Goal: Task Accomplishment & Management: Manage account settings

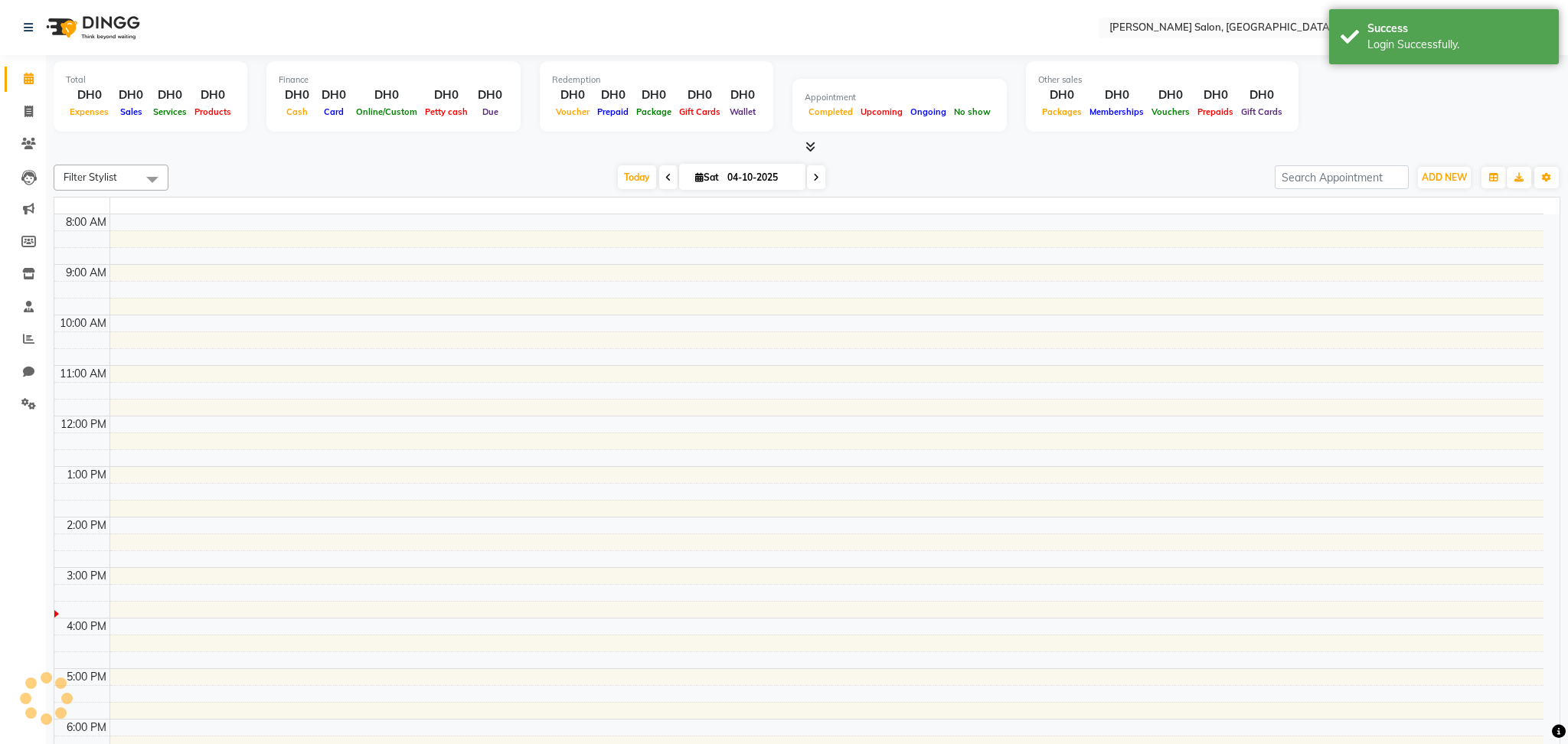
select select "en"
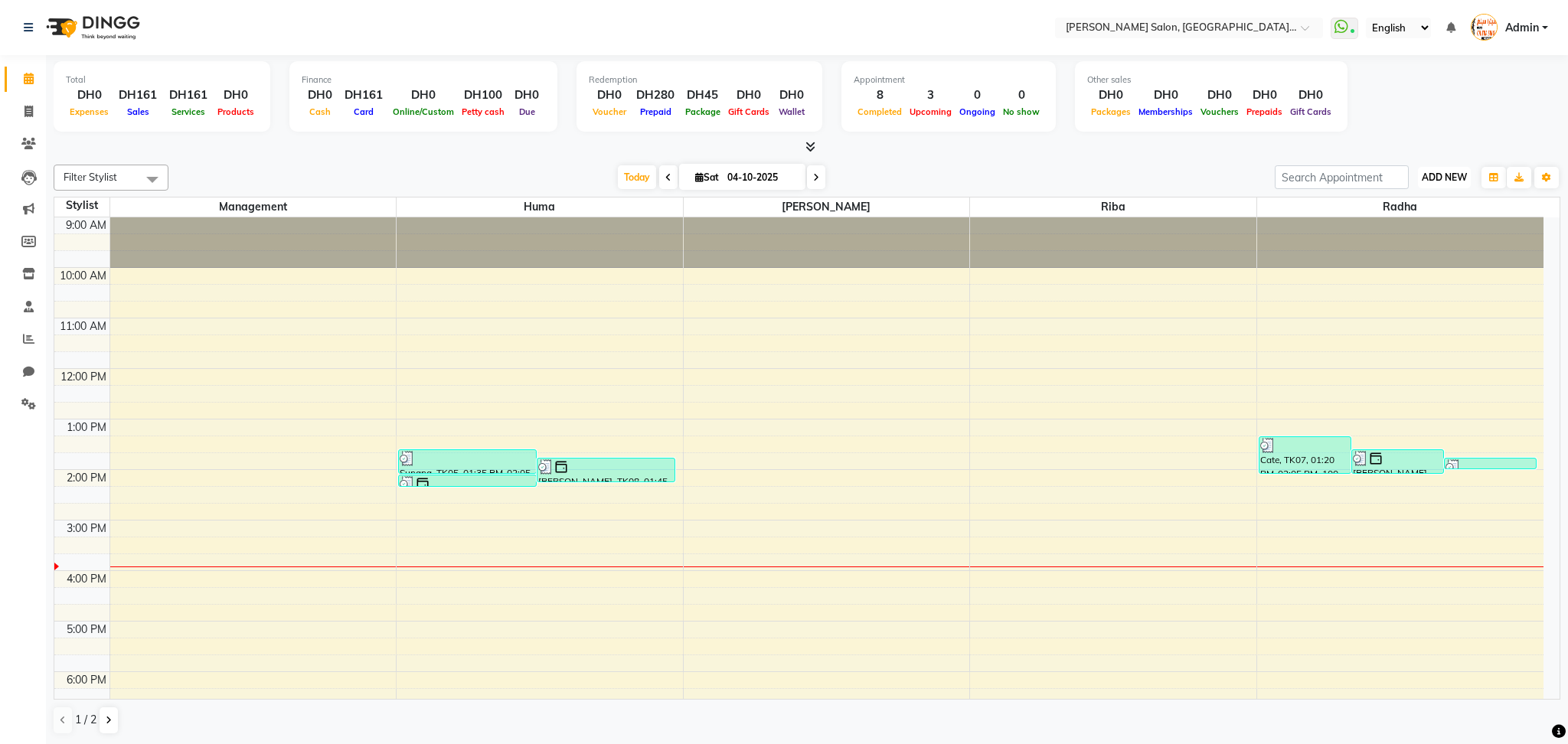
click at [1450, 175] on span "ADD NEW" at bounding box center [1444, 177] width 45 height 11
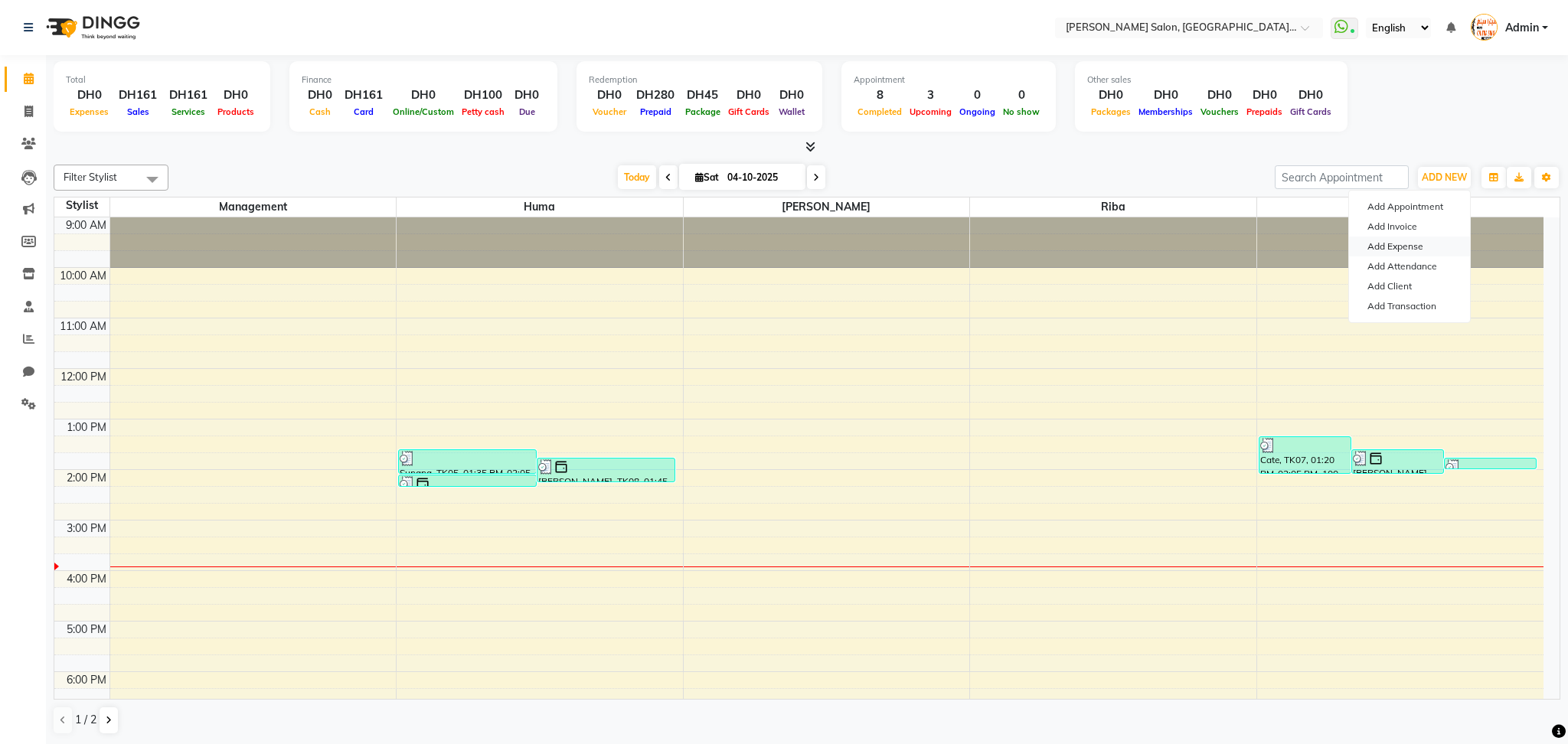
click at [1397, 246] on link "Add Expense" at bounding box center [1409, 246] width 121 height 20
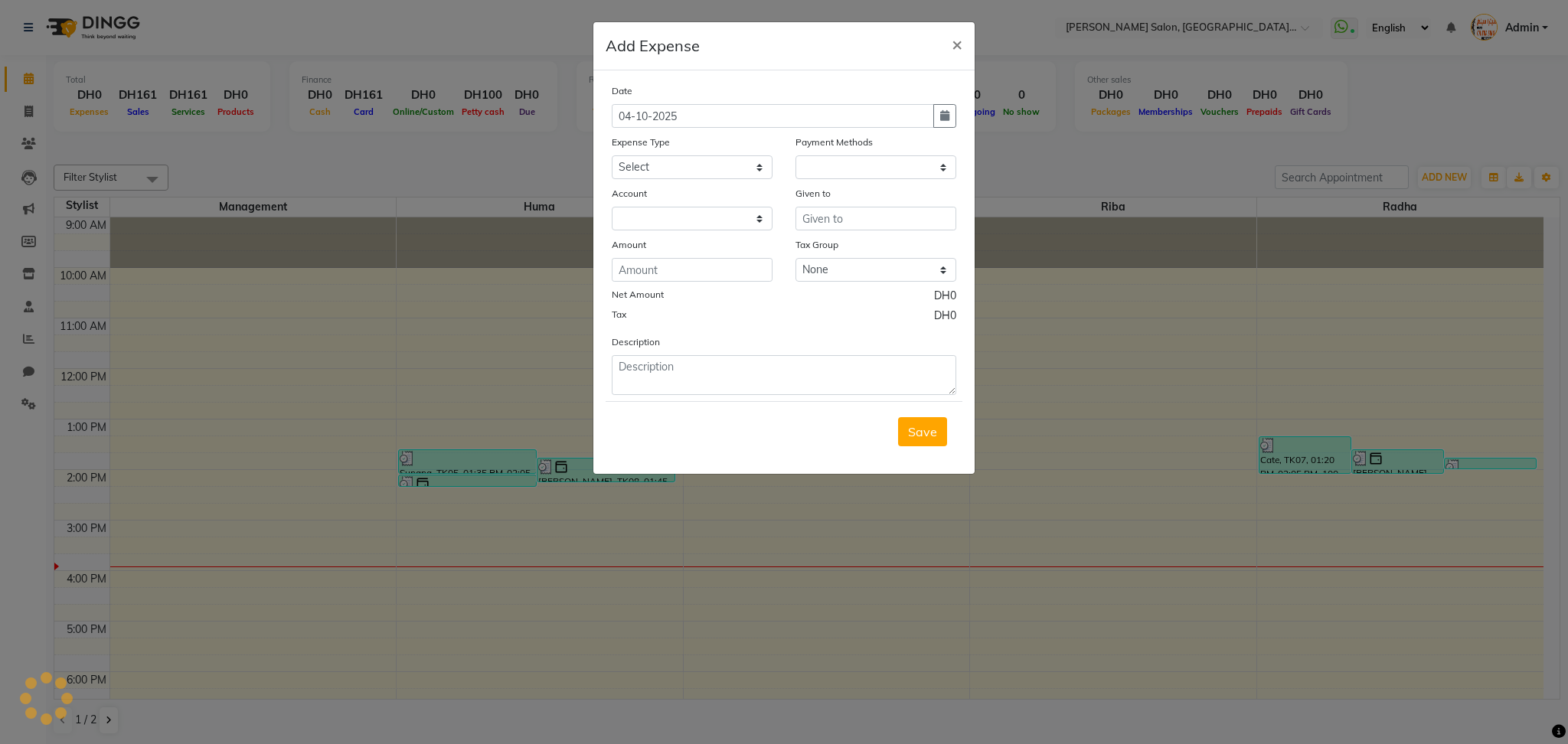
select select "2886"
select select "1"
select select "2885"
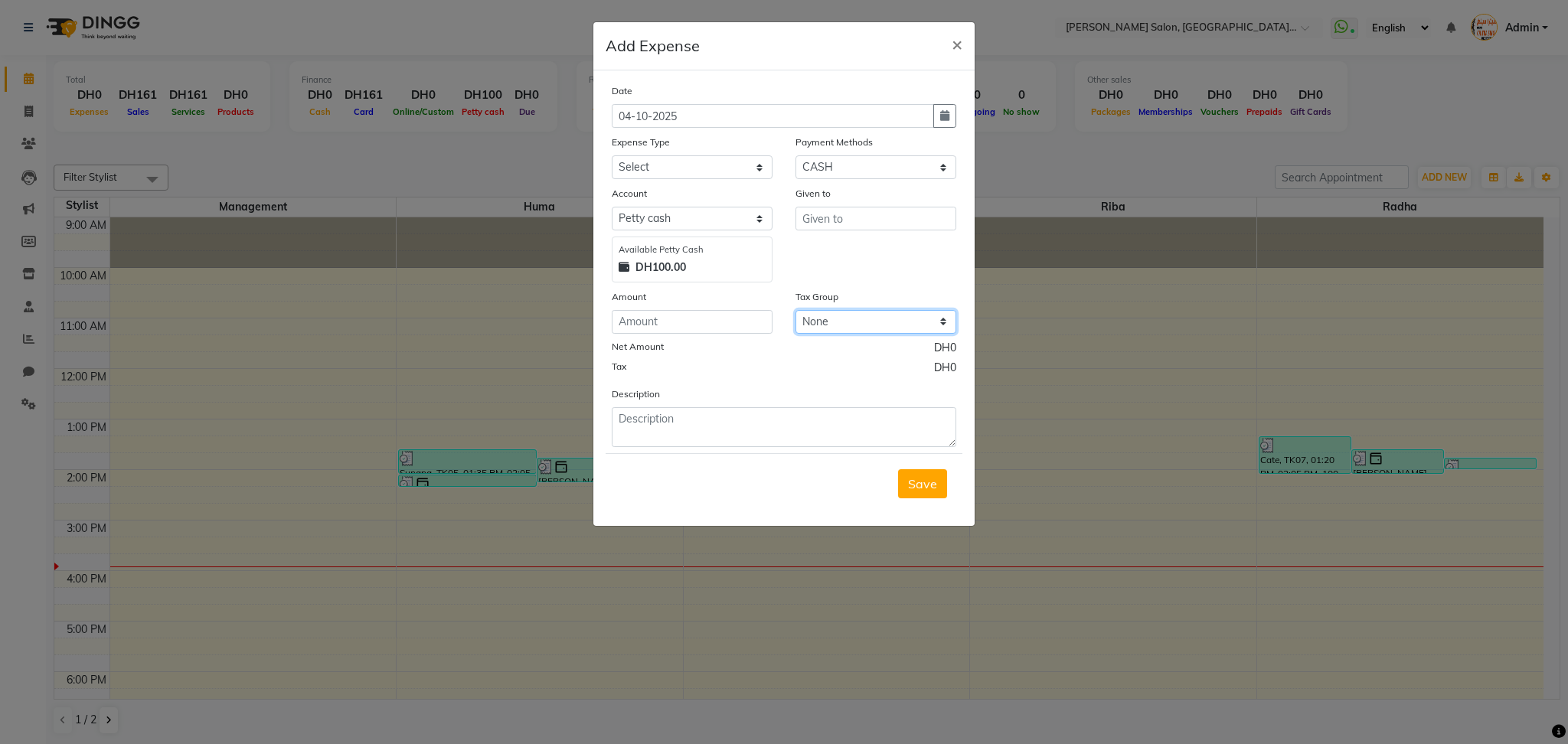
click at [880, 324] on select "None GST" at bounding box center [876, 321] width 161 height 23
click at [960, 48] on span "×" at bounding box center [956, 43] width 10 height 23
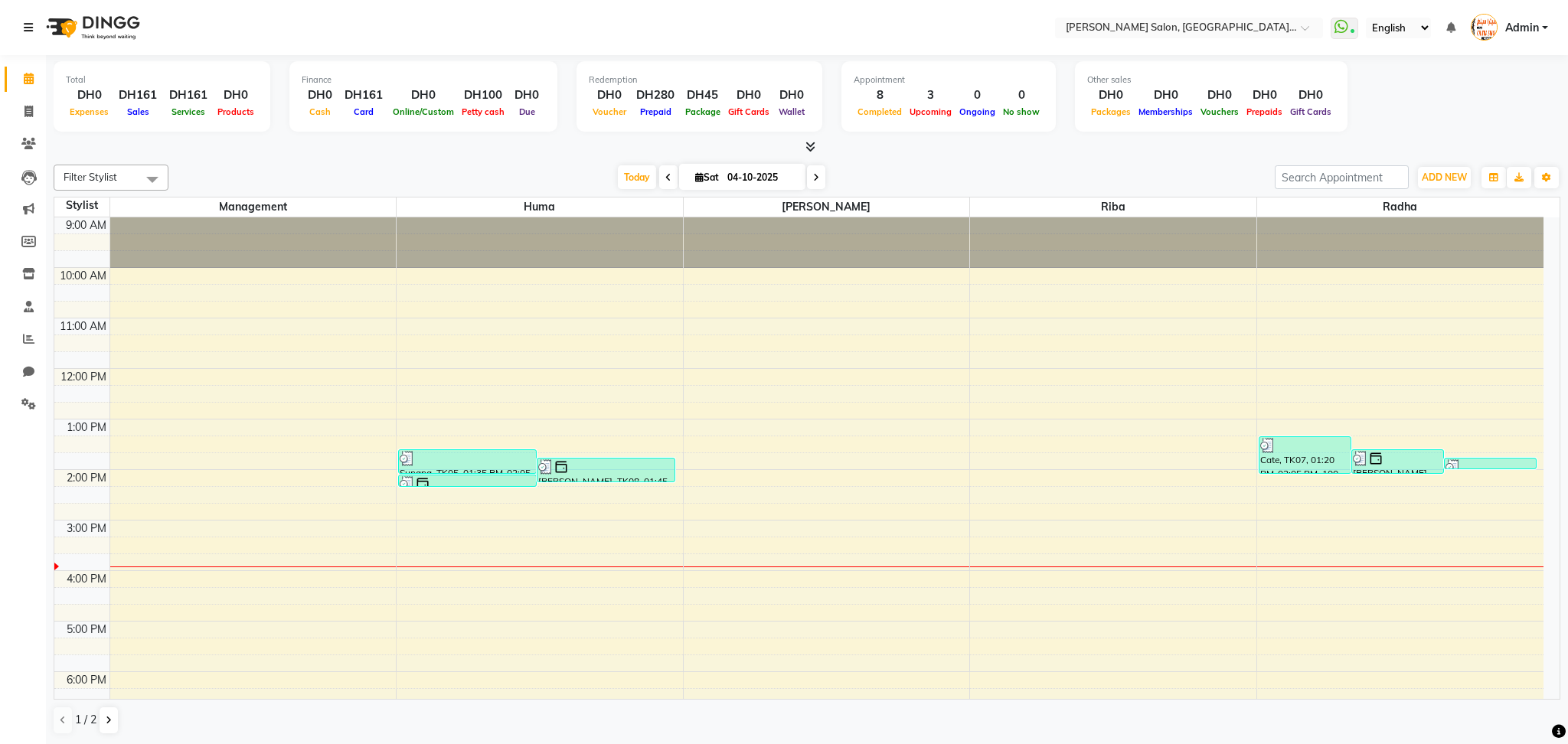
click at [31, 30] on icon at bounding box center [27, 27] width 9 height 10
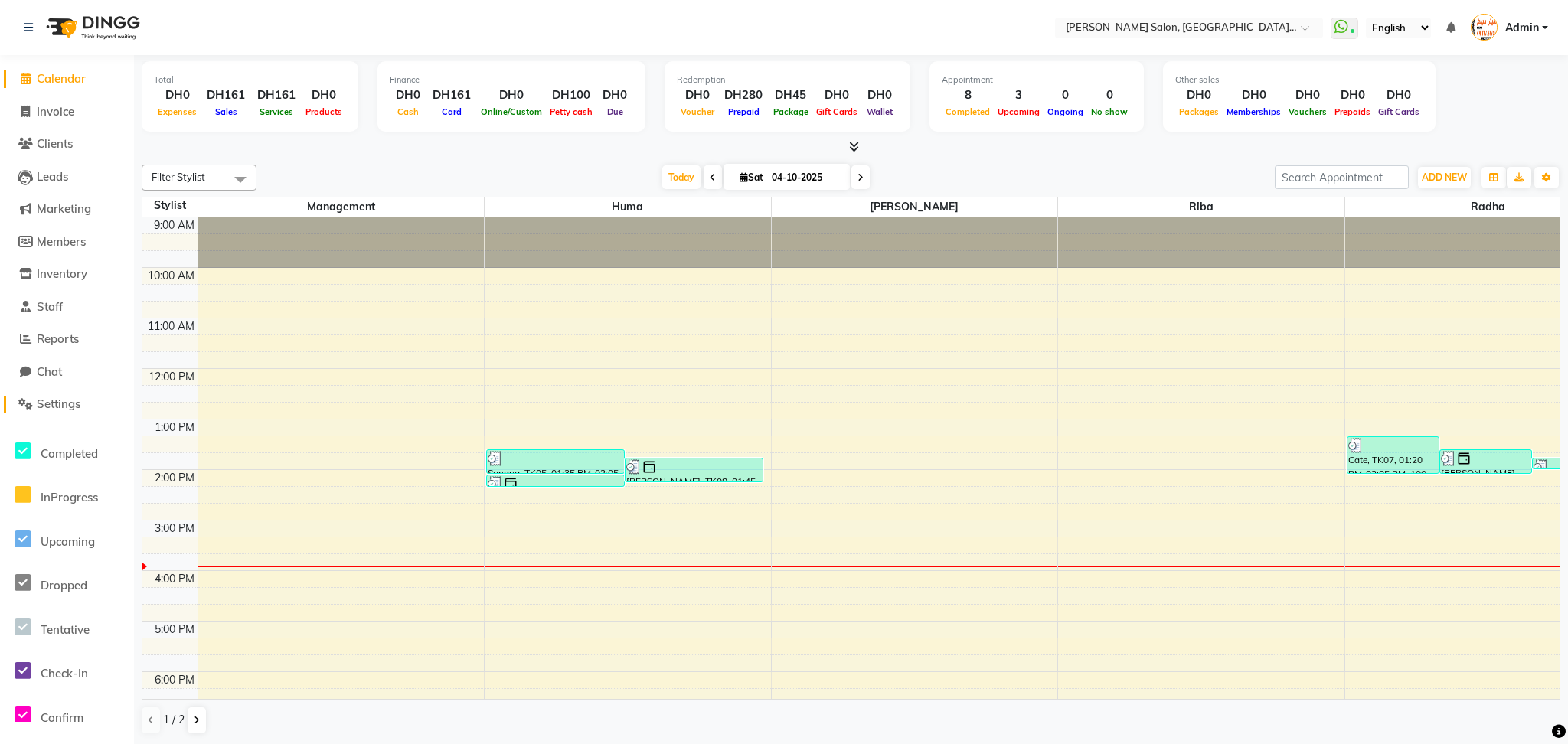
click at [68, 405] on span "Settings" at bounding box center [59, 404] width 43 height 14
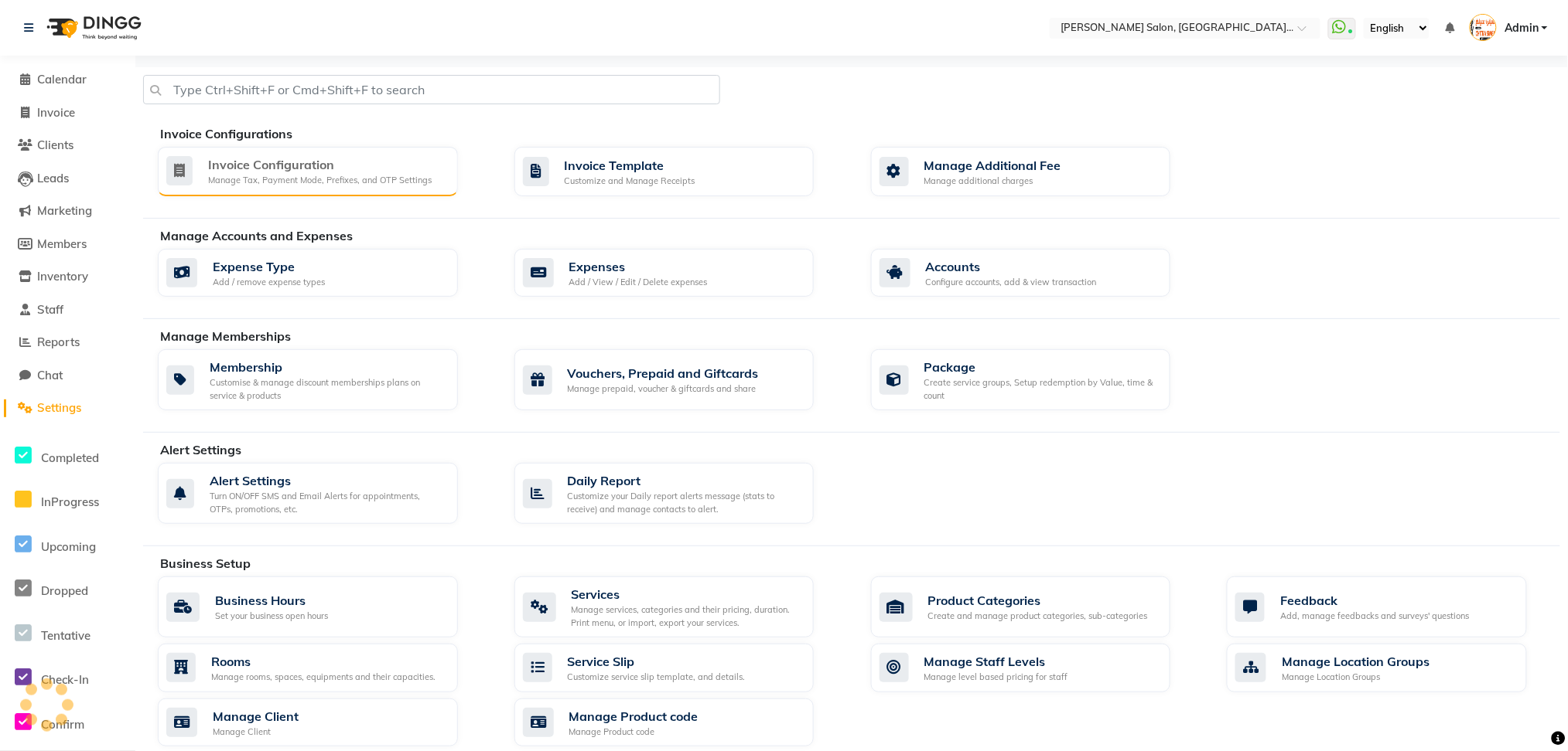
click at [283, 150] on div "Invoice Configuration Manage Tax, Payment Mode, Prefixes, and OTP Settings" at bounding box center [307, 171] width 300 height 50
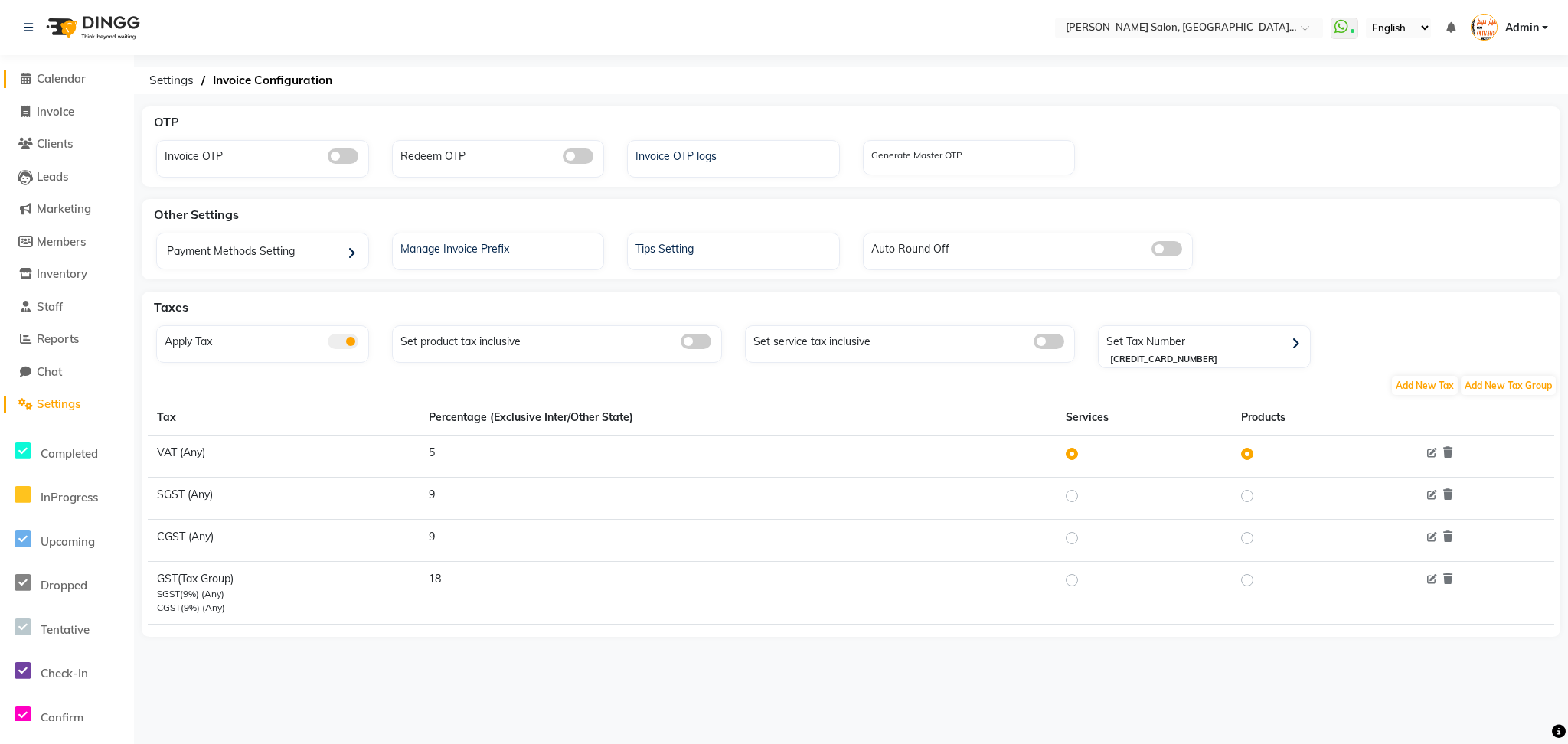
click at [27, 81] on icon at bounding box center [26, 78] width 10 height 11
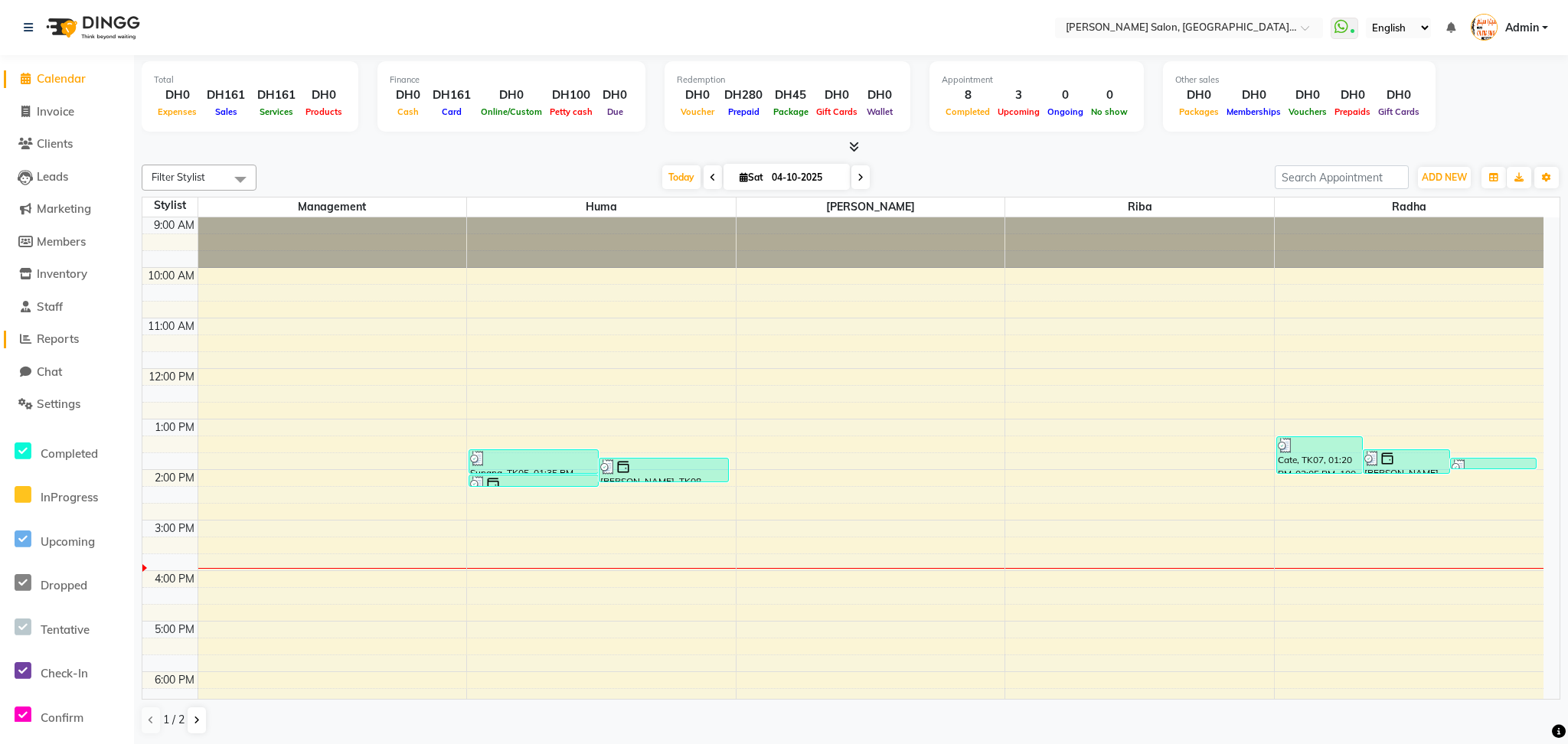
click at [64, 340] on span "Reports" at bounding box center [58, 339] width 42 height 14
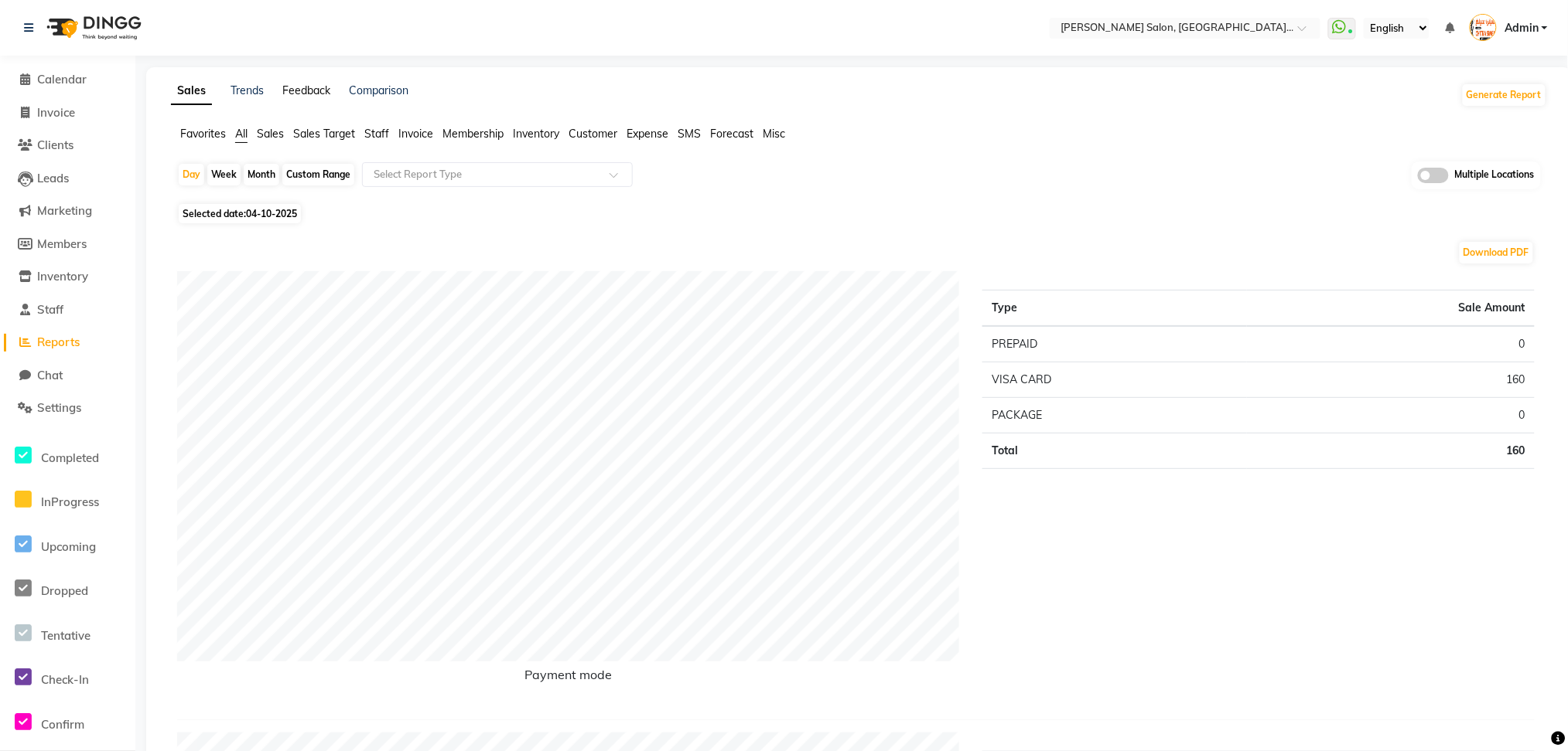
click at [307, 85] on link "Feedback" at bounding box center [306, 90] width 48 height 14
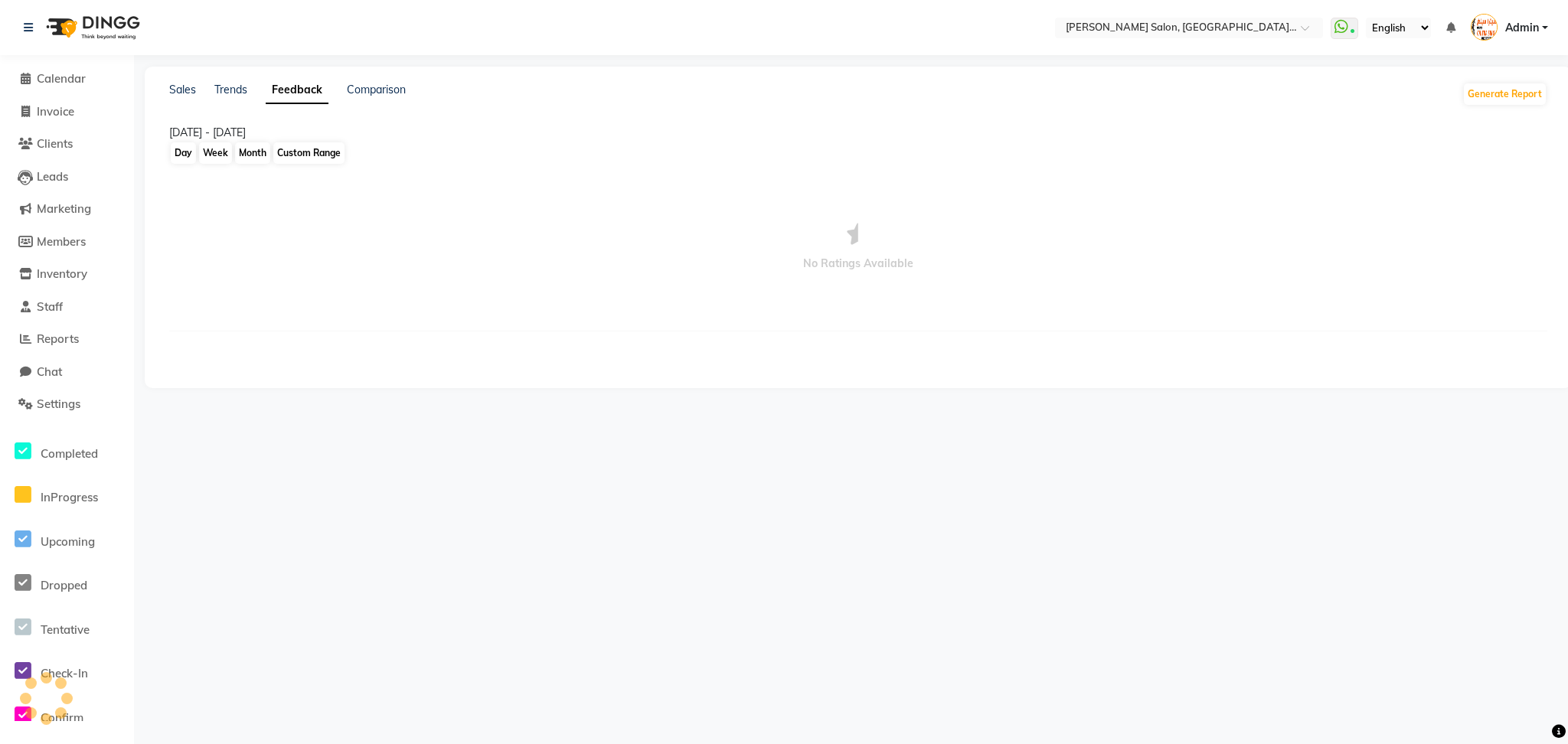
click at [306, 152] on div "Custom Range" at bounding box center [309, 153] width 71 height 22
select select "10"
select select "2025"
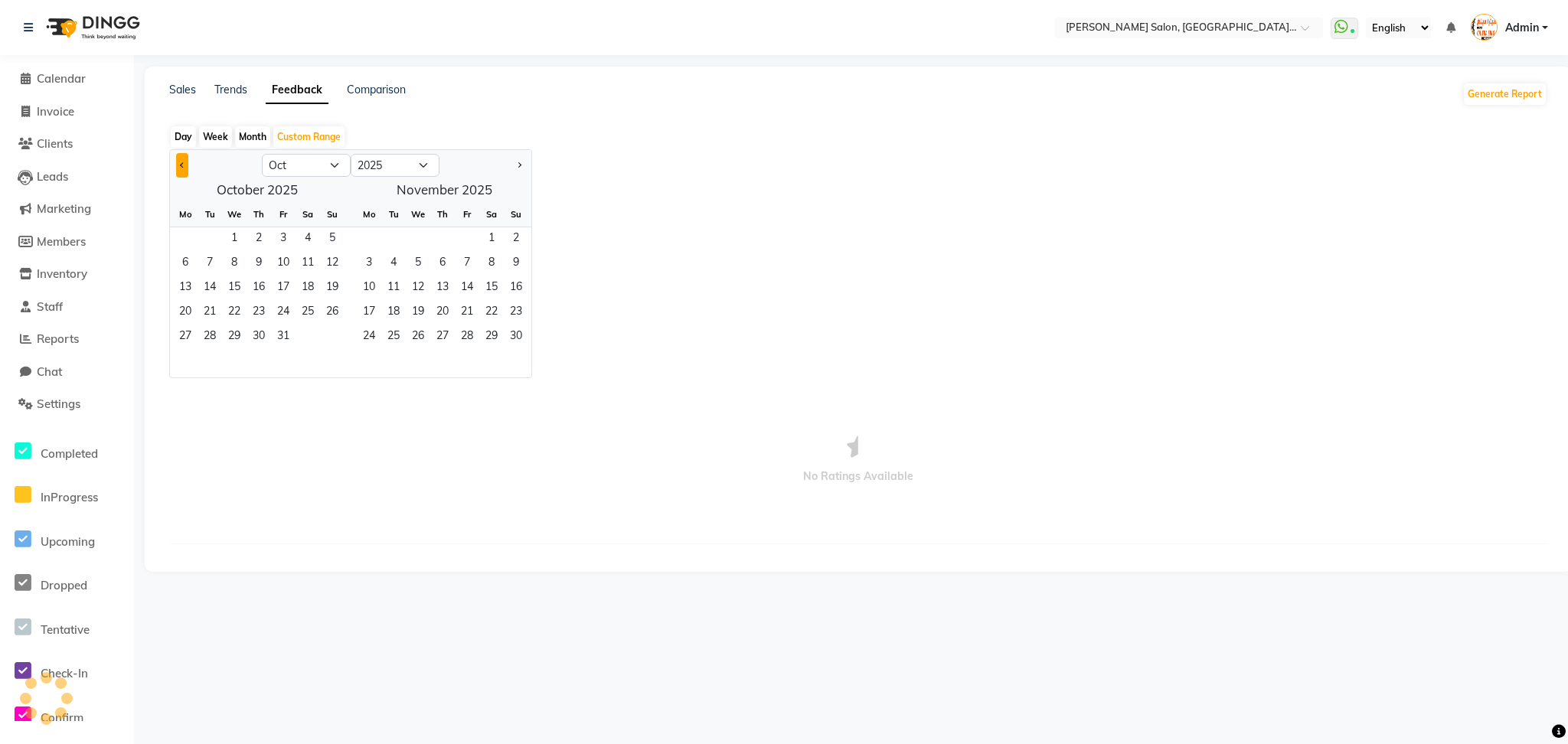
click at [182, 167] on span "Previous month" at bounding box center [182, 164] width 6 height 6
select select "9"
click at [188, 235] on span "1" at bounding box center [185, 239] width 24 height 24
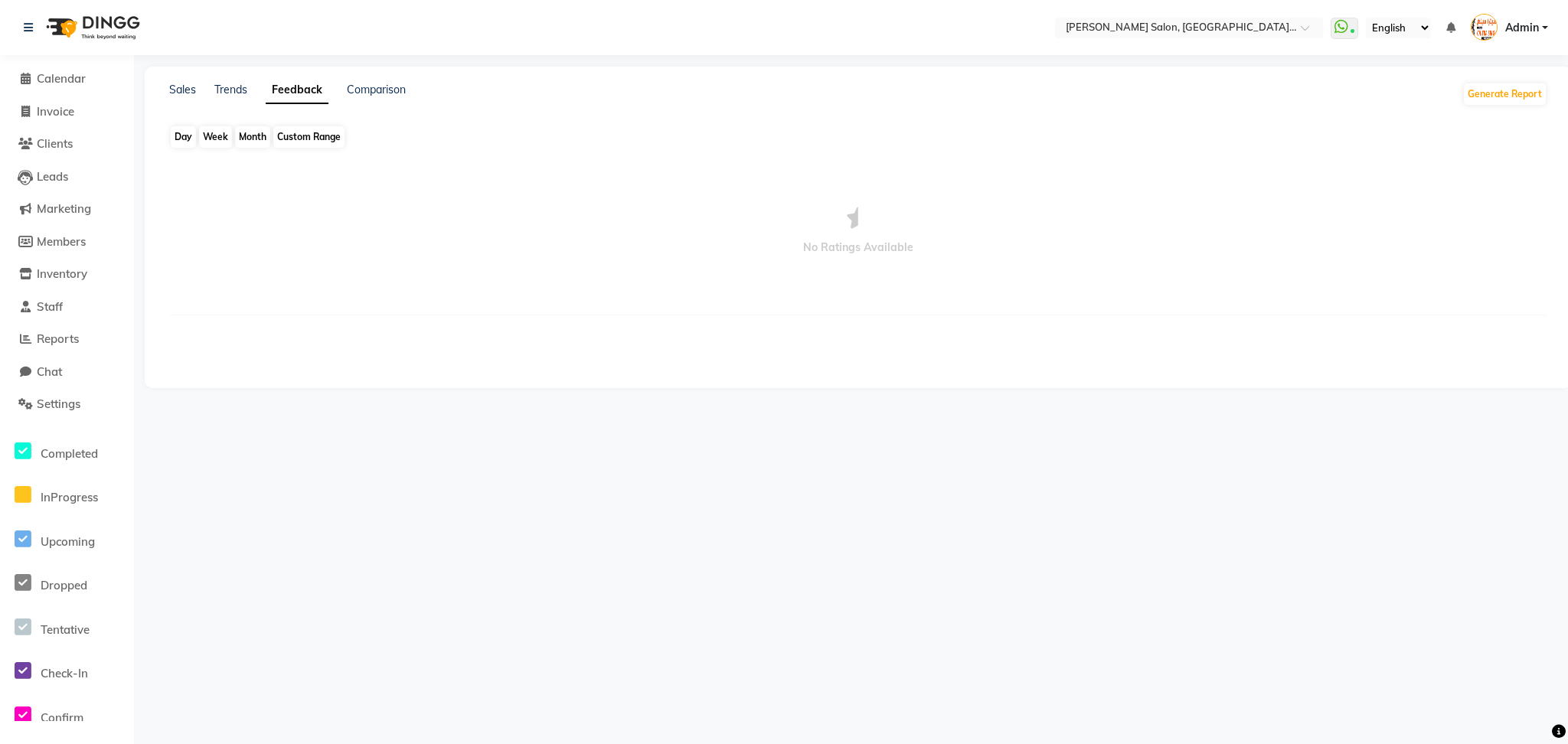
click at [335, 143] on div "Custom Range" at bounding box center [309, 137] width 71 height 22
select select "10"
select select "2025"
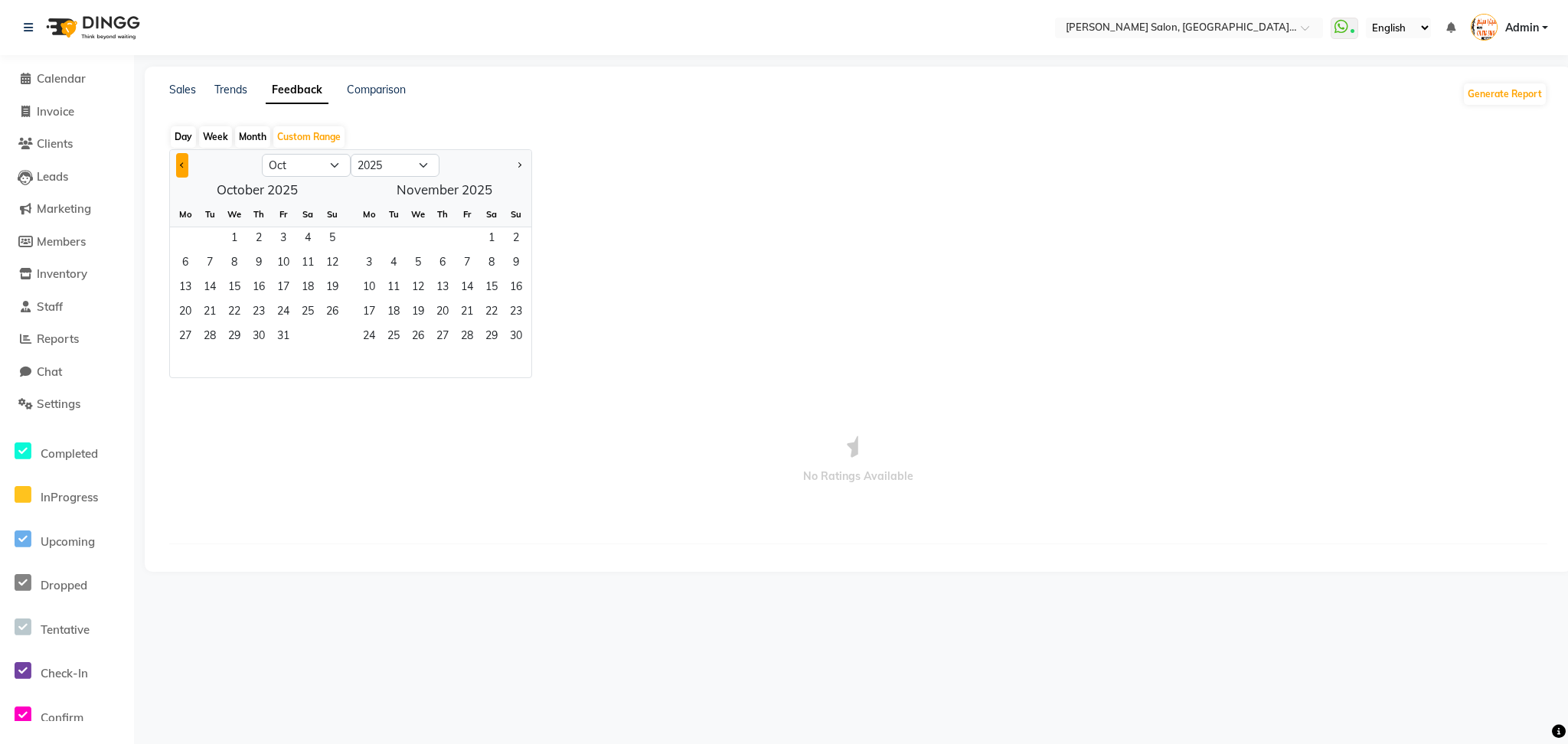
click at [179, 163] on button "Previous month" at bounding box center [182, 165] width 12 height 24
select select "9"
click at [179, 239] on span "1" at bounding box center [185, 239] width 24 height 24
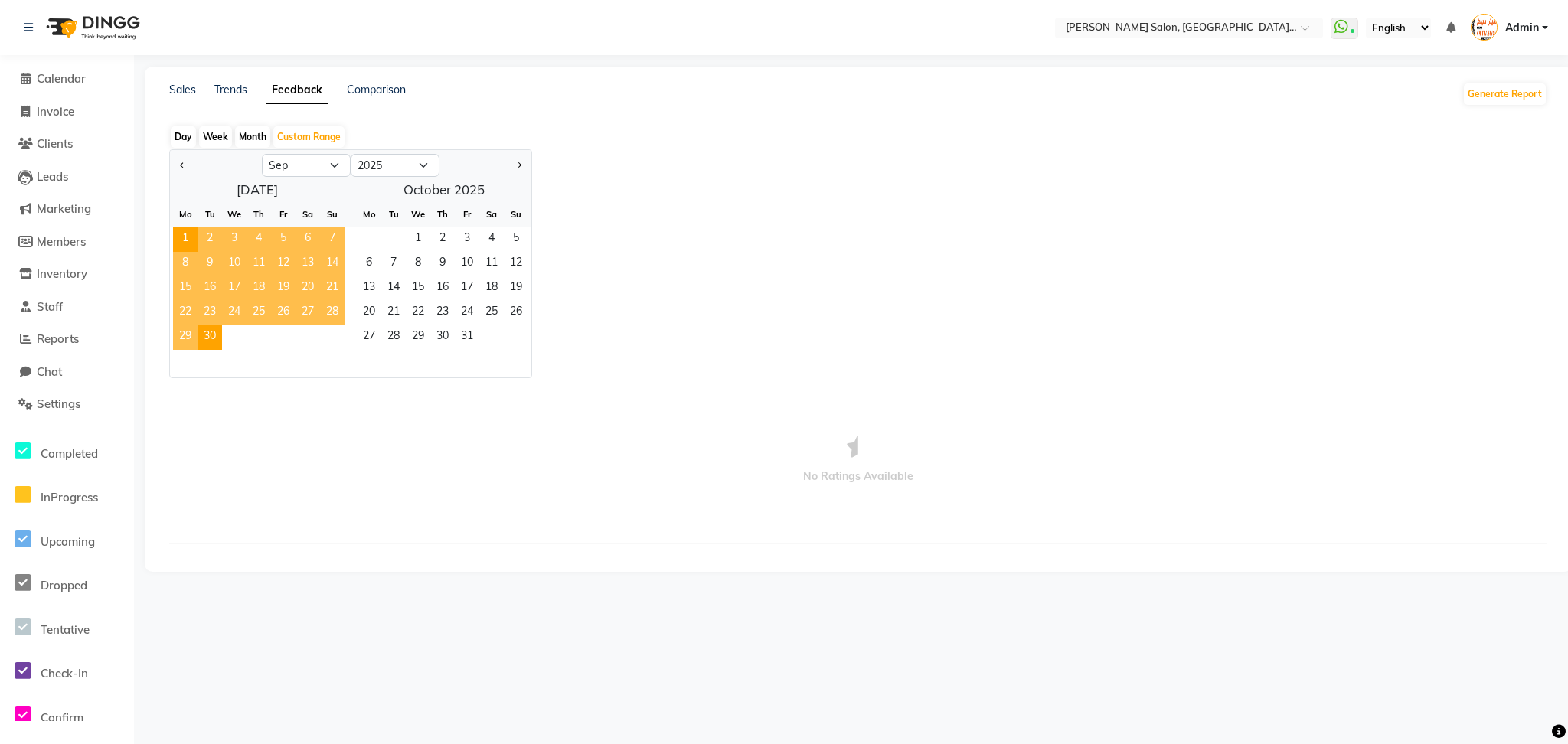
click at [200, 333] on span "30" at bounding box center [209, 337] width 24 height 24
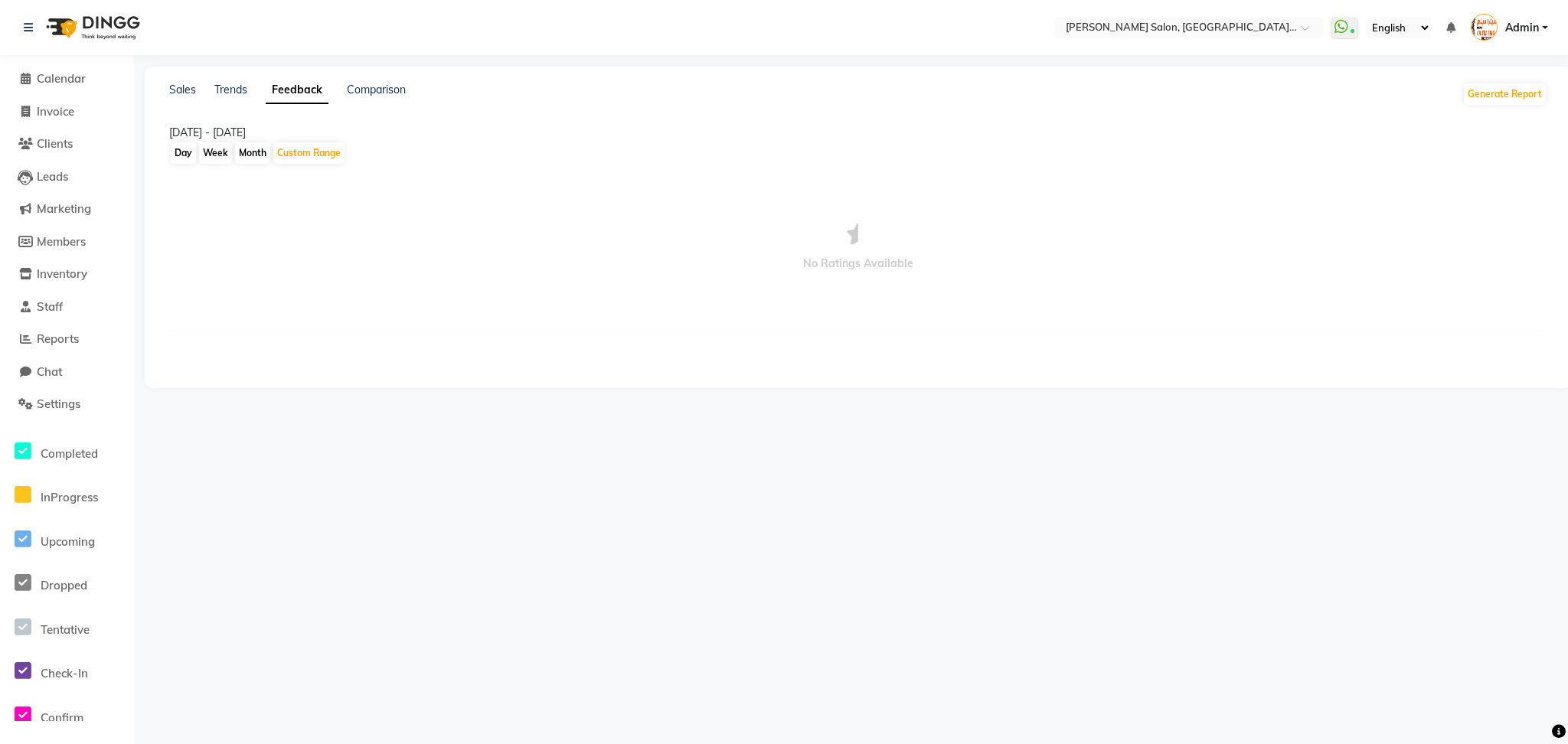
click at [326, 139] on div "01-09-2025 - 30-09-2025" at bounding box center [858, 133] width 1378 height 16
click at [326, 147] on div "Custom Range" at bounding box center [309, 153] width 71 height 22
select select "10"
select select "2025"
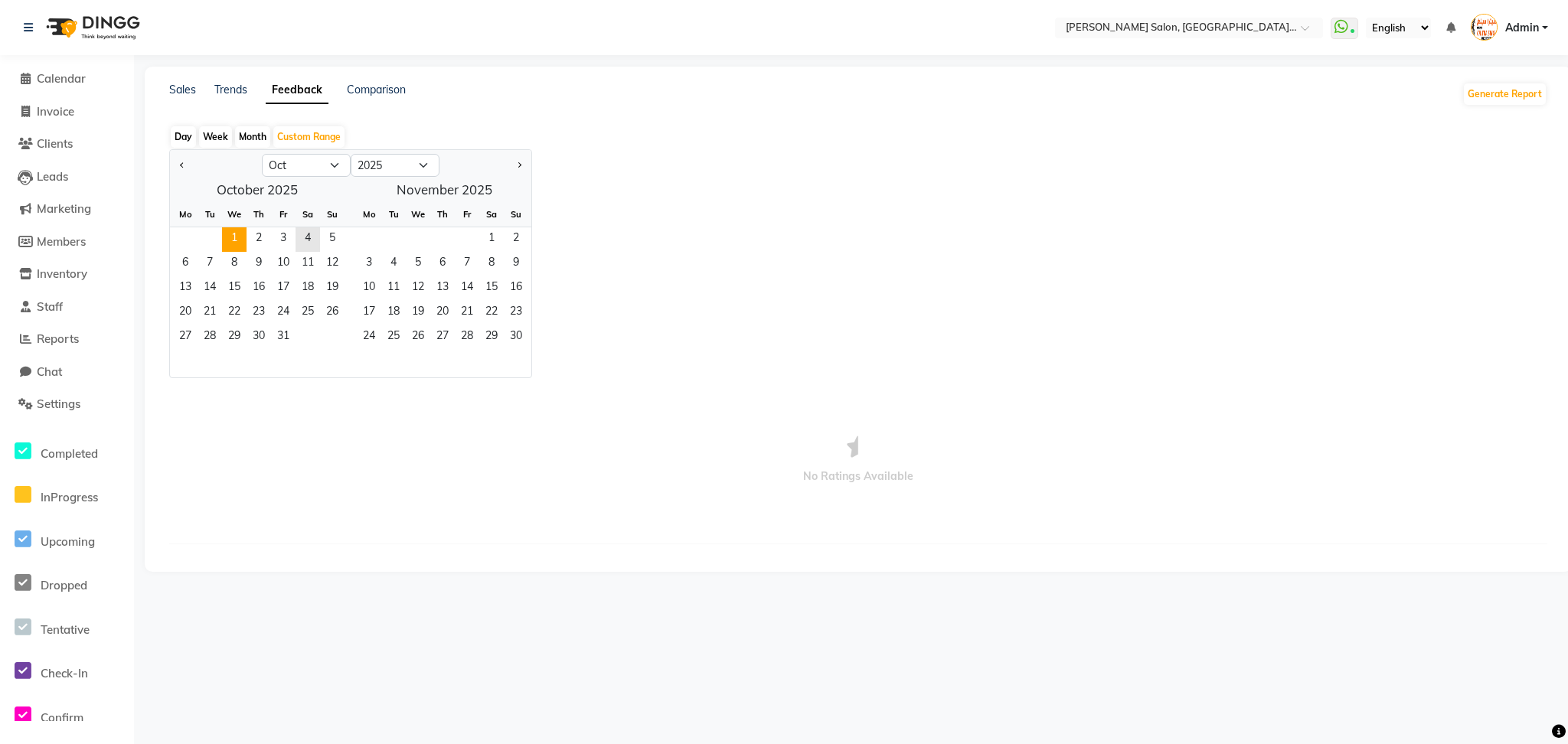
click at [233, 238] on span "1" at bounding box center [234, 239] width 24 height 24
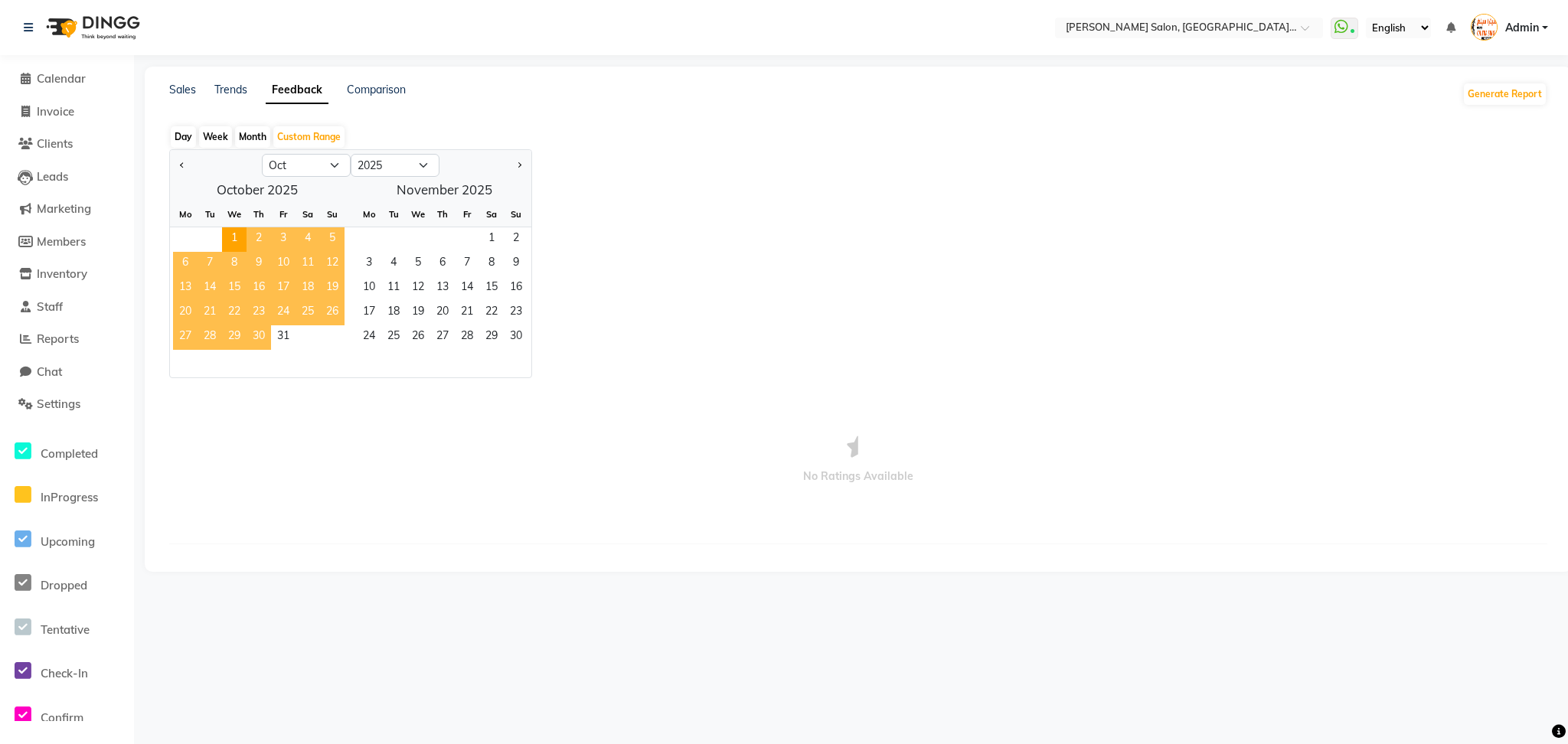
click at [272, 336] on span "31" at bounding box center [283, 337] width 24 height 24
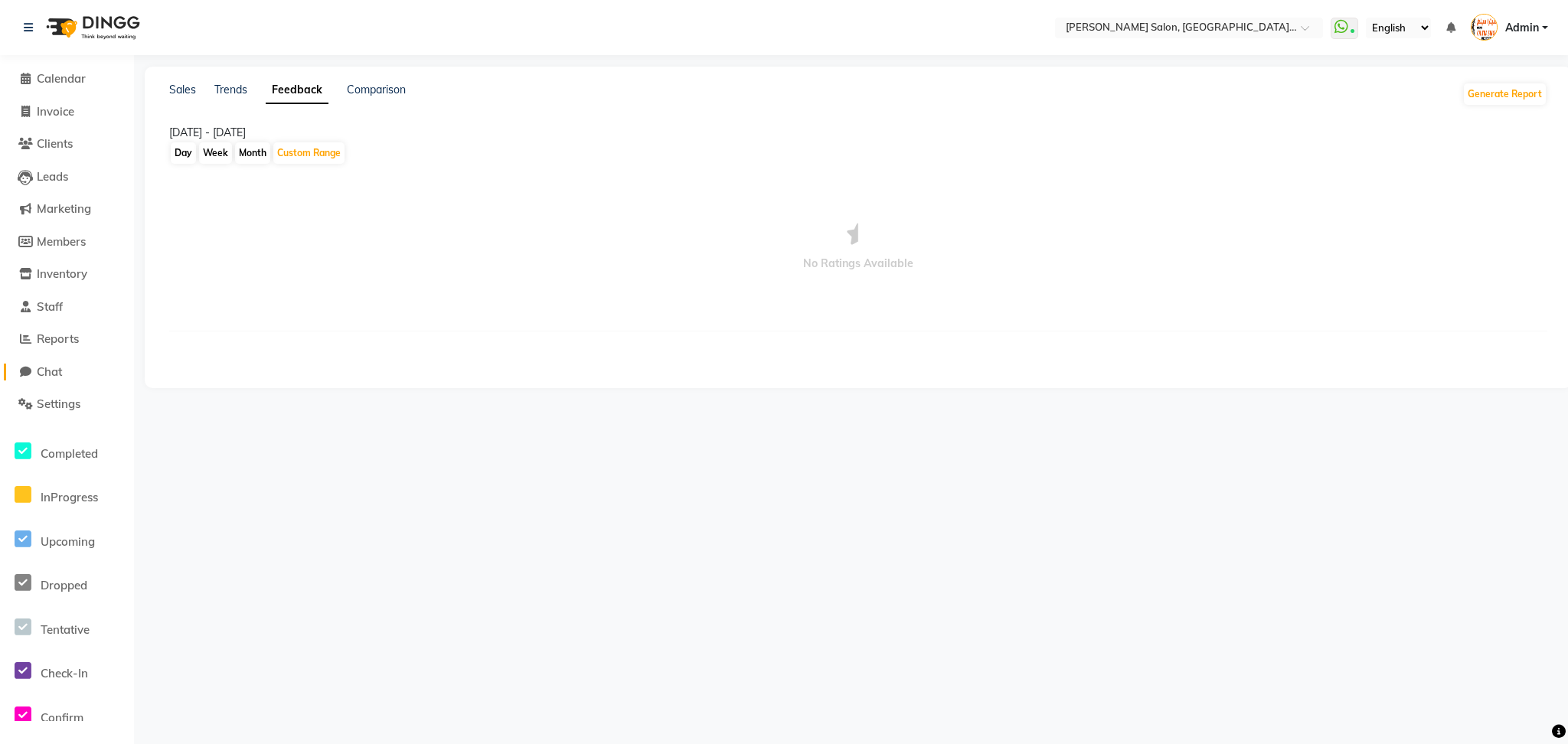
click at [51, 377] on span "Chat" at bounding box center [49, 372] width 25 height 14
select select "100"
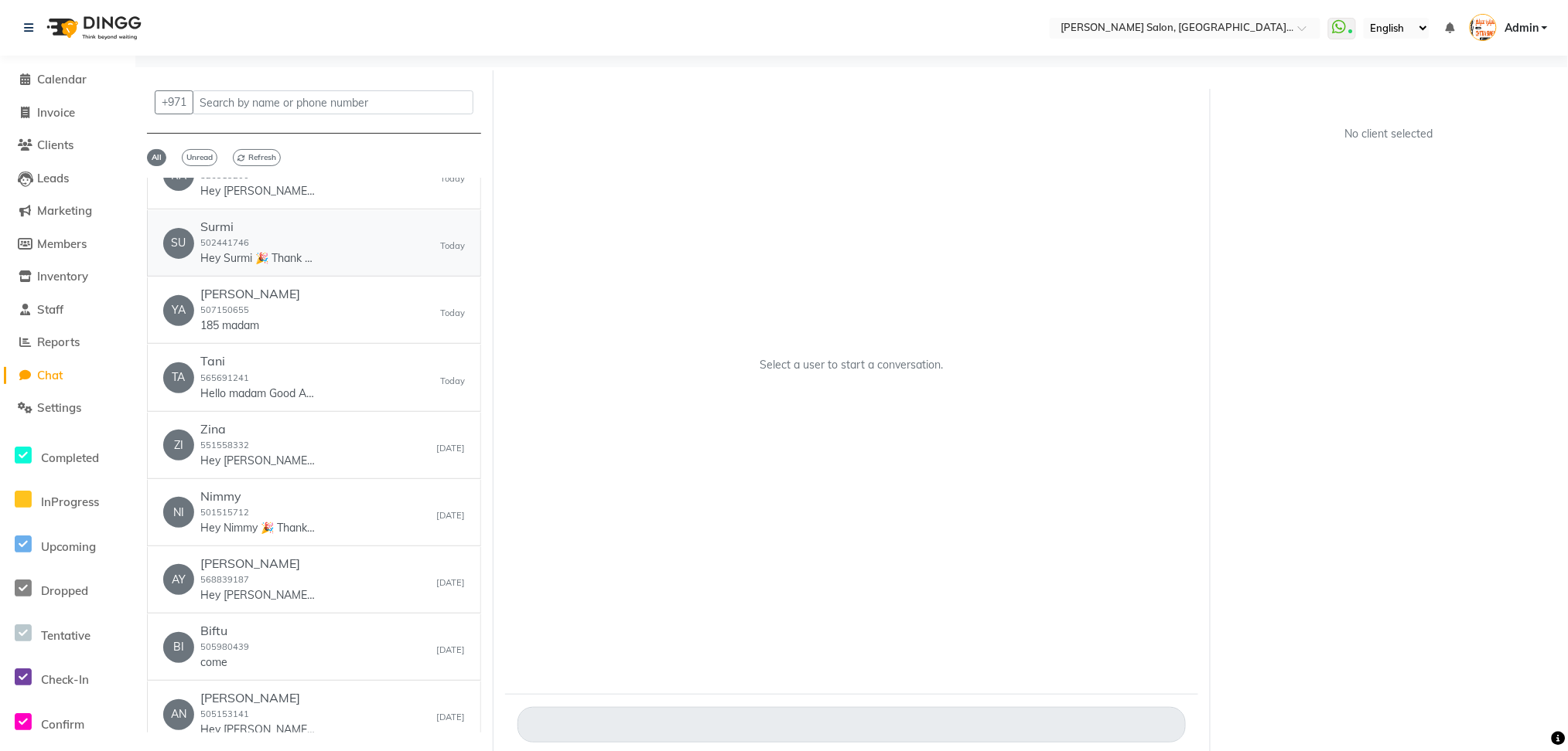
scroll to position [309, 0]
click at [315, 518] on p "Hey Nimmy 🎉 Thank you for choosing Chitra Singh Salon, Al Jadd...! Here’s your …" at bounding box center [258, 524] width 116 height 16
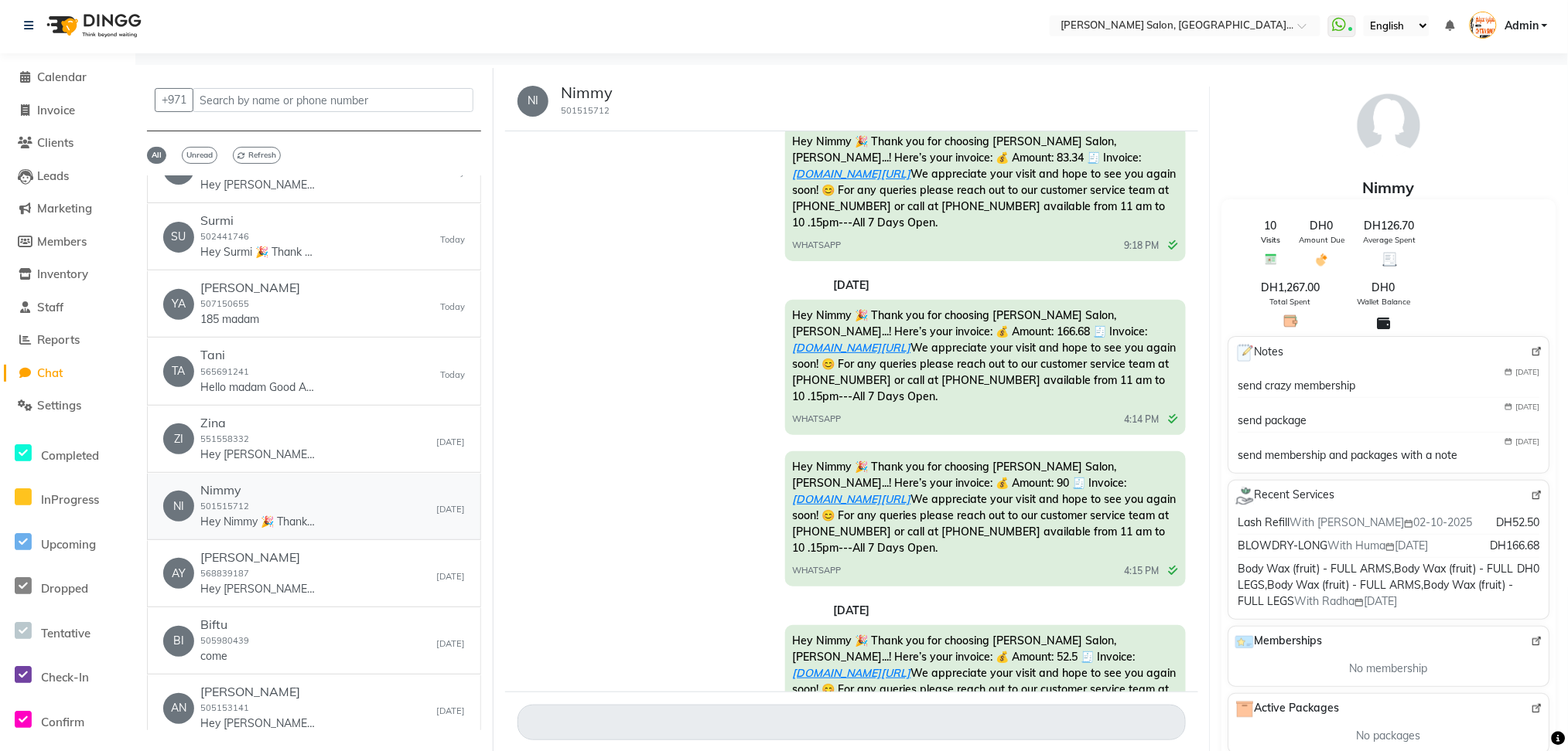
scroll to position [0, 0]
click at [46, 403] on span "Settings" at bounding box center [59, 408] width 44 height 15
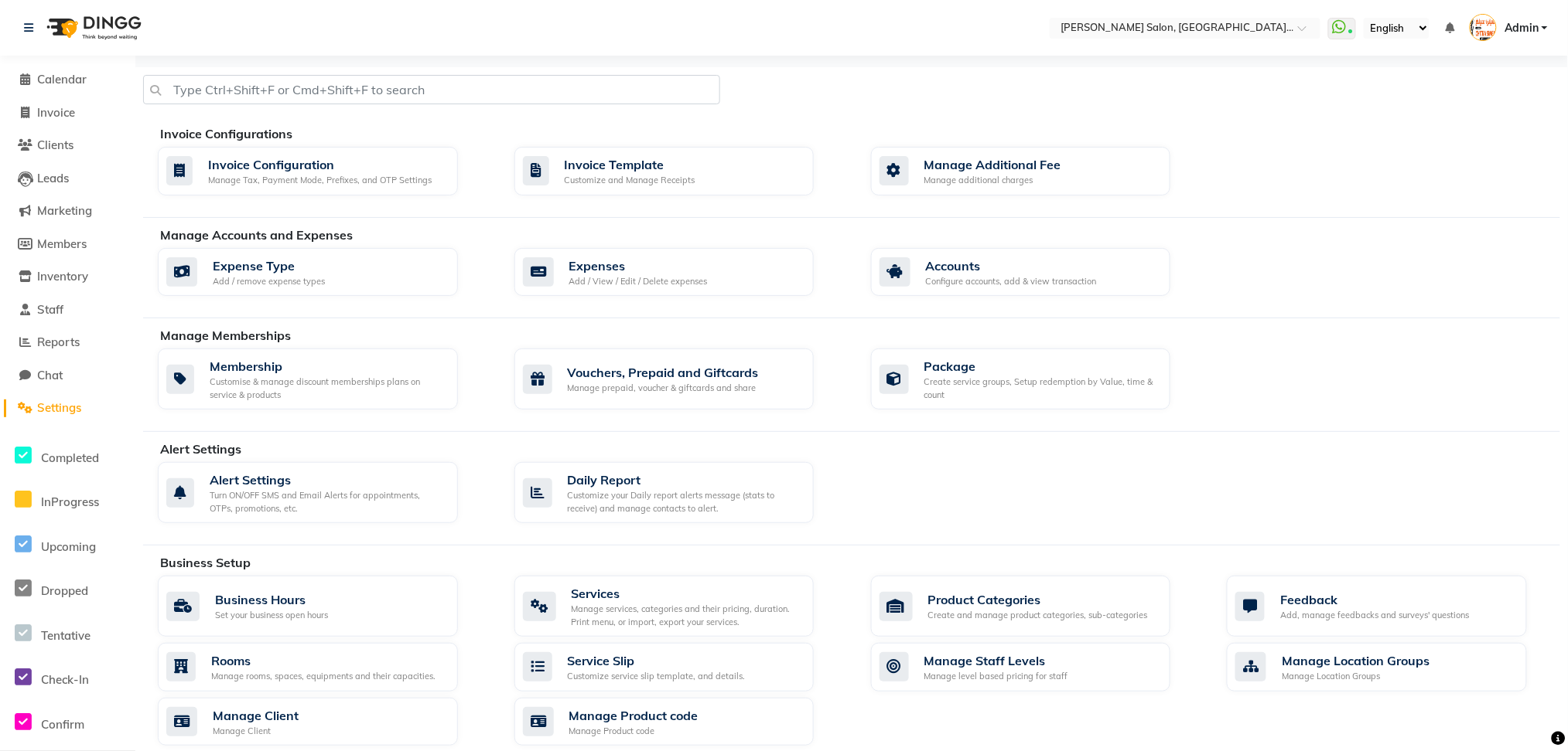
scroll to position [454, 0]
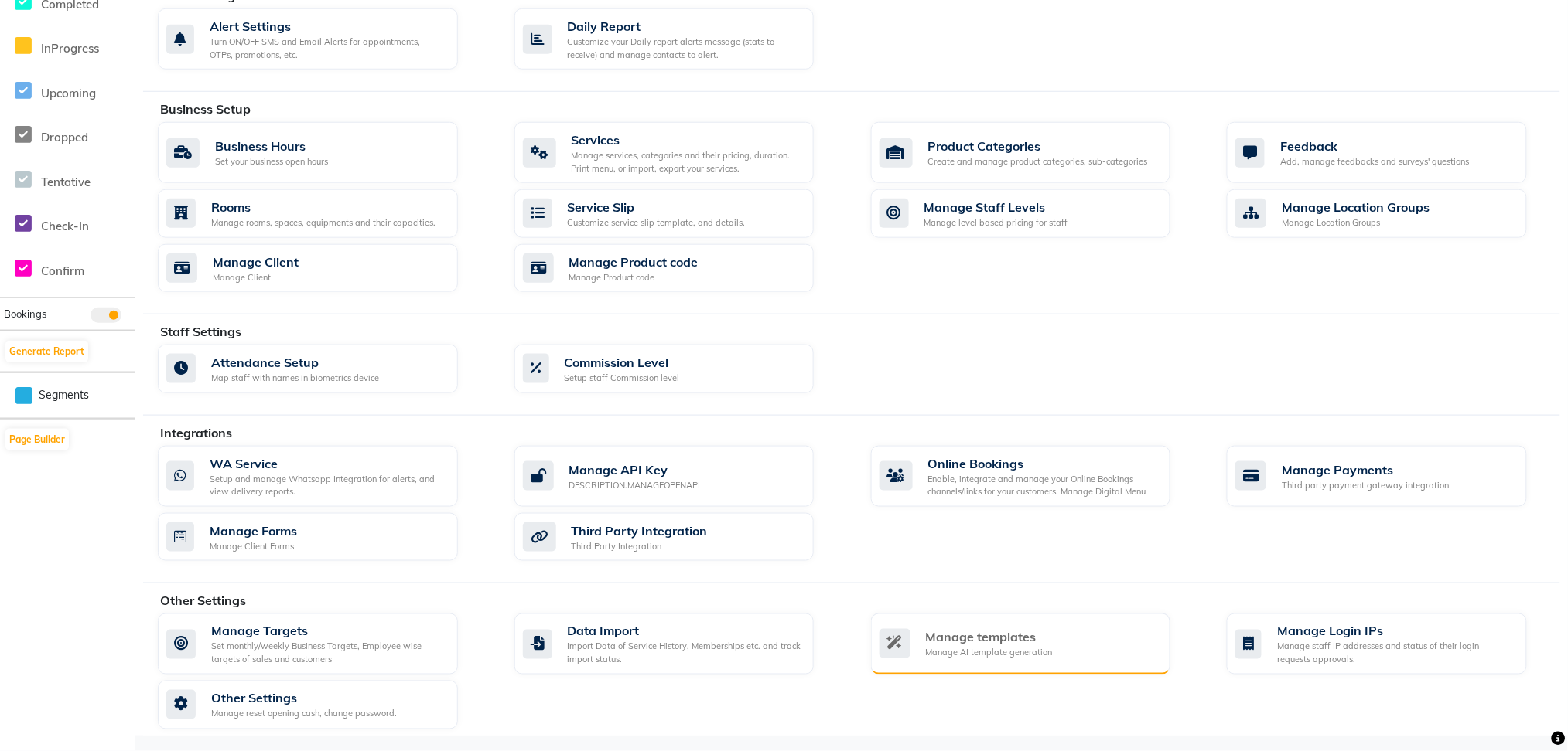
click at [1018, 648] on div "Manage AI template generation" at bounding box center [989, 653] width 127 height 13
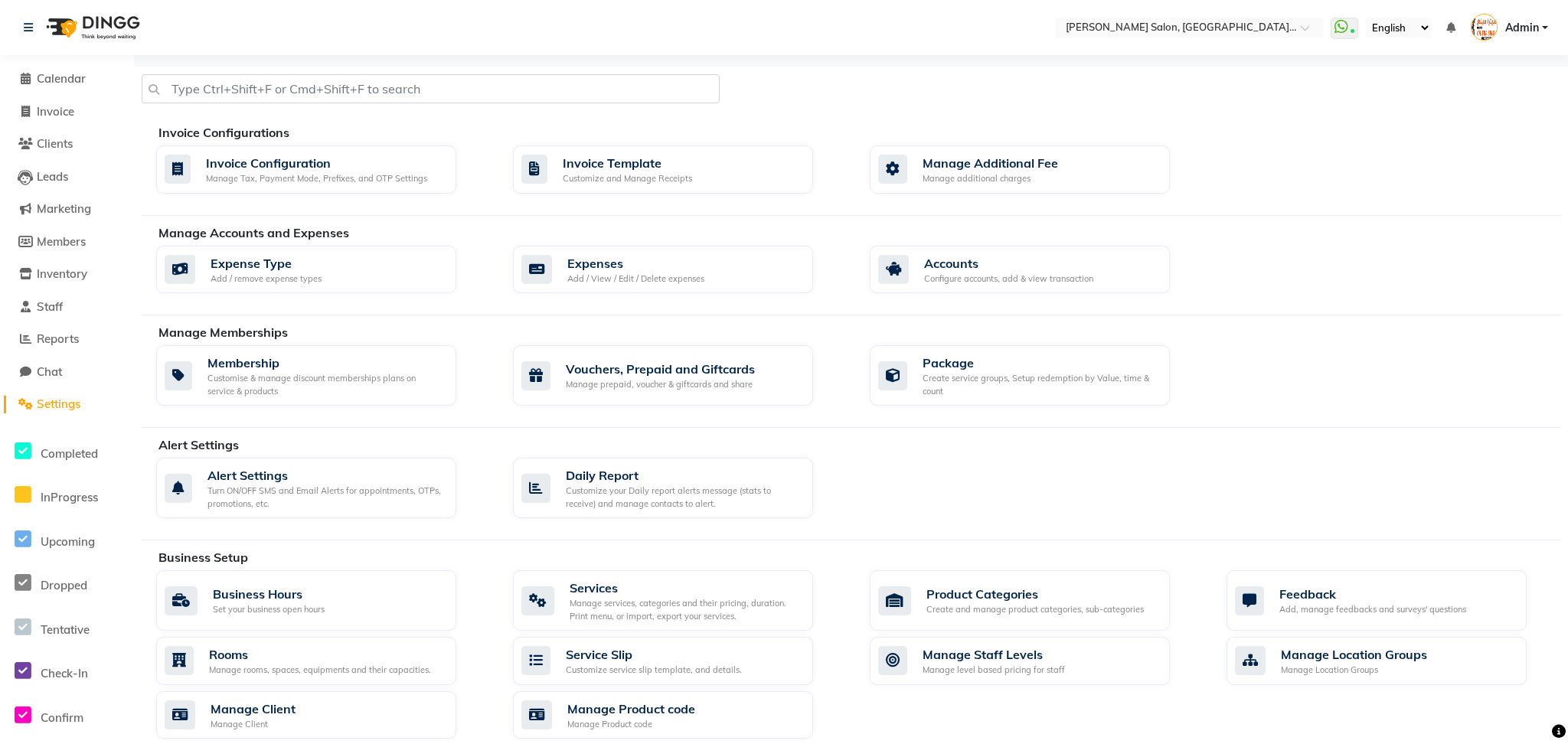
select select "APPROVED"
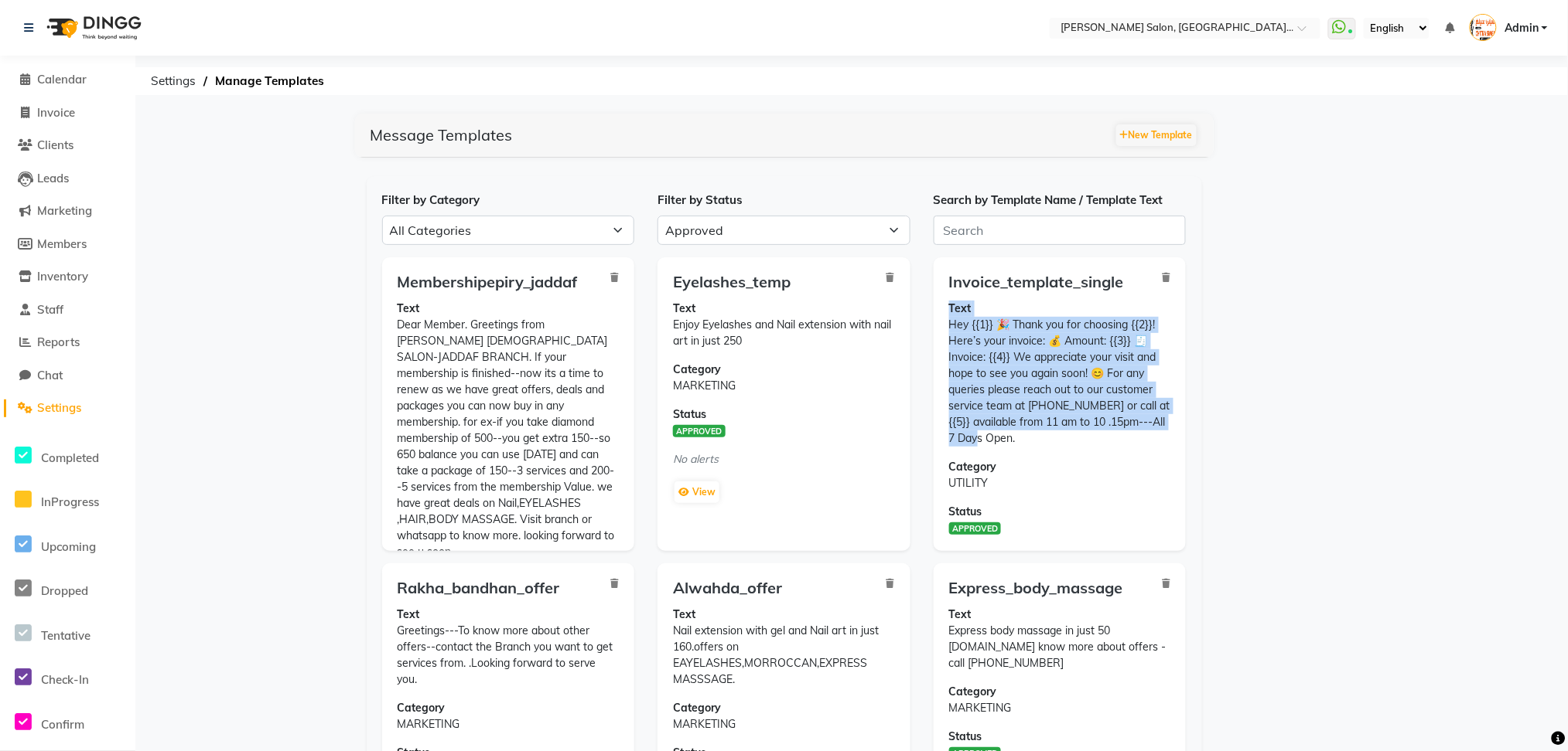
drag, startPoint x: 939, startPoint y: 315, endPoint x: 1132, endPoint y: 441, distance: 230.5
click at [1132, 441] on div "Invoice_template_single Text Hey {{1}} 🎉 Thank you for choosing {{2}}! Here’s y…" at bounding box center [1060, 404] width 253 height 293
copy p "Text Hey {{1}} 🎉 Thank you for choosing {{2}}! Here’s your invoice: 💰 Amount: {…"
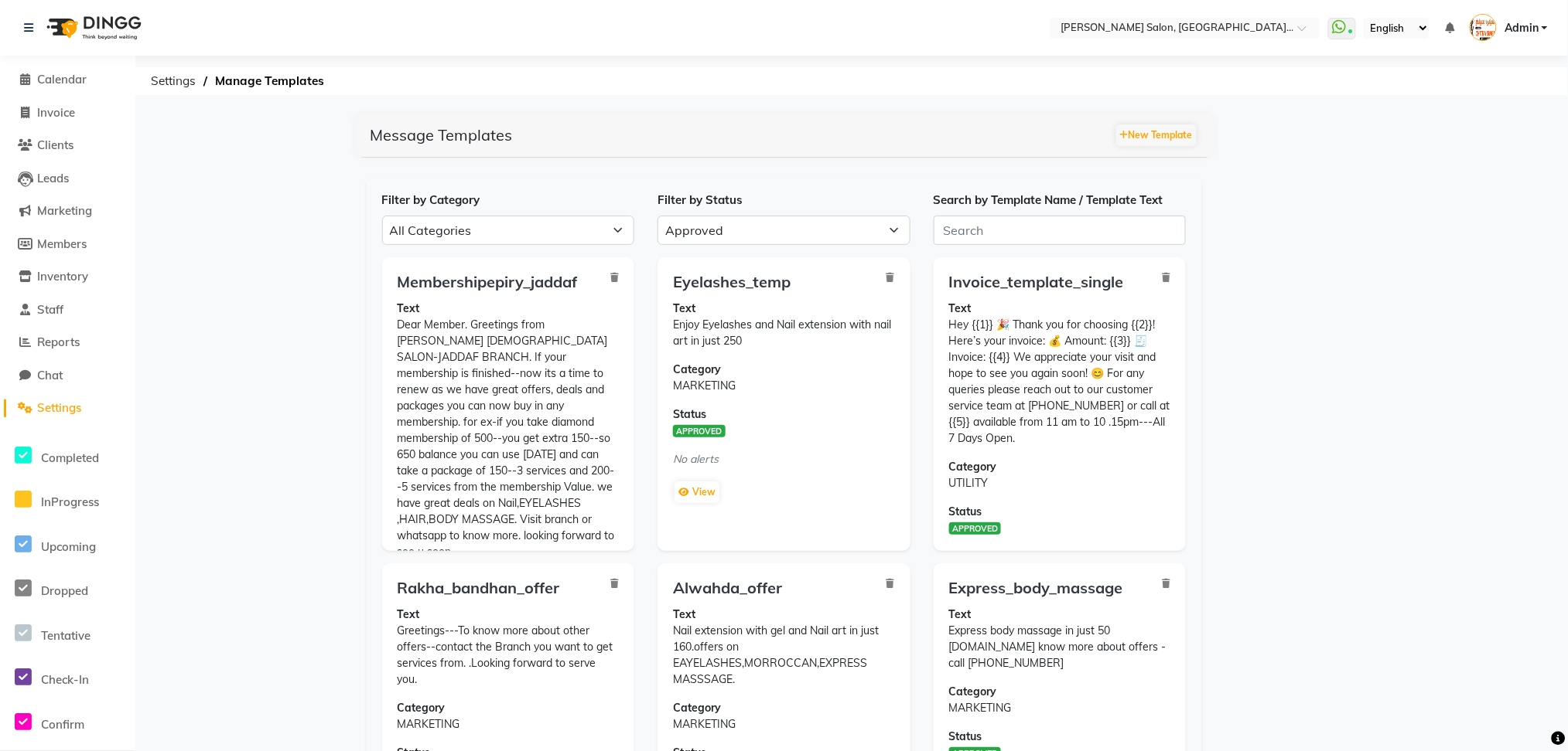
click at [58, 384] on li "Chat" at bounding box center [68, 376] width 135 height 33
click at [63, 371] on span "Chat" at bounding box center [50, 376] width 25 height 15
select select "100"
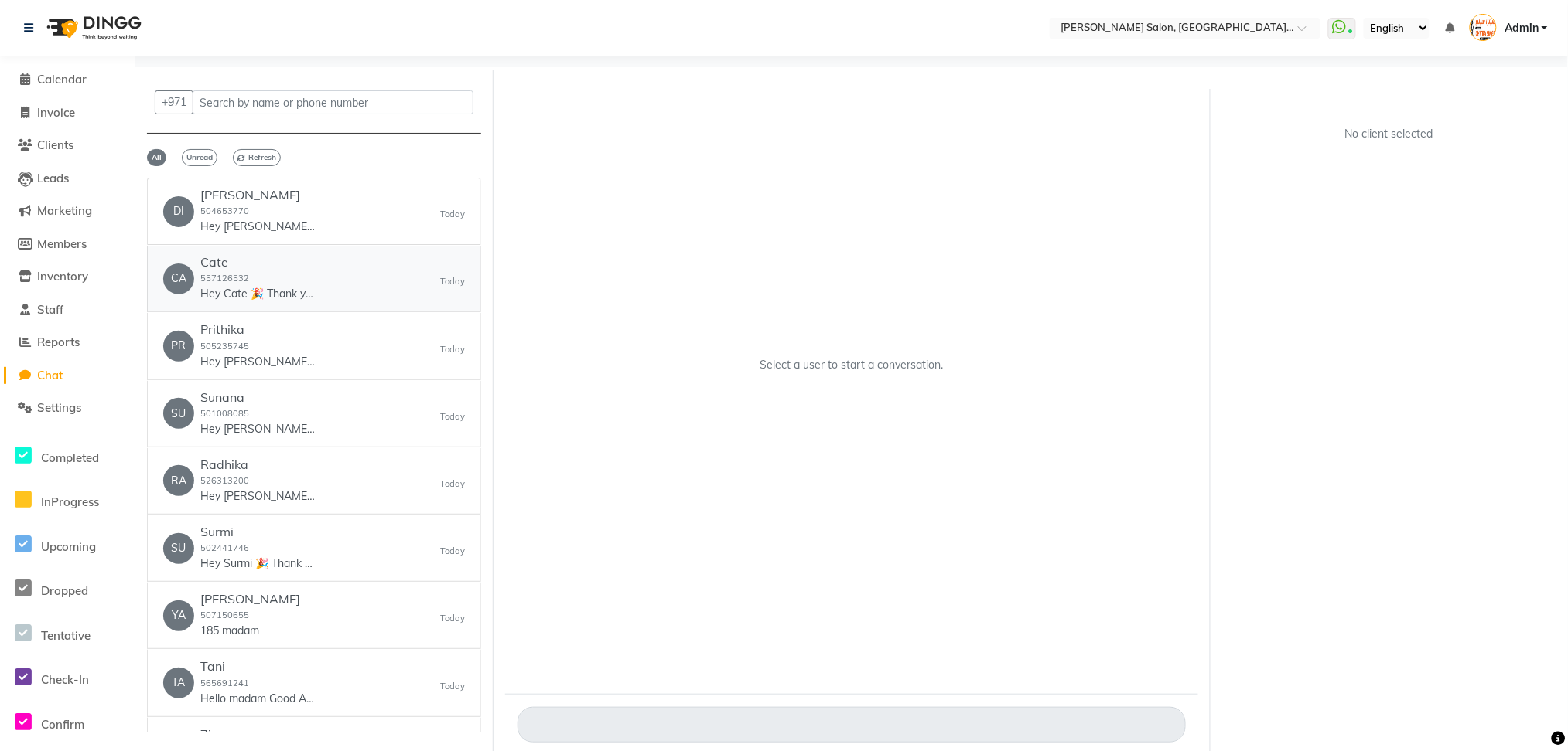
click at [271, 286] on p "Hey Cate 🎉 Thank you for choosing Chitra Singh Salon, Al Jadd...! Here’s your i…" at bounding box center [258, 294] width 116 height 16
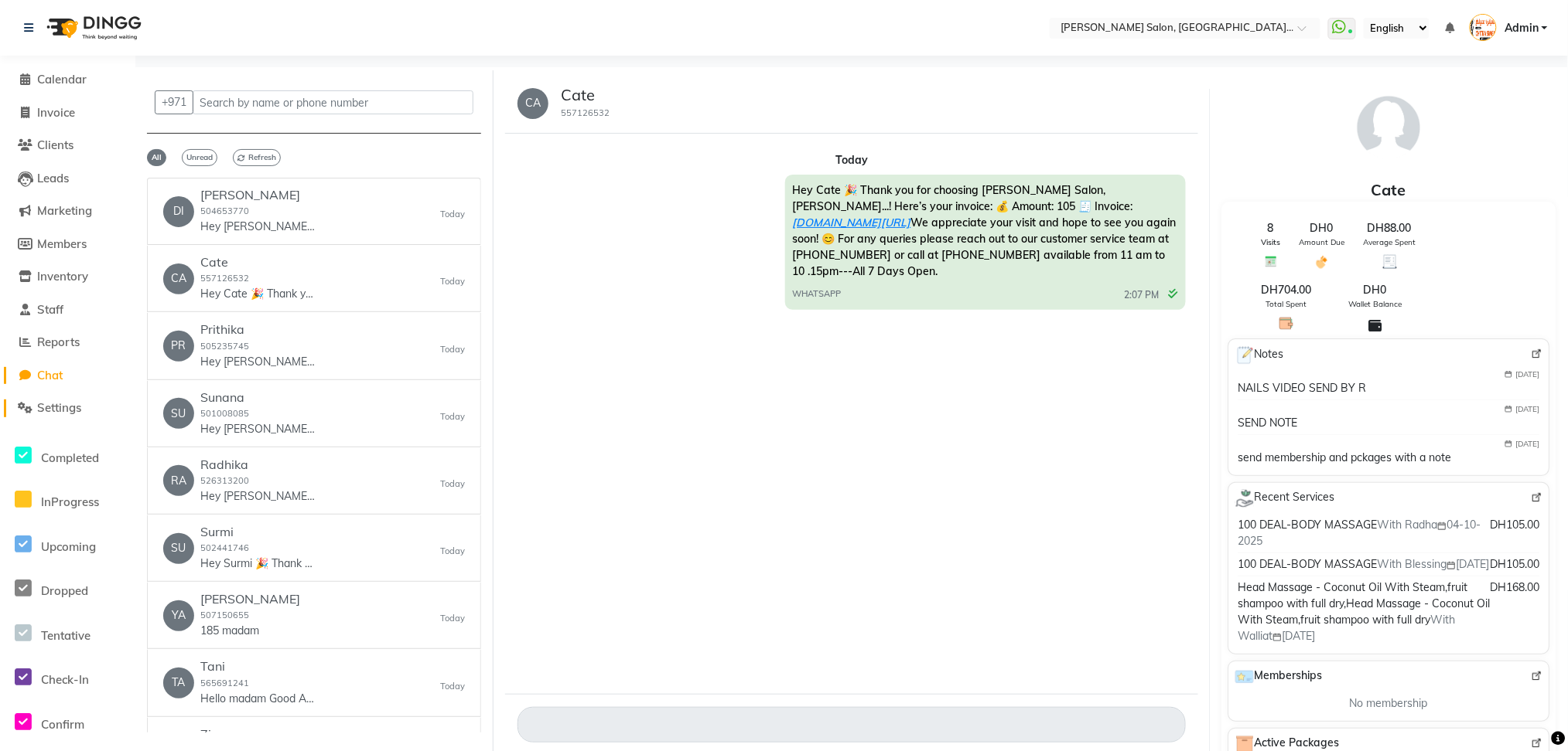
click at [67, 410] on span "Settings" at bounding box center [59, 408] width 44 height 15
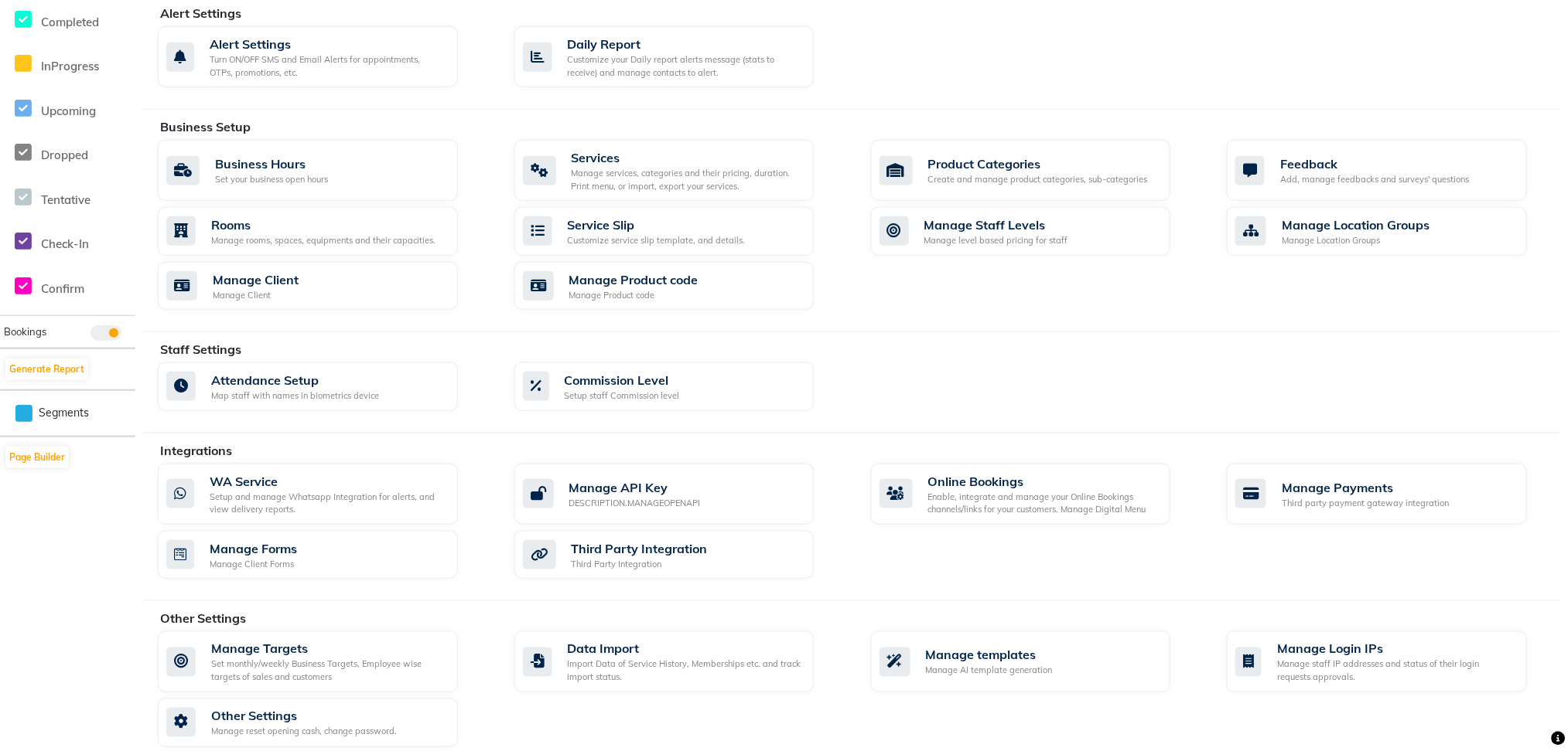
scroll to position [454, 0]
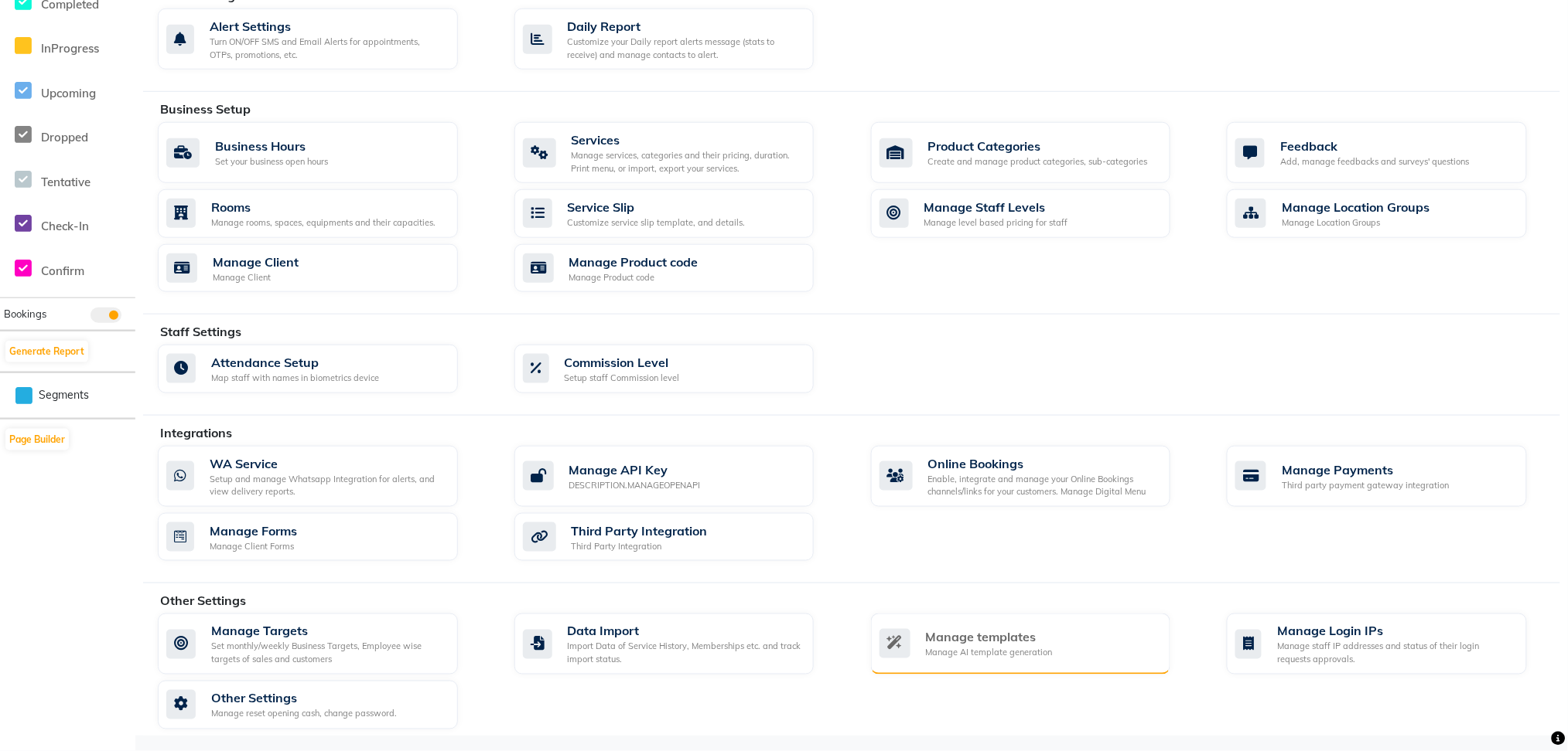
click at [1017, 637] on div "Manage templates" at bounding box center [989, 637] width 127 height 19
select select "APPROVED"
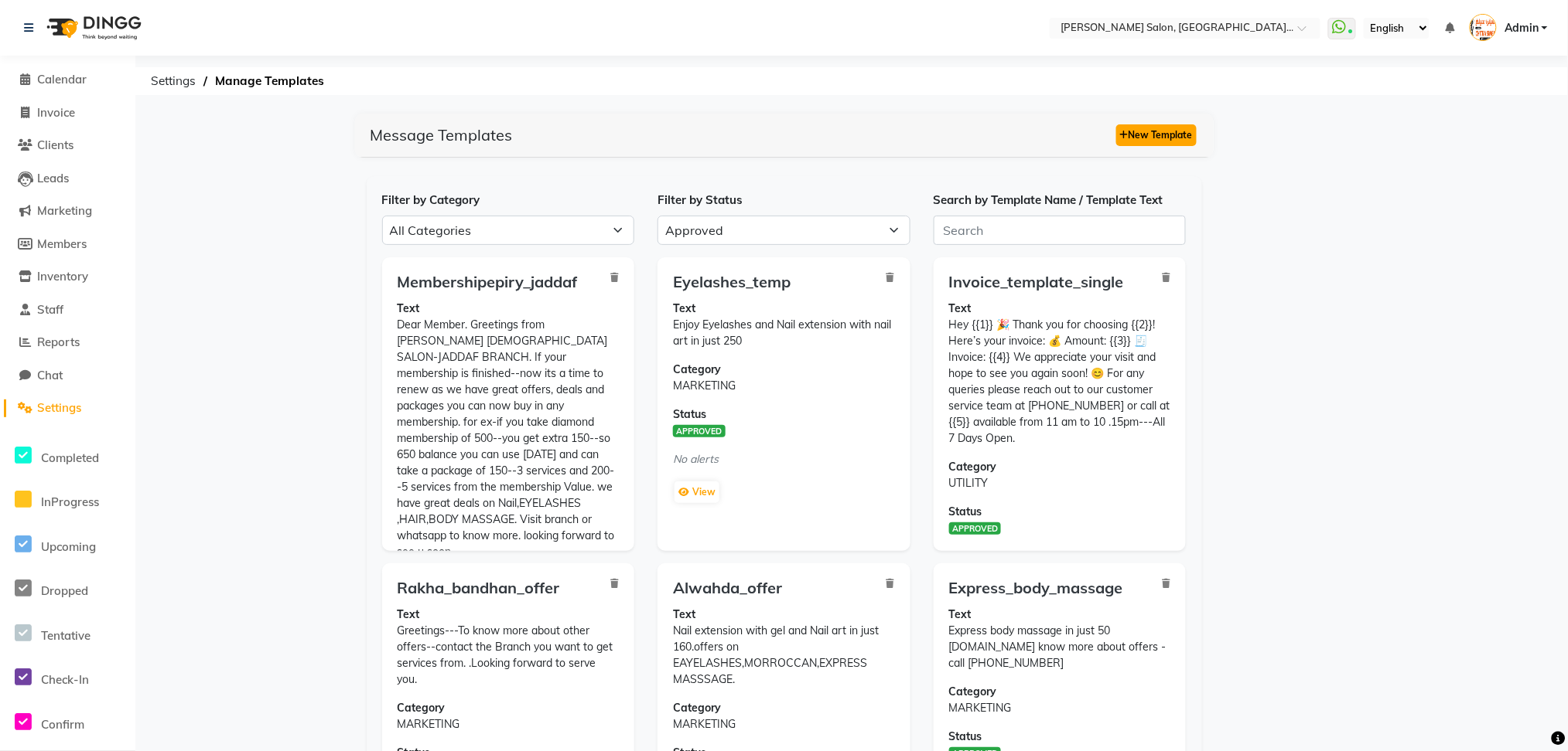
click at [1163, 139] on button "New Template" at bounding box center [1156, 135] width 81 height 22
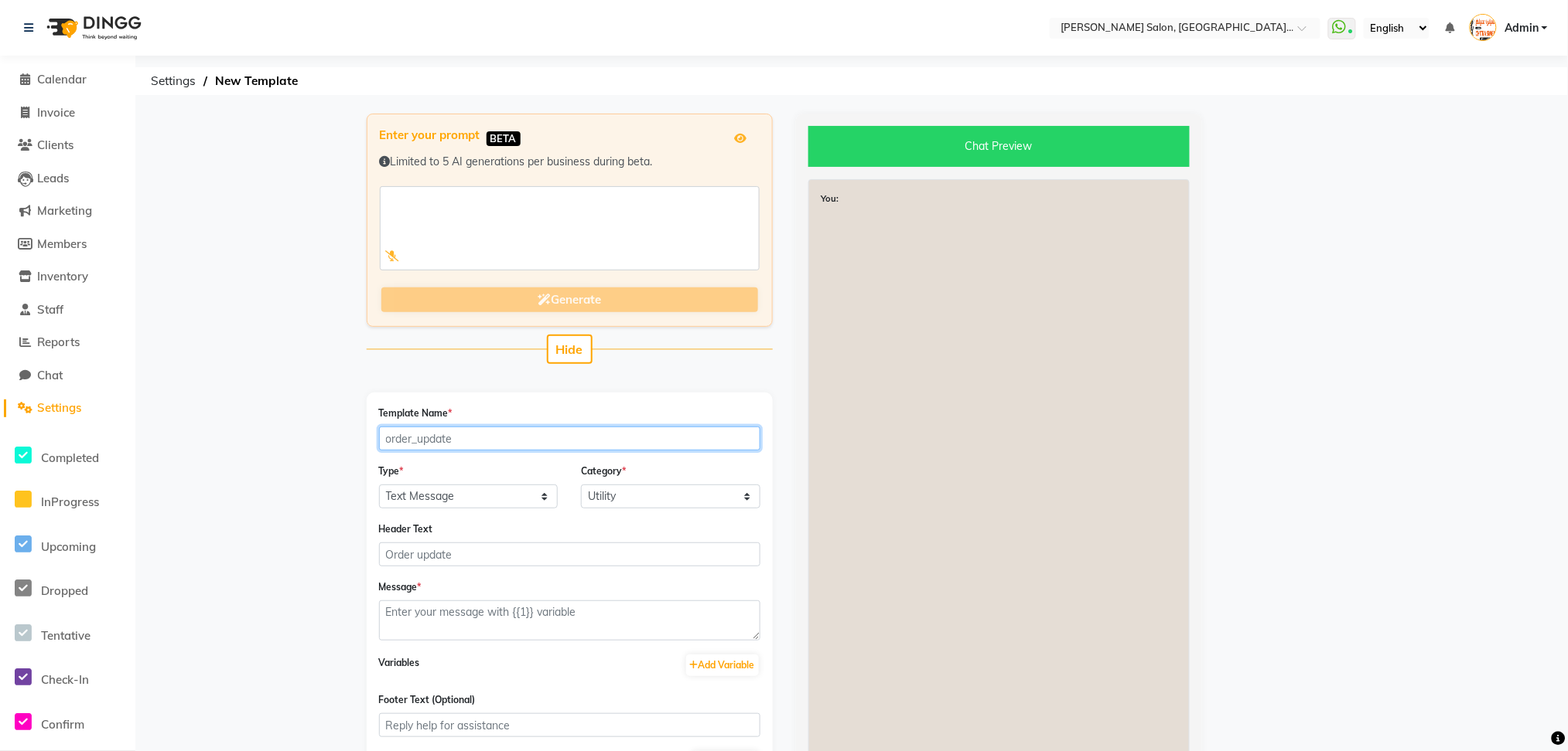
click at [448, 428] on input "Template Name *" at bounding box center [569, 438] width 381 height 24
type input "new_invoice_teamplate"
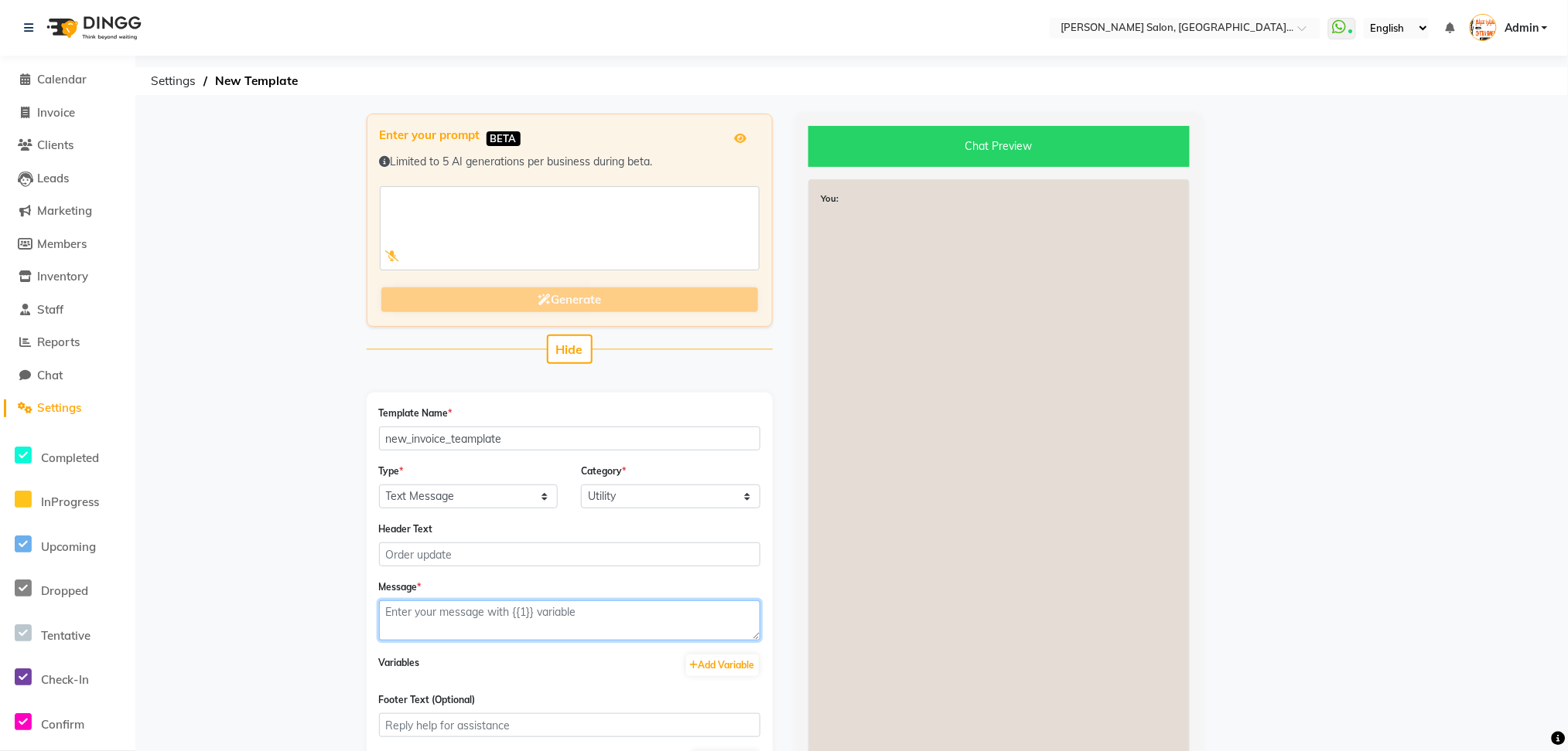
click at [473, 621] on textarea at bounding box center [569, 620] width 381 height 40
paste textarea "Text Hey {{1}} 🎉 Thank you for choosing {{2}}! Here’s your invoice: 💰 Amount: {…"
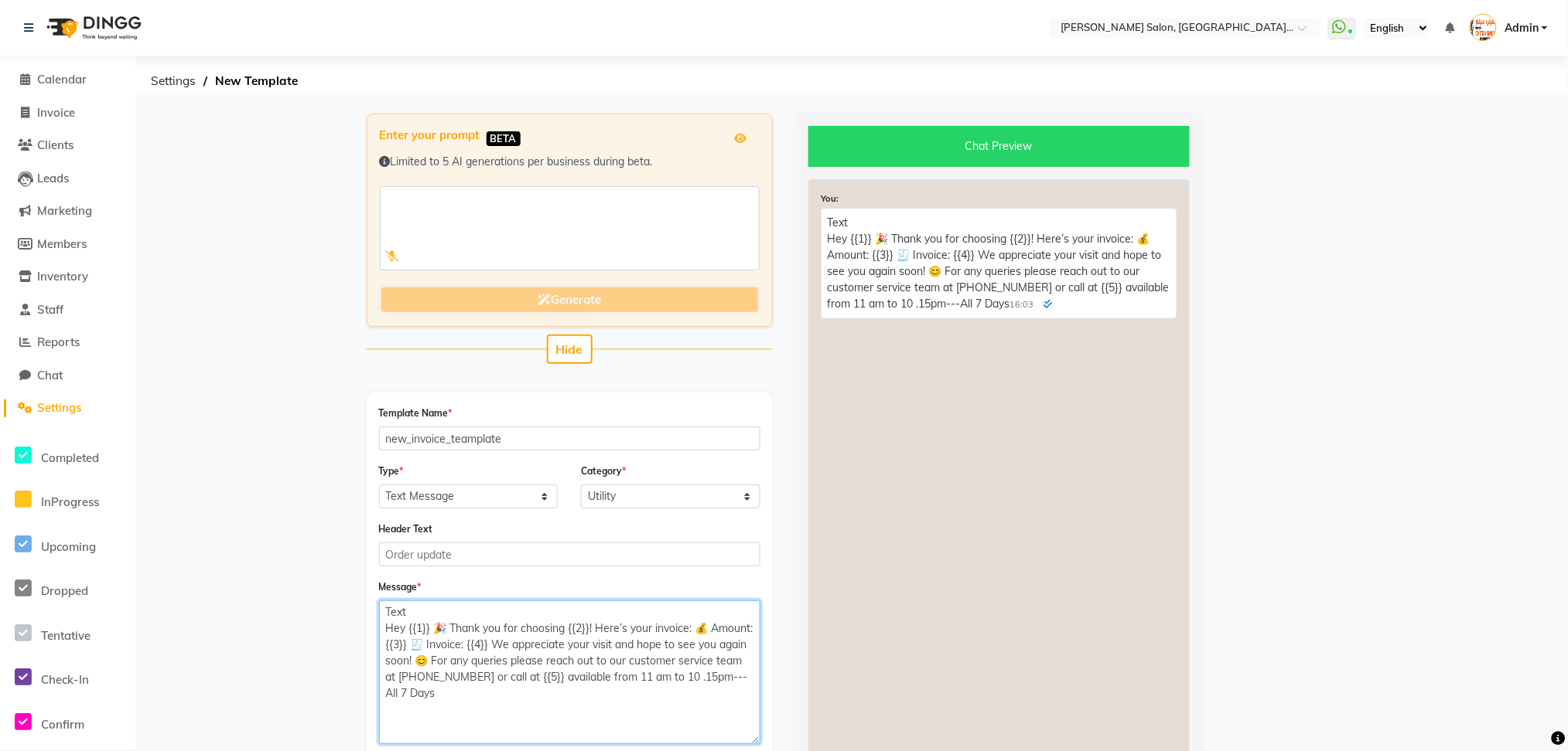
drag, startPoint x: 753, startPoint y: 635, endPoint x: 767, endPoint y: 737, distance: 103.0
click at [767, 737] on div "Template Name * new_invoice_teamplate Type * Text Message Image with Text Categ…" at bounding box center [569, 682] width 406 height 579
click at [672, 702] on textarea "Text Hey {{1}} 🎉 Thank you for choosing {{2}}! Here’s your invoice: 💰 Amount: {…" at bounding box center [569, 671] width 381 height 142
drag, startPoint x: 708, startPoint y: 678, endPoint x: 690, endPoint y: 674, distance: 18.4
click at [695, 681] on textarea "Text Hey {{1}} 🎉 Thank you for choosing {{2}}! Here’s your invoice: 💰 Amount: {…" at bounding box center [569, 671] width 381 height 142
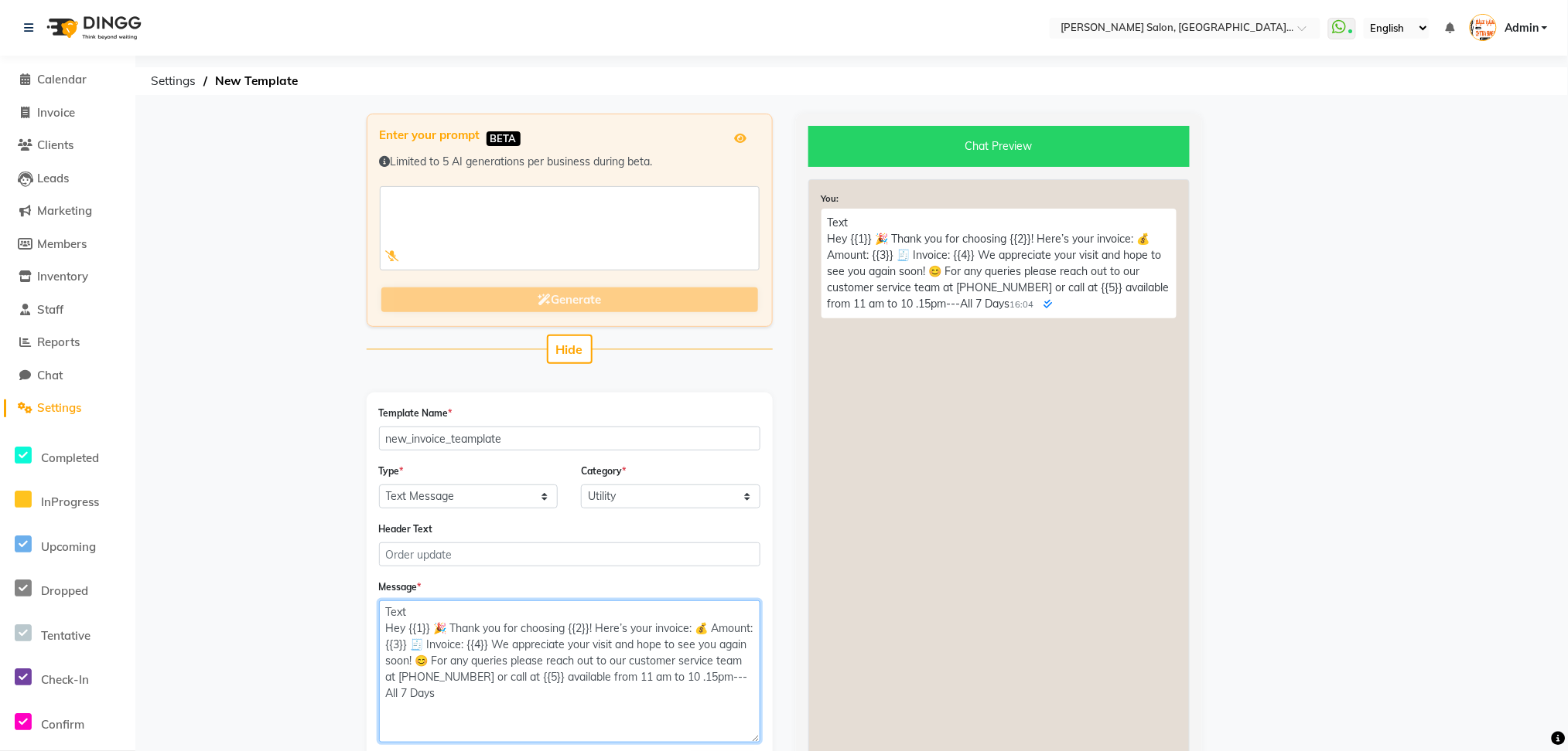
click at [734, 680] on textarea "Text Hey {{1}} 🎉 Thank you for choosing {{2}}! Here’s your invoice: 💰 Amount: {…" at bounding box center [569, 671] width 381 height 142
drag, startPoint x: 710, startPoint y: 675, endPoint x: 696, endPoint y: 679, distance: 14.6
click at [696, 679] on textarea "Text Hey {{1}} 🎉 Thank you for choosing {{2}}! Here’s your invoice: 💰 Amount: {…" at bounding box center [569, 671] width 381 height 142
click at [416, 684] on textarea "Text Hey {{1}} 🎉 Thank you for choosing {{2}}! Here’s your invoice: 💰 Amount: {…" at bounding box center [569, 671] width 381 height 142
click at [429, 684] on textarea "Text Hey {{1}} 🎉 Thank you for choosing {{2}}! Here’s your invoice: 💰 Amount: {…" at bounding box center [569, 671] width 381 height 142
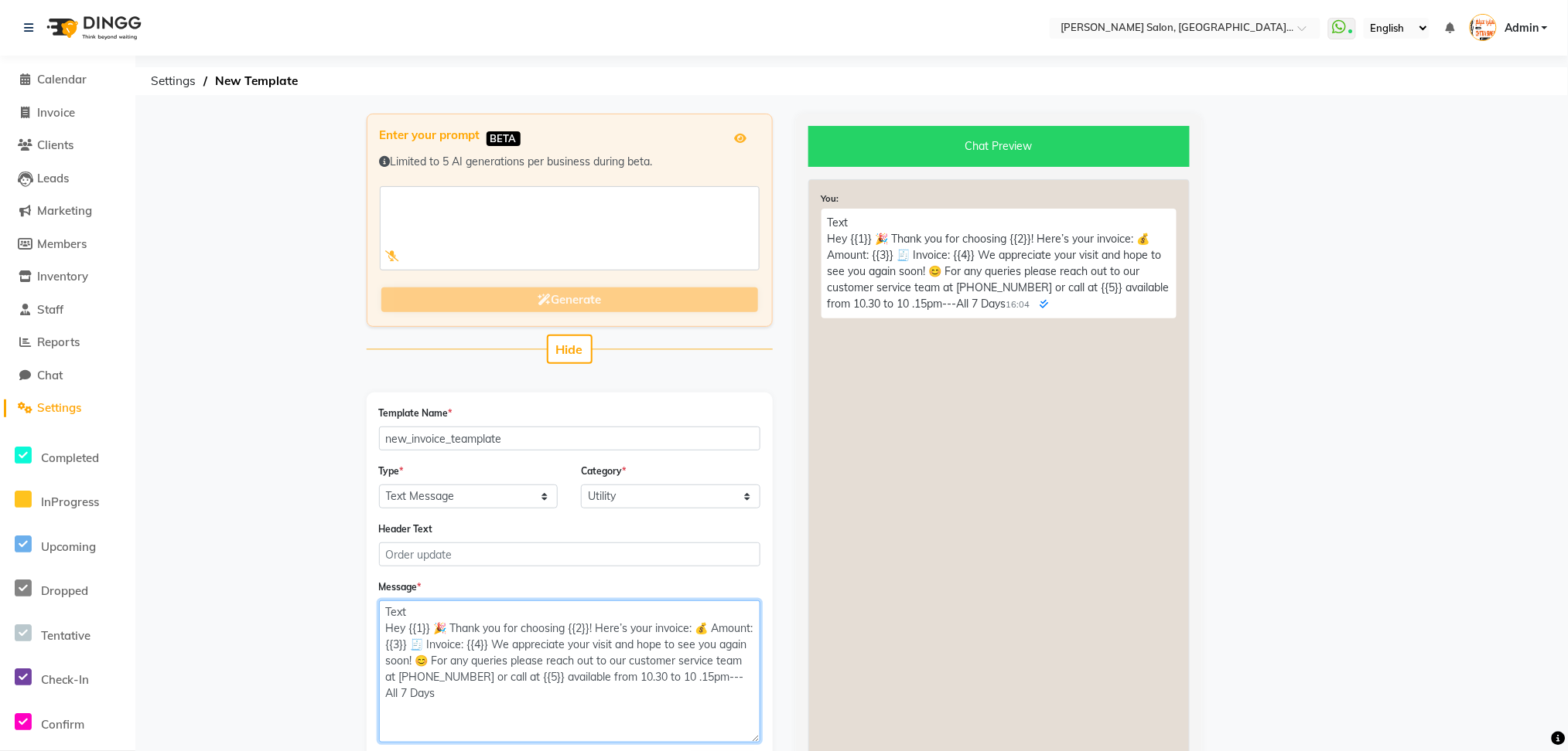
click at [430, 698] on textarea "Text Hey {{1}} 🎉 Thank you for choosing {{2}}! Here’s your invoice: 💰 Amount: {…" at bounding box center [569, 671] width 381 height 142
drag, startPoint x: 430, startPoint y: 697, endPoint x: 405, endPoint y: 701, distance: 25.3
click at [405, 701] on textarea "Text Hey {{1}} 🎉 Thank you for choosing {{2}}! Here’s your invoice: 💰 Amount: {…" at bounding box center [569, 671] width 381 height 142
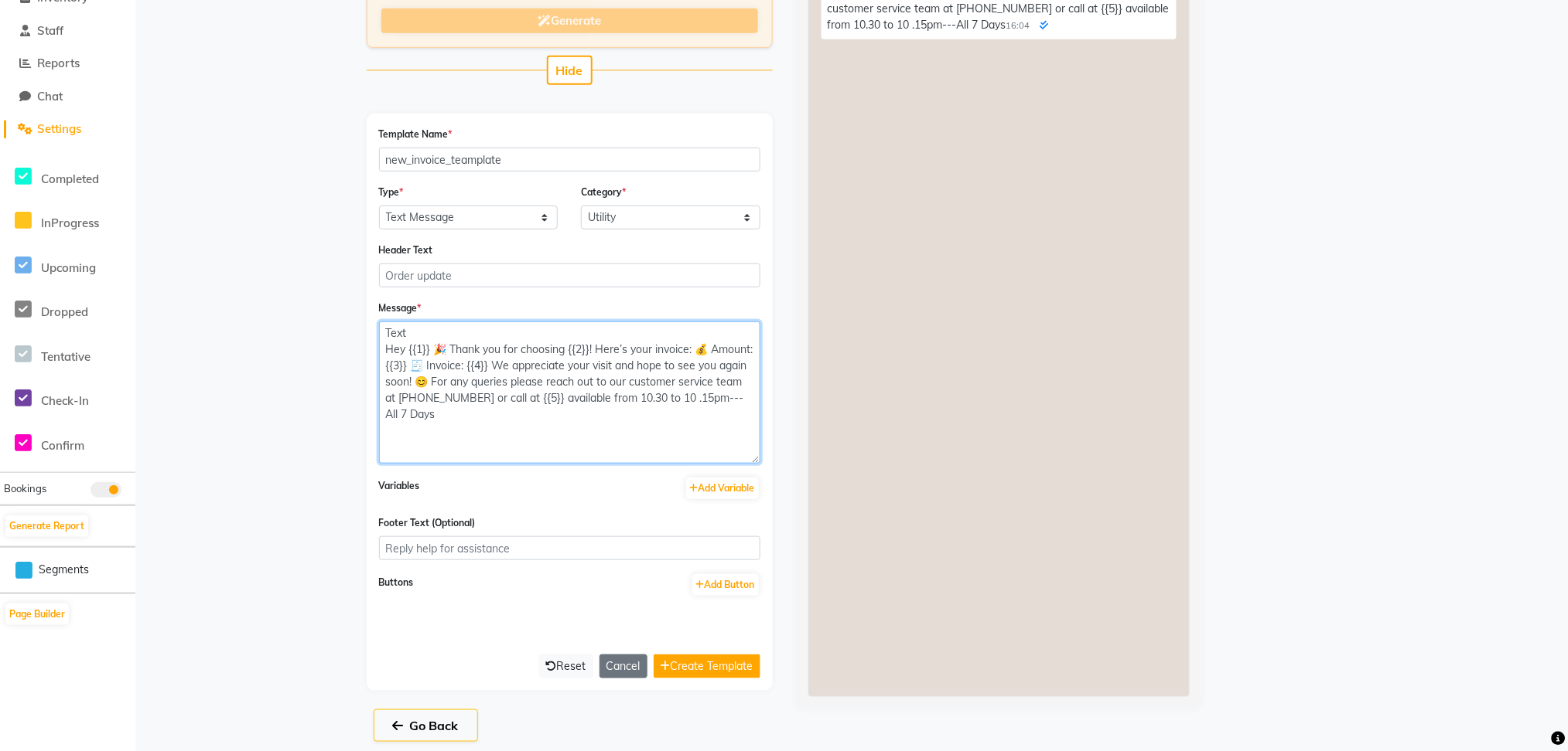
scroll to position [287, 0]
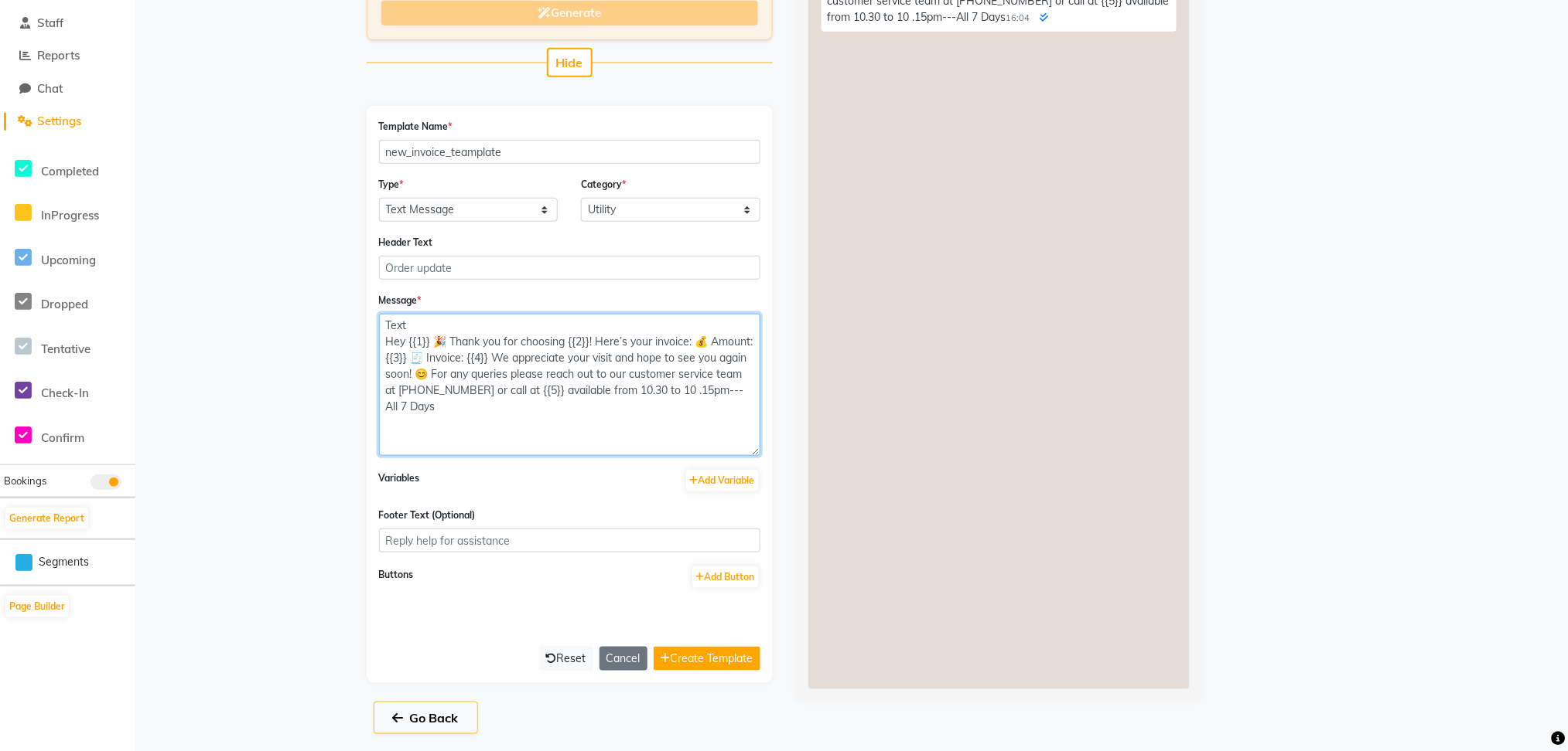
click at [403, 402] on textarea "Text Hey {{1}} 🎉 Thank you for choosing {{2}}! Here’s your invoice: 💰 Amount: {…" at bounding box center [569, 384] width 381 height 142
click at [400, 398] on textarea "Text Hey {{1}} 🎉 Thank you for choosing {{2}}! Here’s your invoice: 💰 Amount: {…" at bounding box center [569, 384] width 381 height 142
click at [403, 400] on textarea "Text Hey {{1}} 🎉 Thank you for choosing {{2}}! Here’s your invoice: 💰 Amount: {…" at bounding box center [569, 384] width 381 height 142
drag, startPoint x: 418, startPoint y: 406, endPoint x: 382, endPoint y: 408, distance: 36.1
click at [382, 408] on textarea "Text Hey {{1}} 🎉 Thank you for choosing {{2}}! Here’s your invoice: 💰 Amount: {…" at bounding box center [569, 384] width 381 height 142
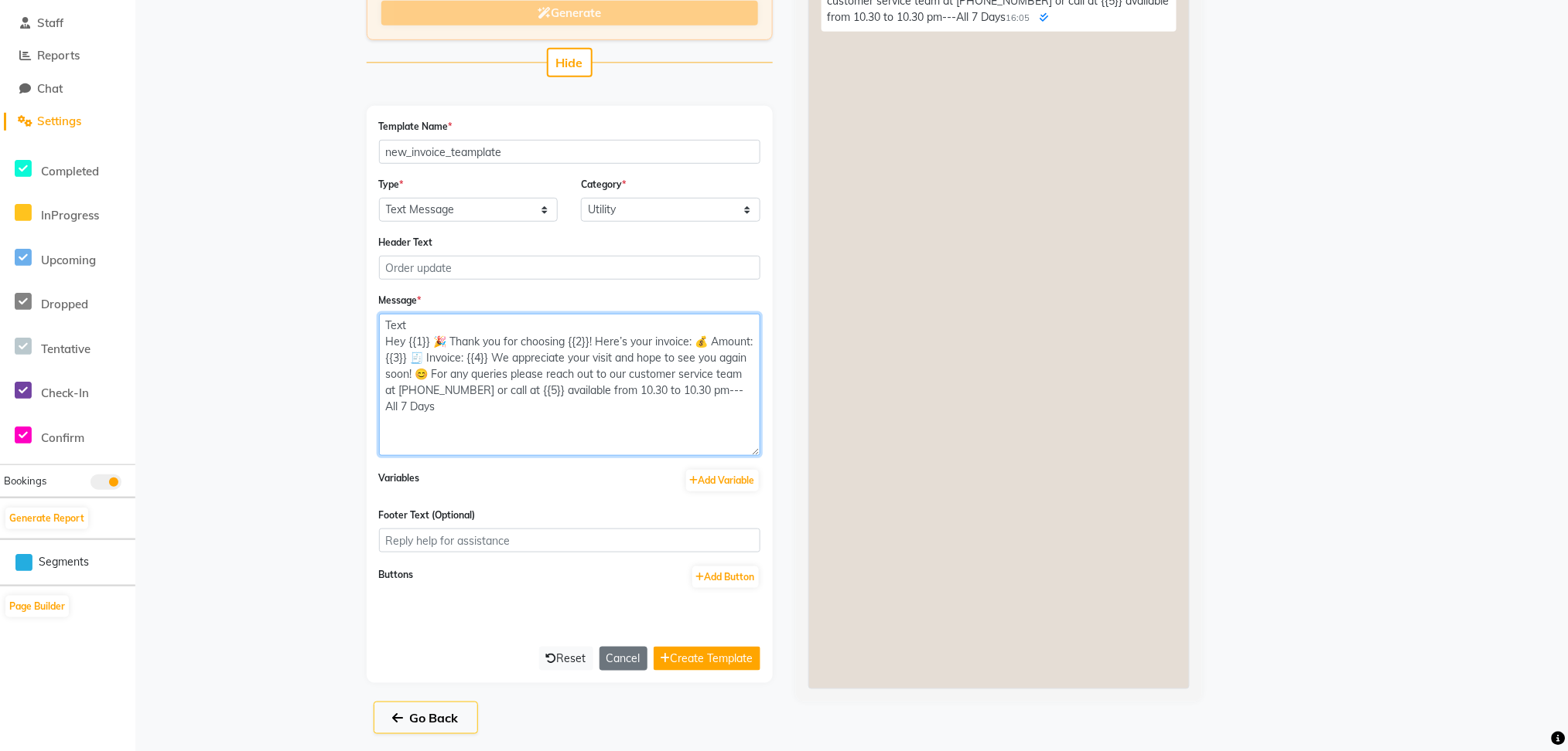
click at [729, 377] on textarea "Text Hey {{1}} 🎉 Thank you for choosing {{2}}! Here’s your invoice: 💰 Amount: {…" at bounding box center [569, 384] width 381 height 142
click at [586, 413] on textarea "Text Hey {{1}} 🎉 Thank you for choosing {{2}}! Here’s your invoice: 💰 Amount: {…" at bounding box center [569, 384] width 381 height 142
paste textarea "We’d love to hear your feedback! Share your experience here: <LINK>"
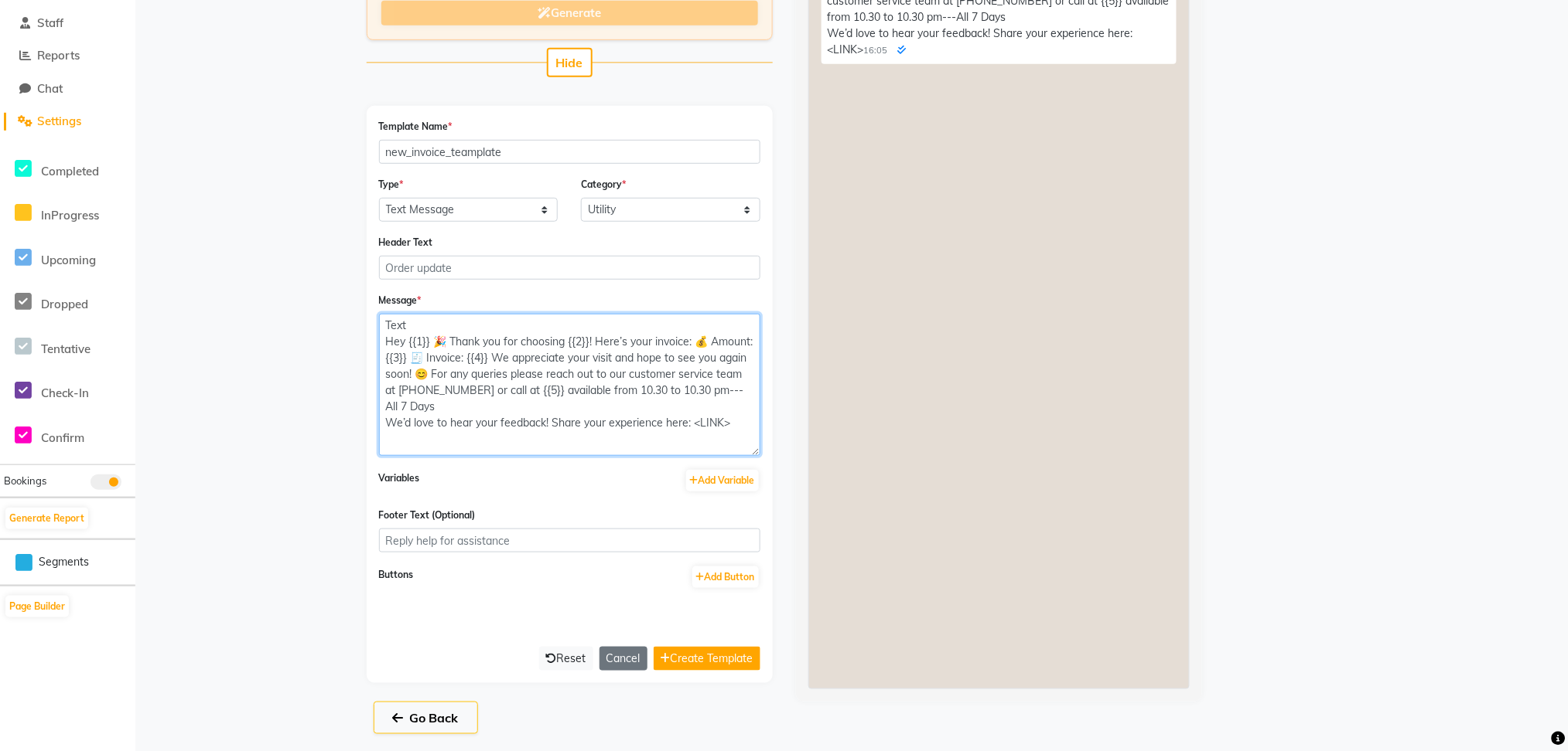
scroll to position [7, 0]
click at [575, 405] on textarea "Text Hey {{1}} 🎉 Thank you for choosing {{2}}! Here’s your invoice: 💰 Amount: {…" at bounding box center [569, 384] width 381 height 142
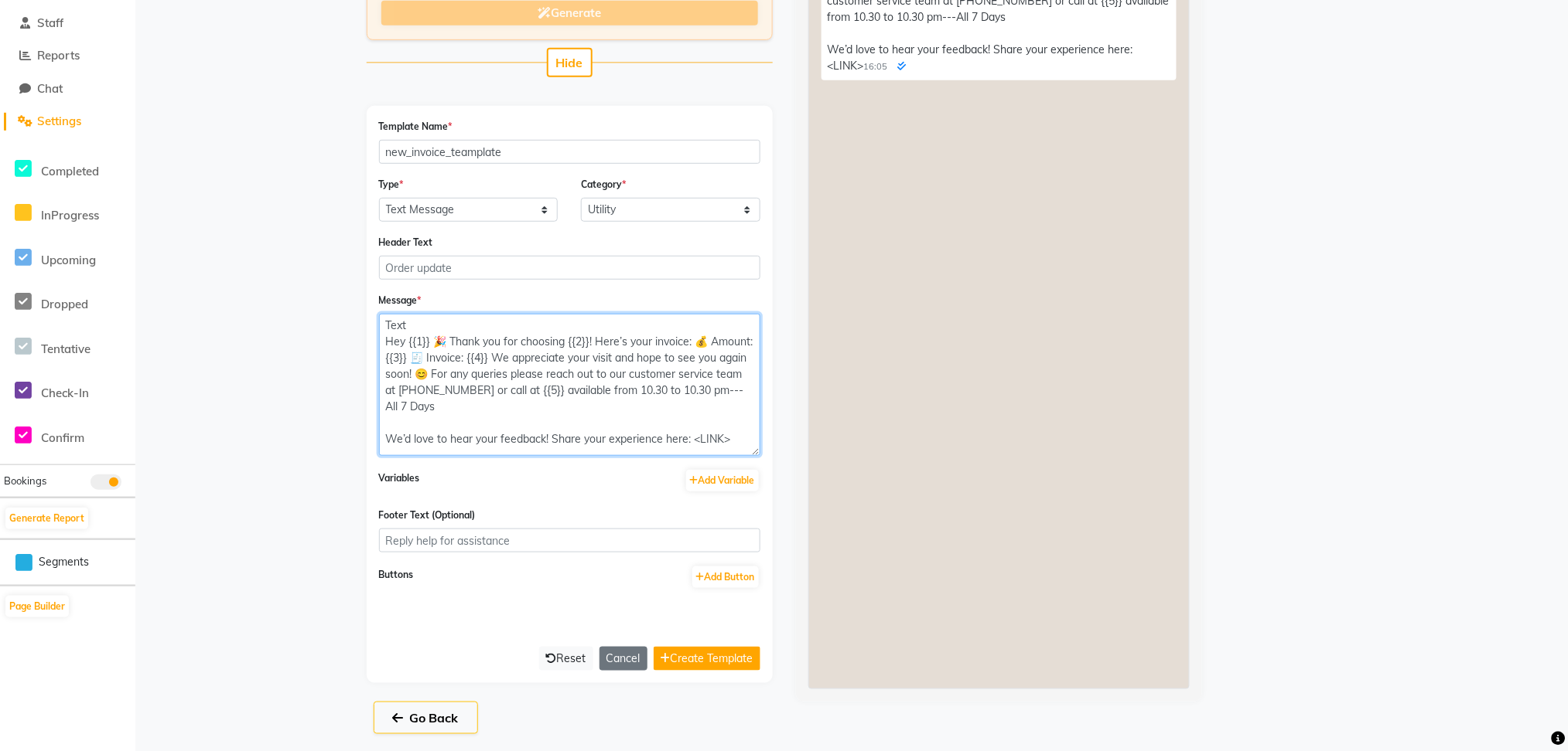
click at [385, 428] on textarea "Text Hey {{1}} 🎉 Thank you for choosing {{2}}! Here’s your invoice: 💰 Amount: {…" at bounding box center [569, 384] width 381 height 142
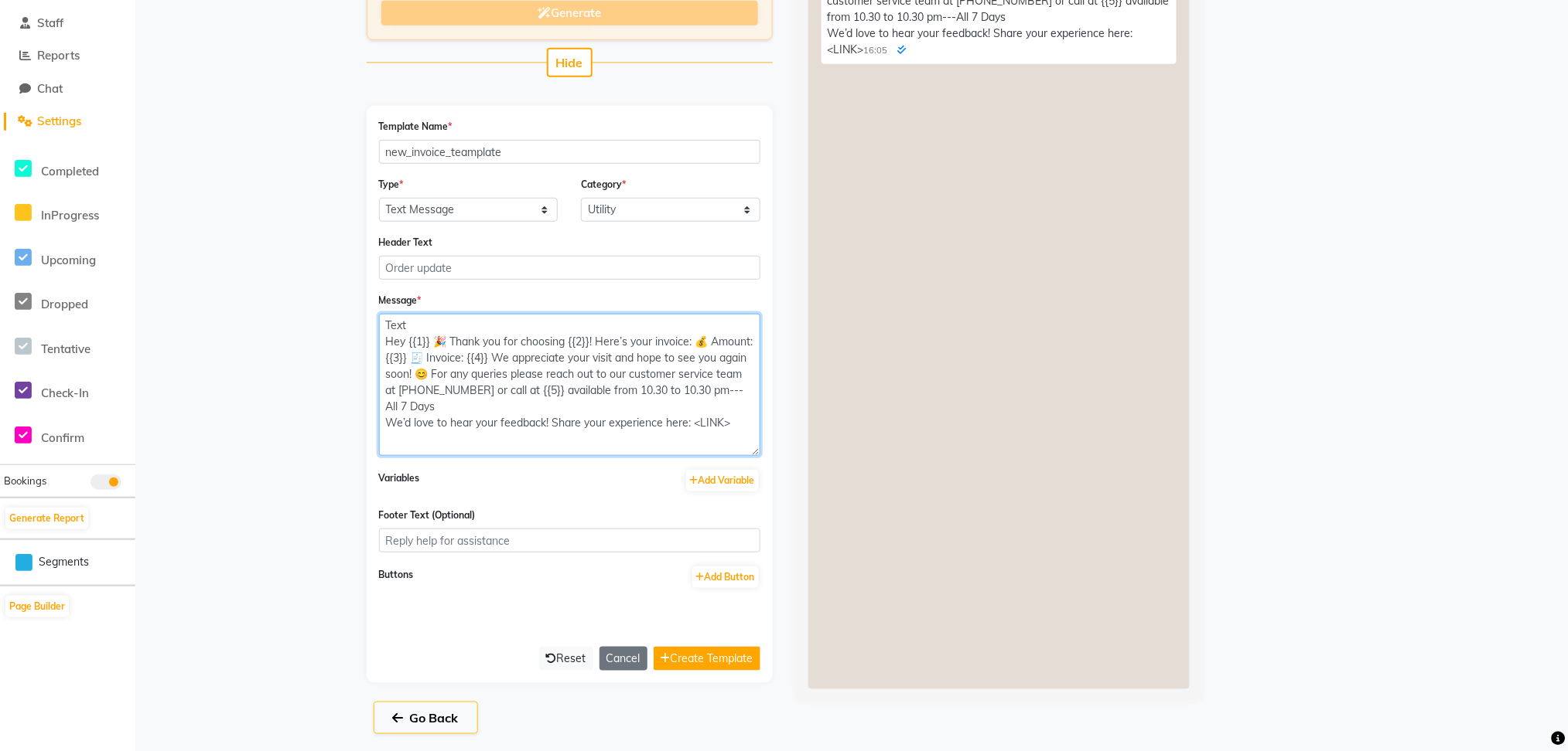
click at [442, 402] on textarea "Text Hey {{1}} 🎉 Thank you for choosing {{2}}! Here’s your invoice: 💰 Amount: {…" at bounding box center [569, 384] width 381 height 142
click at [598, 382] on textarea "Text Hey {{1}} 🎉 Thank you for choosing {{2}}! Here’s your invoice: 💰 Amount: {…" at bounding box center [569, 384] width 381 height 142
type textarea "Text Hey {{1}} 🎉 Thank you for choosing {{2}}! Here’s your invoice: 💰 Amount: {…"
drag, startPoint x: 407, startPoint y: 336, endPoint x: 430, endPoint y: 344, distance: 24.4
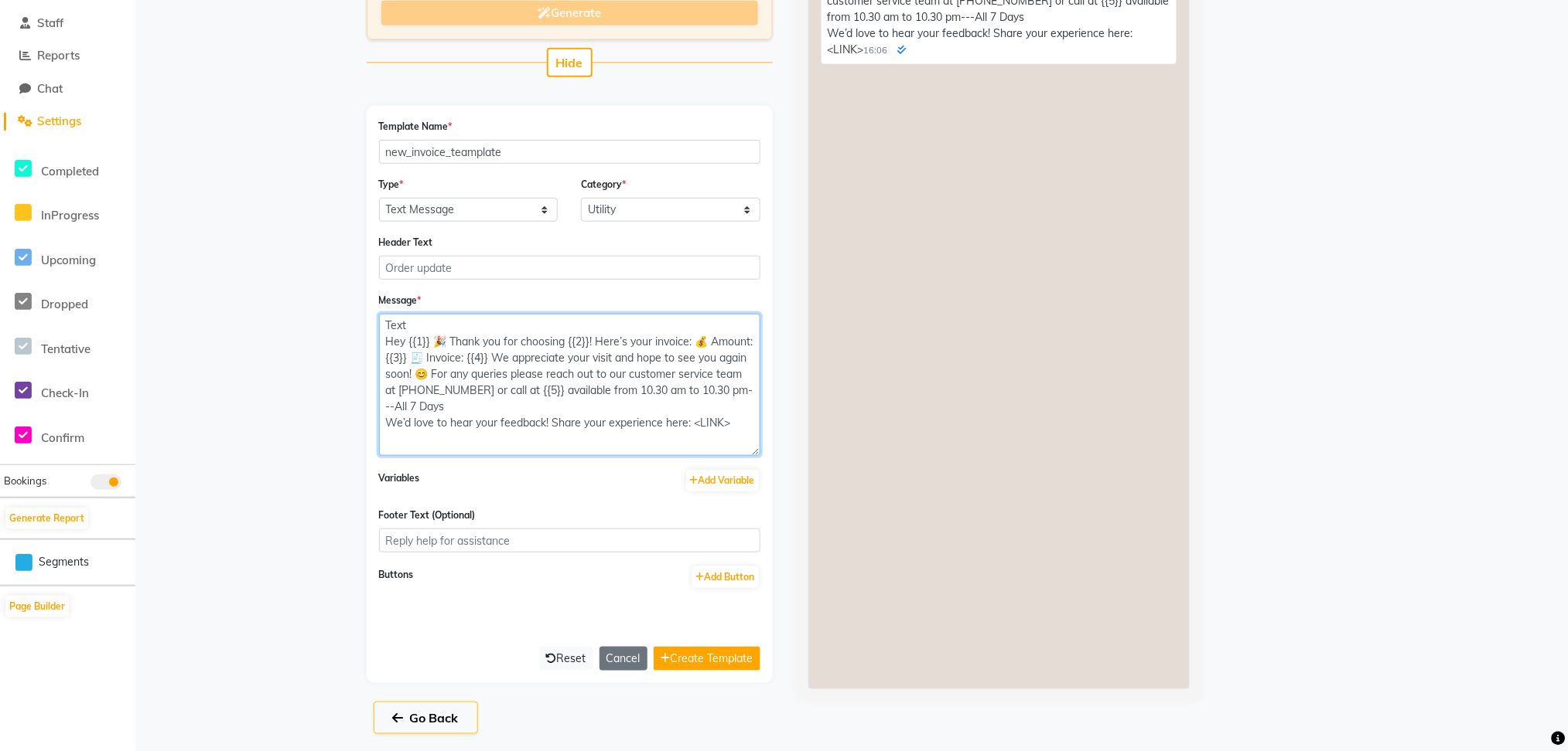
click at [430, 344] on textarea "Text Hey {{1}} 🎉 Thank you for choosing {{2}}! Here’s your invoice: 💰 Amount: {…" at bounding box center [569, 384] width 381 height 142
click at [729, 484] on button "Add Variable" at bounding box center [722, 480] width 72 height 22
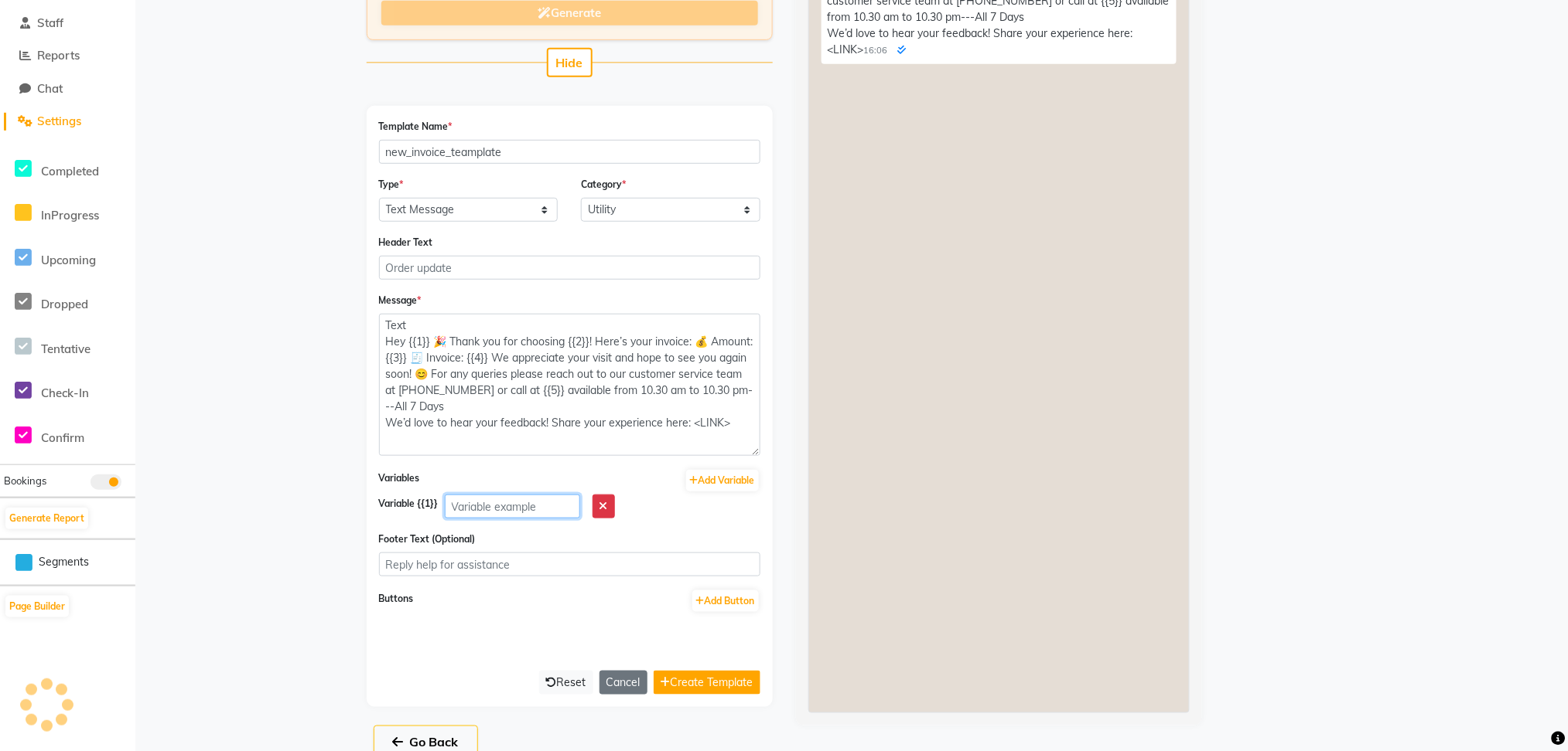
click at [454, 512] on input "text" at bounding box center [512, 506] width 135 height 24
type input "client name"
drag, startPoint x: 569, startPoint y: 340, endPoint x: 576, endPoint y: 333, distance: 9.9
click at [576, 333] on textarea "Text Hey {{1}} 🎉 Thank you for choosing {{2}}! Here’s your invoice: 💰 Amount: {…" at bounding box center [569, 384] width 381 height 142
click at [727, 484] on button "Add Variable" at bounding box center [722, 480] width 72 height 22
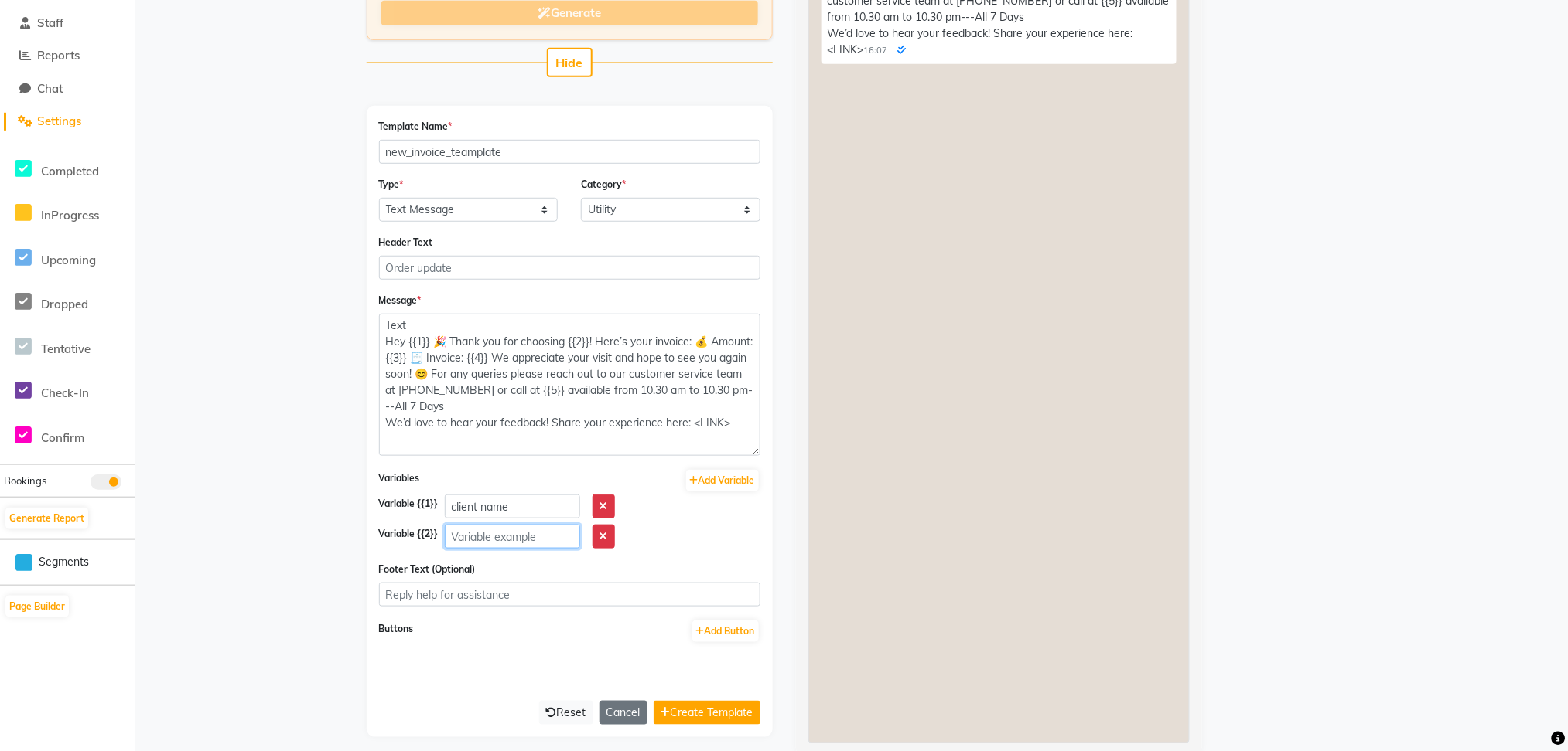
click at [486, 530] on input "text" at bounding box center [512, 536] width 135 height 24
type input "salon name"
click at [433, 356] on textarea "Text Hey {{1}} 🎉 Thank you for choosing {{2}}! Here’s your invoice: 💰 Amount: {…" at bounding box center [569, 384] width 381 height 142
click at [731, 475] on button "Add Variable" at bounding box center [722, 480] width 72 height 22
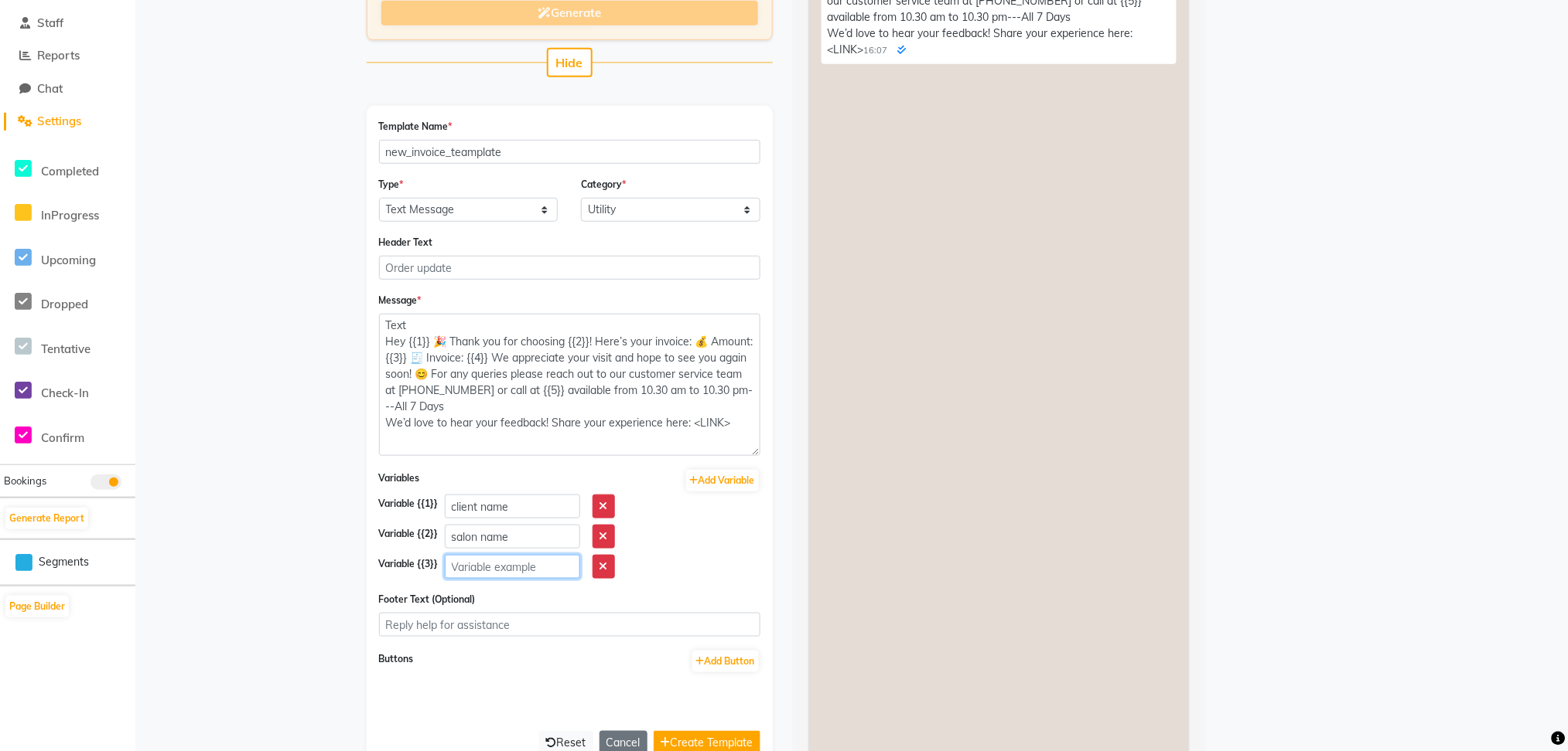
click at [479, 575] on input "text" at bounding box center [512, 567] width 135 height 24
type input "i"
type input "amount"
click at [513, 354] on textarea "Text Hey {{1}} 🎉 Thank you for choosing {{2}}! Here’s your invoice: 💰 Amount: {…" at bounding box center [569, 384] width 381 height 142
click at [735, 484] on button "Add Variable" at bounding box center [722, 480] width 72 height 22
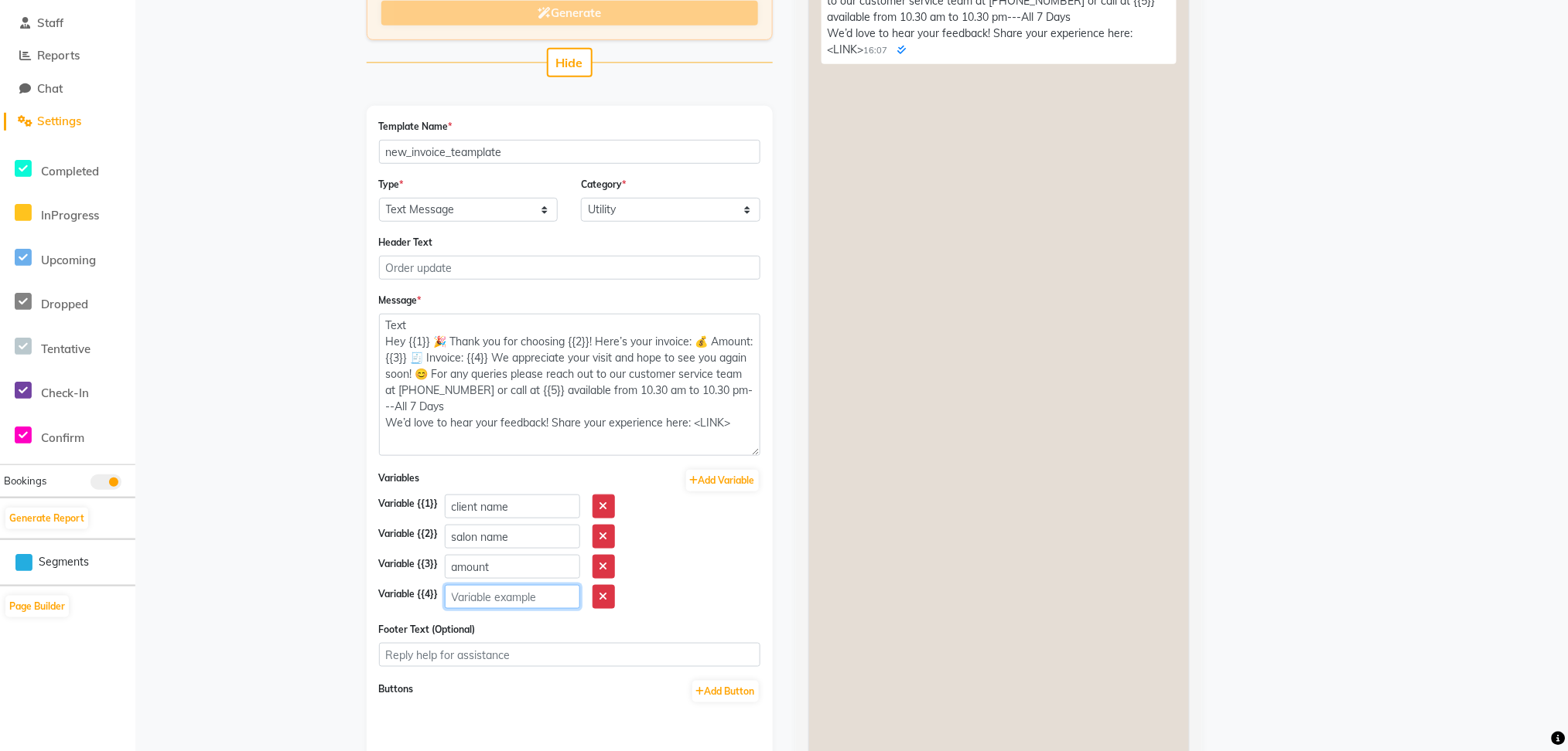
click at [476, 596] on input "text" at bounding box center [512, 597] width 135 height 24
type input "invoice link"
click at [722, 474] on button "Add Variable" at bounding box center [722, 480] width 72 height 22
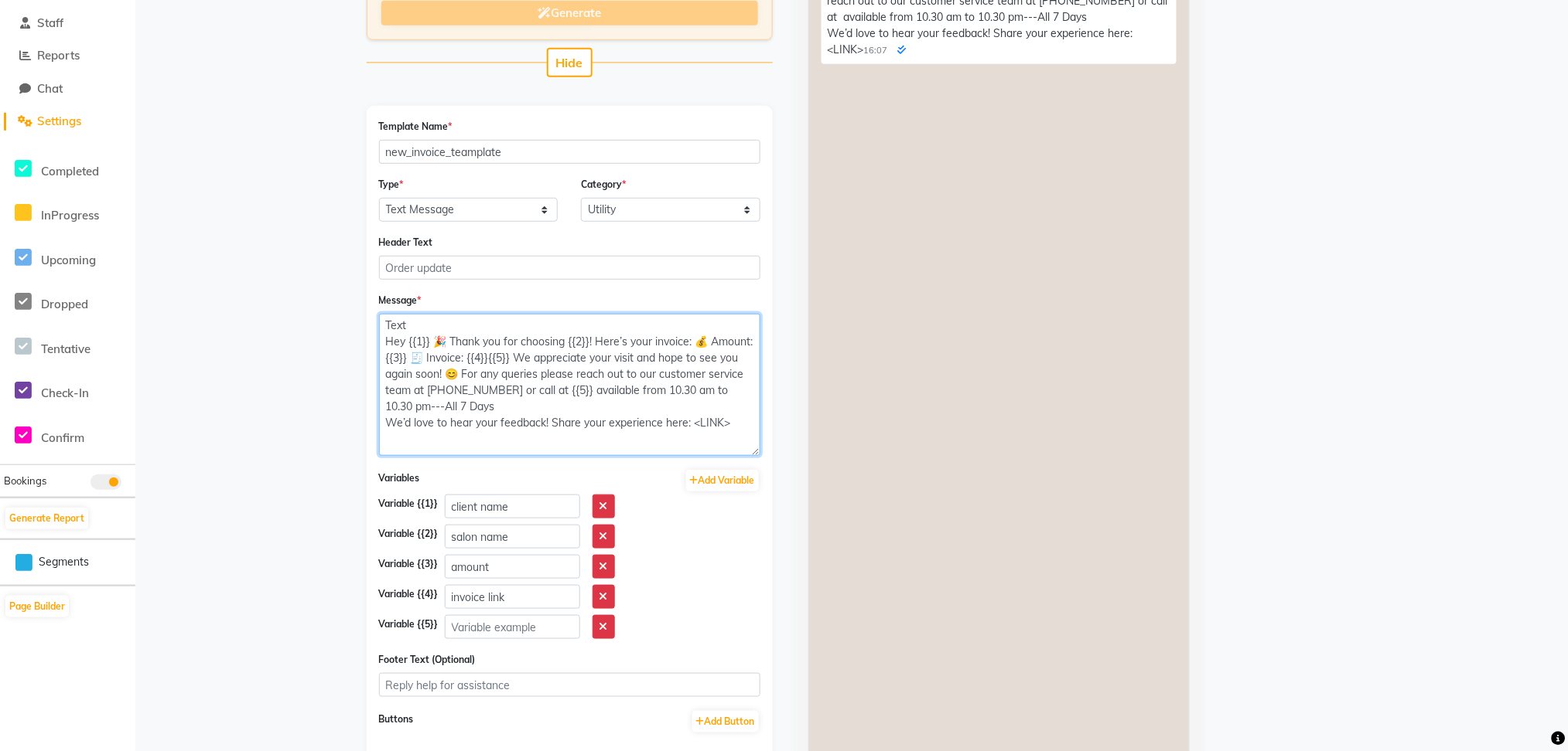
click at [653, 387] on textarea "Text Hey {{1}} 🎉 Thank you for choosing {{2}}! Here’s your invoice: 💰 Amount: {…" at bounding box center [569, 384] width 381 height 142
click at [645, 393] on textarea "Text Hey {{1}} 🎉 Thank you for choosing {{2}}! Here’s your invoice: 💰 Amount: {…" at bounding box center [569, 384] width 381 height 142
click at [730, 480] on button "Add Variable" at bounding box center [722, 480] width 72 height 22
type textarea "Text Hey {{1}} 🎉 Thank you for choosing {{2}}! Here’s your invoice: 💰 Amount: {…"
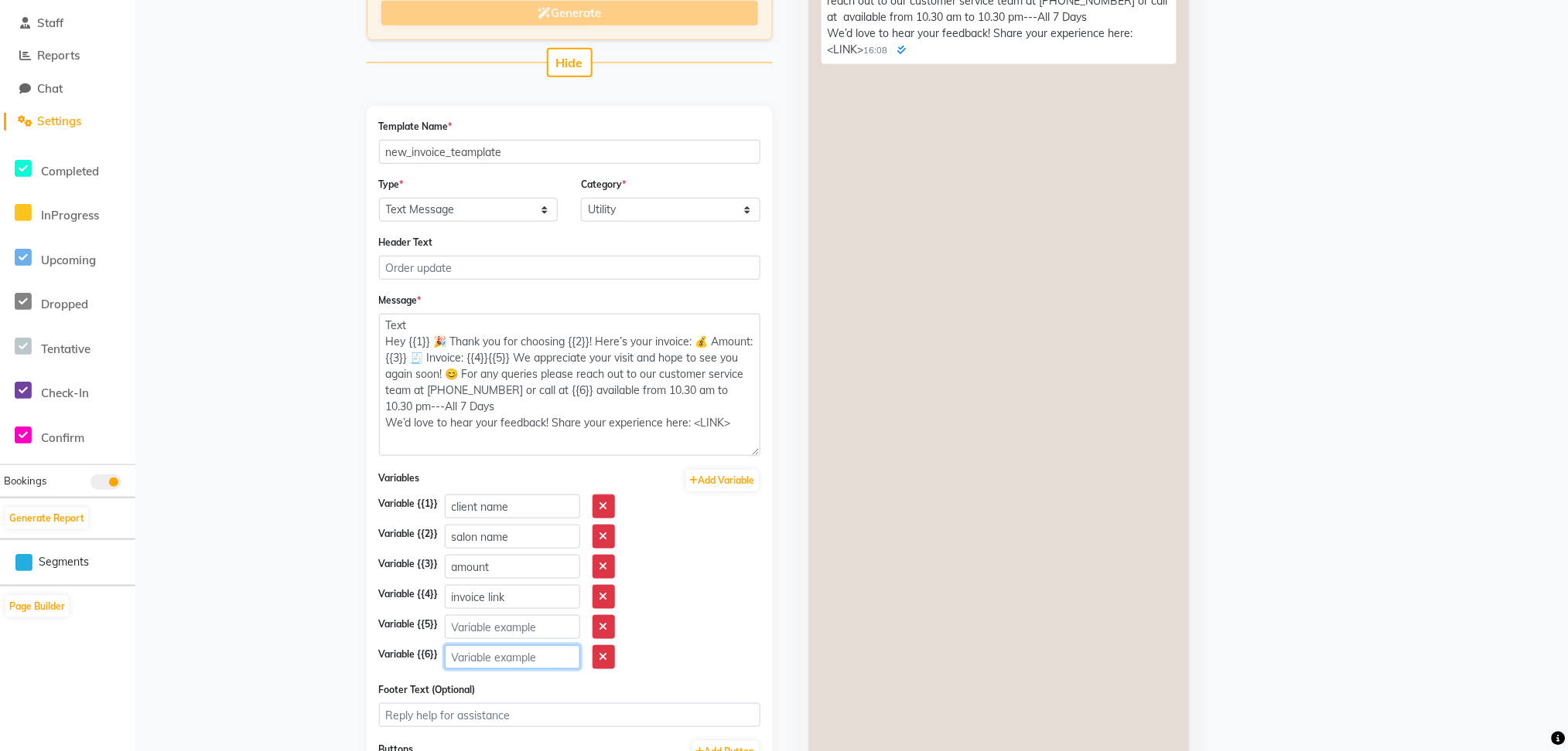
click at [470, 655] on input "text" at bounding box center [512, 657] width 135 height 24
click at [477, 625] on input "text" at bounding box center [512, 627] width 135 height 24
type input "salon nam"
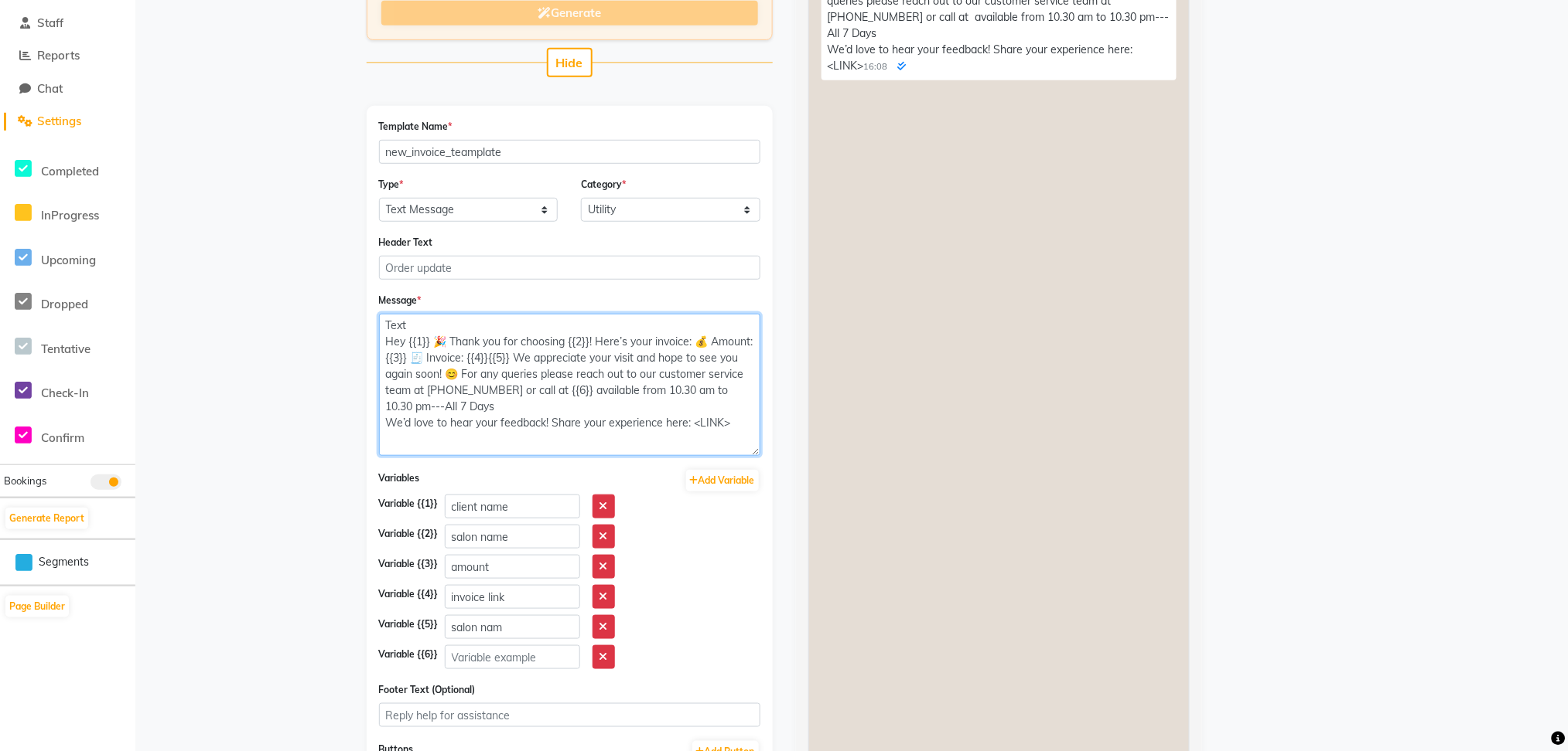
click at [659, 389] on textarea "Text Hey {{1}} 🎉 Thank you for choosing {{2}}! Here’s your invoice: 💰 Amount: {…" at bounding box center [569, 384] width 381 height 142
click at [608, 652] on icon "button" at bounding box center [603, 657] width 8 height 11
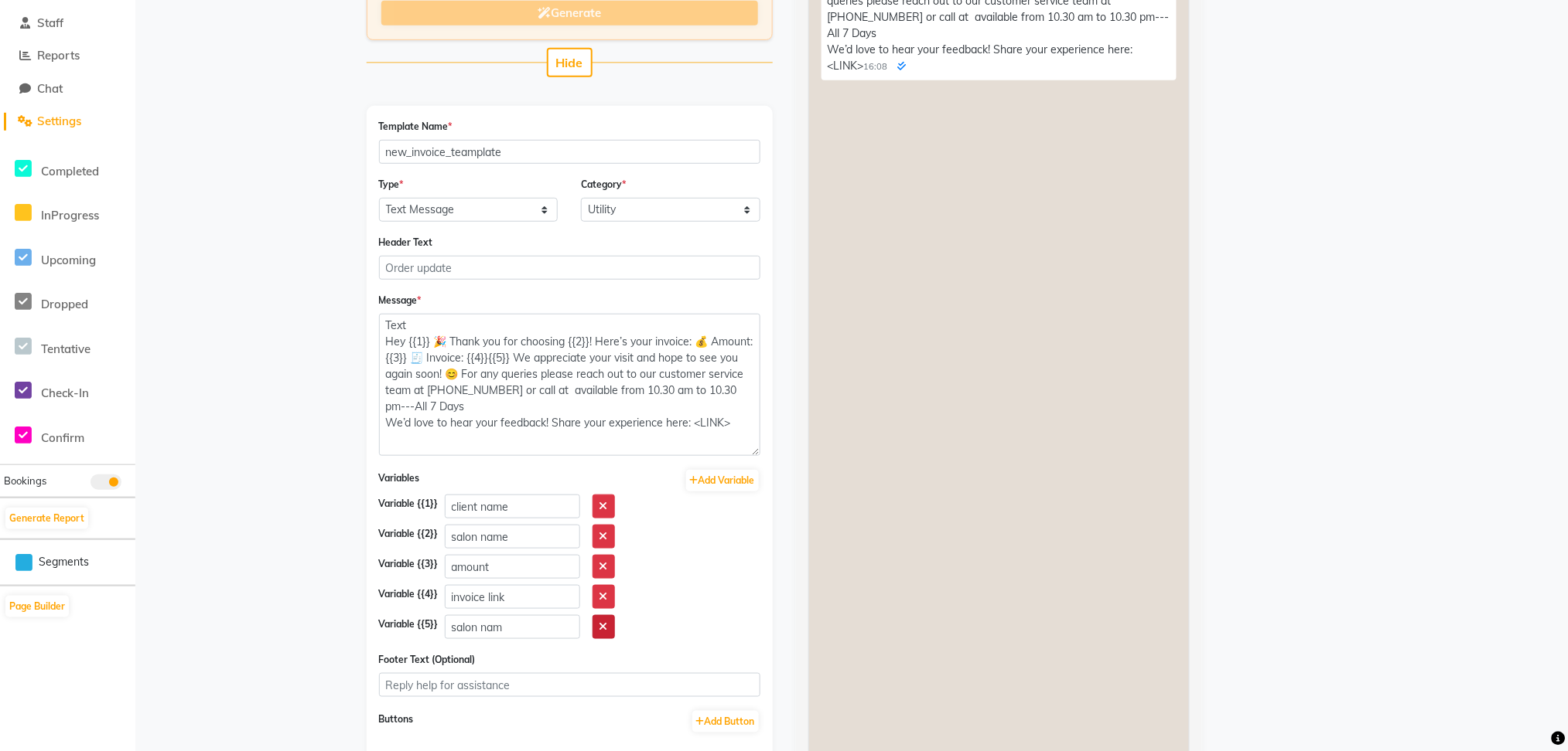
click at [608, 626] on icon "button" at bounding box center [603, 627] width 8 height 11
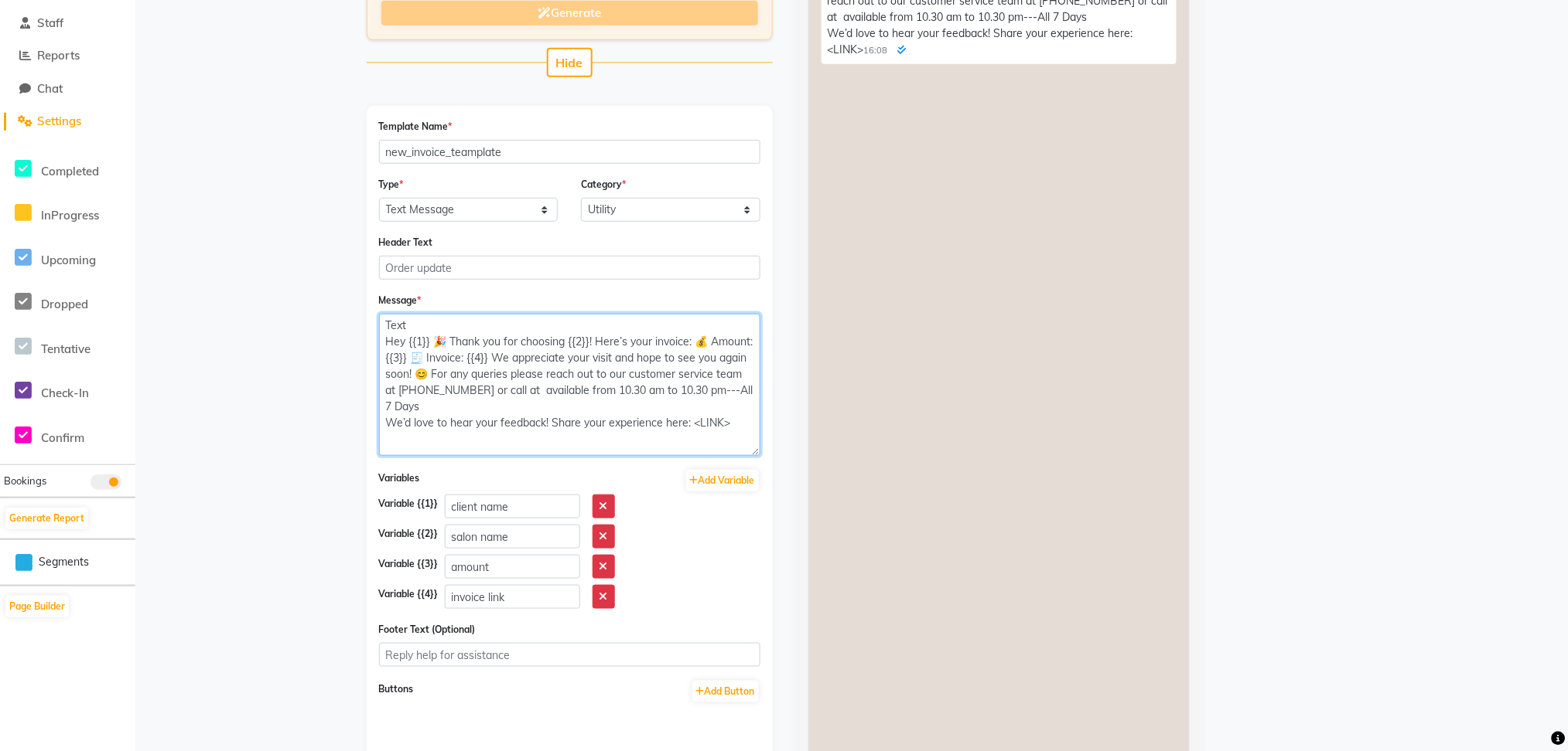
click at [594, 391] on textarea "Text Hey {{1}} 🎉 Thank you for choosing {{2}}! Here’s your invoice: 💰 Amount: {…" at bounding box center [569, 384] width 381 height 142
drag, startPoint x: 599, startPoint y: 387, endPoint x: 613, endPoint y: 384, distance: 14.3
click at [613, 384] on textarea "Text Hey {{1}} 🎉 Thank you for choosing {{2}}! Here’s your invoice: 💰 Amount: {…" at bounding box center [569, 384] width 381 height 142
type textarea "Text Hey {{1}} 🎉 Thank you for choosing {{2}}! Here’s your invoice: 💰 Amount: {…"
click at [734, 481] on button "Add Variable" at bounding box center [722, 480] width 72 height 22
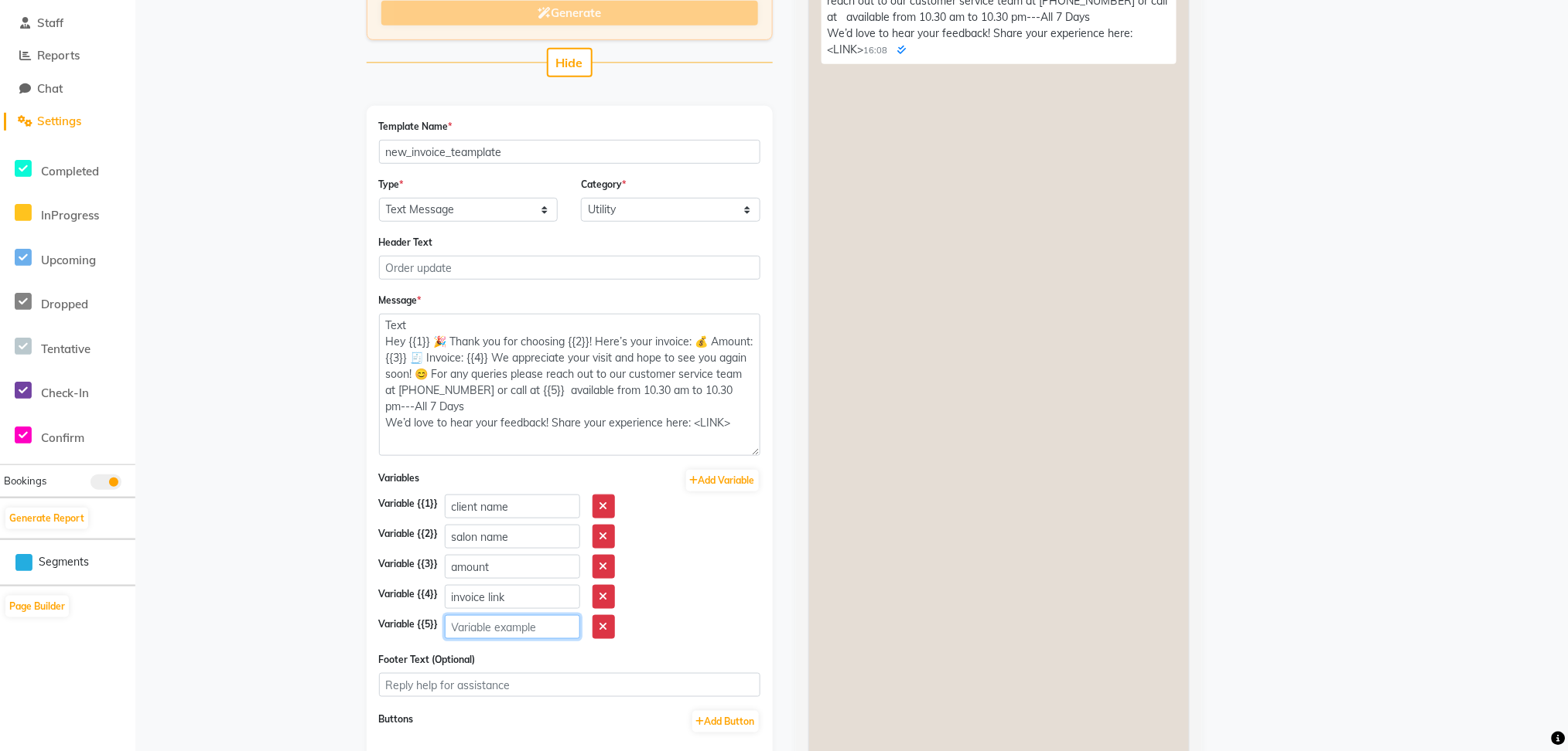
click at [496, 629] on input "text" at bounding box center [512, 627] width 135 height 24
type input "salon number"
click at [621, 388] on textarea "Text Hey {{1}} 🎉 Thank you for choosing {{2}}! Here’s your invoice: 💰 Amount: {…" at bounding box center [569, 384] width 381 height 142
click at [697, 419] on textarea "Text Hey {{1}} 🎉 Thank you for choosing {{2}}! Here’s your invoice: 💰 Amount: {…" at bounding box center [569, 384] width 381 height 142
click at [688, 414] on textarea "Text Hey {{1}} 🎉 Thank you for choosing {{2}}! Here’s your invoice: 💰 Amount: {…" at bounding box center [569, 384] width 381 height 142
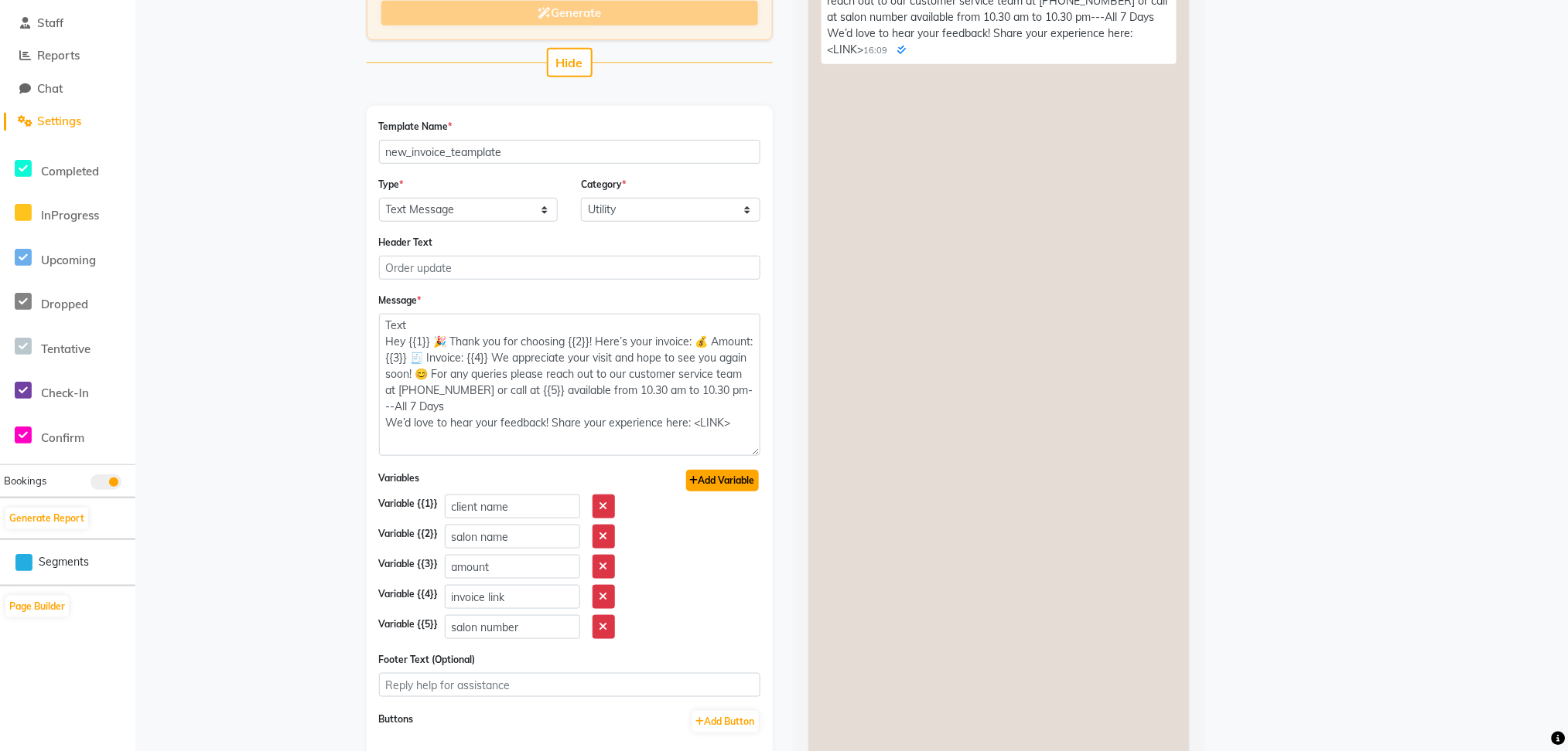
click at [732, 476] on button "Add Variable" at bounding box center [722, 480] width 72 height 22
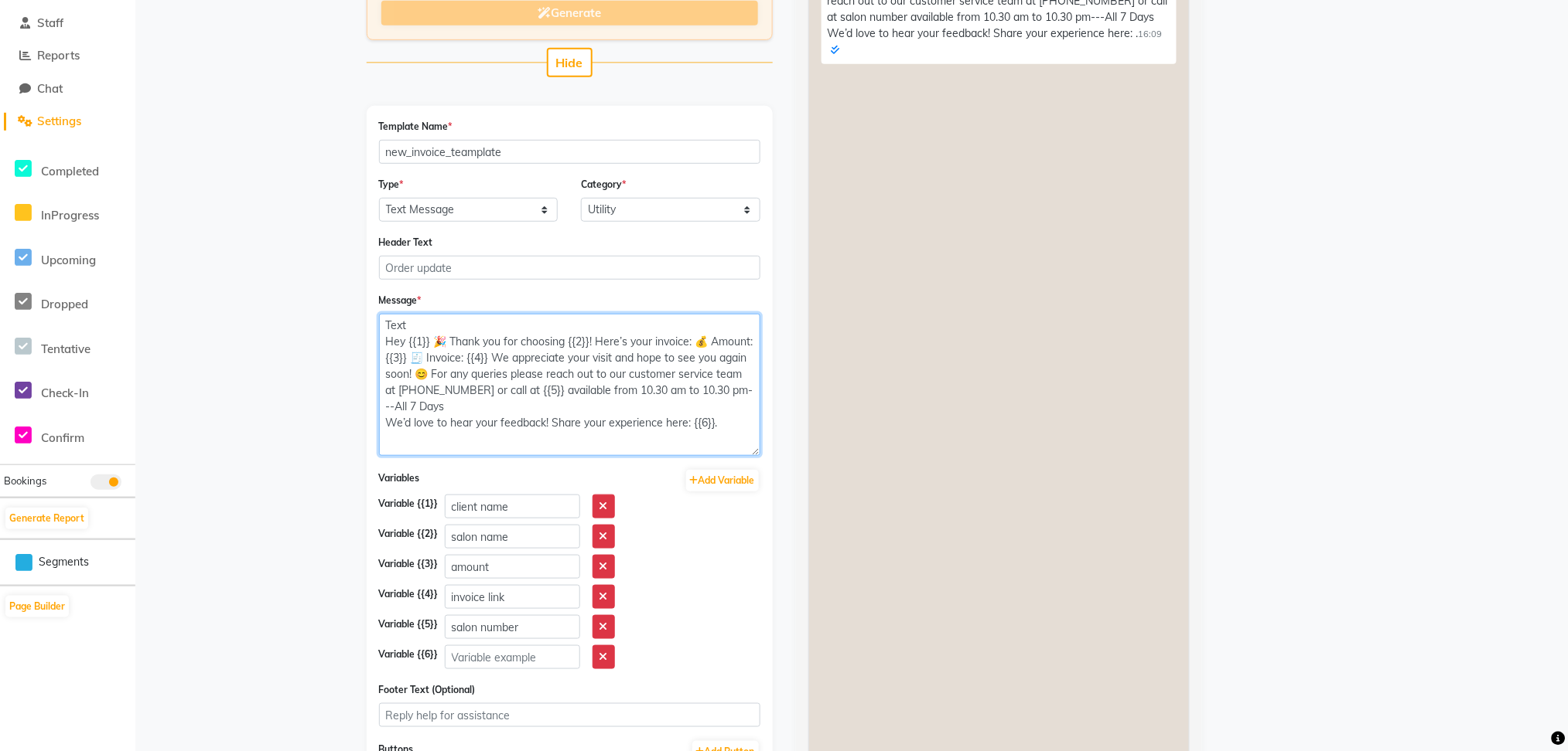
type textarea "Text Hey {{1}} 🎉 Thank you for choosing {{2}}! Here’s your invoice: 💰 Amount: {…"
click at [510, 662] on input "text" at bounding box center [512, 657] width 135 height 24
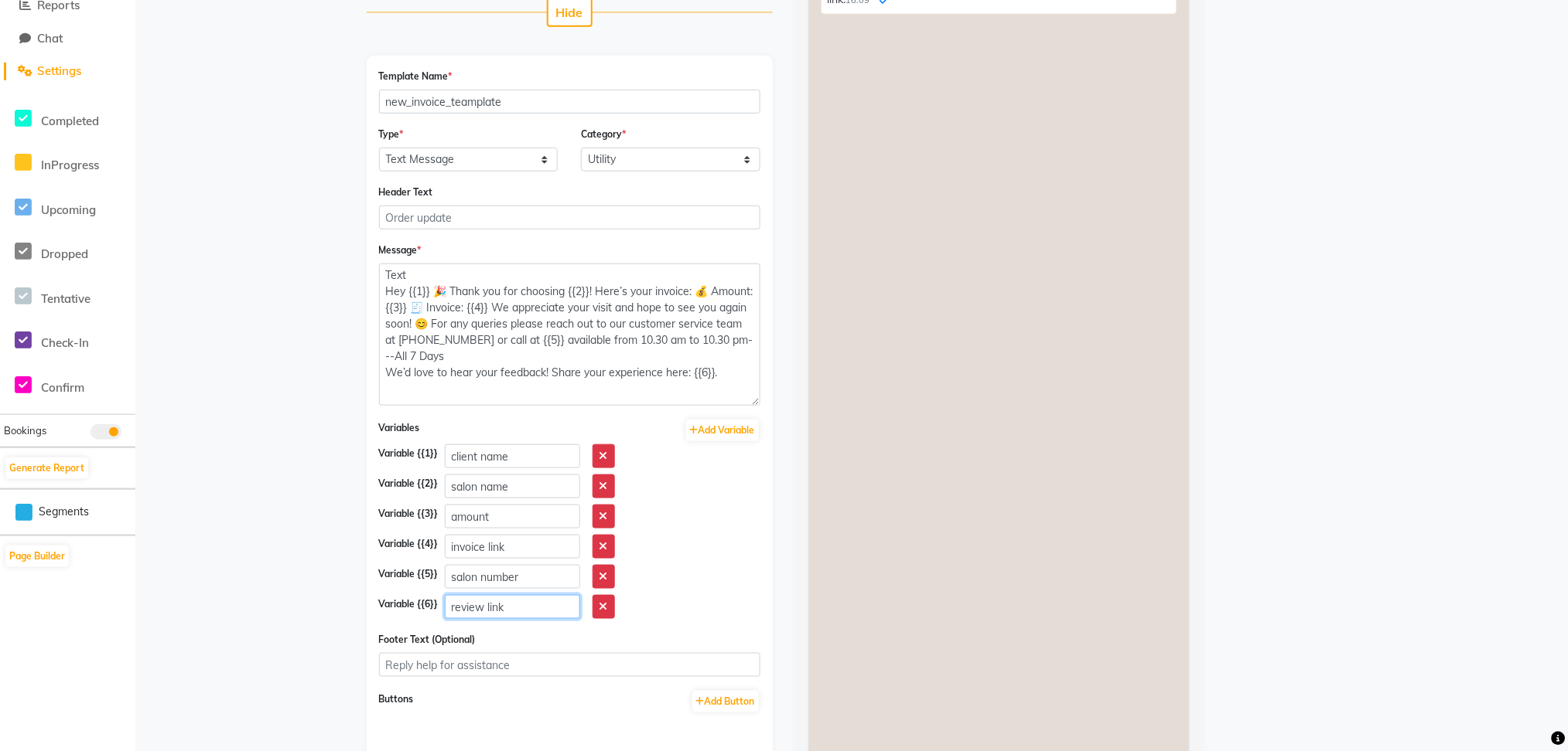
scroll to position [462, 0]
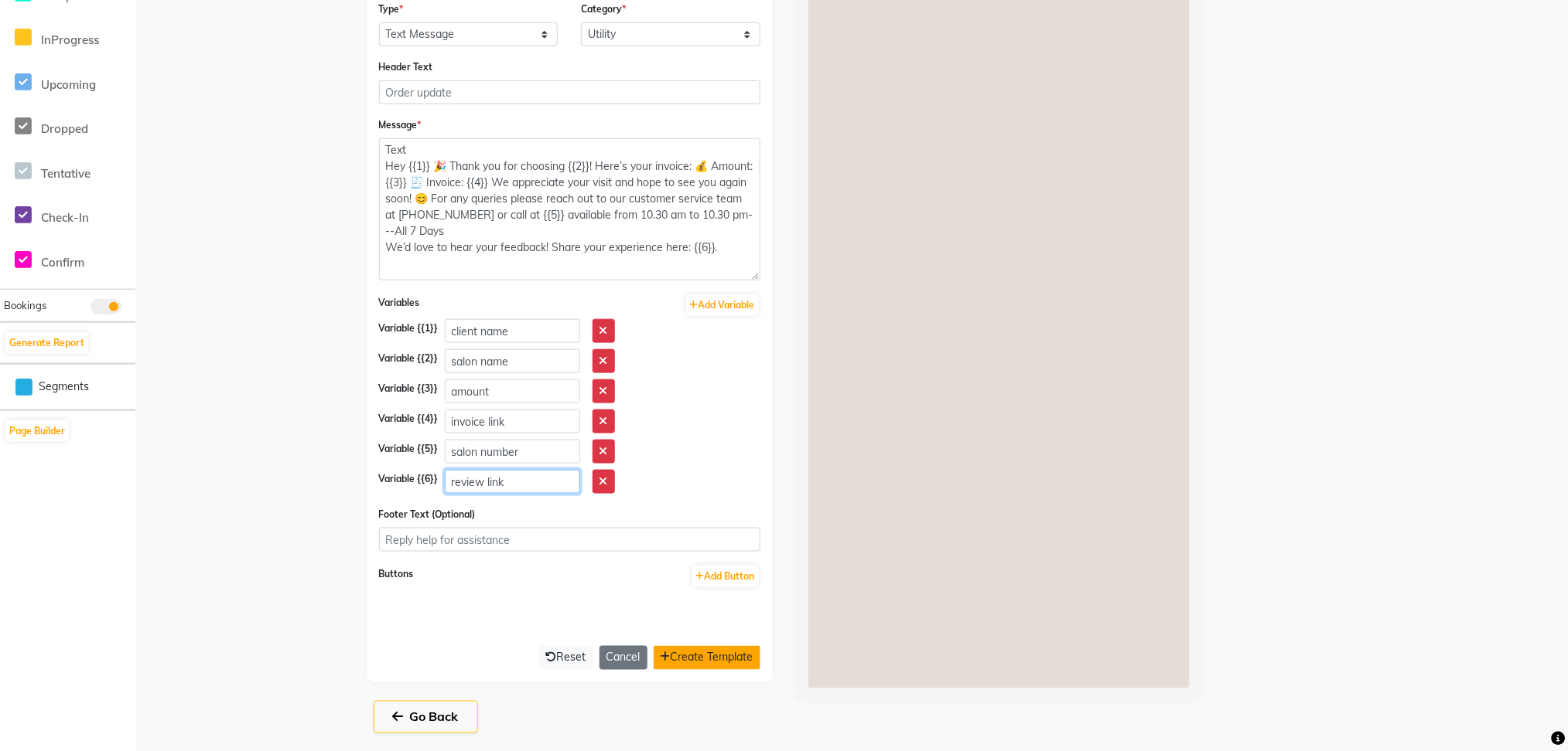
type input "review link"
click at [745, 661] on button "Create Template" at bounding box center [707, 658] width 107 height 24
select select "APPROVED"
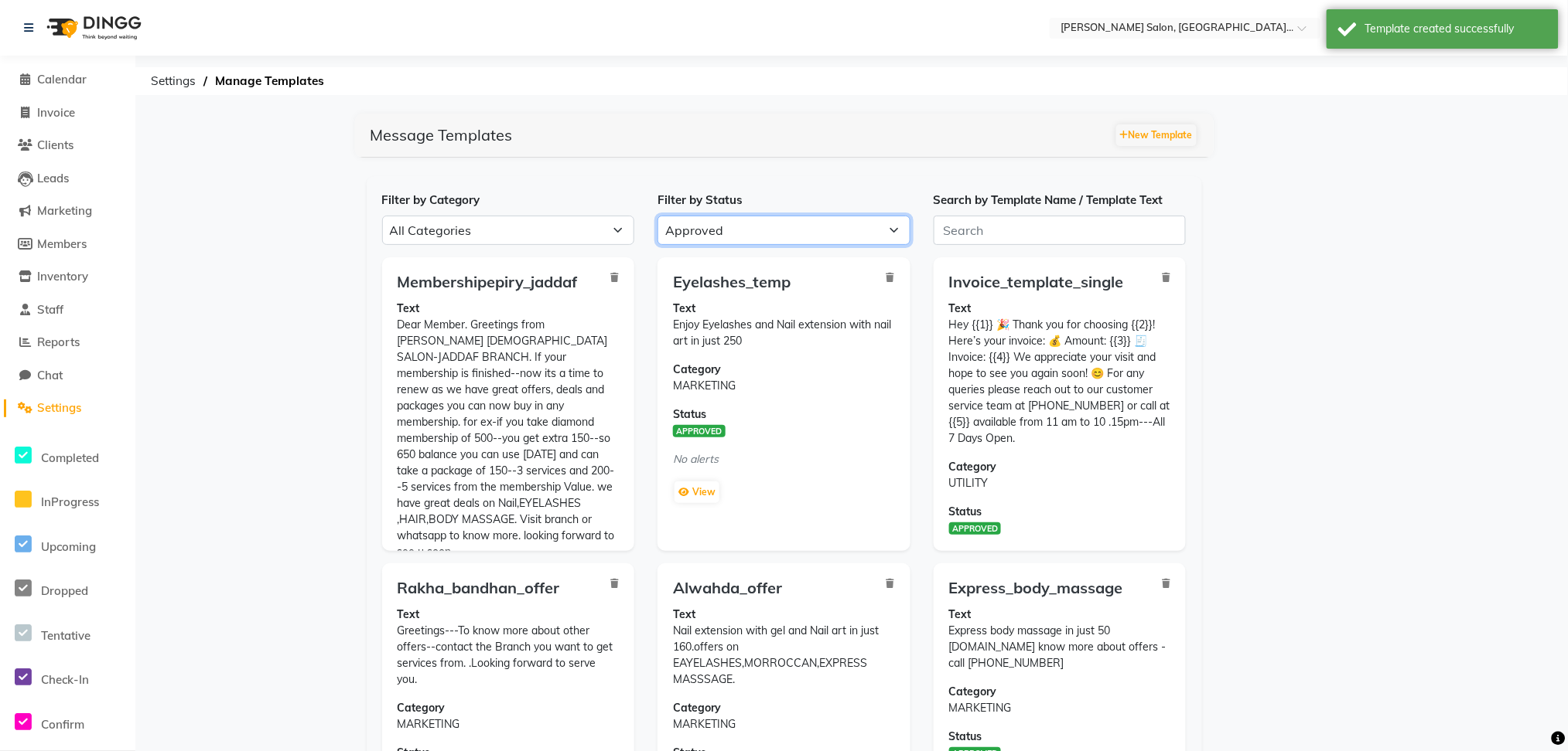
click at [738, 237] on select "All Approved Rejected Failed Pending" at bounding box center [783, 230] width 253 height 29
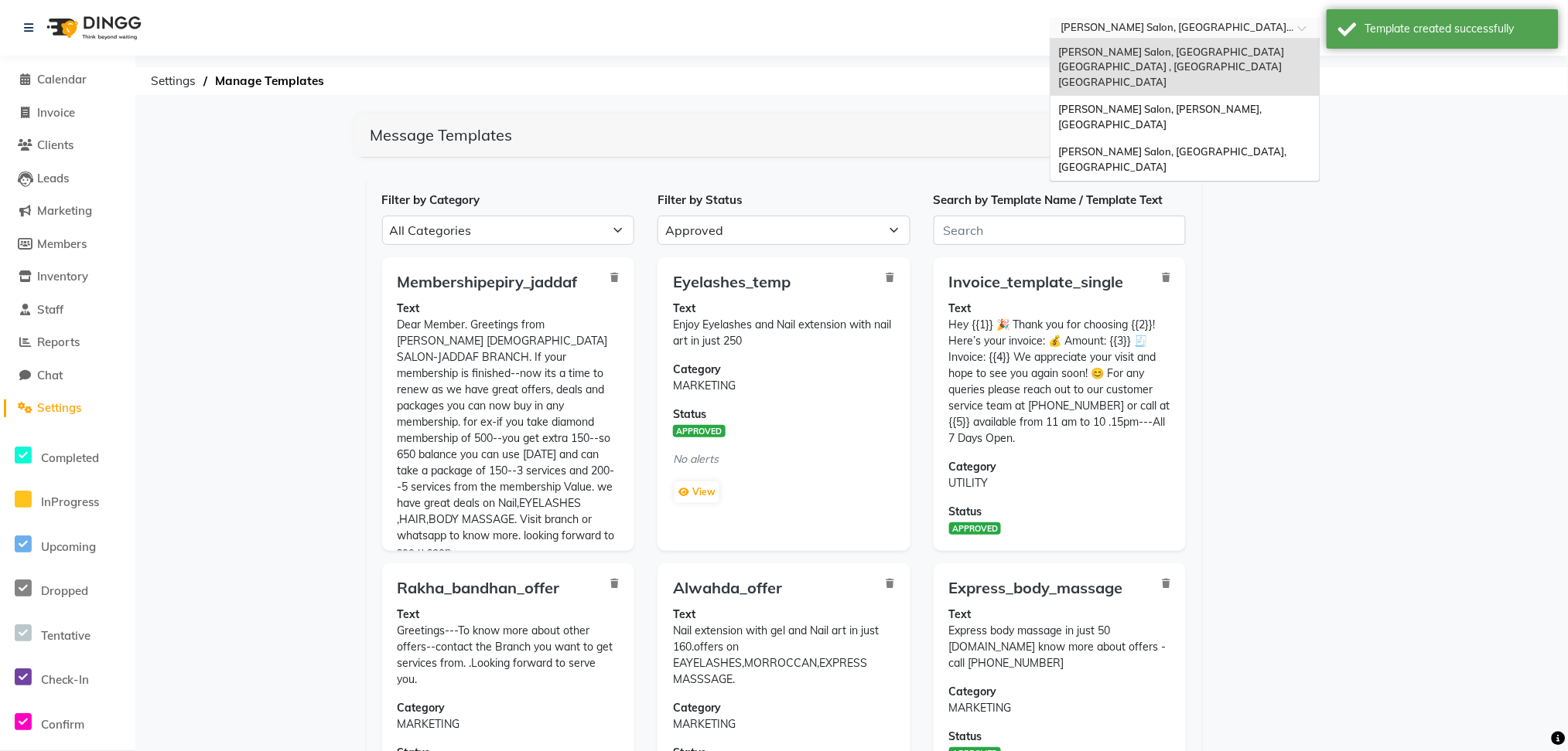
click at [1177, 28] on input "text" at bounding box center [1169, 29] width 224 height 15
click at [1209, 102] on span "Chitra Singh Salon, Abu Shagara, Abu Shagara" at bounding box center [1161, 116] width 206 height 28
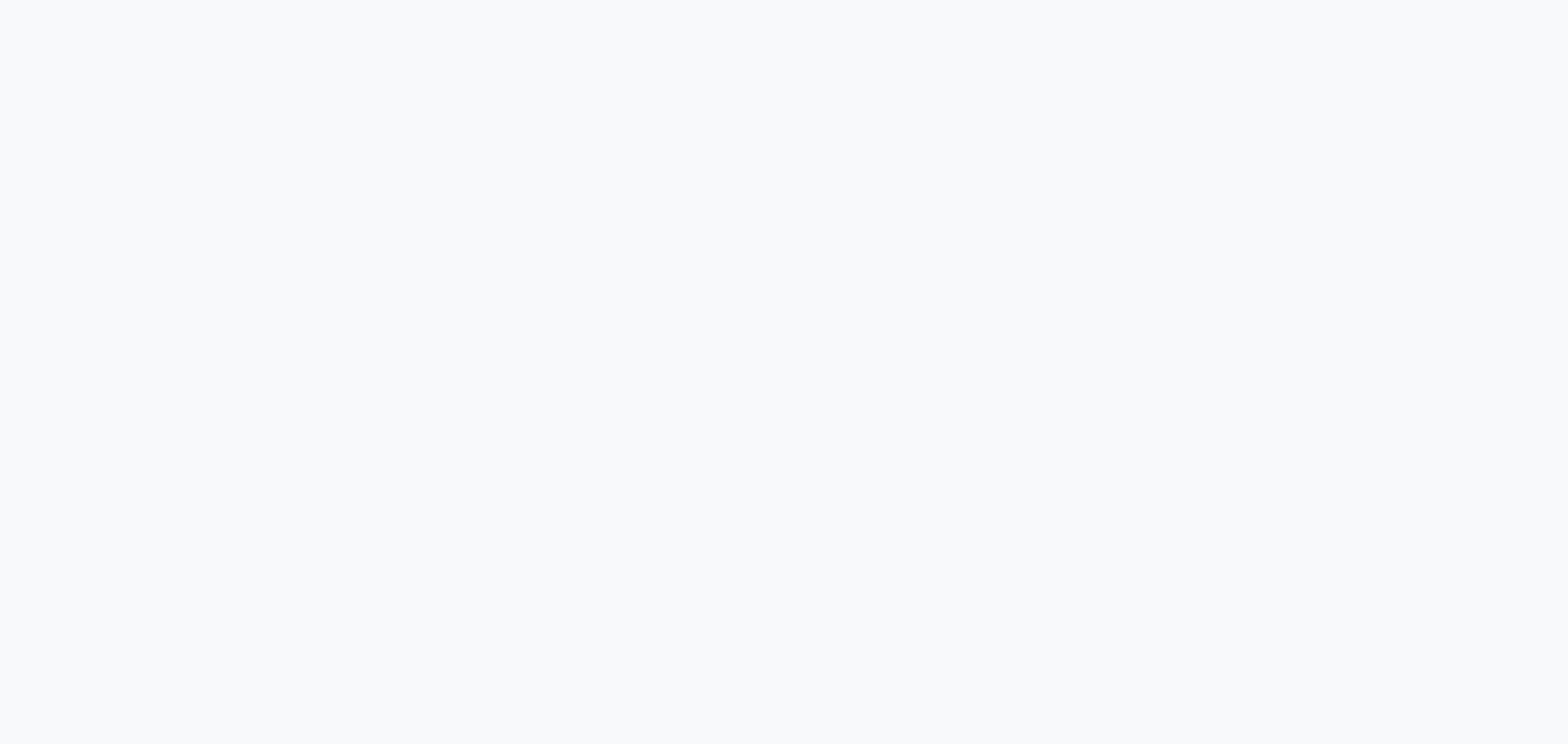
select select "100"
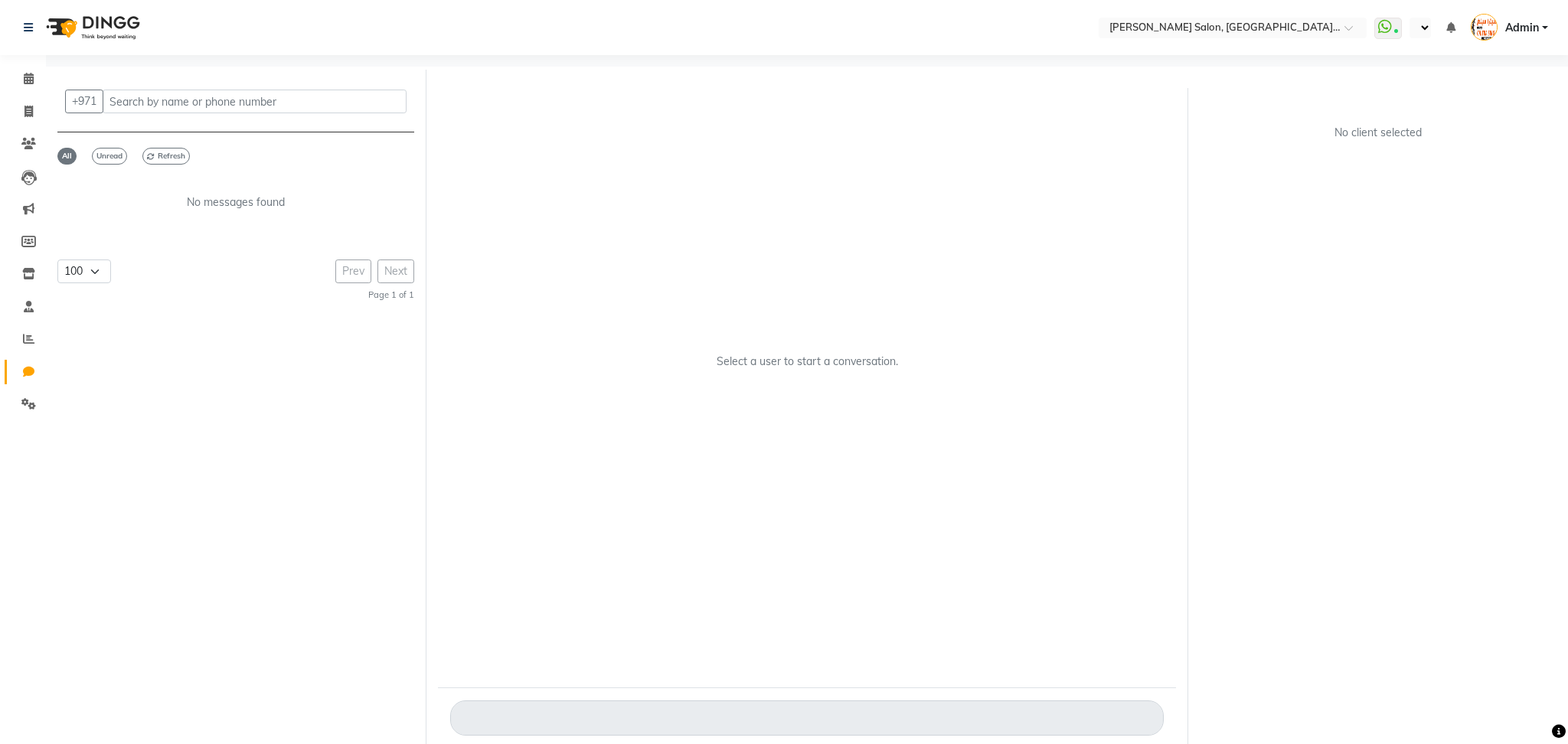
select select "en"
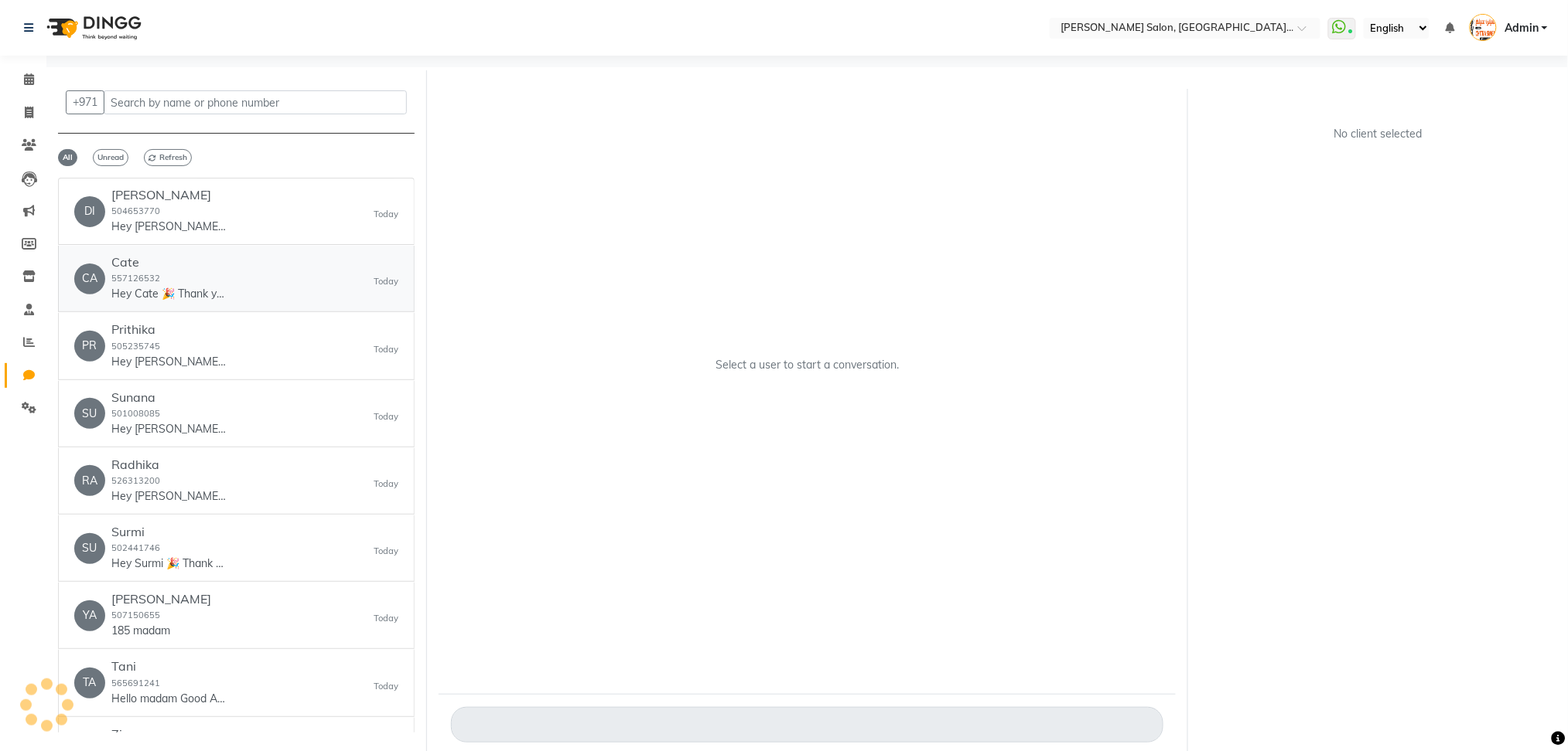
click at [146, 295] on p "Hey Cate 🎉 Thank you for choosing Chitra Singh Salon, Al Jadd...! Here’s your i…" at bounding box center [169, 294] width 116 height 16
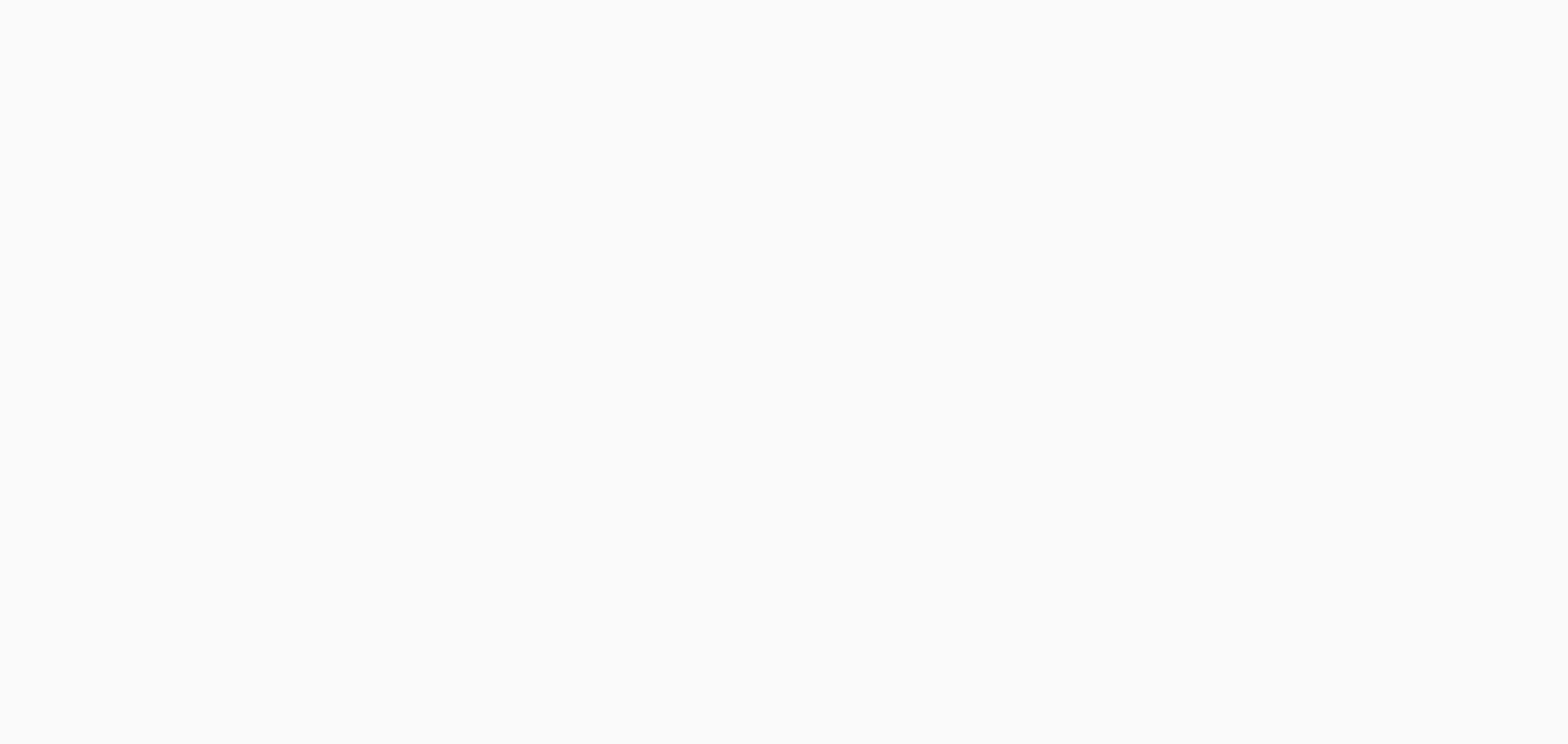
select select "APPROVED"
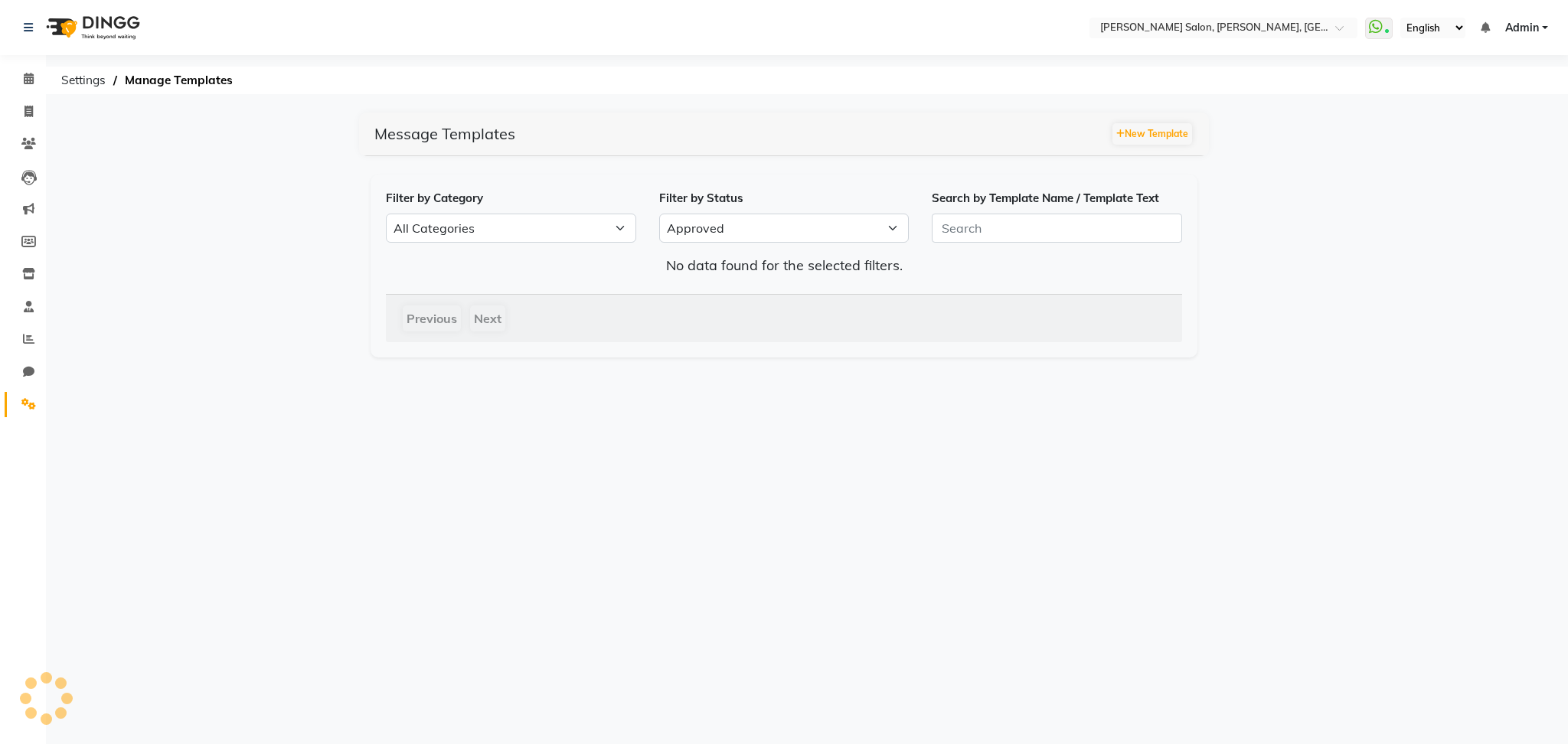
select select "en"
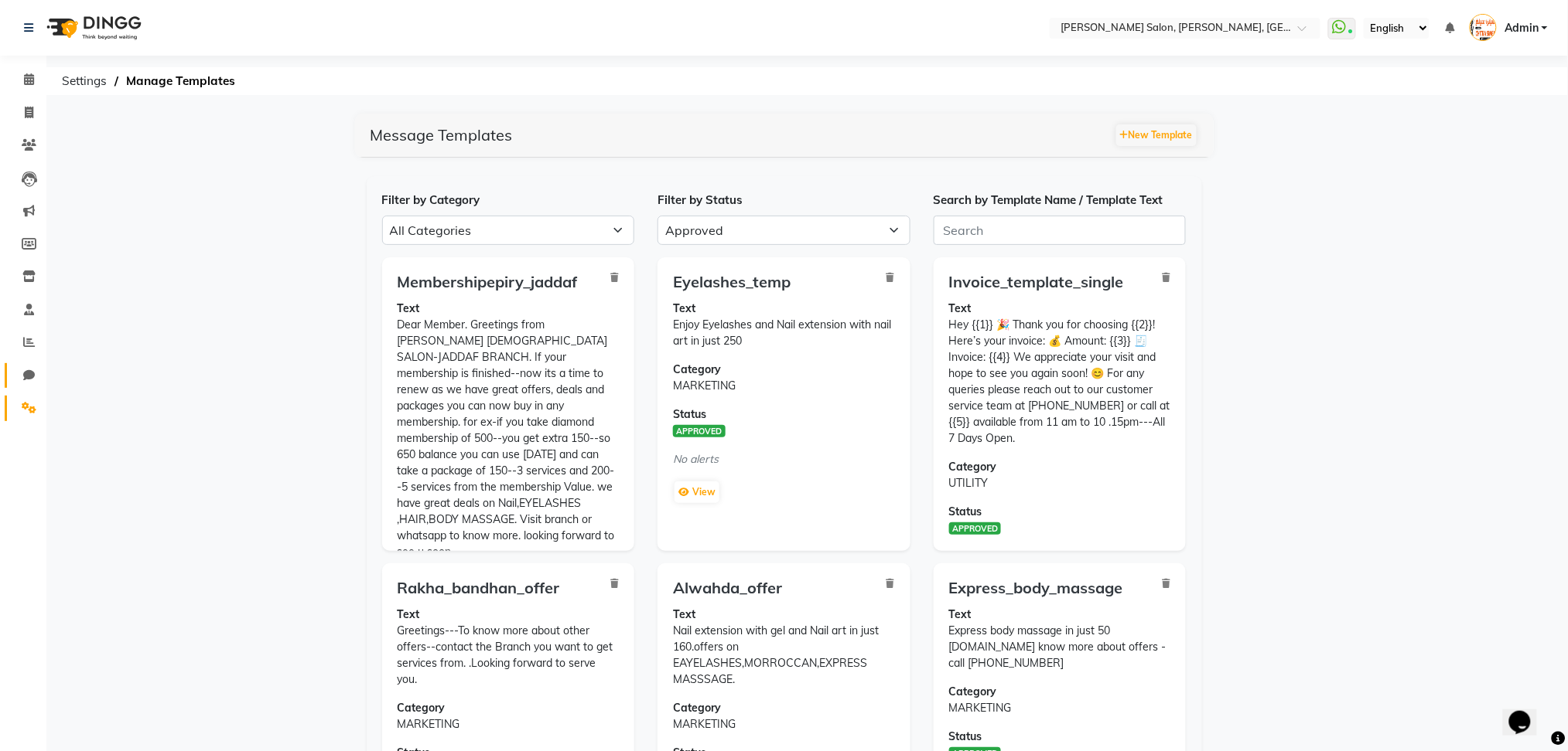
click at [22, 384] on link "Chat" at bounding box center [24, 376] width 37 height 25
select select "100"
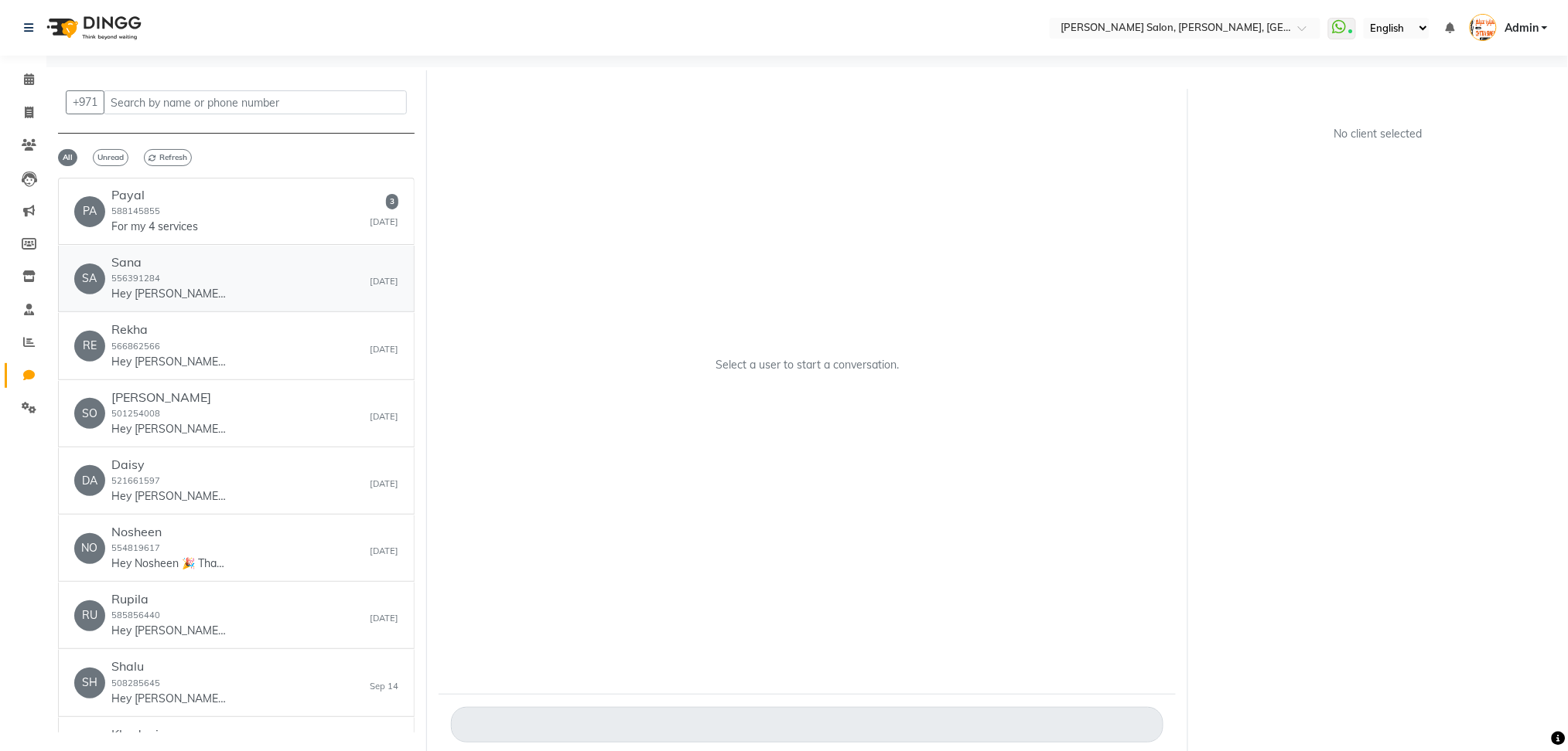
click at [142, 284] on div "Sana 556391284 Hey Sana 🎉 Thank you for choosing Chitra Singh Salon, Abu Sha...…" at bounding box center [169, 279] width 116 height 47
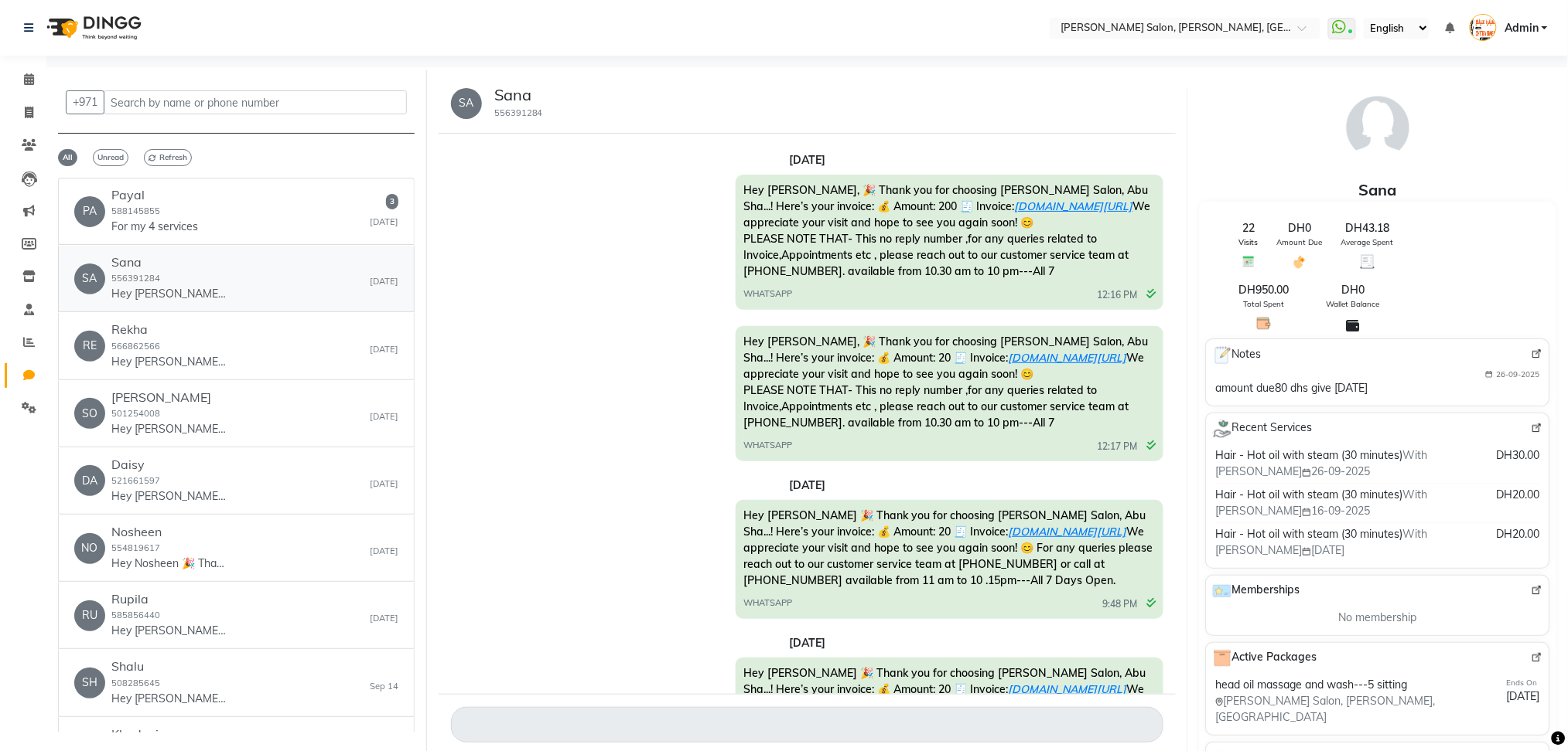
scroll to position [1144, 0]
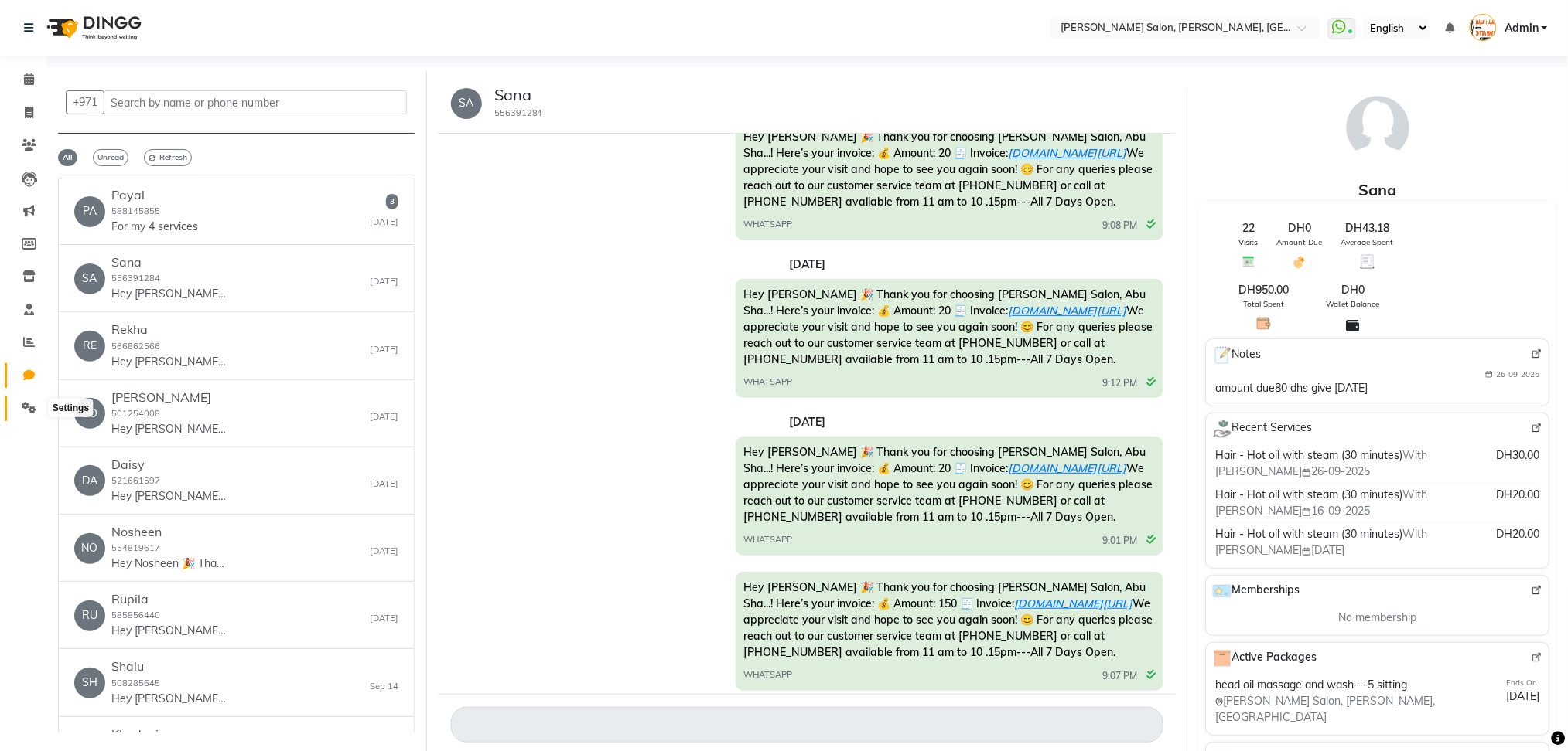
click at [18, 415] on span at bounding box center [28, 409] width 27 height 18
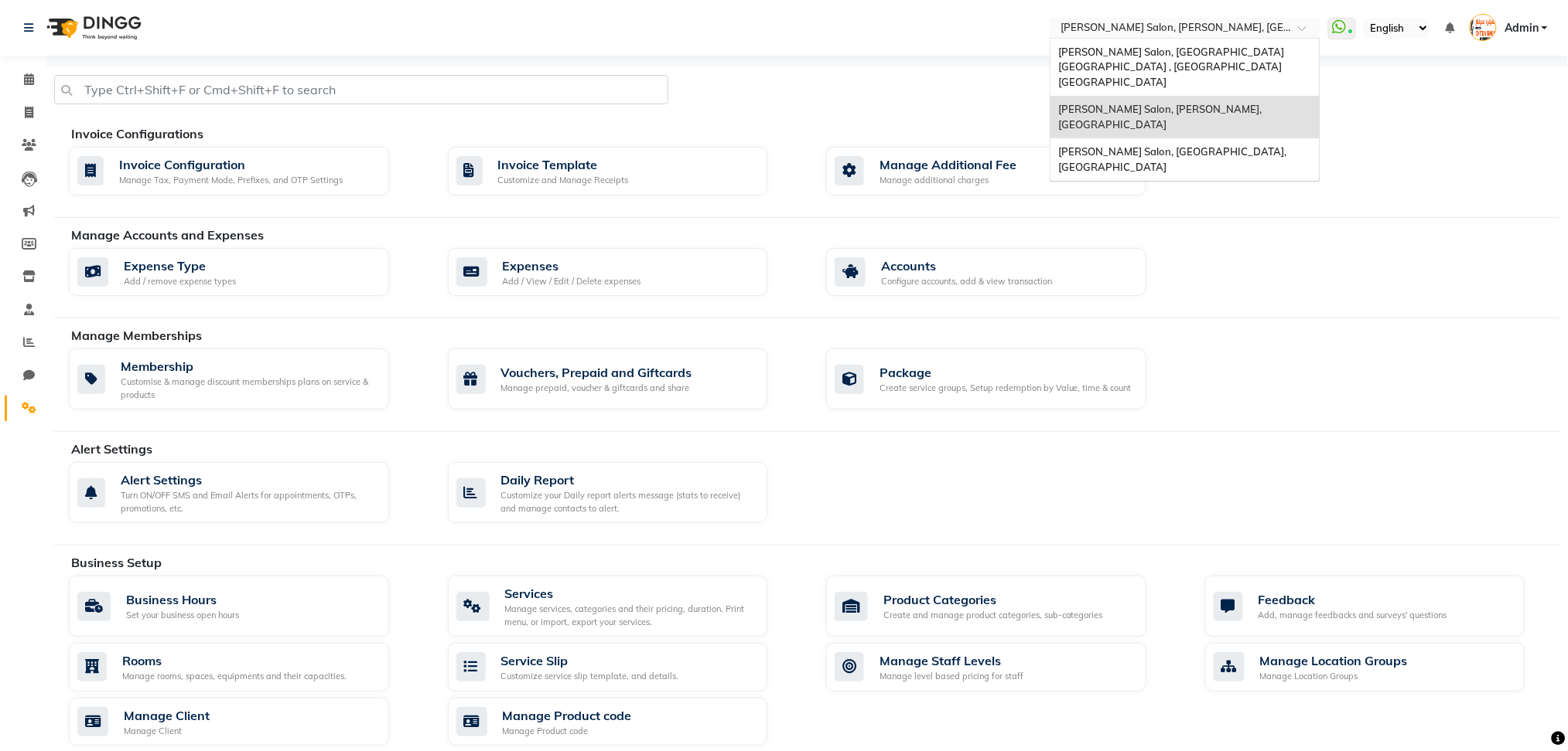
click at [1240, 33] on input "text" at bounding box center [1169, 29] width 224 height 15
click at [1265, 50] on span "[PERSON_NAME] Salon, [GEOGRAPHIC_DATA] [GEOGRAPHIC_DATA] , [GEOGRAPHIC_DATA] [G…" at bounding box center [1172, 67] width 229 height 42
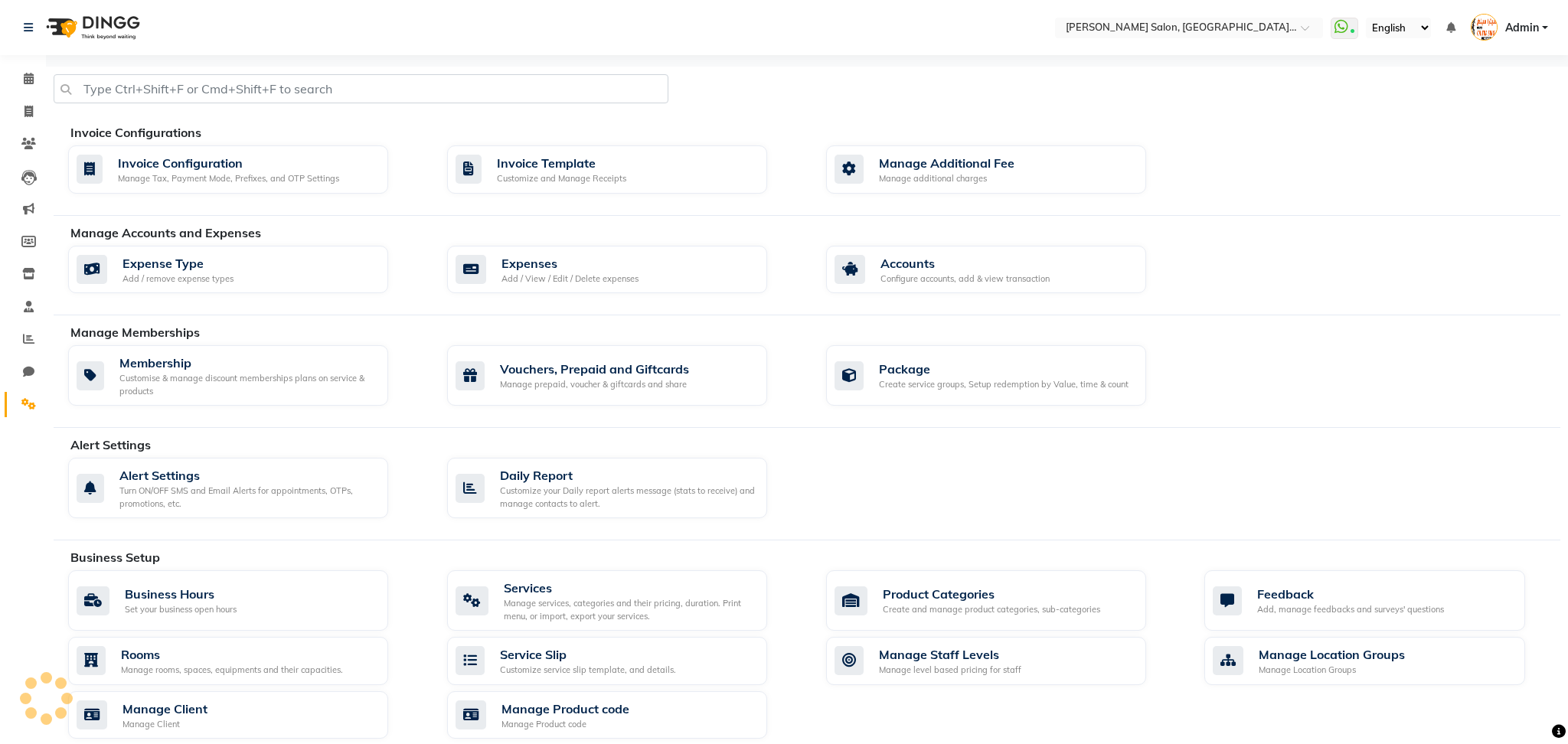
select select "en"
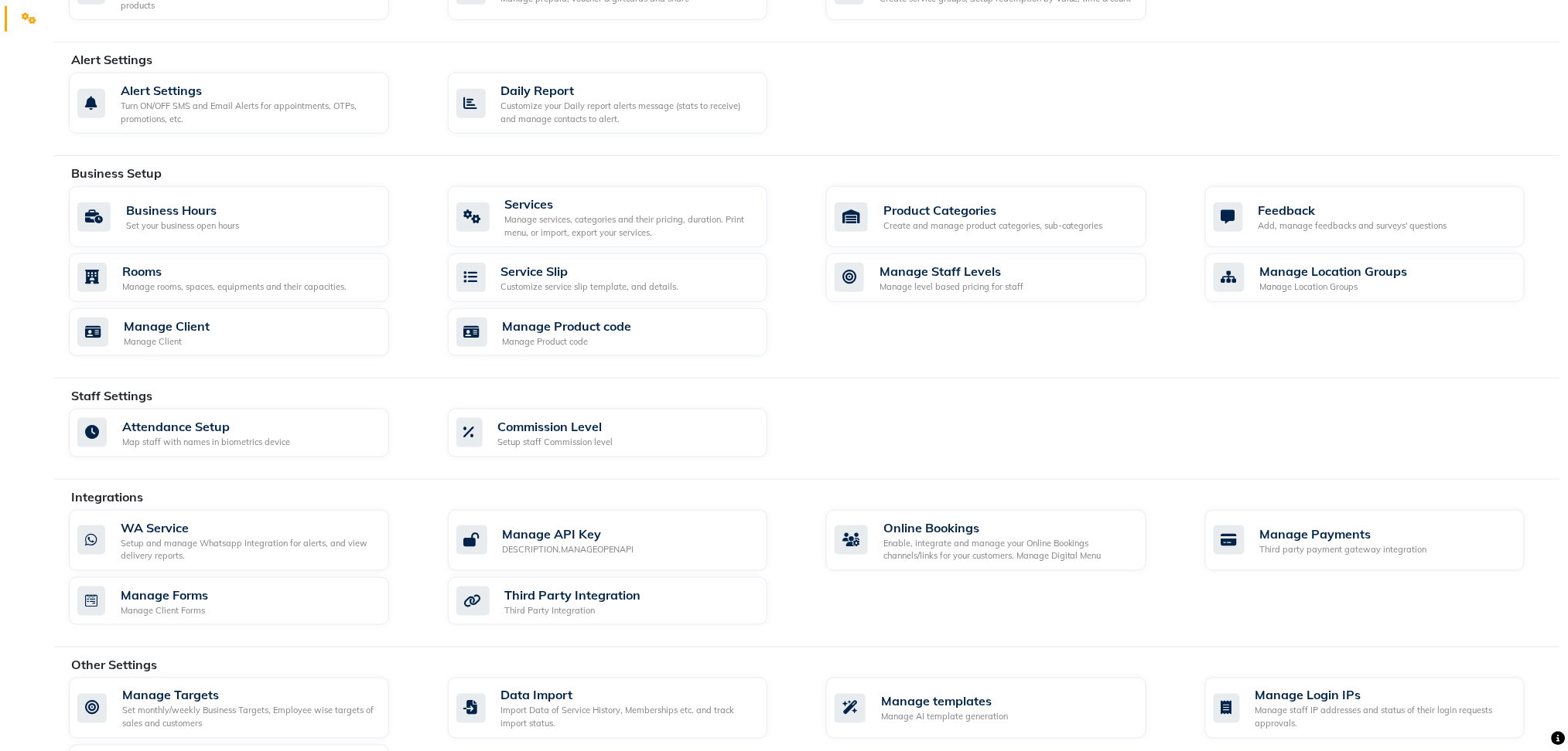
scroll to position [454, 0]
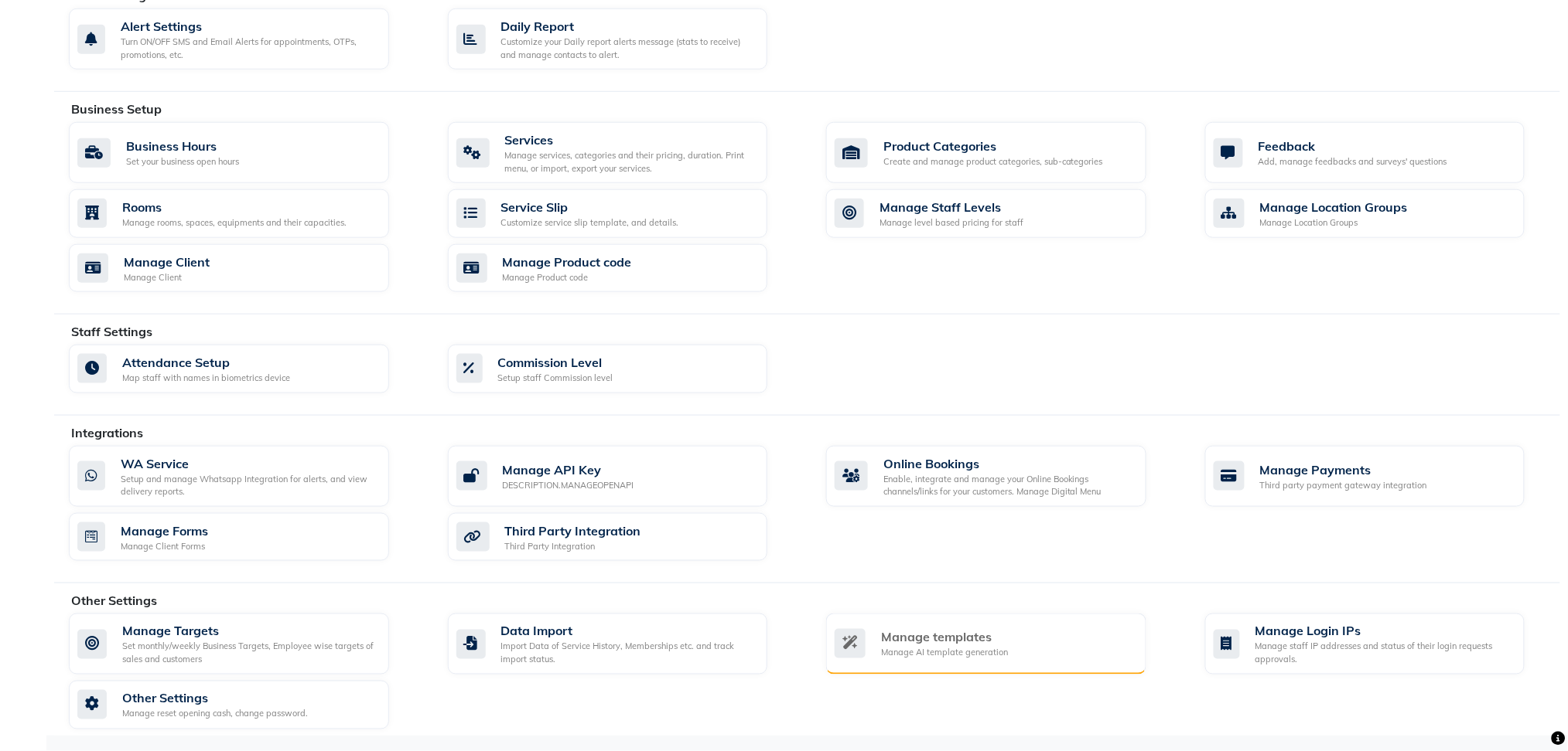
click at [981, 645] on div "Manage templates" at bounding box center [944, 637] width 127 height 19
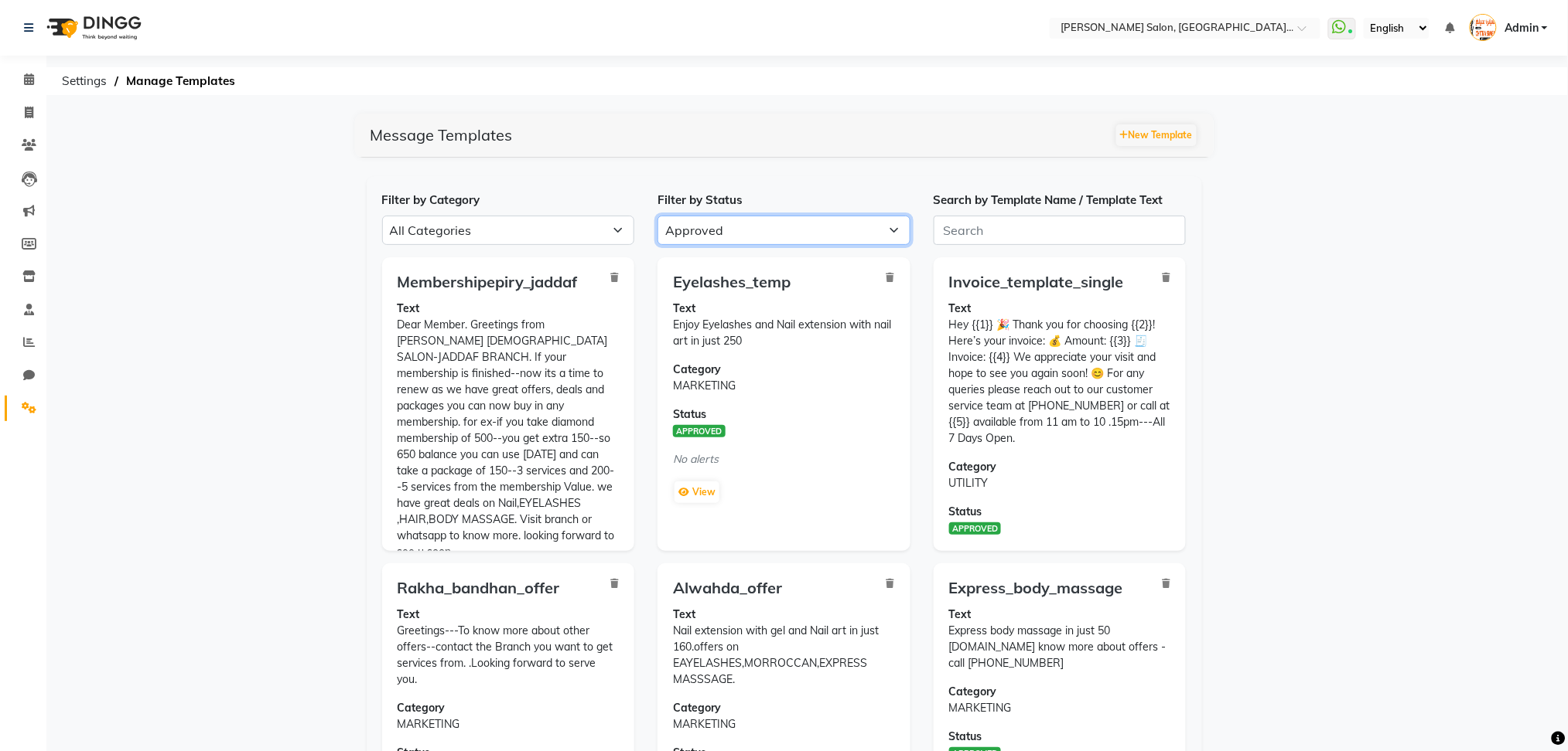
click at [772, 234] on select "All Approved Rejected Failed Pending" at bounding box center [783, 230] width 253 height 29
click at [657, 215] on select "All Approved Rejected Failed Pending" at bounding box center [783, 230] width 253 height 29
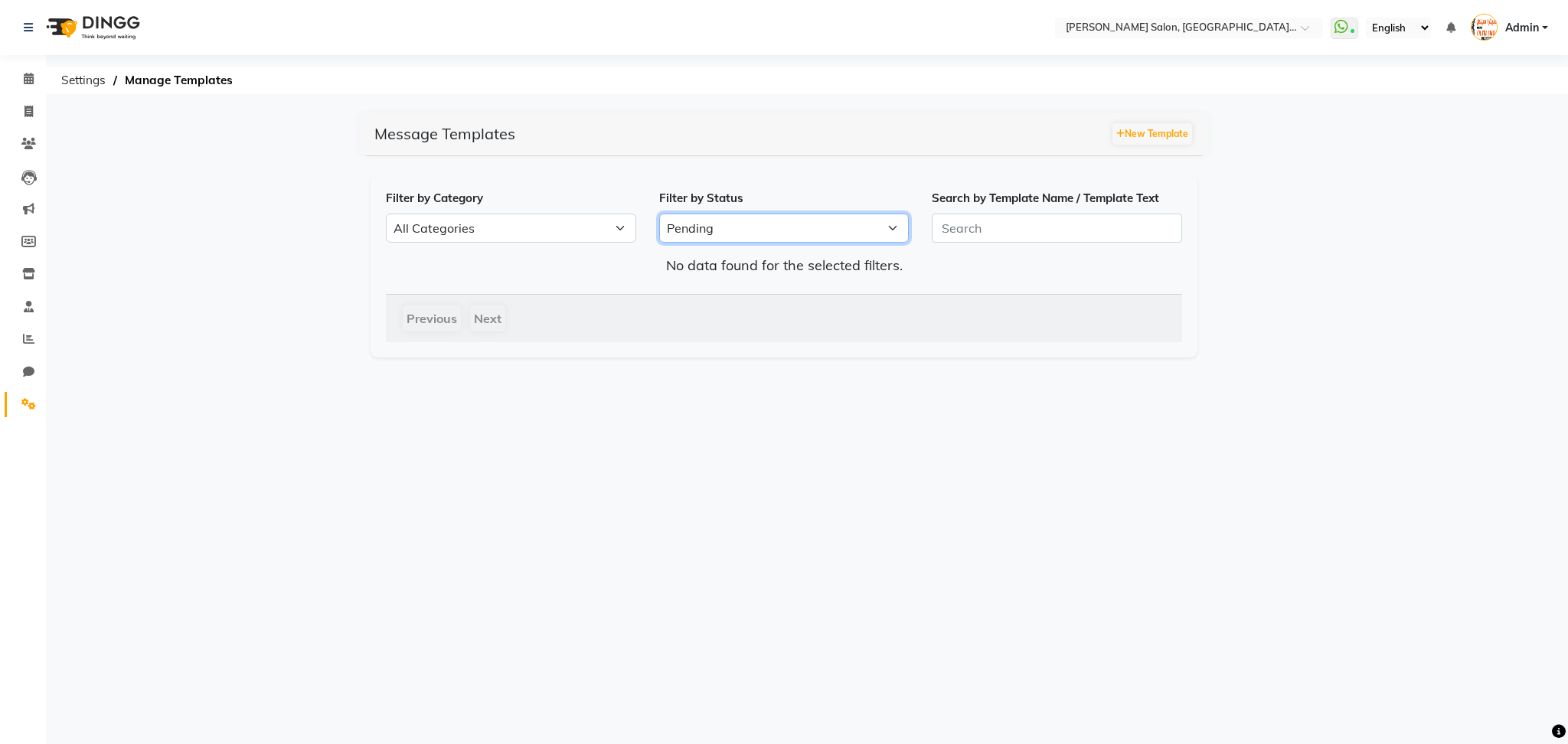
click at [774, 226] on select "All Approved Rejected Failed Pending" at bounding box center [784, 228] width 250 height 29
click at [659, 213] on select "All Approved Rejected Failed Pending" at bounding box center [784, 228] width 250 height 29
click at [732, 227] on select "All Approved Rejected Failed Pending" at bounding box center [784, 228] width 250 height 29
select select "FAILED"
click at [659, 213] on select "All Approved Rejected Failed Pending" at bounding box center [784, 228] width 250 height 29
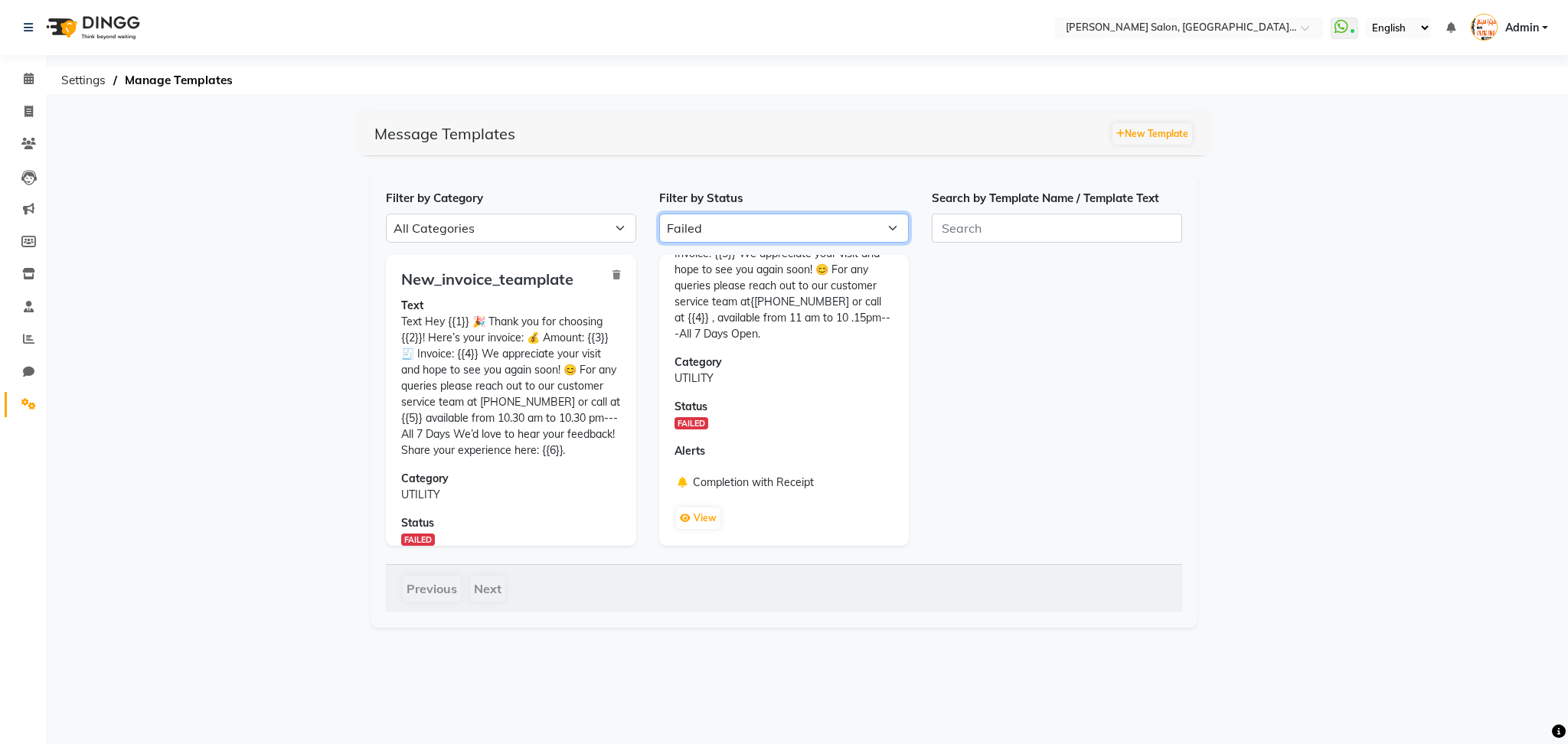
scroll to position [117, 0]
click at [704, 516] on button "View" at bounding box center [698, 519] width 44 height 22
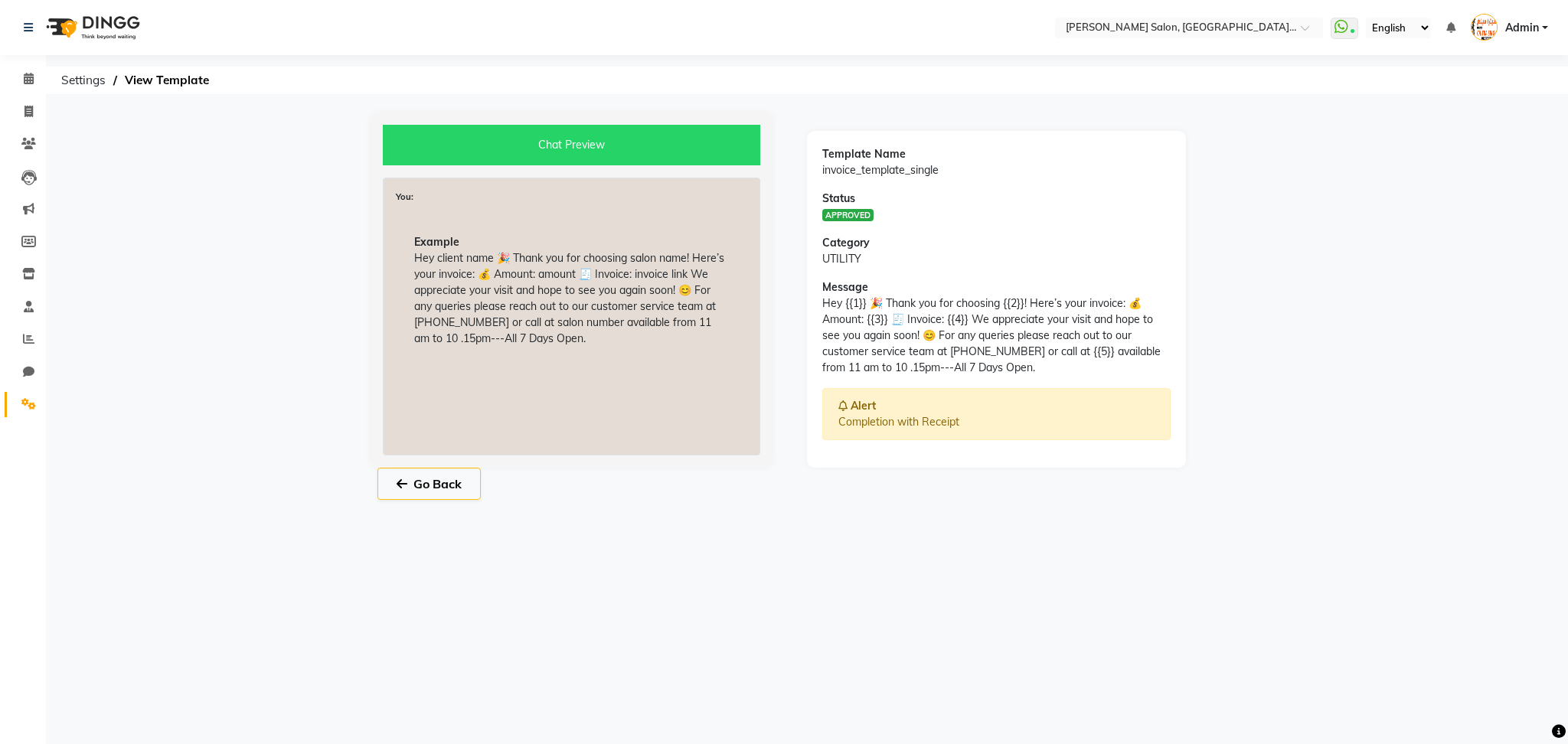
click at [442, 502] on div "Go Back" at bounding box center [784, 493] width 850 height 51
click at [451, 488] on button "Go Back" at bounding box center [429, 484] width 103 height 32
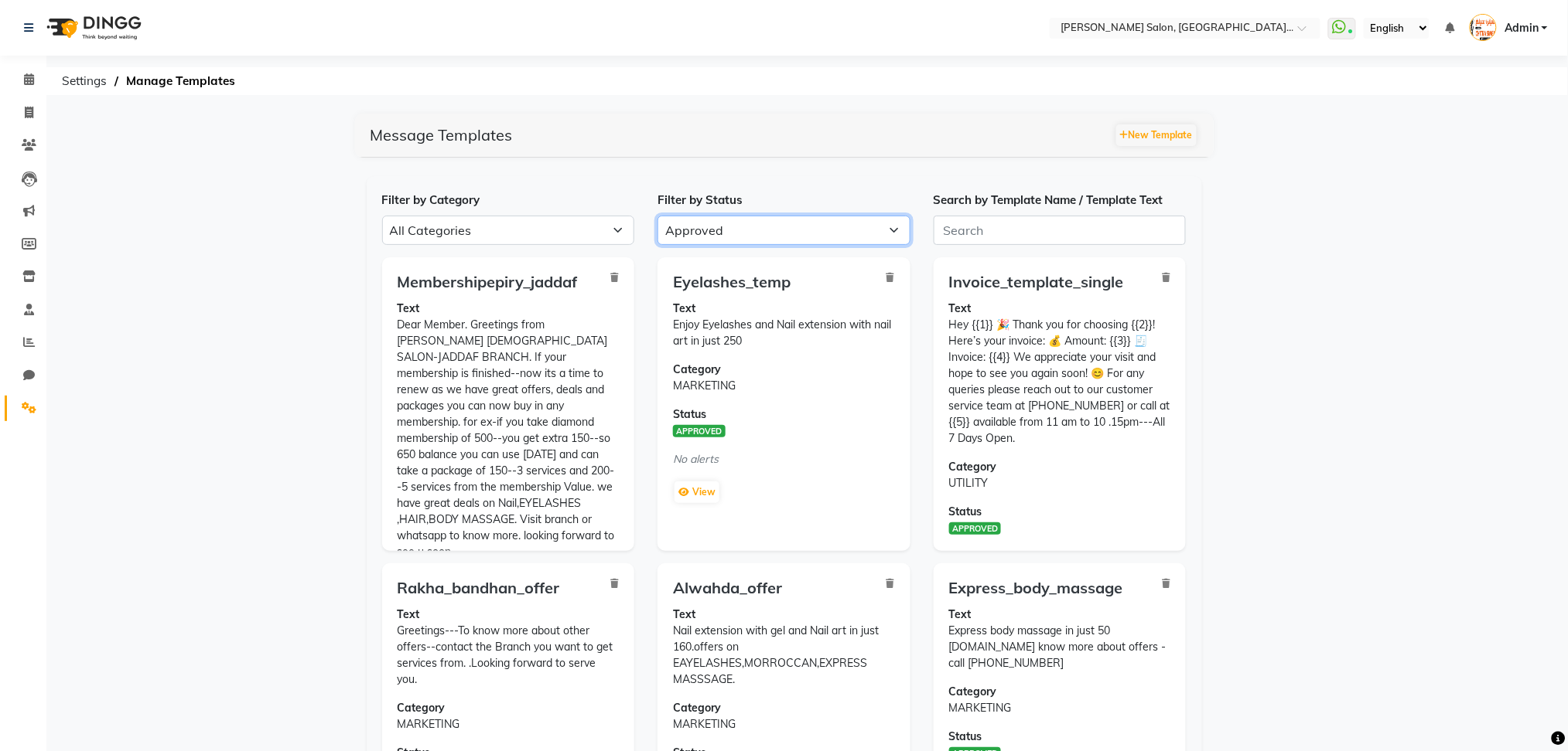
click at [743, 232] on select "All Approved Rejected Failed Pending" at bounding box center [783, 230] width 253 height 29
select select "FAILED"
click at [657, 215] on select "All Approved Rejected Failed Pending" at bounding box center [783, 230] width 253 height 29
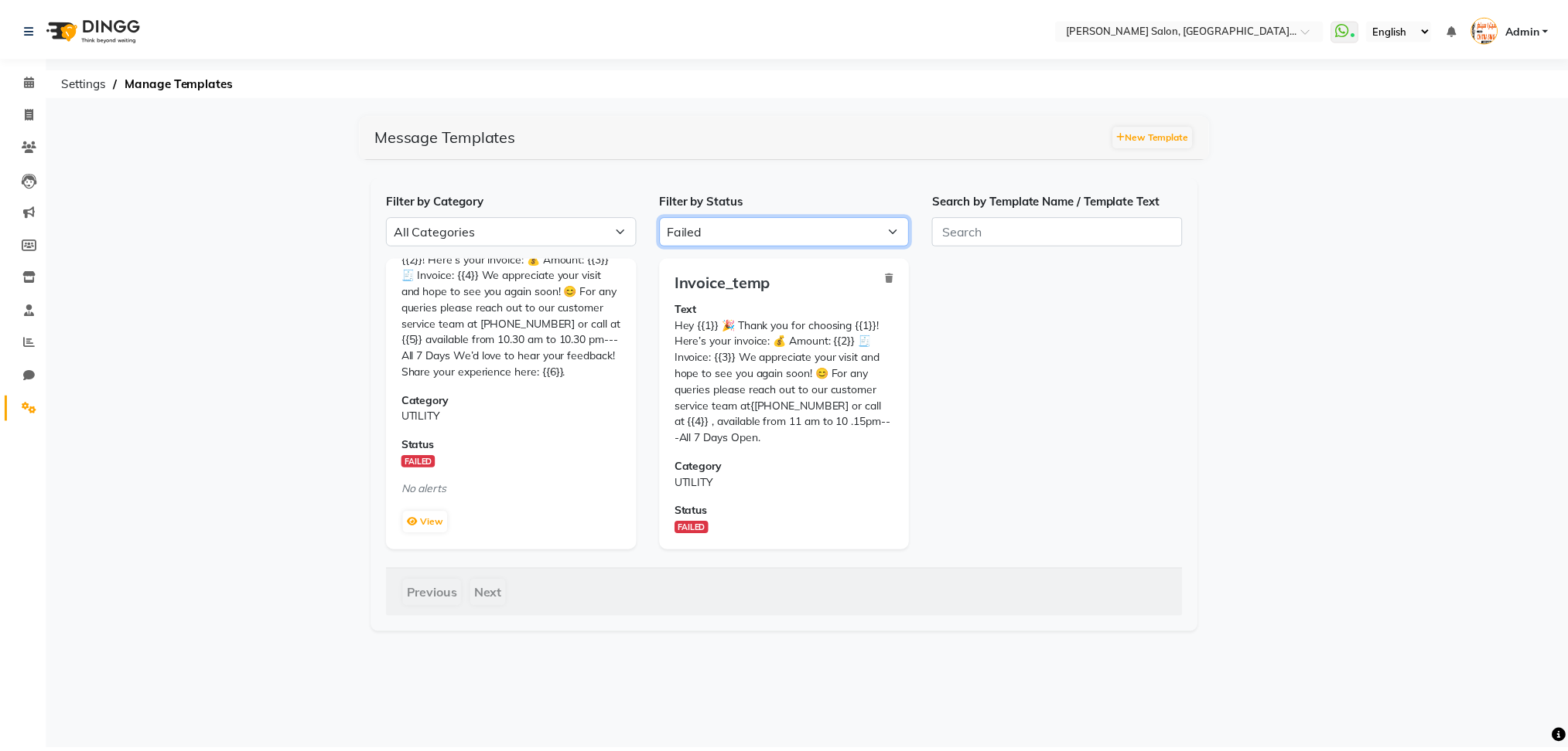
scroll to position [99, 0]
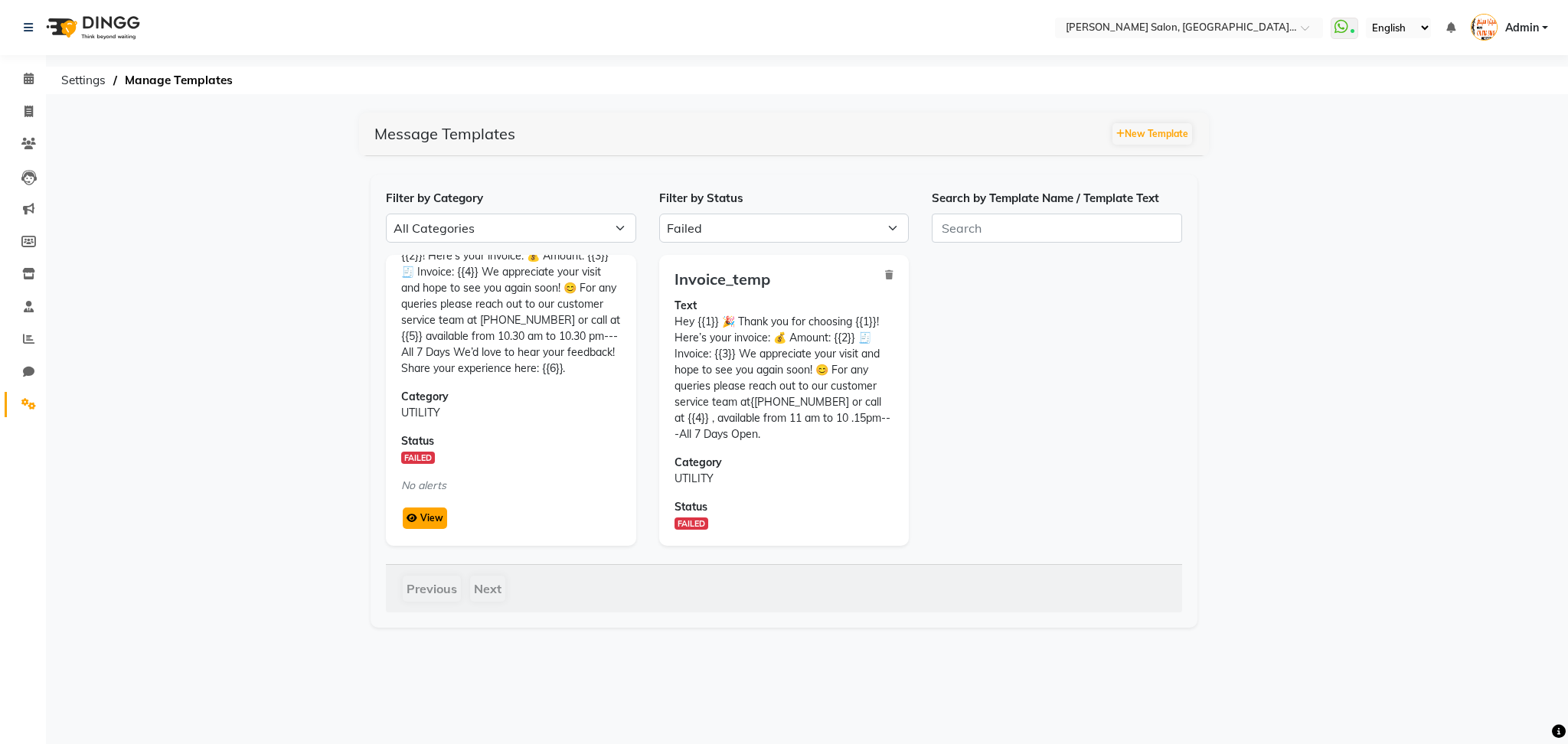
click at [404, 515] on button "View" at bounding box center [424, 519] width 44 height 22
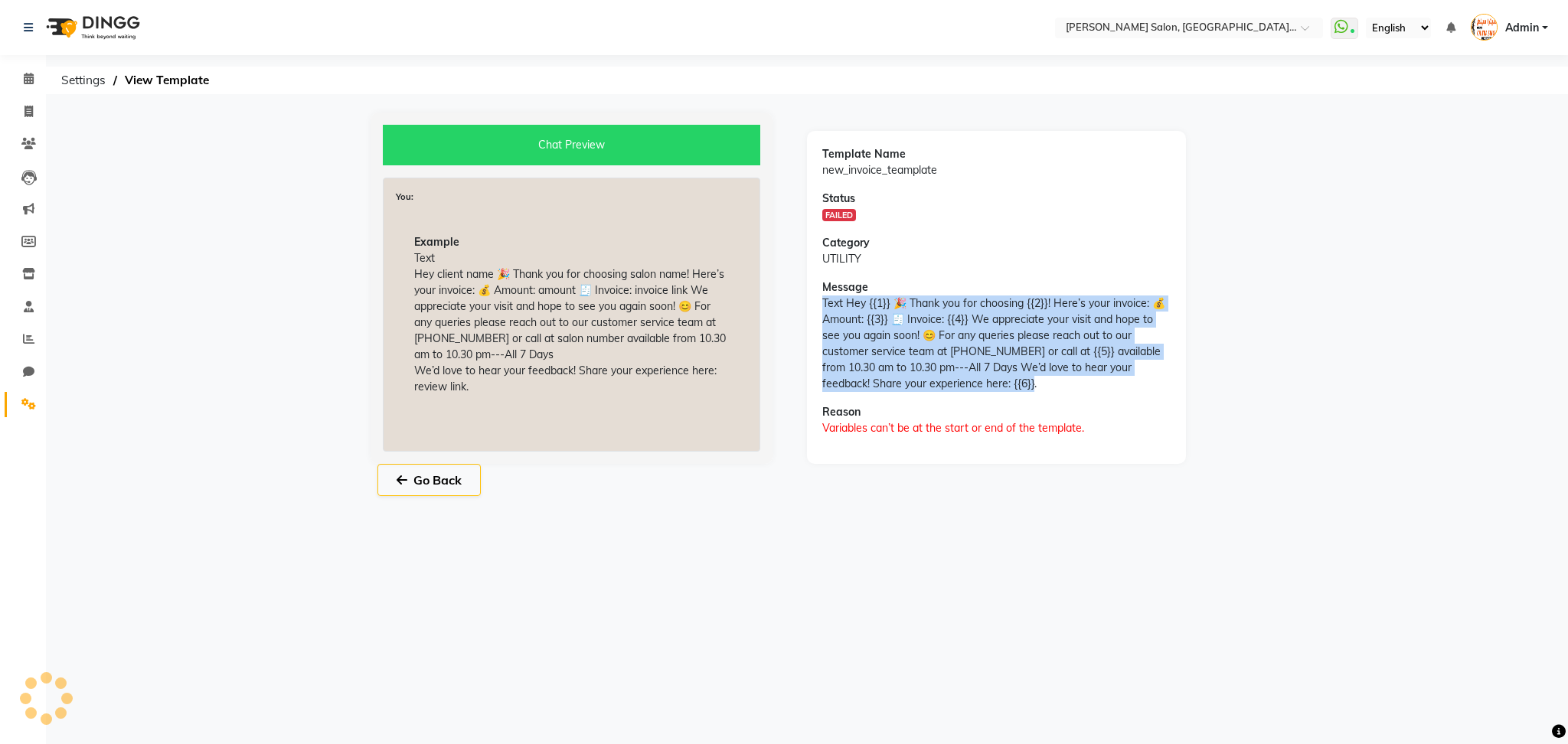
drag, startPoint x: 818, startPoint y: 305, endPoint x: 1056, endPoint y: 378, distance: 248.9
click at [1056, 378] on div "Template Name new_invoice_teamplate Status FAILED Category UTILITY Message Text…" at bounding box center [996, 298] width 379 height 333
copy p "Text Hey {{1}} 🎉 Thank you for choosing {{2}}! Here’s your invoice: 💰 Amount: {…"
click at [420, 477] on button "Go Back" at bounding box center [429, 480] width 103 height 32
select select "APPROVED"
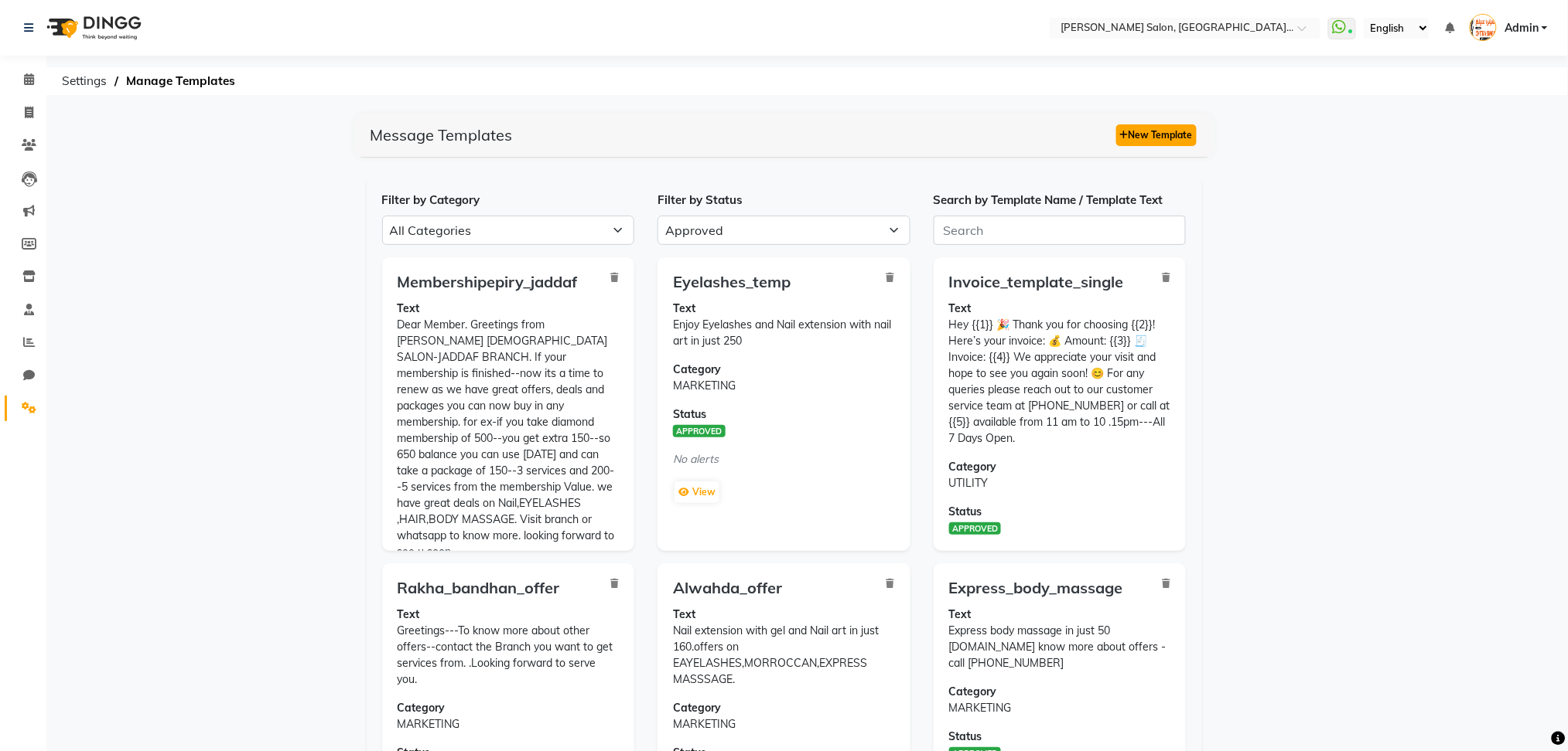
click at [1163, 145] on button "New Template" at bounding box center [1156, 135] width 81 height 22
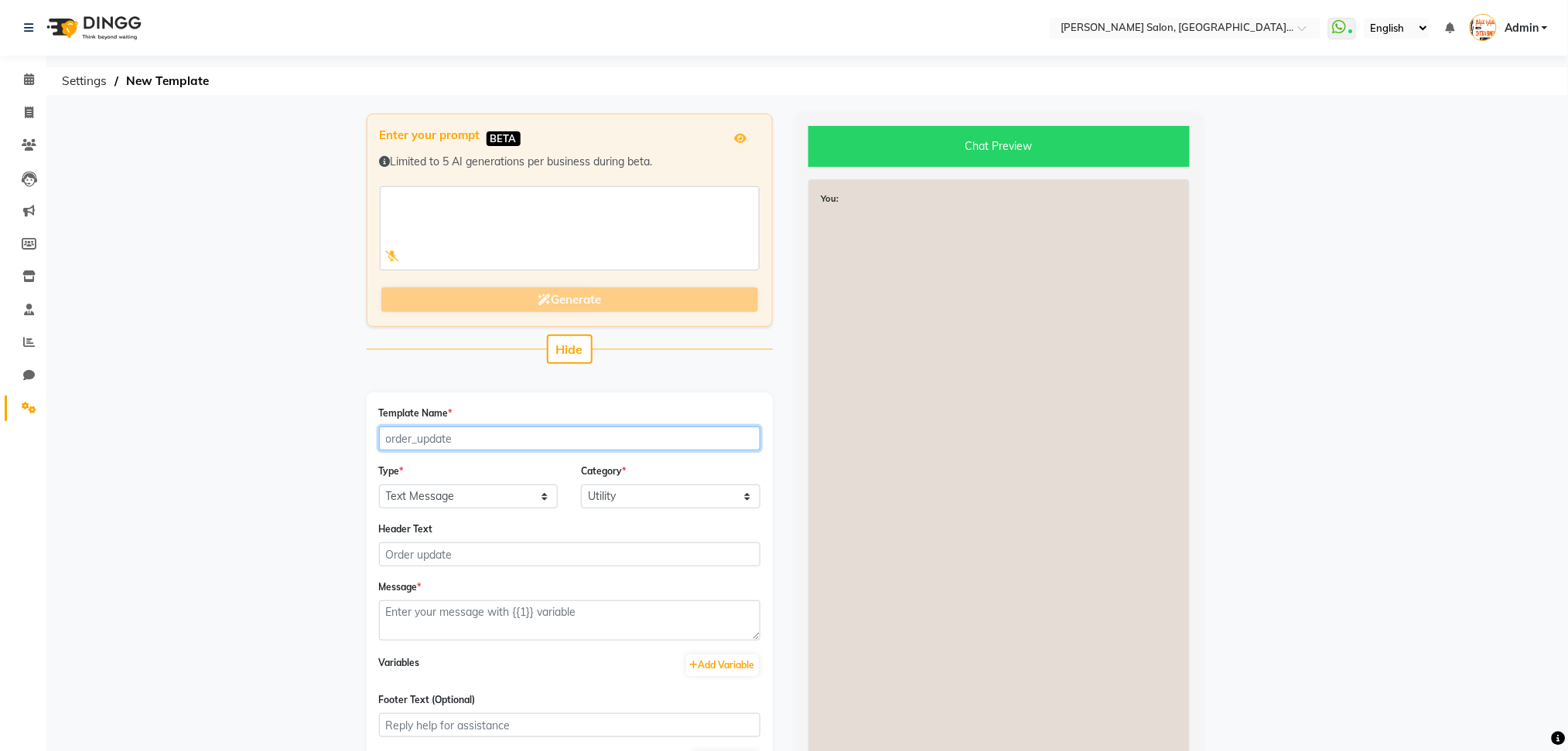
click at [464, 440] on input "Template Name *" at bounding box center [569, 438] width 381 height 24
type input "invoice_new_template"
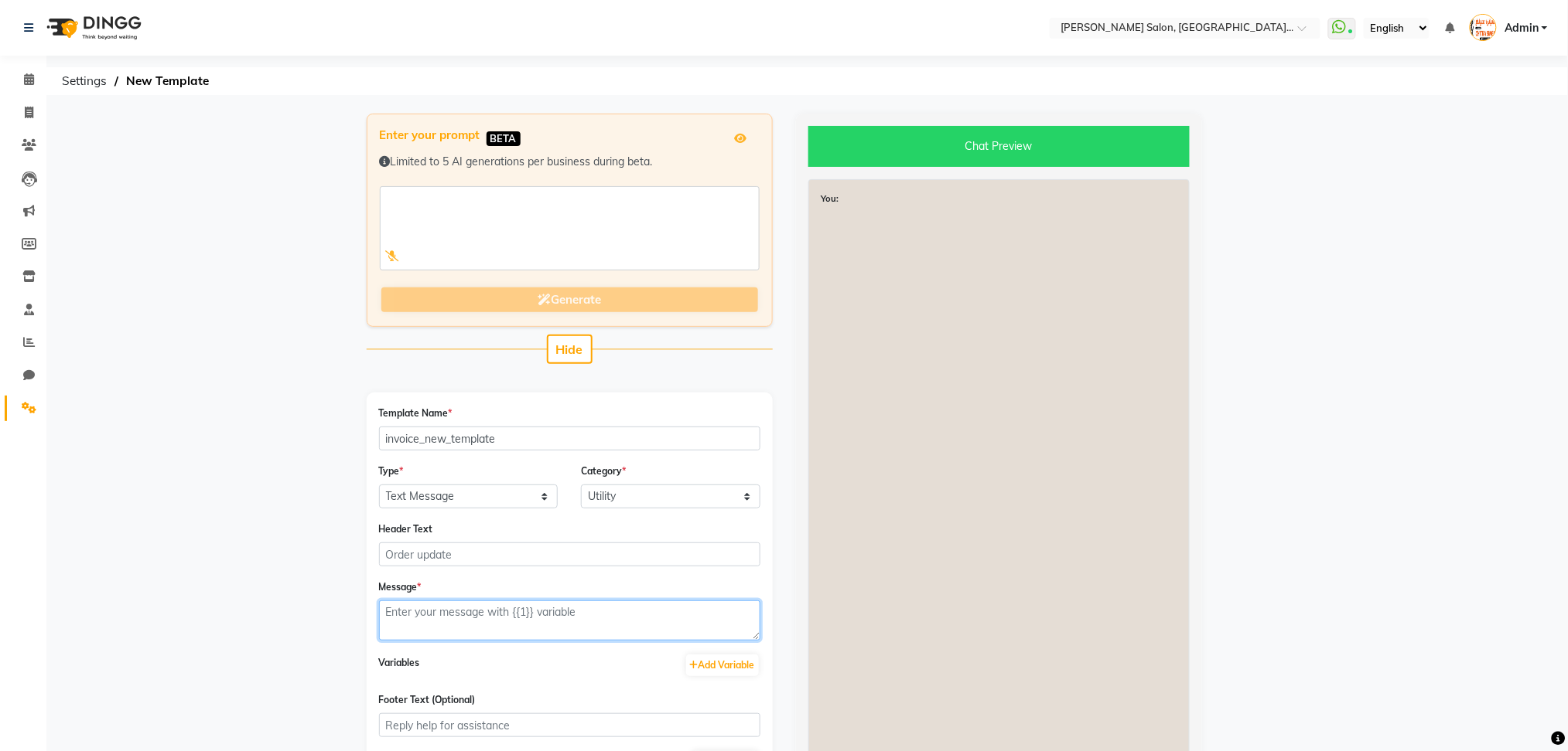
click at [490, 612] on textarea at bounding box center [569, 620] width 381 height 40
paste textarea "Text Hey {{1}} 🎉 Thank you for choosing {{2}}! Here’s your invoice: 💰 Amount: {…"
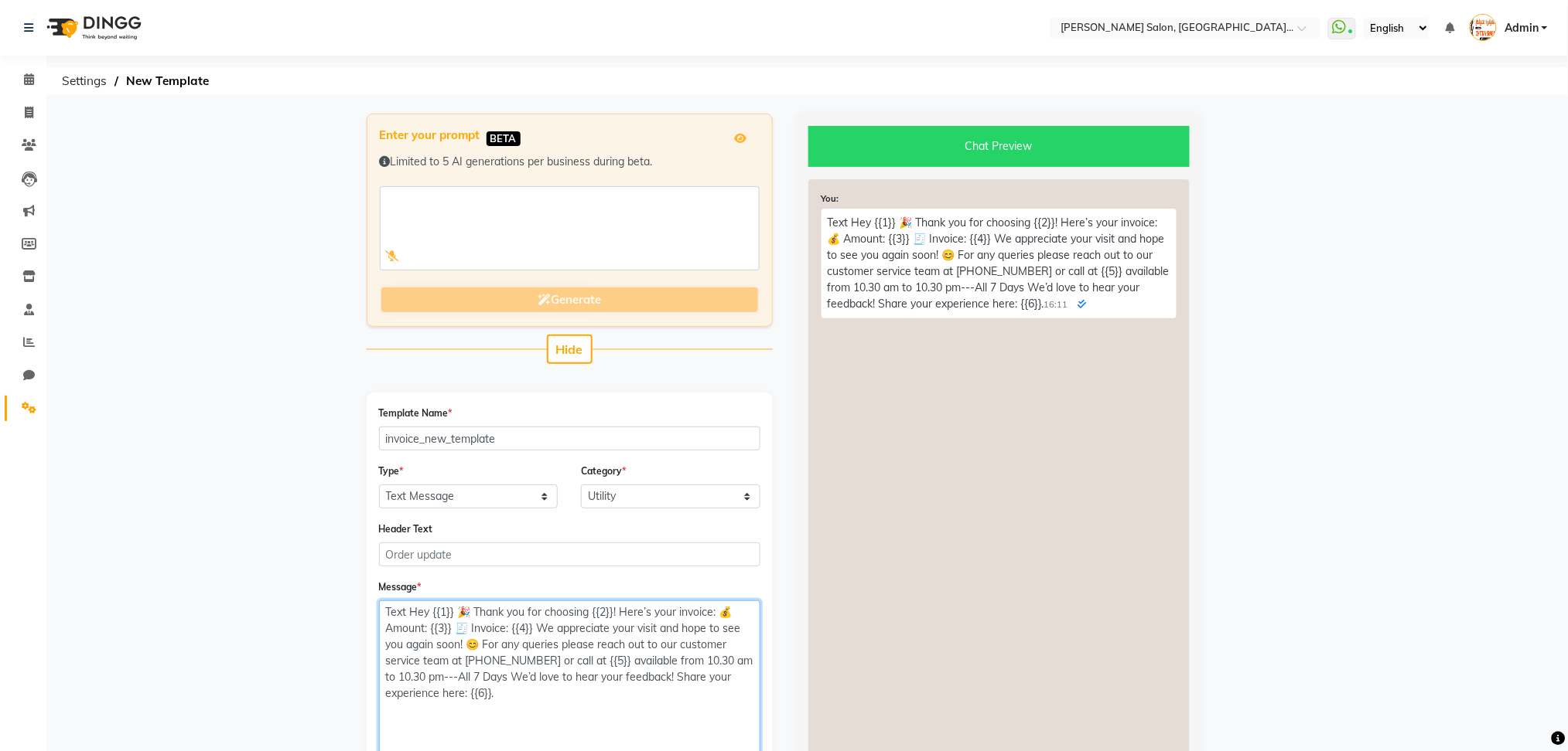
drag, startPoint x: 751, startPoint y: 632, endPoint x: 764, endPoint y: 753, distance: 121.7
click at [764, 750] on html "Select Location × Chitra Singh Salon, Al Jaddaf Dubai , Al Jaddaf Dubai WhatsAp…" at bounding box center [784, 376] width 1568 height 751
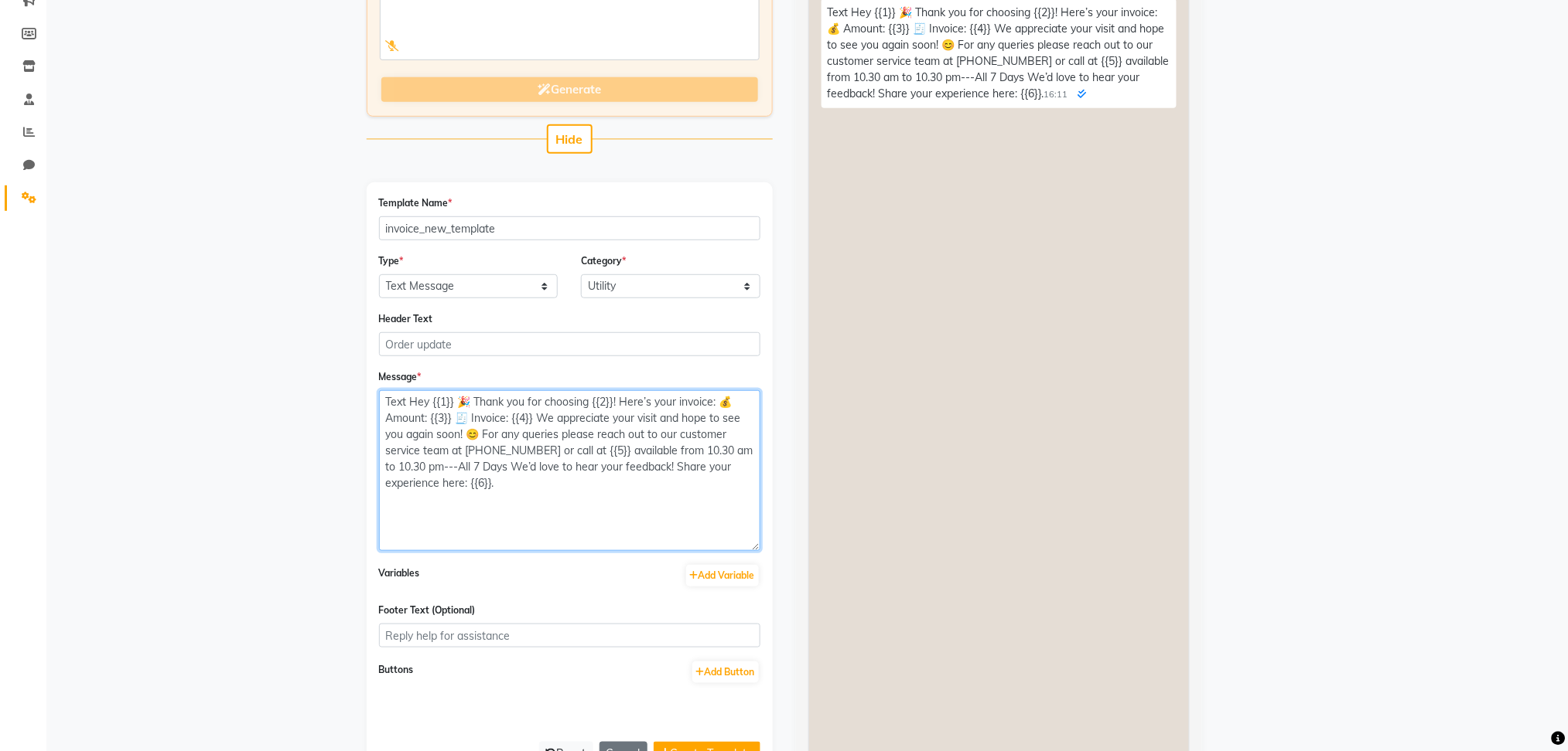
scroll to position [213, 0]
click at [415, 397] on textarea "Text Hey {{1}} 🎉 Thank you for choosing {{2}}! Here’s your invoice: 💰 Amount: {…" at bounding box center [569, 468] width 381 height 161
click at [413, 398] on textarea "Text Hey {{1}} 🎉 Thank you for choosing {{2}}! Here’s your invoice: 💰 Amount: {…" at bounding box center [569, 468] width 381 height 161
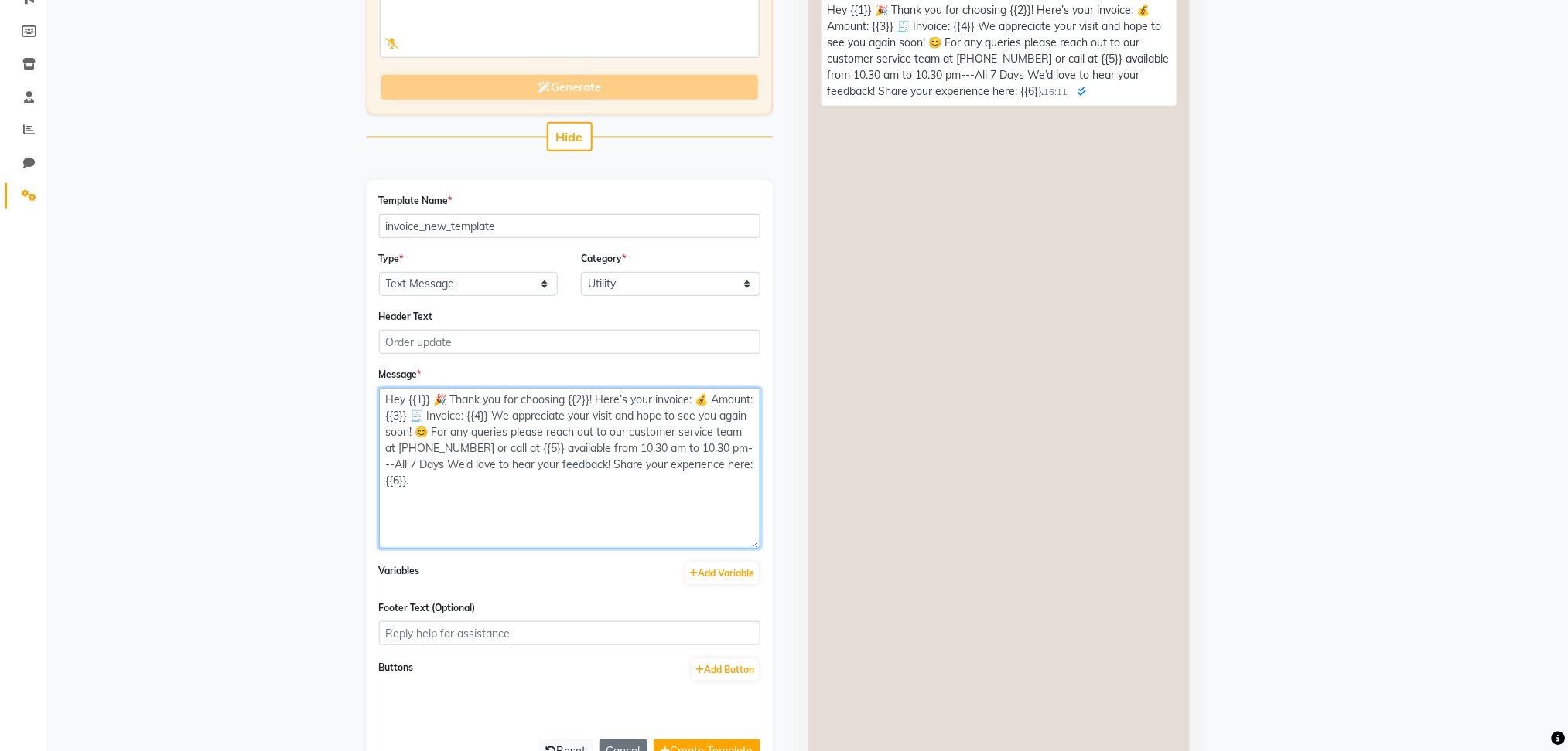
click at [409, 401] on textarea "Hey {{1}} 🎉 Thank you for choosing {{2}}! Here’s your invoice: 💰 Amount: {{3}} …" at bounding box center [569, 468] width 381 height 161
type textarea "Hey {{1}} 🎉 Thank you for choosing {{2}}! Here’s your invoice: 💰 Amount: {{3}} …"
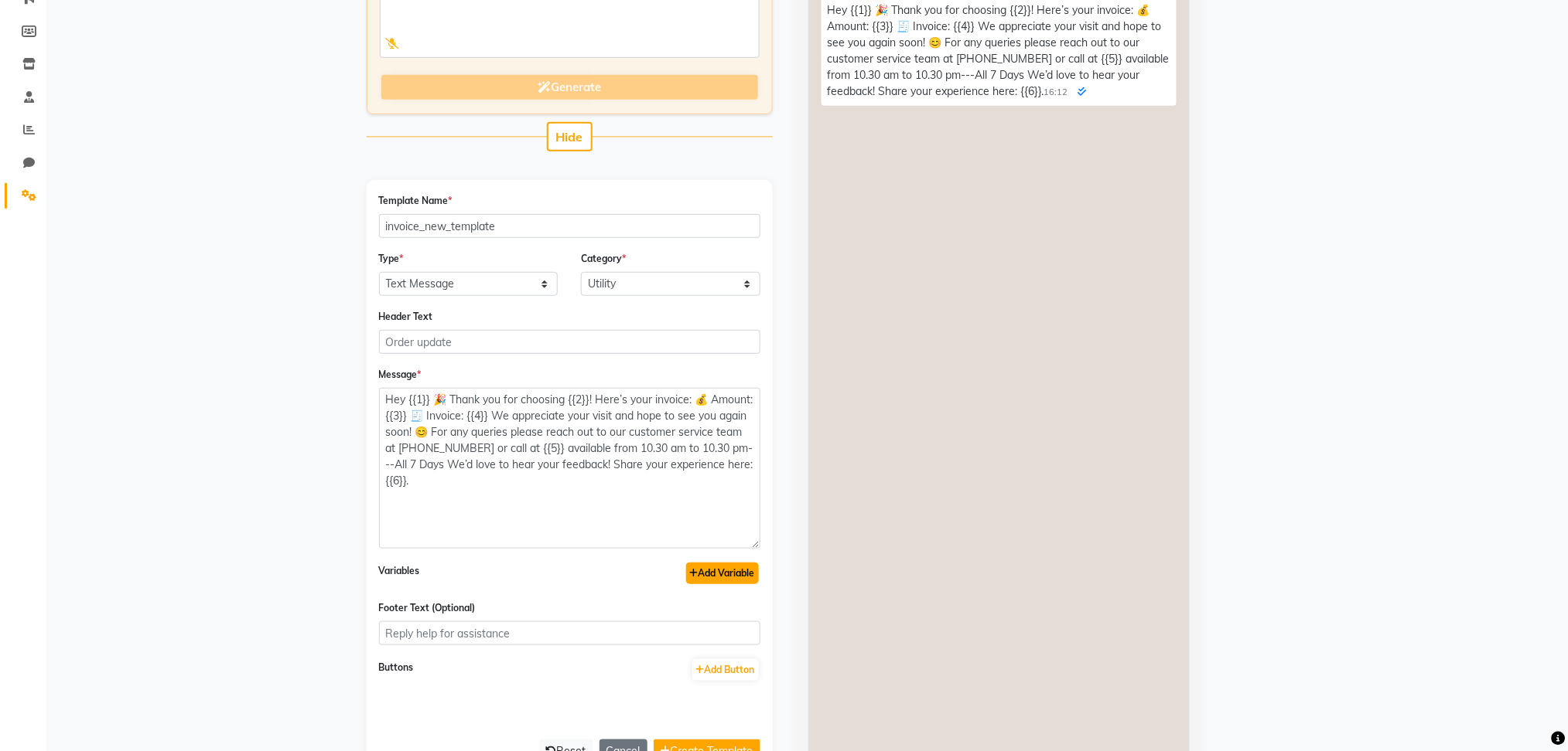
click at [718, 574] on button "Add Variable" at bounding box center [722, 573] width 72 height 22
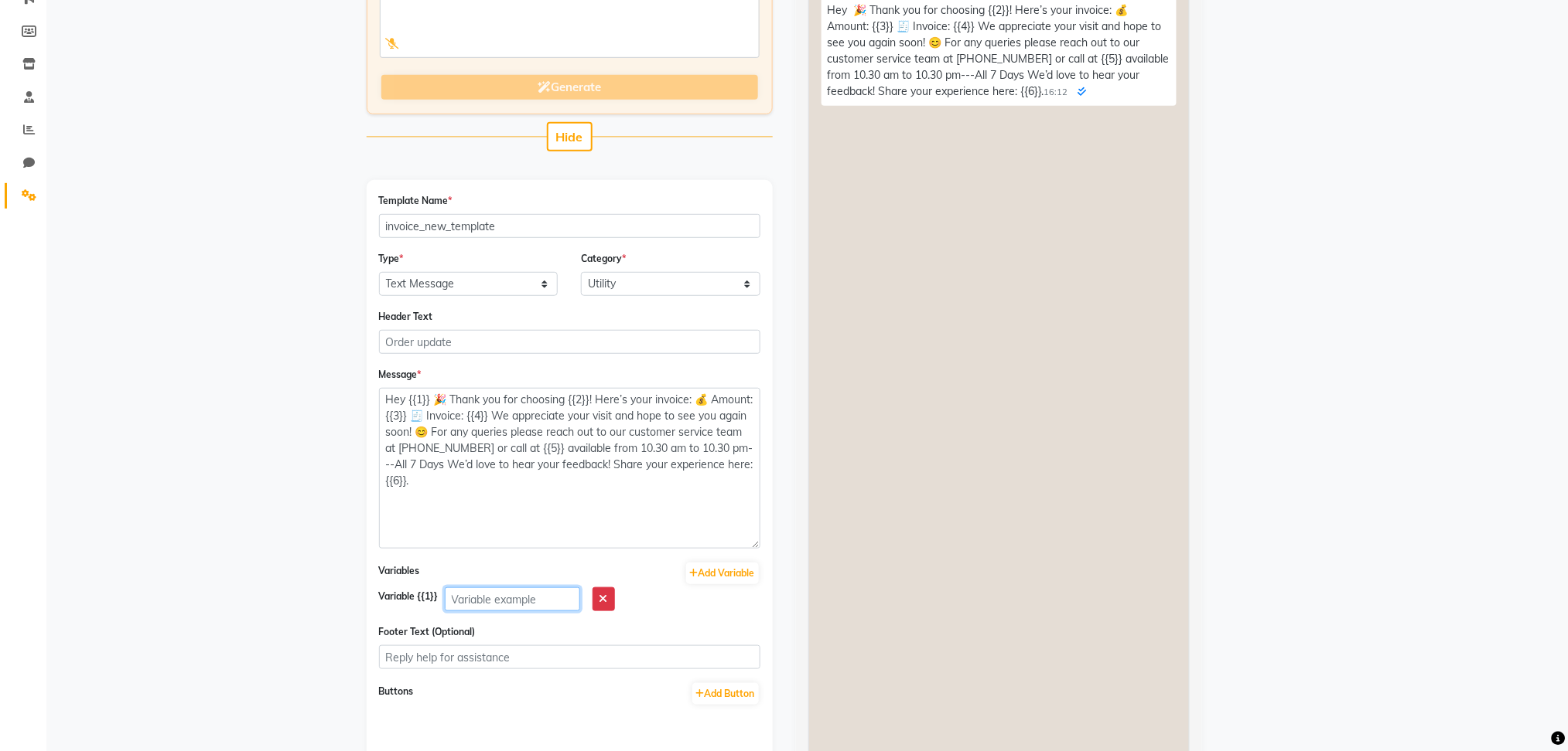
click at [482, 601] on input "text" at bounding box center [512, 599] width 135 height 24
type input "Client name"
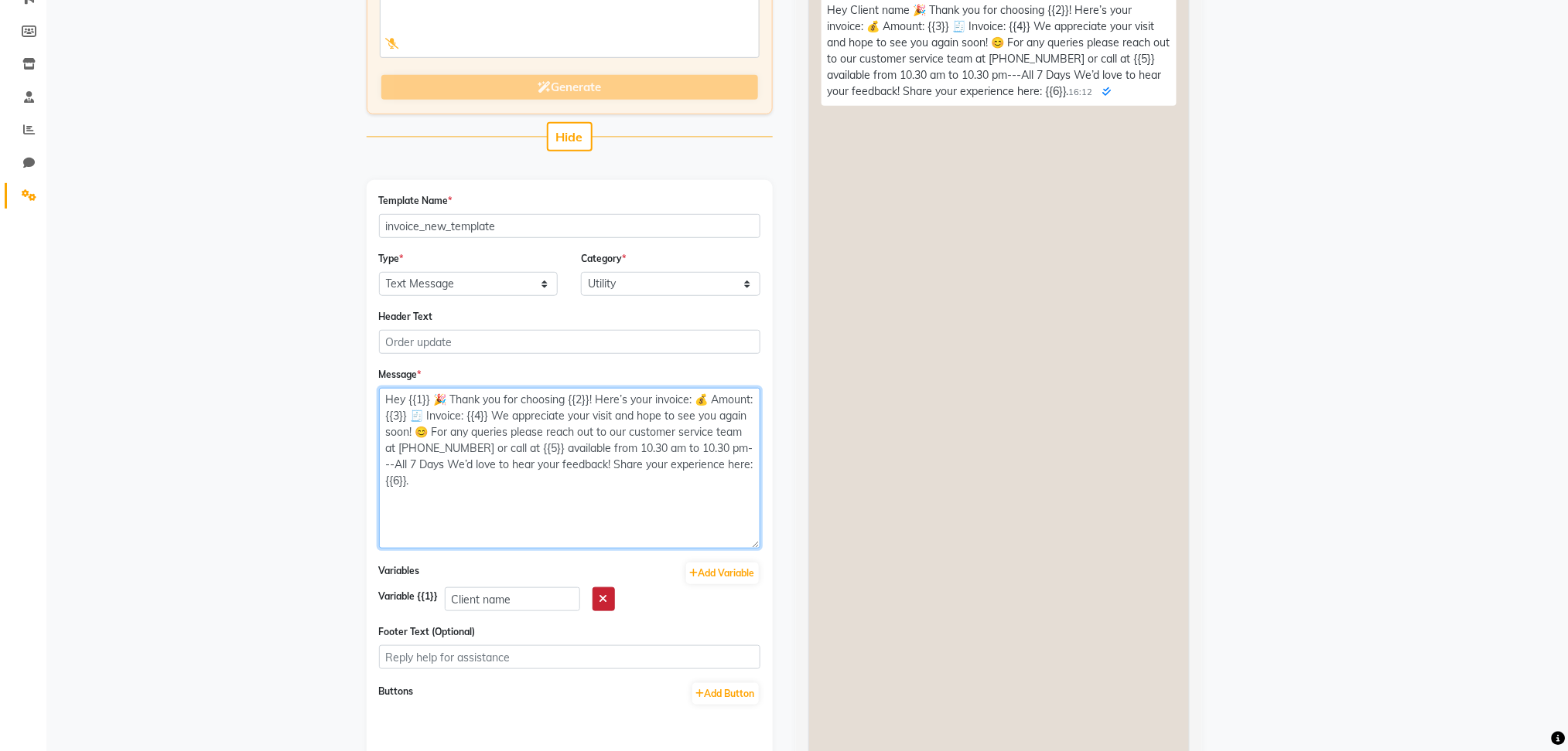
drag, startPoint x: 569, startPoint y: 399, endPoint x: 613, endPoint y: 607, distance: 212.6
click at [613, 607] on form "Template Name * invoice_new_template Type * Text Message Image with Text Catego…" at bounding box center [569, 490] width 381 height 595
click at [573, 390] on textarea "Hey {{1}} 🎉 Thank you for choosing {{2}}! Here’s your invoice: 💰 Amount: {{3}} …" at bounding box center [569, 468] width 381 height 161
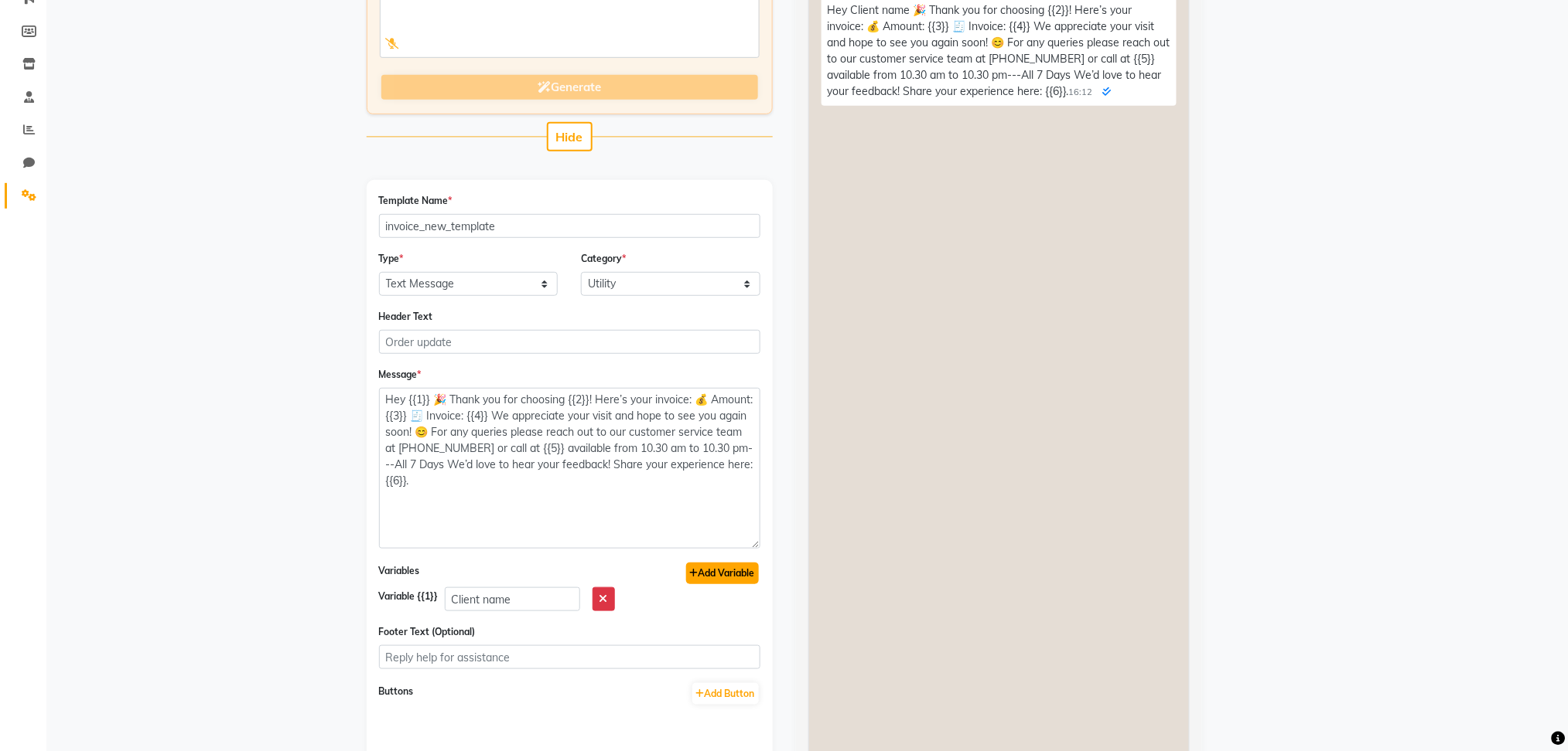
click at [734, 572] on button "Add Variable" at bounding box center [722, 573] width 72 height 22
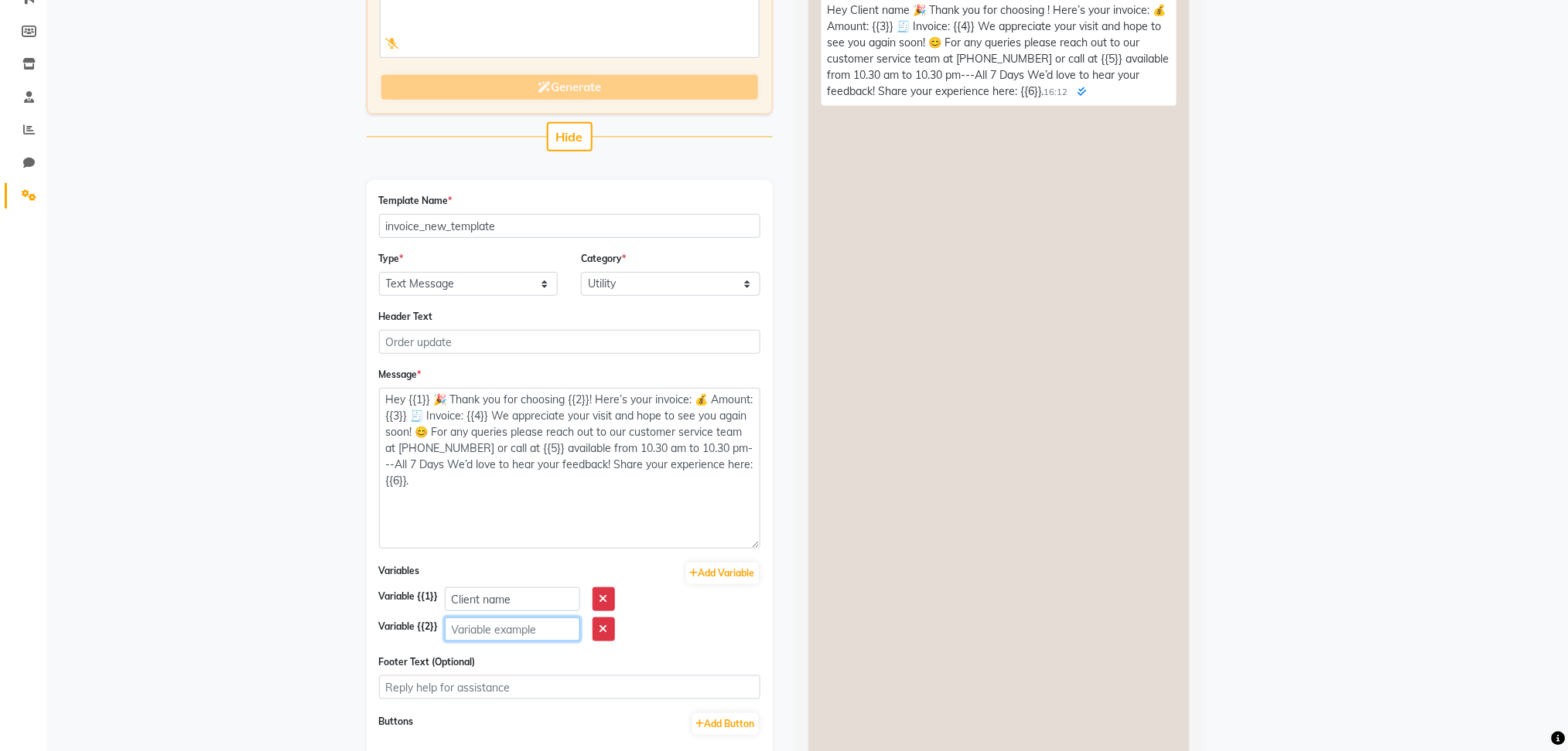
click at [488, 629] on input "text" at bounding box center [512, 629] width 135 height 24
type input "salon name"
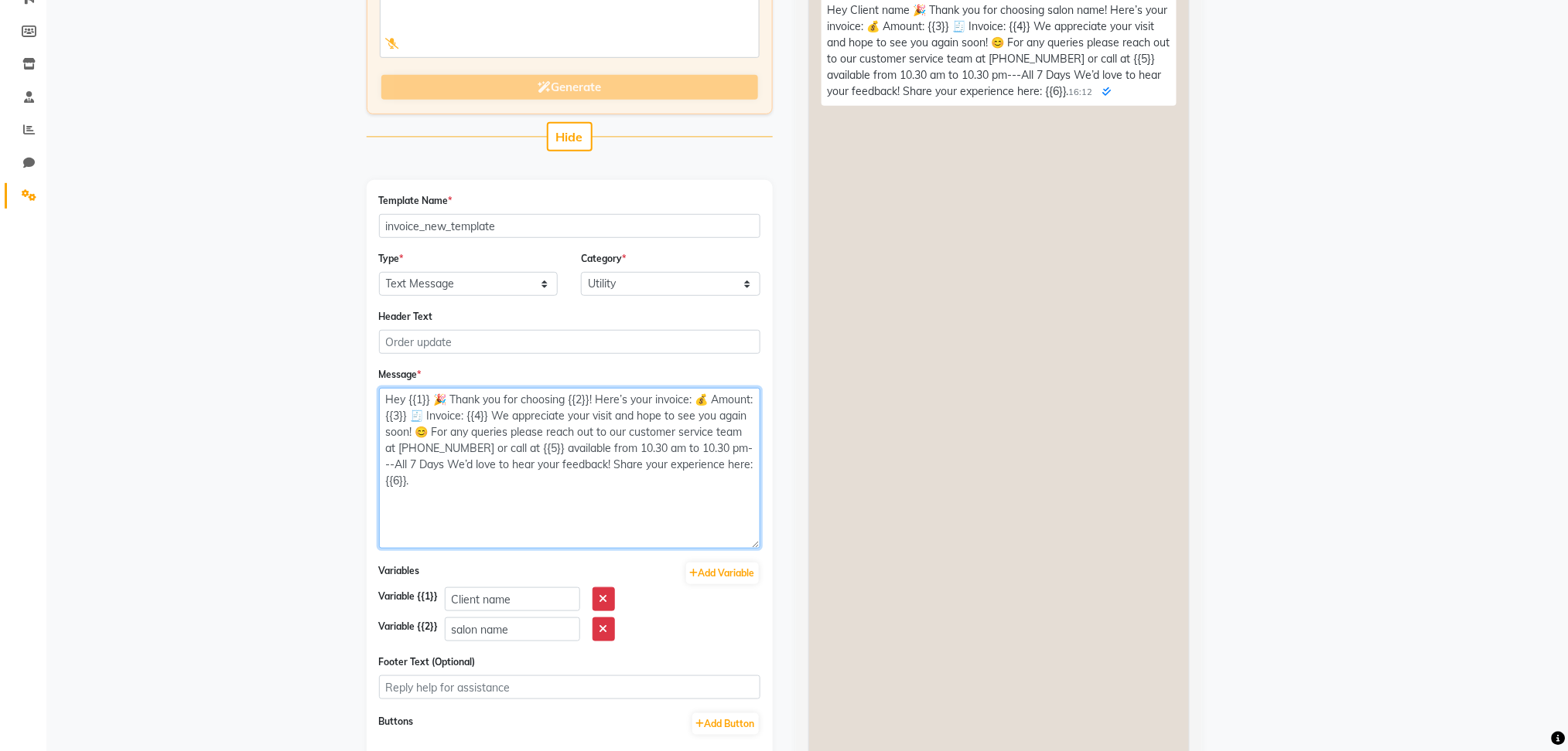
click at [588, 501] on textarea "Hey {{1}} 🎉 Thank you for choosing {{2}}! Here’s your invoice: 💰 Amount: {{3}} …" at bounding box center [569, 468] width 381 height 161
click at [621, 447] on textarea "Hey {{1}} 🎉 Thank you for choosing {{2}}! Here’s your invoice: 💰 Amount: {{3}} …" at bounding box center [569, 468] width 381 height 161
click at [647, 450] on textarea "Hey {{1}} 🎉 Thank you for choosing {{2}}! Here’s your invoice: 💰 Amount: {{3}} …" at bounding box center [569, 468] width 381 height 161
drag, startPoint x: 640, startPoint y: 460, endPoint x: 715, endPoint y: 473, distance: 76.1
click at [715, 473] on textarea "Hey {{1}} 🎉 Thank you for choosing {{2}}! Here’s your invoice: 💰 Amount: {{3}} …" at bounding box center [569, 468] width 381 height 161
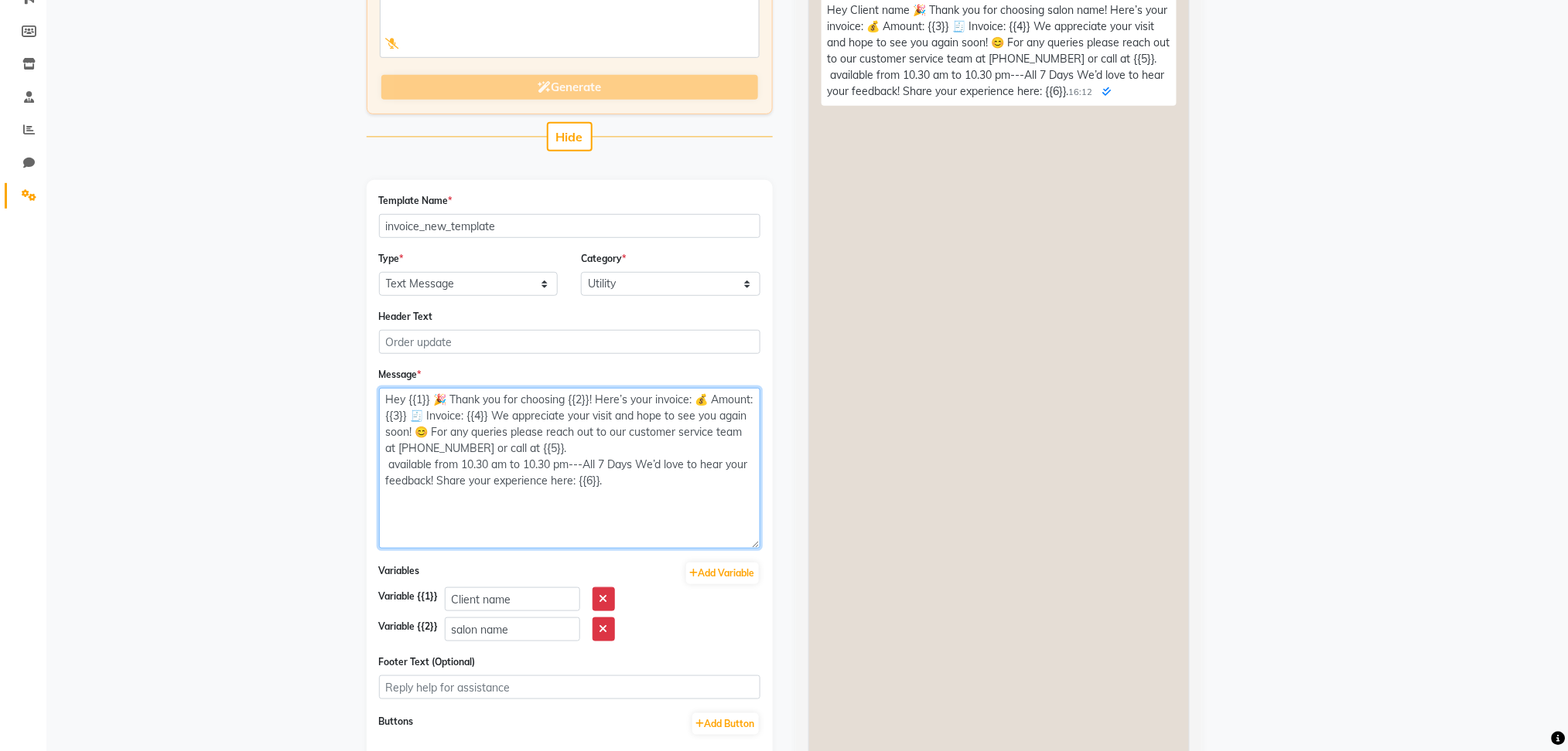
click at [644, 446] on textarea "Hey {{1}} 🎉 Thank you for choosing {{2}}! Here’s your invoice: 💰 Amount: {{3}} …" at bounding box center [569, 468] width 381 height 161
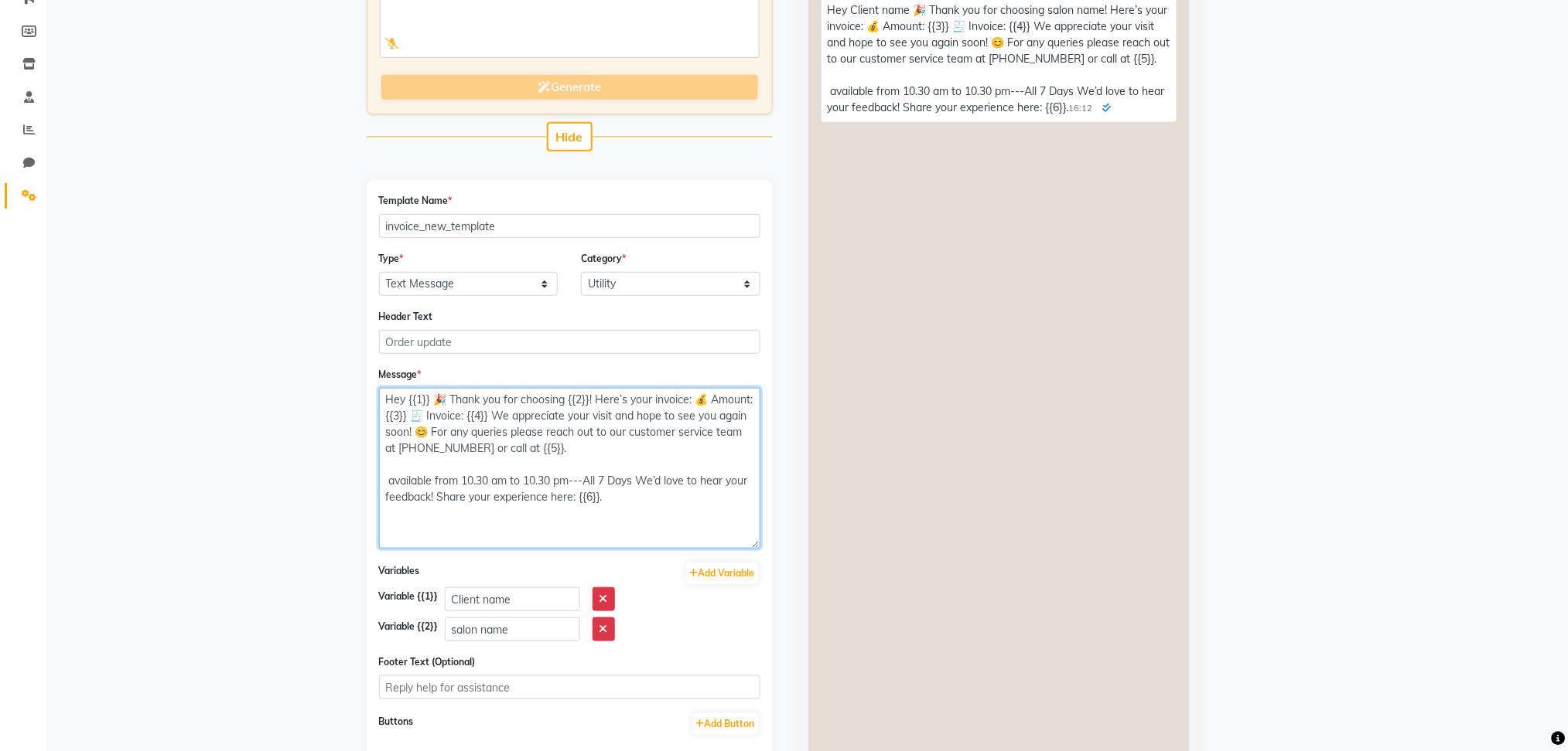
paste textarea "We’d love to hear your feedback! Share your experience here: {{6}}."
click at [389, 483] on textarea "Hey {{1}} 🎉 Thank you for choosing {{2}}! Here’s your invoice: 💰 Amount: {{3}} …" at bounding box center [569, 468] width 381 height 161
click at [635, 505] on textarea "Hey {{1}} 🎉 Thank you for choosing {{2}}! Here’s your invoice: 💰 Amount: {{3}} …" at bounding box center [569, 468] width 381 height 161
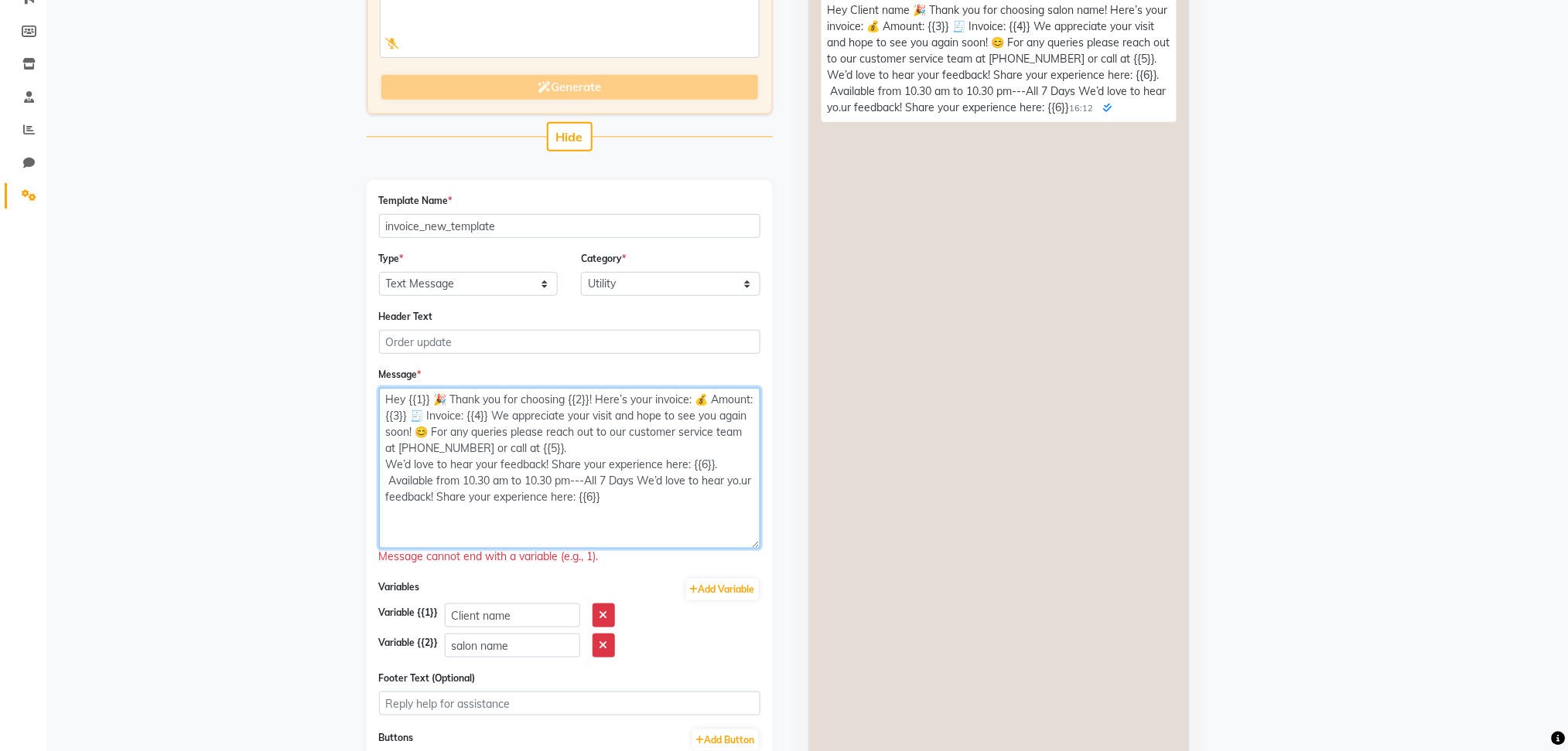
click at [648, 497] on textarea "Hey {{1}} 🎉 Thank you for choosing {{2}}! Here’s your invoice: 💰 Amount: {{3}} …" at bounding box center [569, 468] width 381 height 161
drag, startPoint x: 648, startPoint y: 497, endPoint x: 427, endPoint y: 498, distance: 221.0
click at [427, 498] on textarea "Hey {{1}} 🎉 Thank you for choosing {{2}}! Here’s your invoice: 💰 Amount: {{3}} …" at bounding box center [569, 468] width 381 height 161
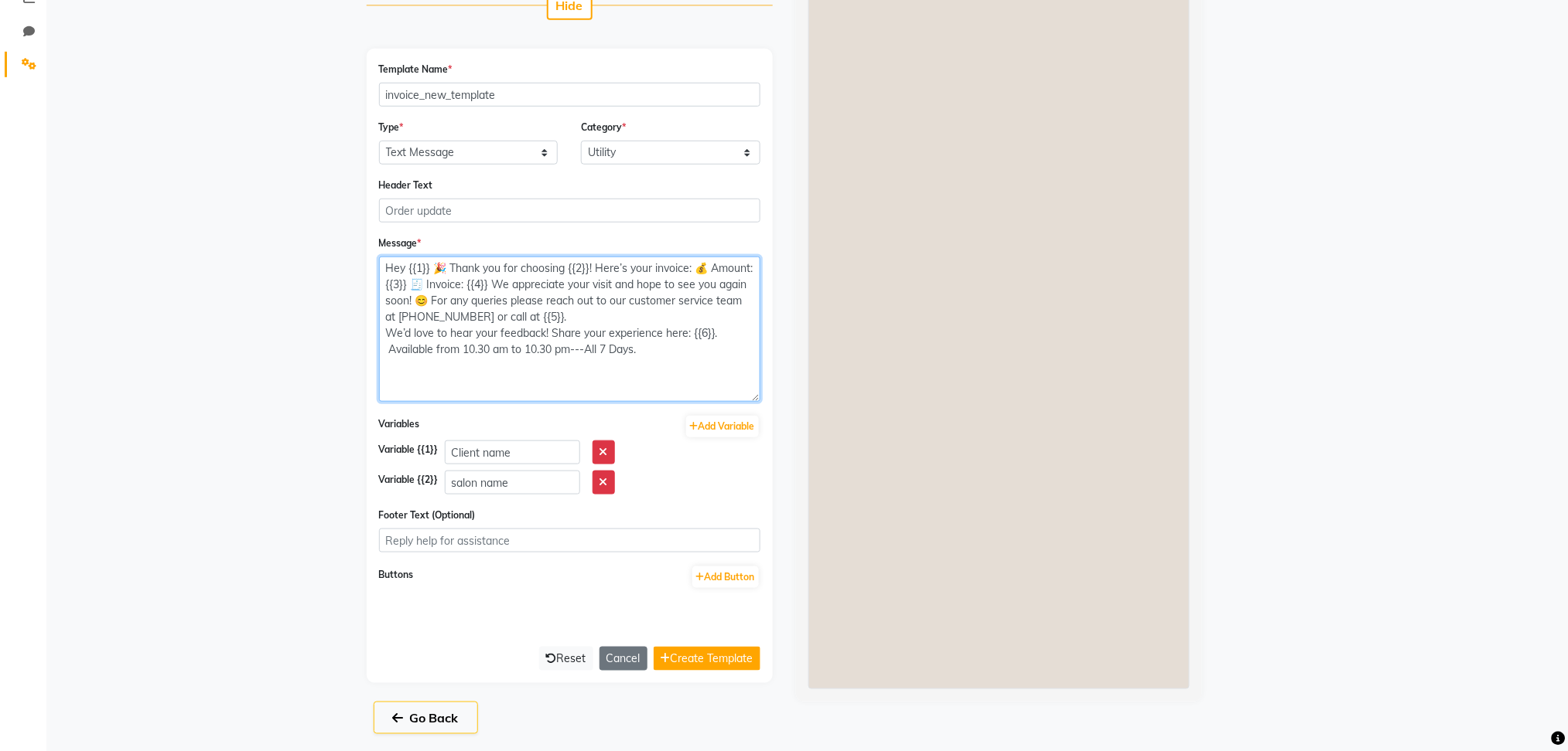
scroll to position [343, 0]
drag, startPoint x: 747, startPoint y: 395, endPoint x: 747, endPoint y: 379, distance: 16.0
click at [747, 379] on textarea "Hey {{1}} 🎉 Thank you for choosing {{2}}! Here’s your invoice: 💰 Amount: {{3}} …" at bounding box center [569, 330] width 381 height 145
click at [388, 348] on textarea "Hey {{1}} 🎉 Thank you for choosing {{2}}! Here’s your invoice: 💰 Amount: {{3}} …" at bounding box center [569, 330] width 381 height 145
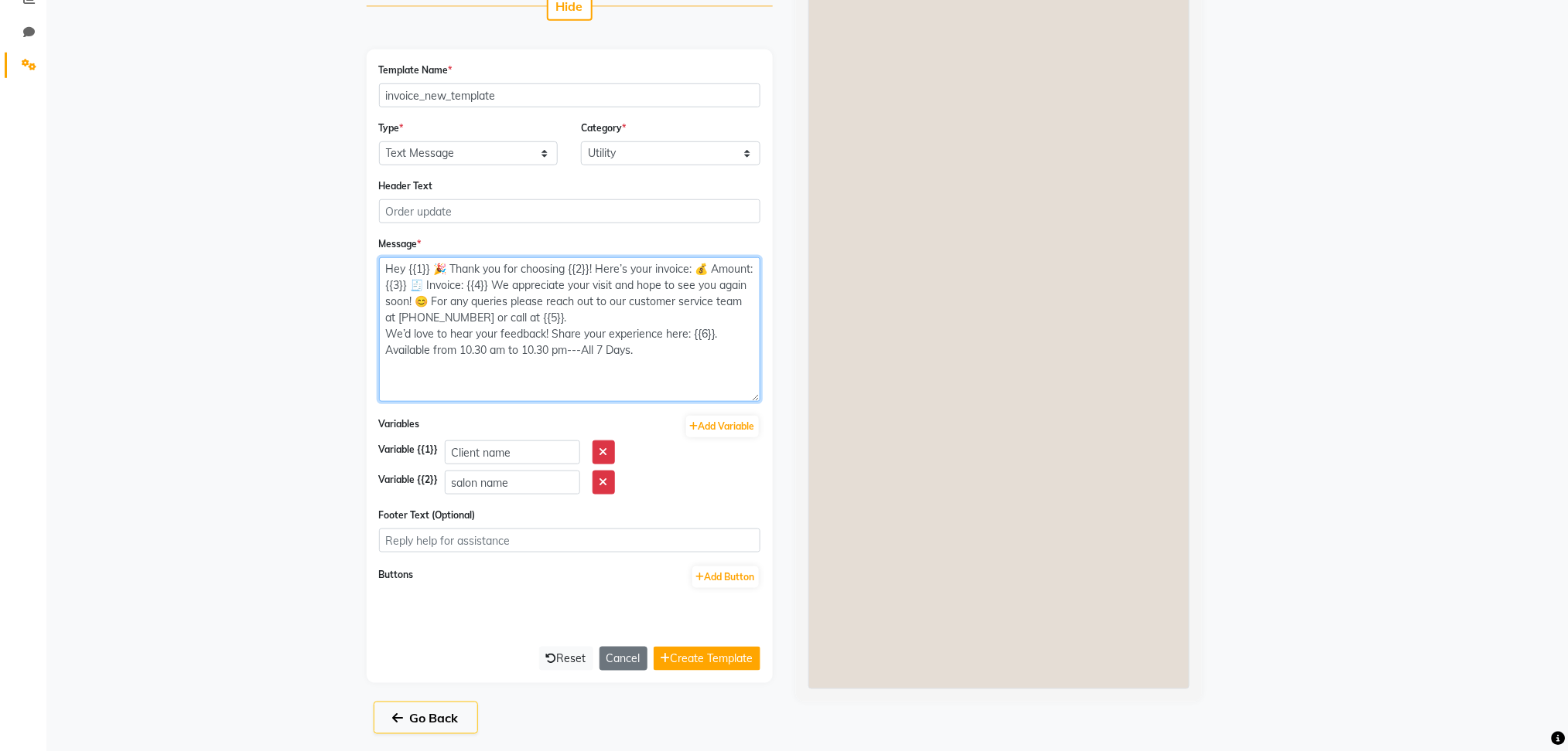
click at [429, 285] on textarea "Hey {{1}} 🎉 Thank you for choosing {{2}}! Here’s your invoice: 💰 Amount: {{3}} …" at bounding box center [569, 330] width 381 height 145
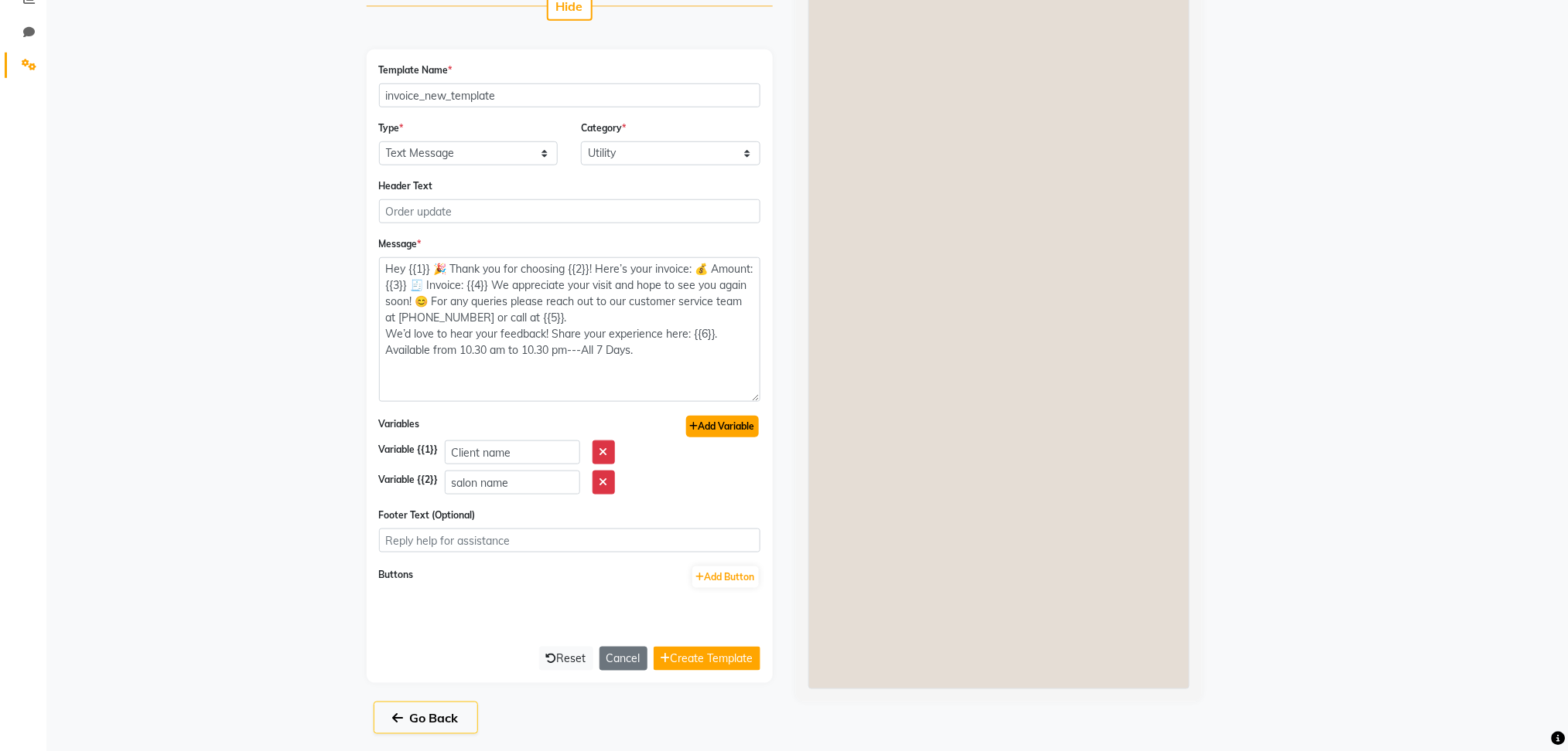
click at [725, 423] on button "Add Variable" at bounding box center [722, 427] width 72 height 22
type textarea "Hey {{1}} 🎉 Thank you for choosing {{2}}! Here’s your invoice: 💰 Amount: {{3}}}…"
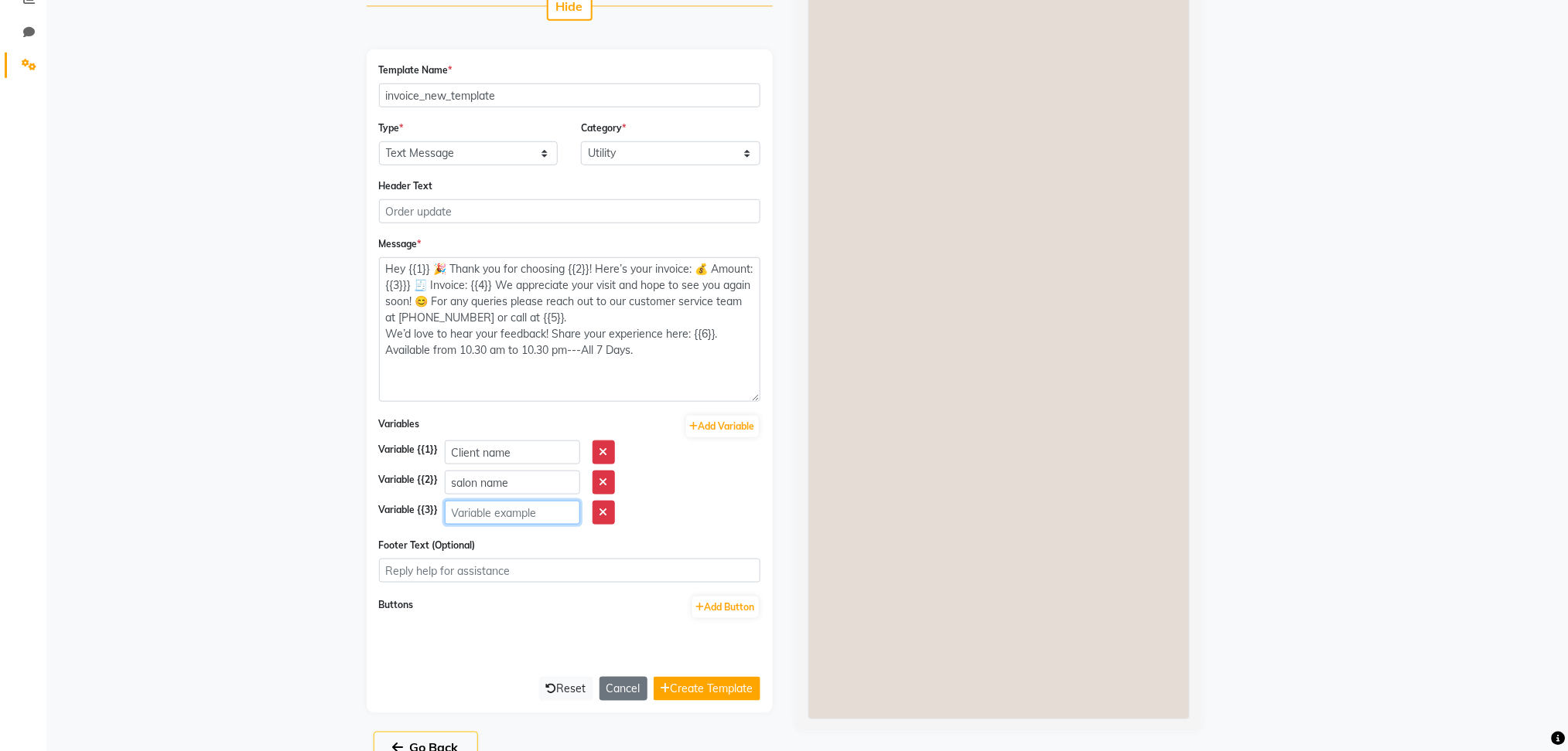
click at [477, 510] on input "text" at bounding box center [512, 512] width 135 height 24
type input "invoice amount"
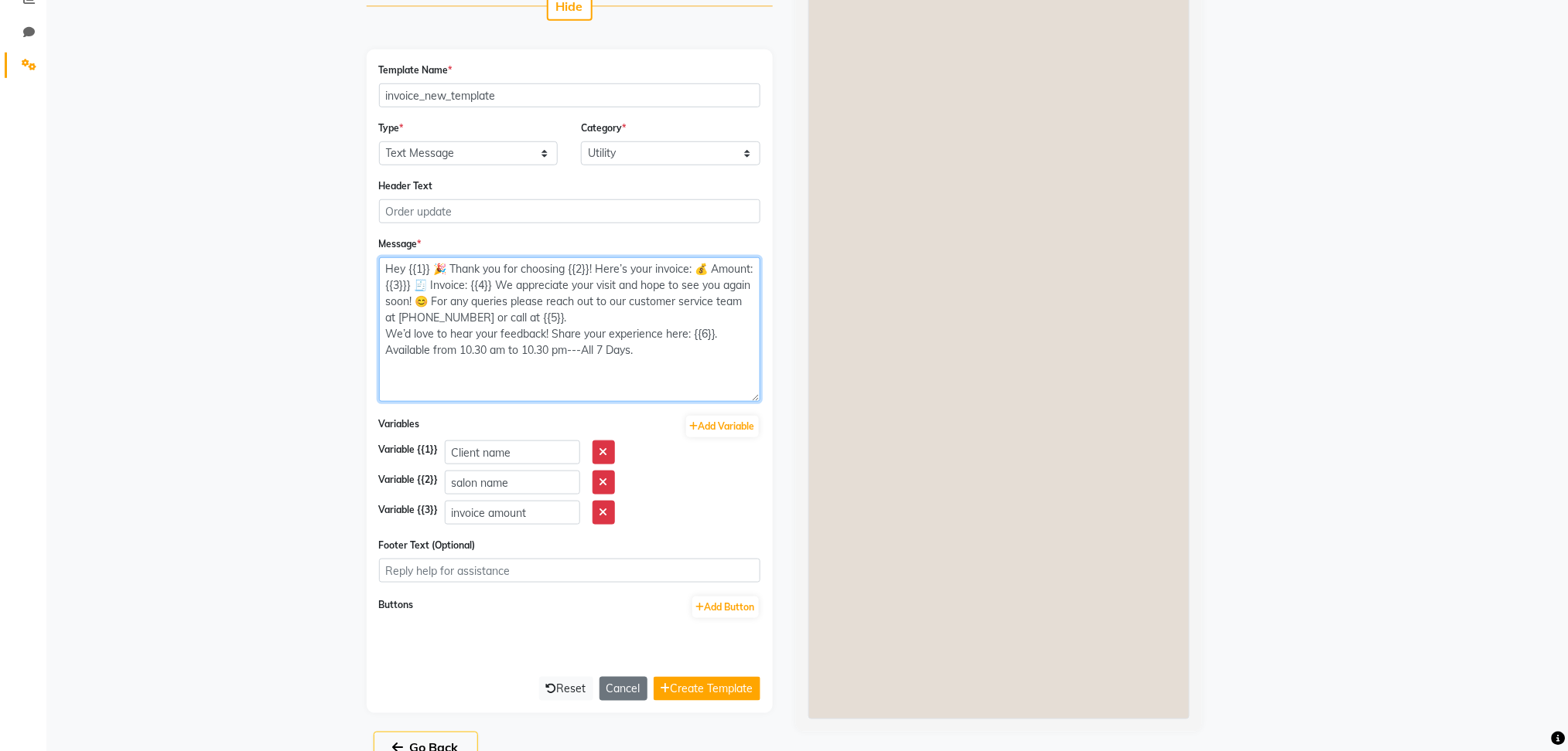
click at [523, 288] on textarea "Hey {{1}} 🎉 Thank you for choosing {{2}}! Here’s your invoice: 💰 Amount: {{3}}}…" at bounding box center [569, 330] width 381 height 145
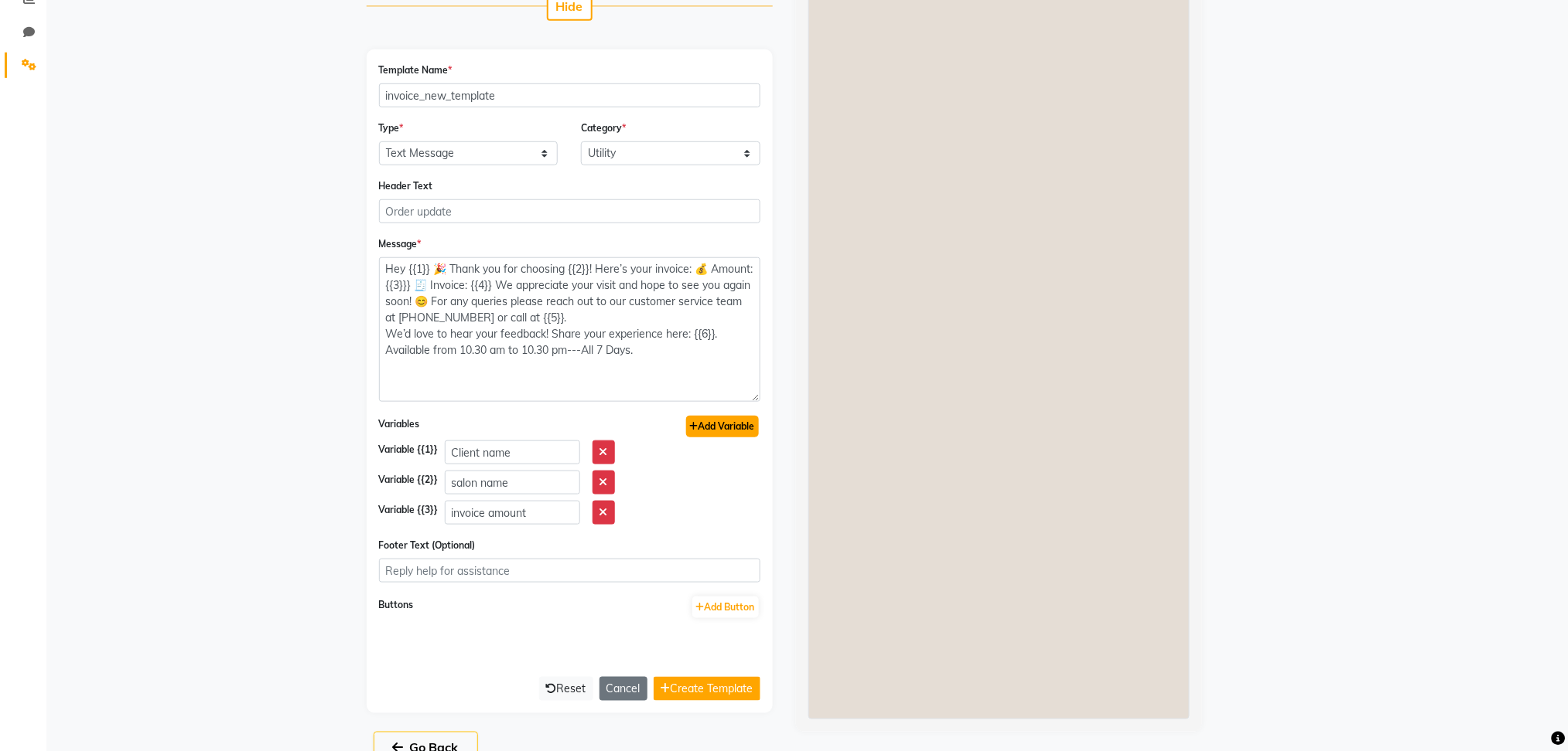
click at [734, 428] on button "Add Variable" at bounding box center [722, 427] width 72 height 22
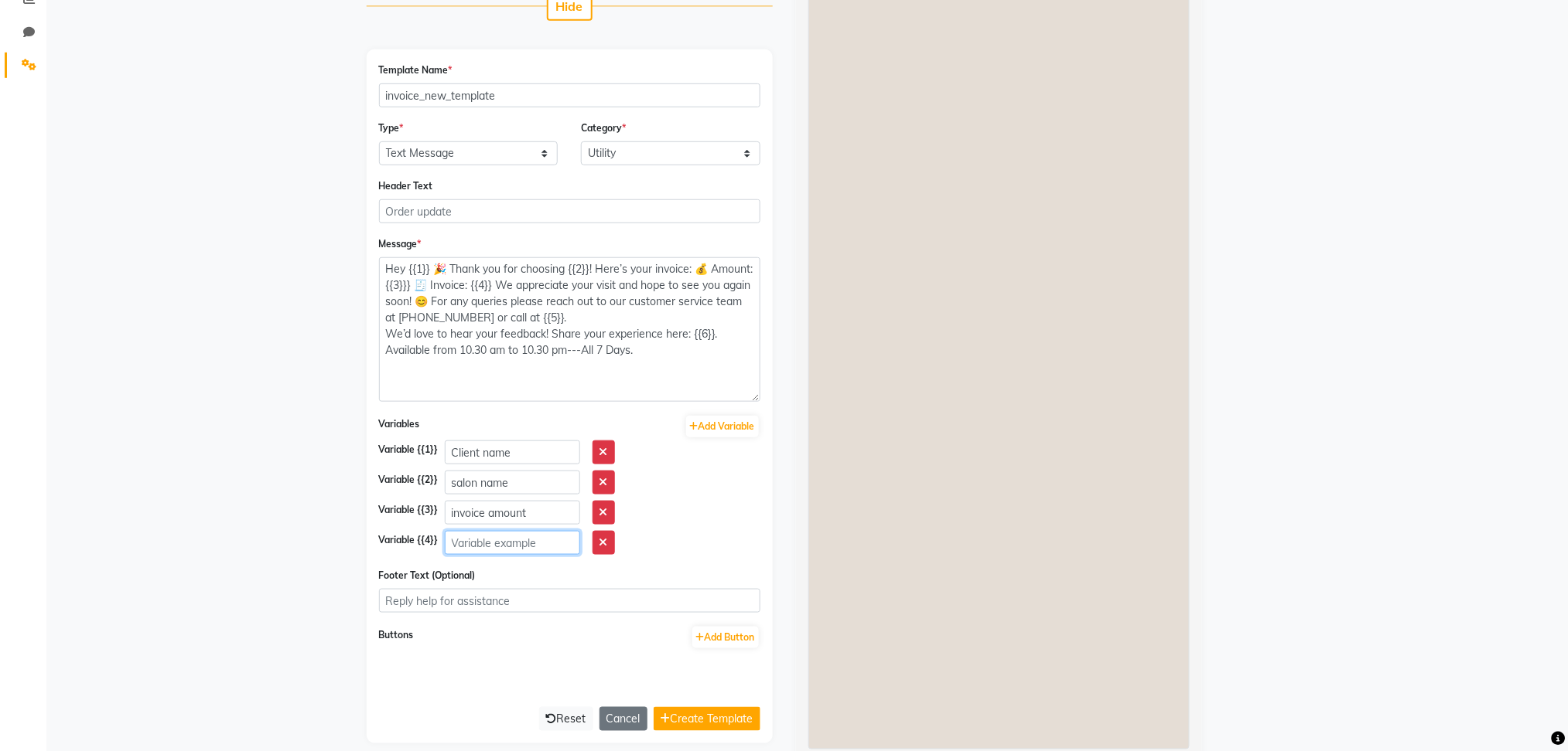
click at [508, 550] on input "text" at bounding box center [512, 542] width 135 height 24
type input "invoice link"
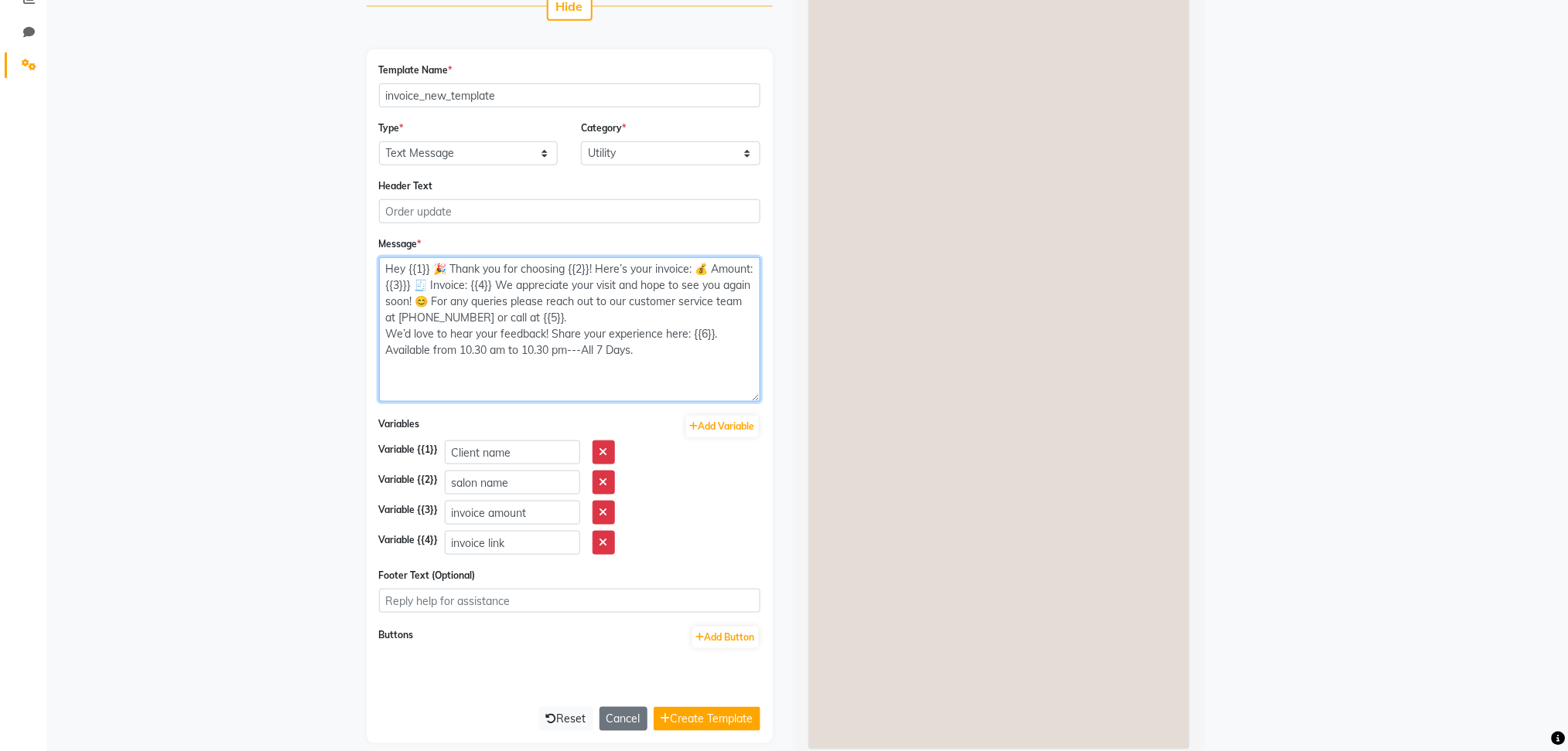
click at [602, 314] on textarea "Hey {{1}} 🎉 Thank you for choosing {{2}}! Here’s your invoice: 💰 Amount: {{3}}}…" at bounding box center [569, 330] width 381 height 145
click at [689, 334] on textarea "Hey {{1}} 🎉 Thank you for choosing {{2}}! Here’s your invoice: 💰 Amount: {{3}}}…" at bounding box center [569, 330] width 381 height 145
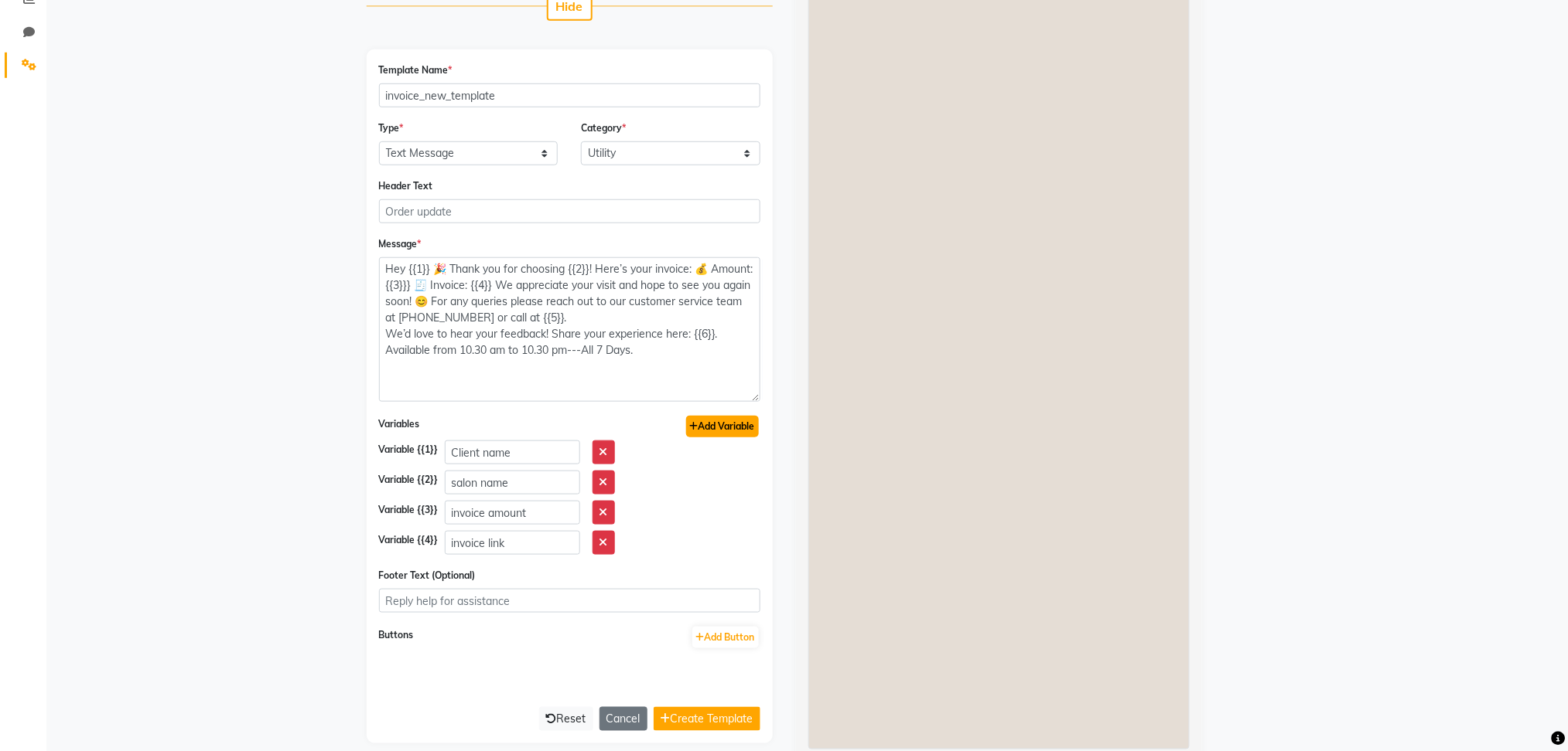
click at [737, 425] on button "Add Variable" at bounding box center [722, 427] width 72 height 22
type textarea "Hey {{1}} 🎉 Thank you for choosing {{2}}! Here’s your invoice: 💰 Amount: {{3}}}…"
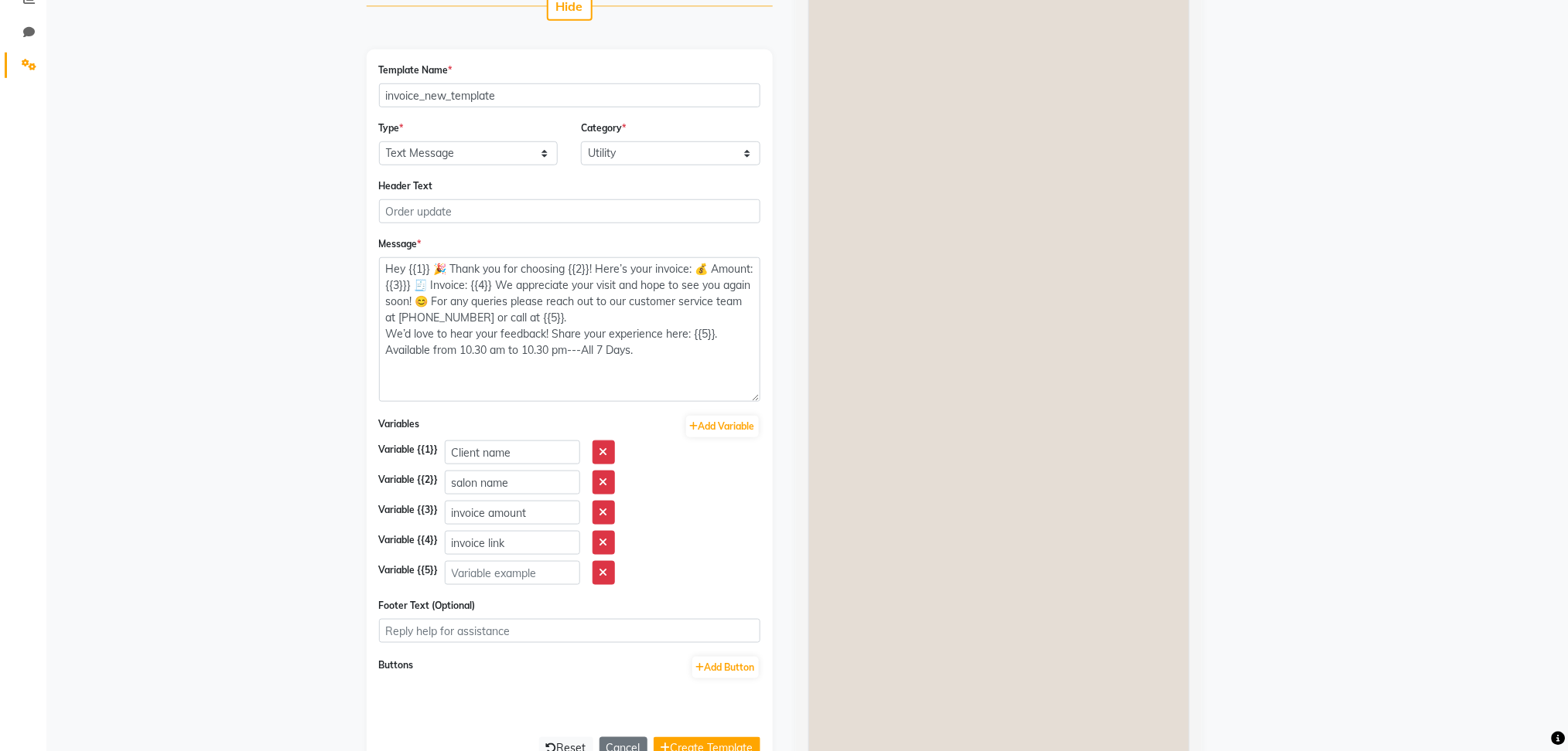
click at [513, 587] on form "Template Name * invoice_new_template Type * Text Message Image with Text Catego…" at bounding box center [569, 411] width 381 height 700
click at [490, 585] on form "Template Name * invoice_new_template Type * Text Message Image with Text Catego…" at bounding box center [569, 411] width 381 height 700
click at [490, 582] on input "text" at bounding box center [512, 572] width 135 height 24
paste input "We’d love to hear your feedback! Share your experience here: {{6}}."
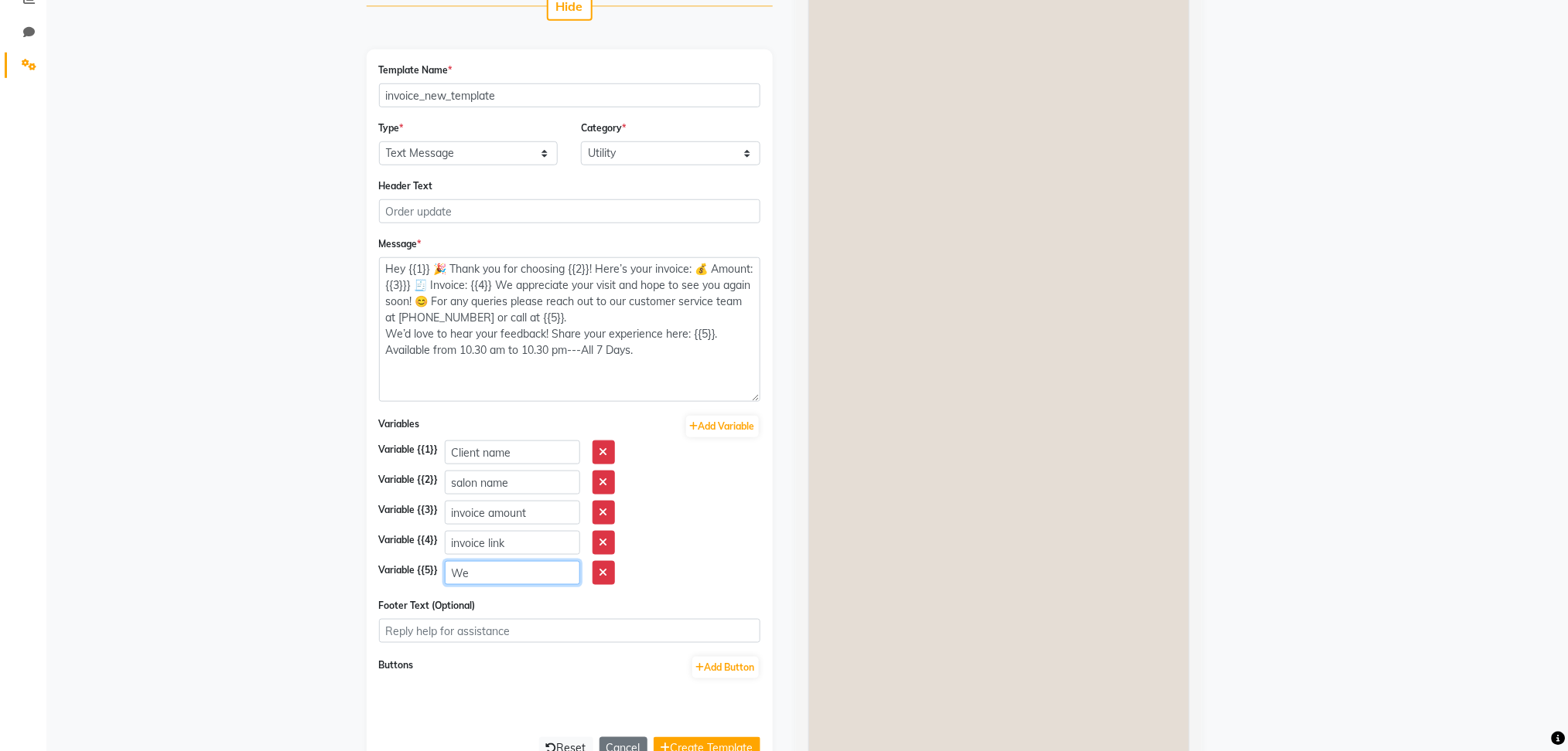
type input "W"
click at [471, 557] on div "Variables Add Variable Variable {{1}} Client name Variable {{2}} salon name Var…" at bounding box center [569, 500] width 381 height 171
drag, startPoint x: 471, startPoint y: 557, endPoint x: 480, endPoint y: 609, distance: 52.8
click at [480, 609] on form "Template Name * invoice_new_template Type * Text Message Image with Text Catego…" at bounding box center [569, 411] width 381 height 700
click at [476, 580] on input "text" at bounding box center [512, 572] width 135 height 24
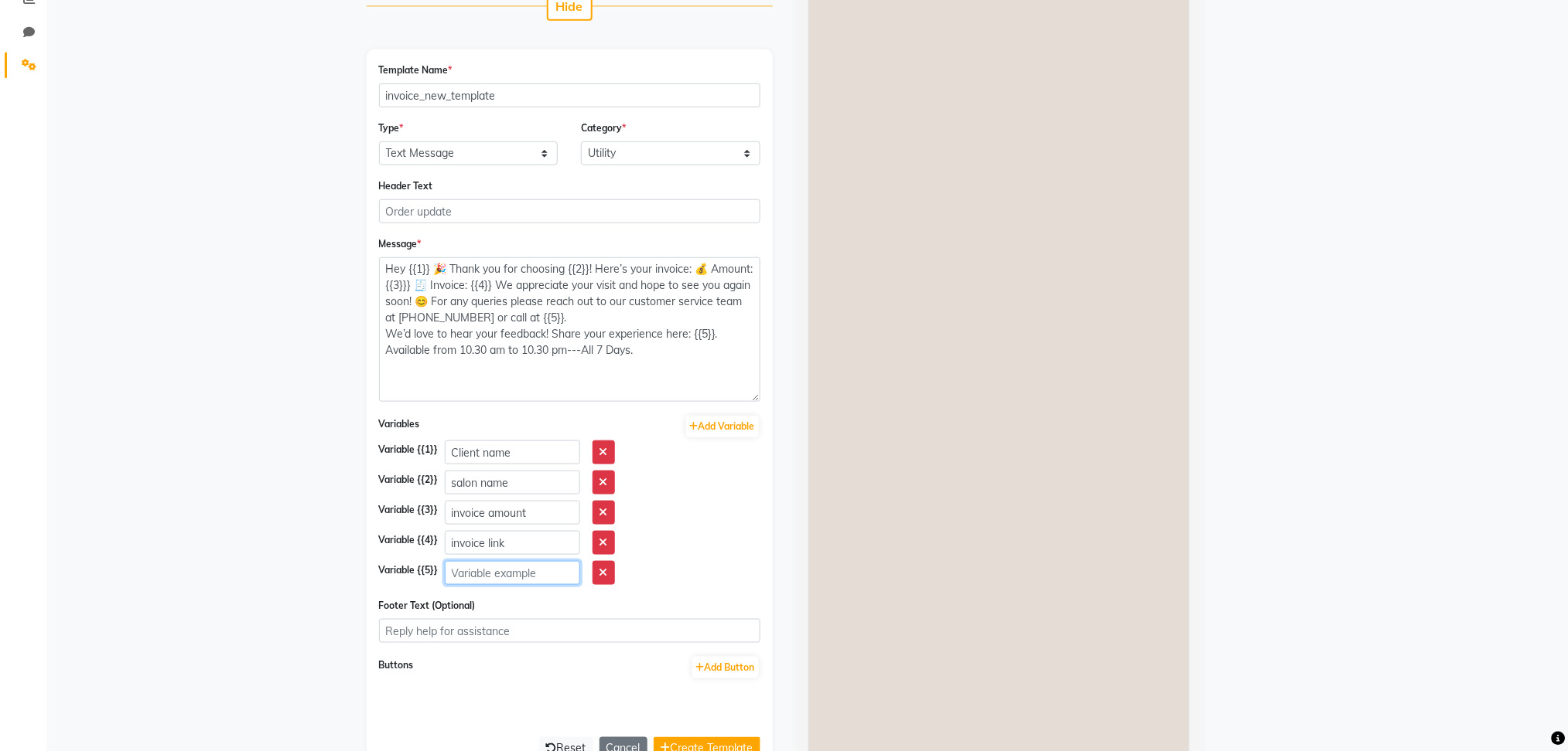
click at [476, 580] on input "text" at bounding box center [512, 572] width 135 height 24
type input "a"
type input "salon number"
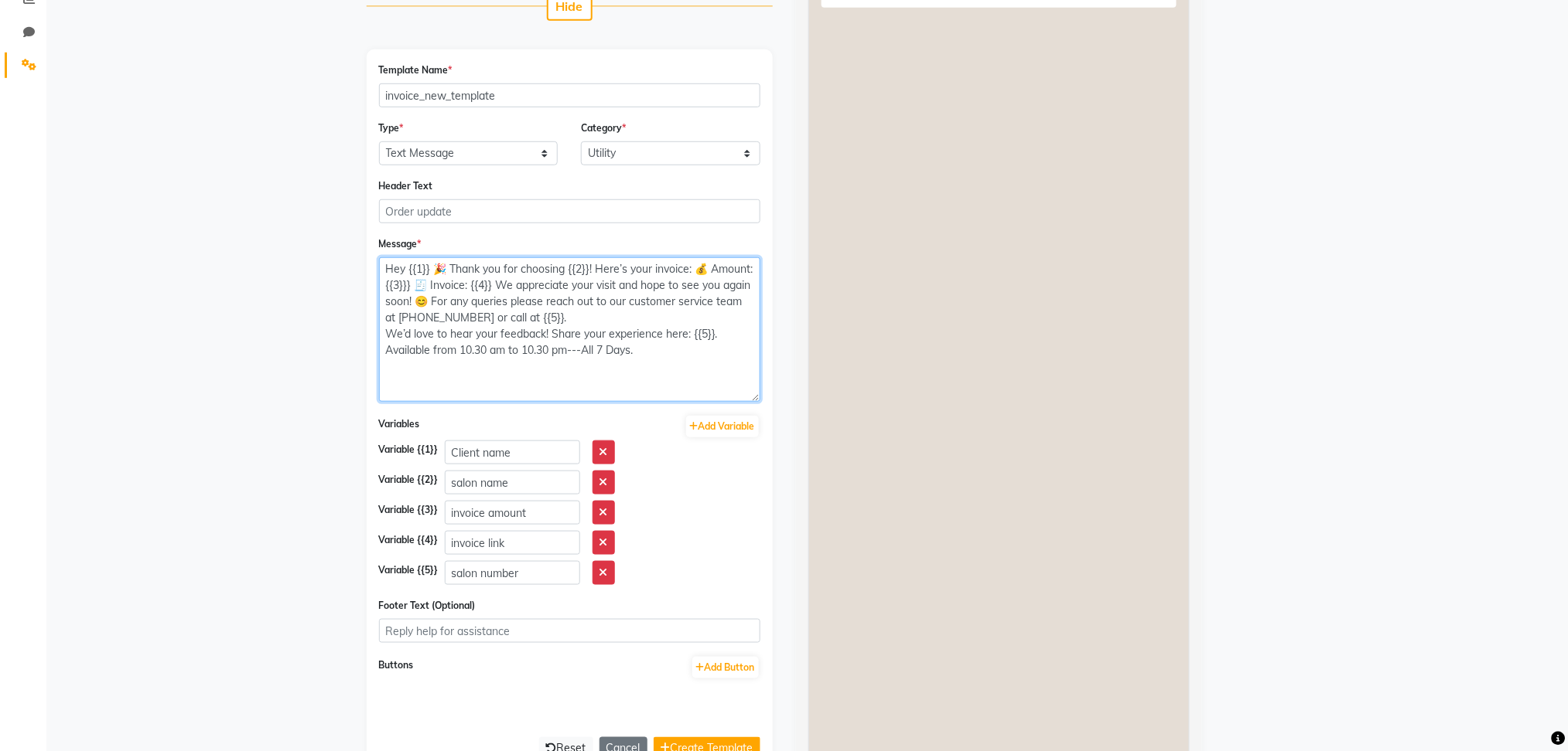
click at [708, 332] on textarea "Hey {{1}} 🎉 Thank you for choosing {{2}}! Here’s your invoice: 💰 Amount: {{3}}}…" at bounding box center [569, 330] width 381 height 145
click at [689, 328] on textarea "Hey {{1}} 🎉 Thank you for choosing {{2}}! Here’s your invoice: 💰 Amount: {{3}}}…" at bounding box center [569, 330] width 381 height 145
type textarea "Hey {{1}} 🎉 Thank you for choosing {{2}}! Here’s your invoice: 💰 Amount: {{3}}}…"
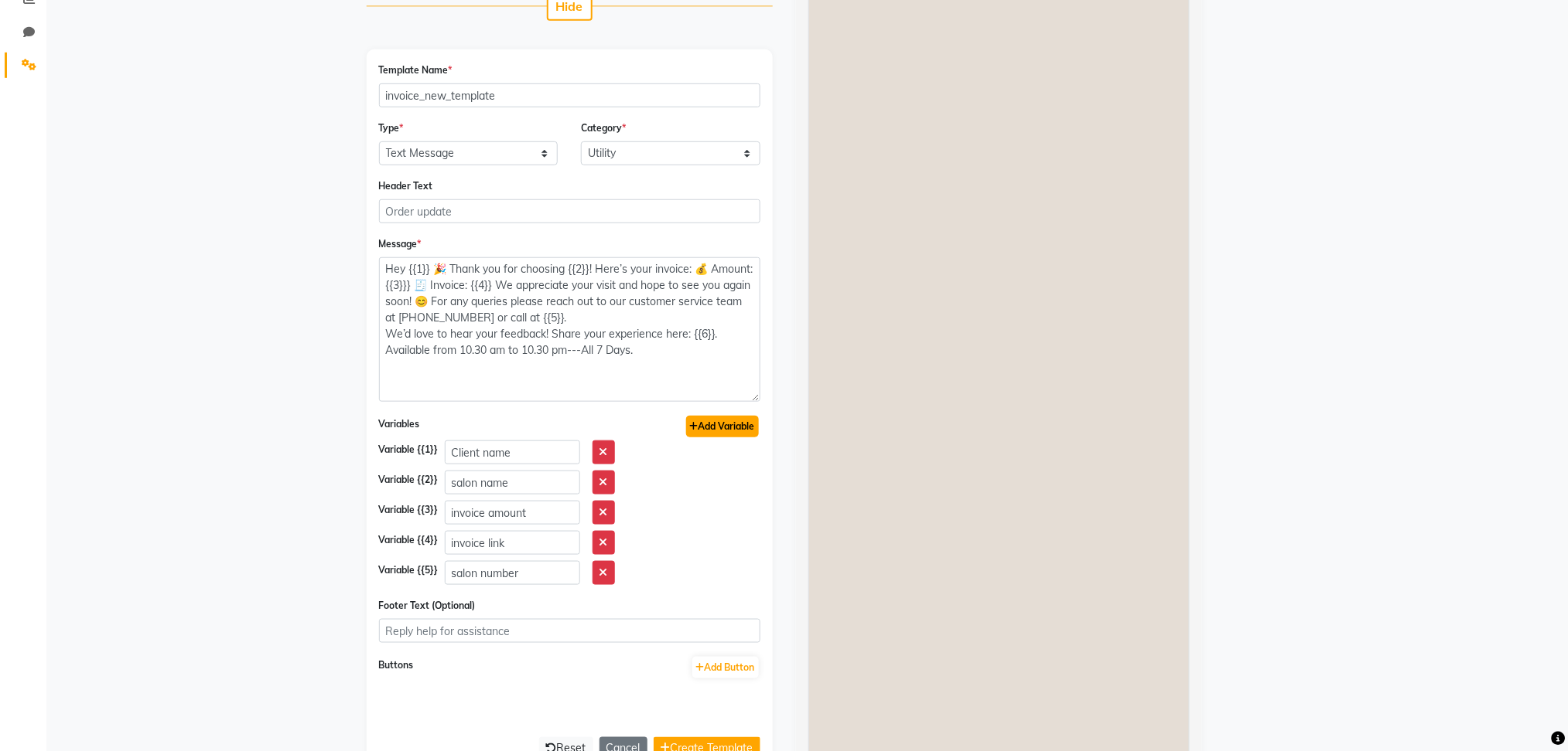
click at [736, 428] on button "Add Variable" at bounding box center [722, 427] width 72 height 22
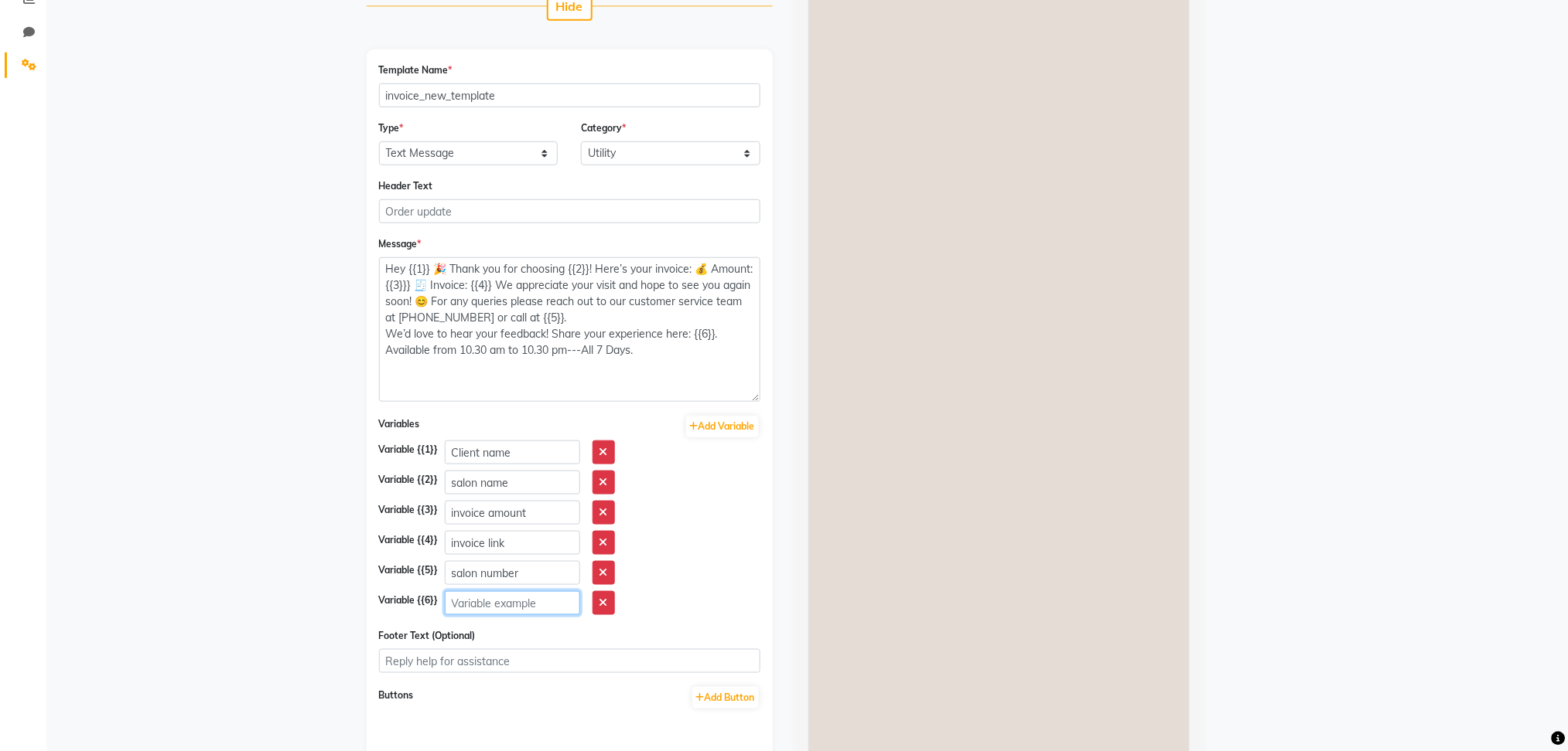
click at [485, 608] on input "text" at bounding box center [512, 603] width 135 height 24
type input "i"
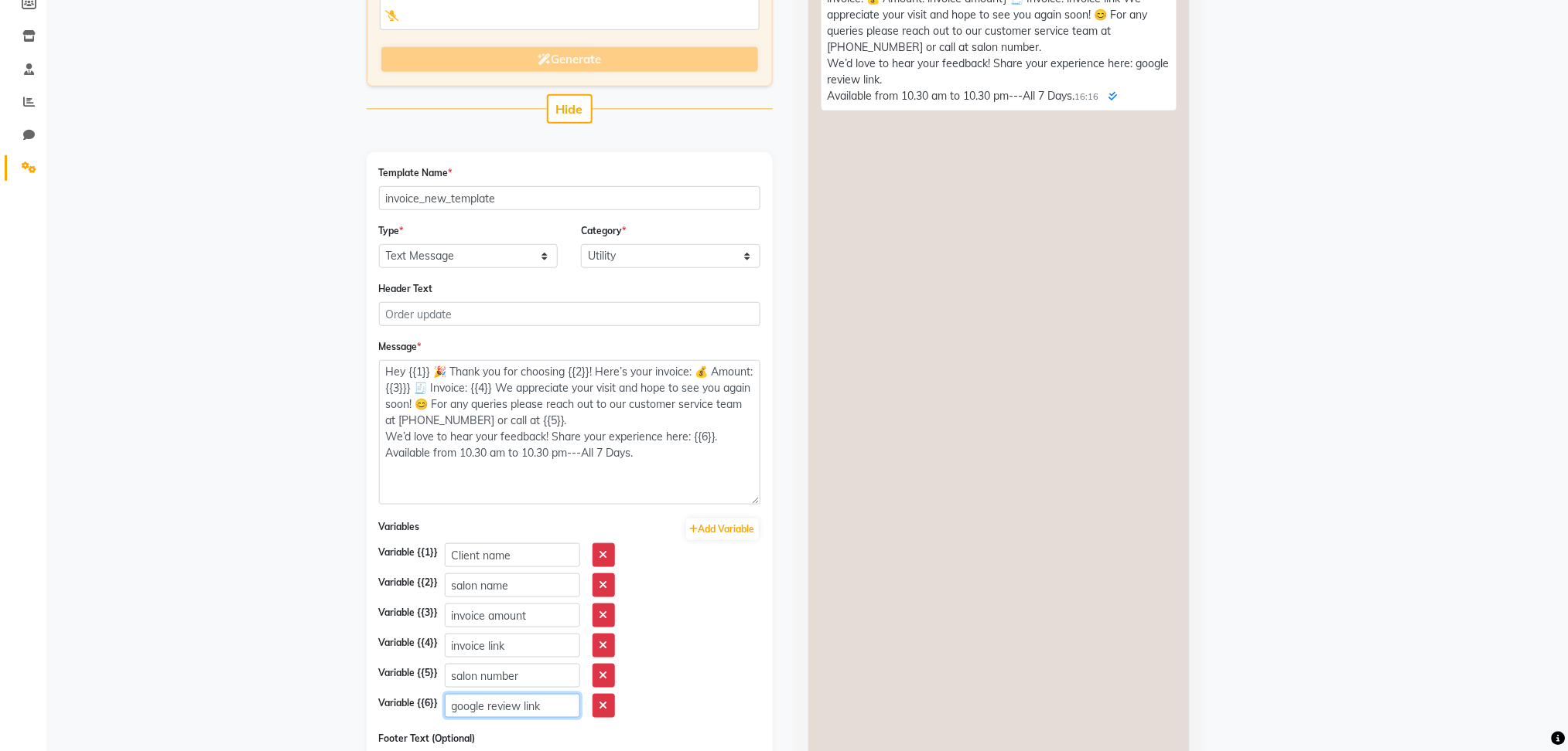
scroll to position [230, 0]
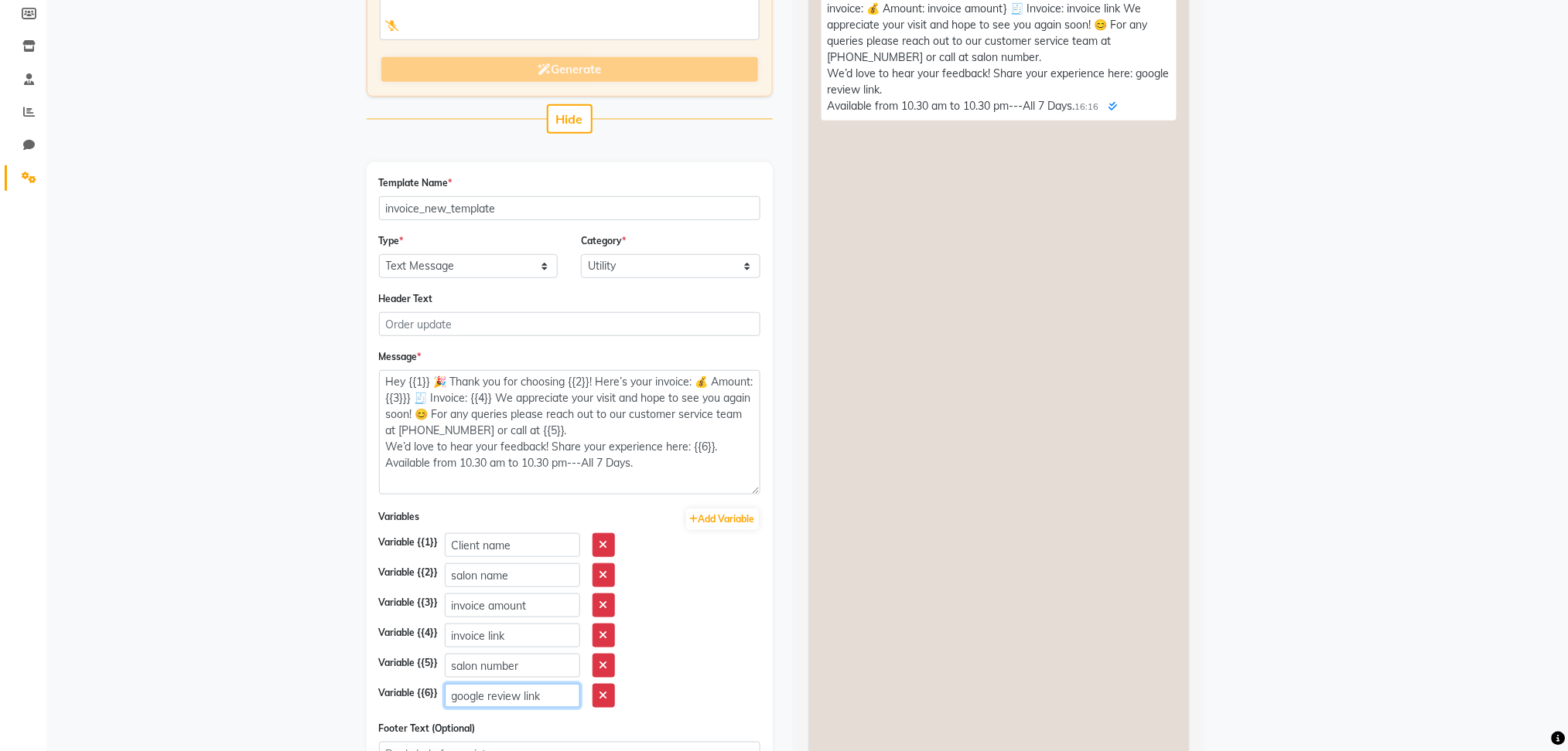
drag, startPoint x: 751, startPoint y: 509, endPoint x: 751, endPoint y: 488, distance: 21.0
click at [751, 488] on textarea "Hey {{1}} 🎉 Thank you for choosing {{2}}! Here’s your invoice: 💰 Amount: {{3}}}…" at bounding box center [569, 432] width 381 height 124
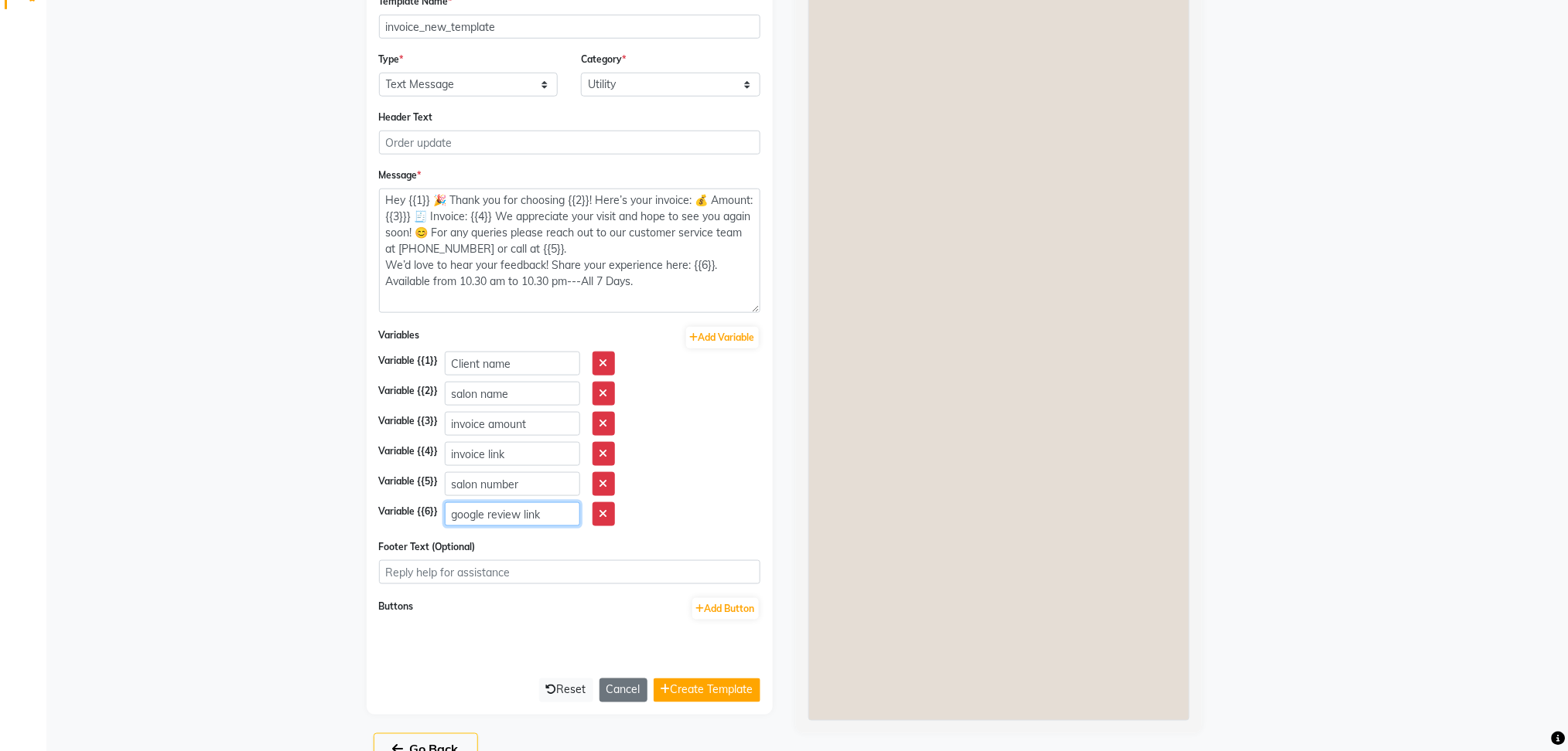
scroll to position [415, 0]
type input "google review link"
click at [1097, 372] on div "You: Hey Client name 🎉 Thank you for choosing salon name! Here’s your invoice: …" at bounding box center [999, 242] width 381 height 954
click at [734, 691] on button "Create Template" at bounding box center [707, 688] width 107 height 24
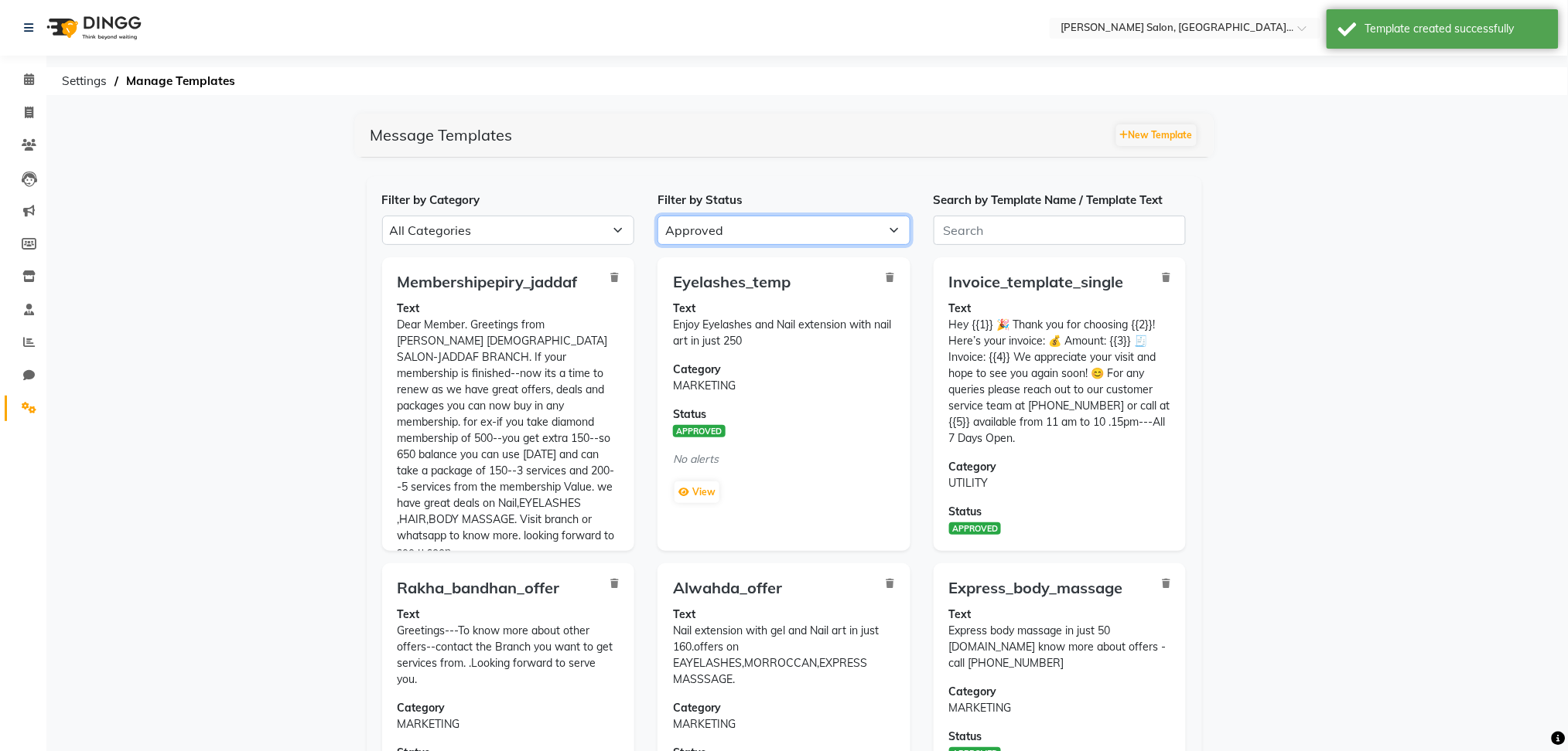
click at [703, 241] on select "All Approved Rejected Failed Pending" at bounding box center [783, 230] width 253 height 29
click at [657, 215] on select "All Approved Rejected Failed Pending" at bounding box center [783, 230] width 253 height 29
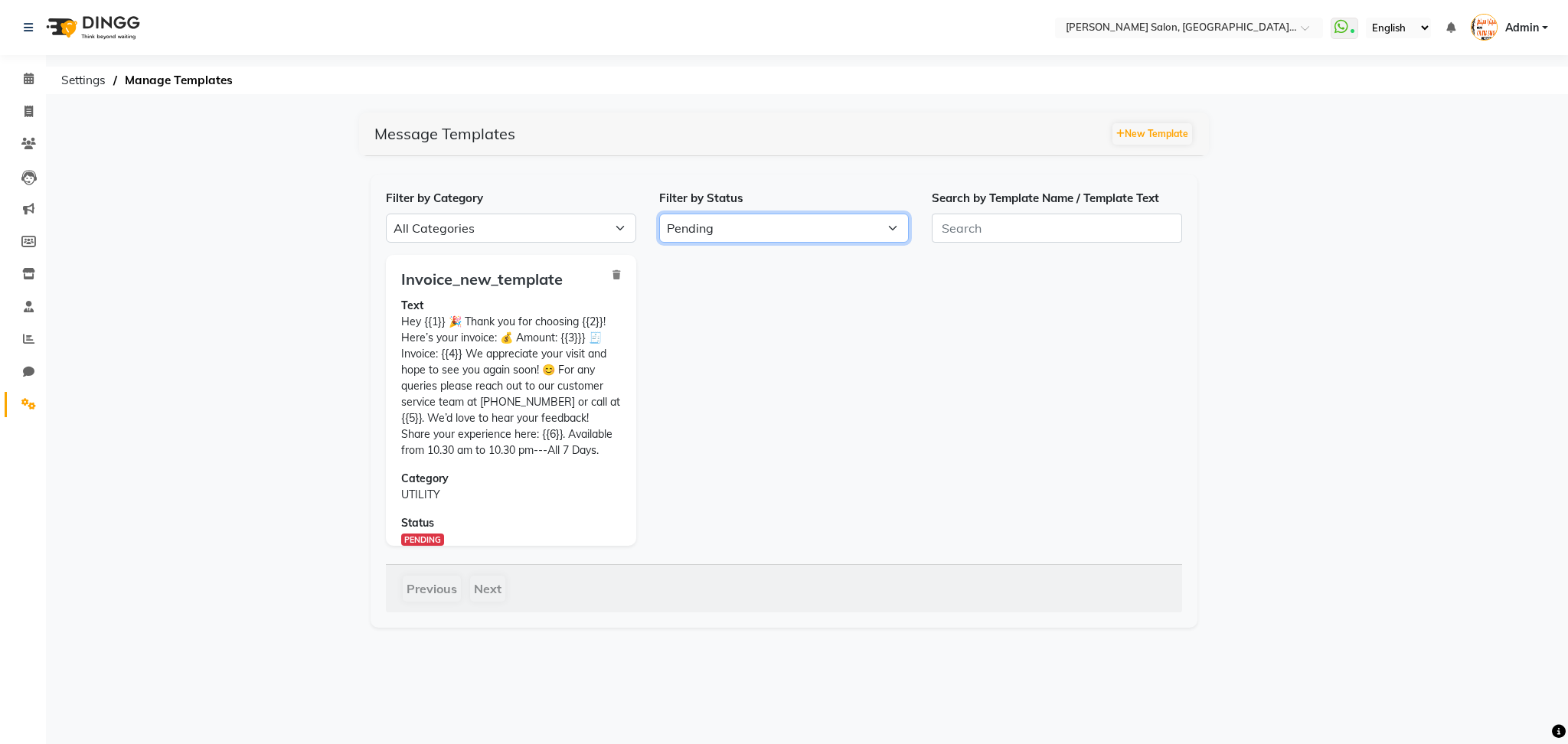
click at [836, 236] on select "All Approved Rejected Failed Pending" at bounding box center [784, 228] width 250 height 29
click at [659, 213] on select "All Approved Rejected Failed Pending" at bounding box center [784, 228] width 250 height 29
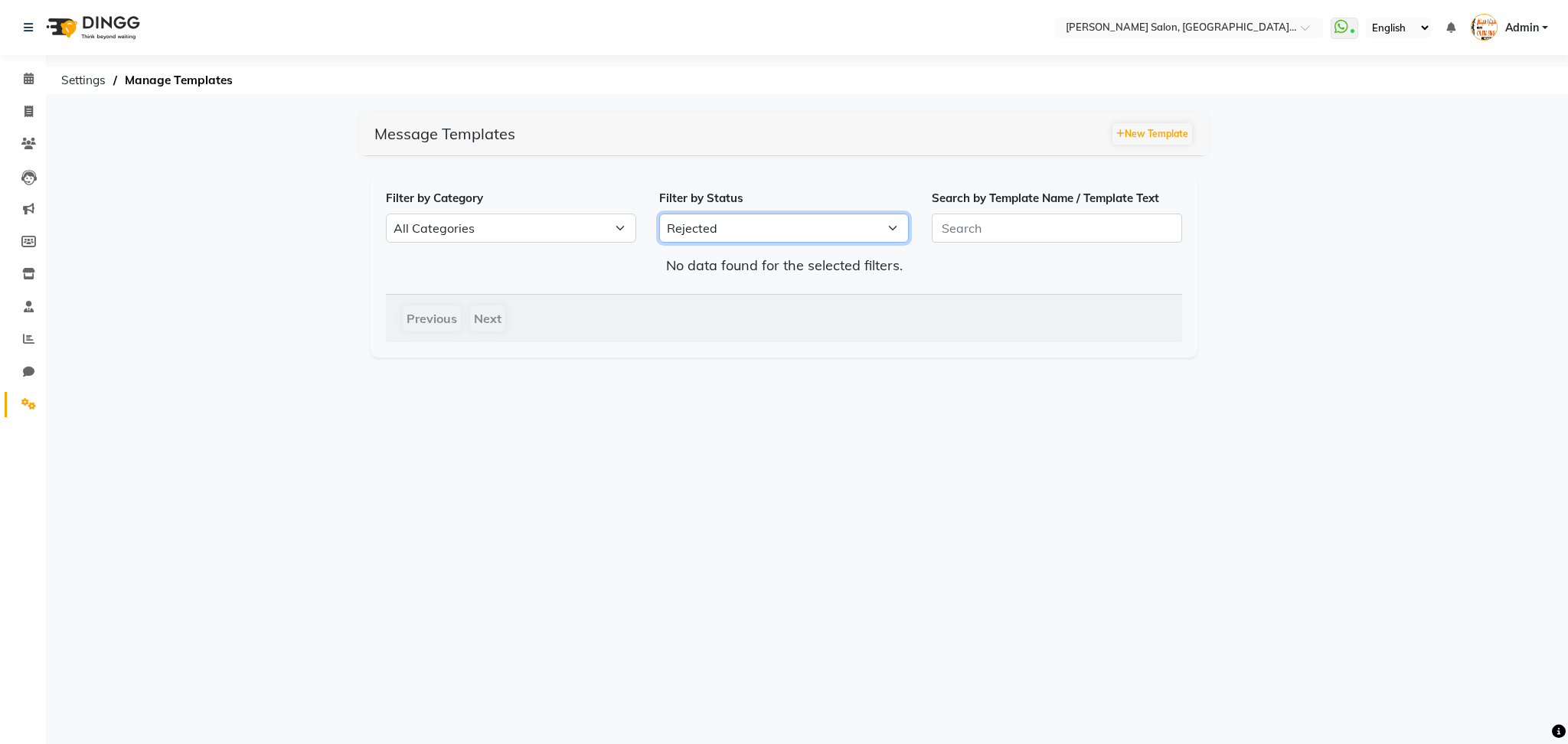
click at [757, 217] on select "All Approved Rejected Failed Pending" at bounding box center [784, 228] width 250 height 29
select select "FAILED"
click at [659, 213] on select "All Approved Rejected Failed Pending" at bounding box center [784, 228] width 250 height 29
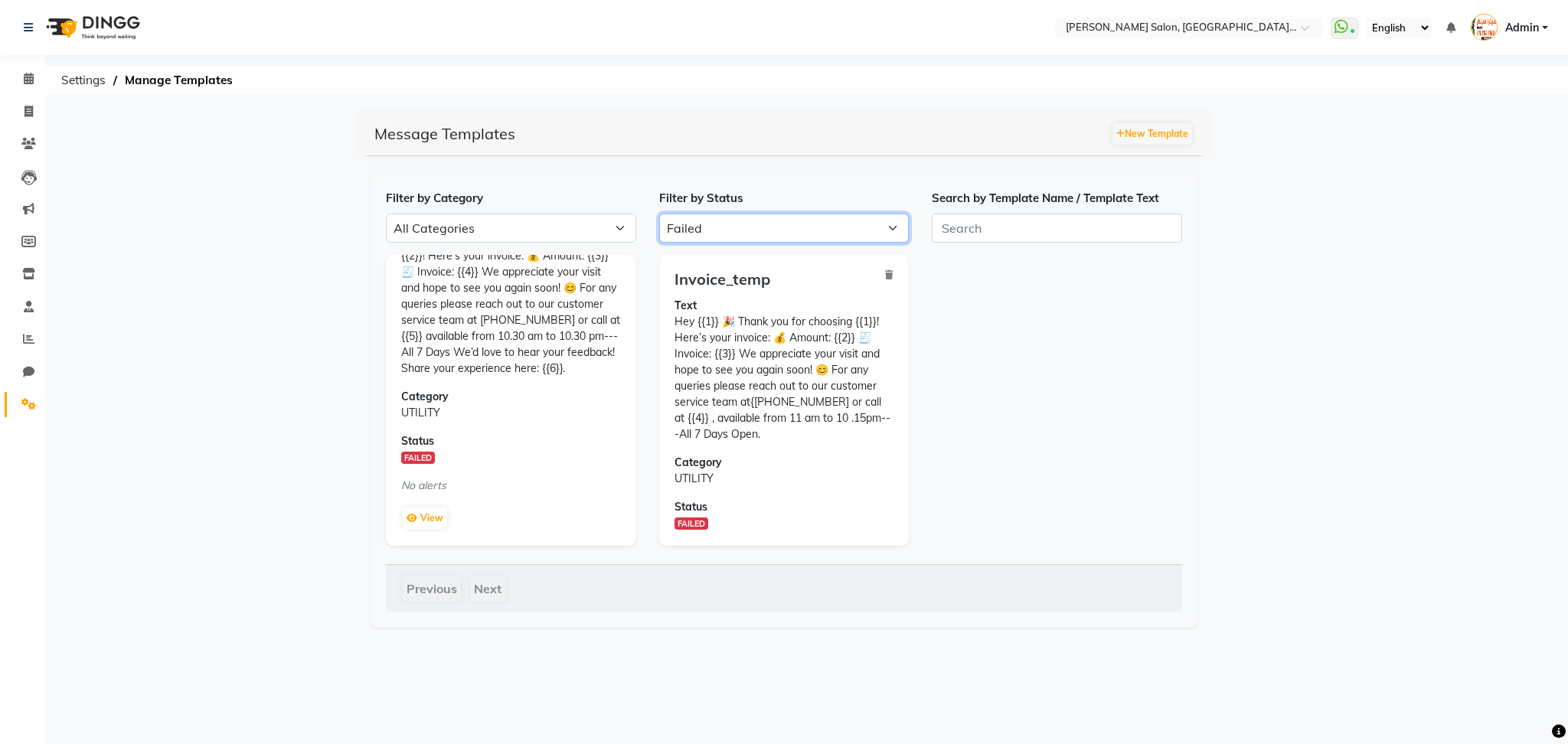
scroll to position [98, 0]
click at [425, 512] on button "View" at bounding box center [424, 519] width 44 height 22
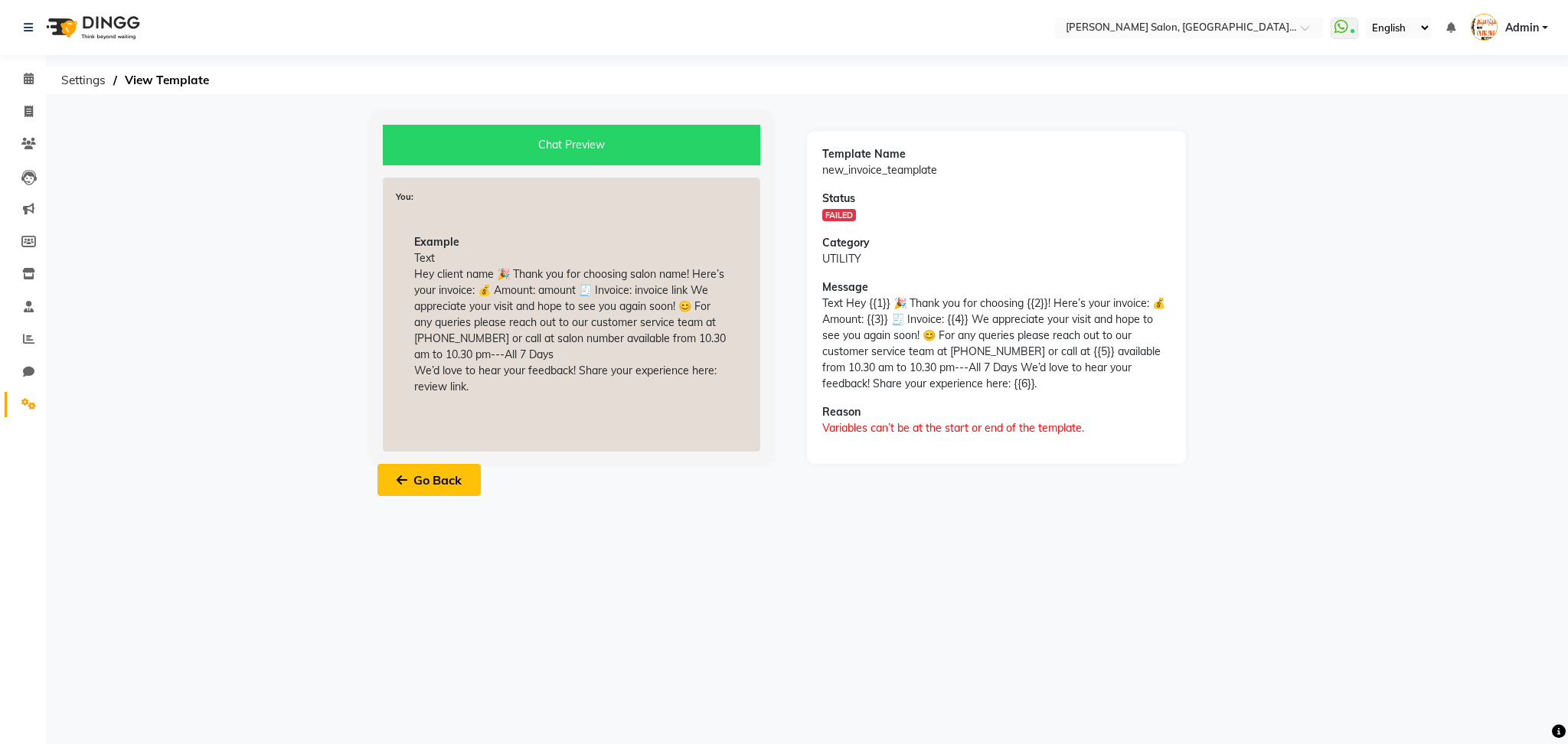
click at [441, 475] on button "Go Back" at bounding box center [429, 480] width 103 height 32
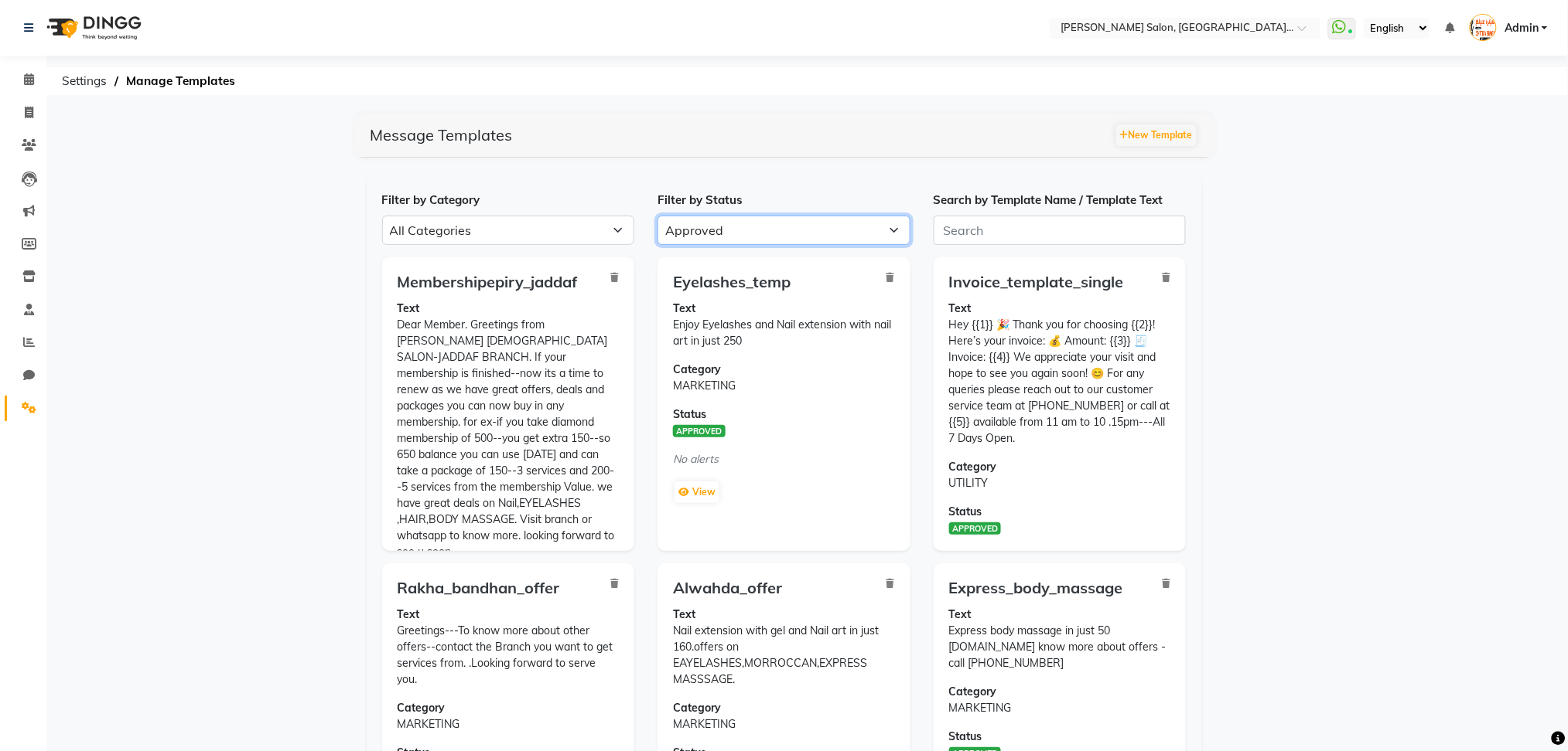
click at [719, 232] on select "All Approved Rejected Failed Pending" at bounding box center [783, 230] width 253 height 29
select select "PENDING"
click at [657, 215] on select "All Approved Rejected Failed Pending" at bounding box center [783, 230] width 253 height 29
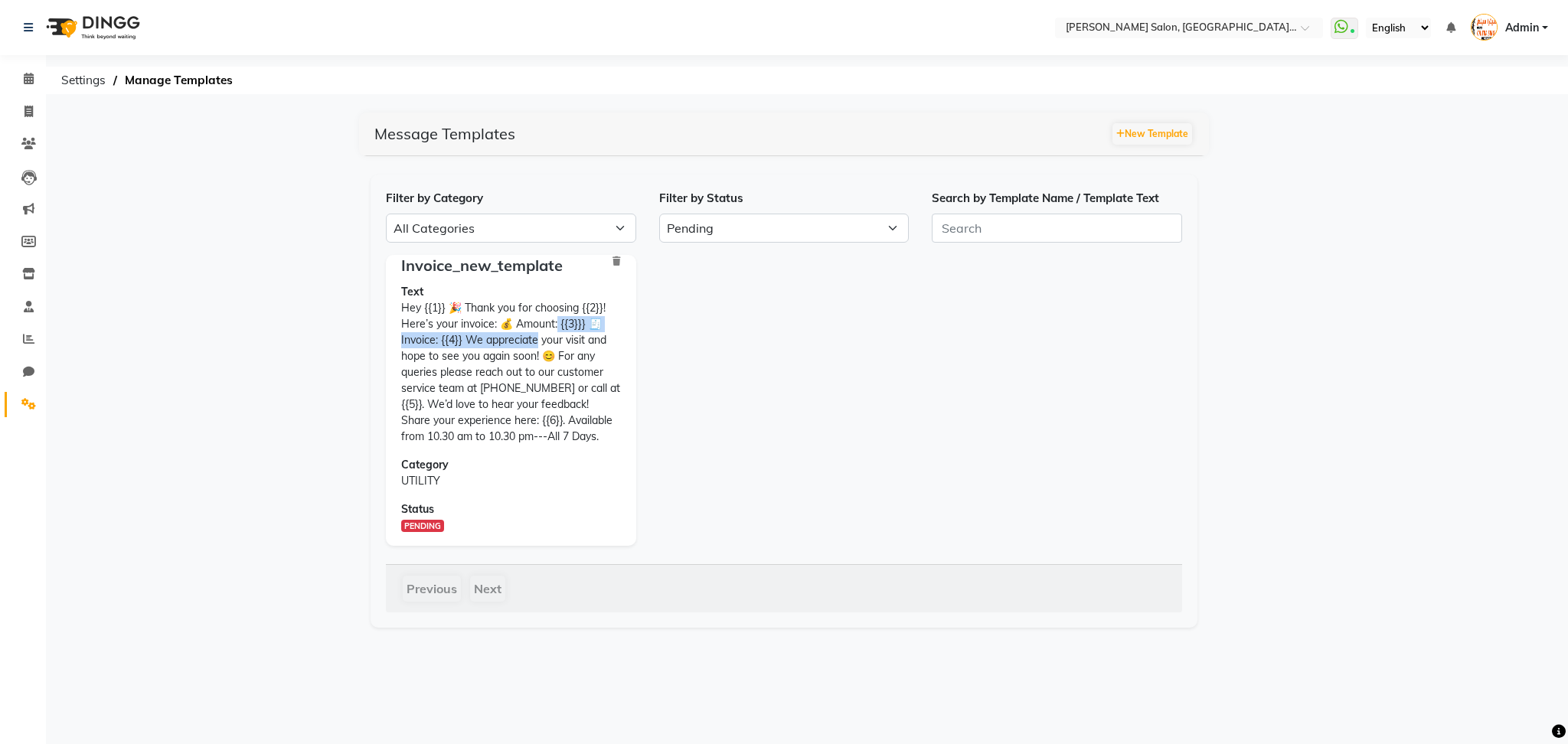
scroll to position [6, 0]
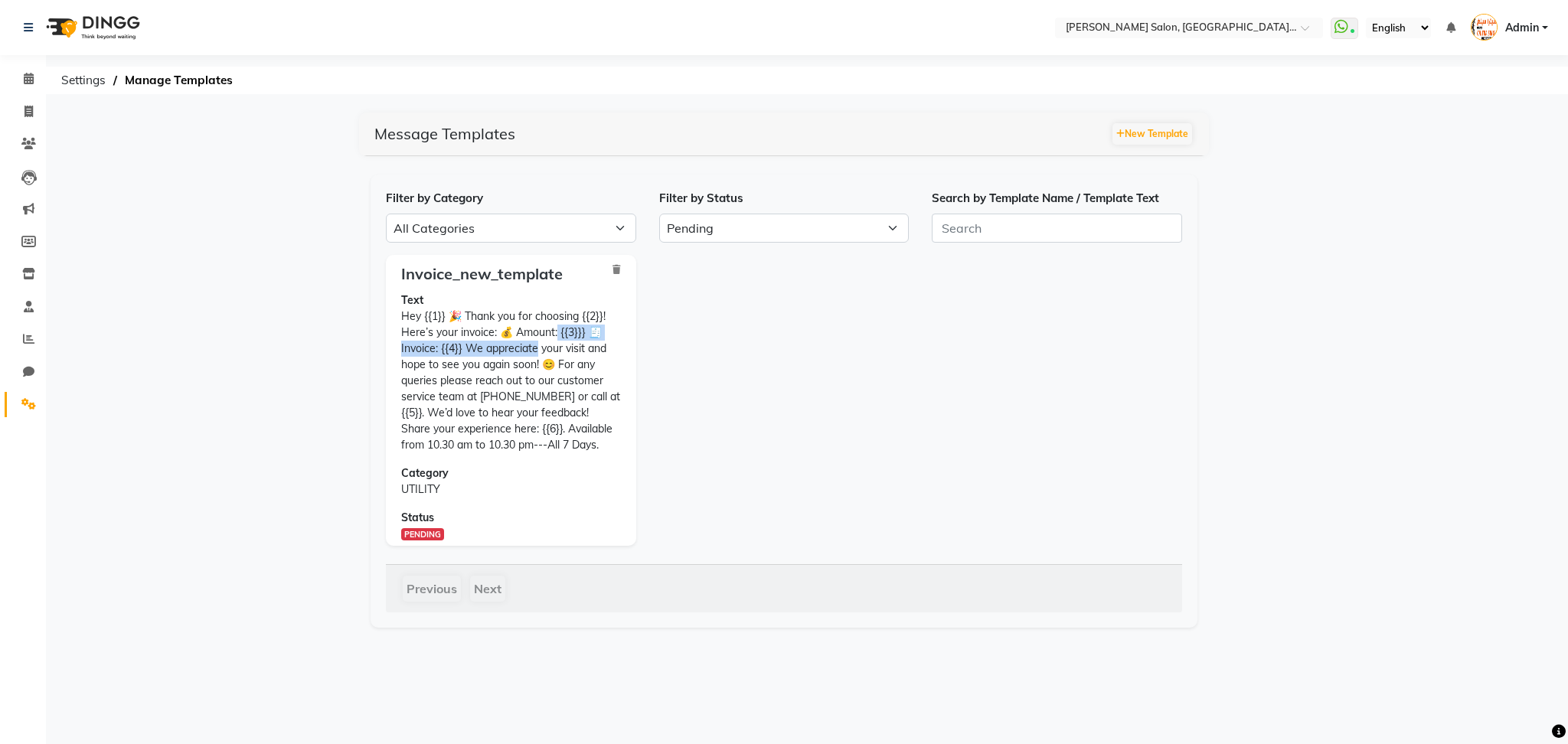
click at [633, 345] on div "Invoice_new_template Text Hey {{1}} 🎉 Thank you for choosing {{2}}! Here’s your…" at bounding box center [510, 400] width 250 height 291
click at [863, 395] on div "Invoice_new_template Text Hey {{1}} 🎉 Thank you for choosing {{2}}! Here’s your…" at bounding box center [784, 407] width 819 height 304
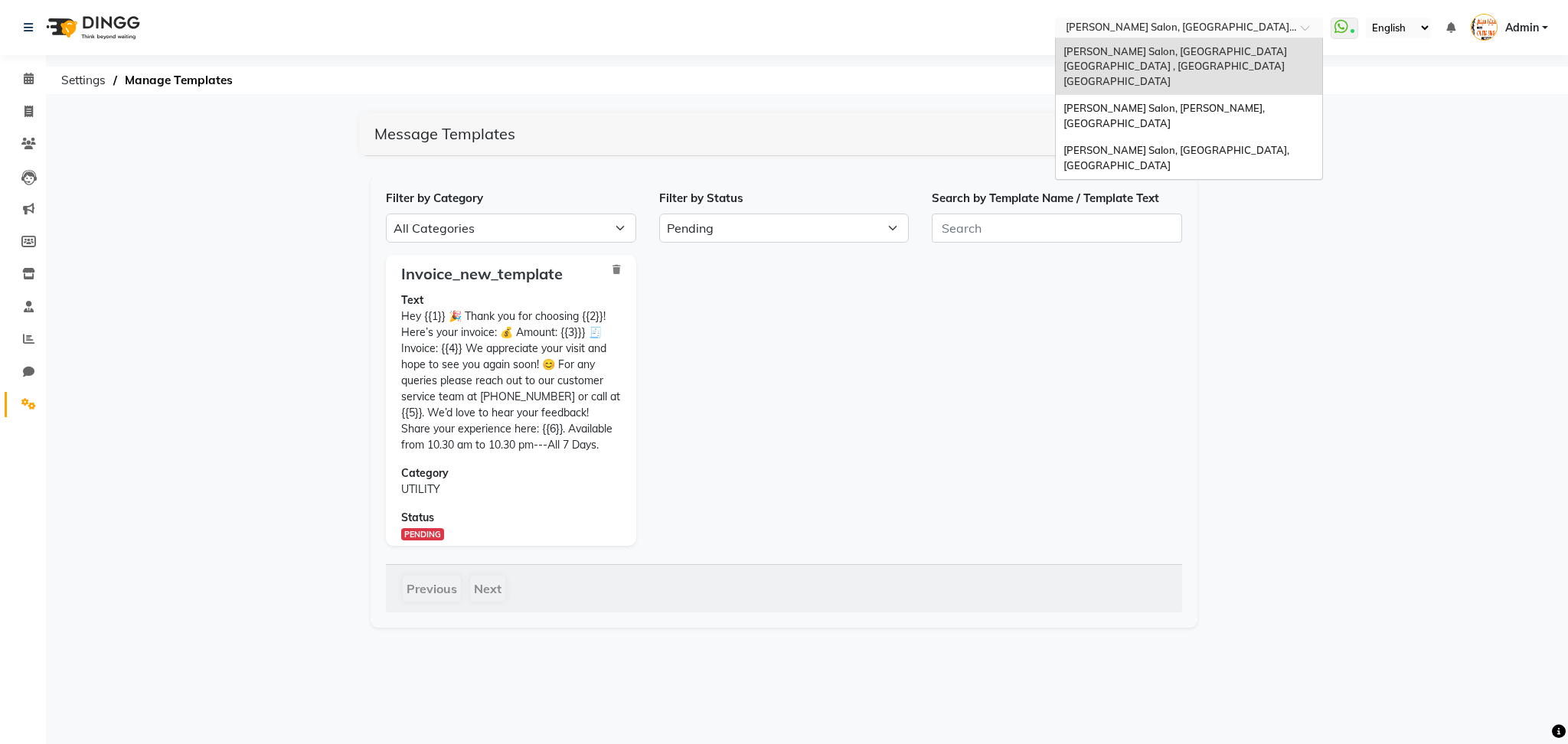
click at [1239, 34] on input "text" at bounding box center [1174, 29] width 222 height 15
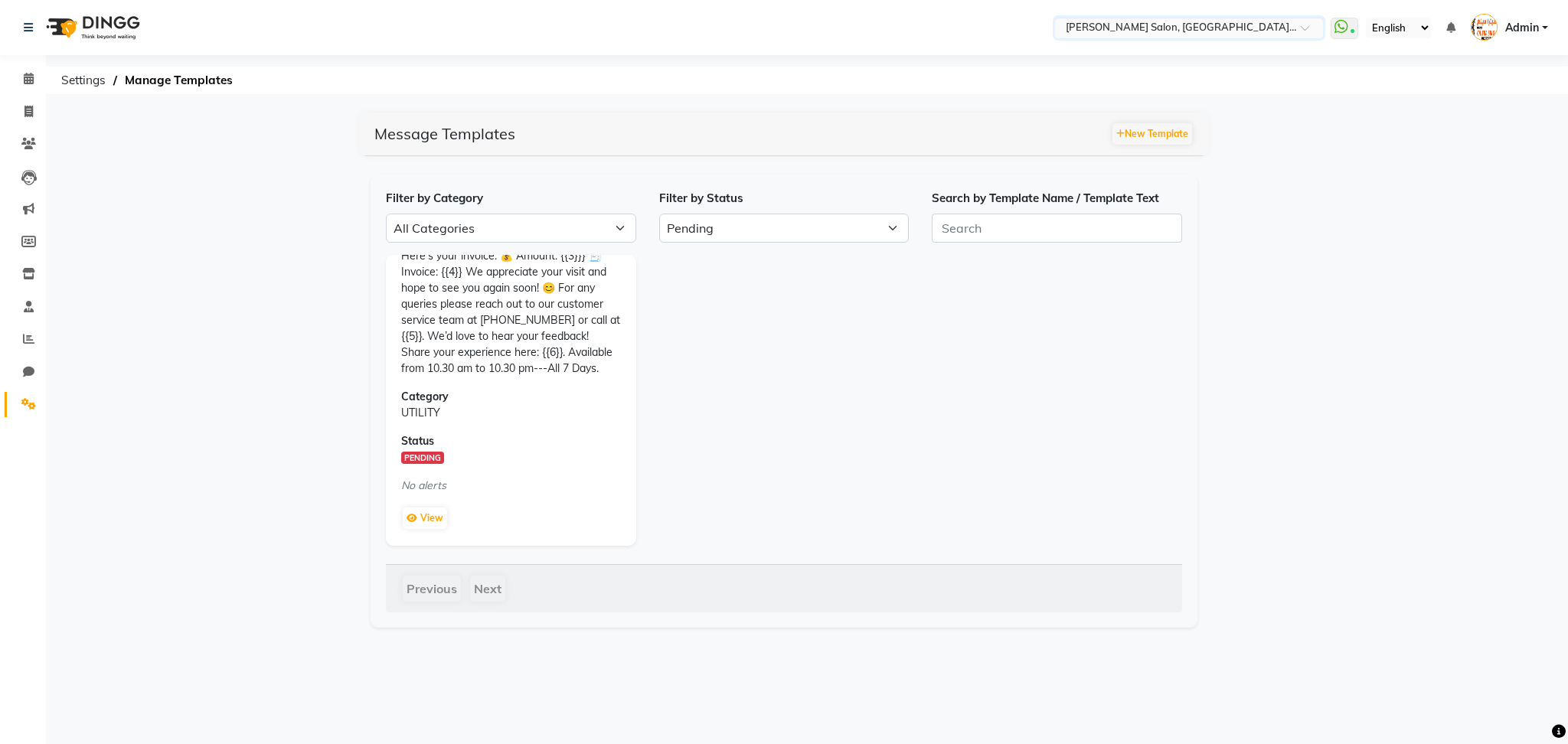
scroll to position [92, 0]
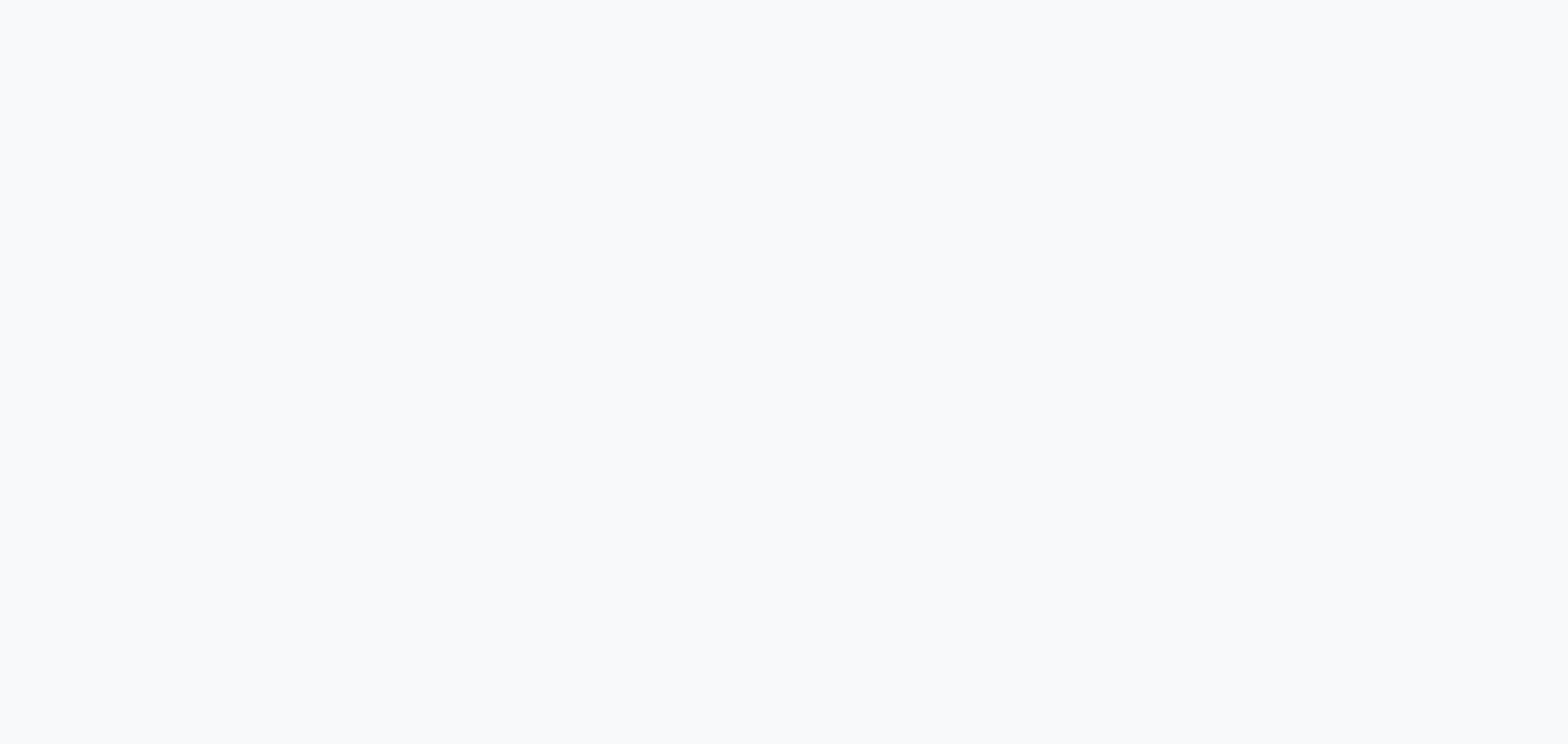
select select "APPROVED"
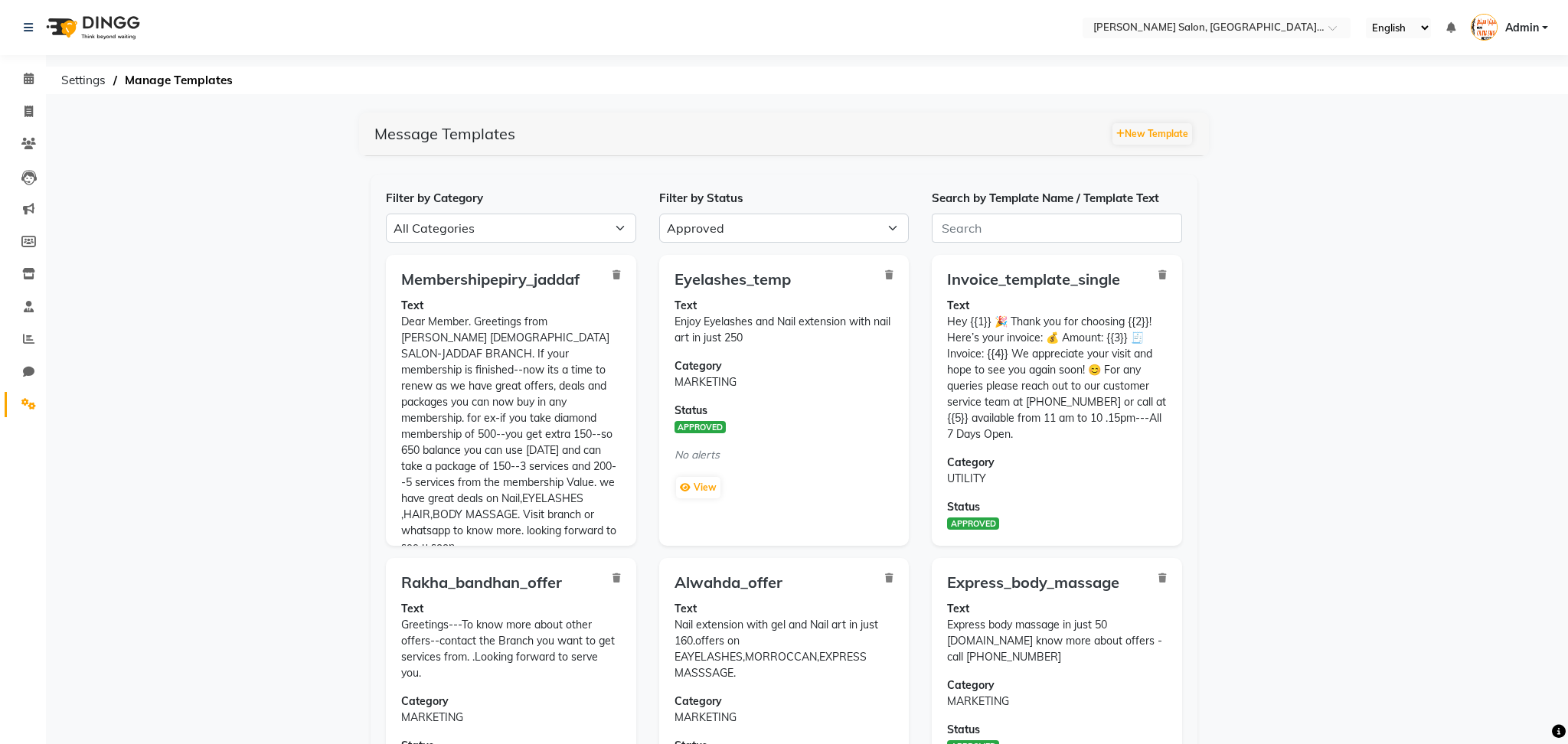
select select "en"
click at [776, 226] on select "All Approved Rejected Failed Pending" at bounding box center [775, 228] width 250 height 29
select select "PENDING"
click at [650, 213] on select "All Approved Rejected Failed Pending" at bounding box center [775, 228] width 250 height 29
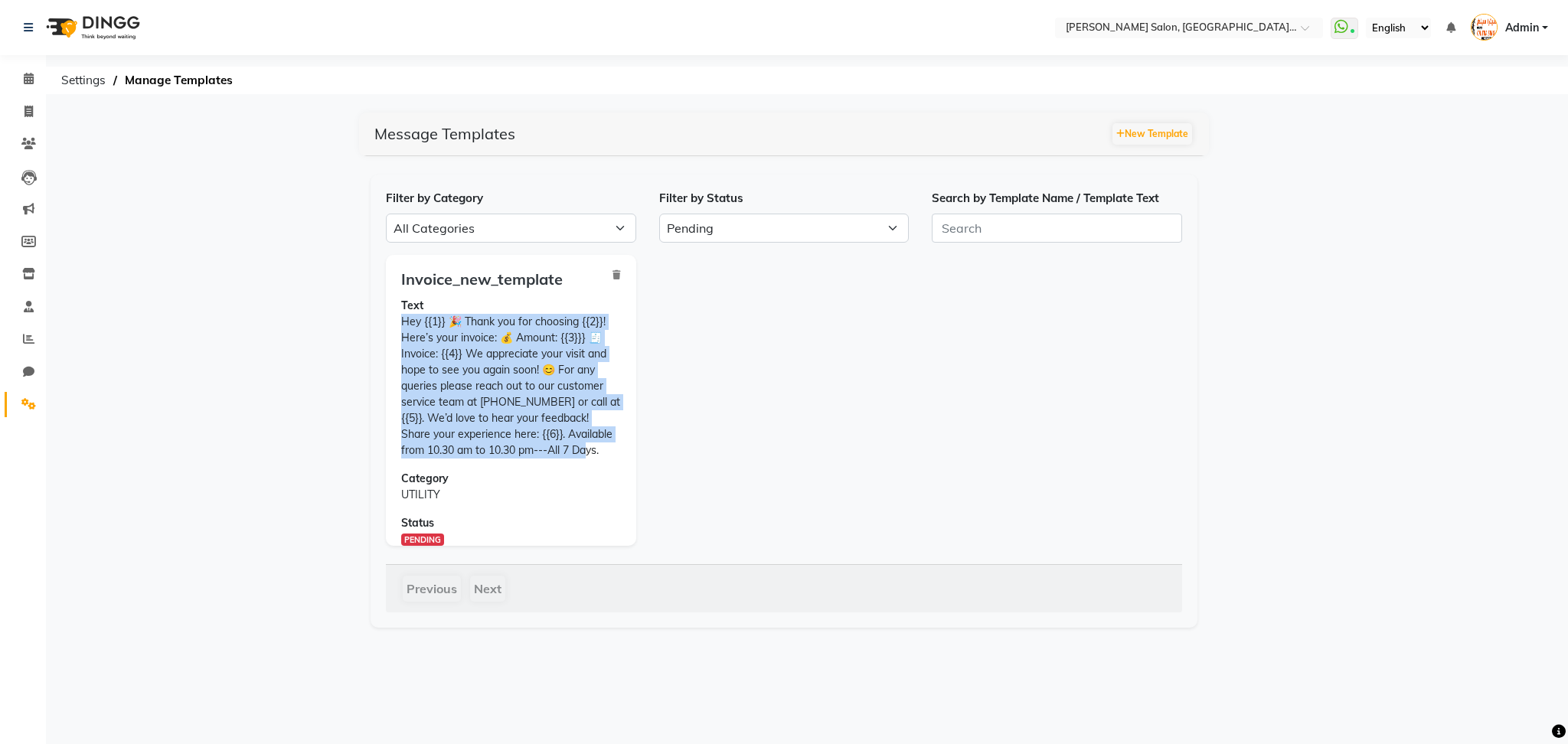
drag, startPoint x: 394, startPoint y: 316, endPoint x: 570, endPoint y: 470, distance: 233.9
click at [570, 470] on div "Invoice_new_template Text Hey {{1}} 🎉 Thank you for choosing {{2}}! Here’s your…" at bounding box center [510, 400] width 250 height 291
copy p "Hey {{1}} 🎉 Thank you for choosing {{2}}! Here’s your invoice: 💰 Amount: {{3}}}…"
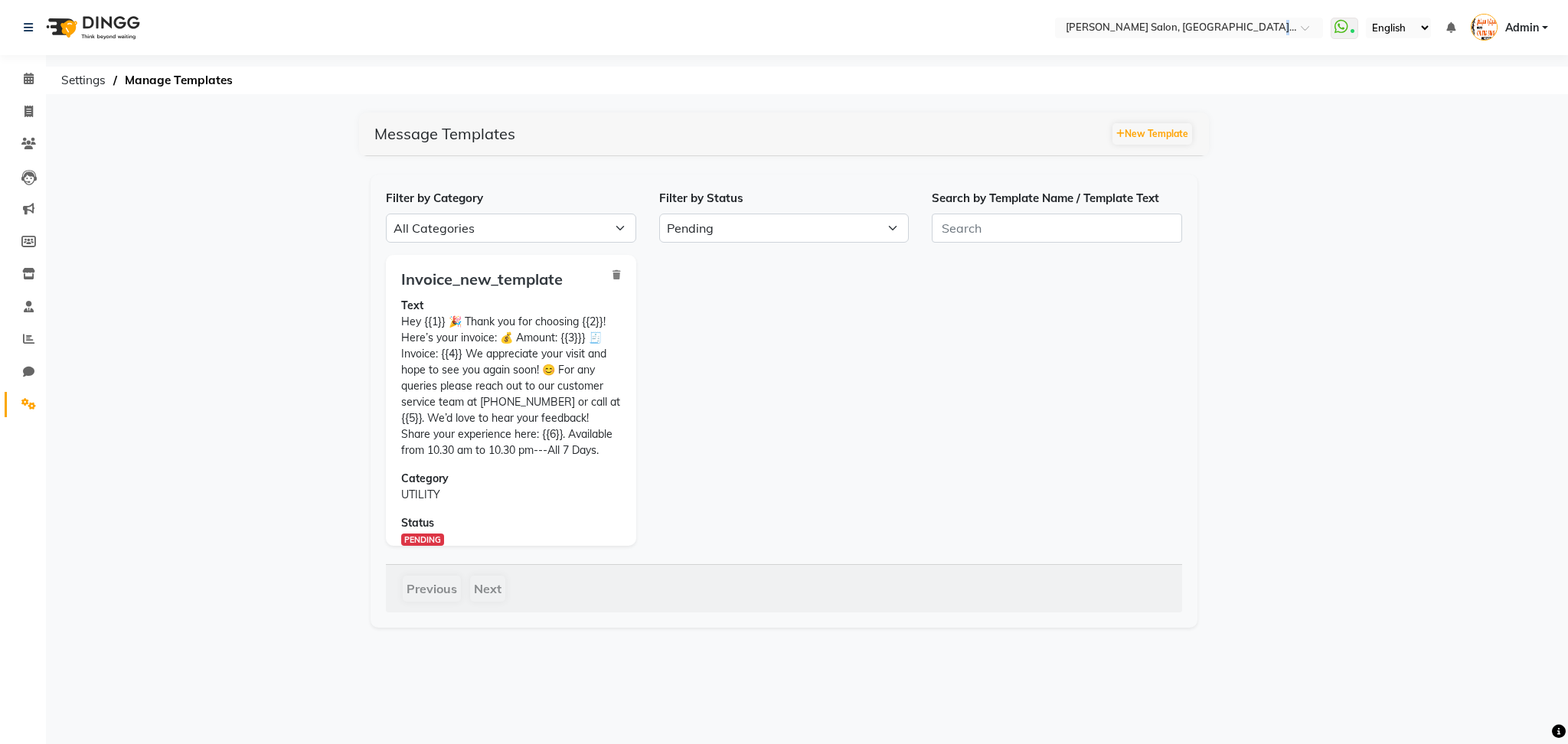
click at [1241, 48] on nav "Select Location × [PERSON_NAME] Salon, [GEOGRAPHIC_DATA] [GEOGRAPHIC_DATA] , [G…" at bounding box center [784, 27] width 1568 height 55
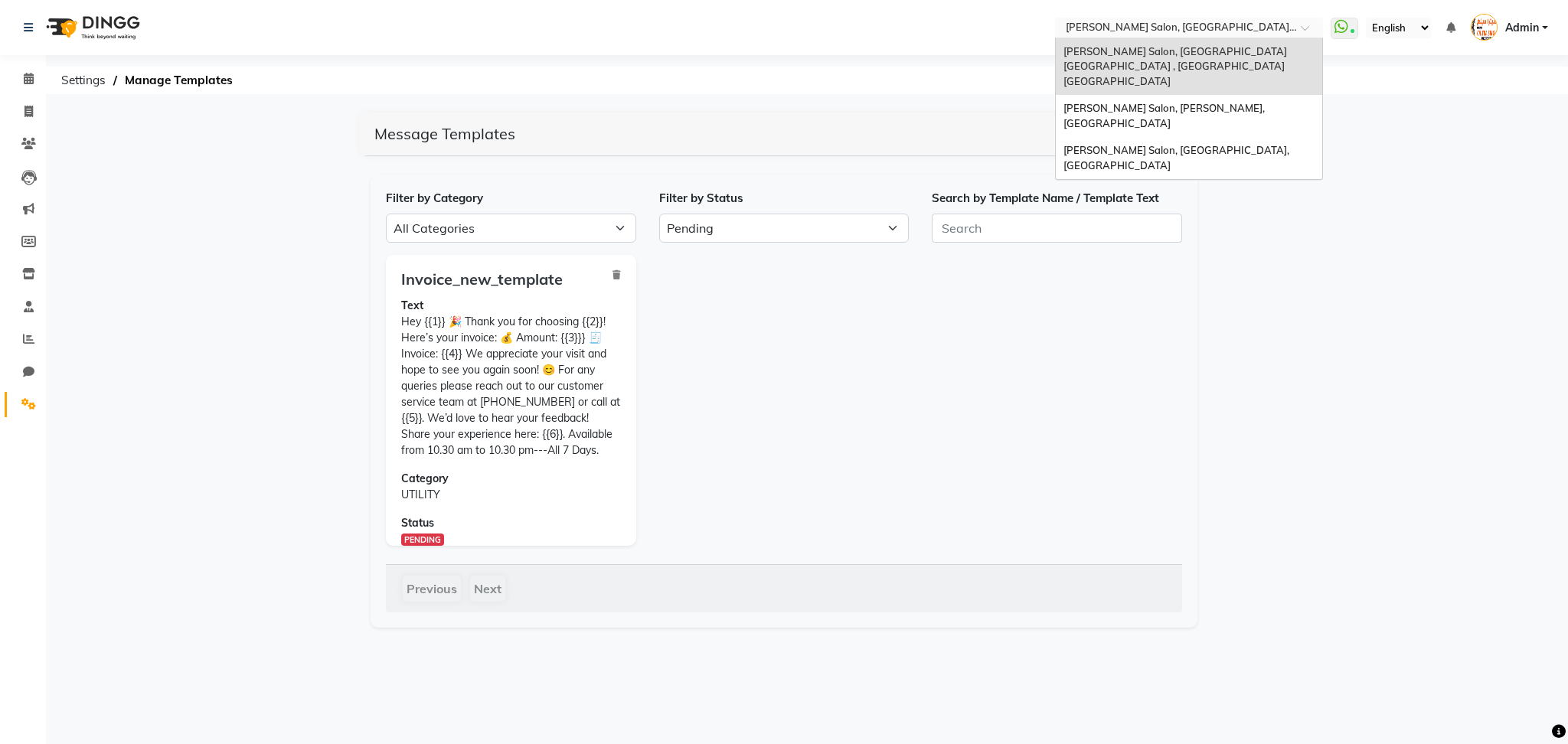
click at [1251, 29] on input "text" at bounding box center [1174, 29] width 222 height 15
click at [1242, 95] on div "[PERSON_NAME] Salon, [PERSON_NAME], [GEOGRAPHIC_DATA]" at bounding box center [1188, 116] width 266 height 42
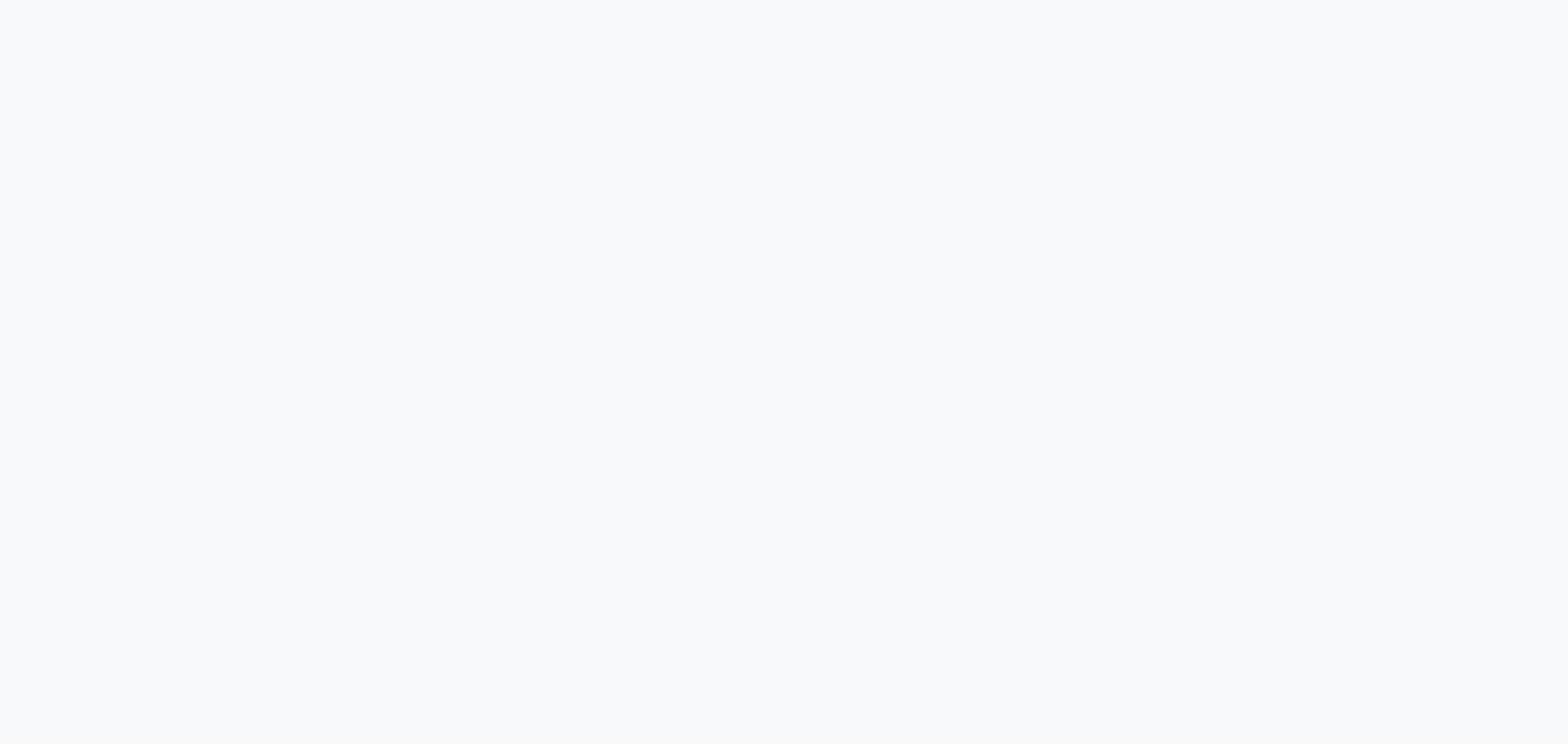
select select "APPROVED"
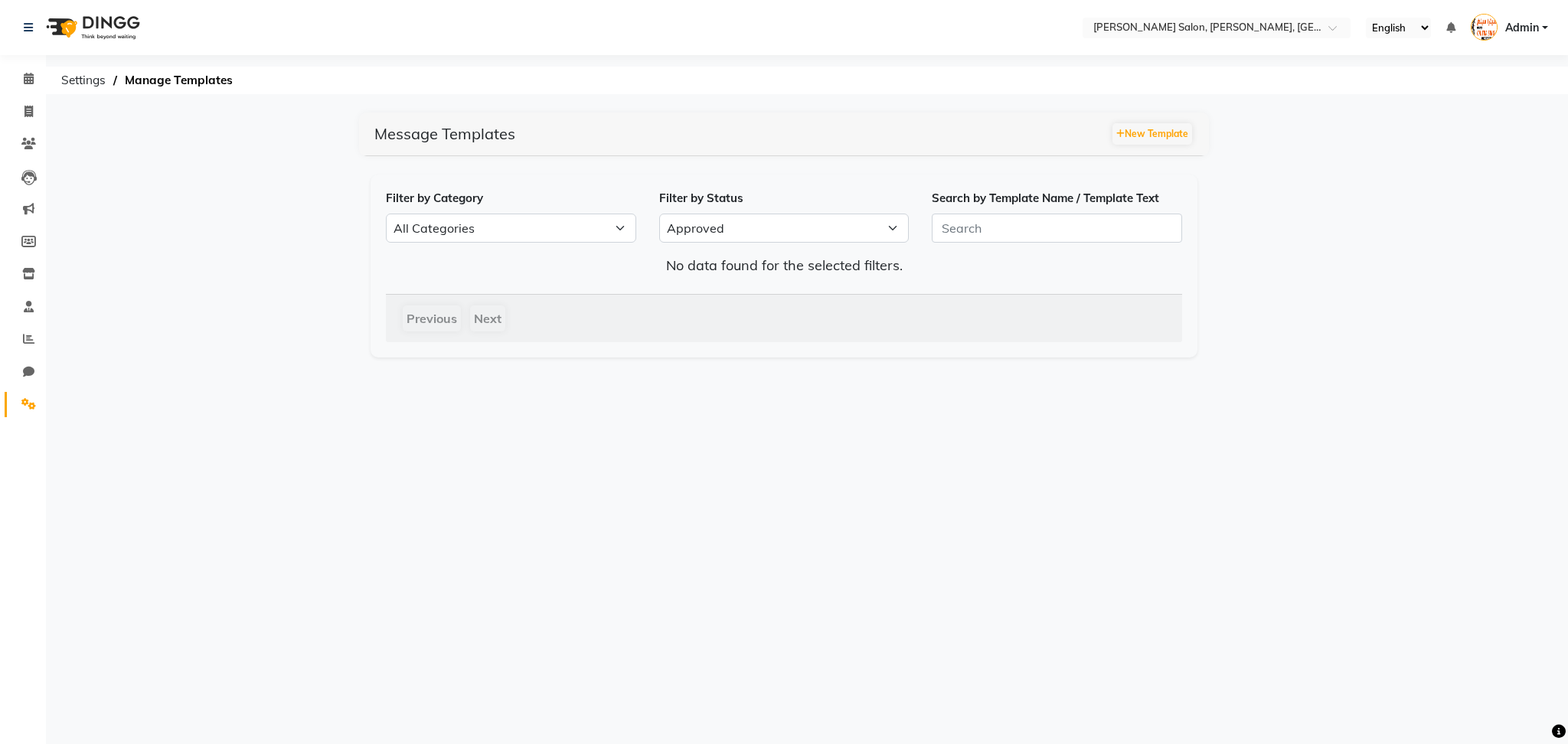
select select "en"
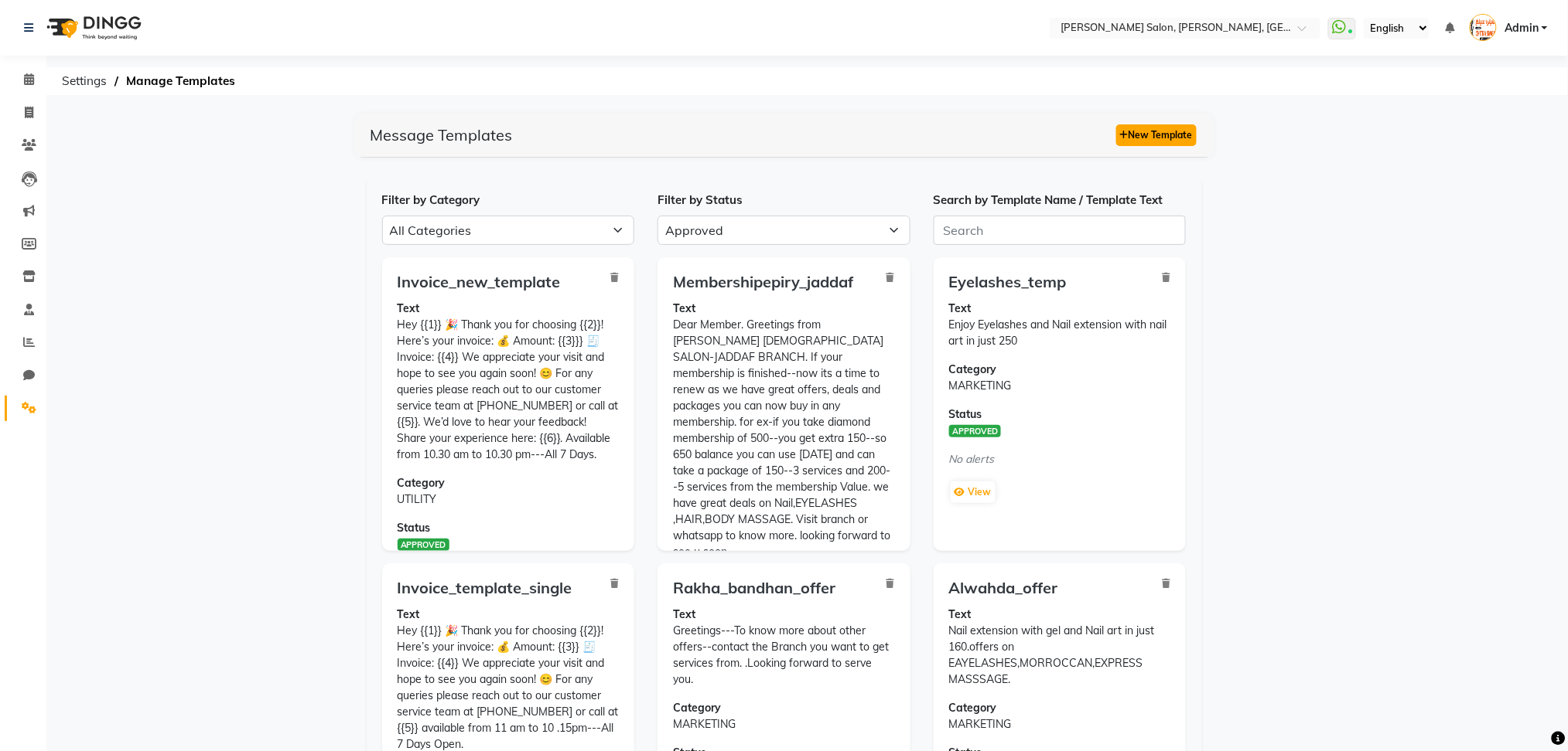
click at [1157, 129] on button "New Template" at bounding box center [1156, 135] width 81 height 22
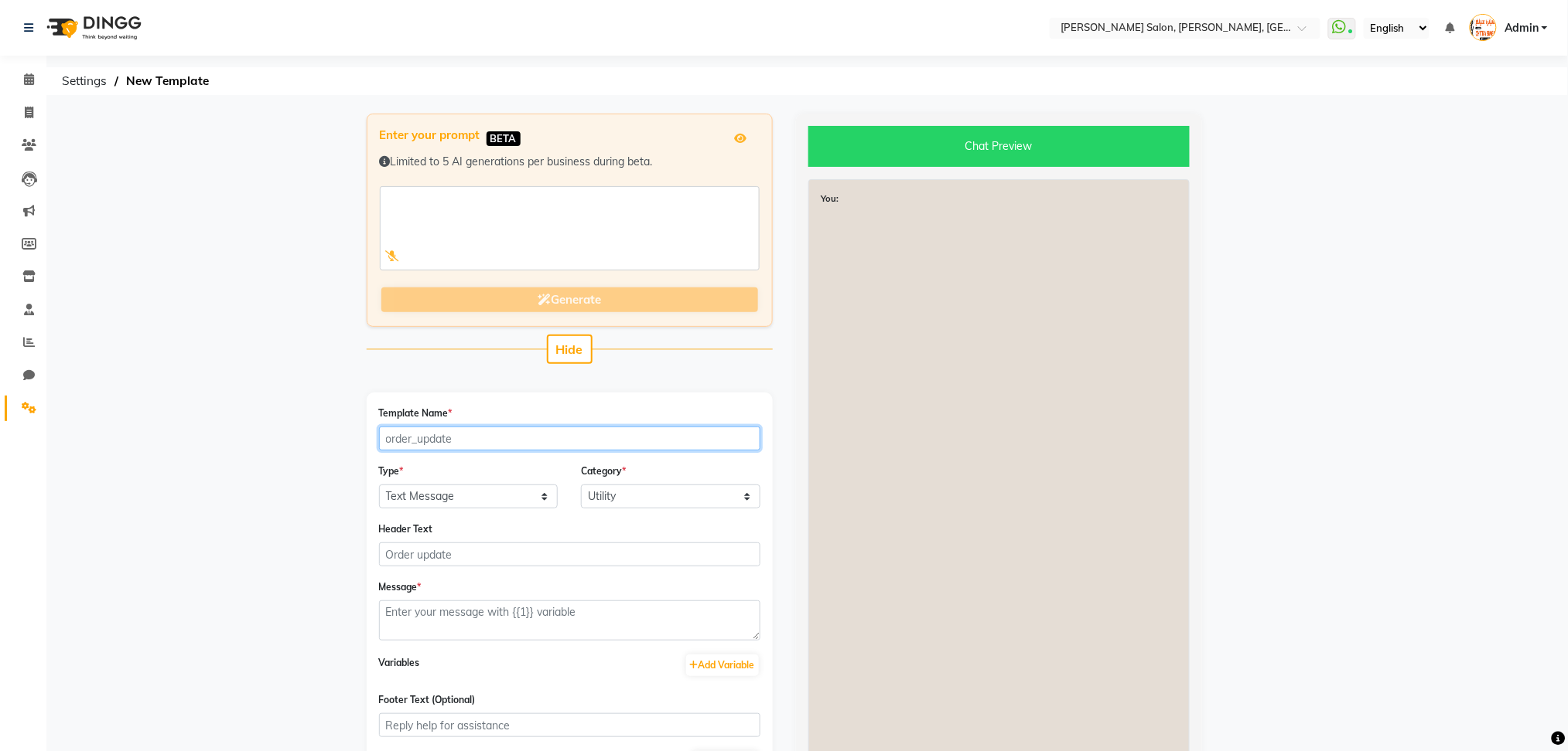
click at [449, 438] on input "Template Name *" at bounding box center [569, 438] width 381 height 24
click at [405, 433] on input "new_invoice_" at bounding box center [569, 438] width 381 height 24
type input "a"
type input "abushagara_invoice"
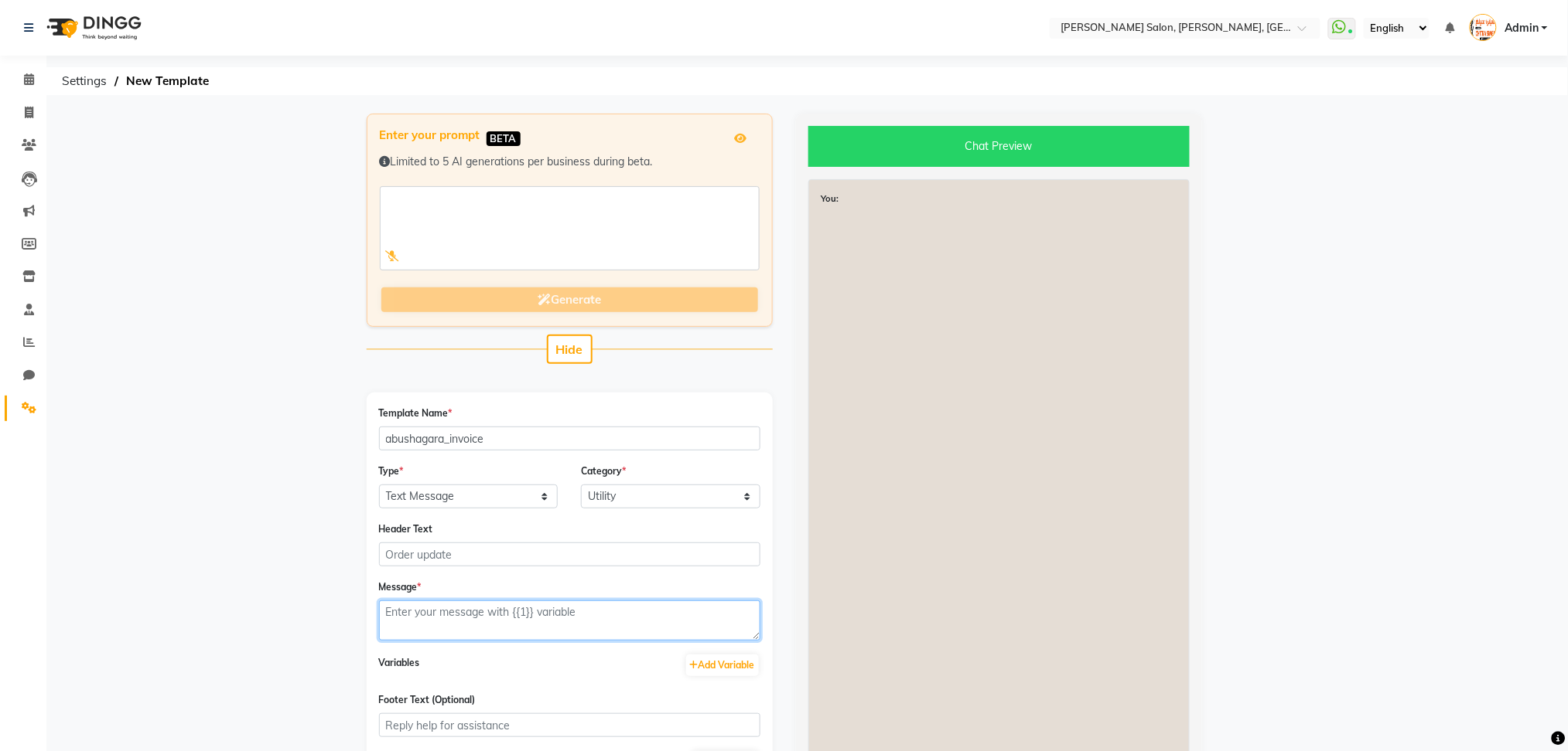
click at [570, 618] on textarea at bounding box center [569, 620] width 381 height 40
paste textarea "Hey {{1}} 🎉 Thank you for choosing {{2}}! Here’s your invoice: 💰 Amount: {{3}}}…"
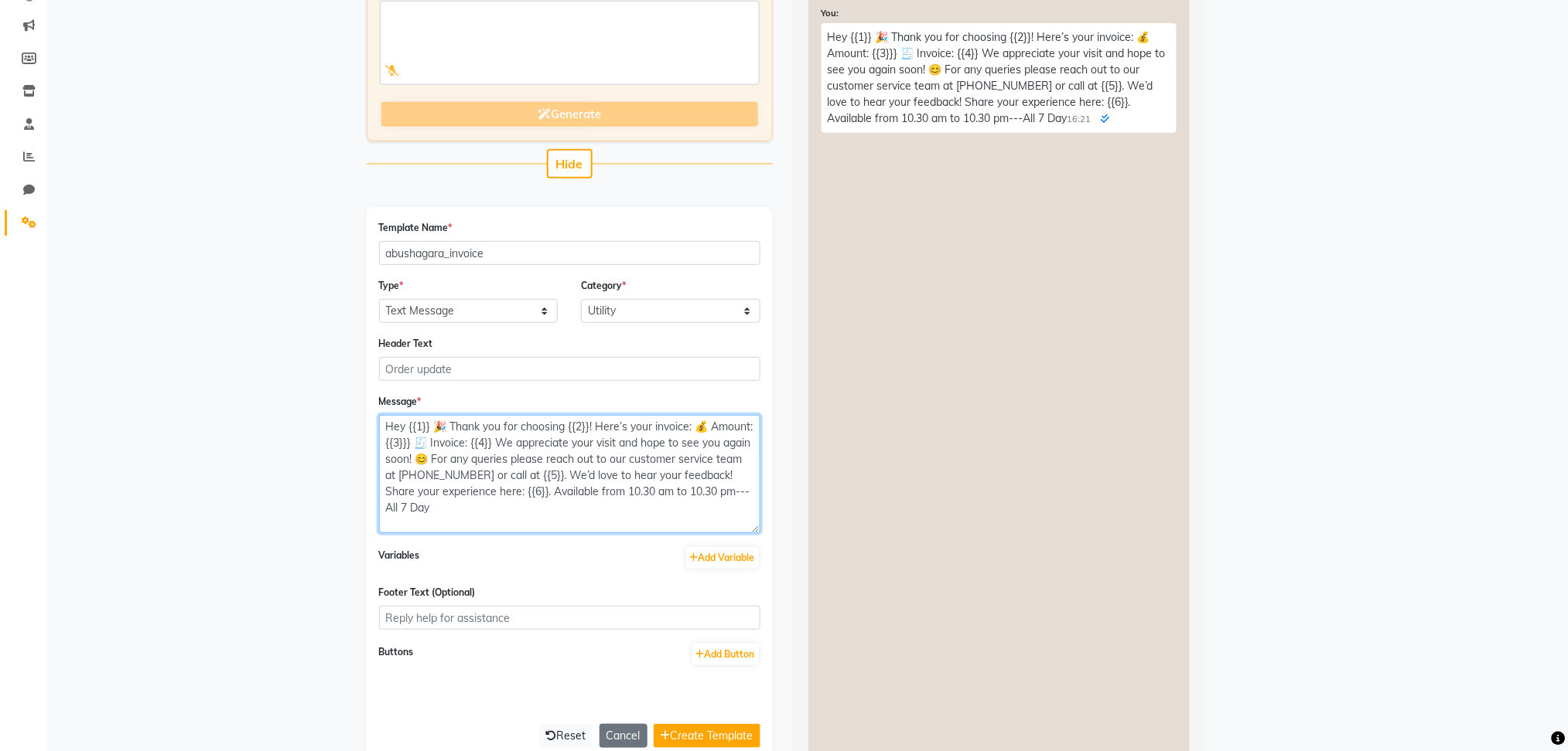
drag, startPoint x: 747, startPoint y: 450, endPoint x: 759, endPoint y: 530, distance: 80.9
click at [759, 530] on textarea "Hey {{1}} 🎉 Thank you for choosing {{2}}! Here’s your invoice: 💰 Amount: {{3}}}…" at bounding box center [569, 475] width 381 height 119
click at [413, 507] on textarea "Hey {{1}} 🎉 Thank you for choosing {{2}}! Here’s your invoice: 💰 Amount: {{3}}}…" at bounding box center [569, 475] width 381 height 119
click at [408, 421] on textarea "Hey {{1}} 🎉 Thank you for choosing {{2}}! Here’s your invoice: 💰 Amount: {{3}}}…" at bounding box center [569, 475] width 381 height 119
type textarea "Hey {{1}} 🎉 Thank you for choosing {{2}}! Here’s your invoice: 💰 Amount: {{3}}}…"
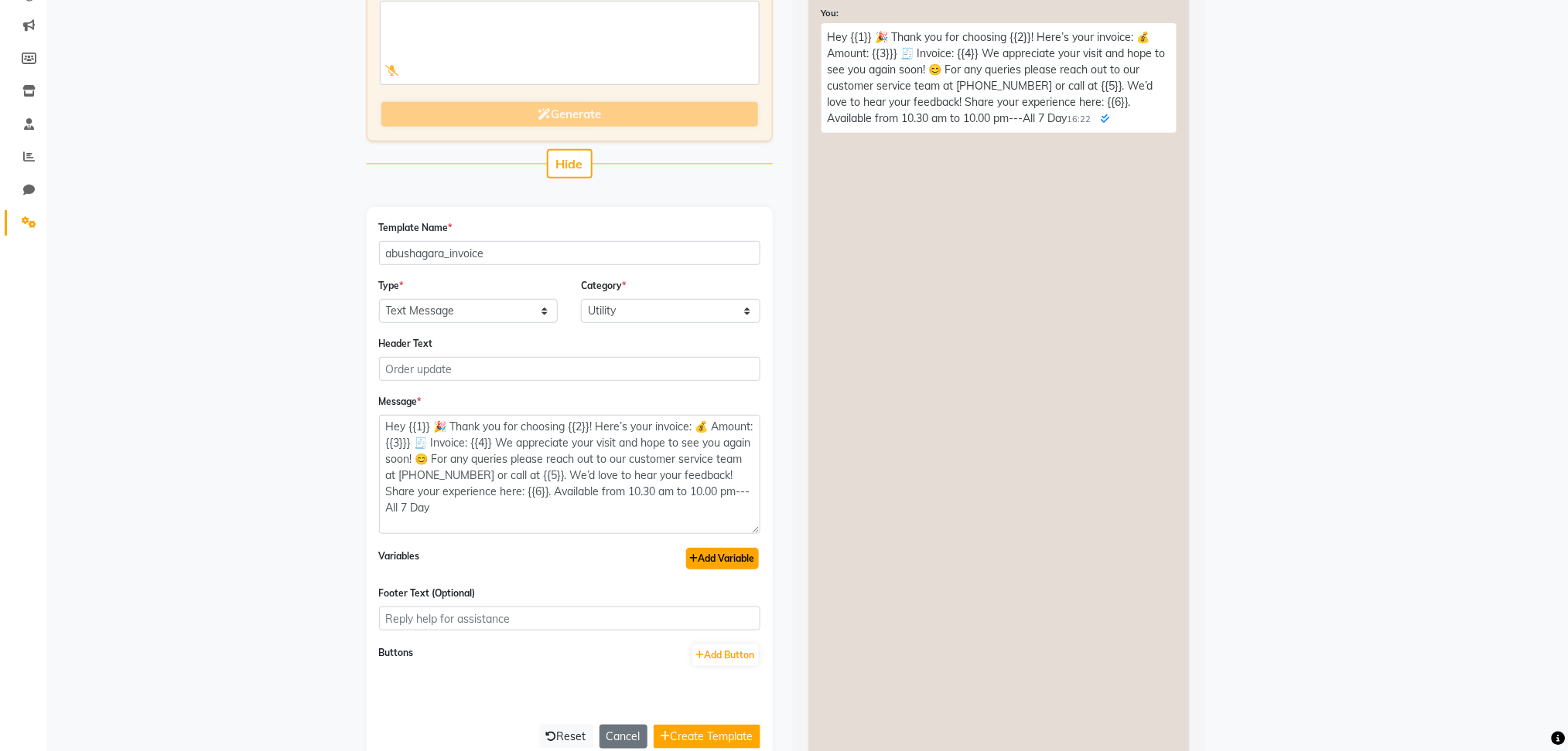
click at [727, 552] on button "Add Variable" at bounding box center [722, 558] width 72 height 22
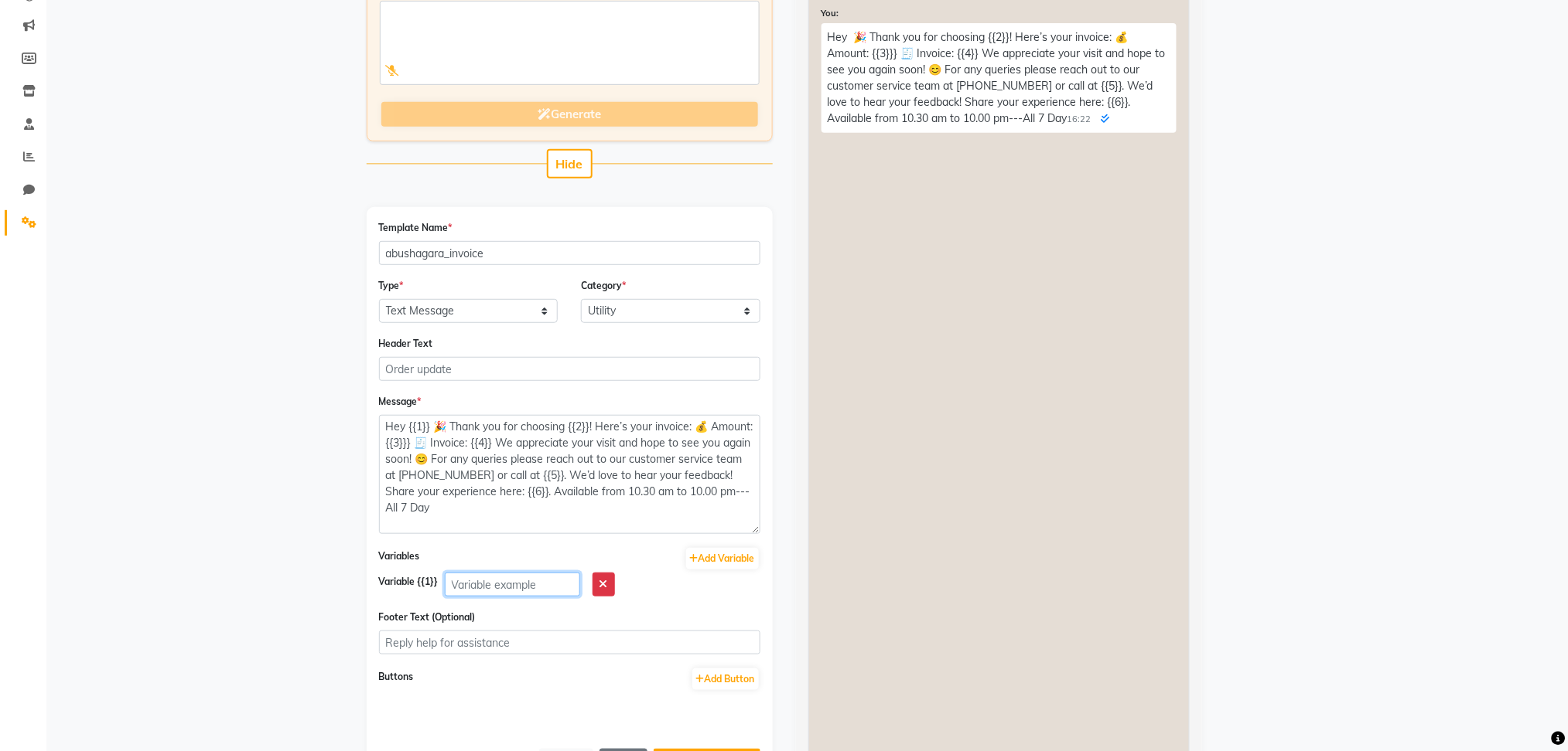
click at [455, 592] on input "text" at bounding box center [512, 584] width 135 height 24
type input "H"
type input "client name"
click at [564, 421] on textarea "Hey {{1}} 🎉 Thank you for choosing {{2}}! Here’s your invoice: 💰 Amount: {{3}}}…" at bounding box center [569, 475] width 381 height 119
click at [711, 558] on button "Add Variable" at bounding box center [722, 558] width 72 height 22
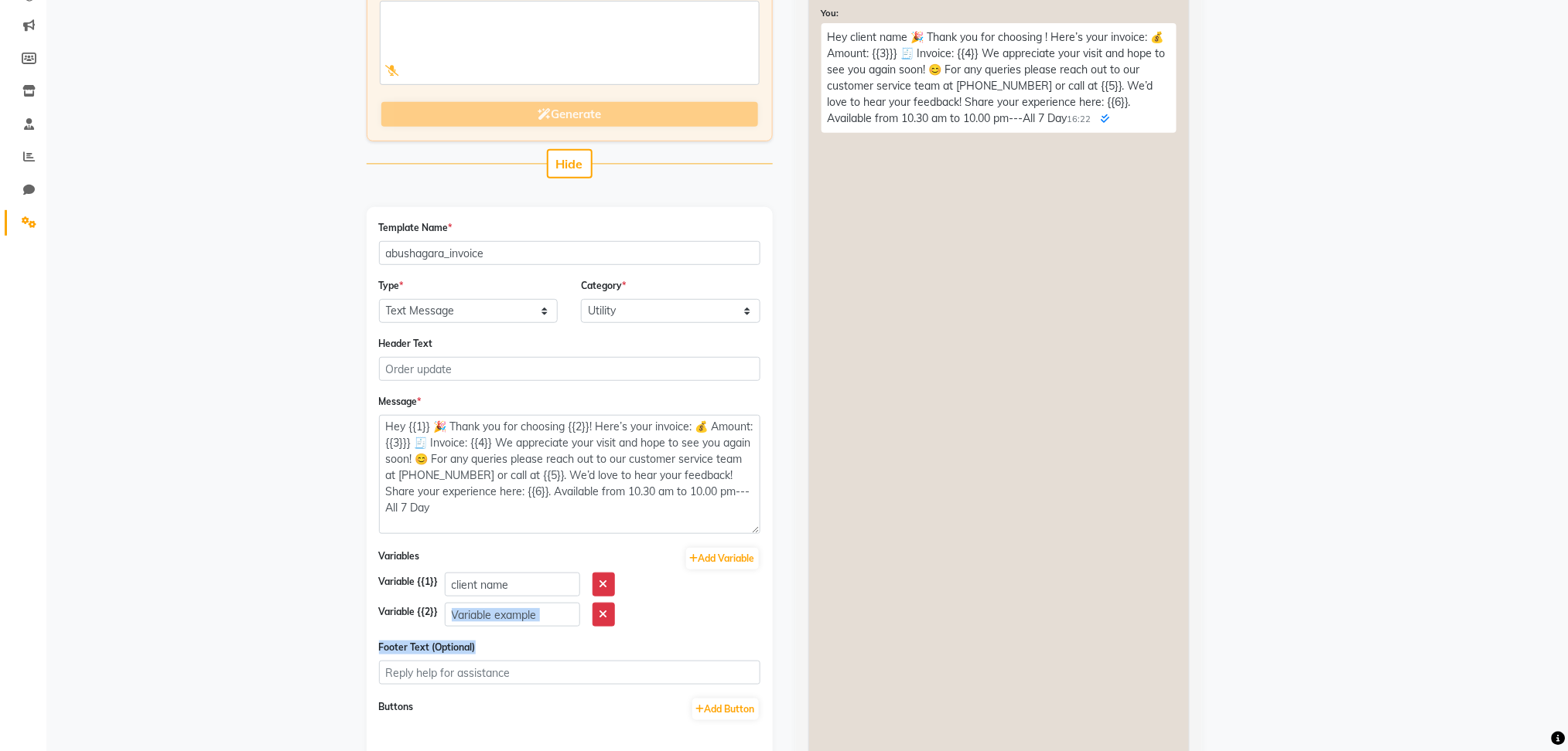
drag, startPoint x: 485, startPoint y: 636, endPoint x: 484, endPoint y: 611, distance: 25.0
click at [484, 611] on form "Template Name * abushagara_invoice Type * Text Message Image with Text Category…" at bounding box center [569, 511] width 381 height 584
click at [484, 611] on input "text" at bounding box center [512, 614] width 135 height 24
type input "Salon name"
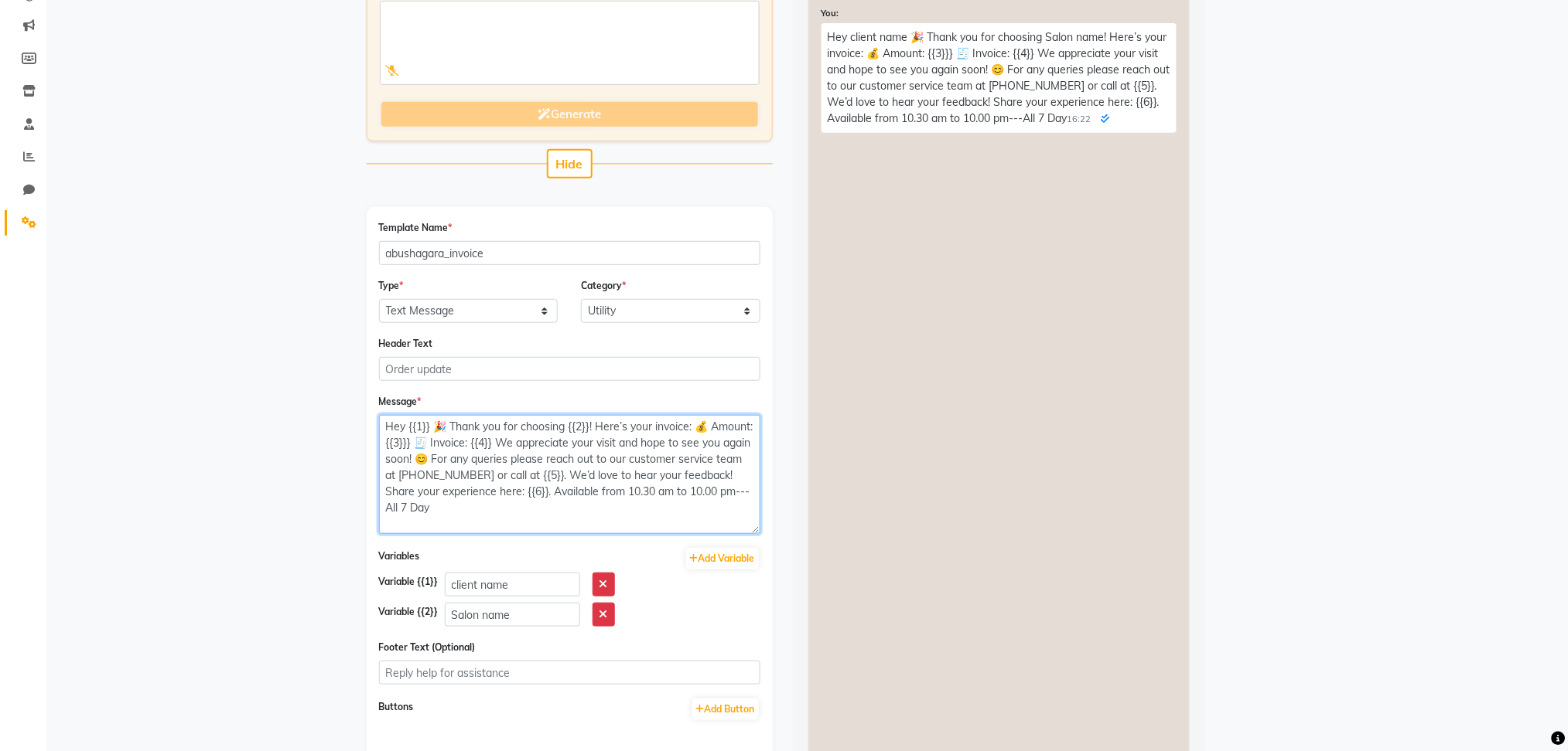
click at [436, 439] on textarea "Hey {{1}} 🎉 Thank you for choosing {{2}}! Here’s your invoice: 💰 Amount: {{3}}}…" at bounding box center [569, 475] width 381 height 119
click at [726, 556] on button "Add Variable" at bounding box center [722, 558] width 72 height 22
type textarea "Hey {{1}} 🎉 Thank you for choosing {{2}}! Here’s your invoice: 💰 Amount: {{3}} …"
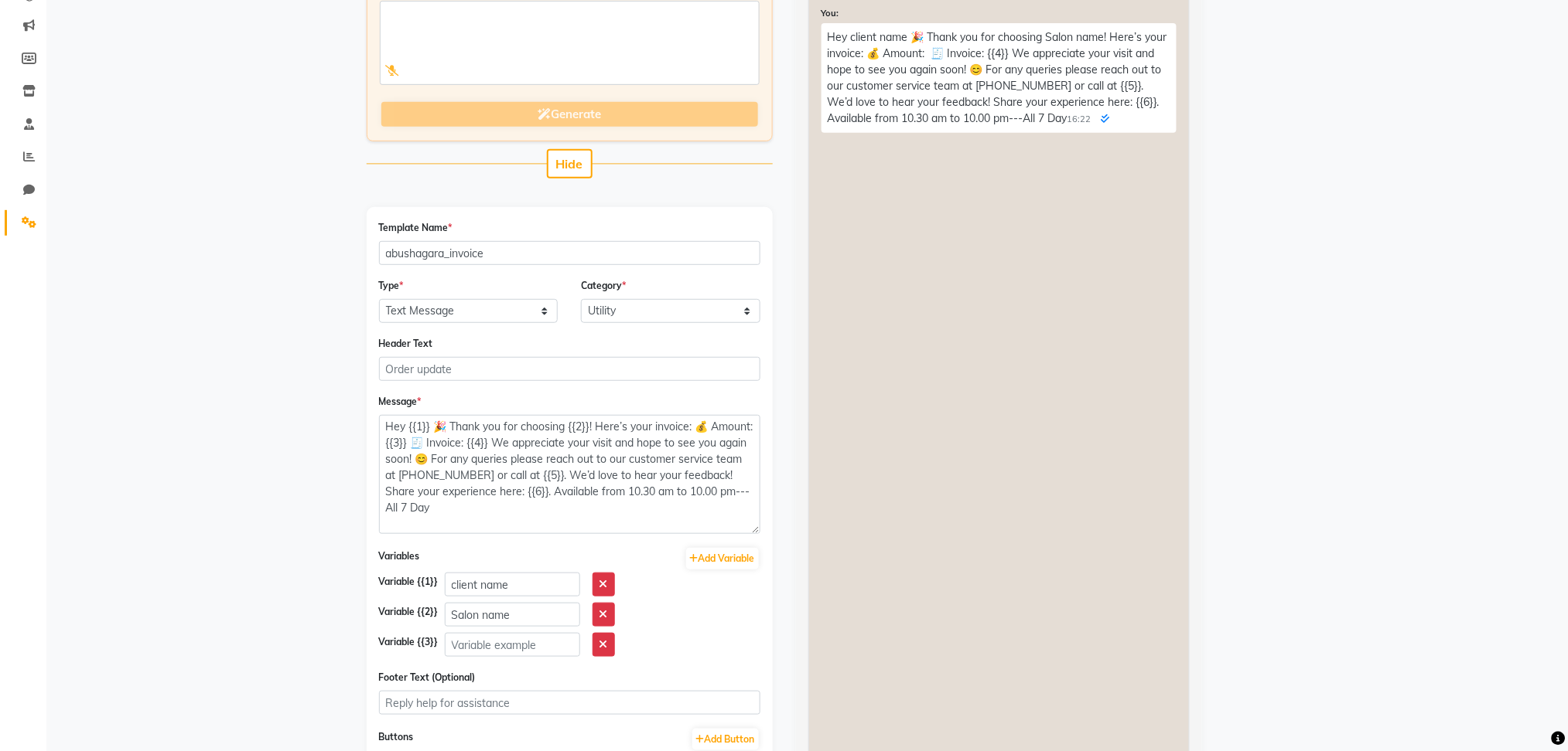
click at [474, 662] on form "Template Name * abushagara_invoice Type * Text Message Image with Text Category…" at bounding box center [569, 526] width 381 height 614
click at [529, 635] on input "text" at bounding box center [512, 645] width 135 height 24
type input "invoice amount"
click at [488, 475] on textarea "Hey {{1}} 🎉 Thank you for choosing {{2}}! Here’s your invoice: 💰 Amount: {{3}} …" at bounding box center [569, 475] width 381 height 119
click at [509, 441] on textarea "Hey {{1}} 🎉 Thank you for choosing {{2}}! Here’s your invoice: 💰 Amount: {{3}} …" at bounding box center [569, 475] width 381 height 119
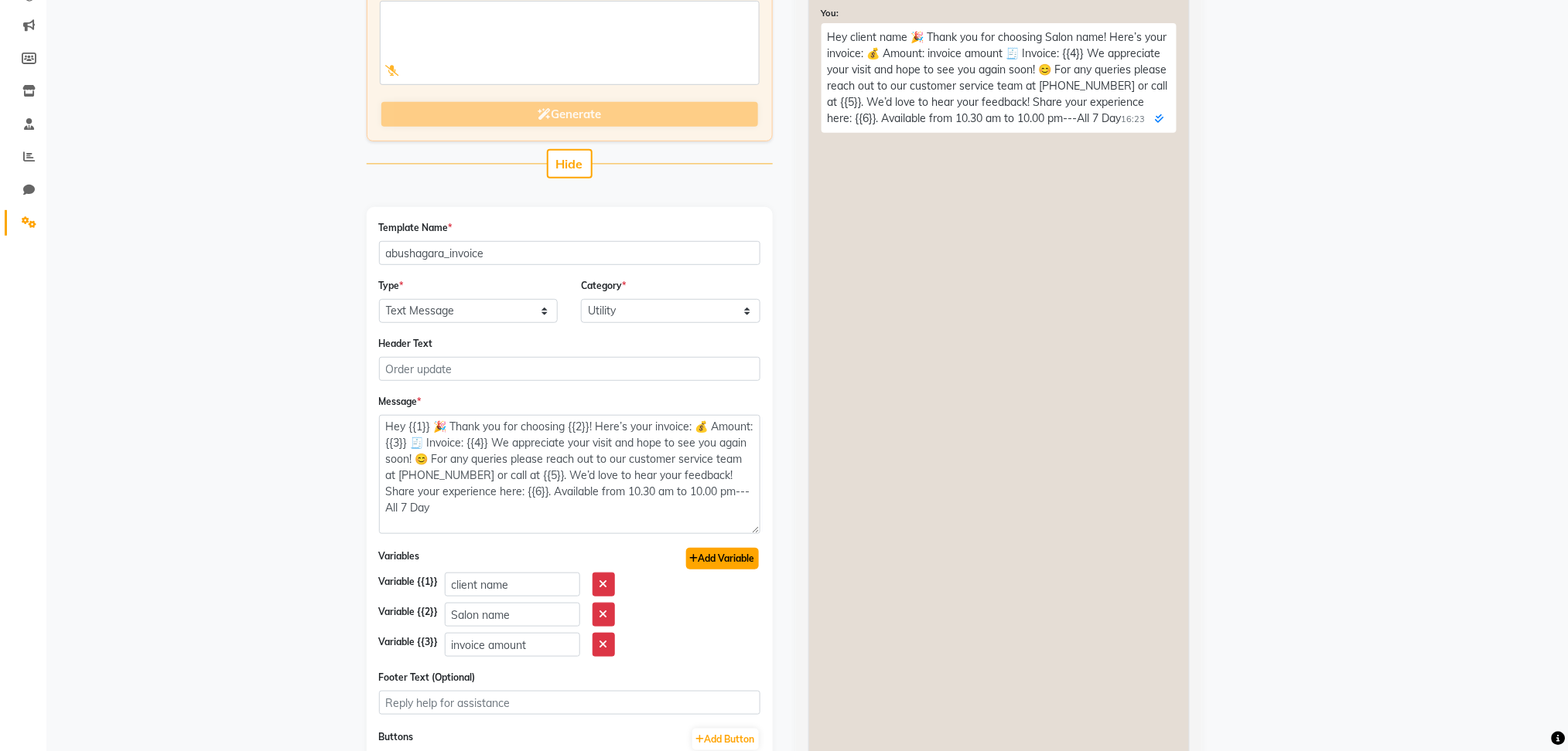
click at [745, 561] on button "Add Variable" at bounding box center [722, 558] width 72 height 22
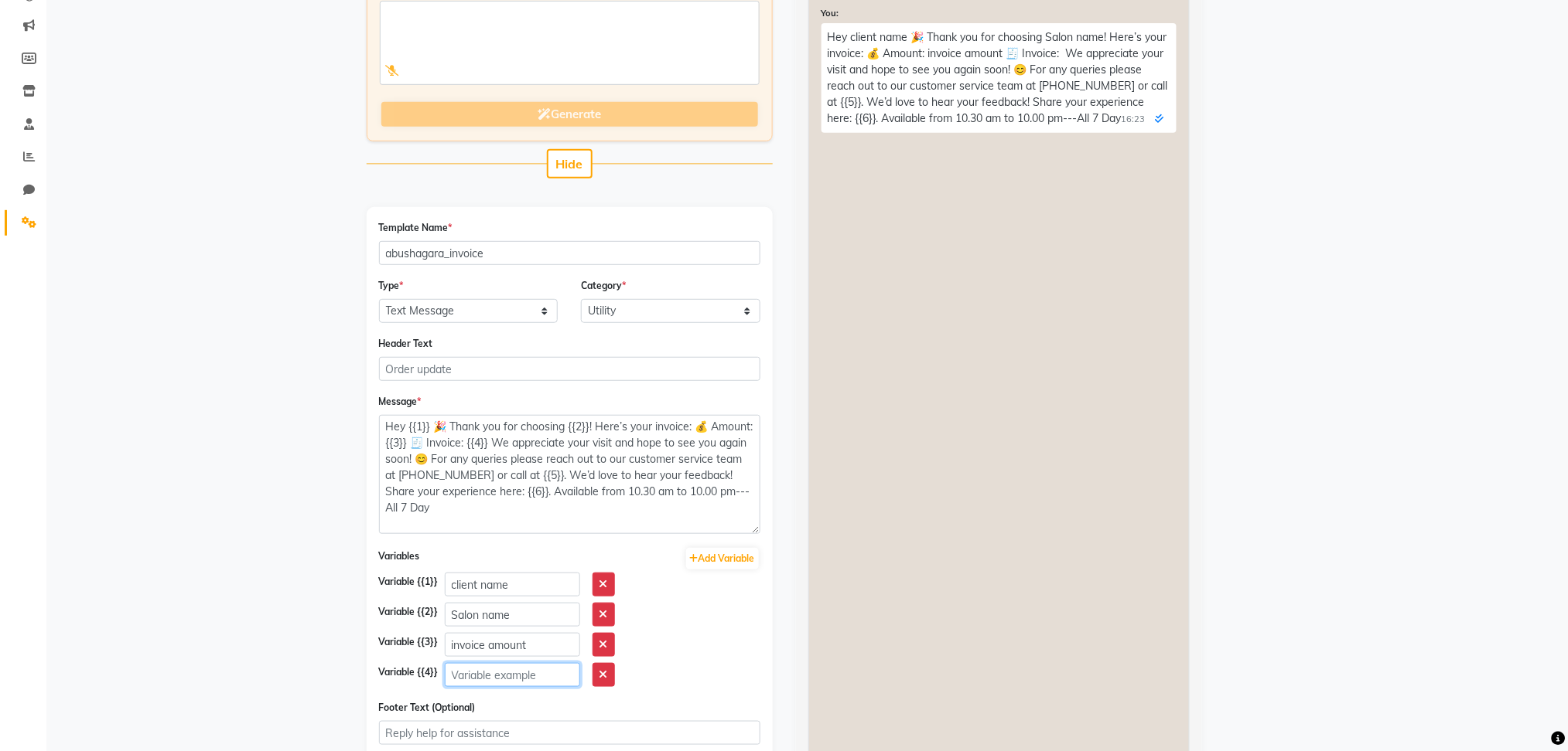
click at [499, 667] on input "text" at bounding box center [512, 675] width 135 height 24
type input "A"
type input "i"
type input "n"
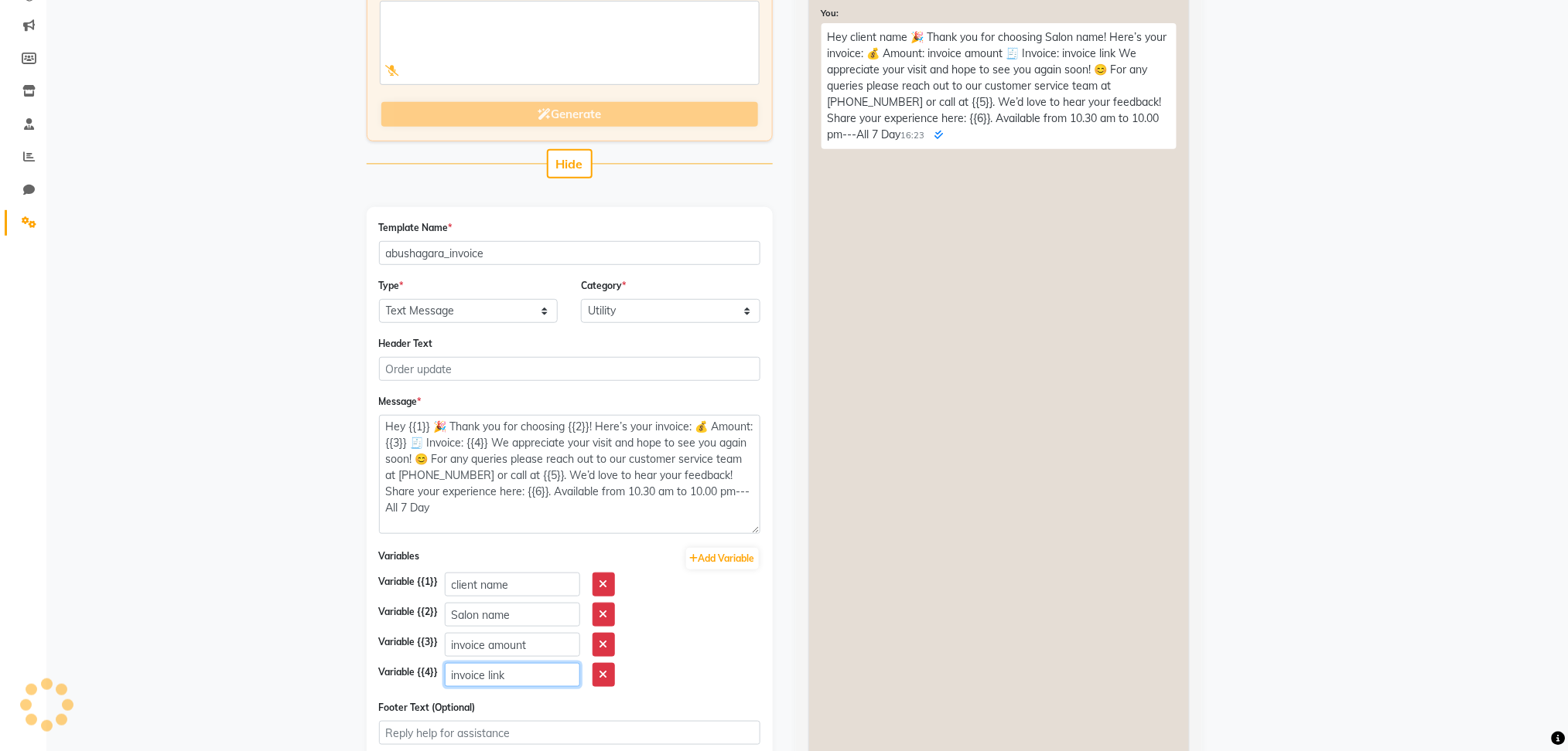
type input "invoice link"
click at [474, 481] on textarea "Hey {{1}} 🎉 Thank you for choosing {{2}}! Here’s your invoice: 💰 Amount: {{3}} …" at bounding box center [569, 475] width 381 height 119
click at [551, 475] on textarea "Hey {{1}} 🎉 Thank you for choosing {{2}}! Here’s your invoice: 💰 Amount: {{3}} …" at bounding box center [569, 475] width 381 height 119
click at [529, 680] on input "invoice link" at bounding box center [512, 675] width 135 height 24
drag, startPoint x: 1565, startPoint y: 278, endPoint x: 1574, endPoint y: 319, distance: 42.0
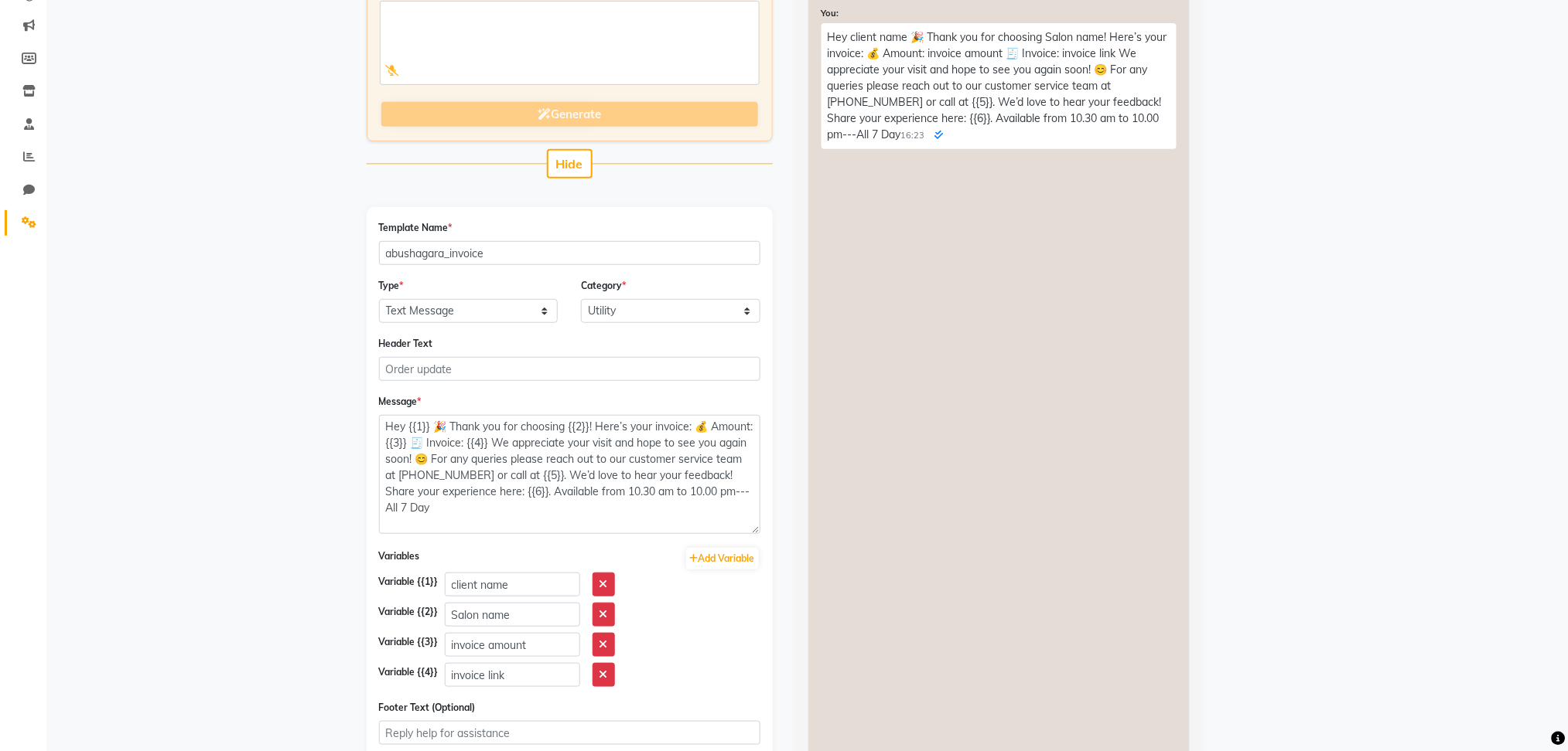
click at [1568, 319] on html "Select Location × Chitra Singh Salon, Abu Shagara, Abu Shagara WhatsApp Status …" at bounding box center [784, 190] width 1568 height 751
click at [549, 475] on textarea "Hey {{1}} 🎉 Thank you for choosing {{2}}! Here’s your invoice: 💰 Amount: {{3}} …" at bounding box center [569, 475] width 381 height 119
click at [491, 469] on textarea "Hey {{1}} 🎉 Thank you for choosing {{2}}! Here’s your invoice: 💰 Amount: {{3}} …" at bounding box center [569, 475] width 381 height 119
click at [594, 475] on textarea "Hey {{1}} 🎉 Thank you for choosing {{2}}! Here’s your invoice: 💰 Amount: {{3}} …" at bounding box center [569, 475] width 381 height 119
type textarea "Hey {{1}} 🎉 Thank you for choosing {{2}}! Here’s your invoice: 💰 Amount: {{3}} …"
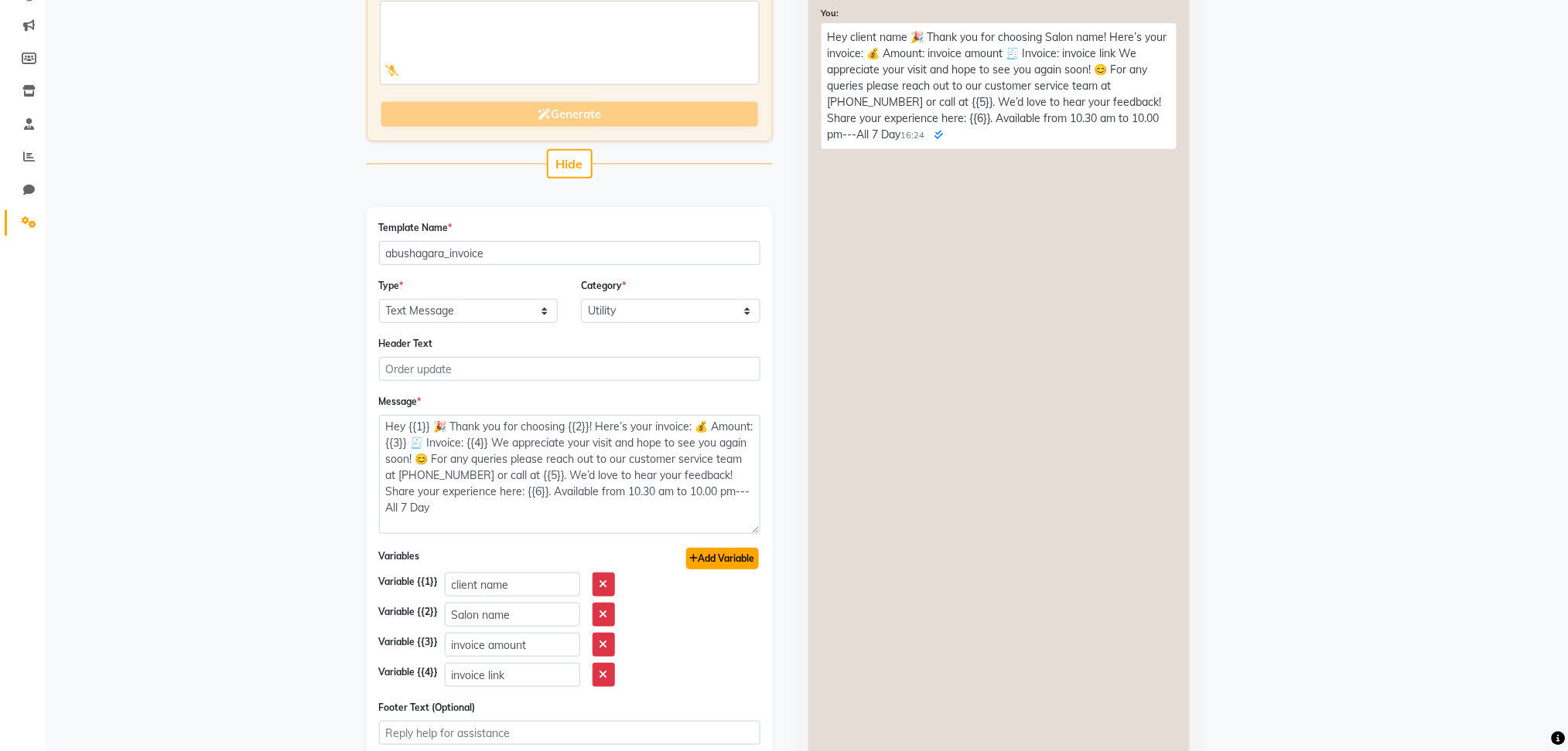
click at [725, 566] on button "Add Variable" at bounding box center [722, 558] width 72 height 22
click at [486, 701] on input "text" at bounding box center [512, 705] width 135 height 24
click at [503, 710] on input "text" at bounding box center [512, 705] width 135 height 24
type input "salon number"
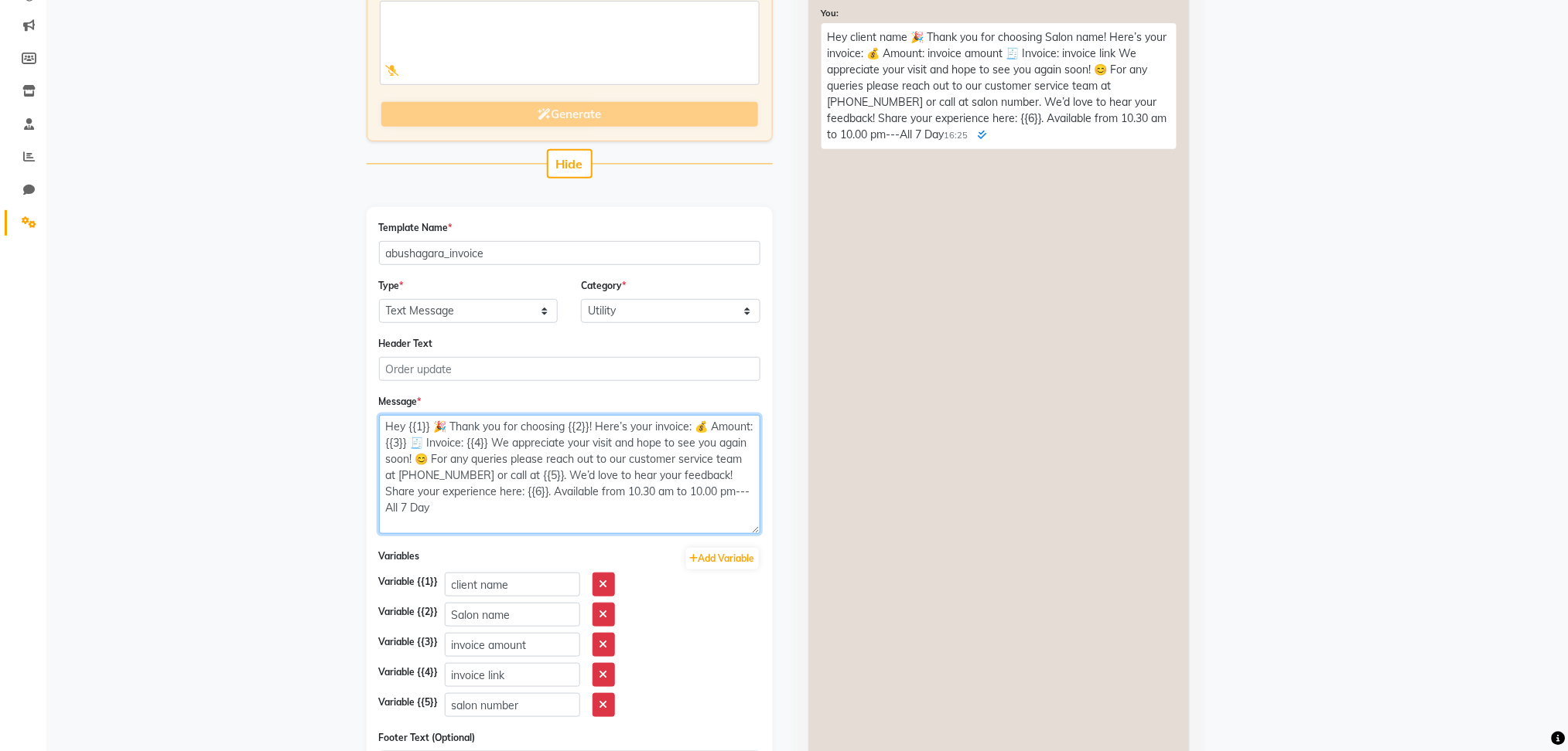
click at [500, 501] on textarea "Hey {{1}} 🎉 Thank you for choosing {{2}}! Here’s your invoice: 💰 Amount: {{3}} …" at bounding box center [569, 475] width 381 height 119
click at [575, 487] on textarea "Hey {{1}} 🎉 Thank you for choosing {{2}}! Here’s your invoice: 💰 Amount: {{3}} …" at bounding box center [569, 475] width 381 height 119
type textarea "Hey {{1}} 🎉 Thank you for choosing {{2}}! Here’s your invoice: 💰 Amount: {{3}} …"
click at [736, 550] on button "Add Variable" at bounding box center [722, 558] width 72 height 22
click at [490, 731] on input "text" at bounding box center [512, 735] width 135 height 24
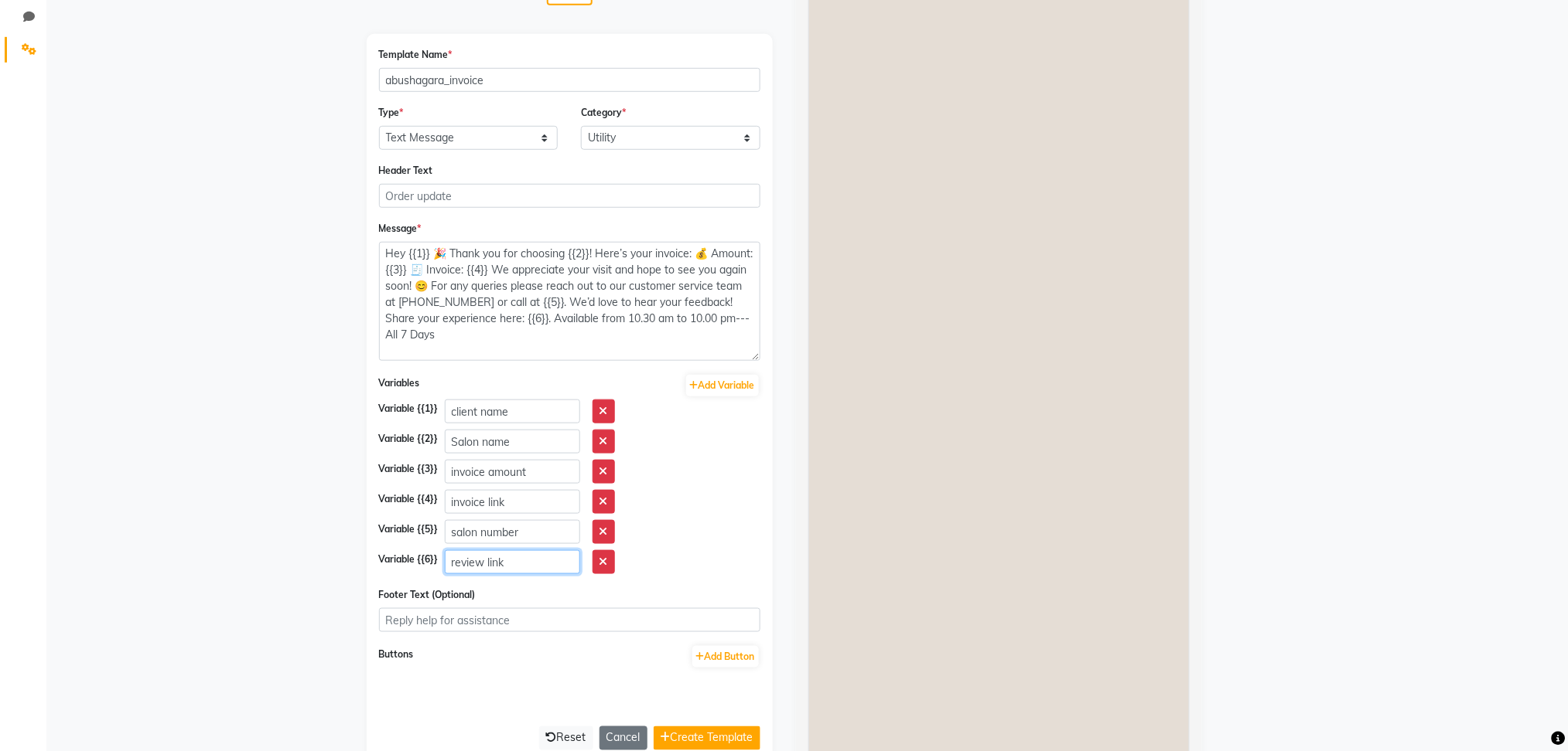
scroll to position [360, 0]
type input "review link"
click at [726, 730] on button "Create Template" at bounding box center [707, 736] width 107 height 24
select select "APPROVED"
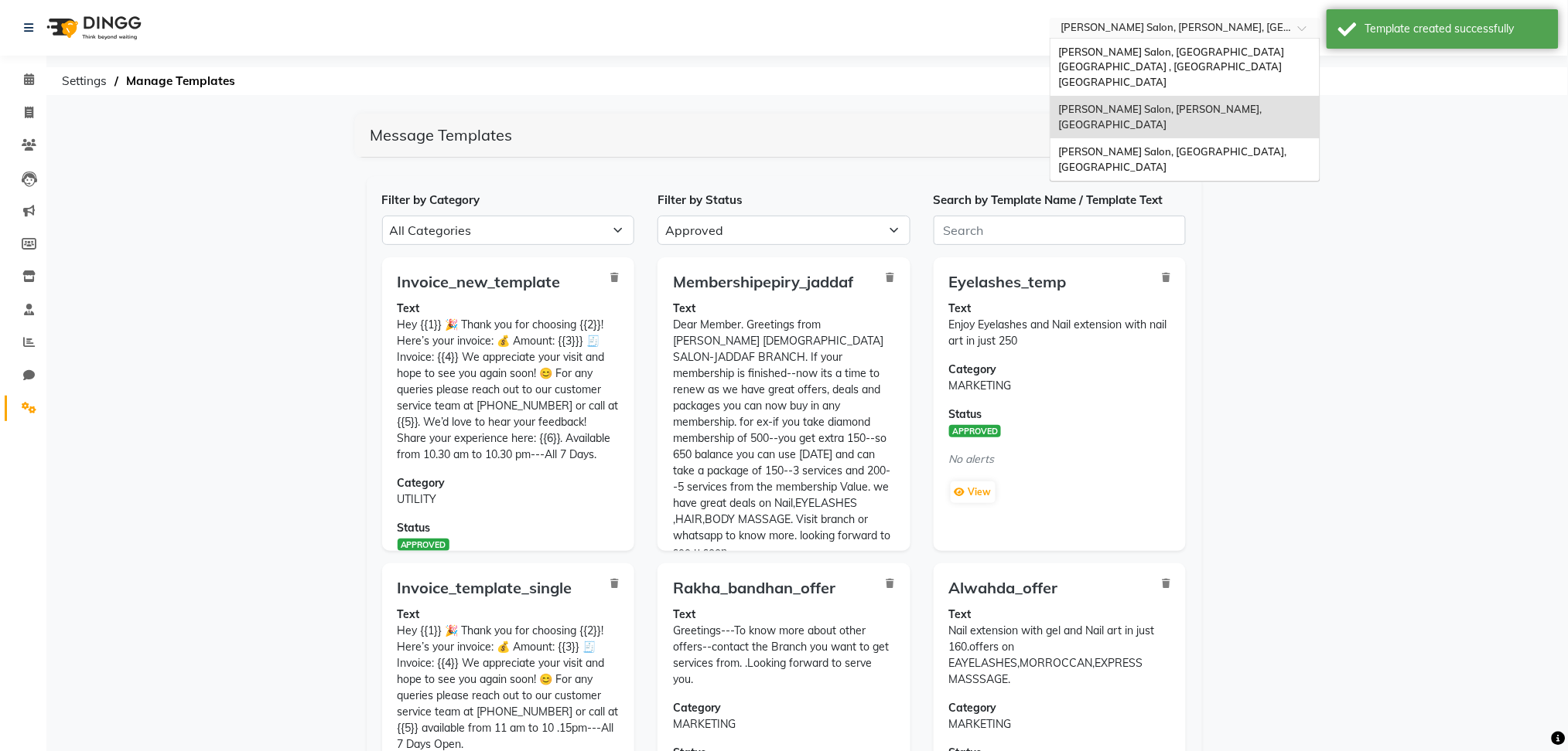
click at [1123, 20] on div "× Chitra Singh Salon, Abu Shagara, Abu Shagara" at bounding box center [1177, 28] width 233 height 15
click at [1239, 145] on span "[PERSON_NAME] Salon, [GEOGRAPHIC_DATA], [GEOGRAPHIC_DATA]" at bounding box center [1173, 159] width 230 height 28
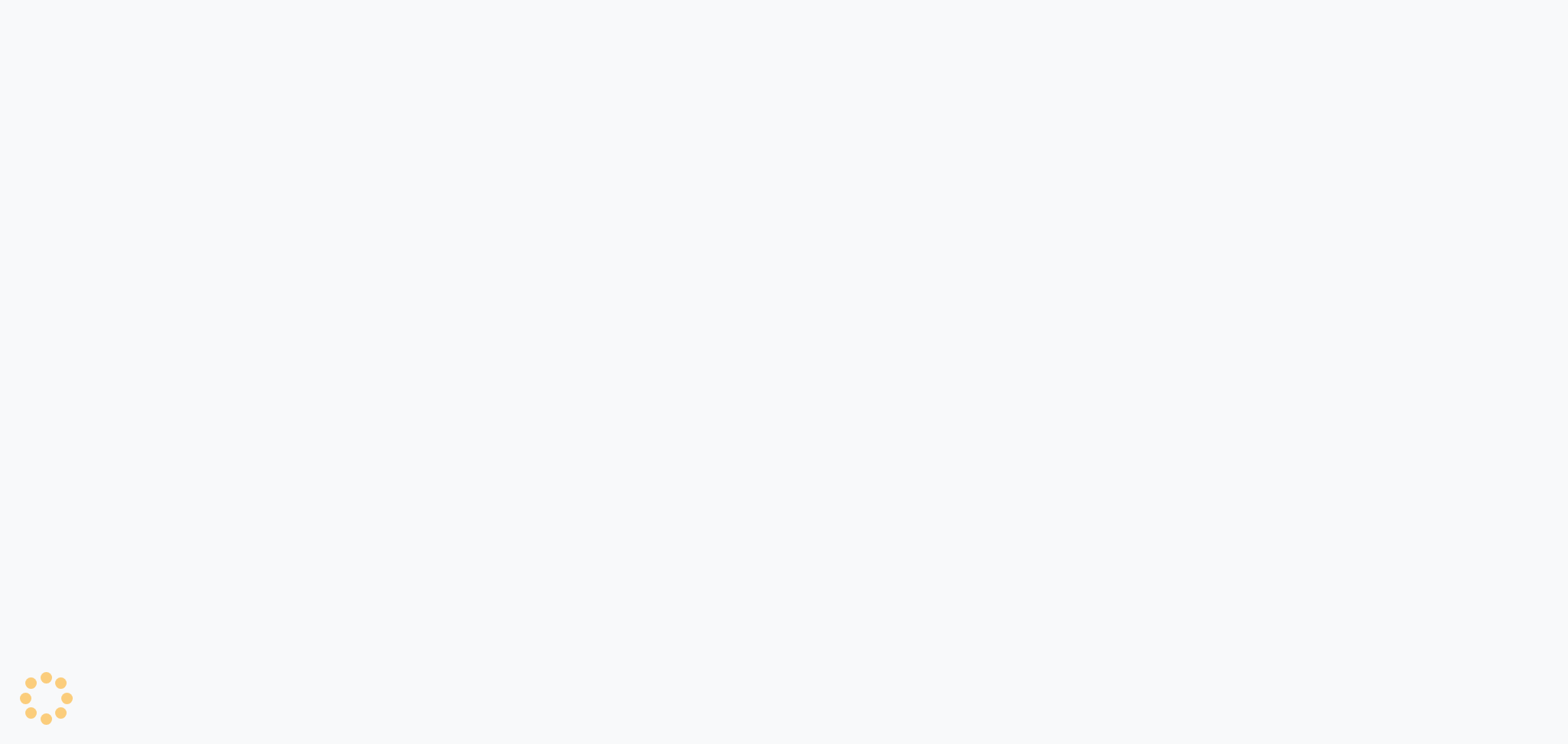
select select "APPROVED"
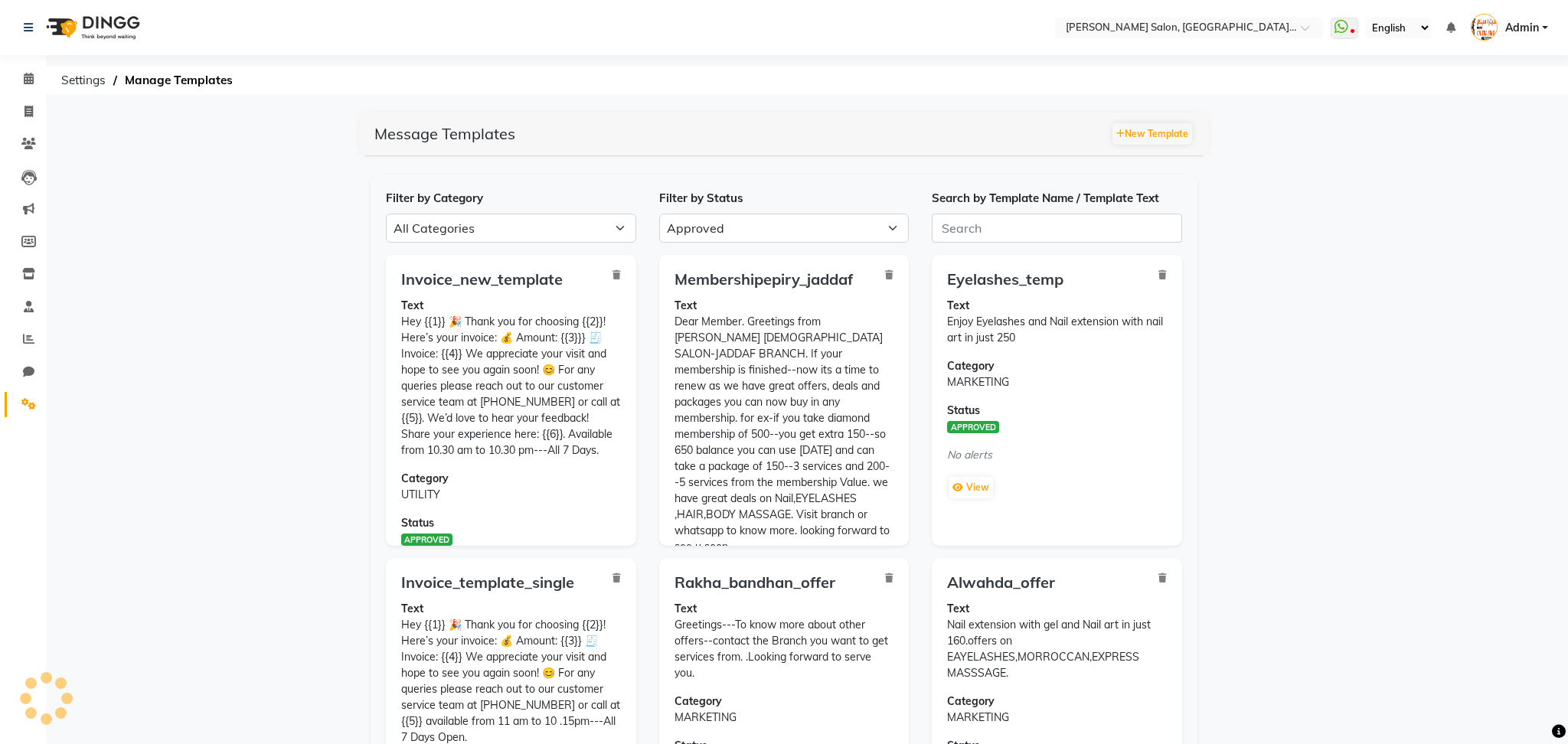
select select "en"
click at [1133, 142] on button "New Template" at bounding box center [1144, 134] width 80 height 22
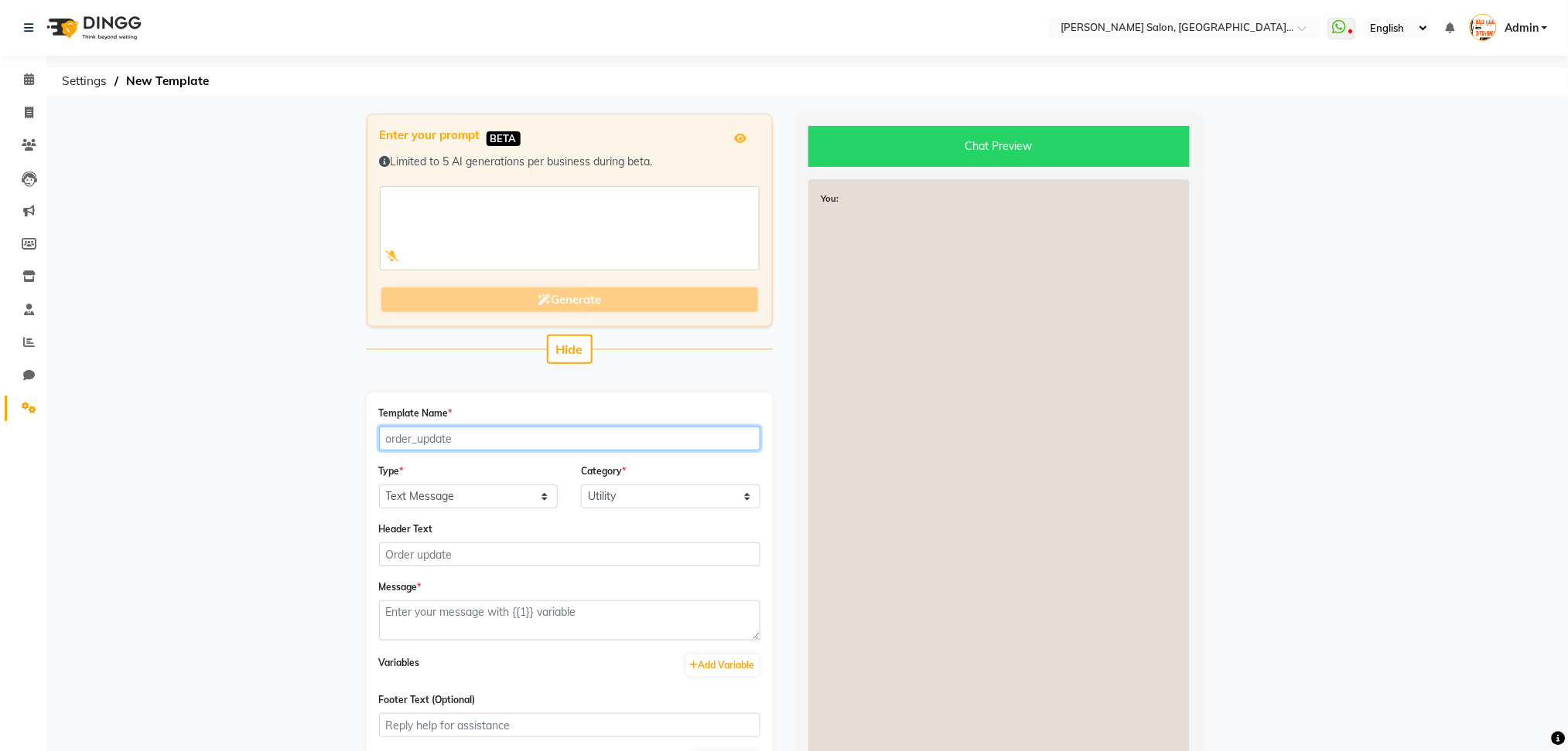
click at [452, 434] on input "Template Name *" at bounding box center [569, 438] width 381 height 24
type input "alwahda_invoice"
click at [453, 597] on div "Message *" at bounding box center [569, 610] width 381 height 62
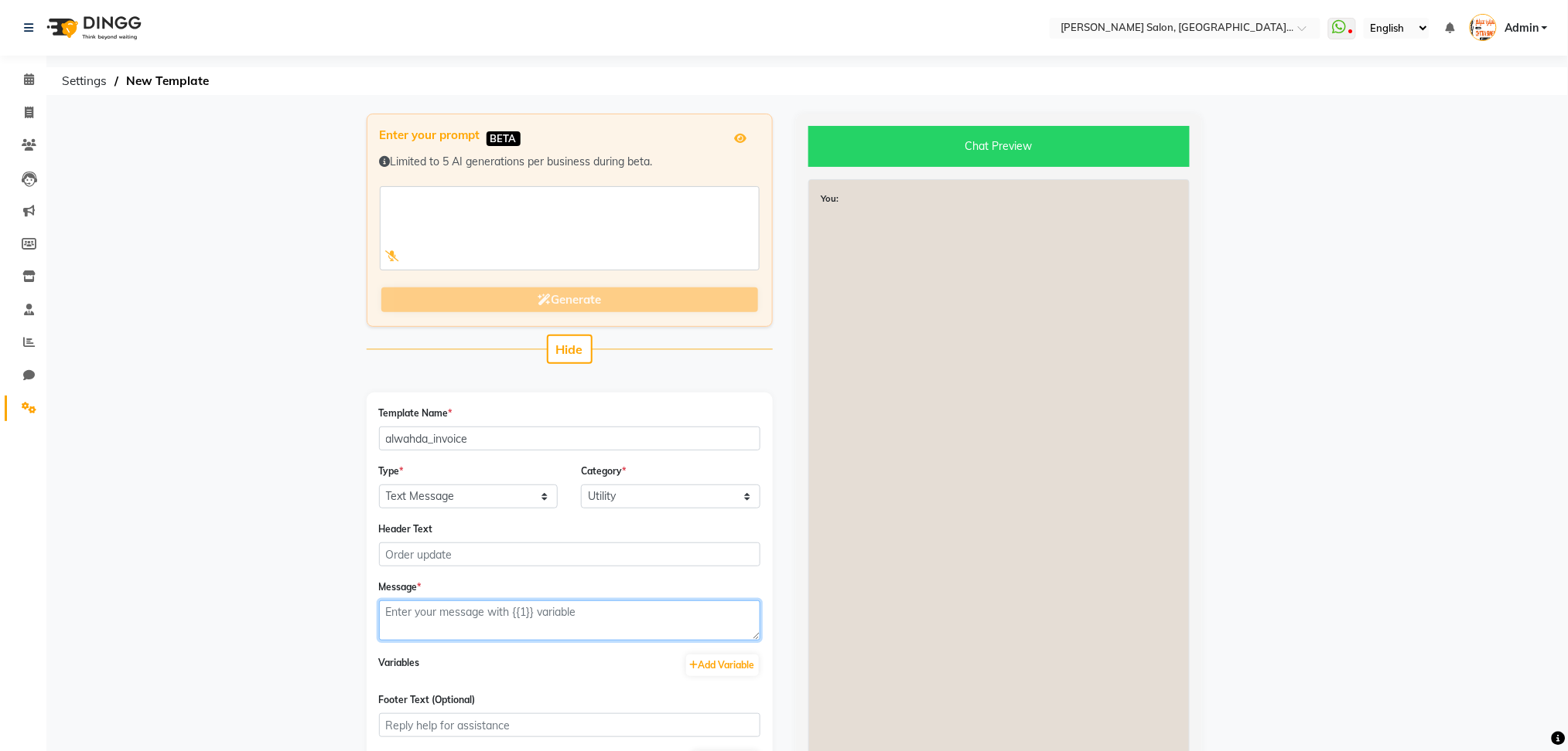
click at [473, 623] on textarea at bounding box center [569, 620] width 381 height 40
paste textarea "Hey {{1}} 🎉 Thank you for choosing {{2}}! Here’s your invoice: 💰 Amount: {{3}}}…"
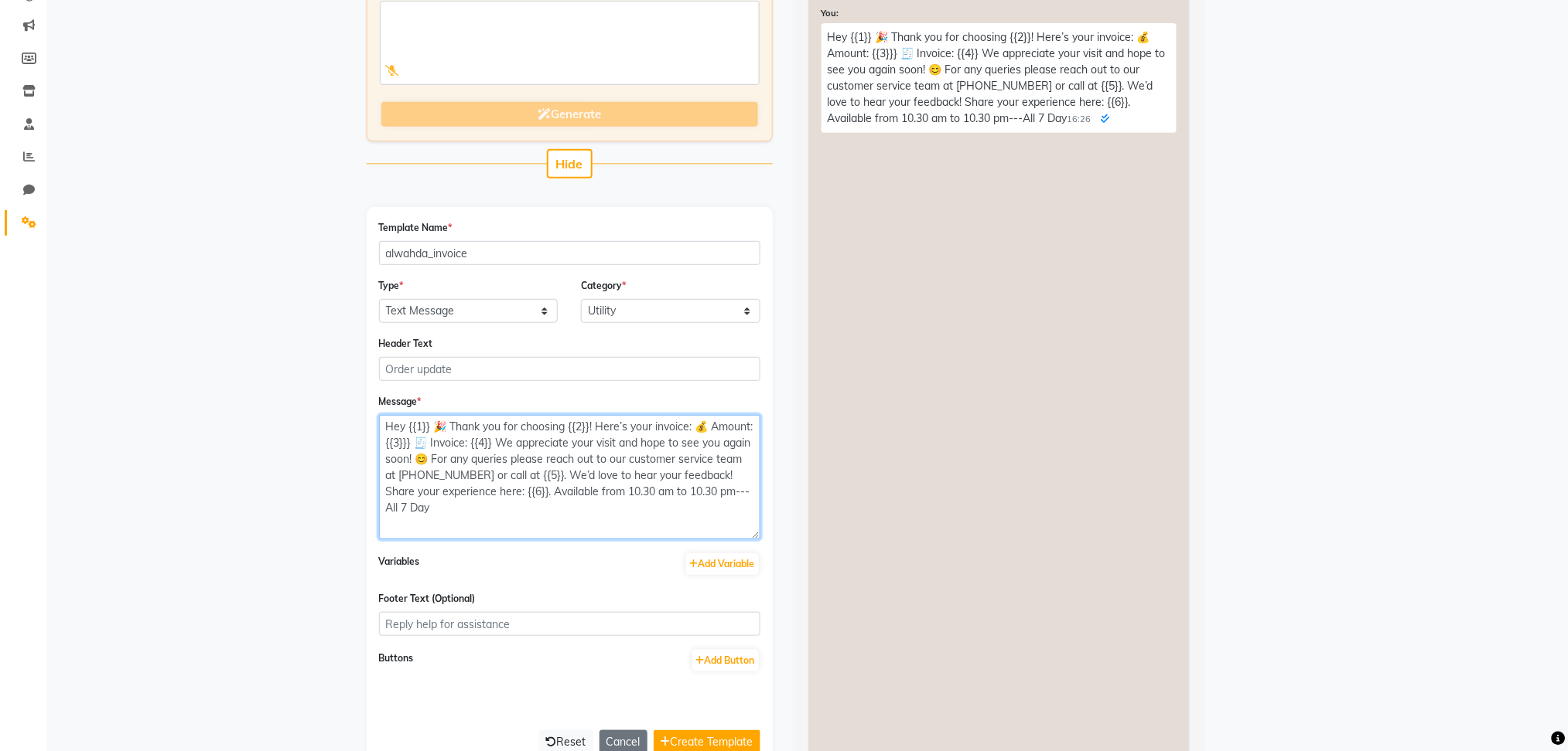
drag, startPoint x: 753, startPoint y: 446, endPoint x: 777, endPoint y: 531, distance: 88.3
click at [777, 531] on div "Enter your prompt BETA Limited to 5 AI generations per business during beta. Ge…" at bounding box center [570, 357] width 429 height 857
click at [408, 423] on textarea "Hey {{1}} 🎉 Thank you for choosing {{2}}! Here’s your invoice: 💰 Amount: {{3}}}…" at bounding box center [569, 477] width 381 height 124
type textarea "Hey {{1}} 🎉 Thank you for choosing {{2}}! Here’s your invoice: 💰 Amount: {{3}}}…"
click at [722, 562] on button "Add Variable" at bounding box center [722, 564] width 72 height 22
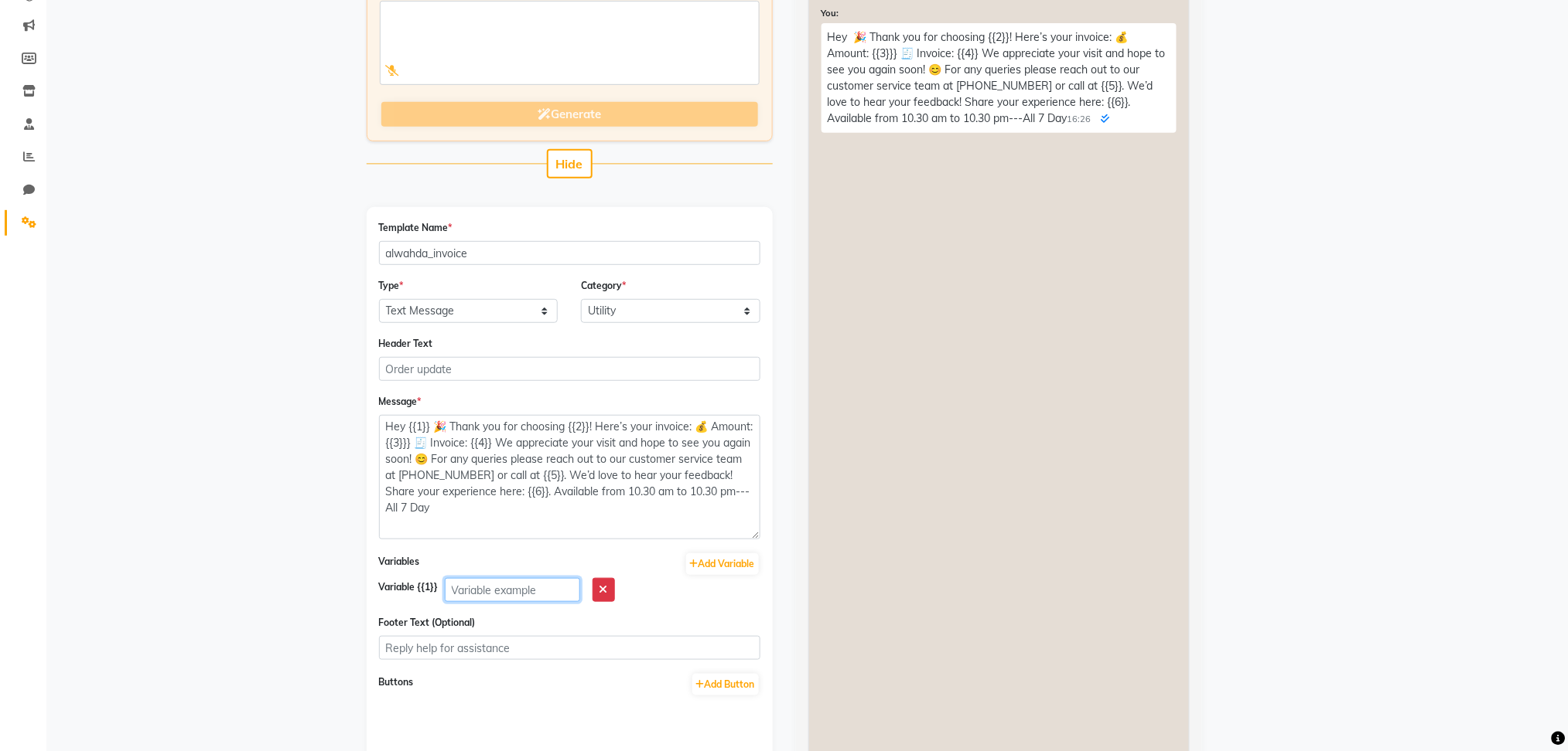
click at [467, 581] on input "text" at bounding box center [512, 589] width 135 height 24
type input "client name"
click at [569, 421] on textarea "Hey {{1}} 🎉 Thank you for choosing {{2}}! Here’s your invoice: 💰 Amount: {{3}}}…" at bounding box center [569, 477] width 381 height 124
click at [737, 560] on button "Add Variable" at bounding box center [722, 564] width 72 height 22
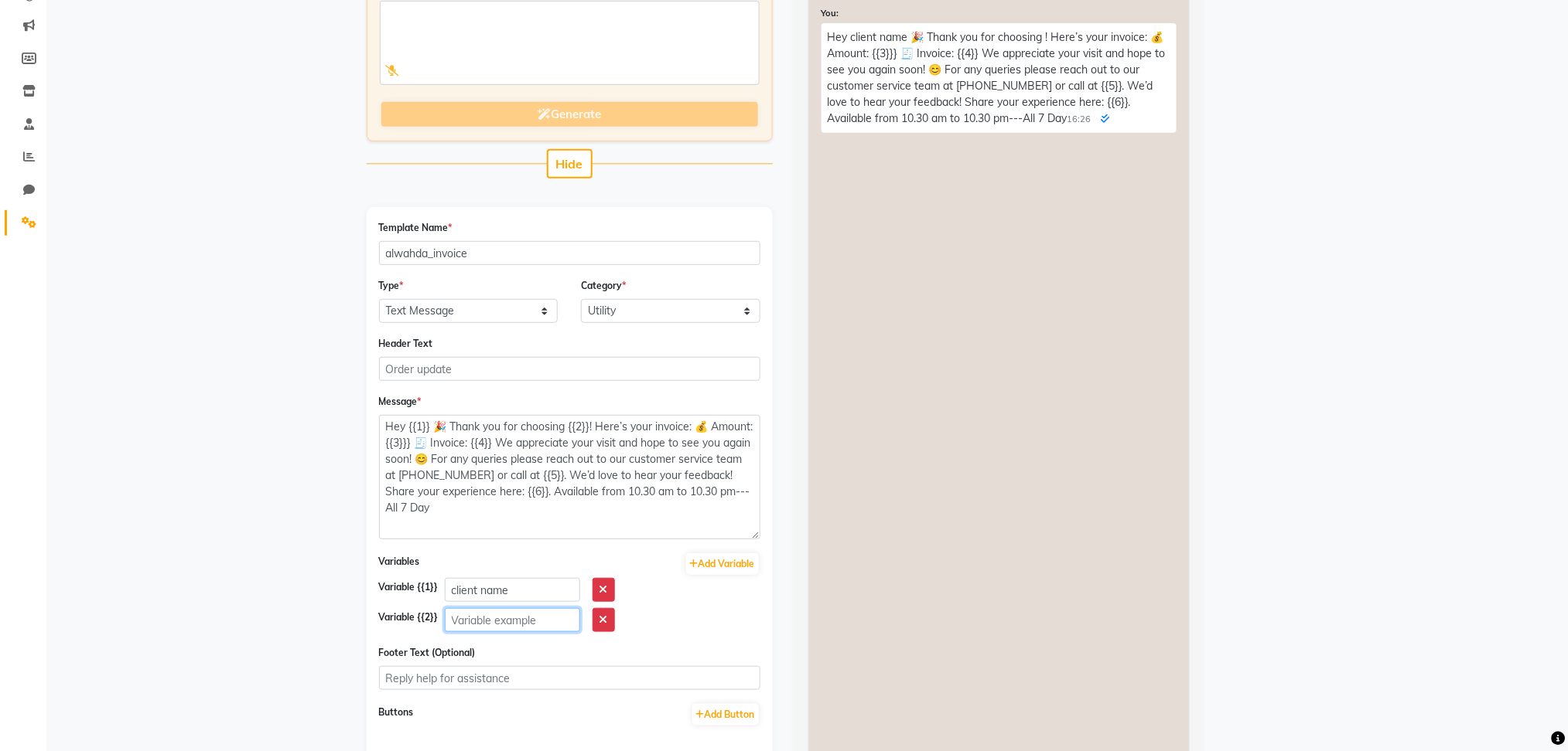
click at [461, 626] on input "text" at bounding box center [512, 619] width 135 height 24
type input "salon name"
click at [429, 445] on textarea "Hey {{1}} 🎉 Thank you for choosing {{2}}! Here’s your invoice: 💰 Amount: {{3}}}…" at bounding box center [569, 477] width 381 height 124
click at [739, 562] on button "Add Variable" at bounding box center [722, 564] width 72 height 22
type textarea "Hey {{1}} 🎉 Thank you for choosing {{2}}! Here’s your invoice: 💰 Amount: {{3}} …"
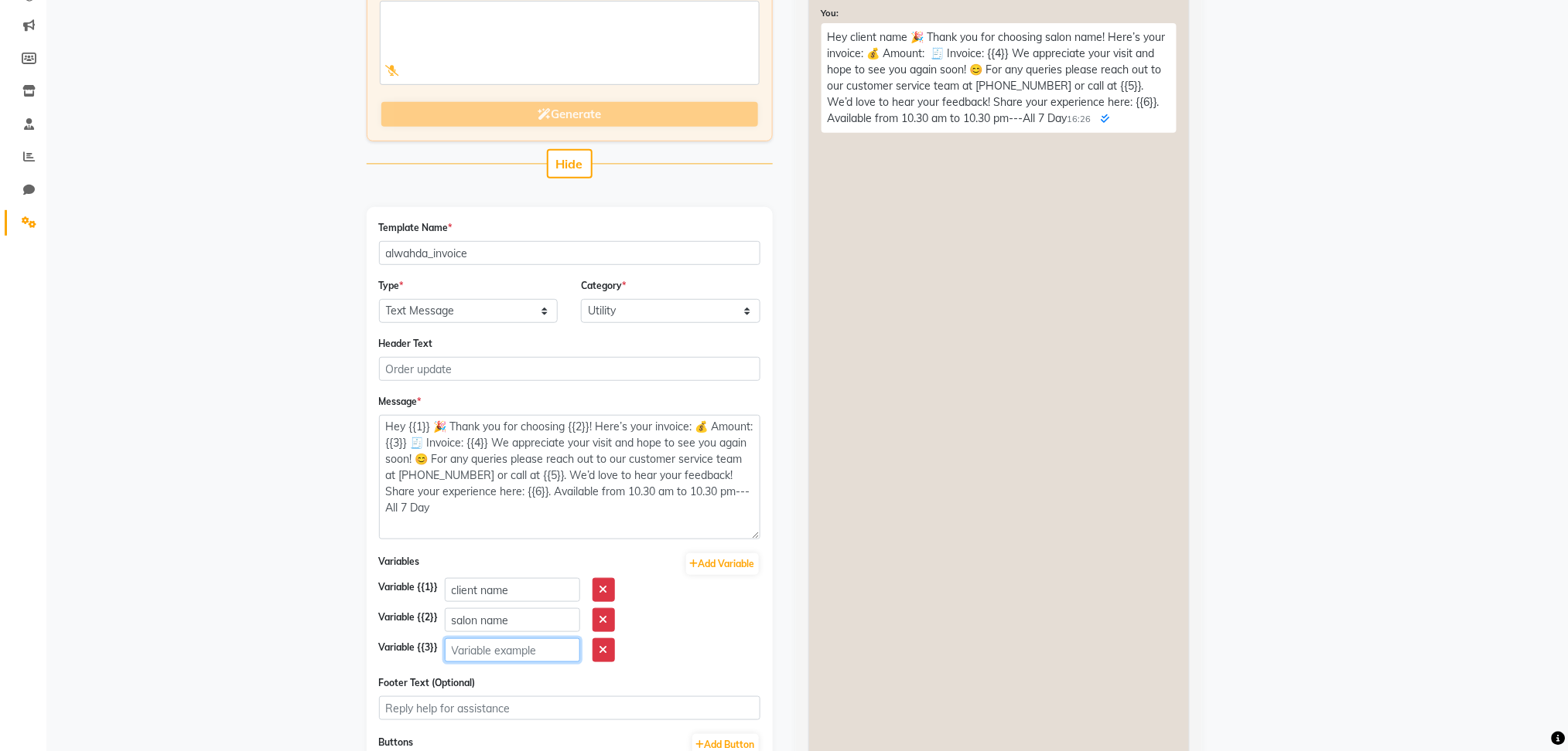
click at [487, 656] on input "text" at bounding box center [512, 650] width 135 height 24
type input "invocie amount"
click at [515, 444] on textarea "Hey {{1}} 🎉 Thank you for choosing {{2}}! Here’s your invoice: 💰 Amount: {{3}} …" at bounding box center [569, 477] width 381 height 124
click at [755, 564] on button "Add Variable" at bounding box center [722, 564] width 72 height 22
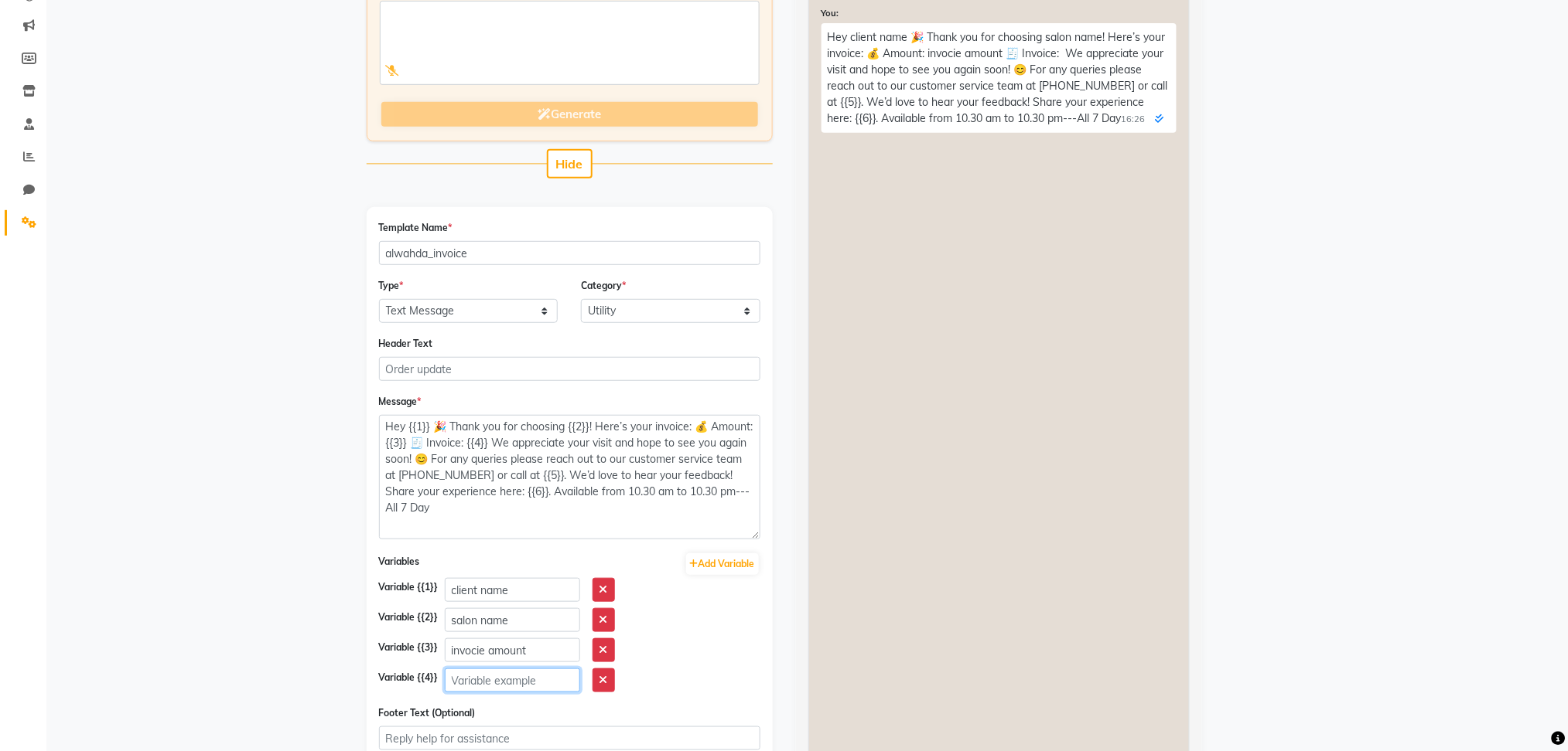
click at [480, 687] on input "text" at bounding box center [512, 680] width 135 height 24
type input "invoice link"
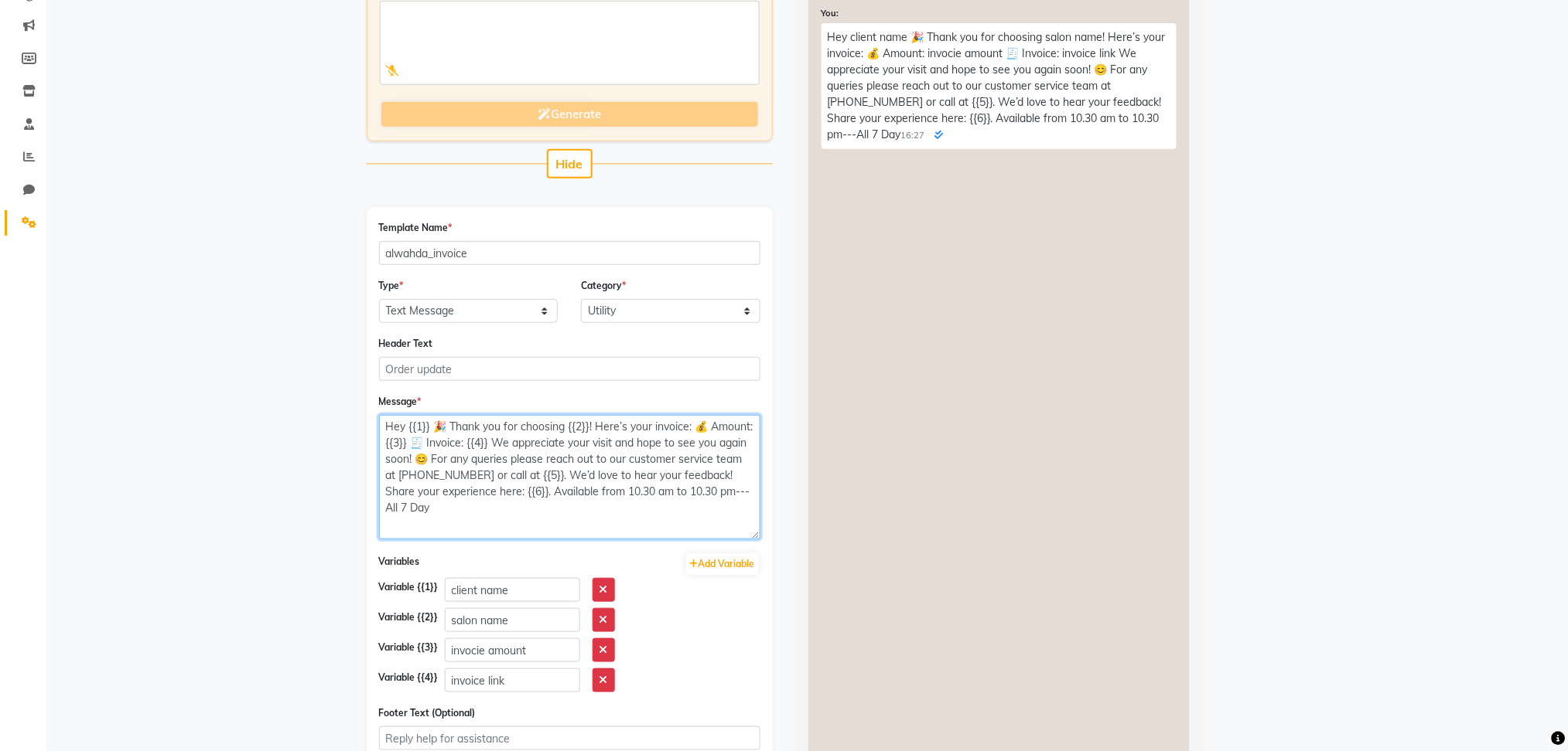
click at [612, 478] on textarea "Hey {{1}} 🎉 Thank you for choosing {{2}}! Here’s your invoice: 💰 Amount: {{3}} …" at bounding box center [569, 477] width 381 height 124
click at [599, 475] on textarea "Hey {{1}} 🎉 Thank you for choosing {{2}}! Here’s your invoice: 💰 Amount: {{3}} …" at bounding box center [569, 477] width 381 height 124
click at [733, 557] on button "Add Variable" at bounding box center [722, 564] width 72 height 22
click at [500, 514] on textarea "Hey {{1}} 🎉 Thank you for choosing {{2}}! Here’s your invoice: 💰 Amount: {{3}} …" at bounding box center [569, 477] width 381 height 124
type textarea "Hey {{1}} 🎉 Thank you for choosing {{2}}! Here’s your invoice: 💰 Amount: {{3}} …"
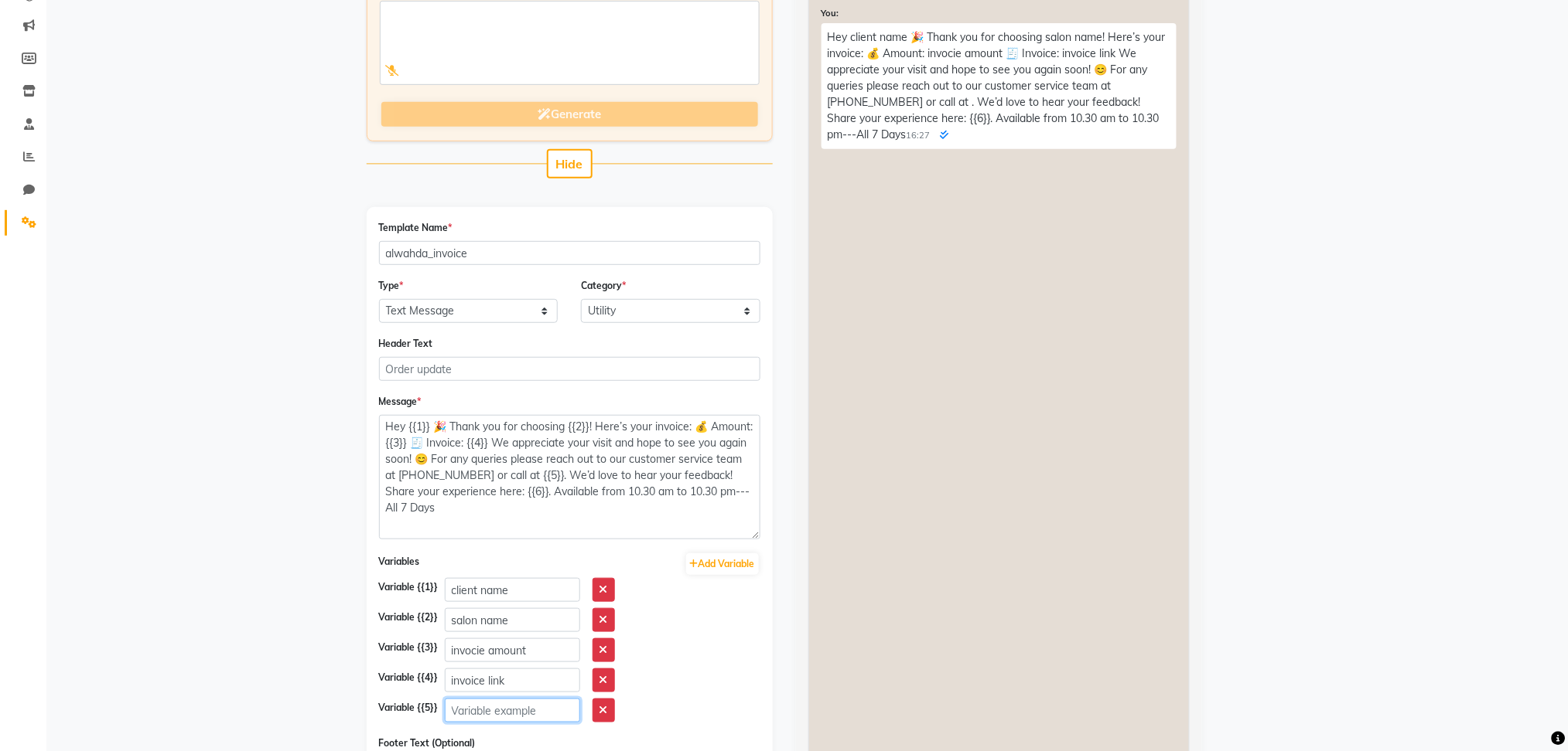
click at [468, 708] on input "text" at bounding box center [512, 710] width 135 height 24
type input "c"
type input "salon number"
click at [547, 469] on textarea "Hey {{1}} 🎉 Thank you for choosing {{2}}! Here’s your invoice: 💰 Amount: {{3}} …" at bounding box center [569, 477] width 381 height 124
click at [413, 513] on textarea "Hey {{1}} 🎉 Thank you for choosing {{2}}! Here’s your invoice: 💰 Amount: {{3}} …" at bounding box center [569, 477] width 381 height 124
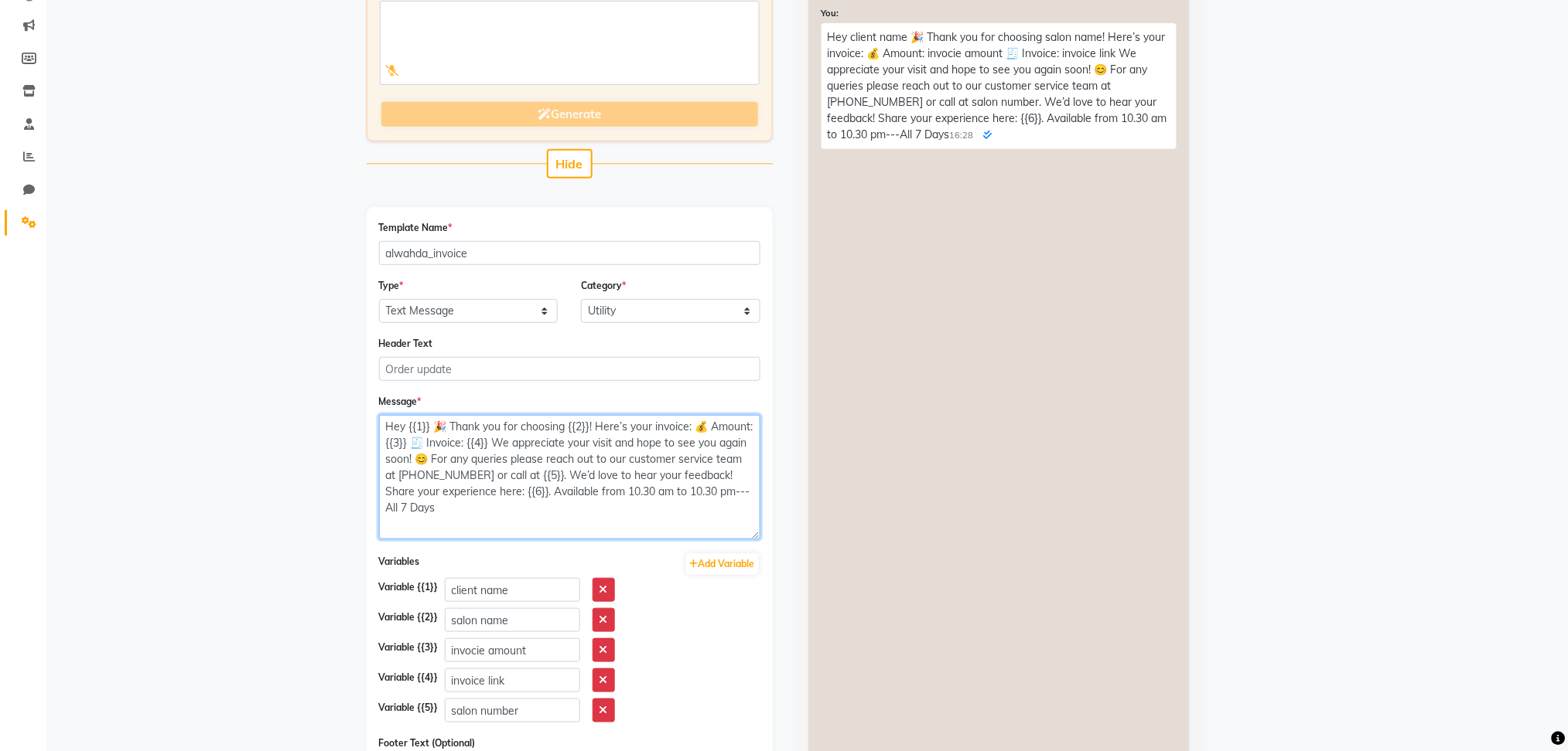
click at [699, 495] on textarea "Hey {{1}} 🎉 Thank you for choosing {{2}}! Here’s your invoice: 💰 Amount: {{3}} …" at bounding box center [569, 477] width 381 height 124
click at [707, 488] on textarea "Hey {{1}} 🎉 Thank you for choosing {{2}}! Here’s your invoice: 💰 Amount: {{3}} …" at bounding box center [569, 477] width 381 height 124
click at [580, 493] on textarea "Hey {{1}} 🎉 Thank you for choosing {{2}}! Here’s your invoice: 💰 Amount: {{3}} …" at bounding box center [569, 477] width 381 height 124
type textarea "Hey {{1}} 🎉 Thank you for choosing {{2}}! Here’s your invoice: 💰 Amount: {{3}} …"
click at [734, 566] on button "Add Variable" at bounding box center [722, 564] width 72 height 22
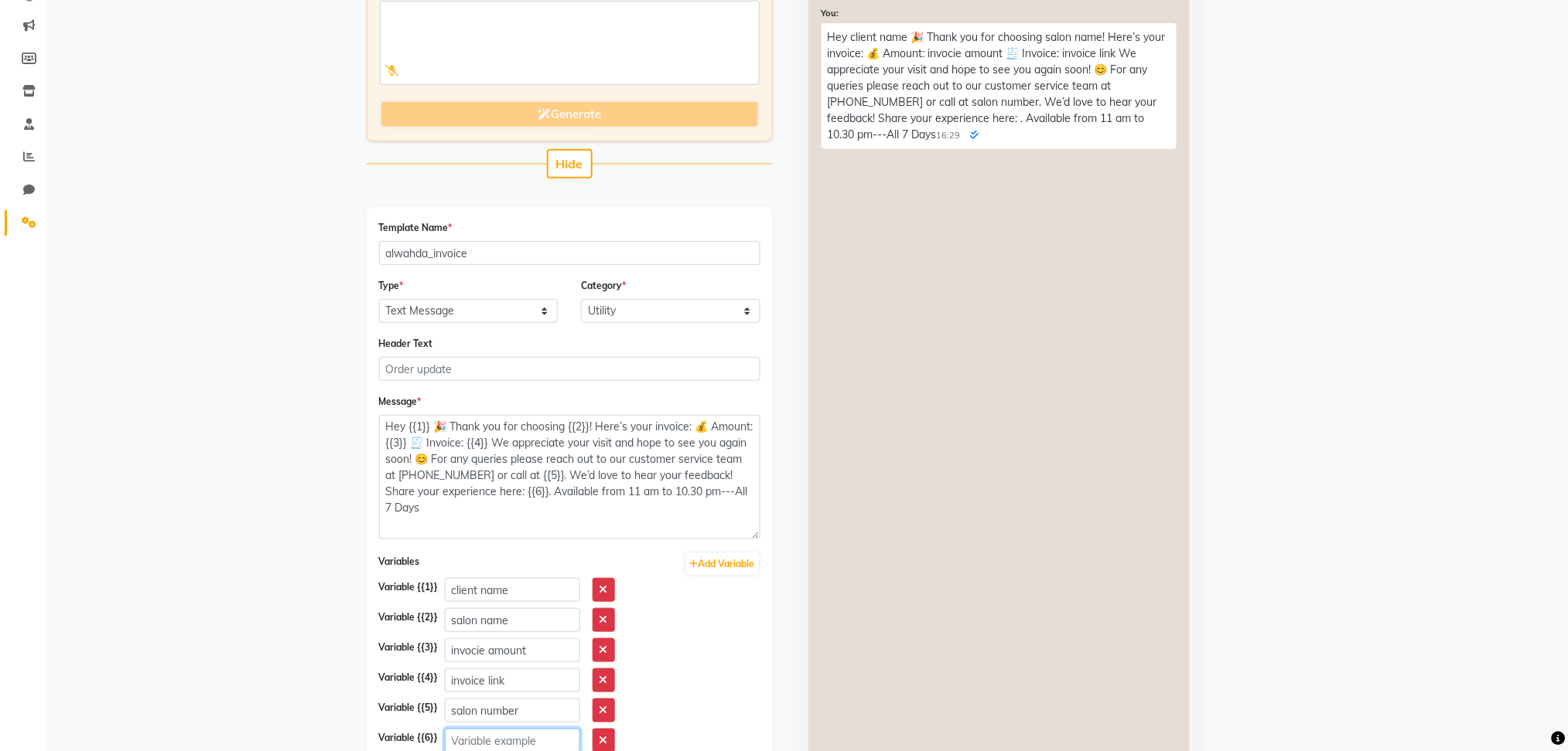
click at [505, 748] on input "text" at bounding box center [512, 740] width 135 height 24
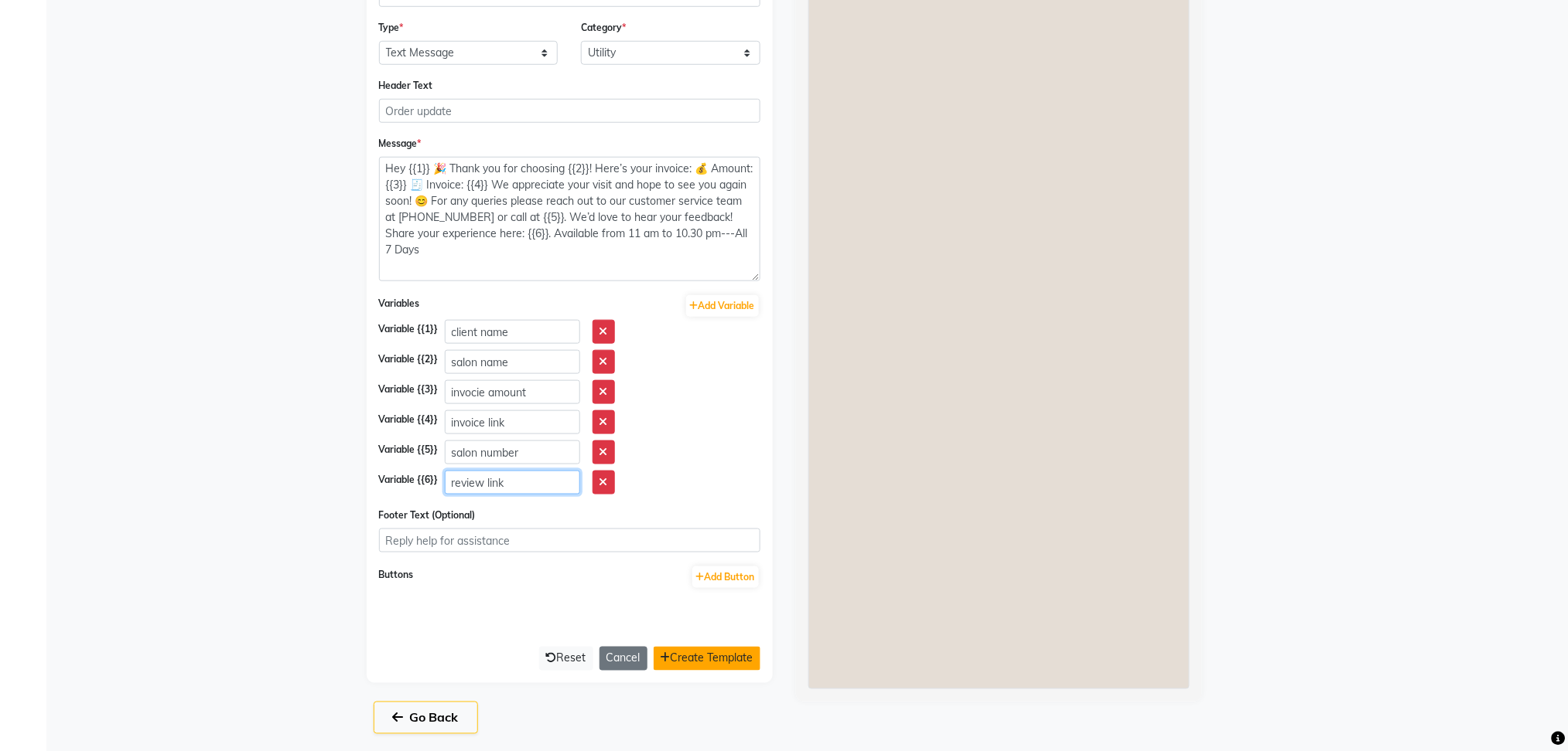
type input "review link"
click at [743, 665] on button "Create Template" at bounding box center [707, 658] width 107 height 24
select select "APPROVED"
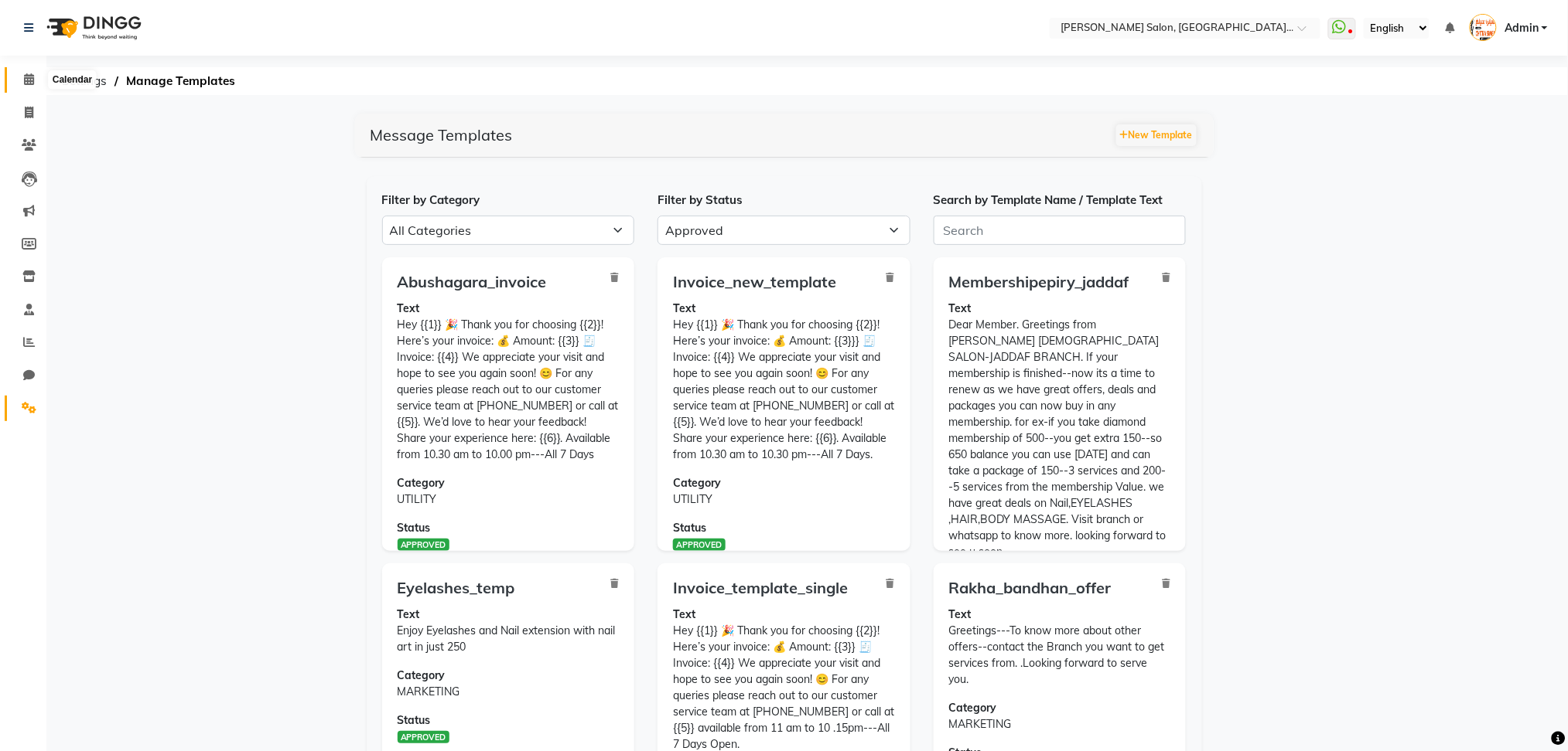
click at [36, 85] on span at bounding box center [28, 80] width 27 height 18
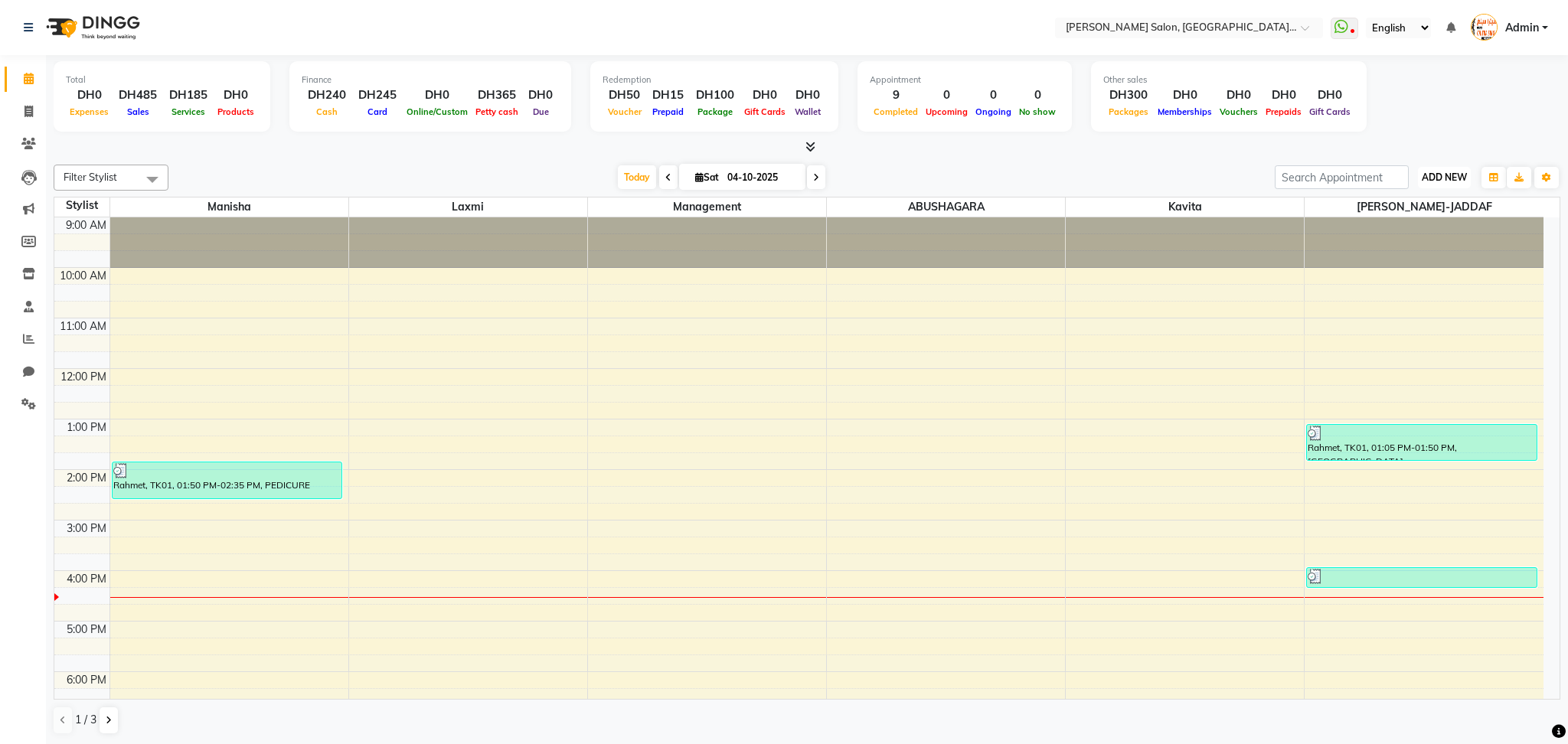
click at [1435, 172] on span "ADD NEW" at bounding box center [1444, 177] width 45 height 11
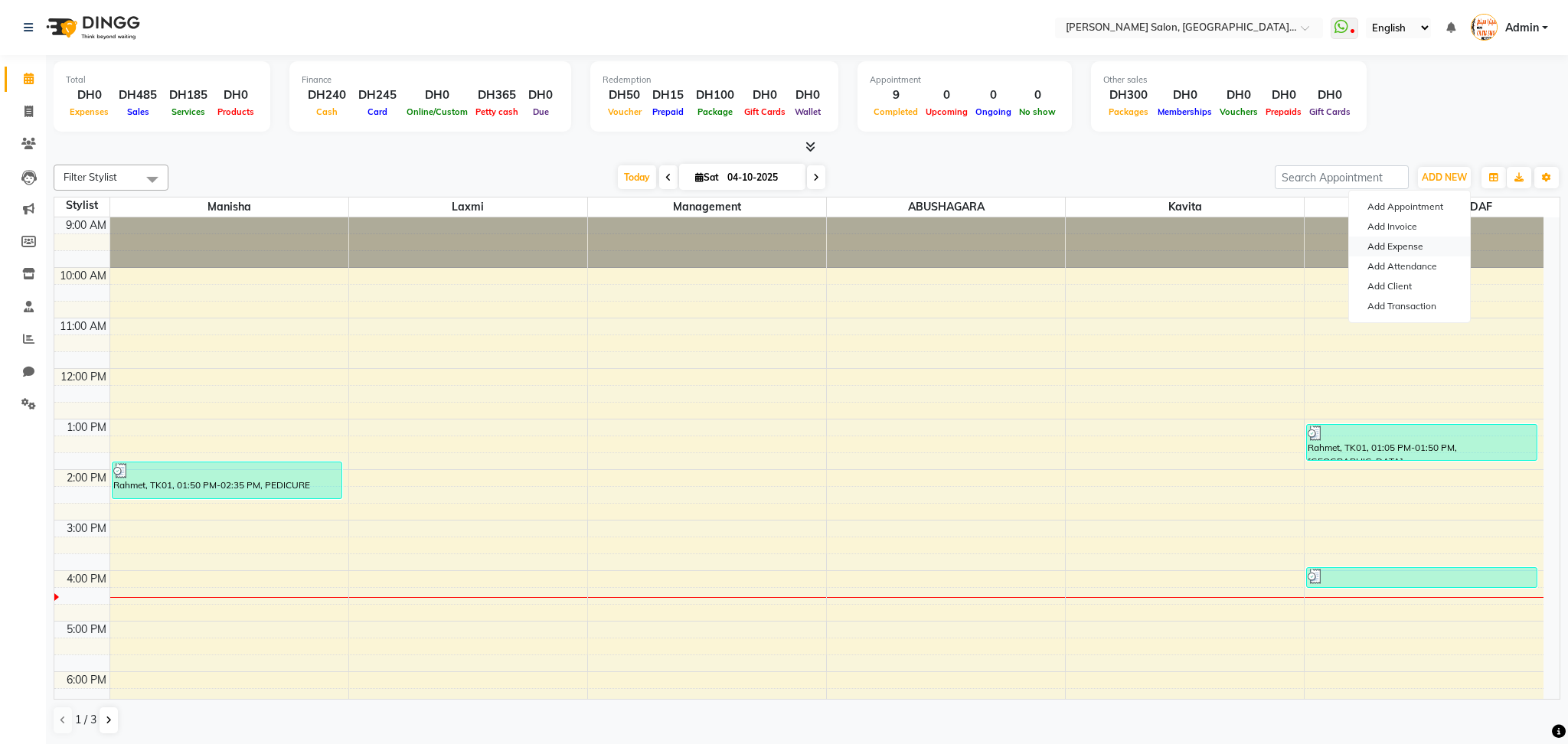
click at [1389, 250] on link "Add Expense" at bounding box center [1409, 246] width 121 height 20
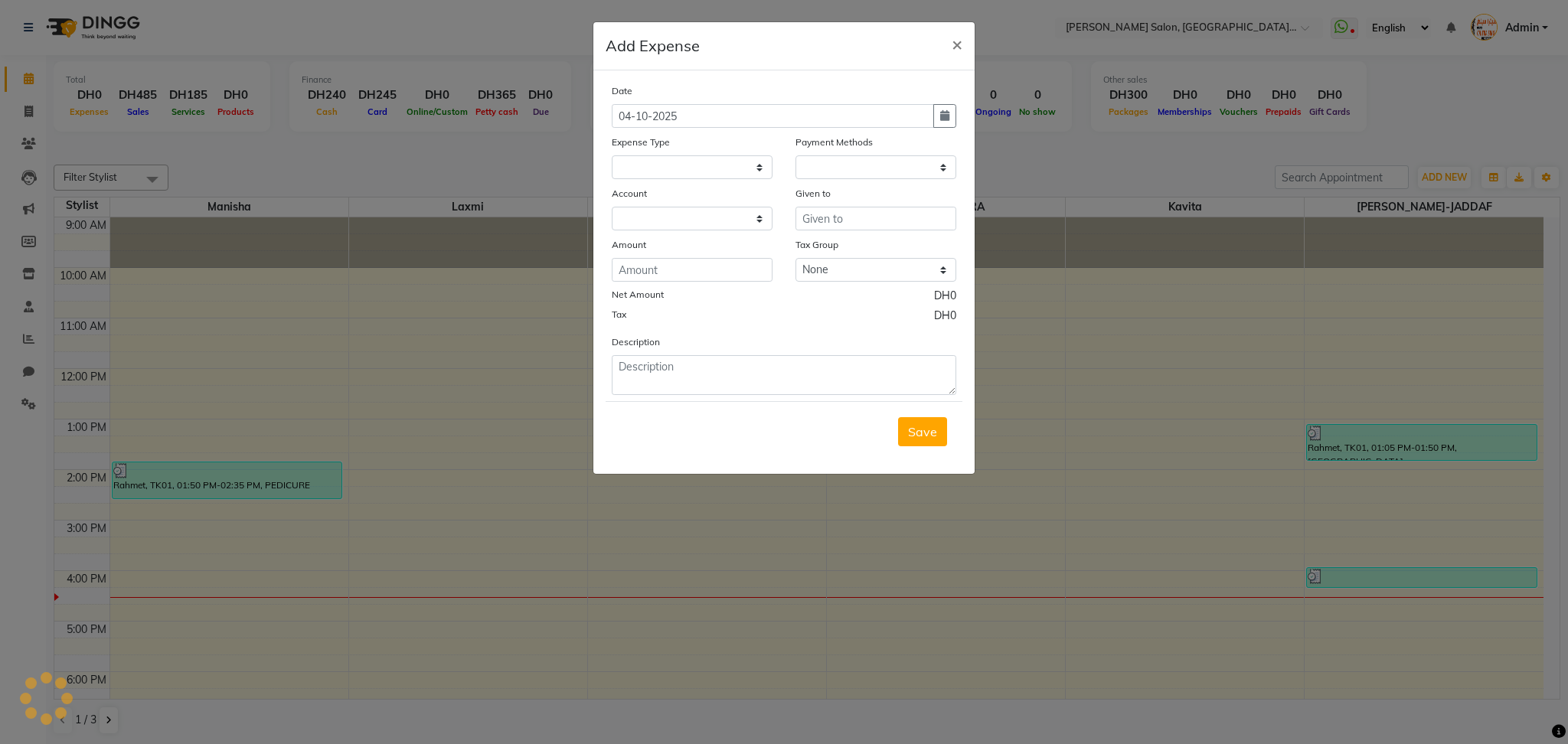
select select
select select "1"
select select "3139"
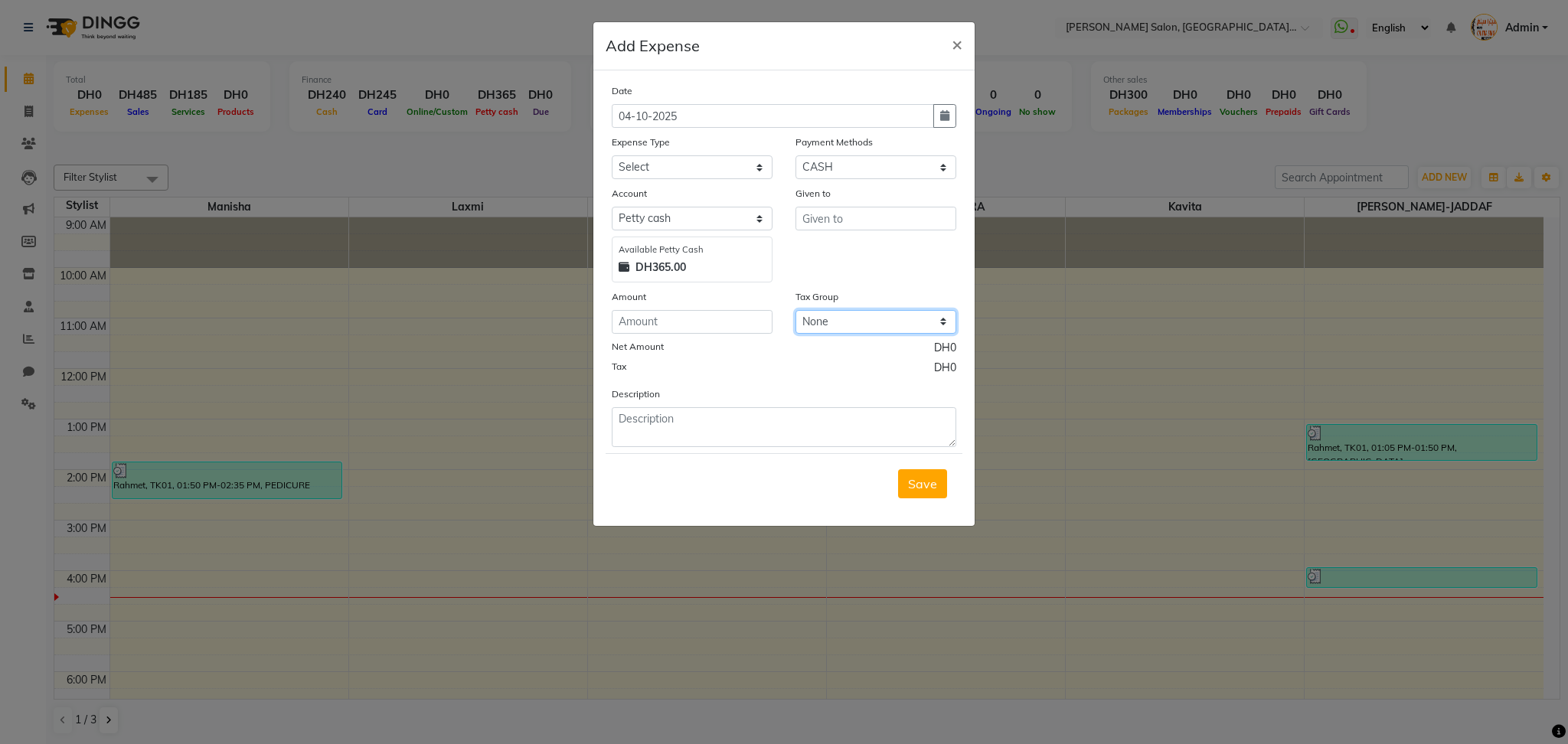
click at [837, 321] on select "None GST" at bounding box center [876, 321] width 161 height 23
select select "1627"
click at [795, 310] on select "None GST" at bounding box center [876, 321] width 161 height 23
click at [703, 328] on input "number" at bounding box center [692, 321] width 161 height 23
click at [614, 362] on label "Tax" at bounding box center [619, 366] width 14 height 14
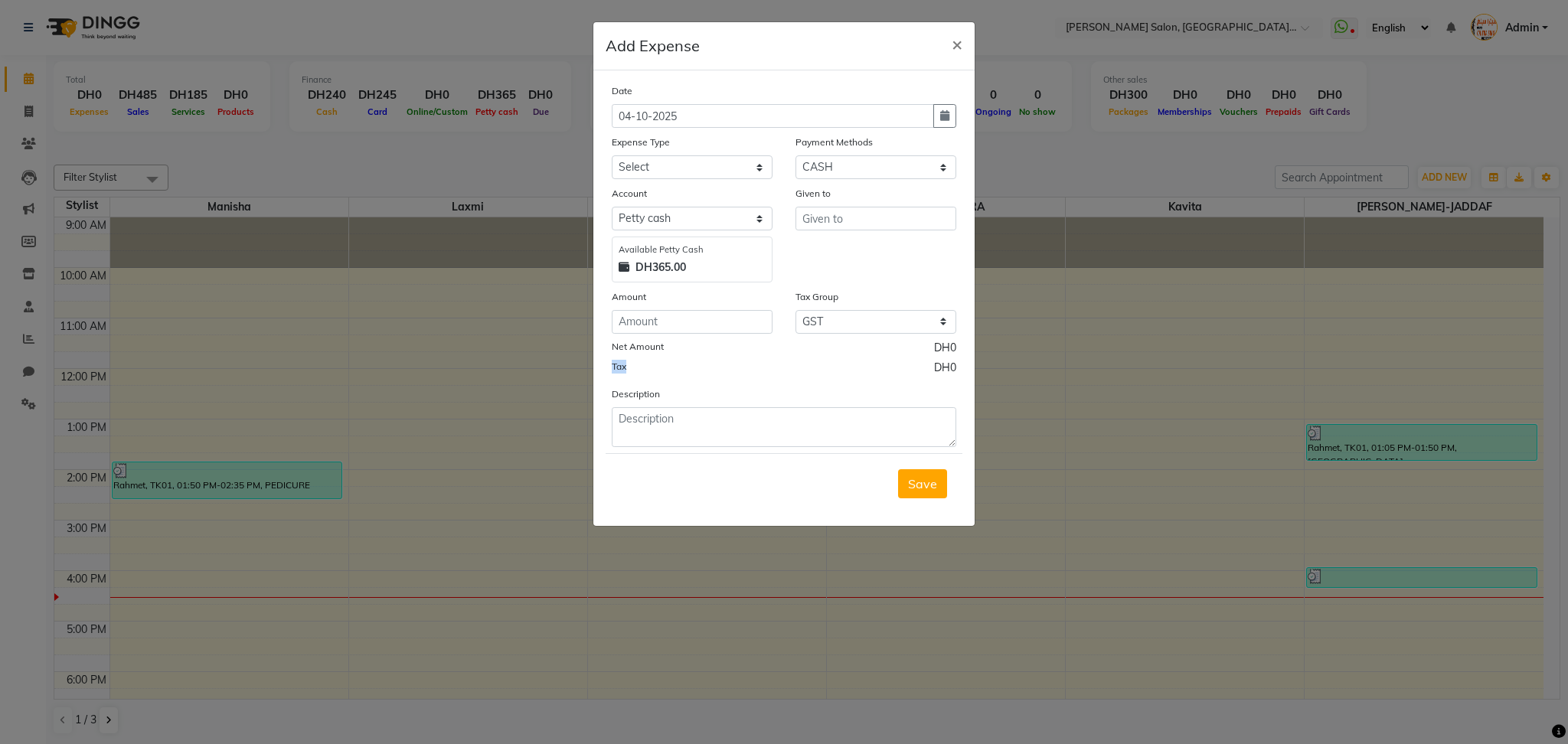
click at [614, 362] on label "Tax" at bounding box center [619, 366] width 14 height 14
click at [959, 43] on span "×" at bounding box center [956, 43] width 10 height 23
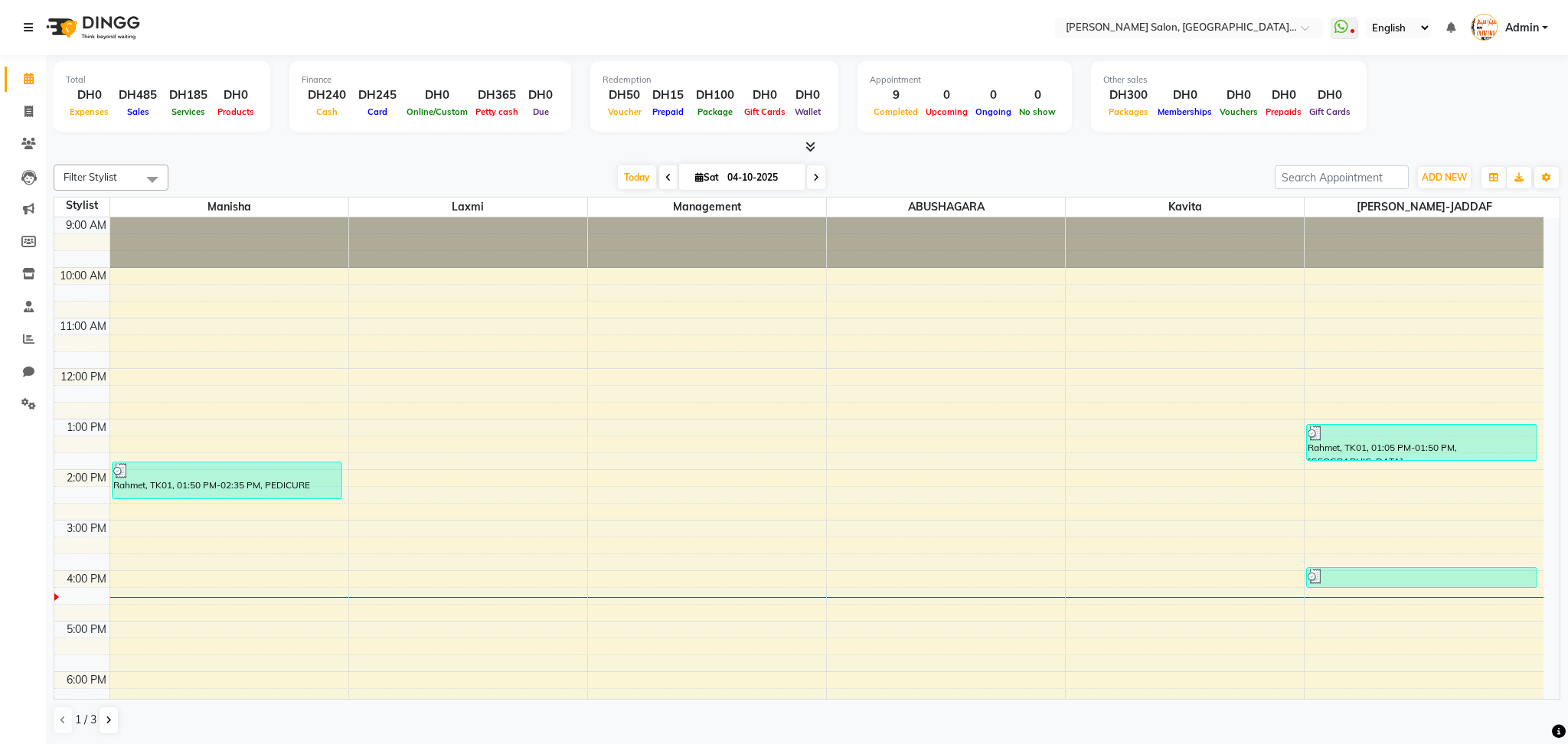
click at [26, 32] on icon at bounding box center [27, 27] width 9 height 10
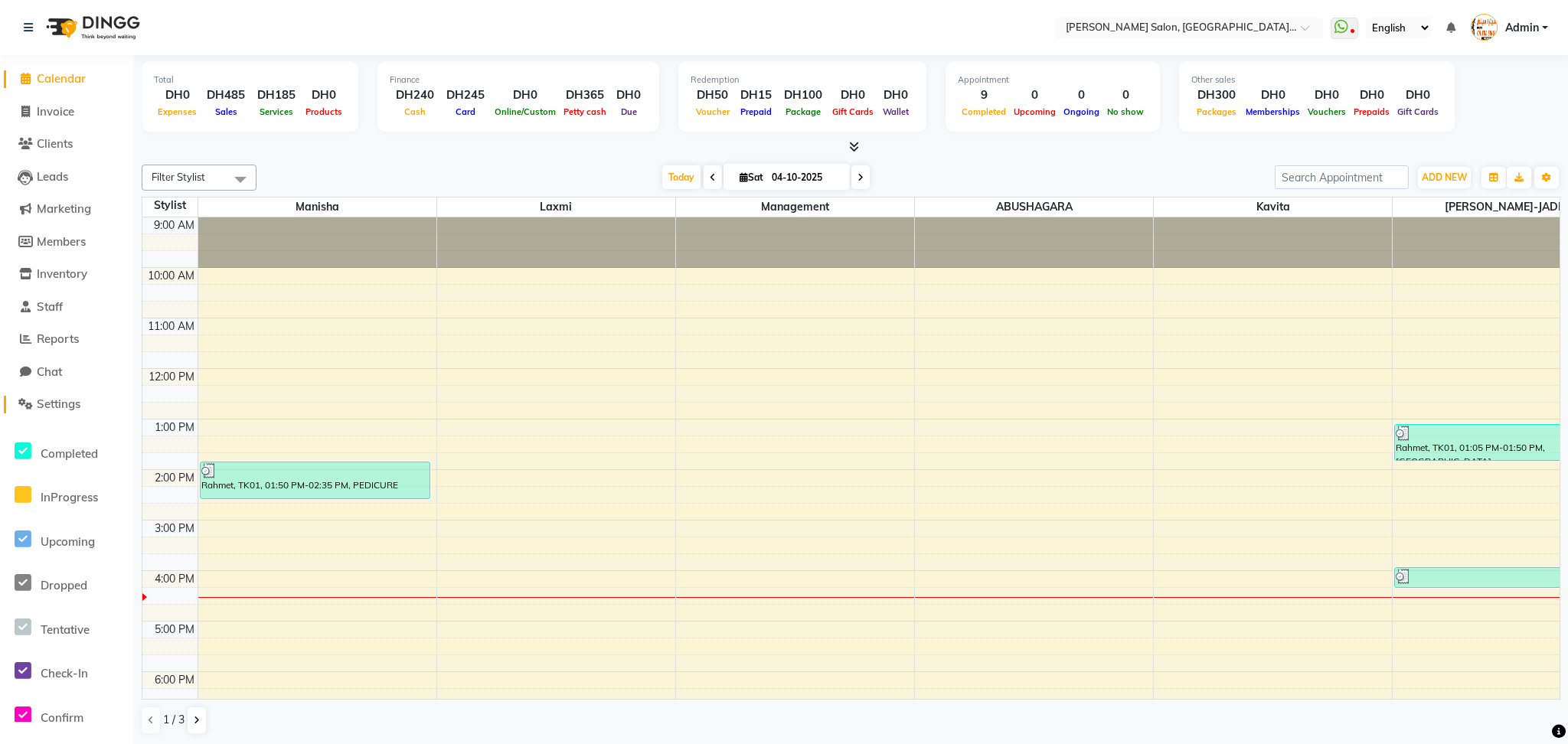
click at [55, 404] on span "Settings" at bounding box center [59, 404] width 43 height 14
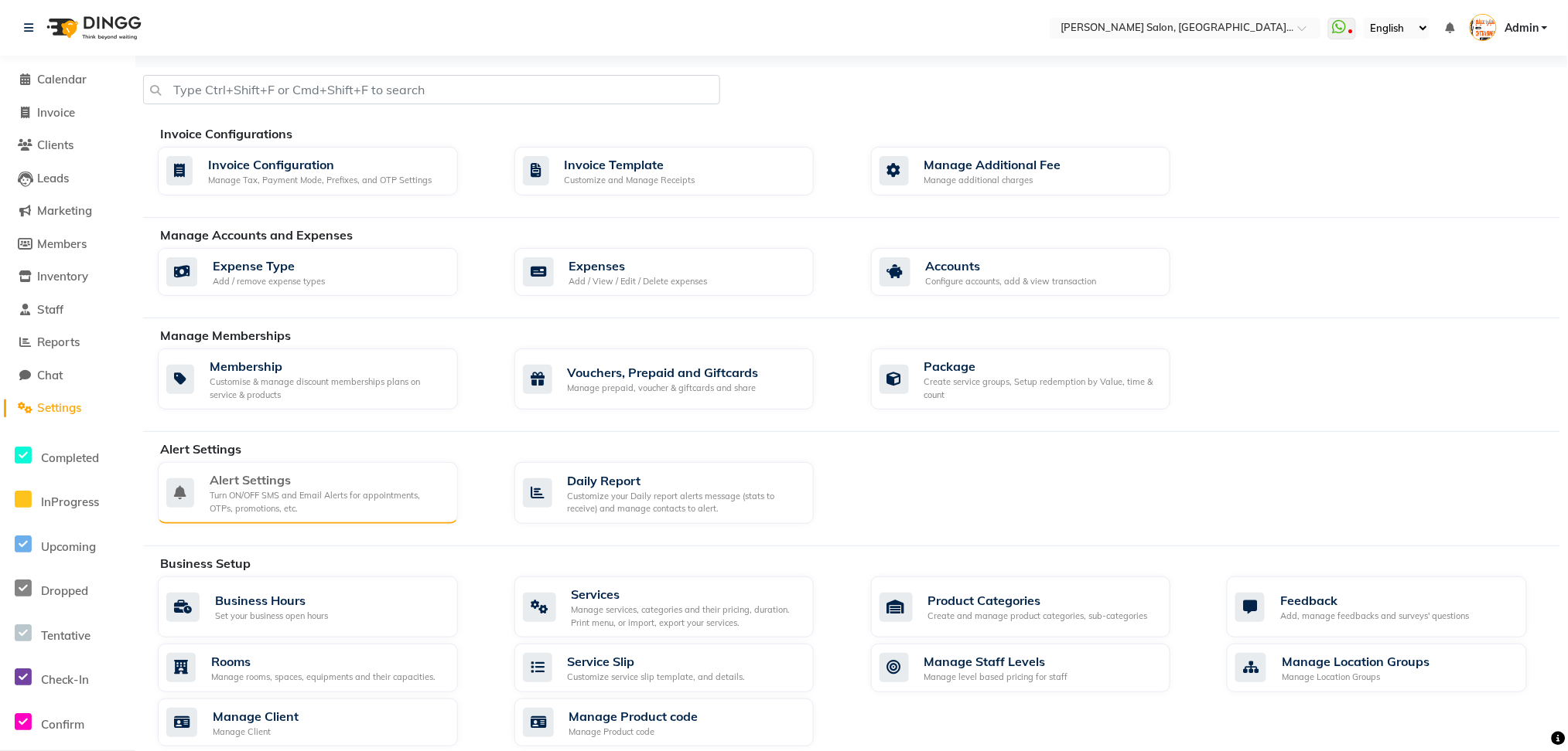
click at [298, 464] on div "Alert Settings Turn ON/OFF SMS and Email Alerts for appointments, OTPs, promoti…" at bounding box center [307, 493] width 300 height 62
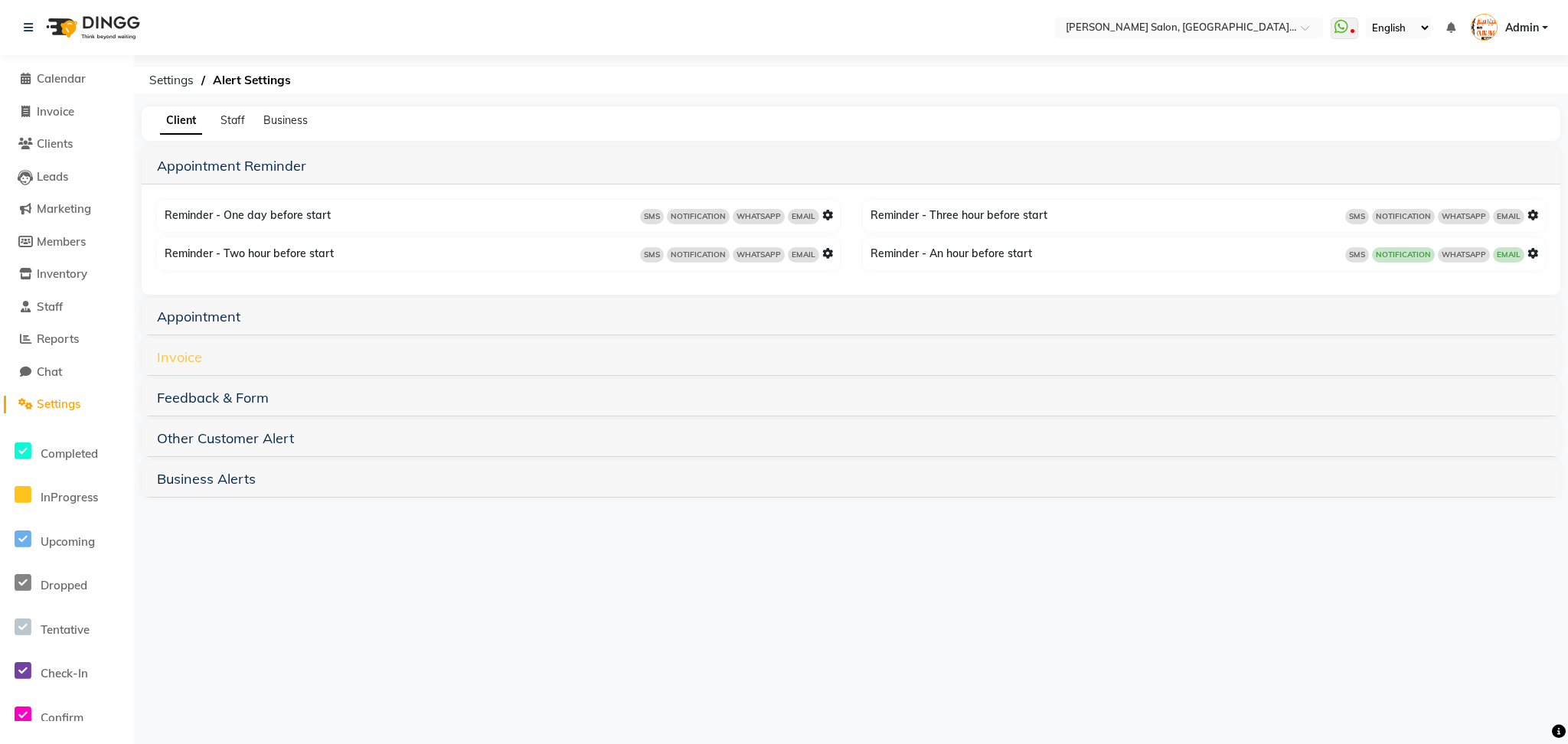
click at [185, 357] on link "Invoice" at bounding box center [179, 358] width 45 height 18
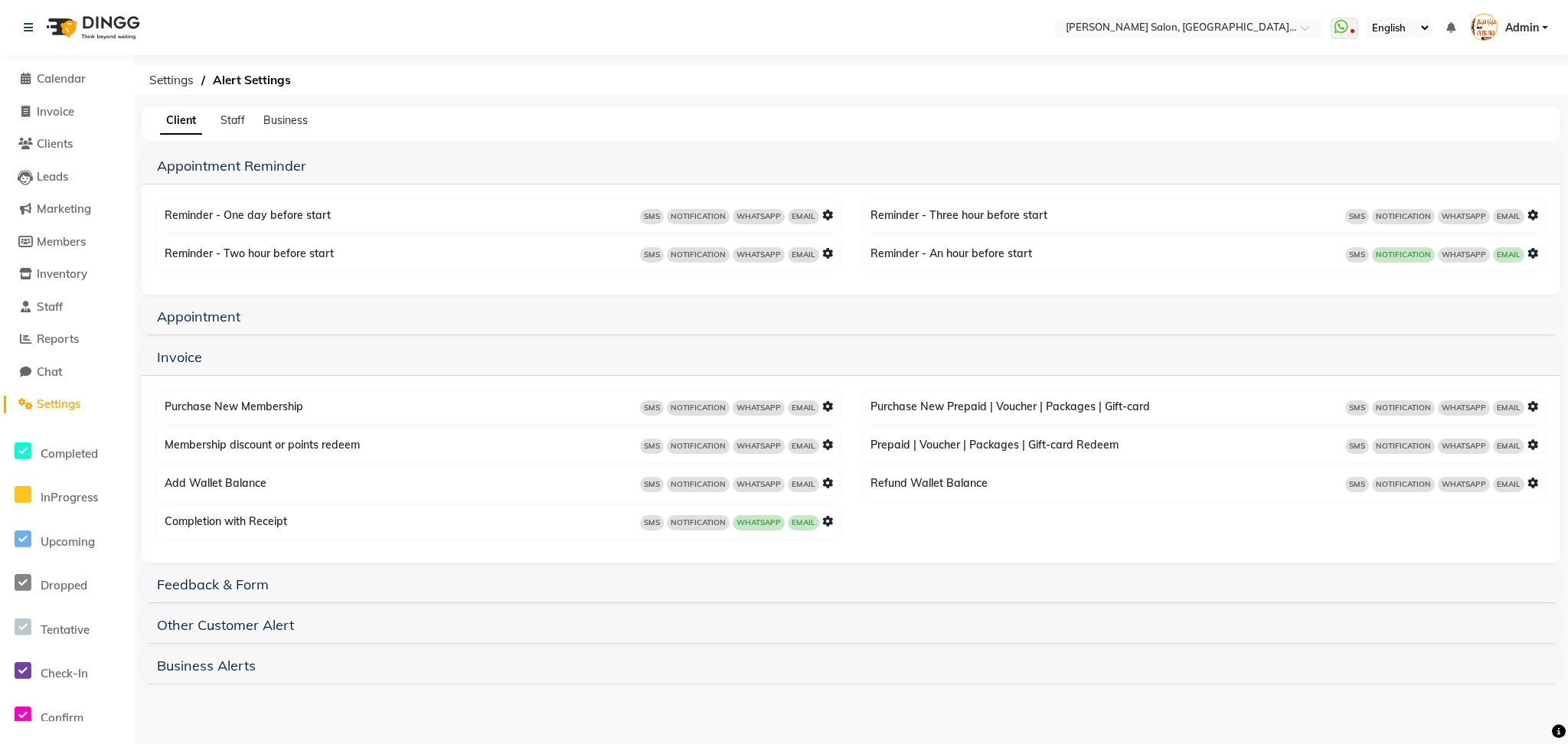
click at [827, 516] on icon at bounding box center [827, 521] width 10 height 10
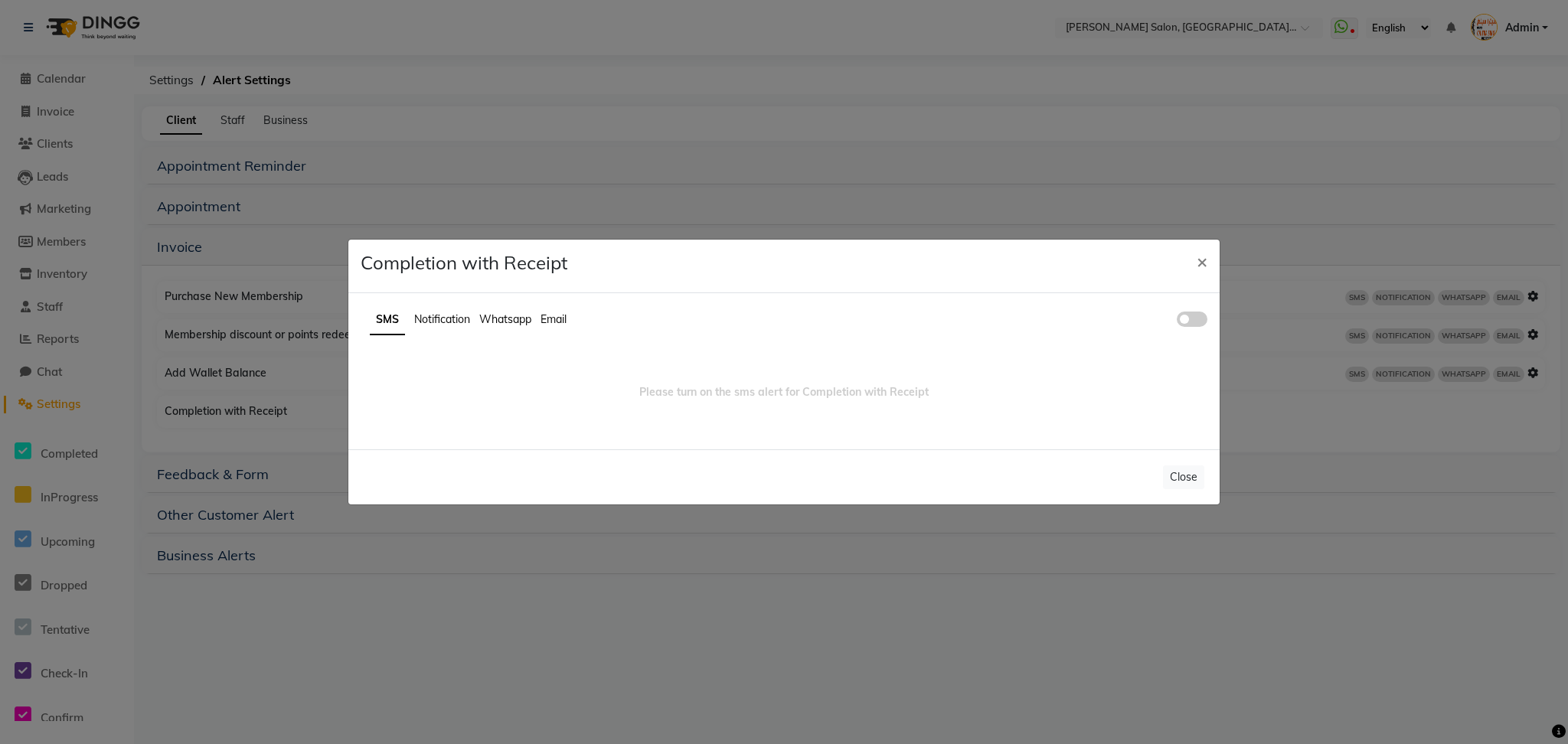
click at [514, 312] on span "Whatsapp" at bounding box center [505, 319] width 52 height 14
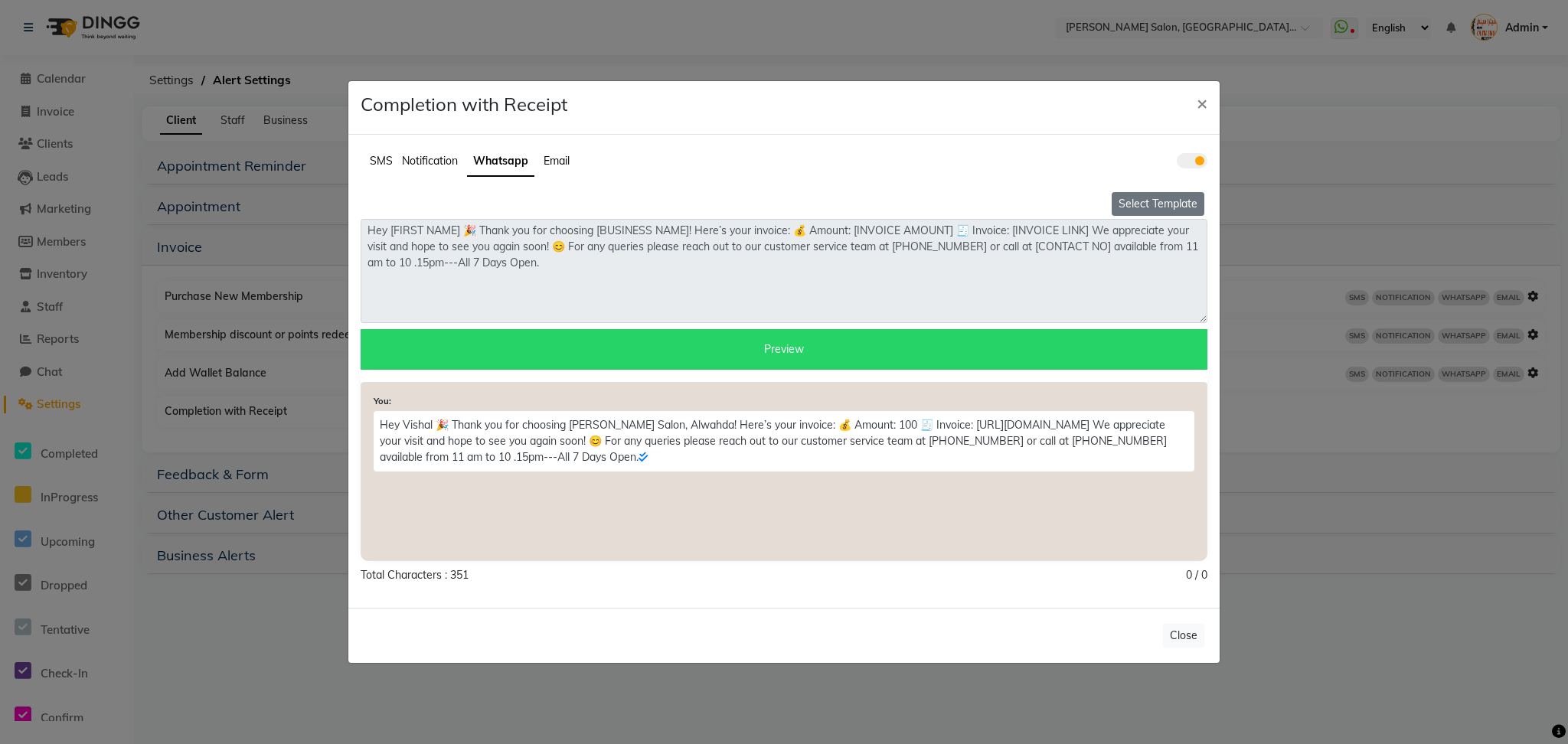
click at [1160, 202] on button "Select Template" at bounding box center [1157, 204] width 93 height 23
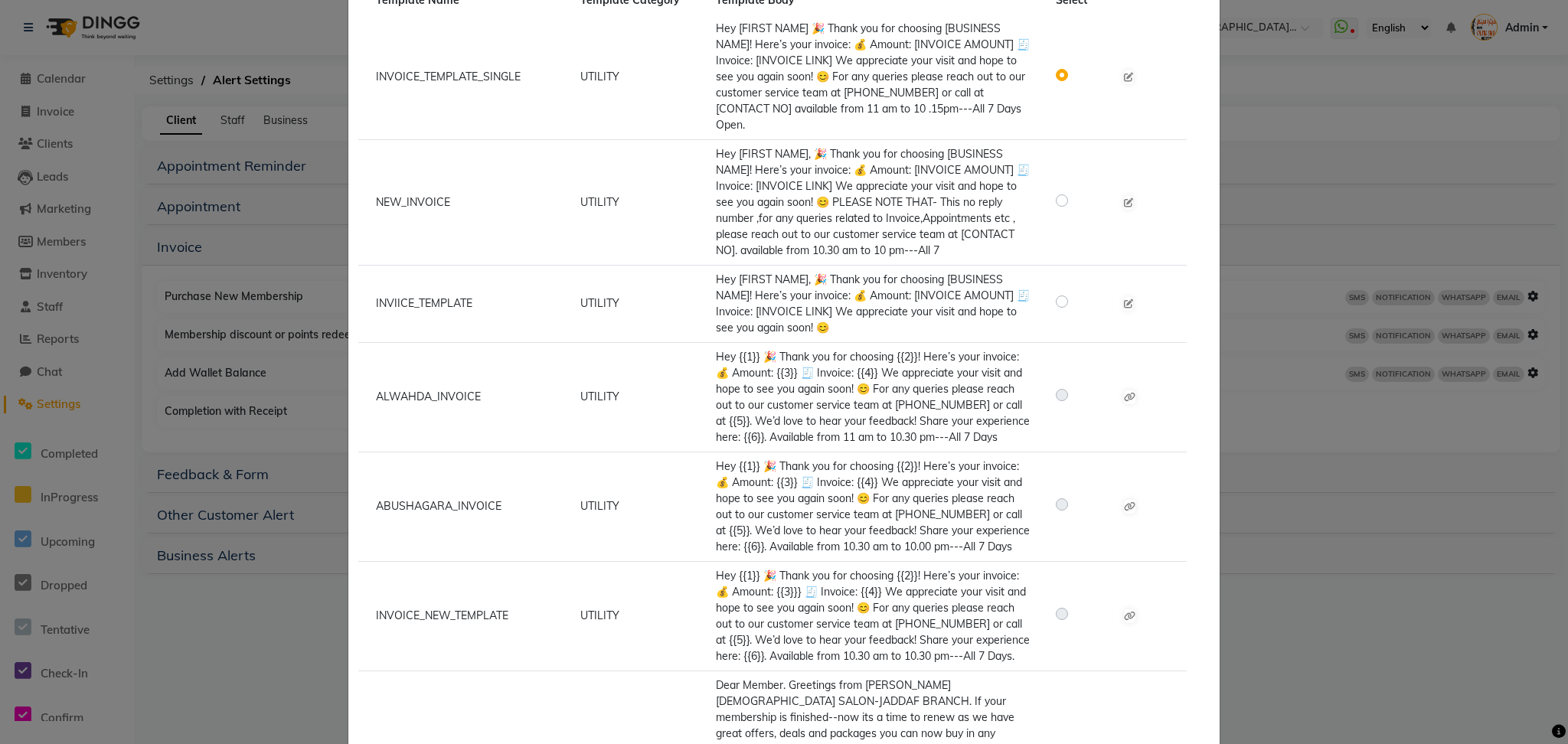
scroll to position [213, 0]
click at [1124, 398] on icon at bounding box center [1129, 395] width 11 height 9
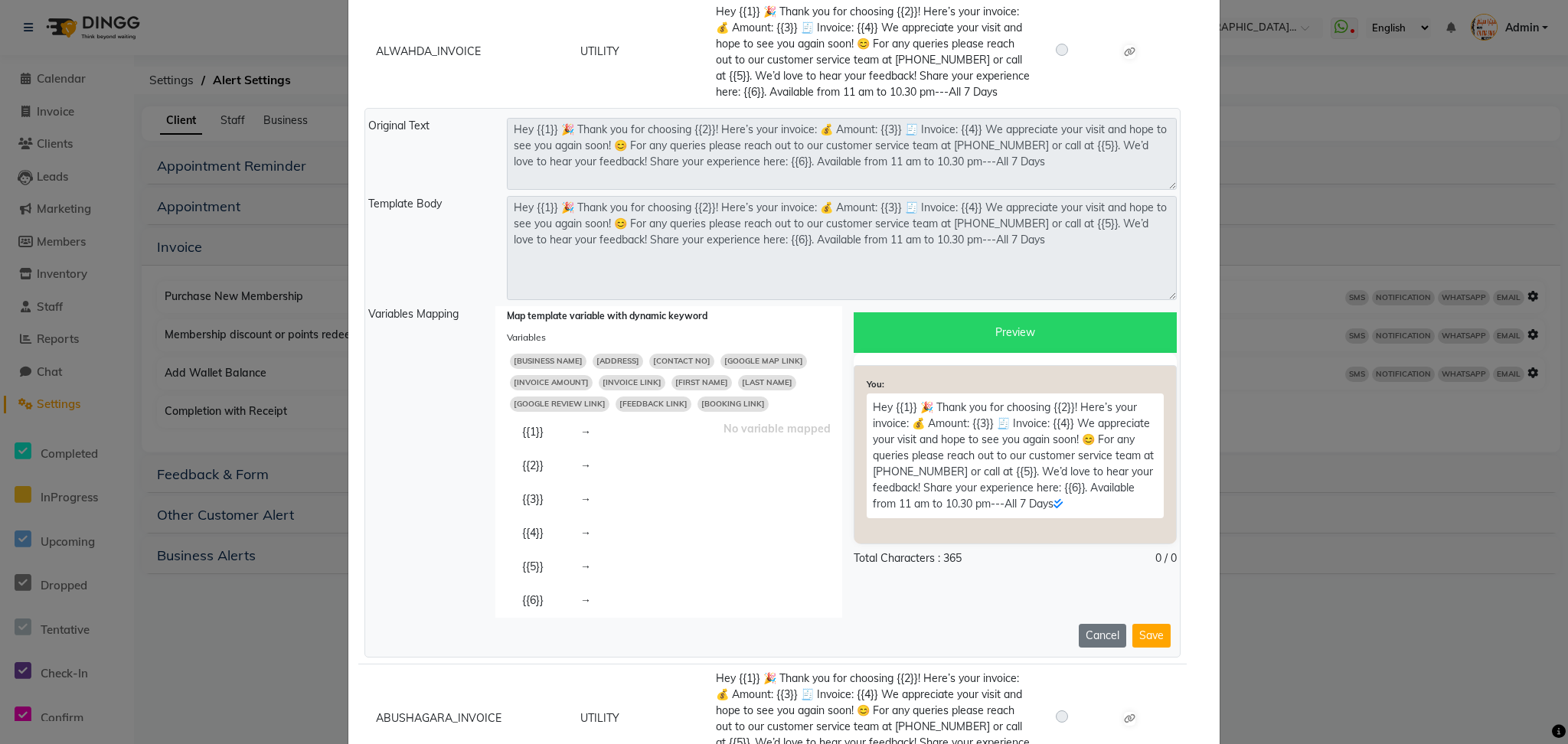
scroll to position [560, 0]
click at [683, 377] on span "[FIRST NAME]" at bounding box center [701, 380] width 60 height 15
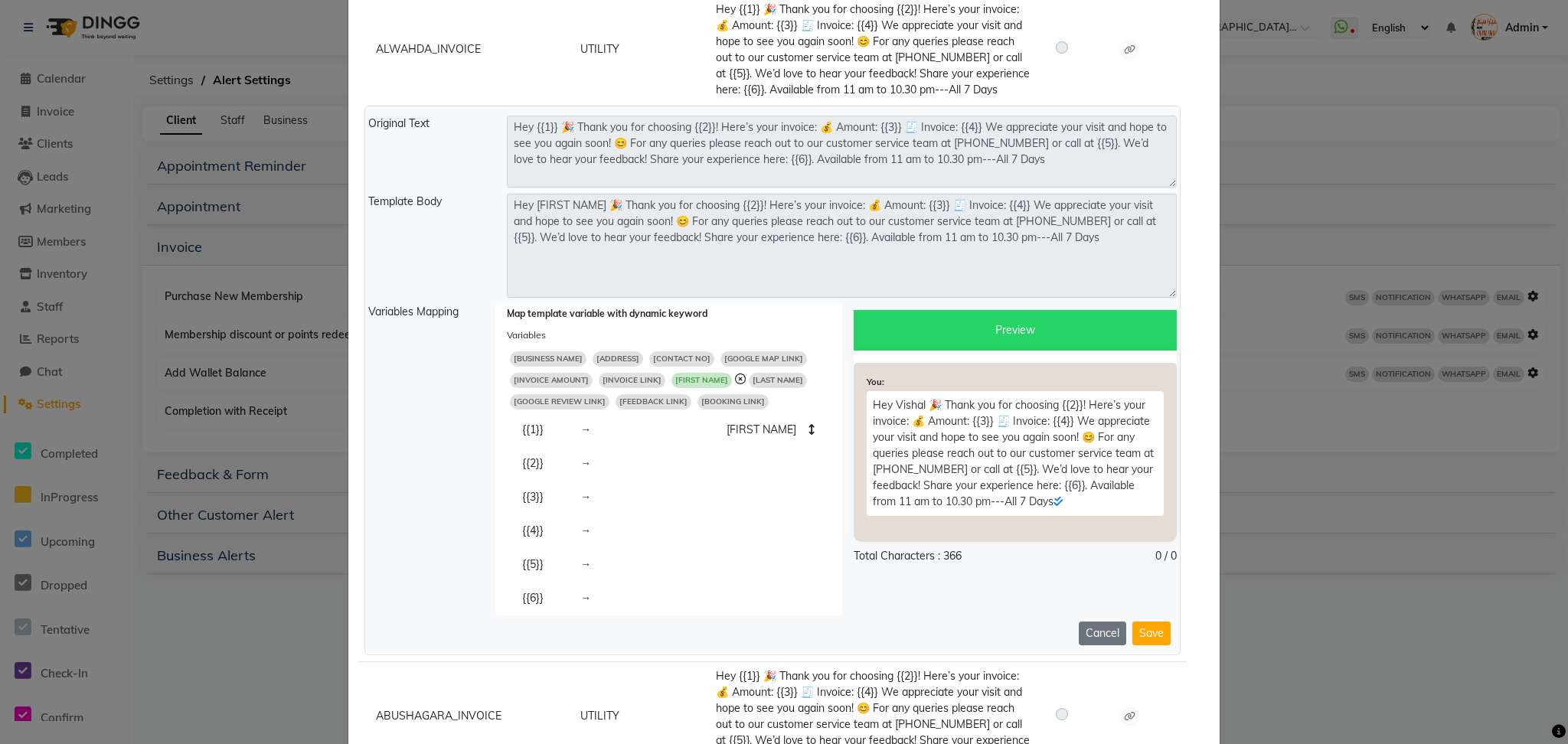
click at [559, 352] on span "[BUSINESS NAME]" at bounding box center [547, 359] width 76 height 15
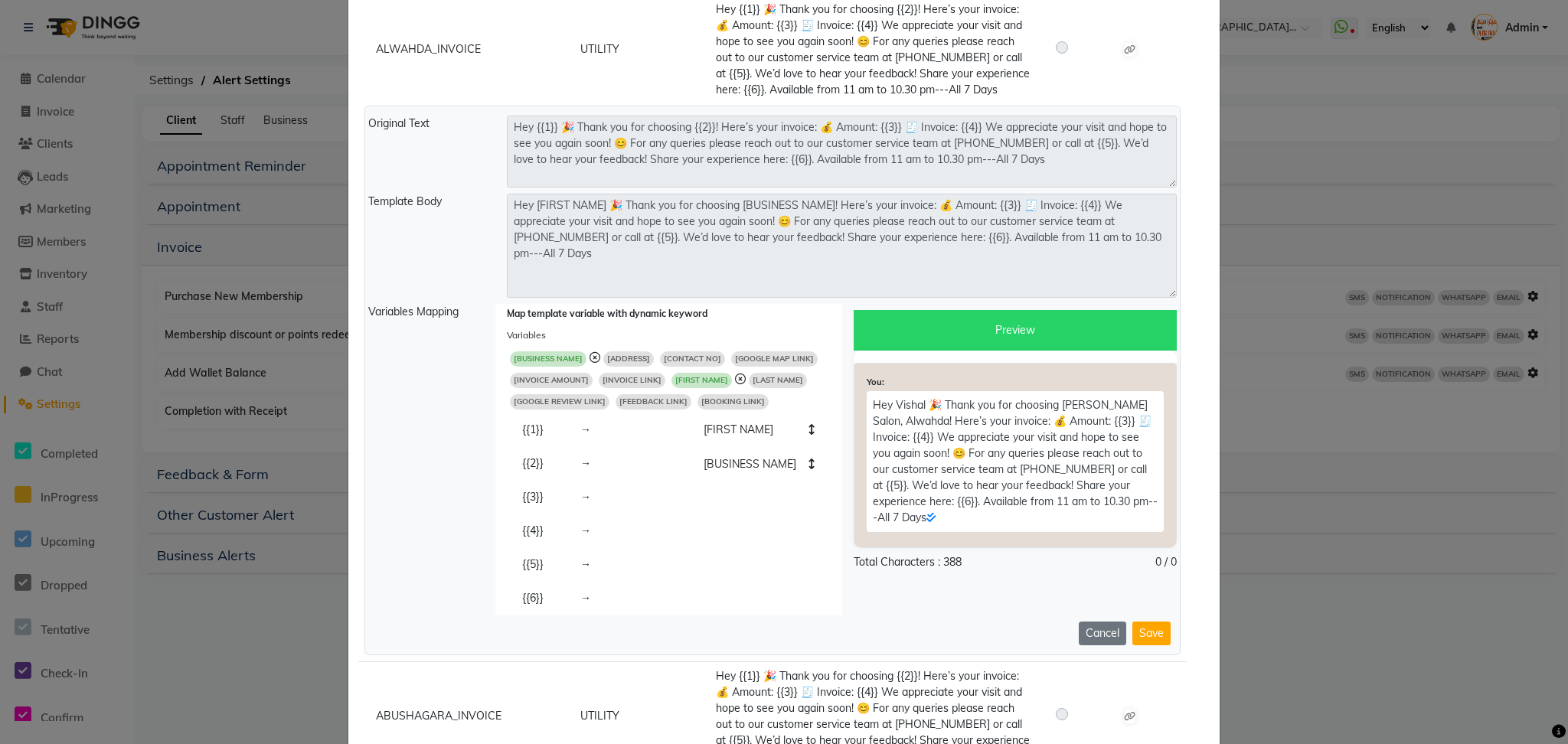
click at [610, 382] on span "[INVOICE LINK]" at bounding box center [632, 380] width 67 height 15
click at [521, 382] on span "[INVOICE AMOUNT]" at bounding box center [551, 380] width 83 height 15
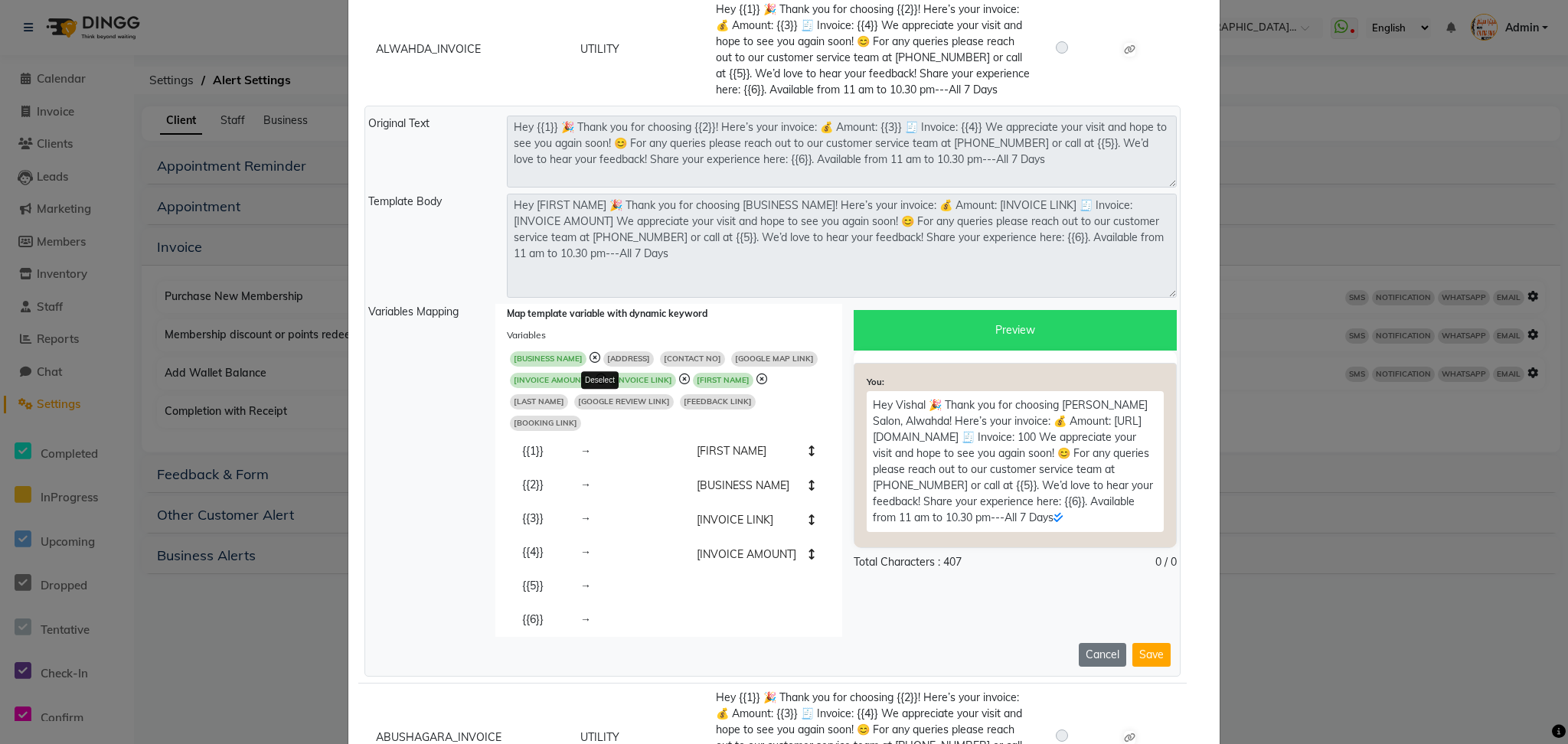
click at [596, 380] on icon at bounding box center [600, 378] width 10 height 10
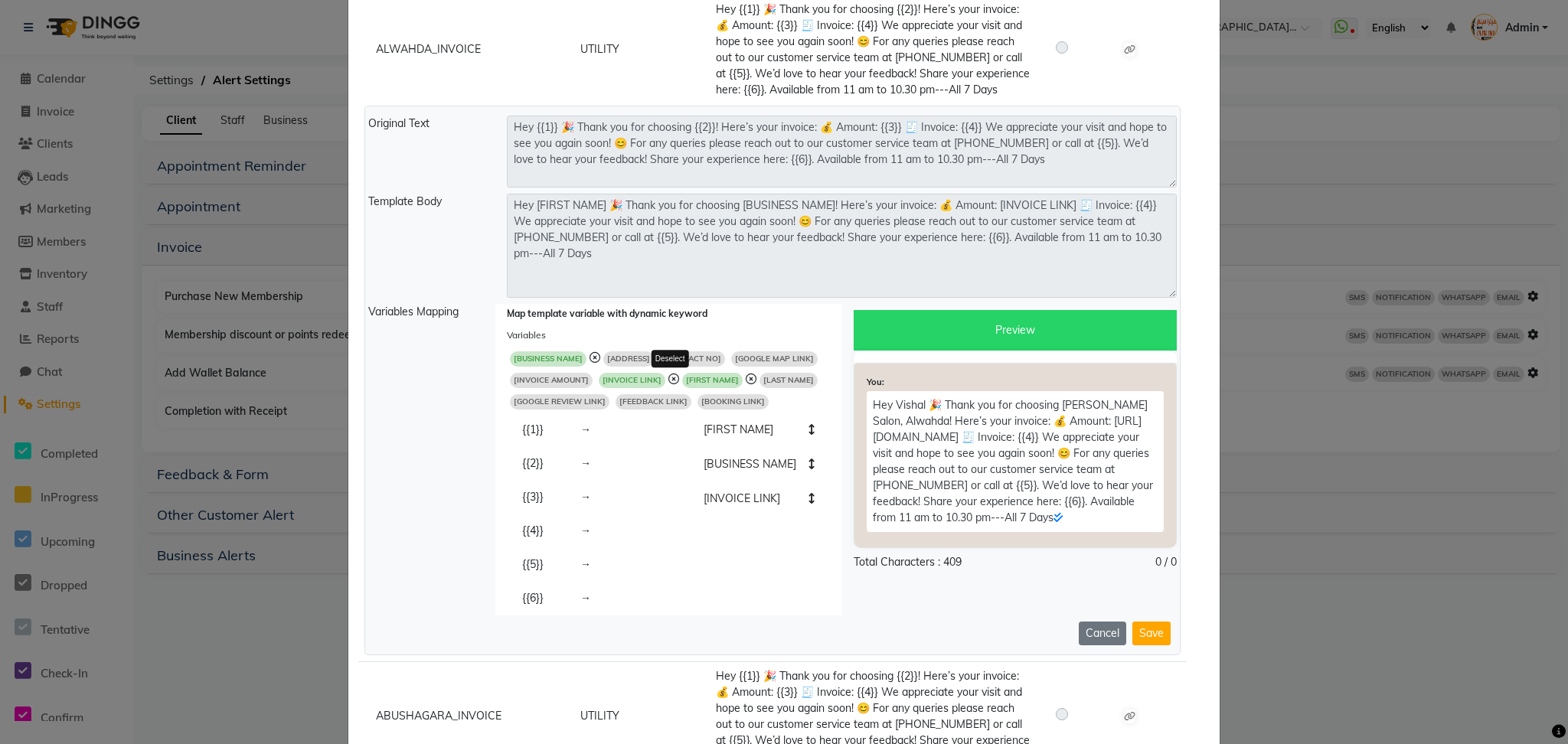
click at [668, 374] on icon at bounding box center [673, 378] width 10 height 10
click at [555, 378] on span "[INVOICE AMOUNT]" at bounding box center [551, 380] width 83 height 15
click at [640, 378] on span "[INVOICE LINK]" at bounding box center [642, 380] width 67 height 15
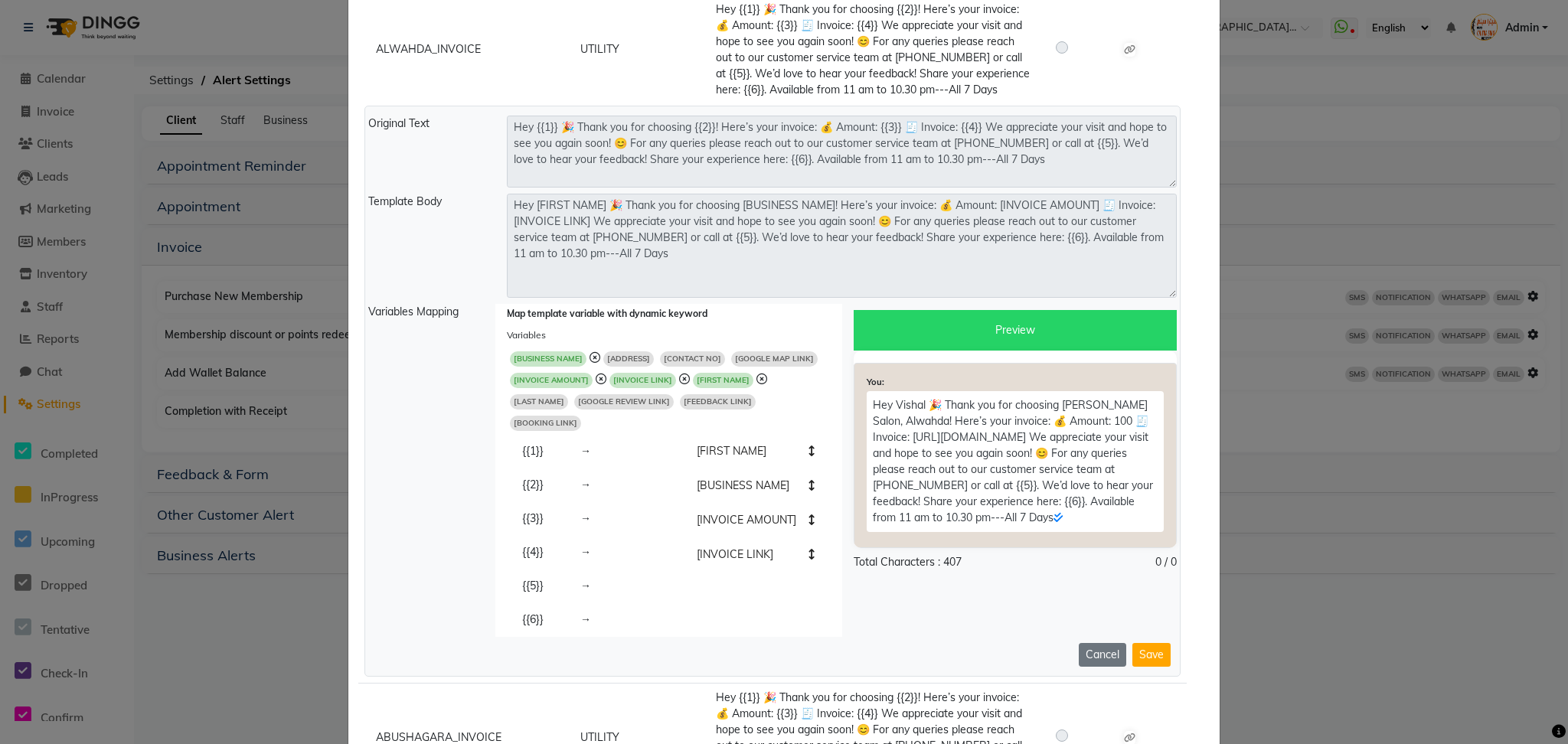
click at [672, 355] on span "[CONTACT NO]" at bounding box center [692, 359] width 65 height 15
click at [651, 399] on span "[GOOGLE REVIEW LINK]" at bounding box center [701, 402] width 100 height 15
type textarea "Hey [FIRST NAME] 🎉 Thank you for choosing [BUSINESS NAME]! Here’s your invoice:…"
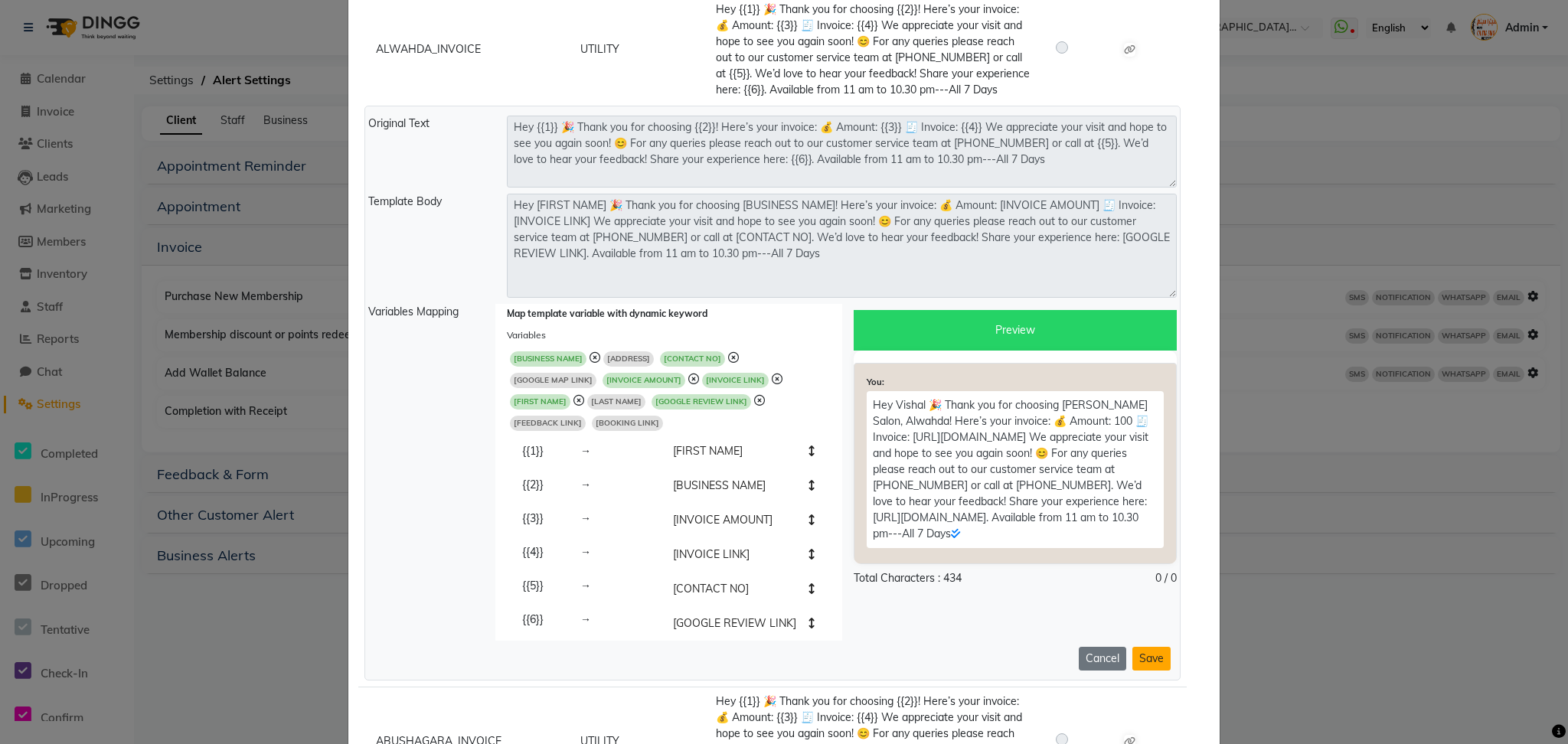
click at [1148, 647] on button "Save" at bounding box center [1152, 659] width 39 height 23
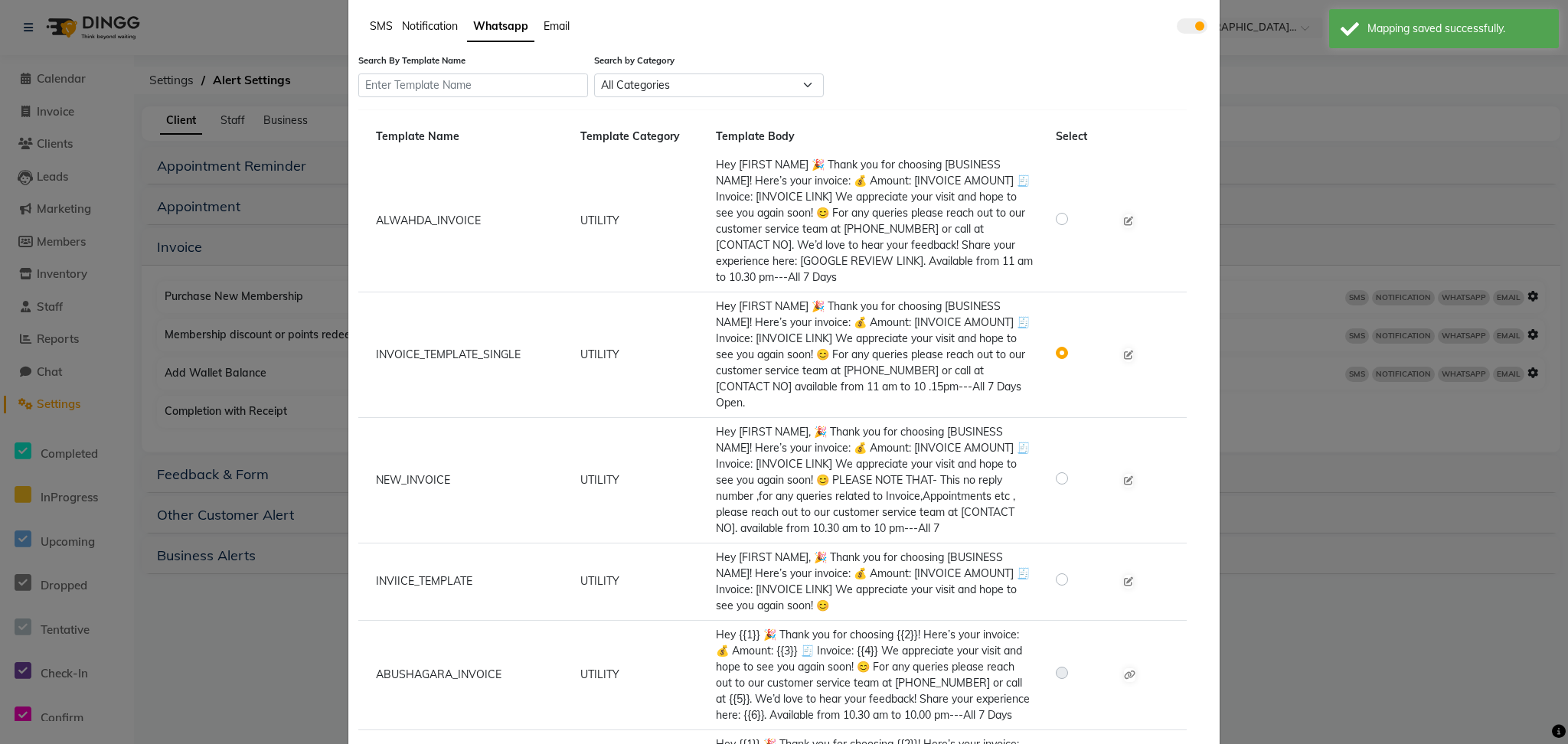
scroll to position [0, 0]
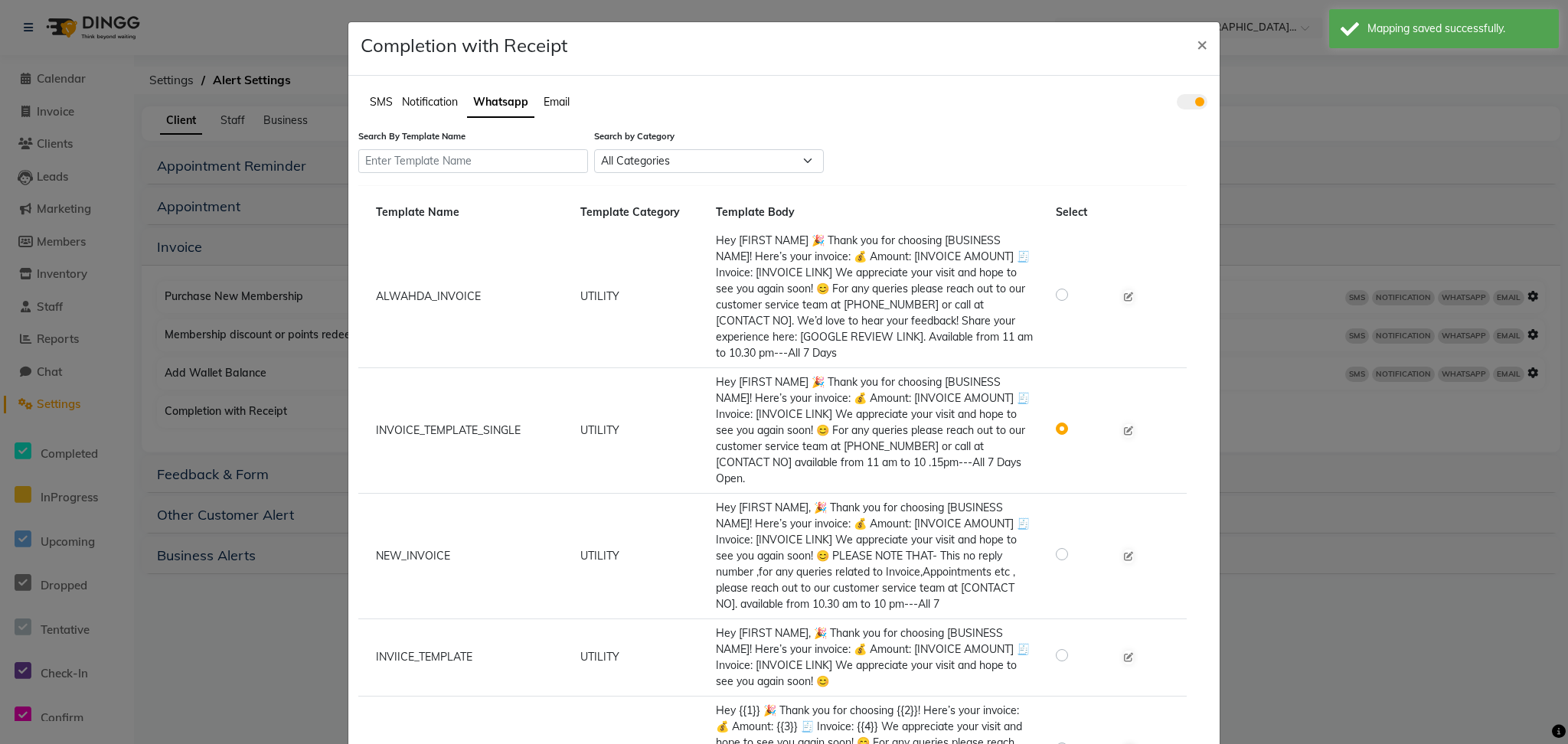
click at [1060, 291] on div at bounding box center [1064, 295] width 19 height 19
click at [1074, 293] on label at bounding box center [1074, 295] width 0 height 19
click at [1058, 293] on input "radio" at bounding box center [1063, 294] width 10 height 10
radio input "true"
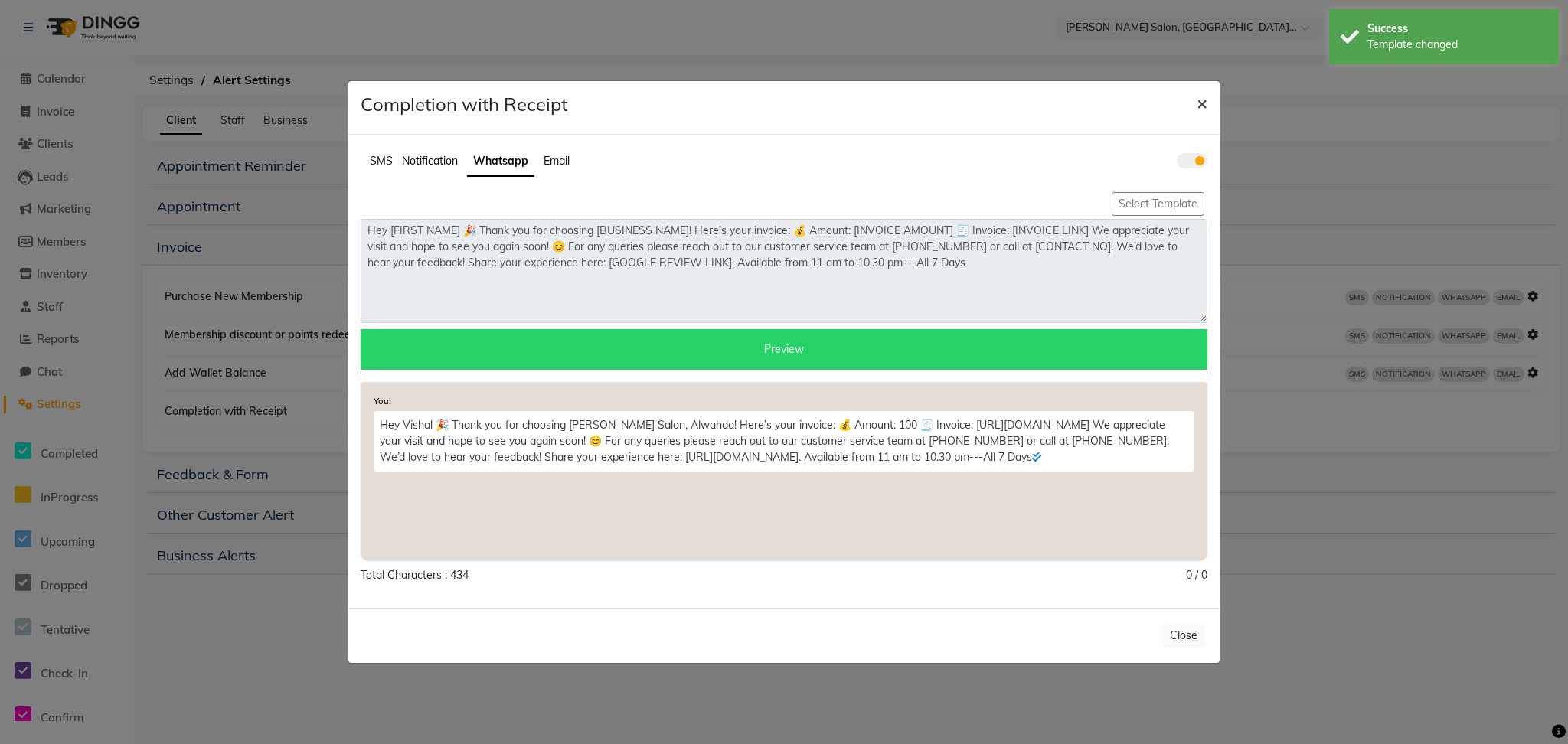
click at [1201, 105] on span "×" at bounding box center [1201, 102] width 10 height 23
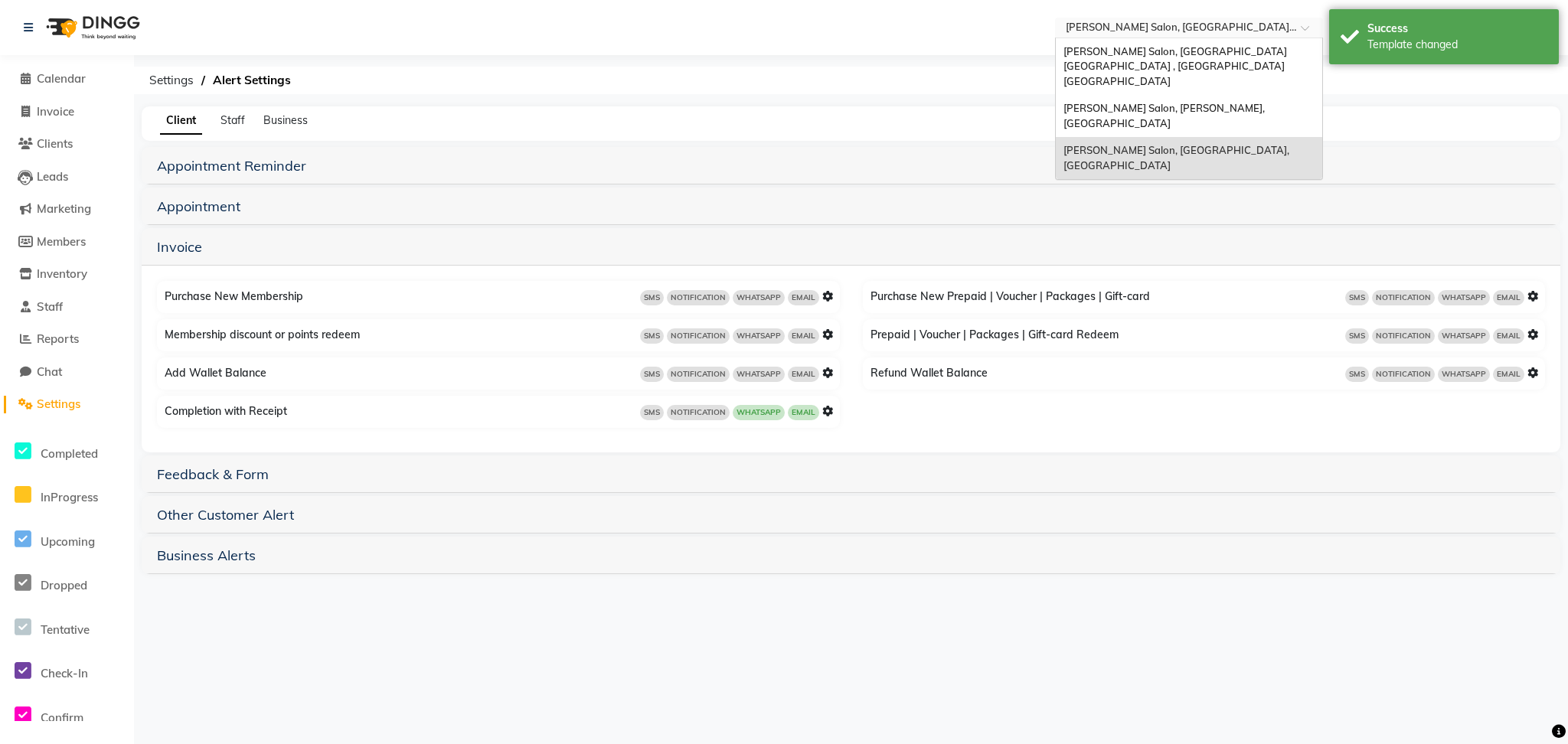
click at [1220, 28] on input "text" at bounding box center [1174, 29] width 222 height 15
click at [1233, 101] on span "[PERSON_NAME] Salon, [PERSON_NAME], [GEOGRAPHIC_DATA]" at bounding box center [1165, 115] width 204 height 27
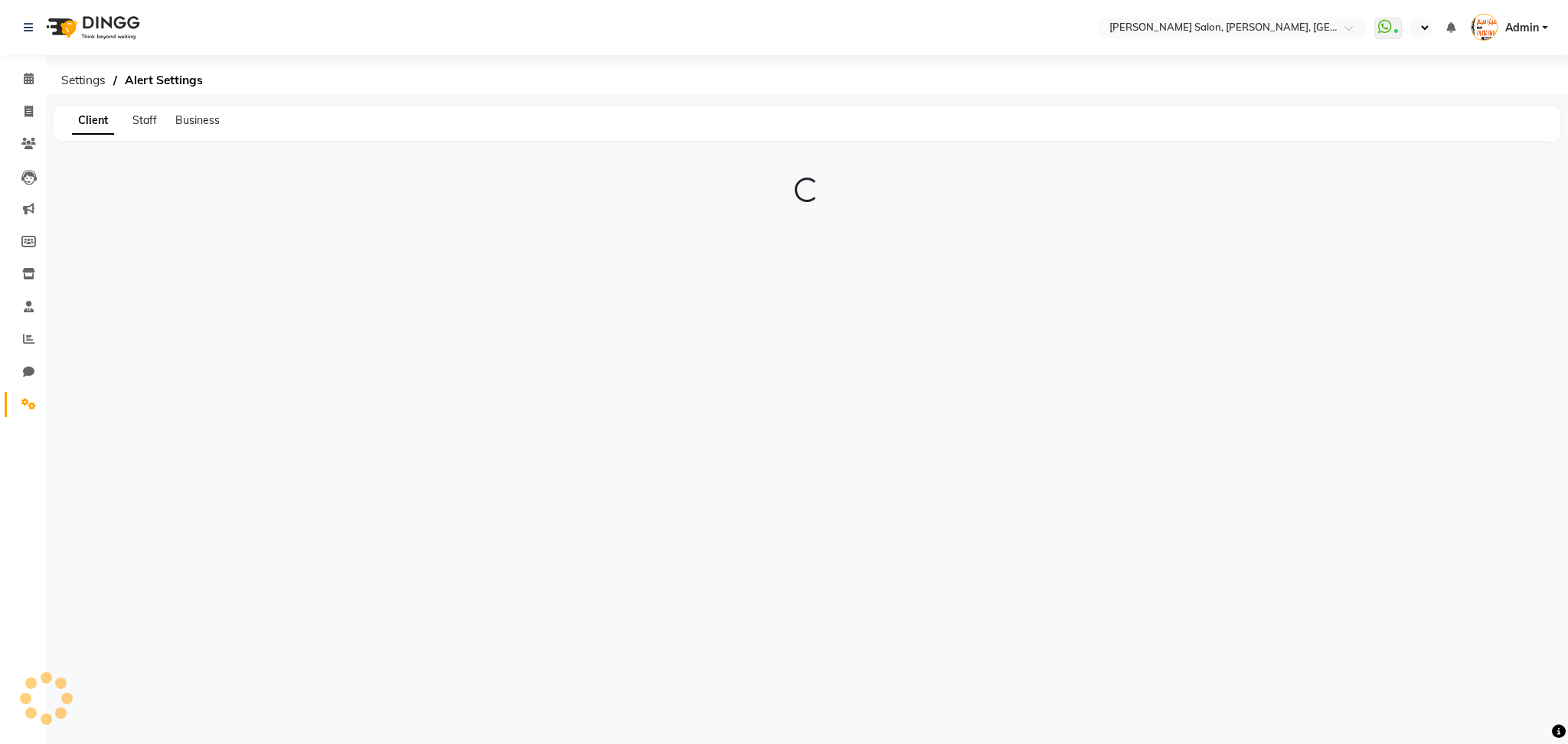
select select "en"
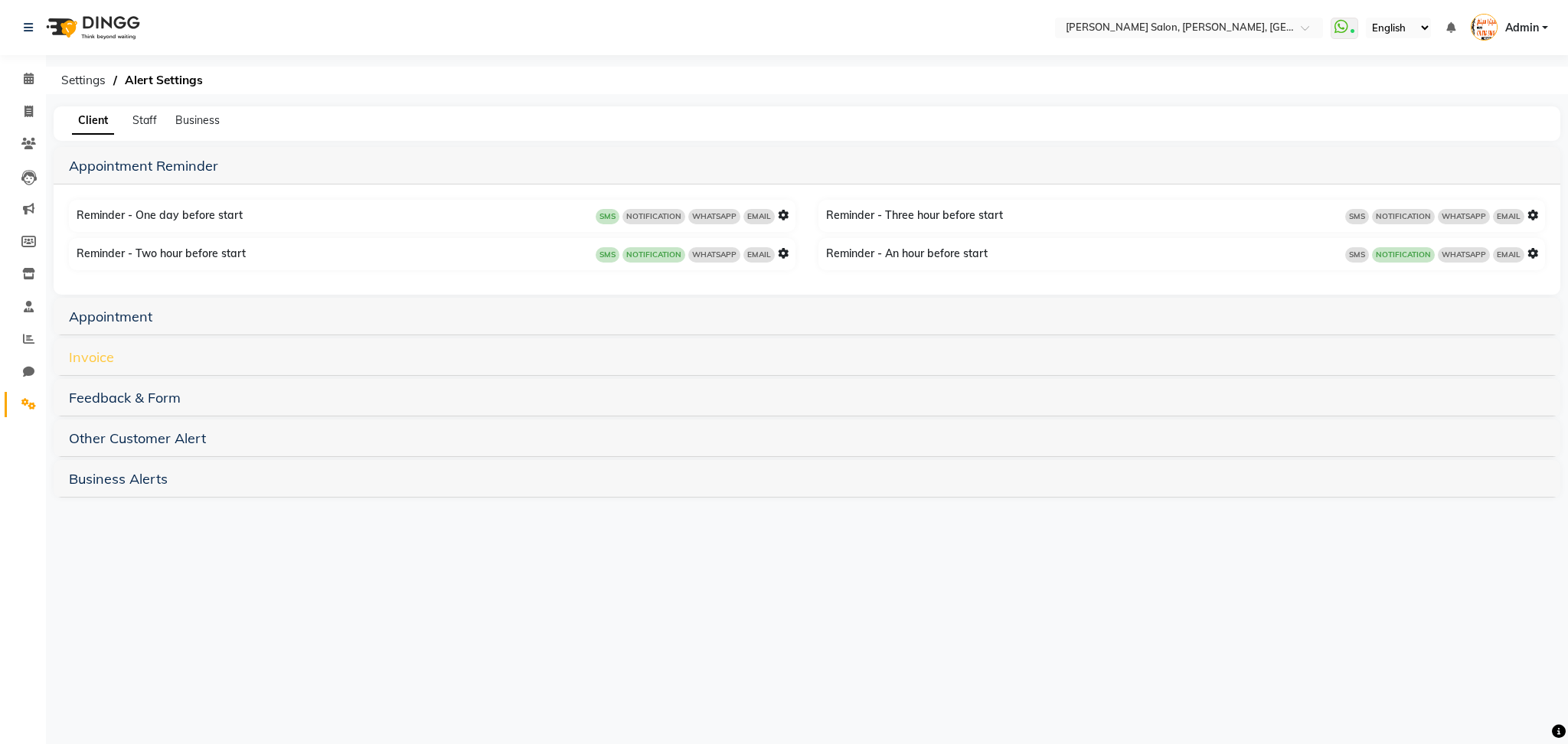
click at [72, 361] on link "Invoice" at bounding box center [92, 358] width 45 height 18
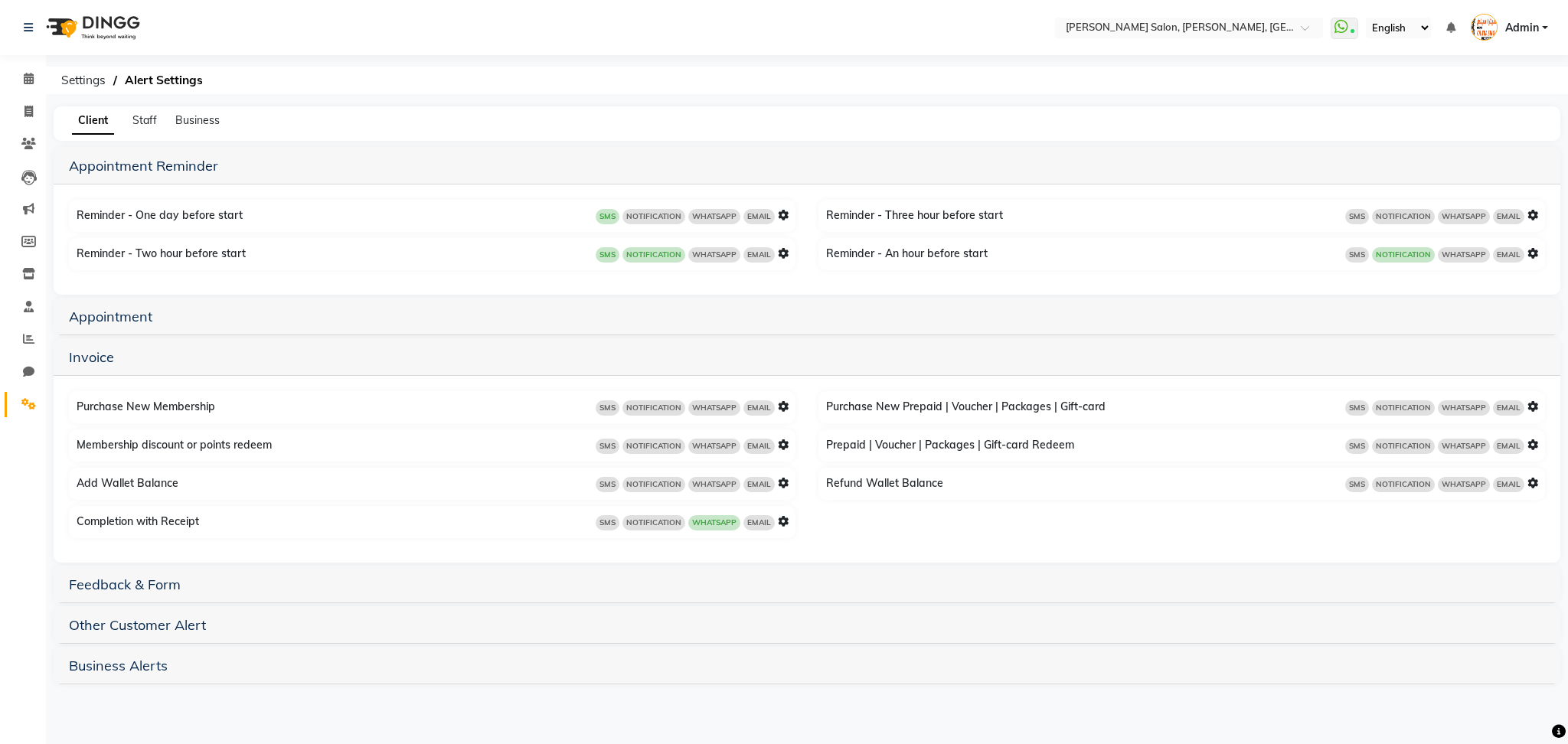
click at [782, 516] on icon at bounding box center [782, 521] width 10 height 10
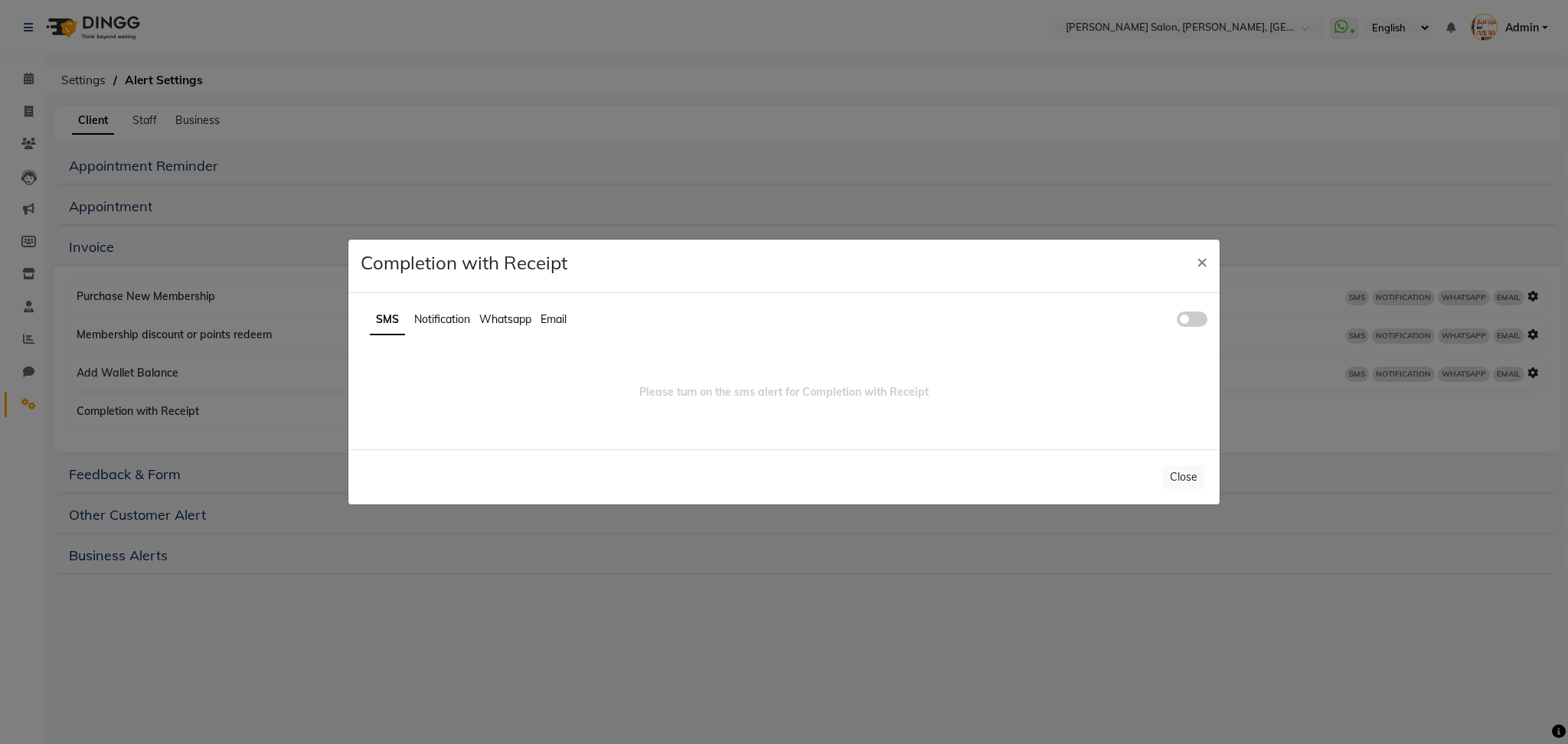
click at [495, 325] on li "Whatsapp" at bounding box center [505, 320] width 52 height 16
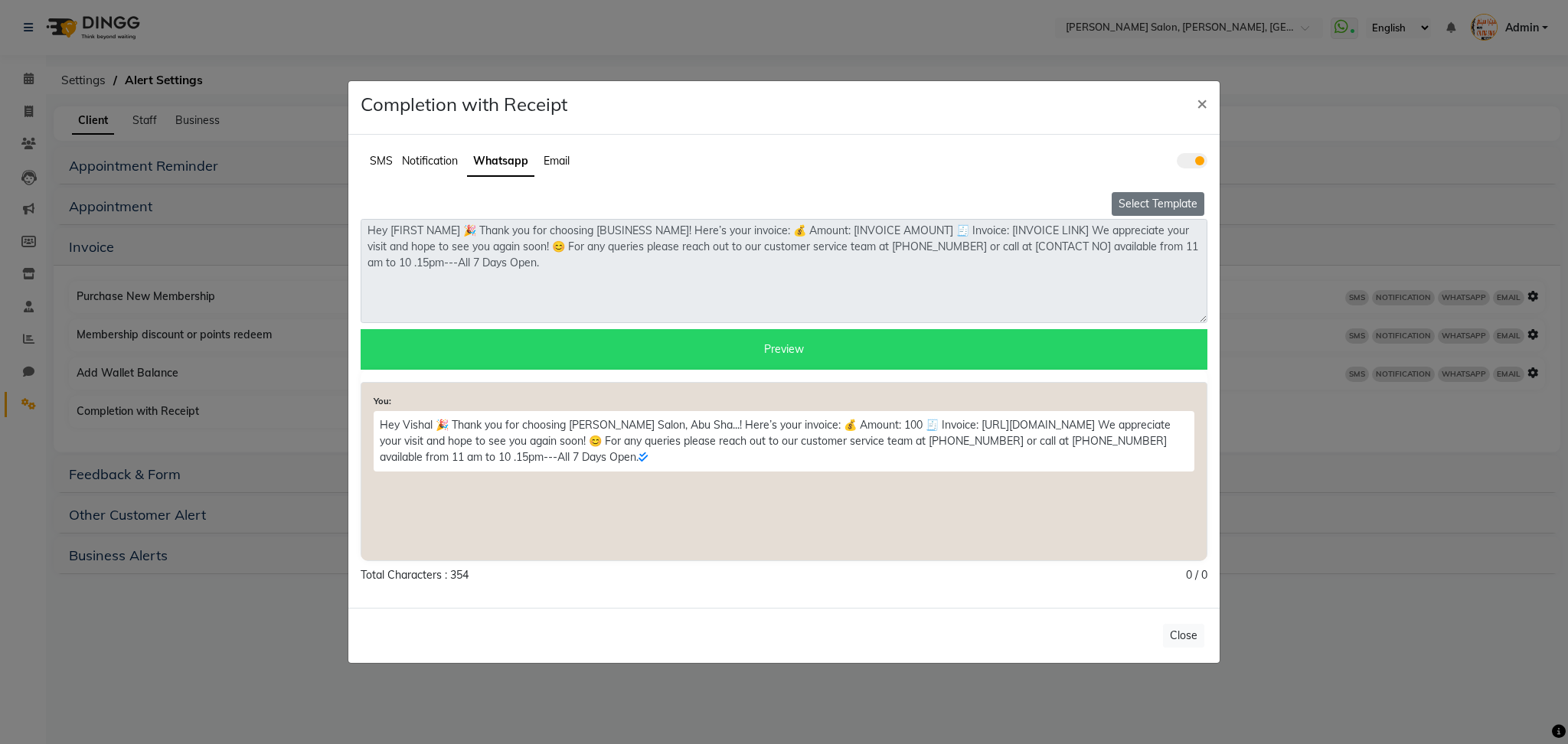
click at [1171, 202] on button "Select Template" at bounding box center [1157, 204] width 93 height 23
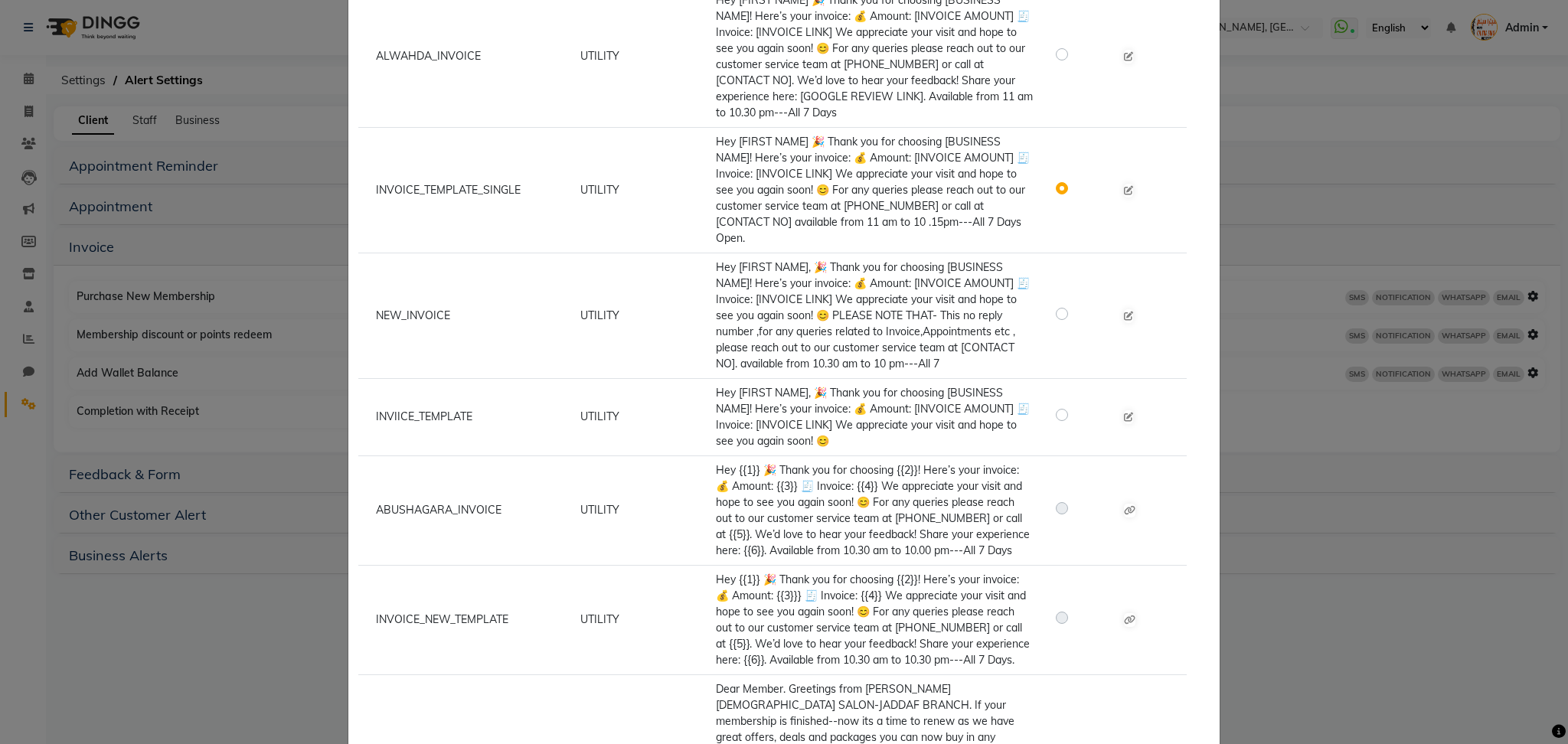
scroll to position [248, 0]
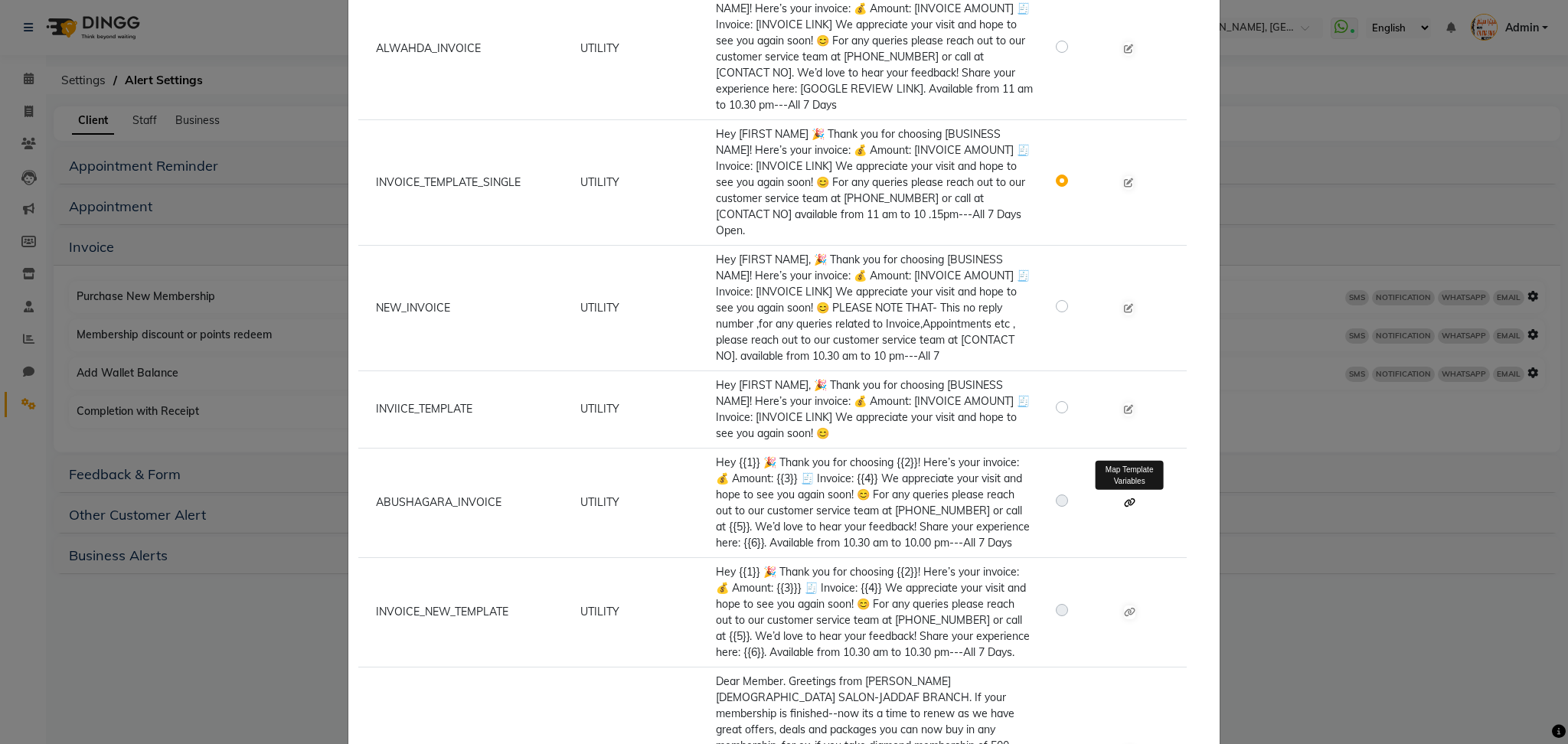
click at [1124, 505] on icon at bounding box center [1129, 502] width 11 height 9
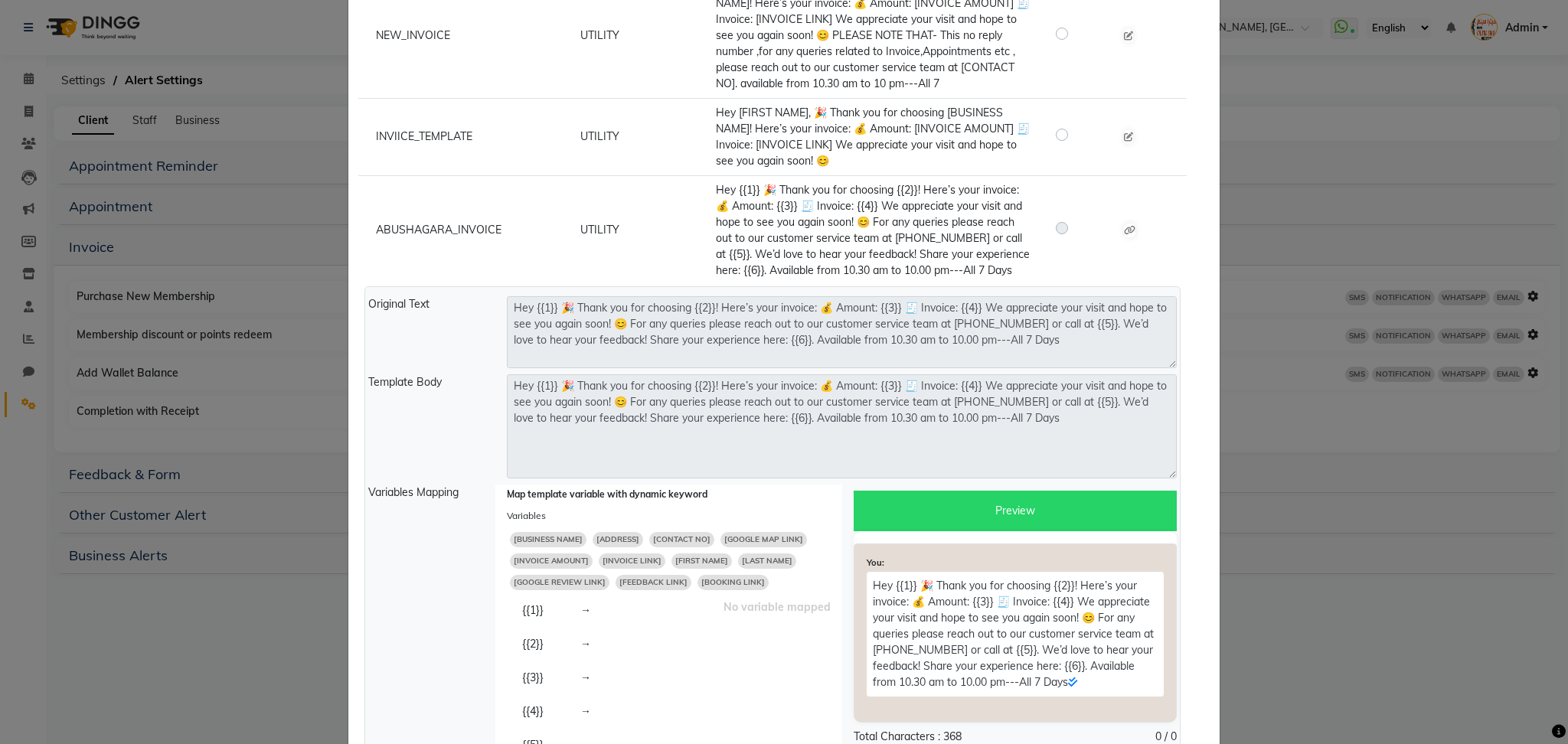
scroll to position [535, 0]
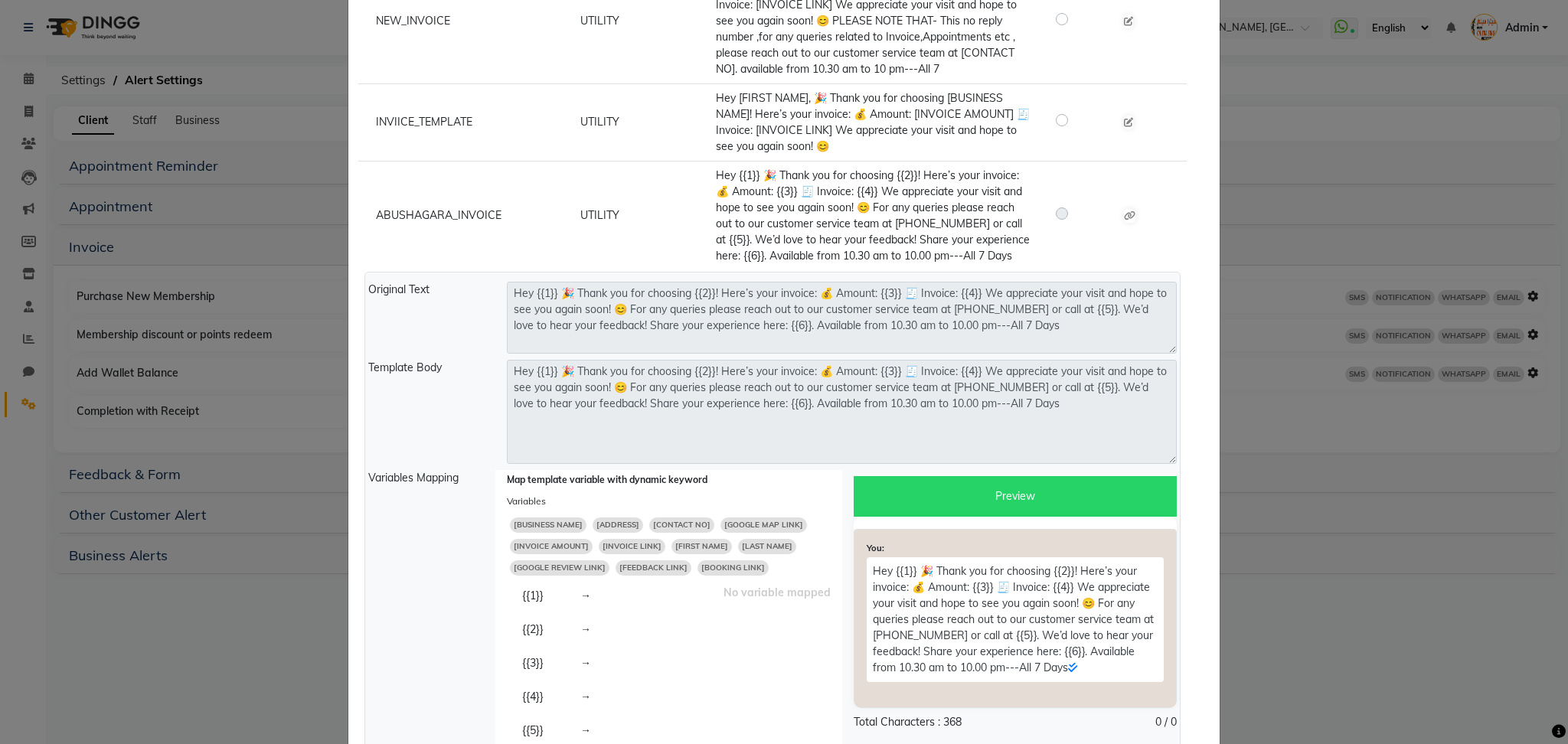
click at [675, 546] on span "[FIRST NAME]" at bounding box center [701, 547] width 60 height 15
click at [539, 524] on span "[BUSINESS NAME]" at bounding box center [547, 525] width 76 height 15
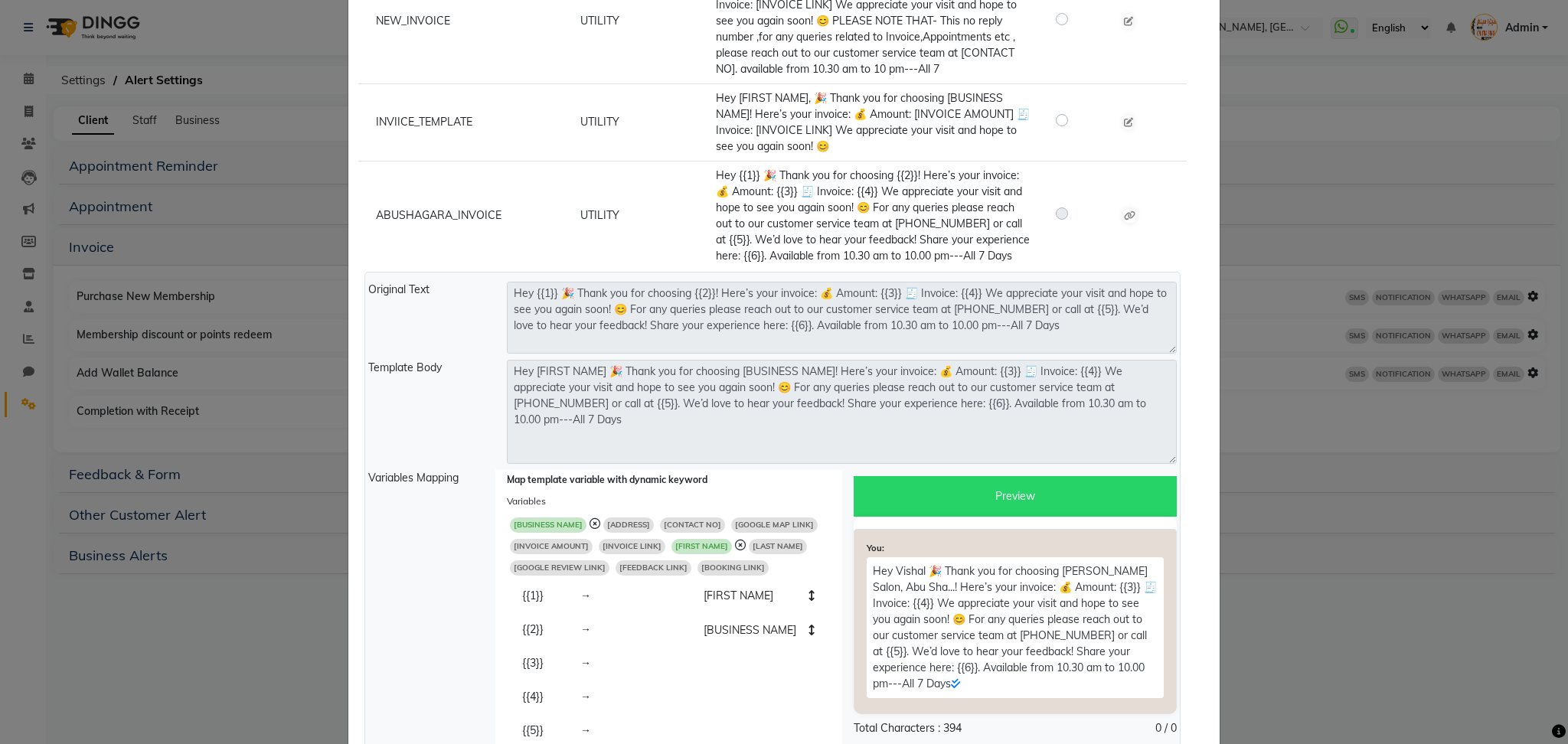
click at [559, 545] on span "[INVOICE AMOUNT]" at bounding box center [551, 547] width 83 height 15
click at [639, 550] on span "[INVOICE LINK]" at bounding box center [642, 547] width 67 height 15
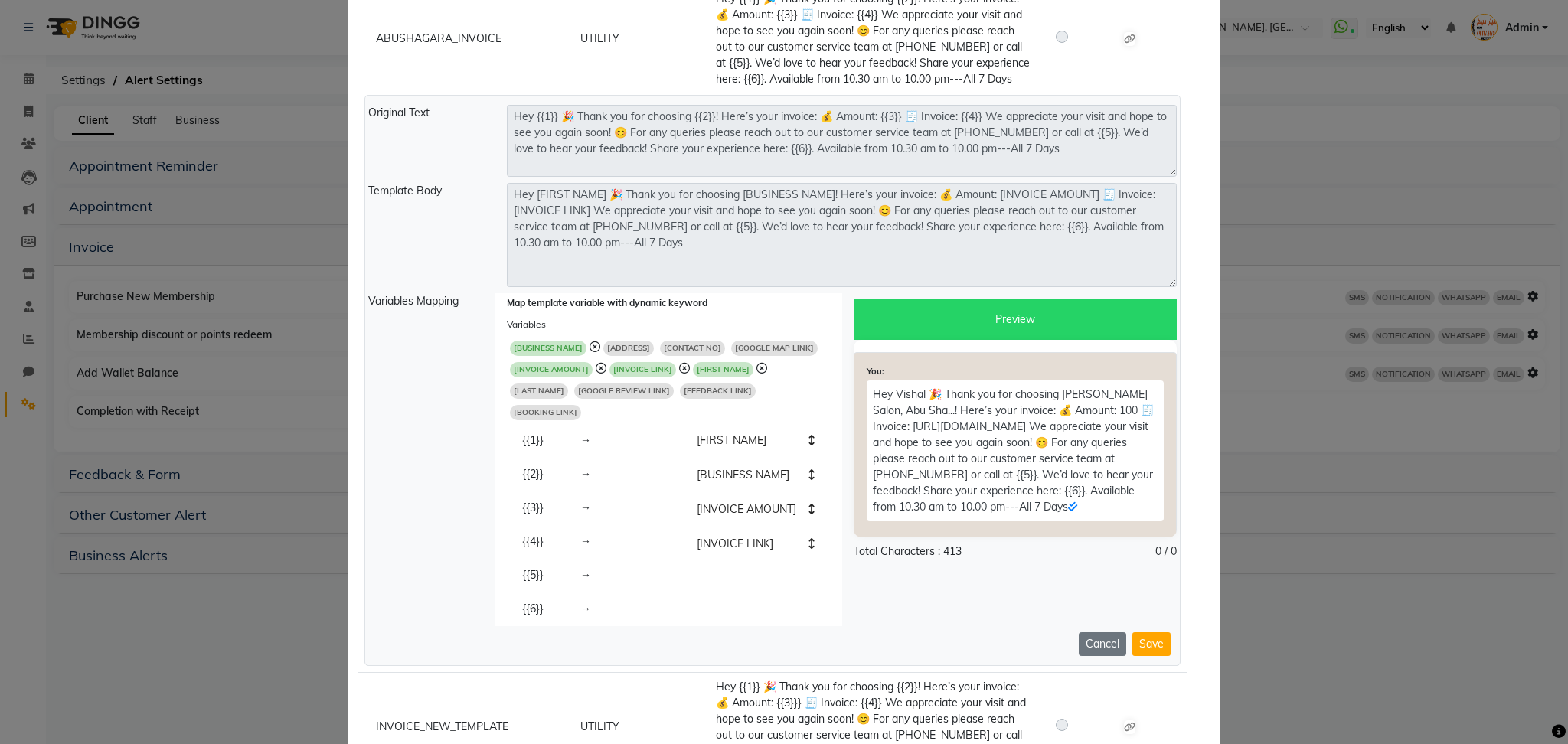
scroll to position [714, 0]
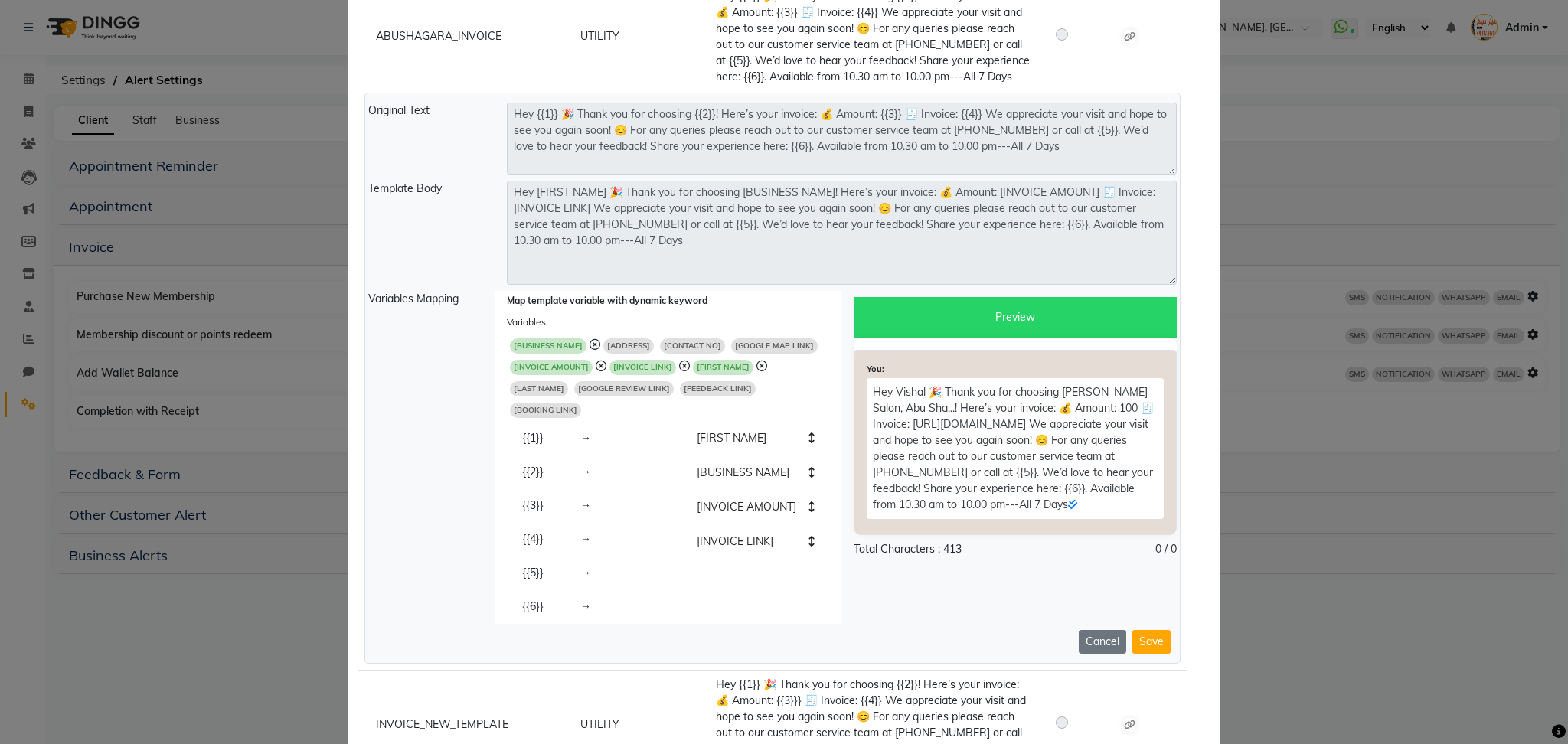
click at [695, 348] on span "[CONTACT NO]" at bounding box center [692, 345] width 65 height 15
click at [651, 391] on span "[GOOGLE REVIEW LINK]" at bounding box center [701, 389] width 100 height 15
type textarea "Hey [FIRST NAME] 🎉 Thank you for choosing [BUSINESS NAME]! Here’s your invoice:…"
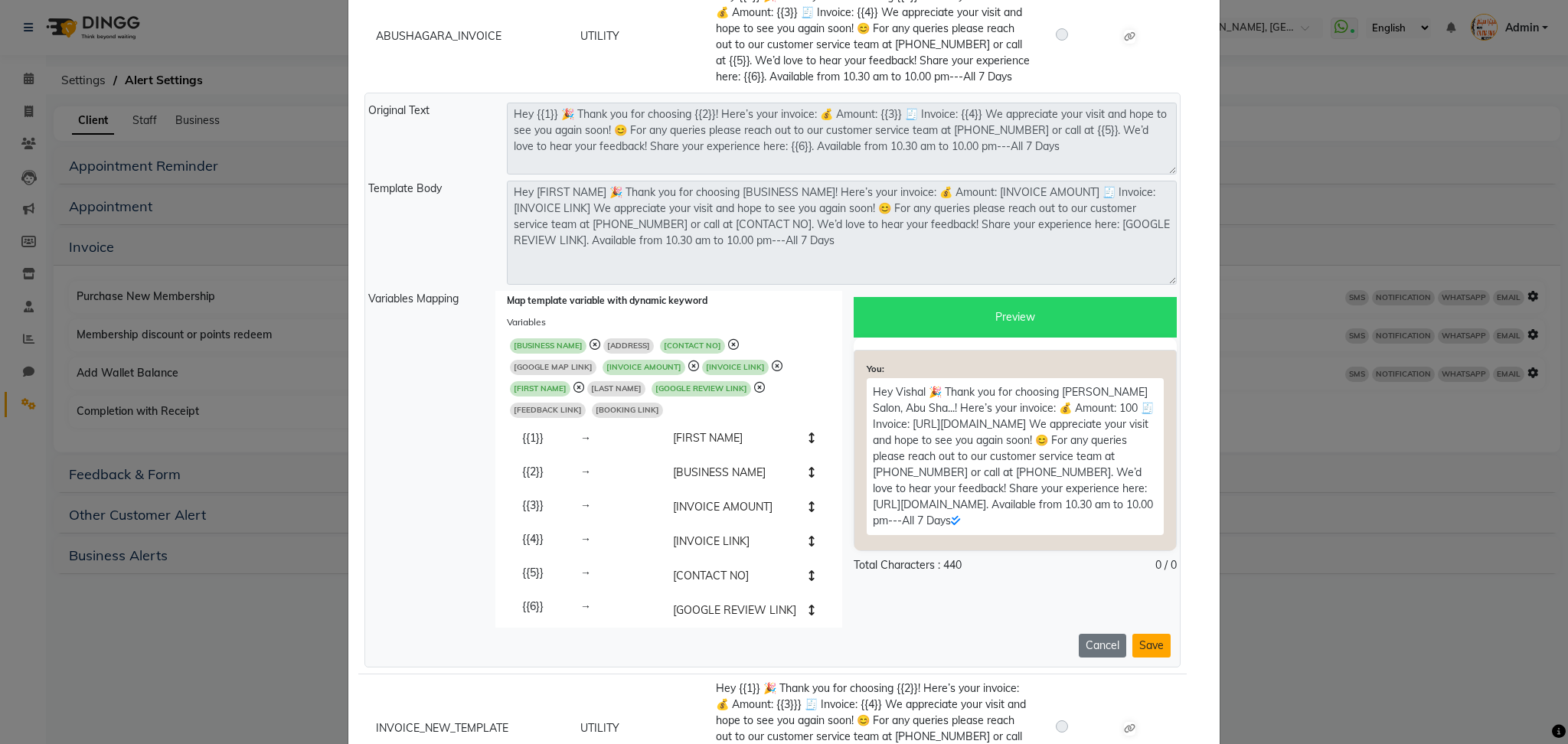
click at [1133, 634] on button "Save" at bounding box center [1152, 645] width 39 height 23
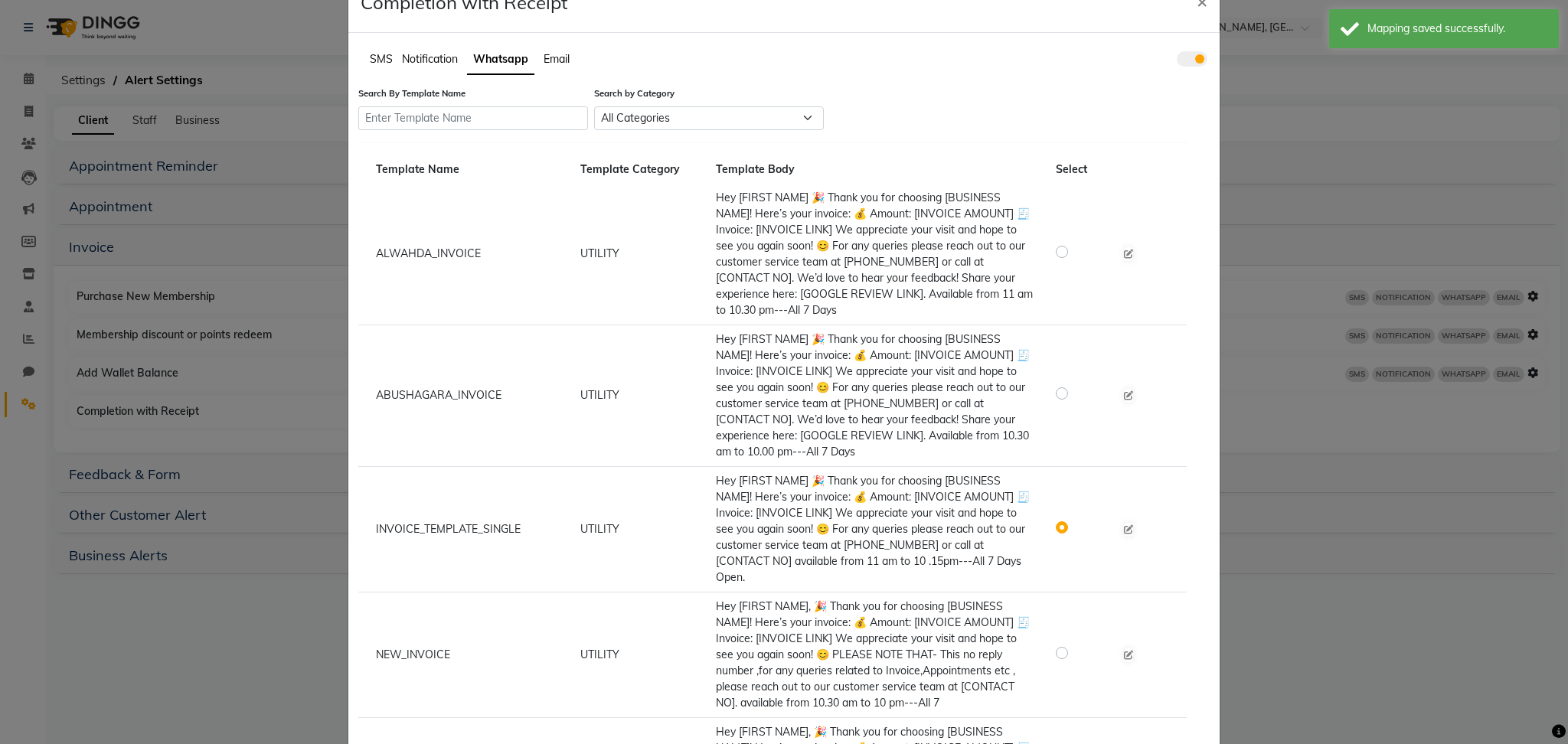
scroll to position [0, 0]
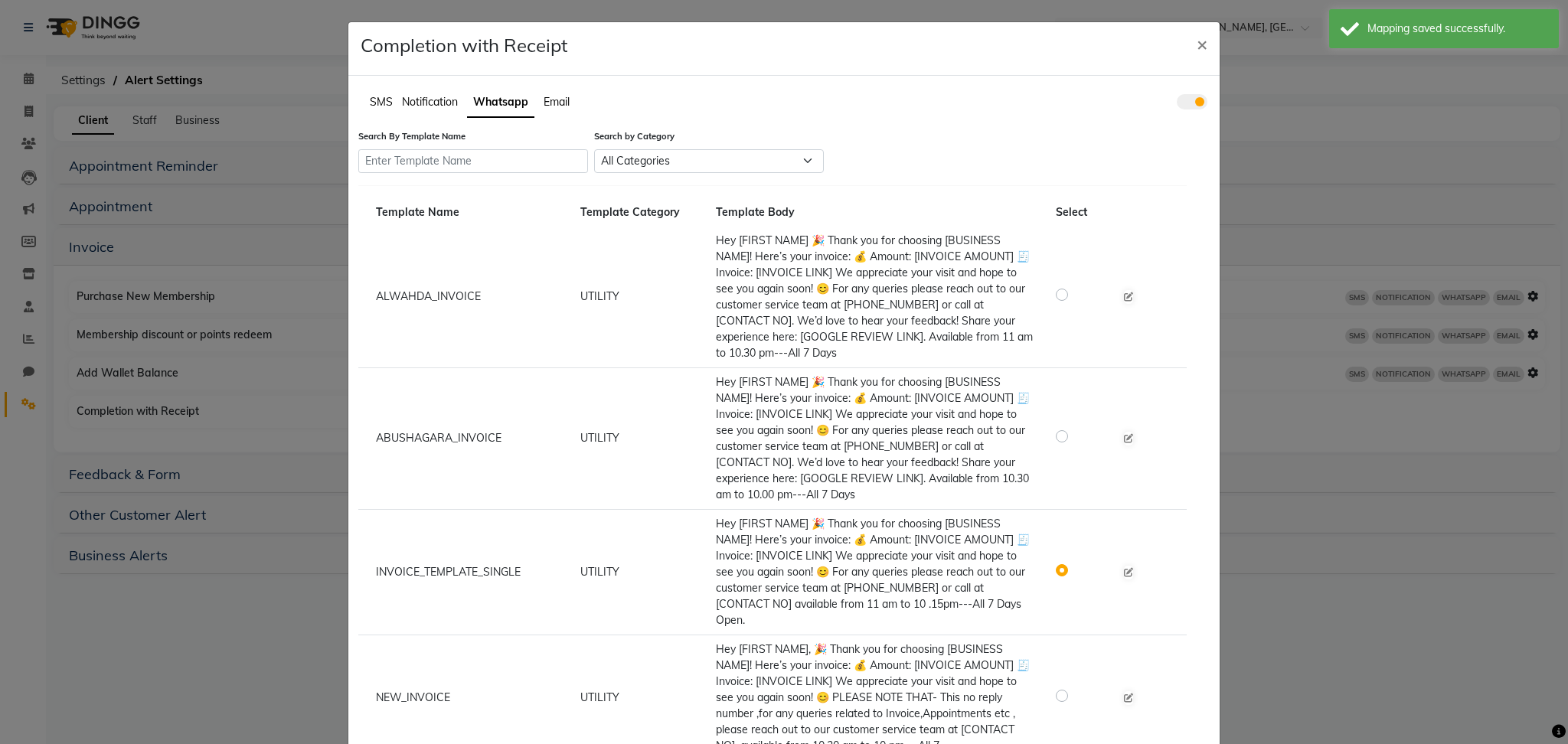
click at [1074, 289] on label at bounding box center [1074, 295] width 0 height 19
click at [1058, 289] on input "radio" at bounding box center [1063, 294] width 10 height 10
radio input "true"
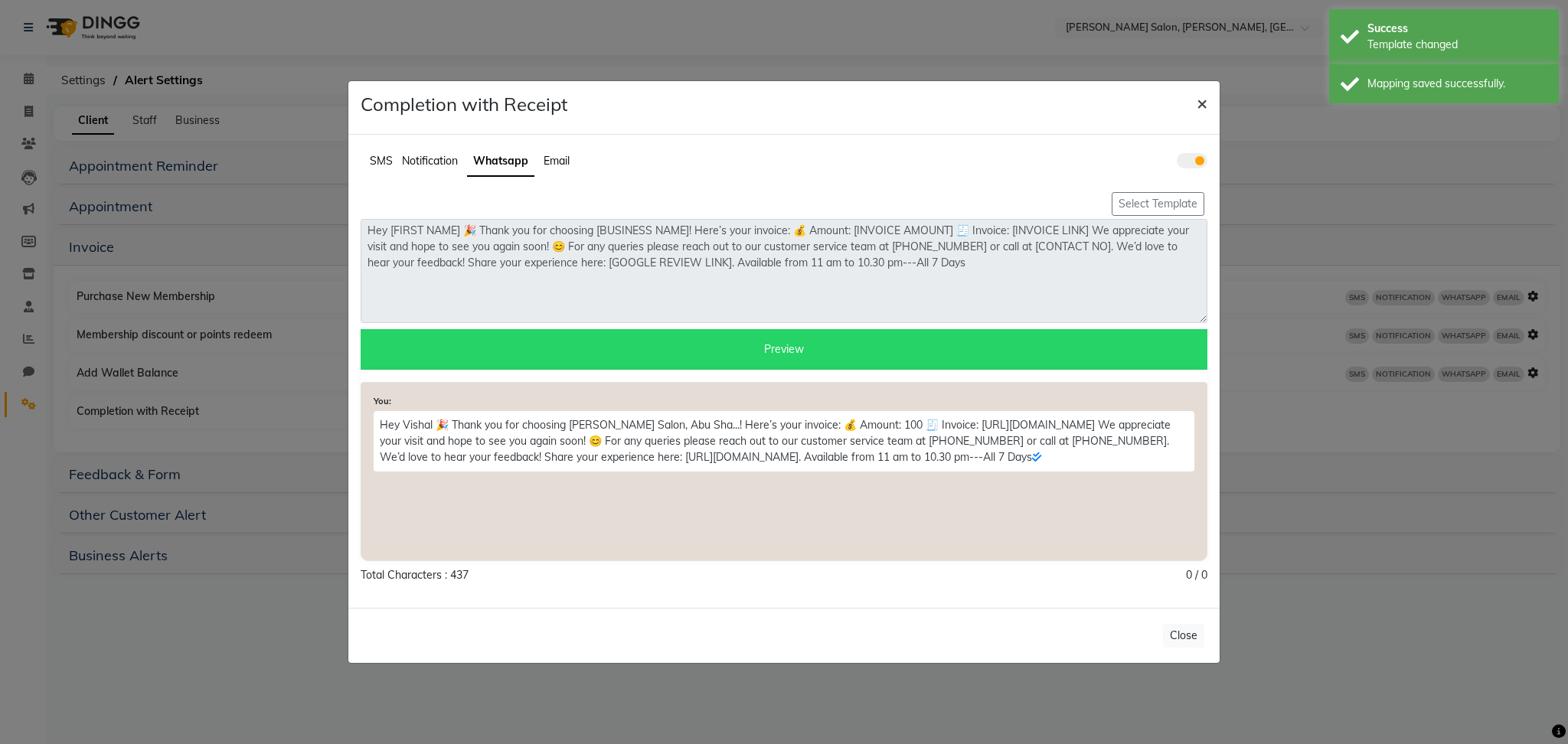
click at [1206, 101] on span "×" at bounding box center [1201, 102] width 10 height 23
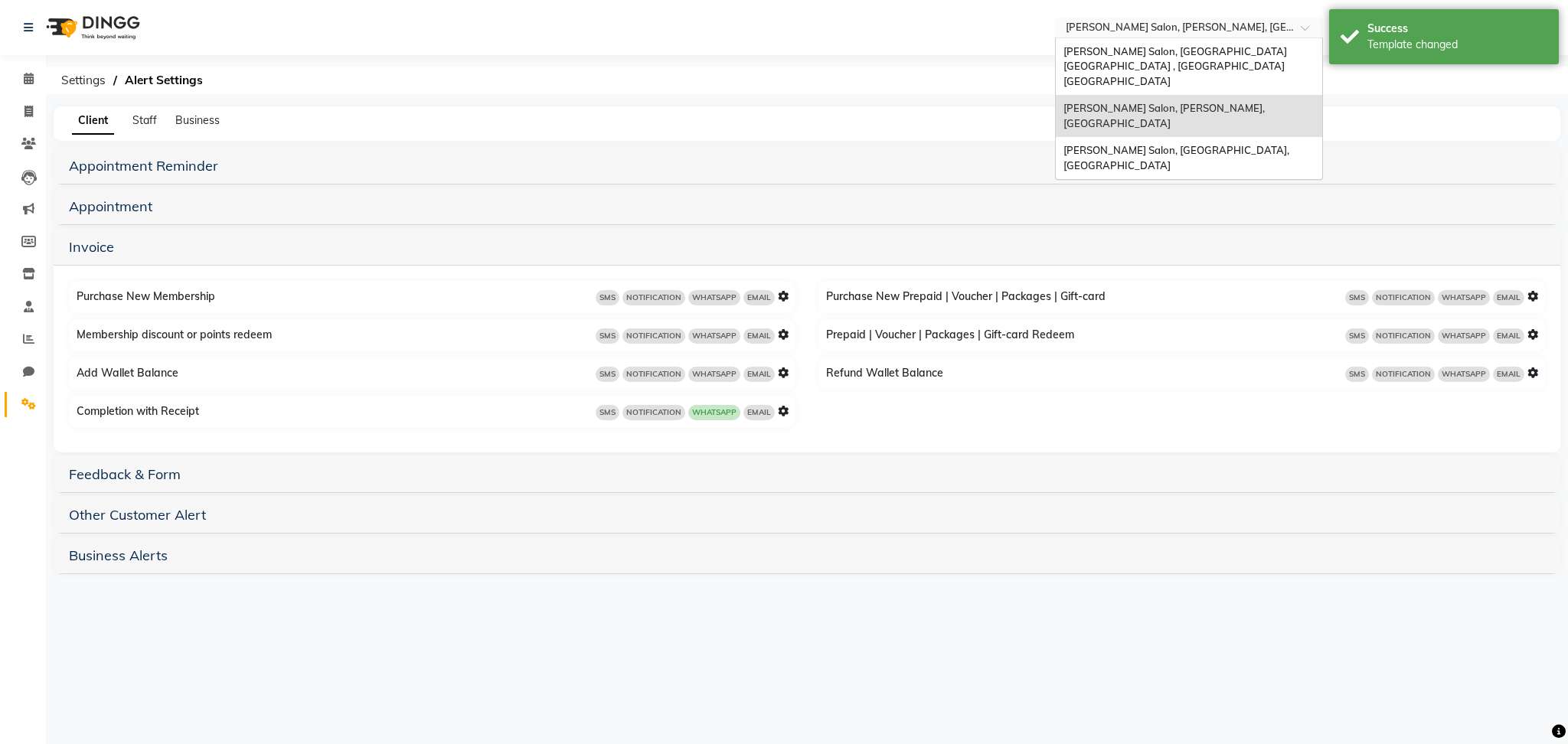
click at [1207, 19] on div "Select Location × Chitra Singh Salon, Abu Shagara, Abu Shagara" at bounding box center [1189, 28] width 268 height 21
click at [1231, 42] on div "[PERSON_NAME] Salon, [GEOGRAPHIC_DATA] [GEOGRAPHIC_DATA] , [GEOGRAPHIC_DATA] [G…" at bounding box center [1188, 67] width 266 height 57
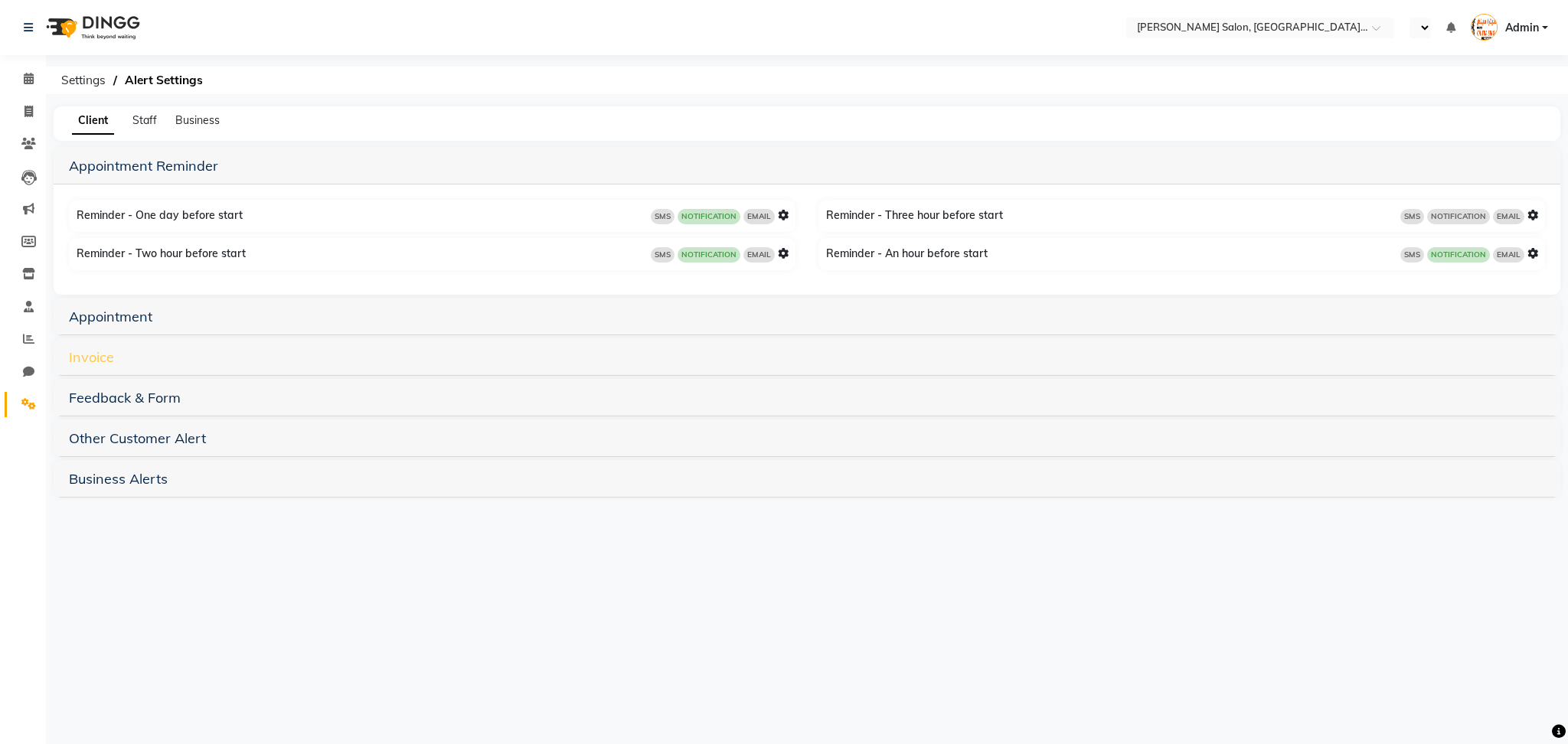
click at [87, 348] on h5 "Invoice" at bounding box center [807, 357] width 1476 height 19
select select "en"
click at [87, 349] on link "Invoice" at bounding box center [92, 358] width 45 height 18
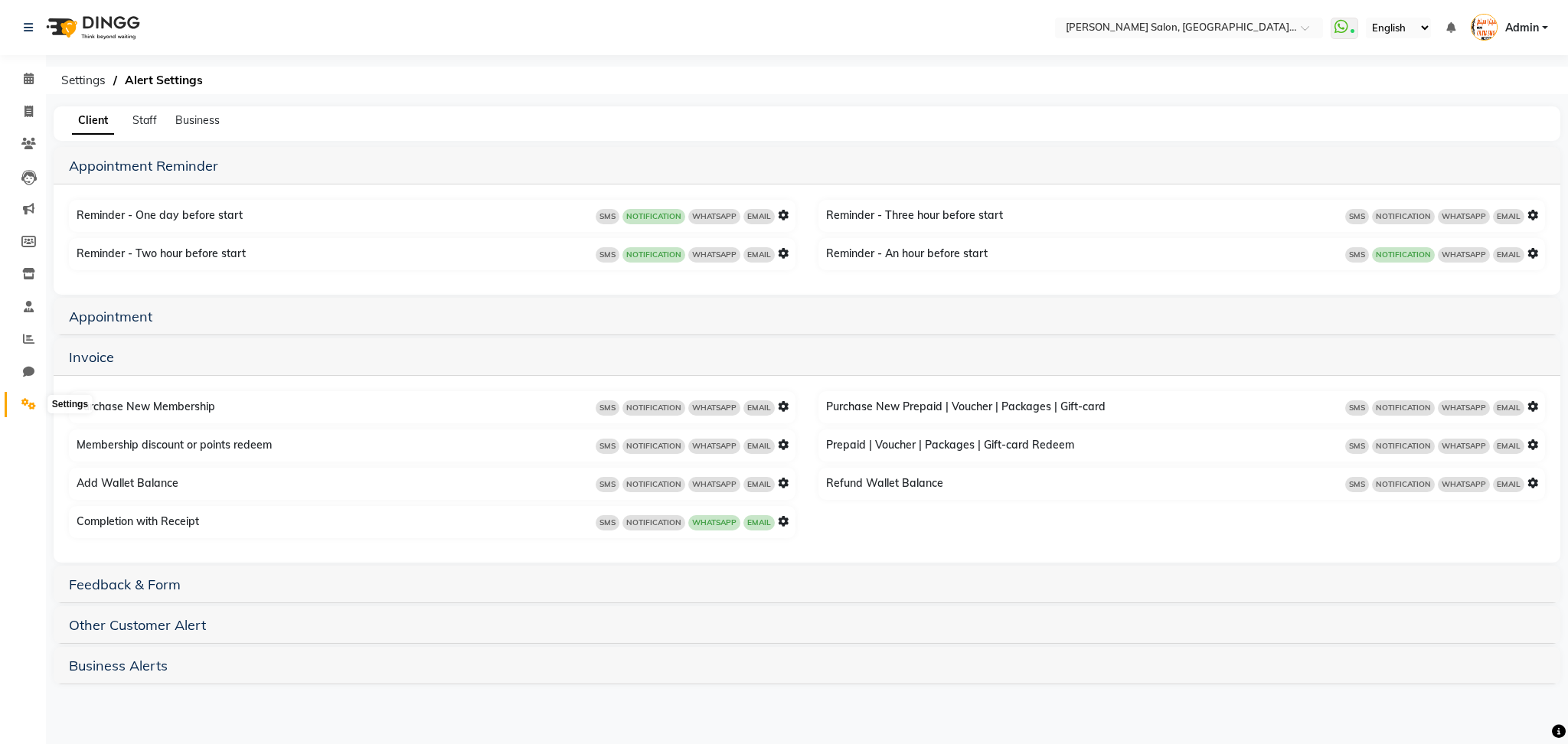
click at [24, 404] on icon at bounding box center [29, 404] width 14 height 11
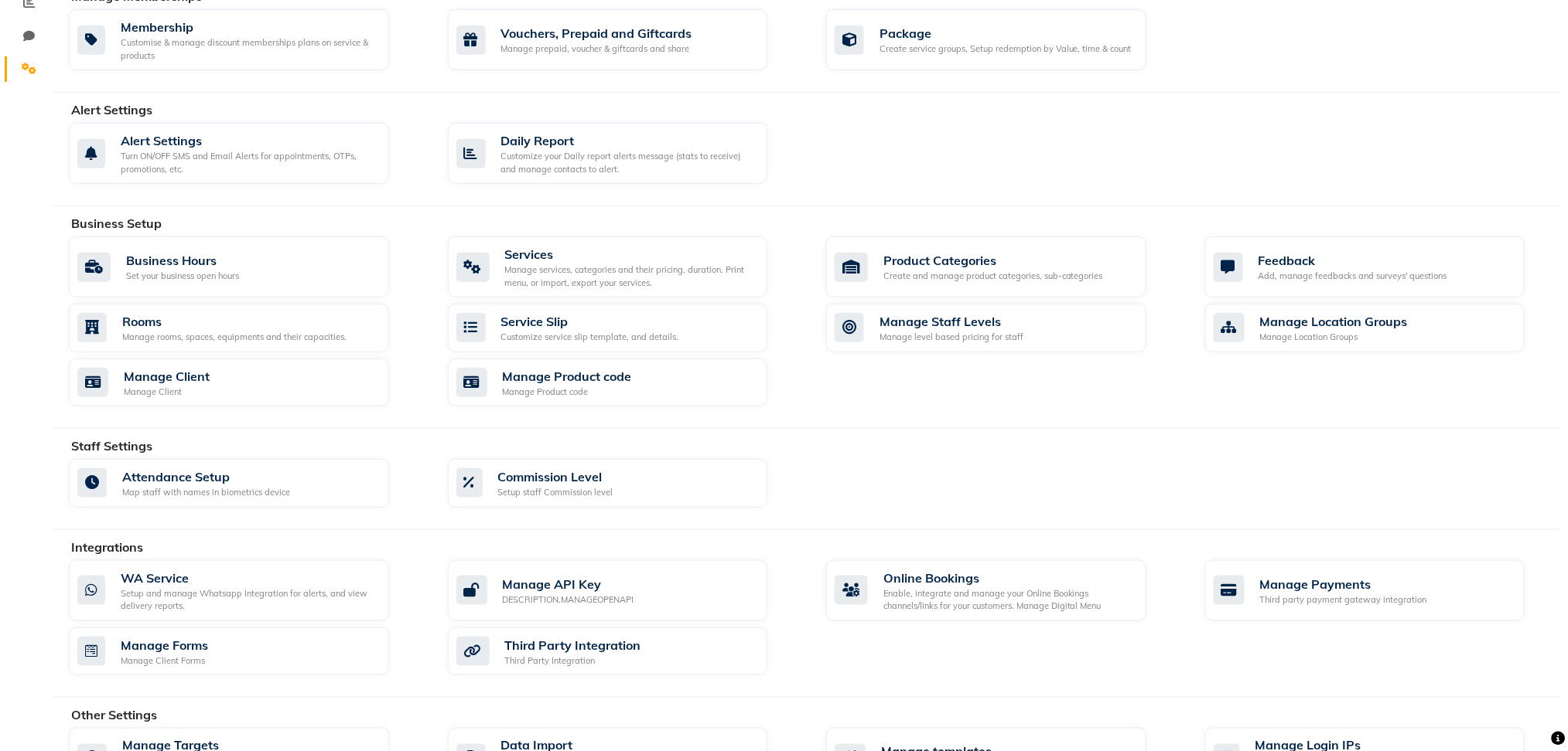
scroll to position [454, 0]
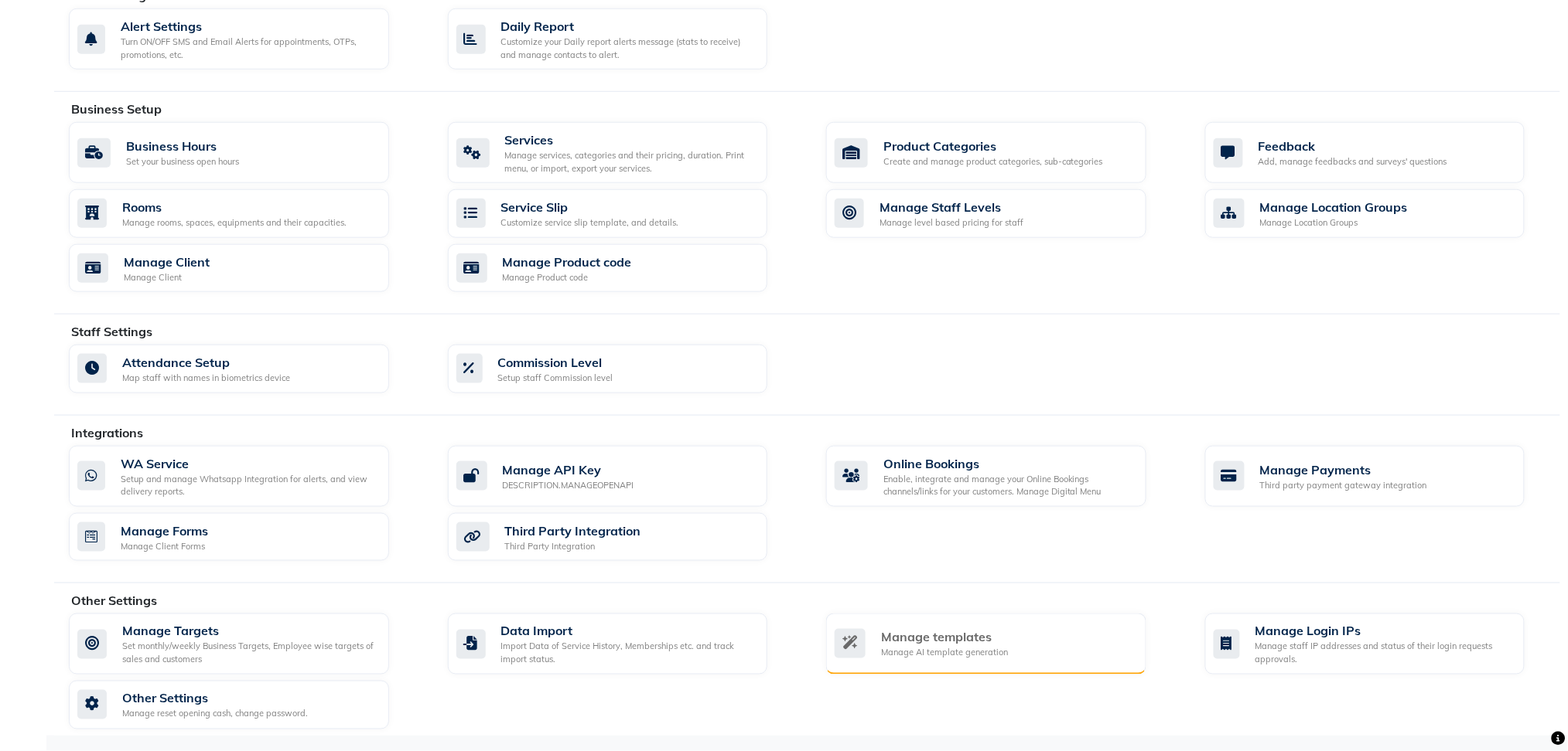
click at [972, 636] on div "Manage templates" at bounding box center [944, 637] width 127 height 19
select select "APPROVED"
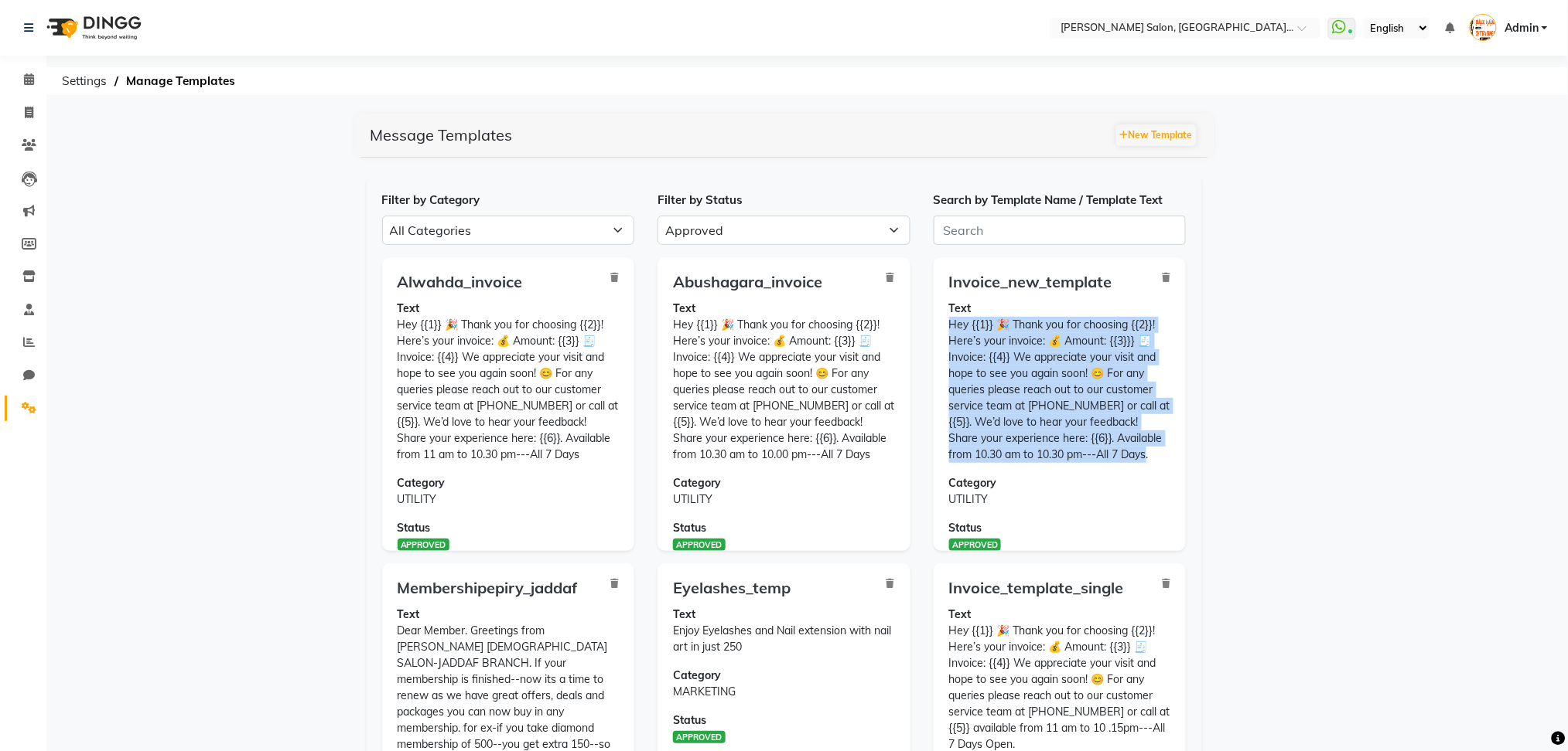
drag, startPoint x: 941, startPoint y: 321, endPoint x: 1129, endPoint y: 467, distance: 238.0
click at [1129, 467] on div "Invoice_new_template Text Hey {{1}} 🎉 Thank you for choosing {{2}}! Here’s your…" at bounding box center [1060, 404] width 253 height 293
copy p "Hey {{1}} 🎉 Thank you for choosing {{2}}! Here’s your invoice: 💰 Amount: {{3}}}…"
click at [1167, 140] on button "New Template" at bounding box center [1156, 135] width 81 height 22
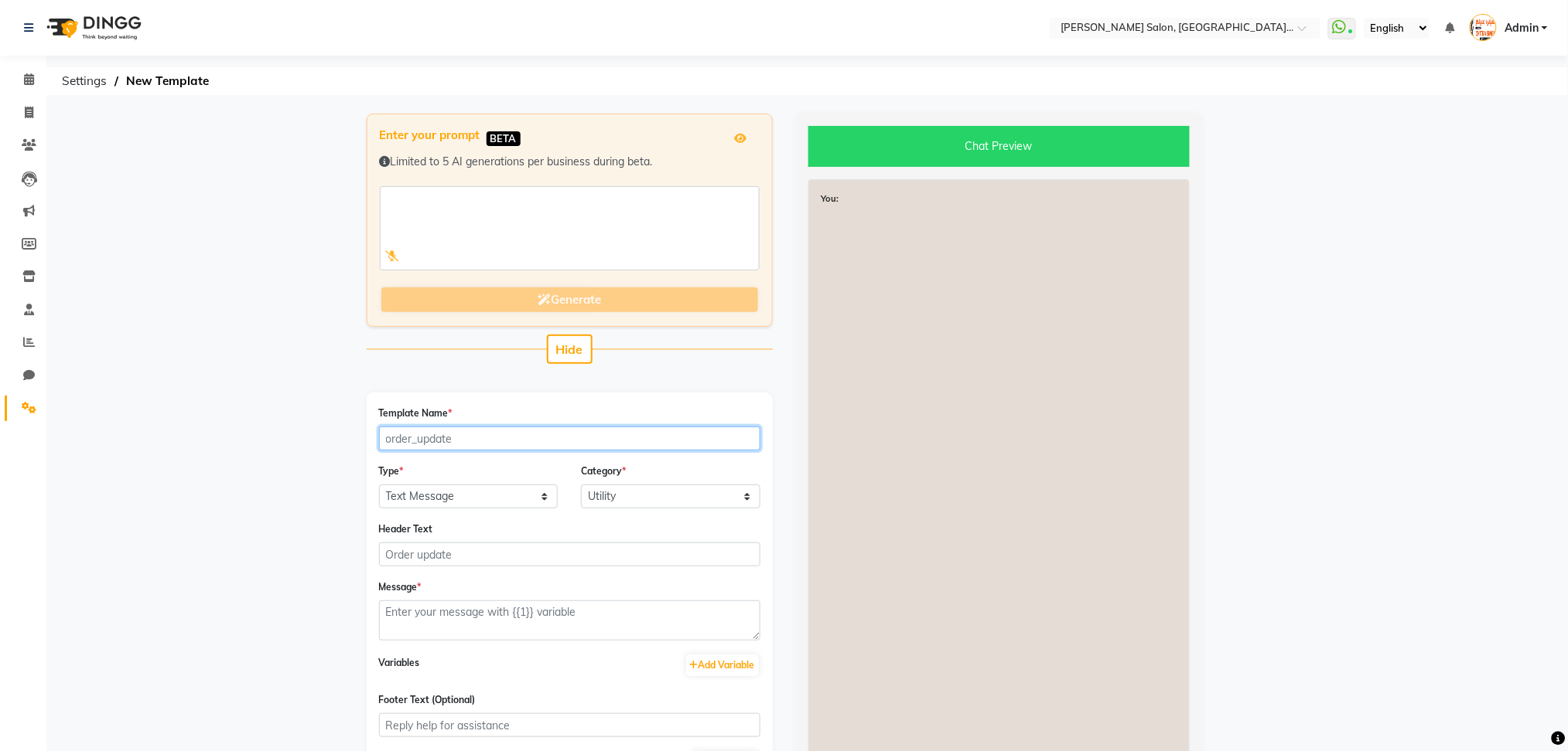
click at [432, 444] on input "Template Name *" at bounding box center [569, 438] width 381 height 24
type input "a"
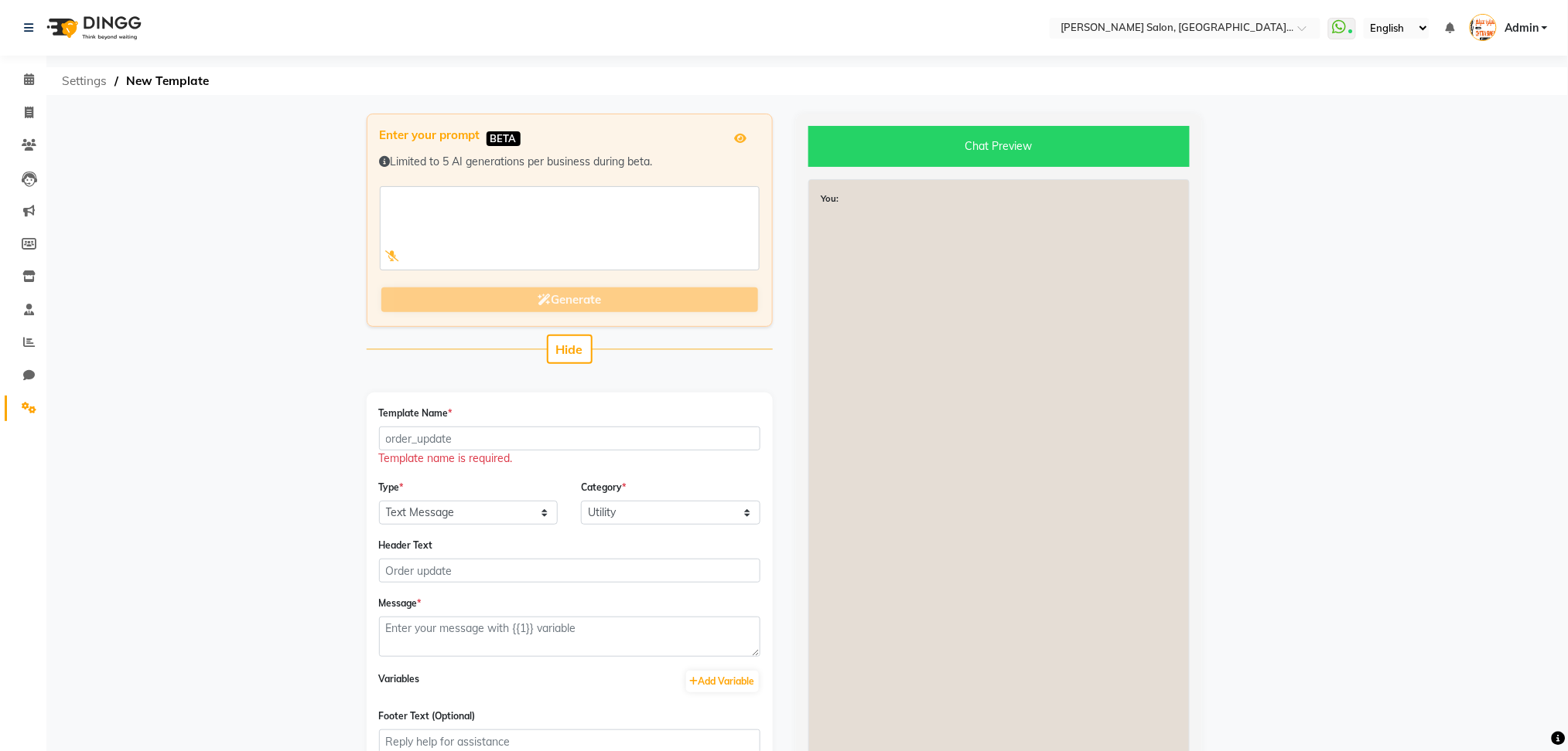
click at [84, 85] on span "Settings" at bounding box center [85, 81] width 60 height 28
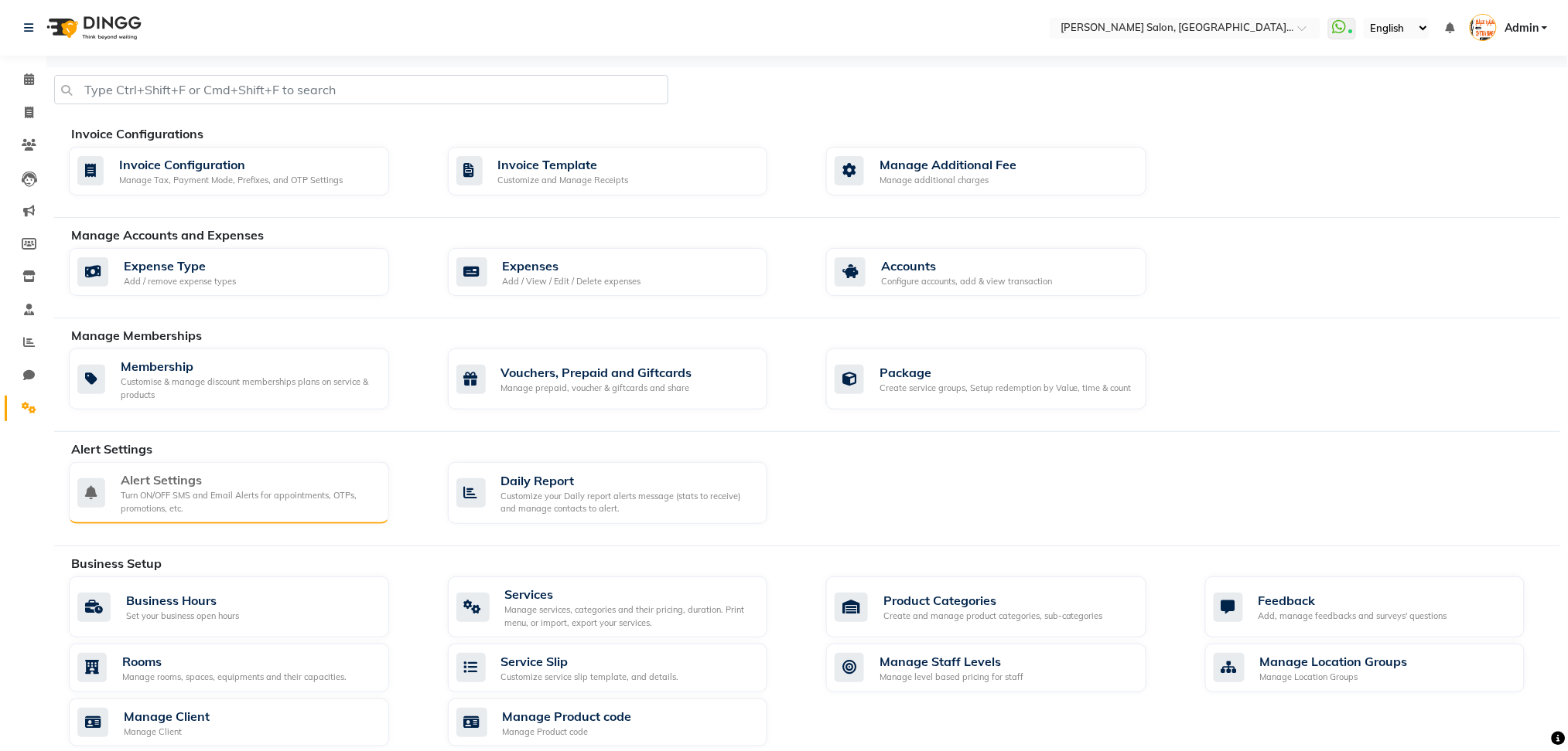
click at [183, 498] on div "Turn ON/OFF SMS and Email Alerts for appointments, OTPs, promotions, etc." at bounding box center [248, 501] width 256 height 25
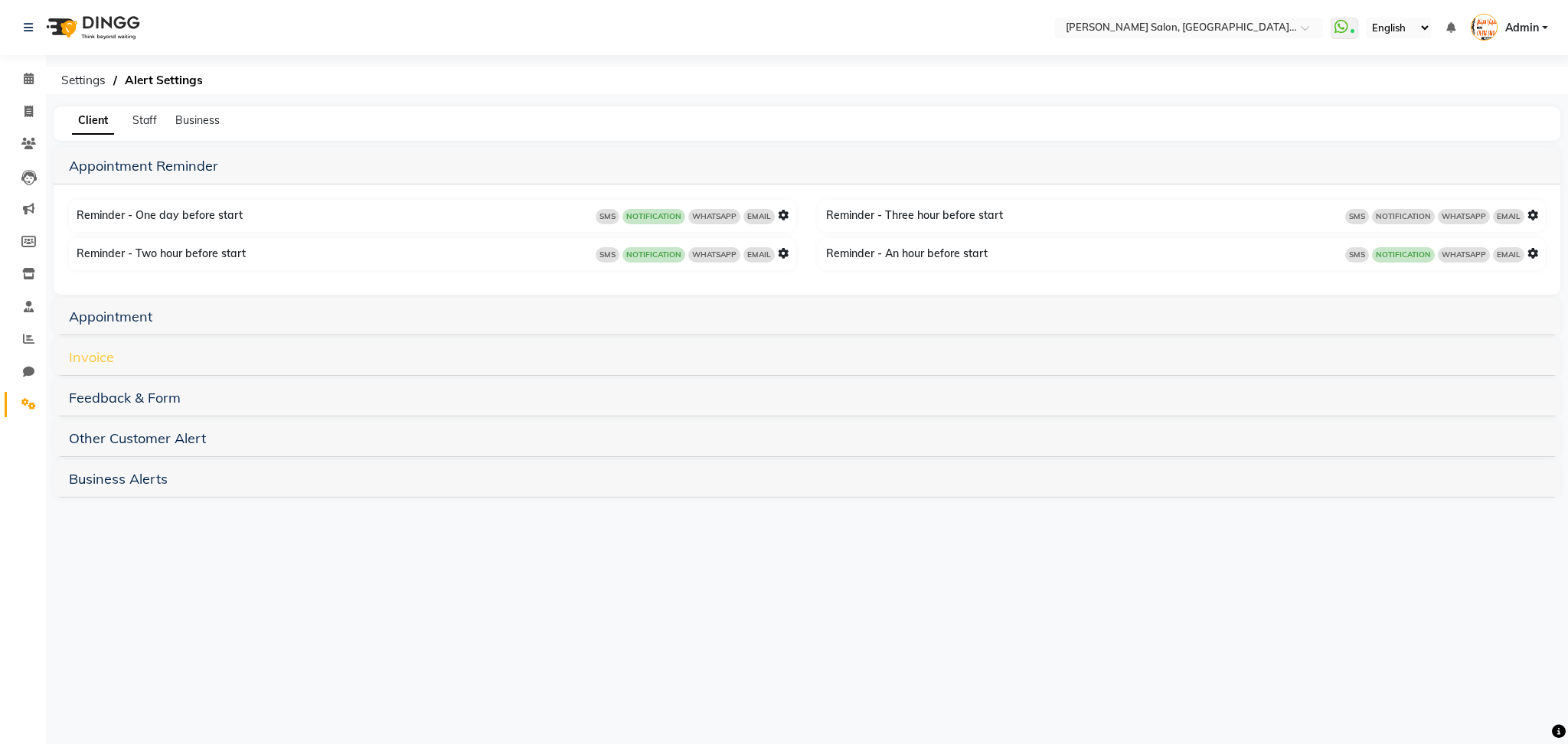
click at [104, 355] on link "Invoice" at bounding box center [92, 358] width 45 height 18
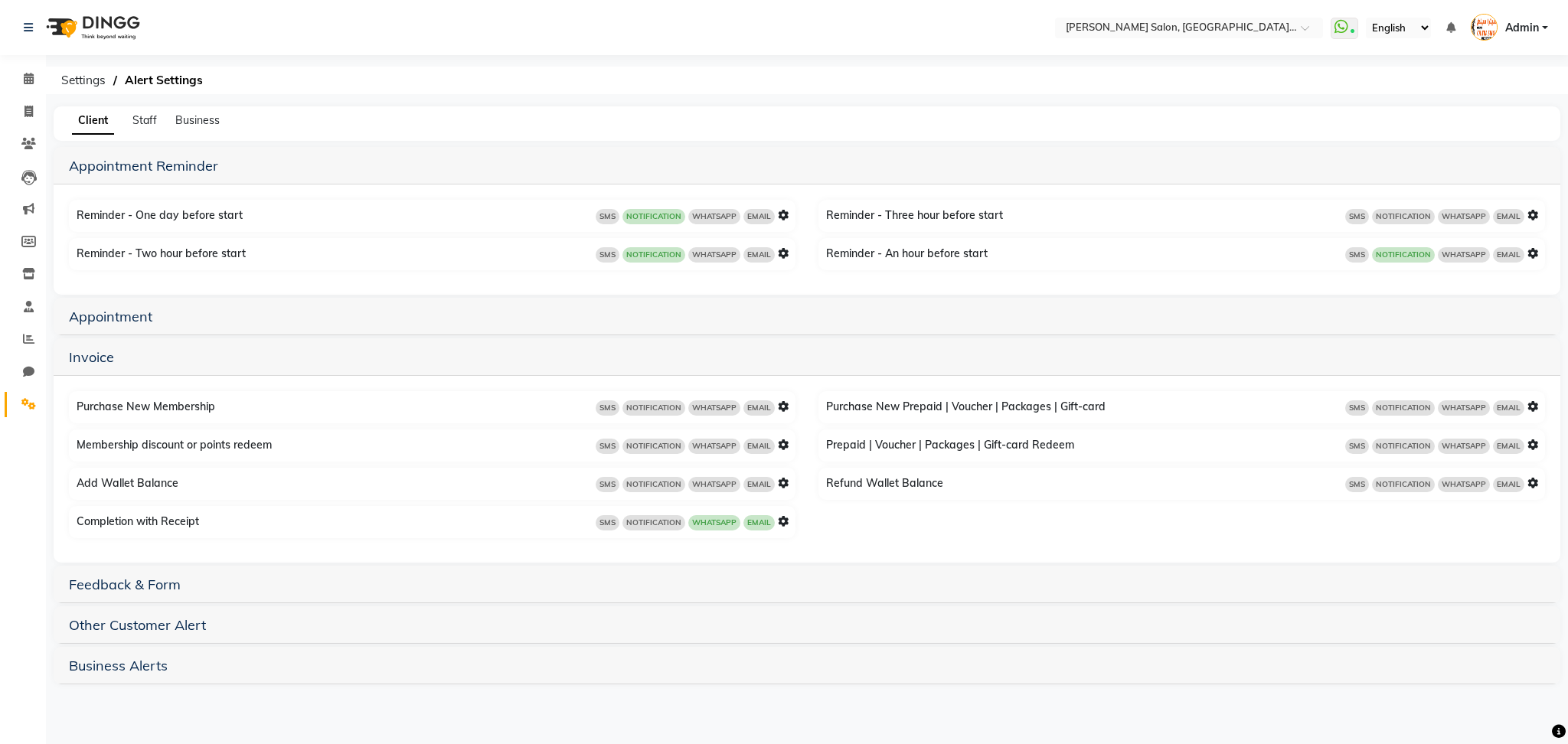
click at [787, 516] on icon at bounding box center [782, 521] width 10 height 10
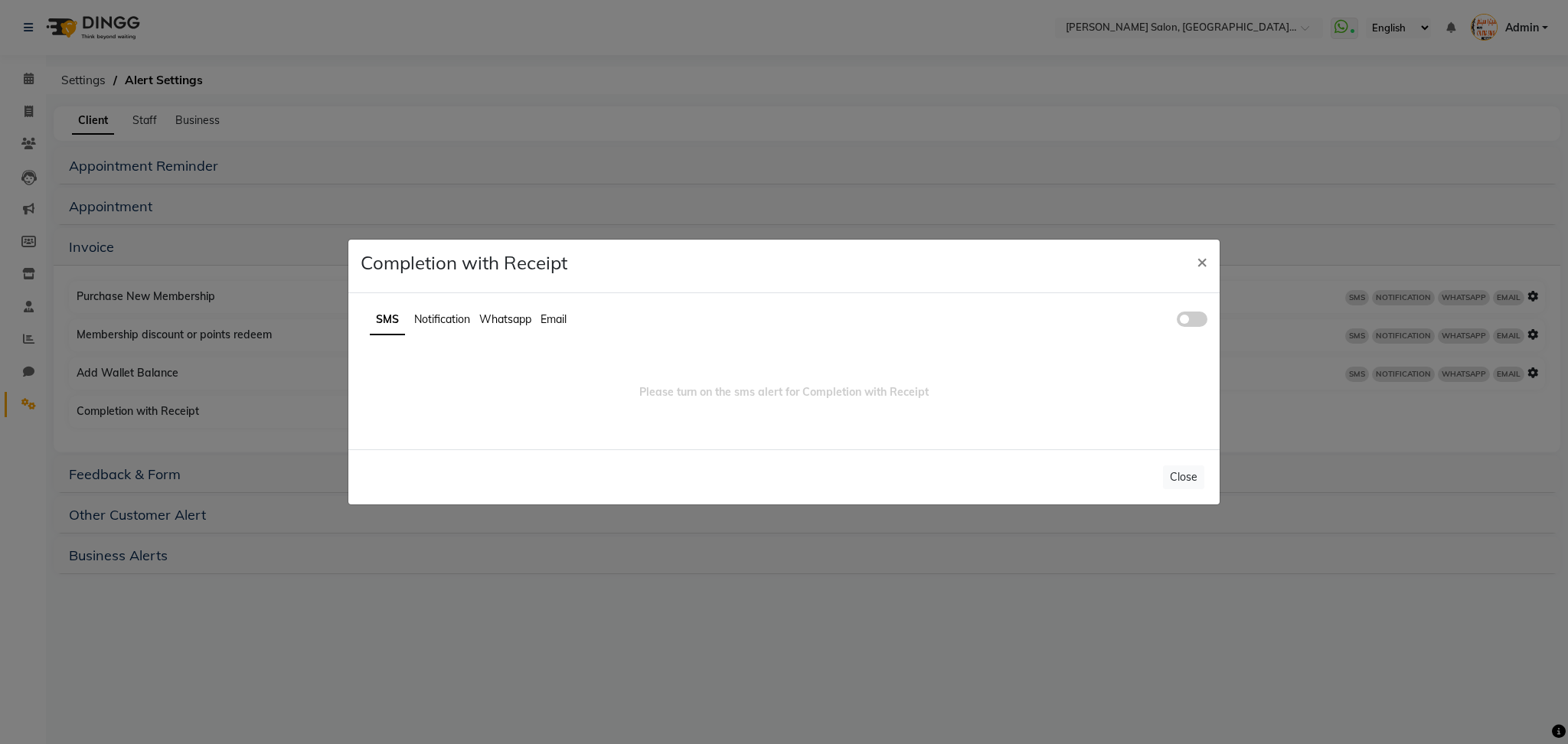
click at [513, 321] on span "Whatsapp" at bounding box center [505, 319] width 52 height 14
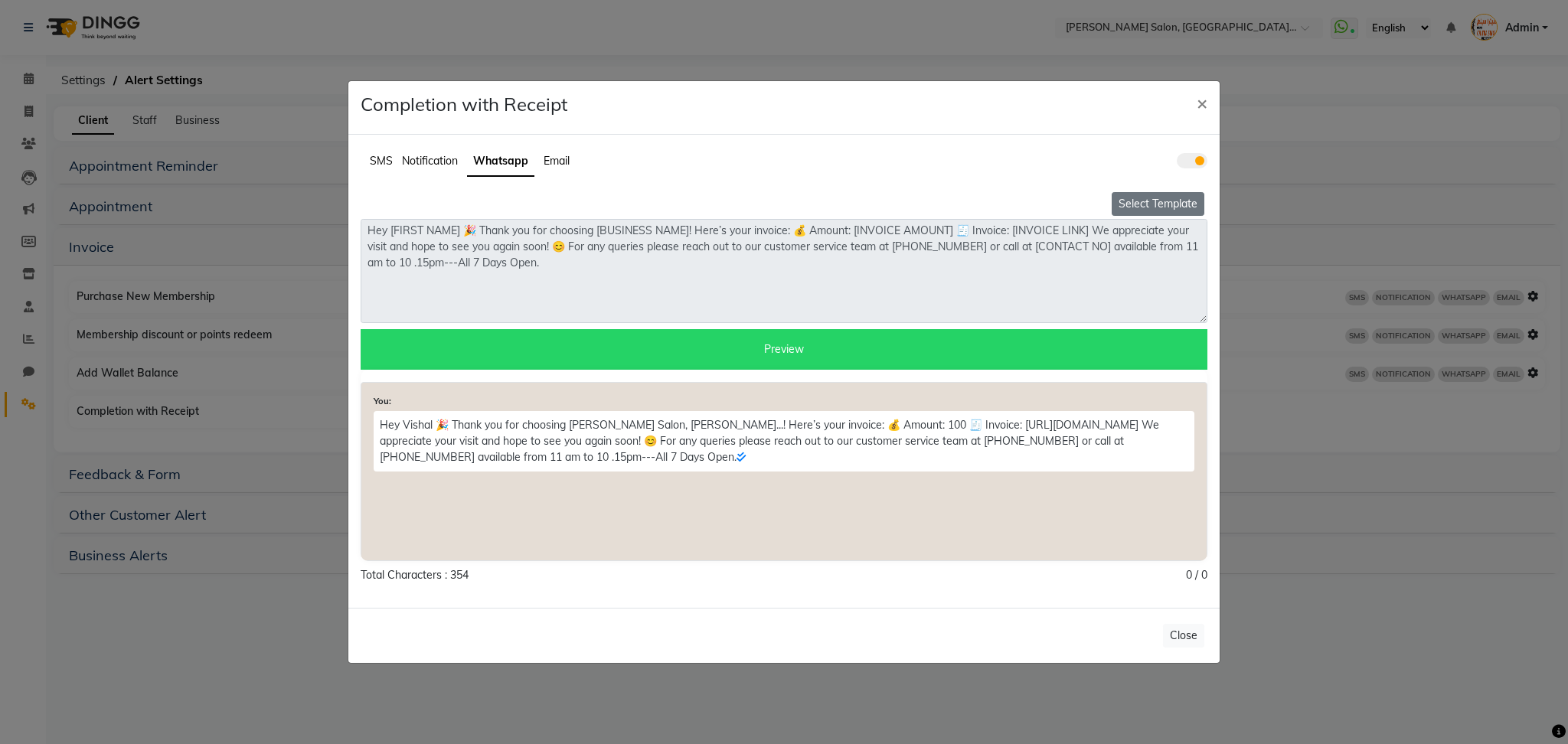
click at [1145, 198] on button "Select Template" at bounding box center [1157, 204] width 93 height 23
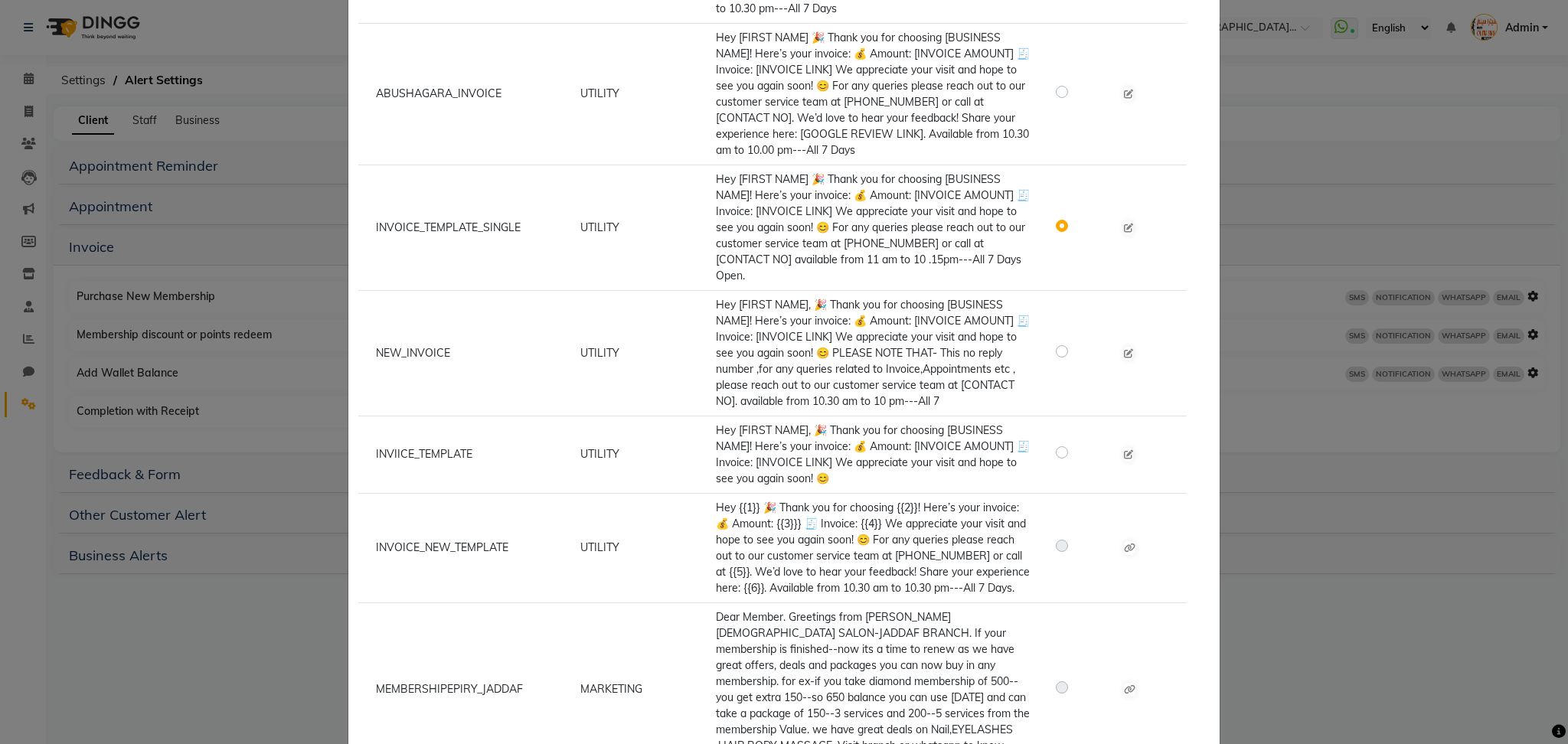
scroll to position [349, 0]
click at [1124, 544] on icon at bounding box center [1129, 544] width 11 height 9
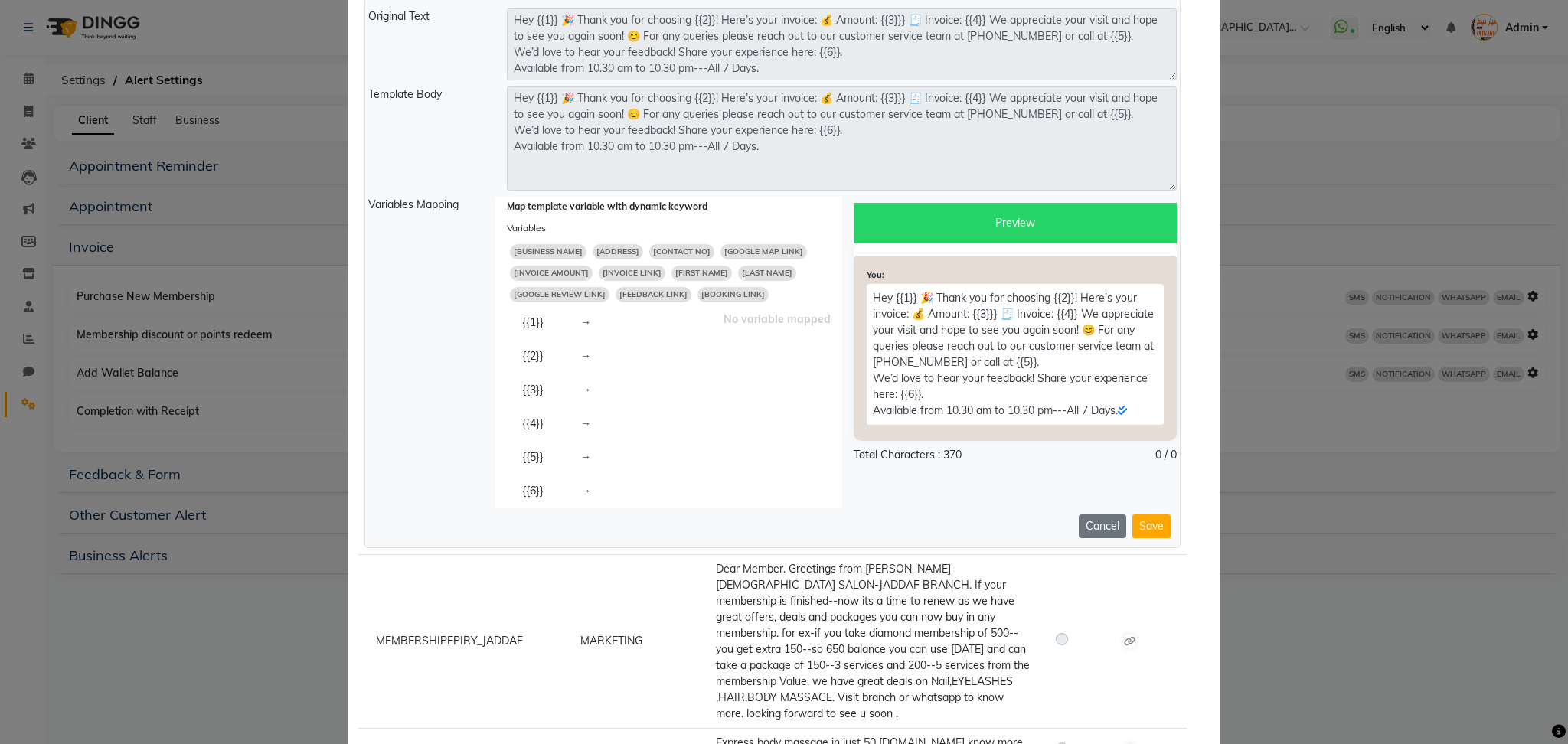
scroll to position [962, 0]
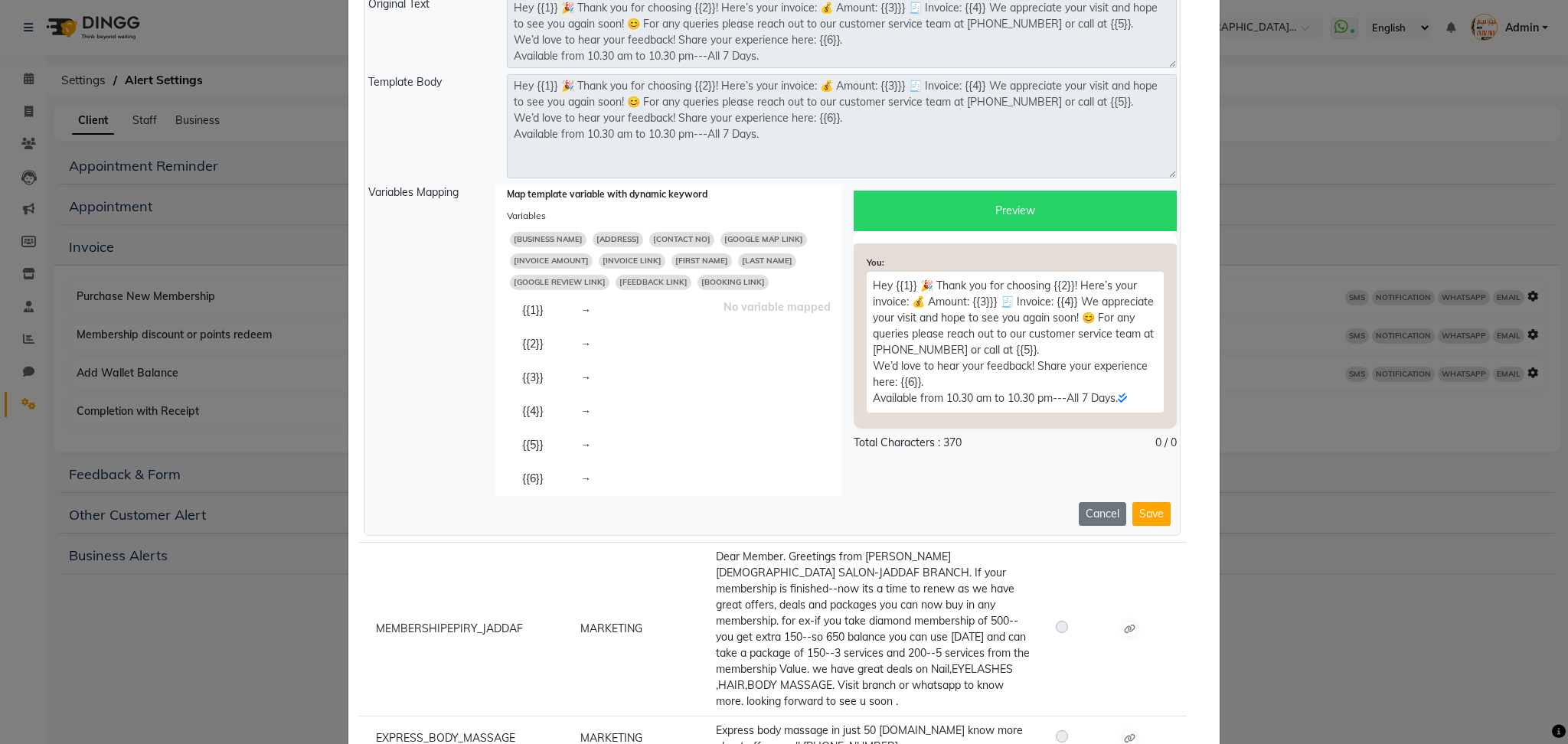
click at [693, 264] on span "[FIRST NAME]" at bounding box center [701, 261] width 60 height 15
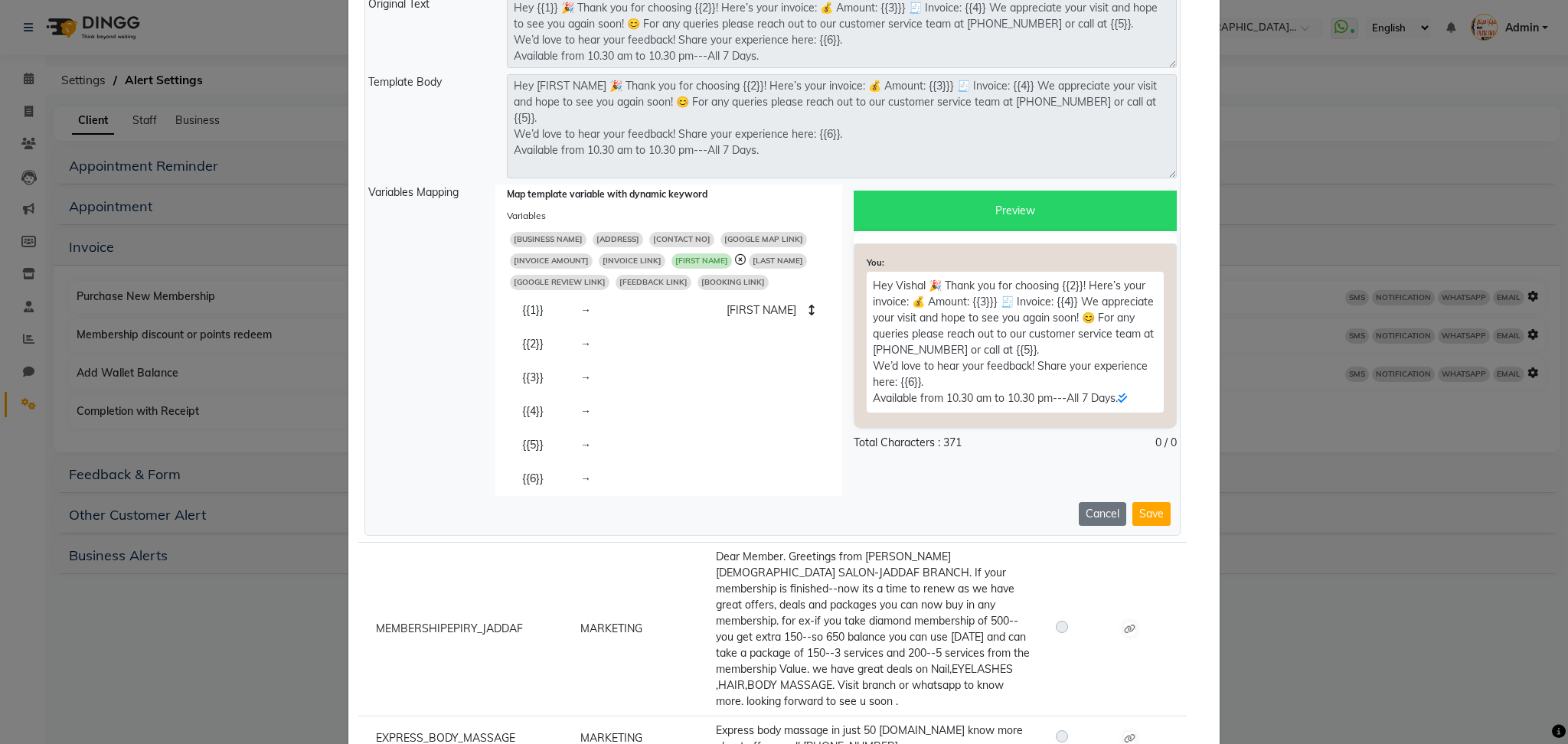
click at [537, 238] on span "[BUSINESS NAME]" at bounding box center [547, 239] width 76 height 15
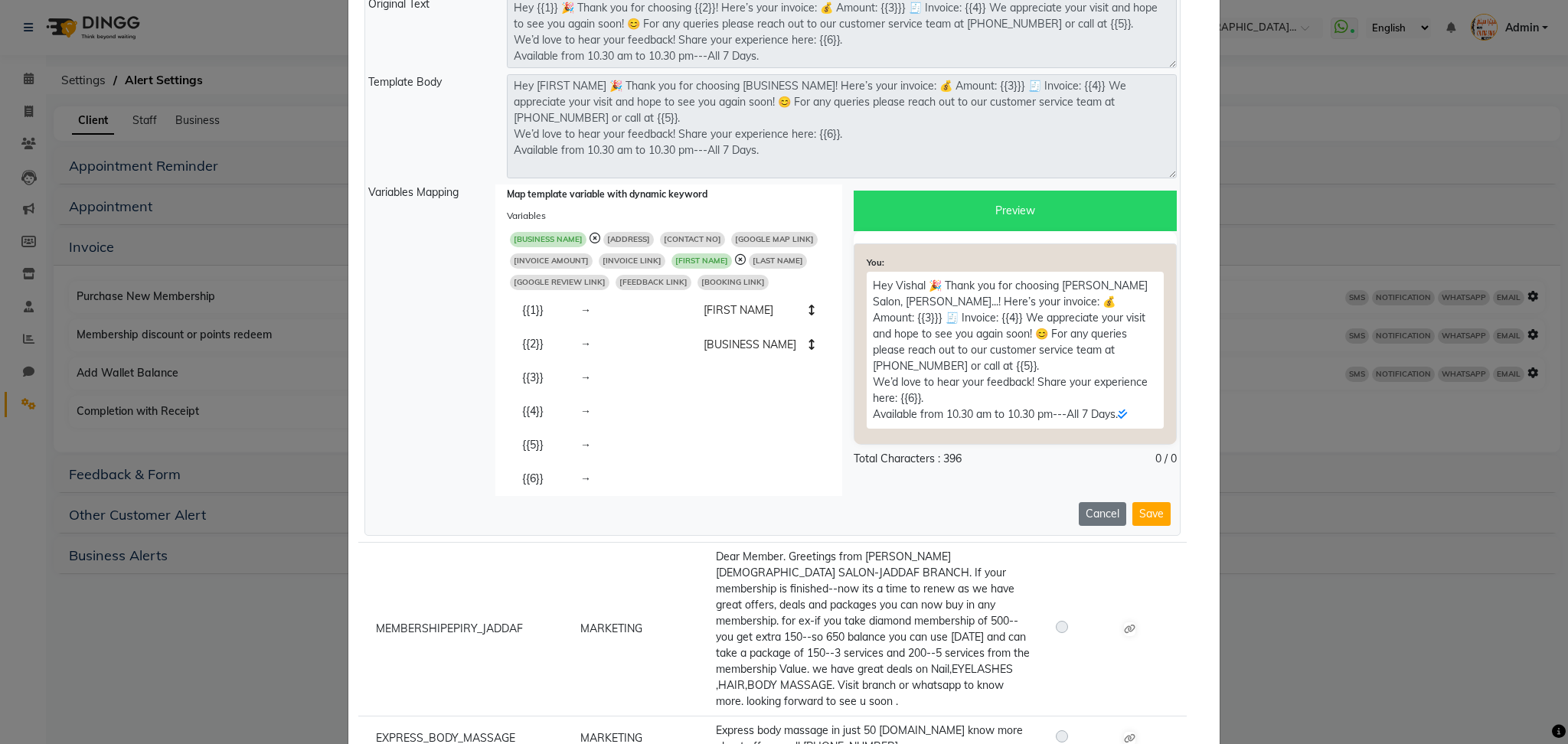
click at [557, 258] on span "[INVOICE AMOUNT]" at bounding box center [551, 261] width 83 height 15
click at [633, 254] on span "[INVOICE LINK]" at bounding box center [642, 261] width 67 height 15
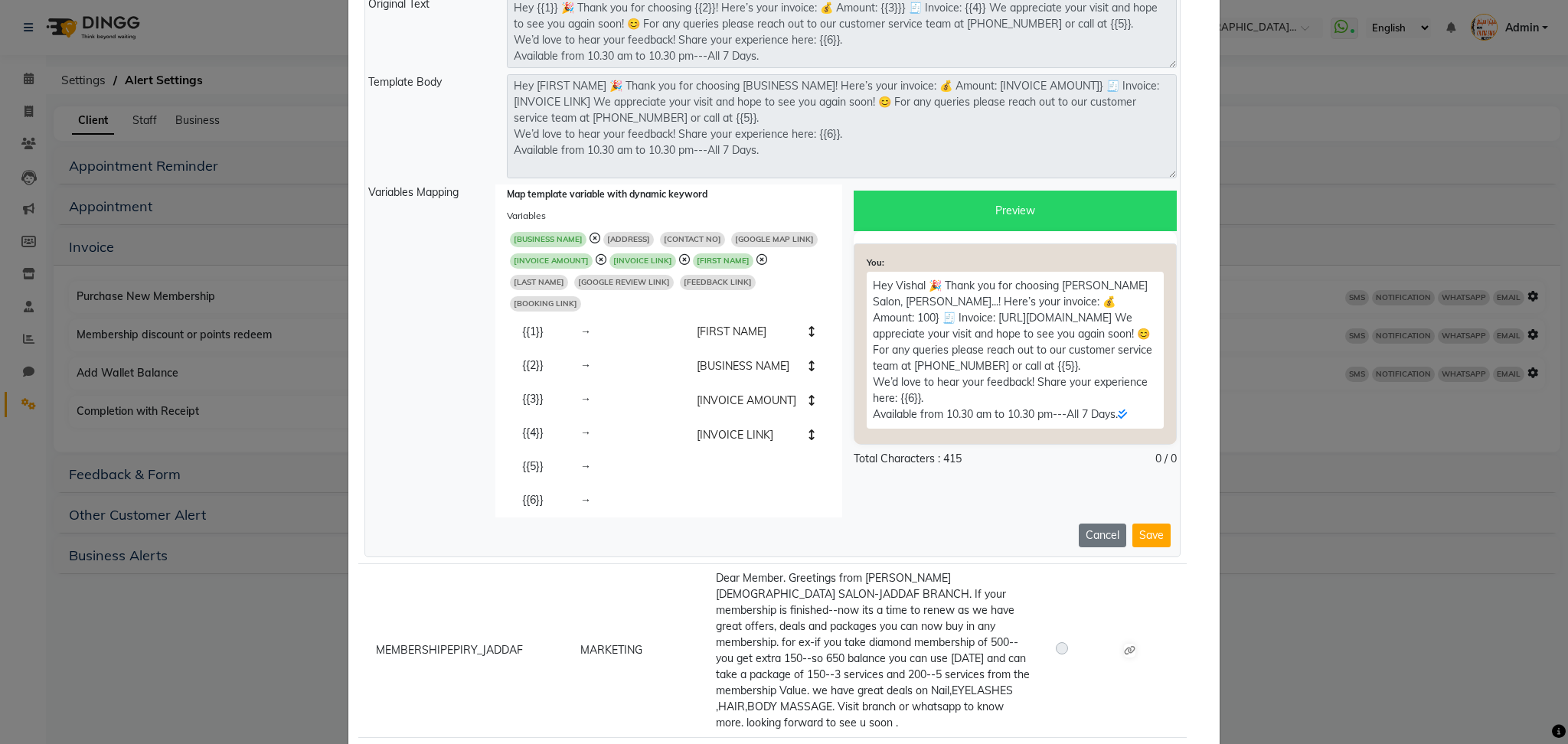
click at [699, 236] on span "[CONTACT NO]" at bounding box center [692, 239] width 65 height 15
click at [651, 283] on span "[GOOGLE REVIEW LINK]" at bounding box center [701, 282] width 100 height 15
type textarea "Hey [FIRST NAME] 🎉 Thank you for choosing [BUSINESS NAME]! Here’s your invoice:…"
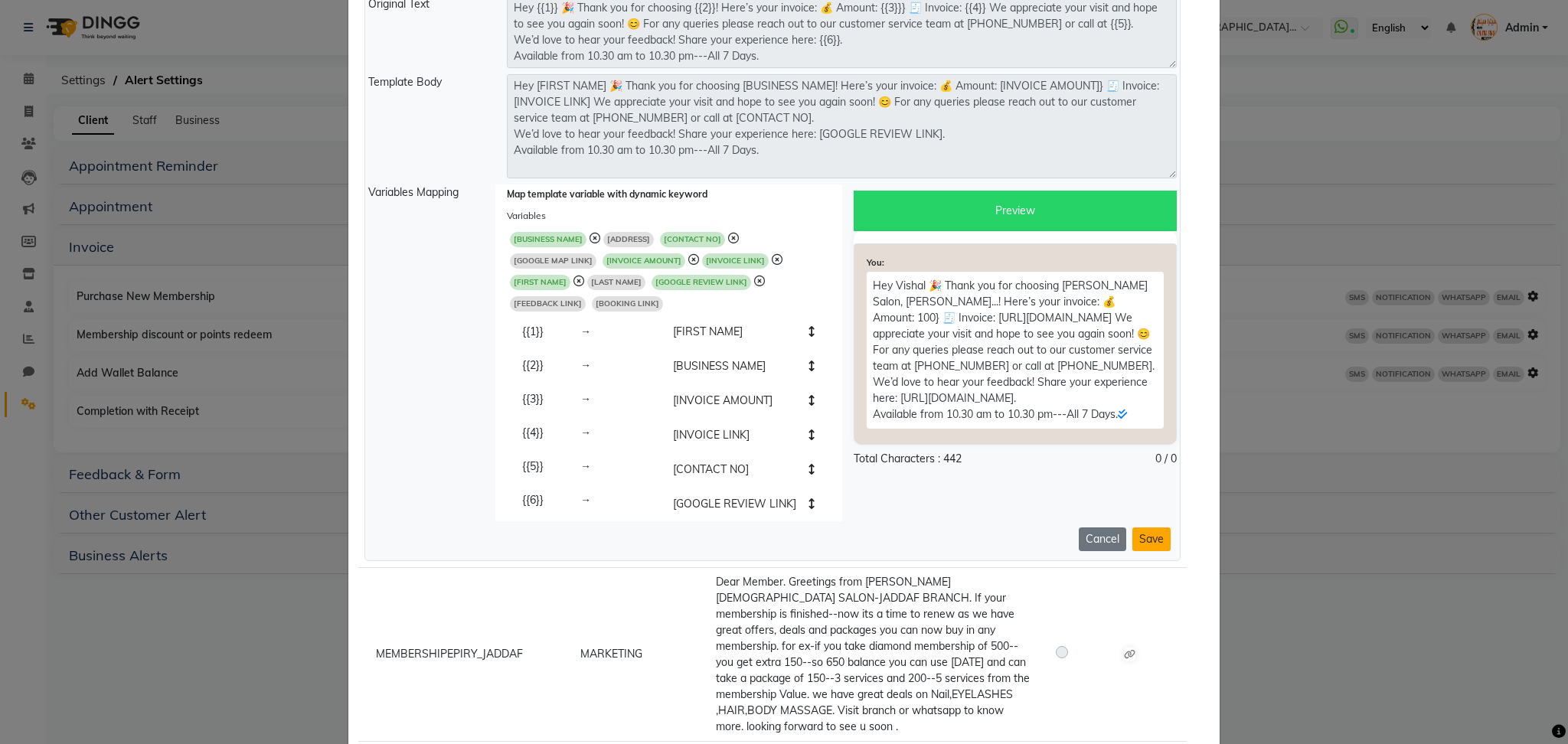
click at [1152, 527] on button "Save" at bounding box center [1152, 539] width 39 height 23
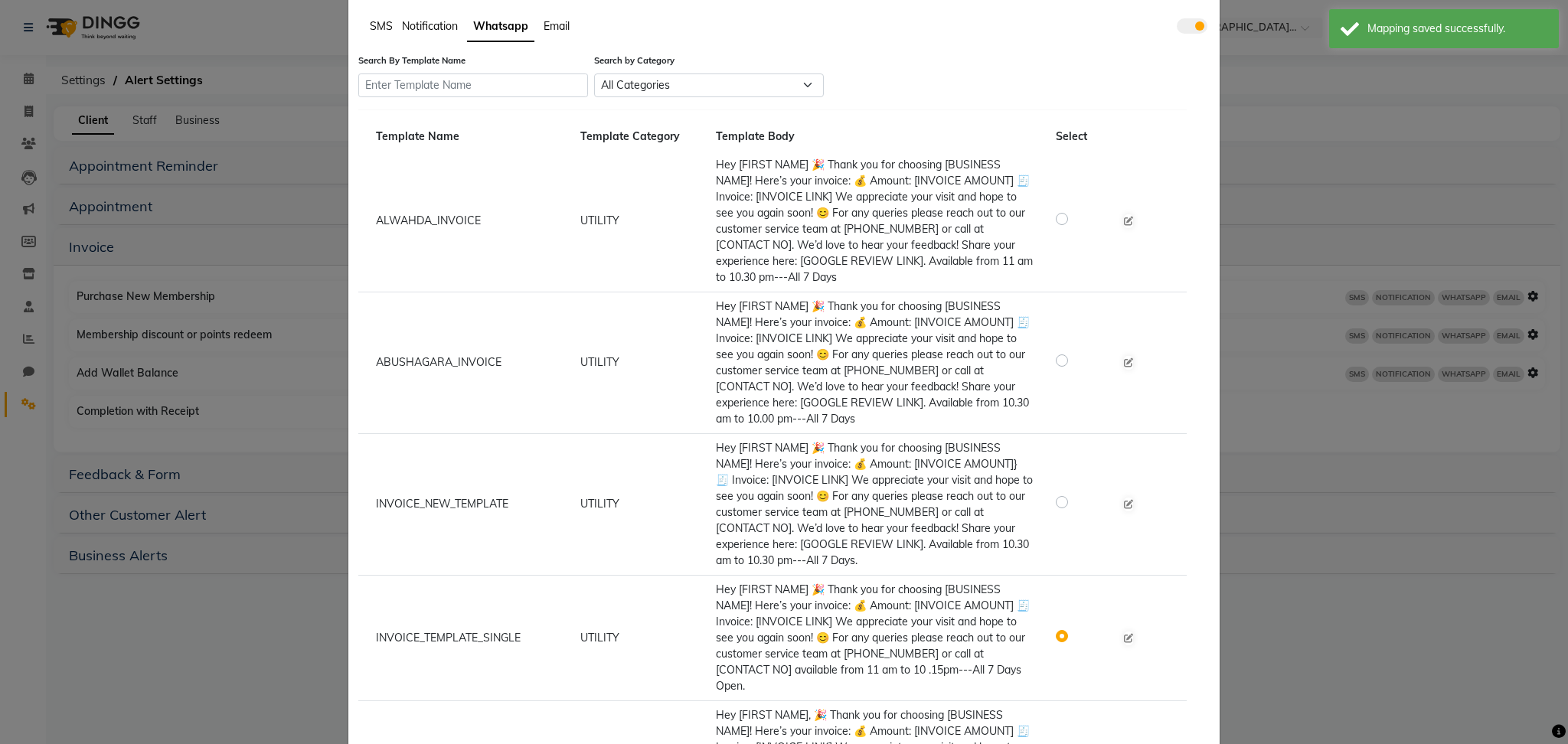
scroll to position [64, 0]
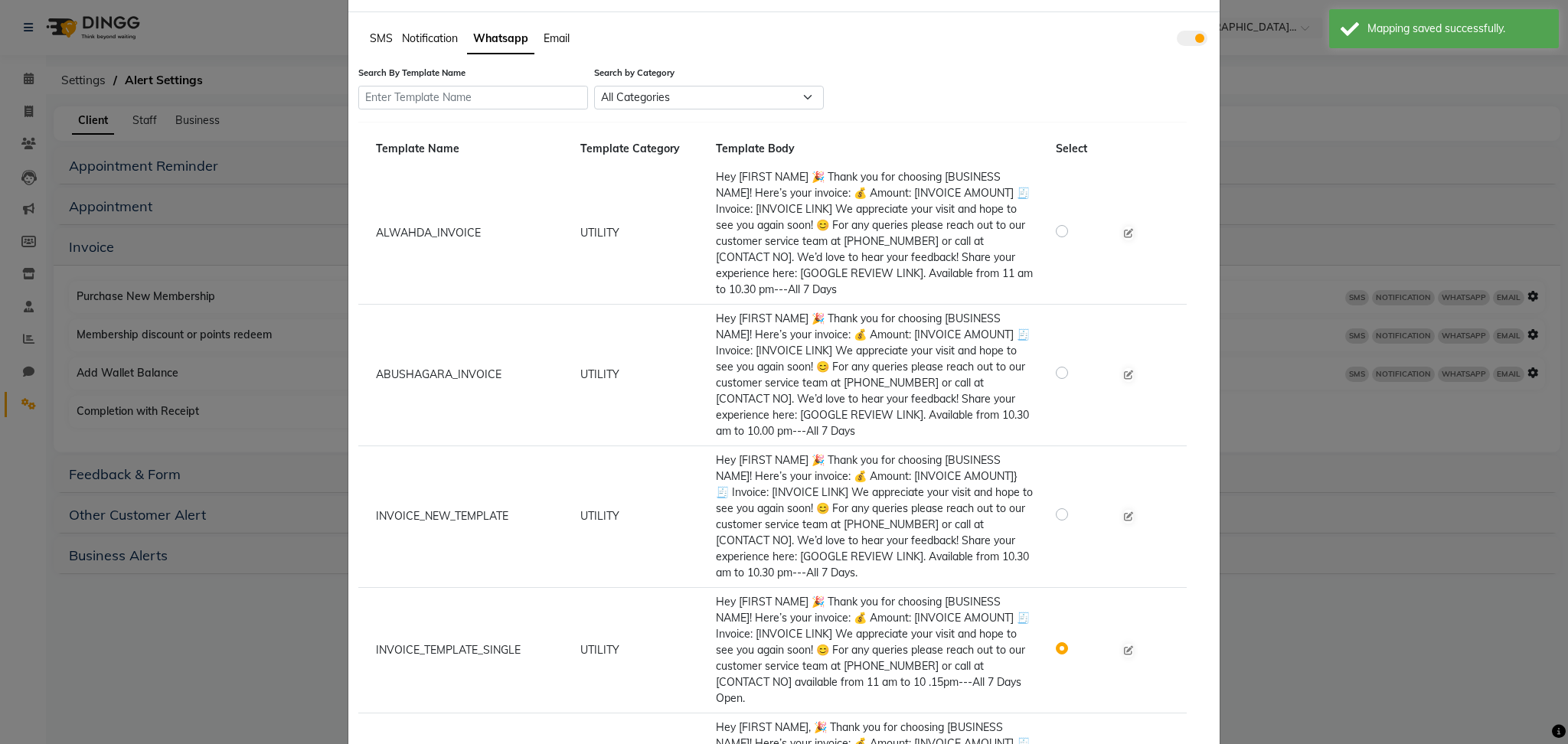
click at [1074, 234] on label at bounding box center [1074, 231] width 0 height 19
click at [1059, 234] on input "radio" at bounding box center [1063, 230] width 10 height 10
radio input "true"
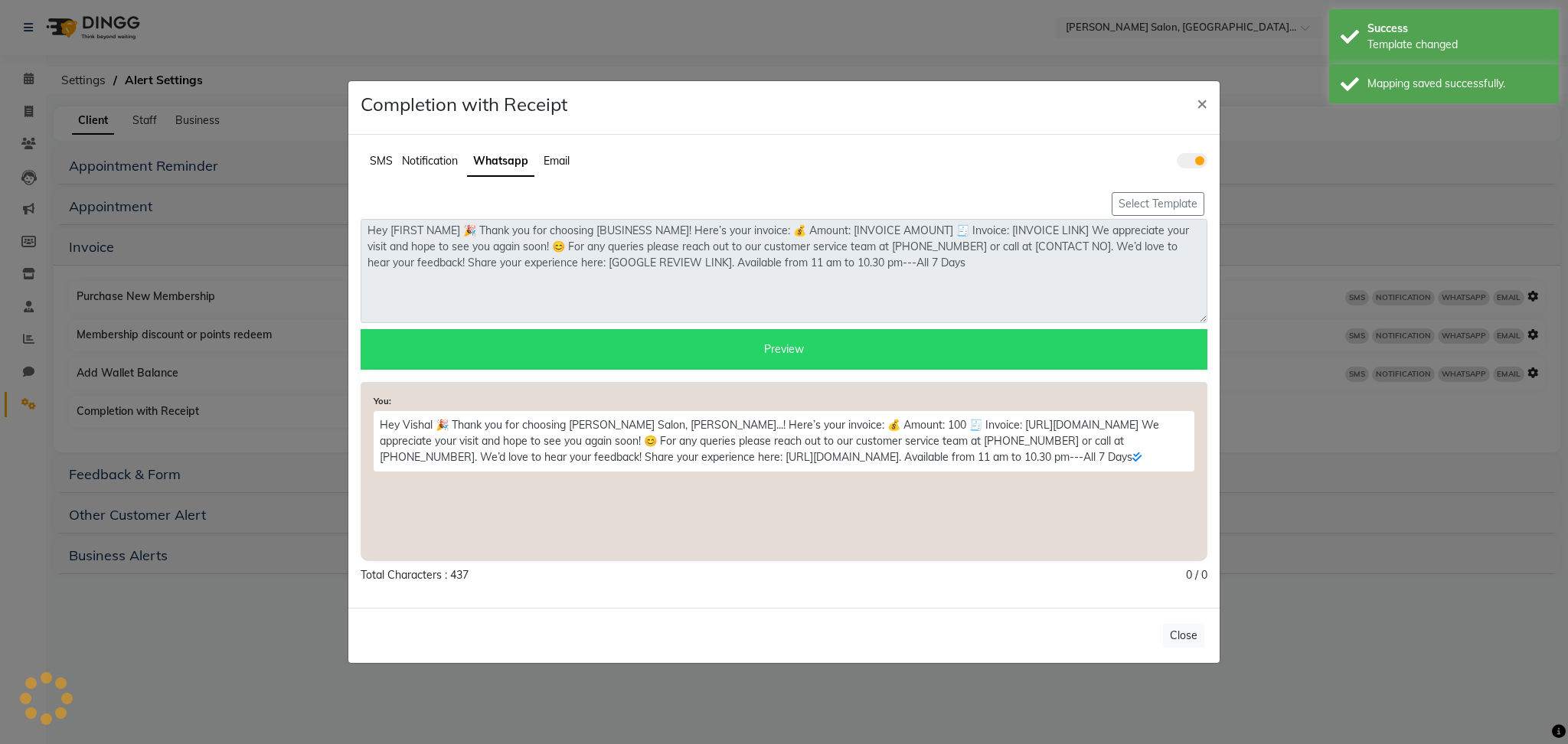
scroll to position [0, 0]
click at [1181, 631] on button "Close" at bounding box center [1183, 635] width 41 height 23
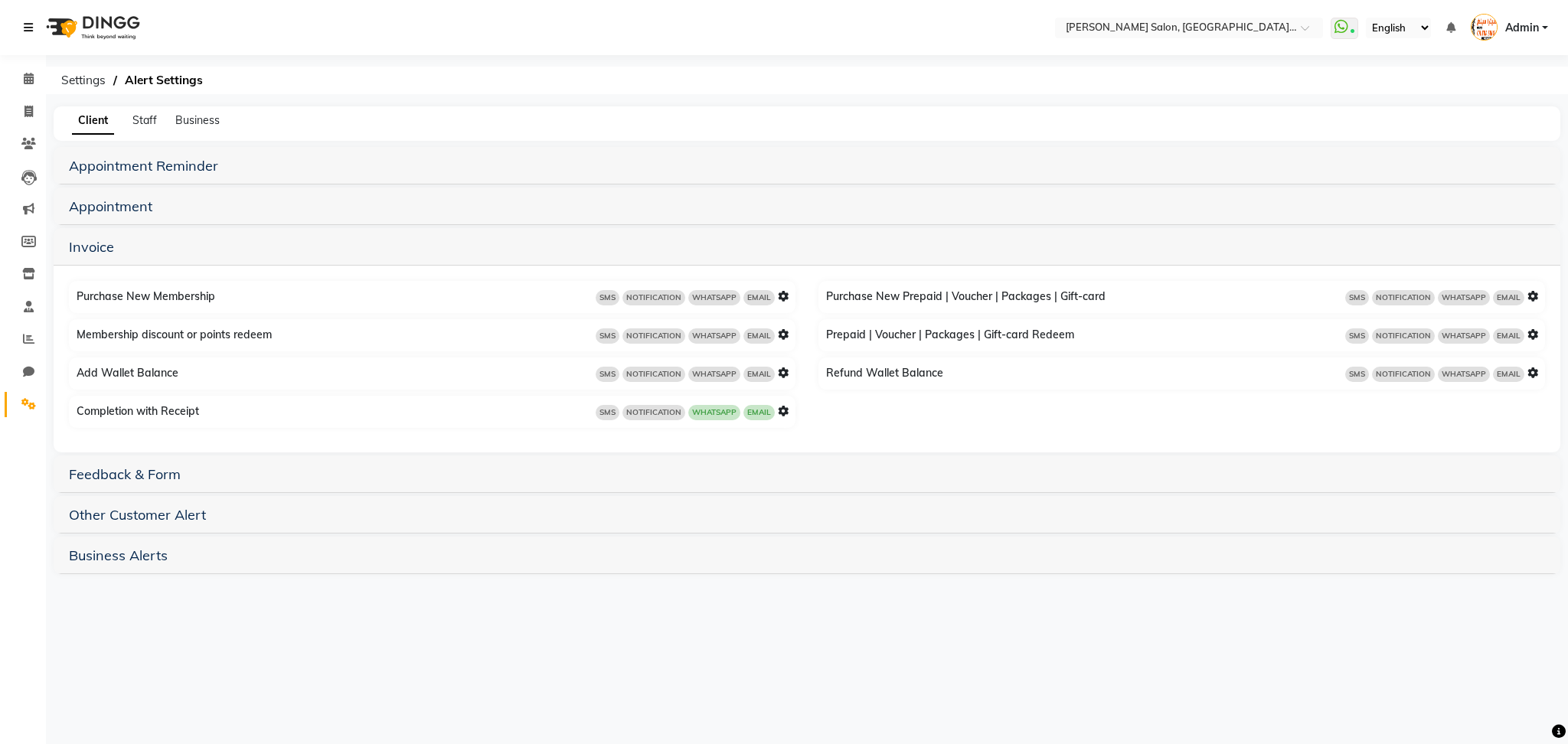
click at [31, 16] on link at bounding box center [31, 27] width 15 height 43
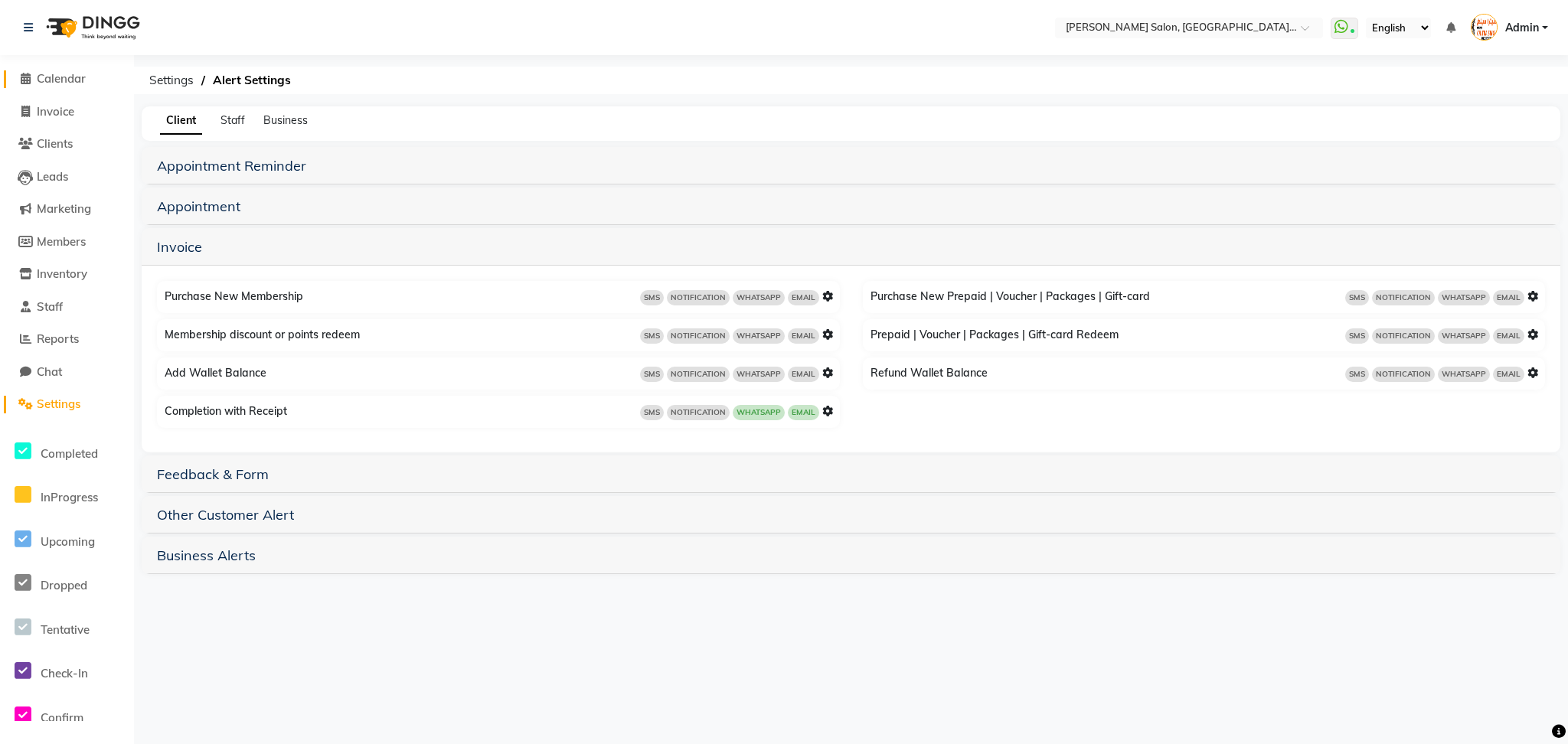
click at [24, 73] on icon at bounding box center [26, 78] width 10 height 11
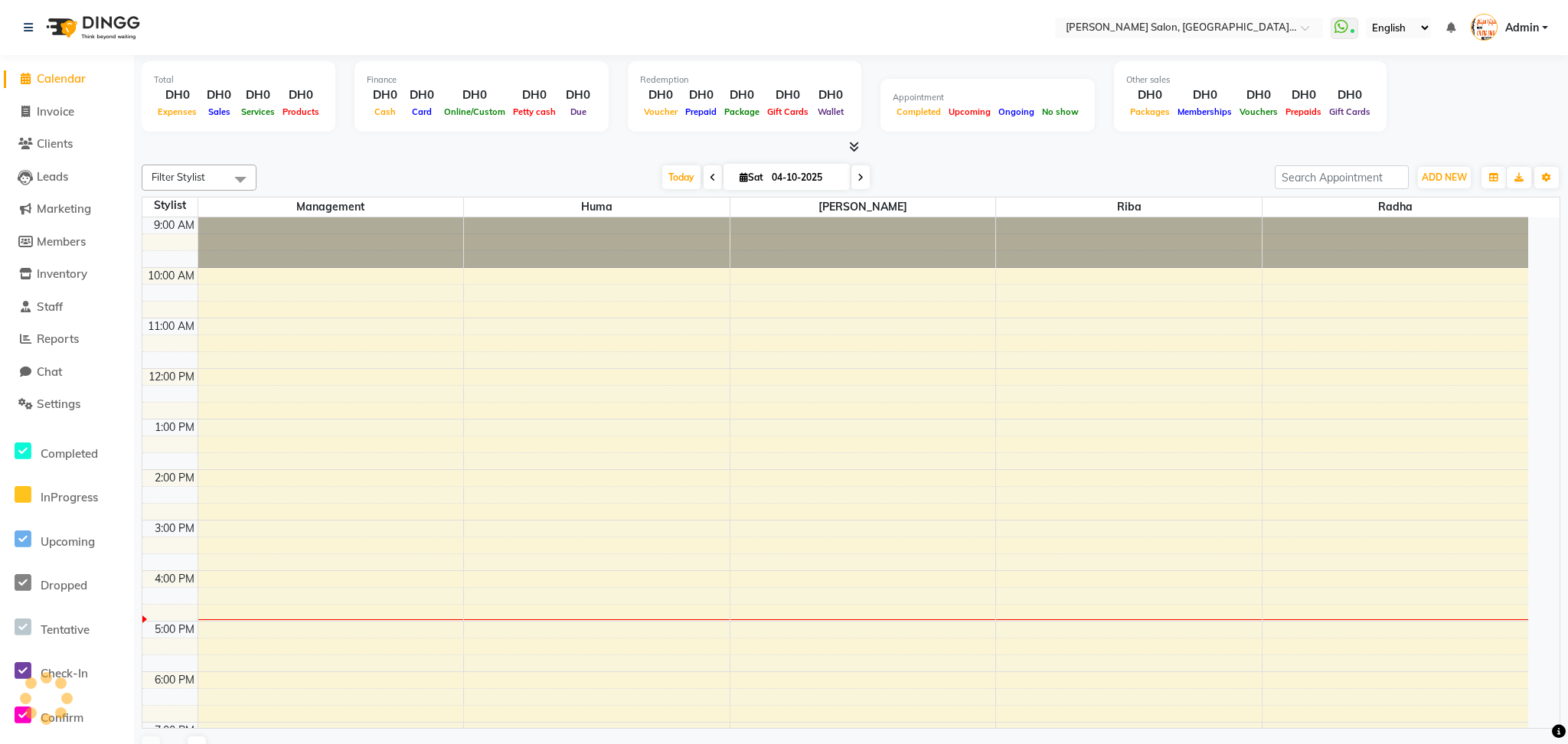
scroll to position [198, 0]
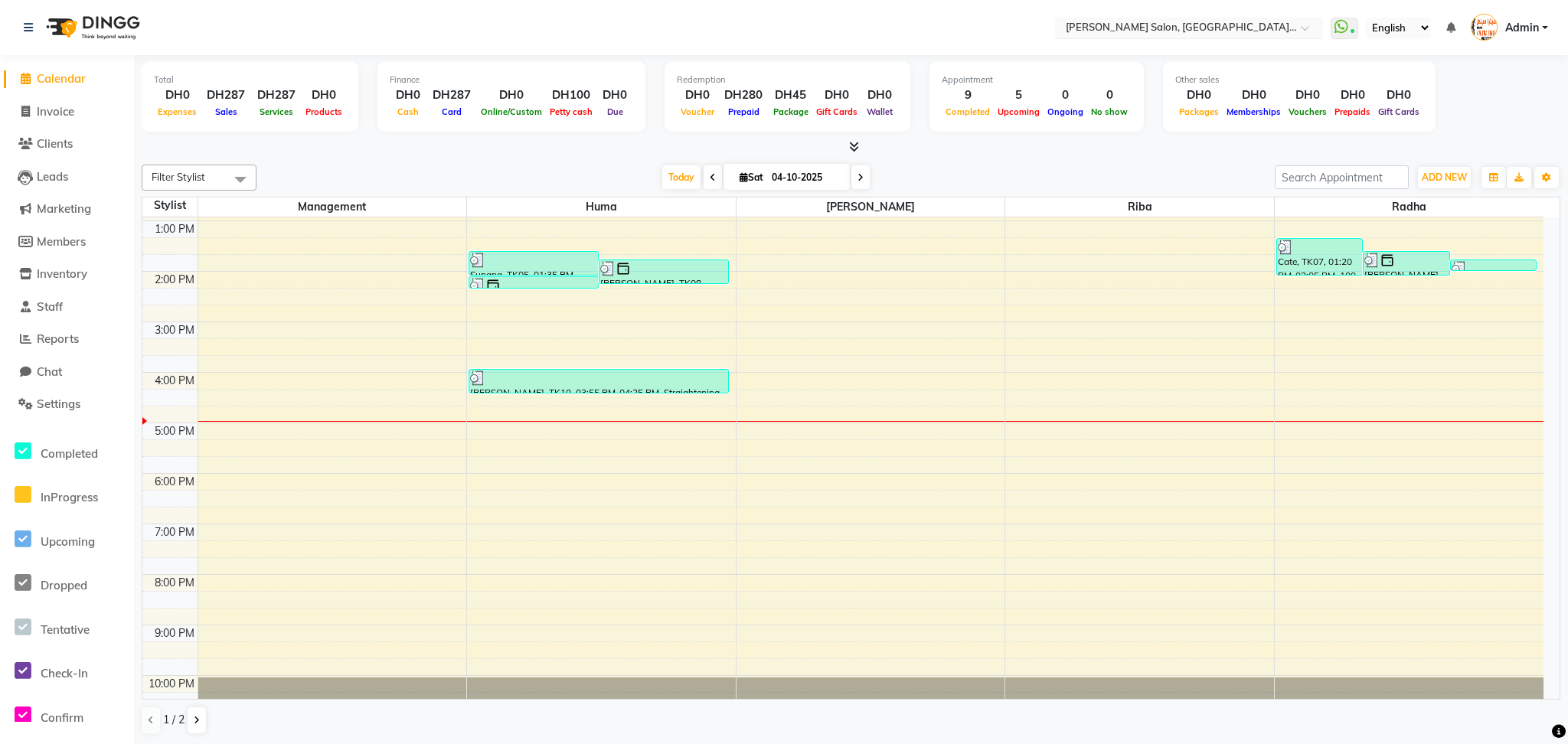
click at [1306, 29] on span at bounding box center [1310, 31] width 19 height 15
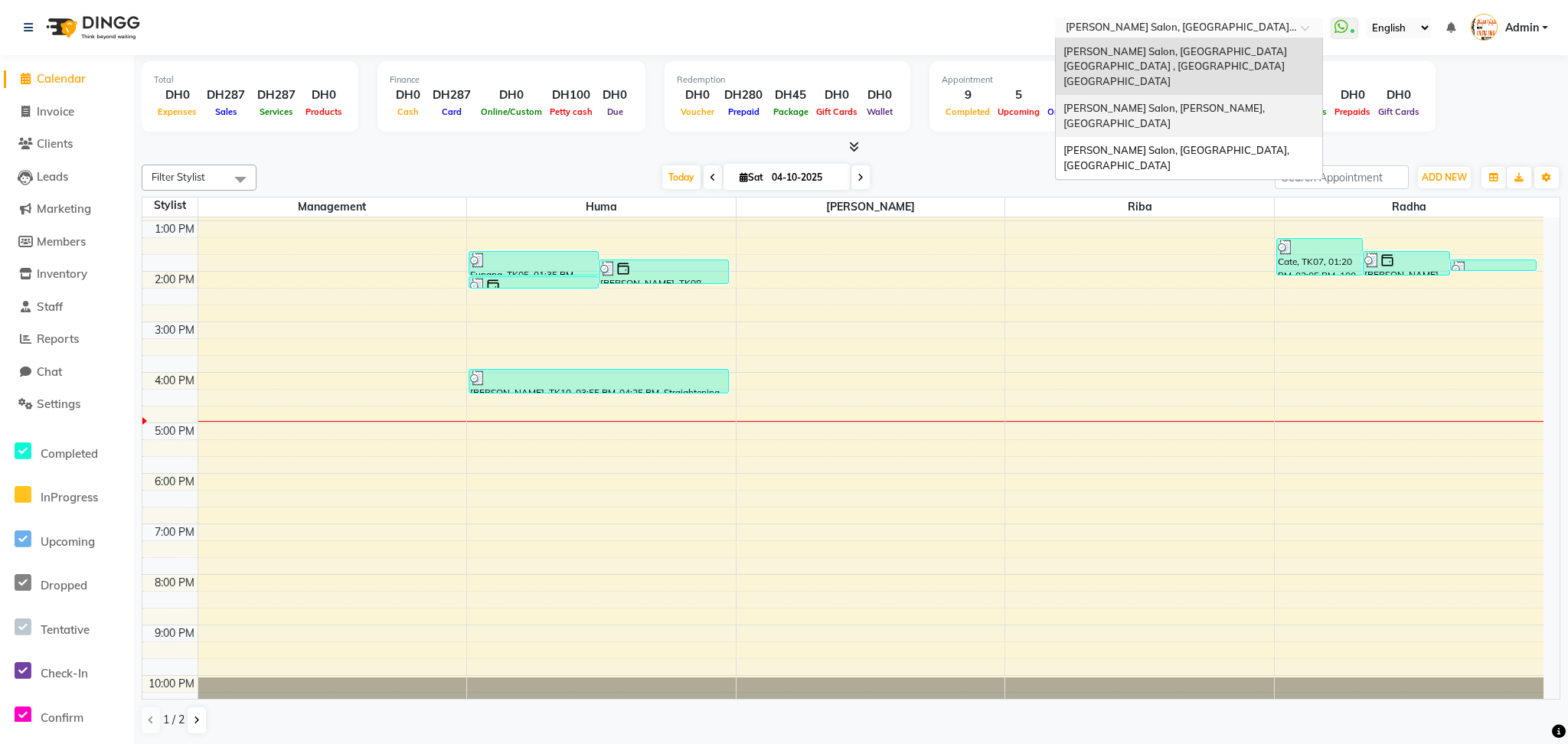
click at [1250, 101] on span "Chitra Singh Salon, Abu Shagara, Abu Shagara" at bounding box center [1165, 115] width 204 height 27
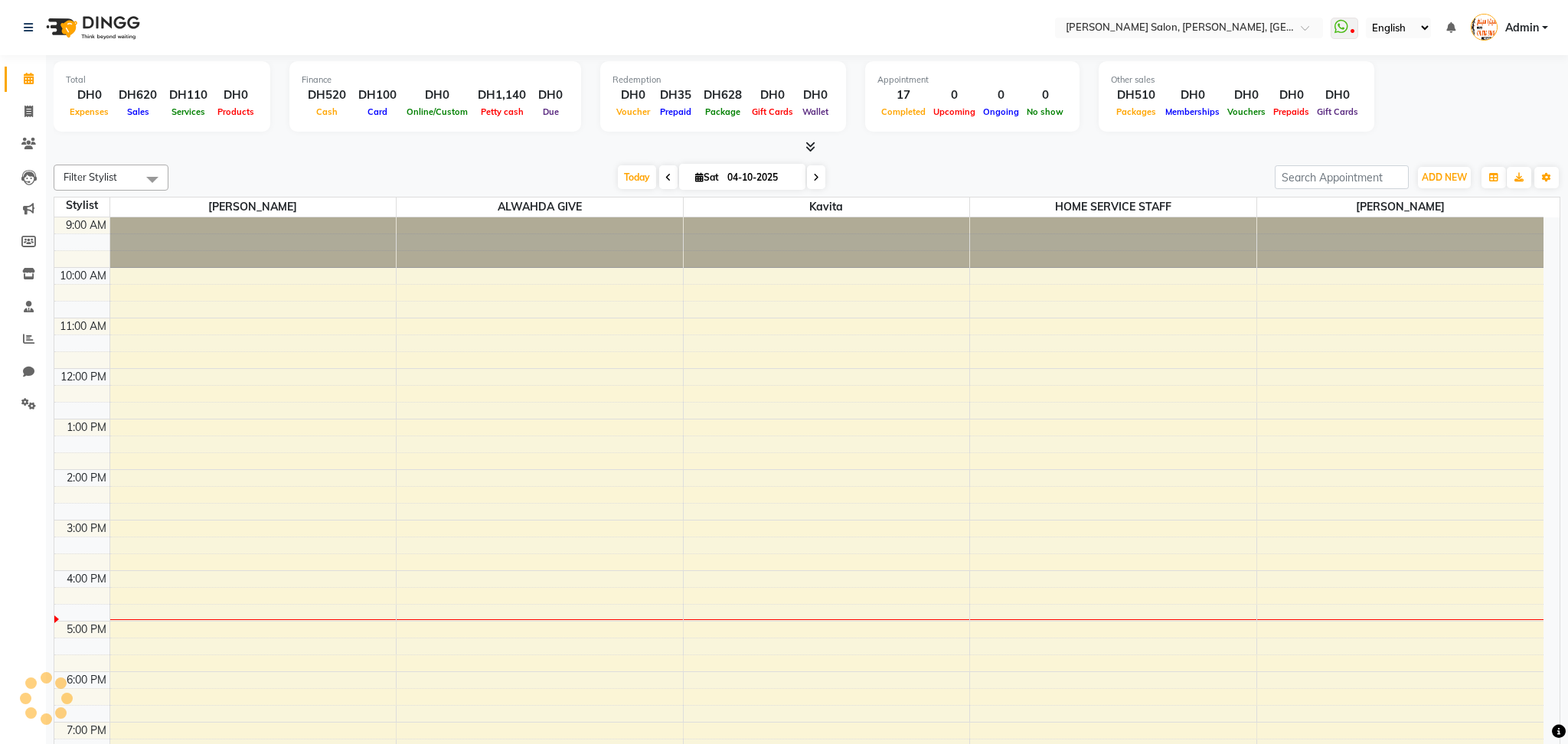
select select "en"
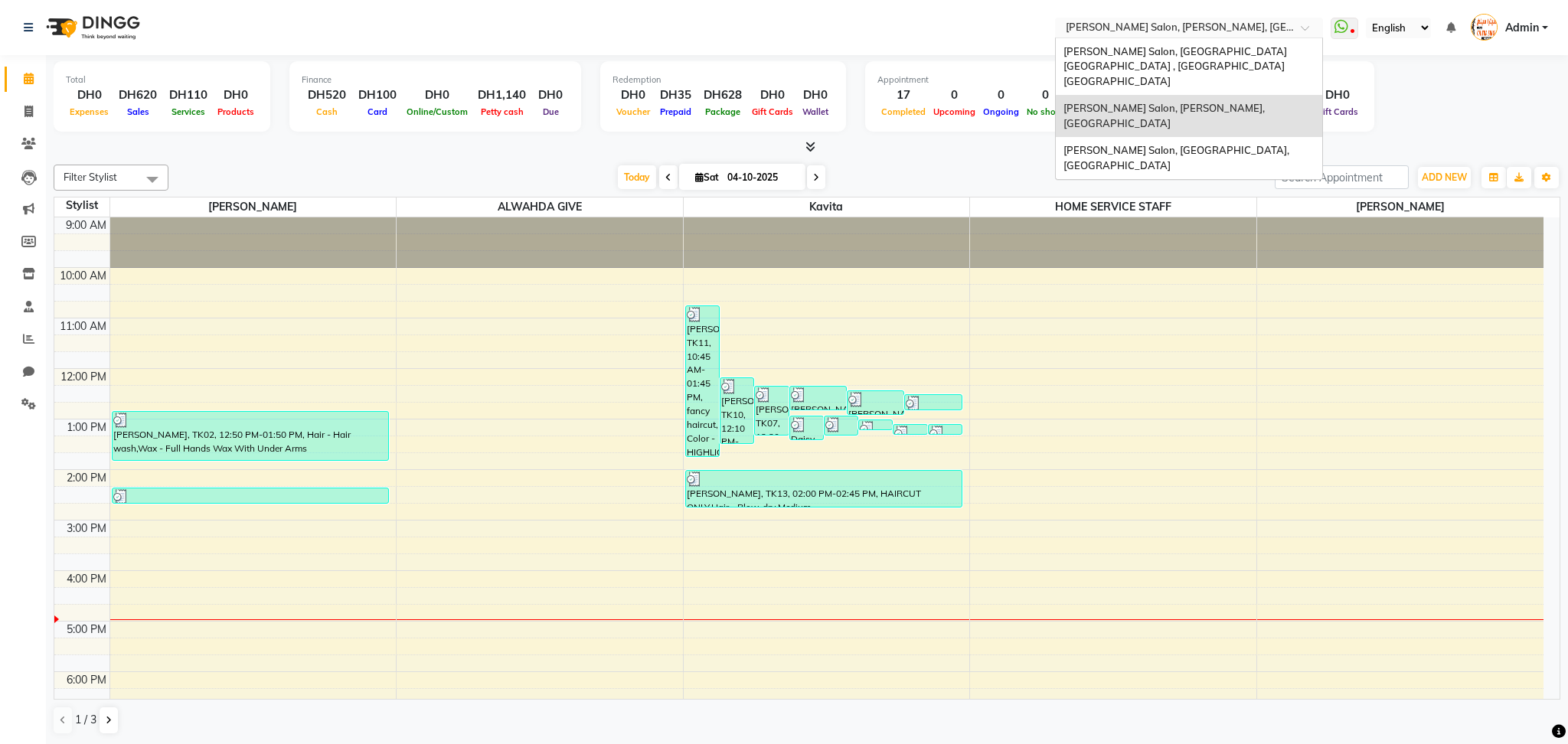
click at [1306, 27] on span at bounding box center [1310, 31] width 19 height 15
click at [1221, 144] on span "[PERSON_NAME] Salon, [GEOGRAPHIC_DATA], [GEOGRAPHIC_DATA]" at bounding box center [1177, 158] width 228 height 27
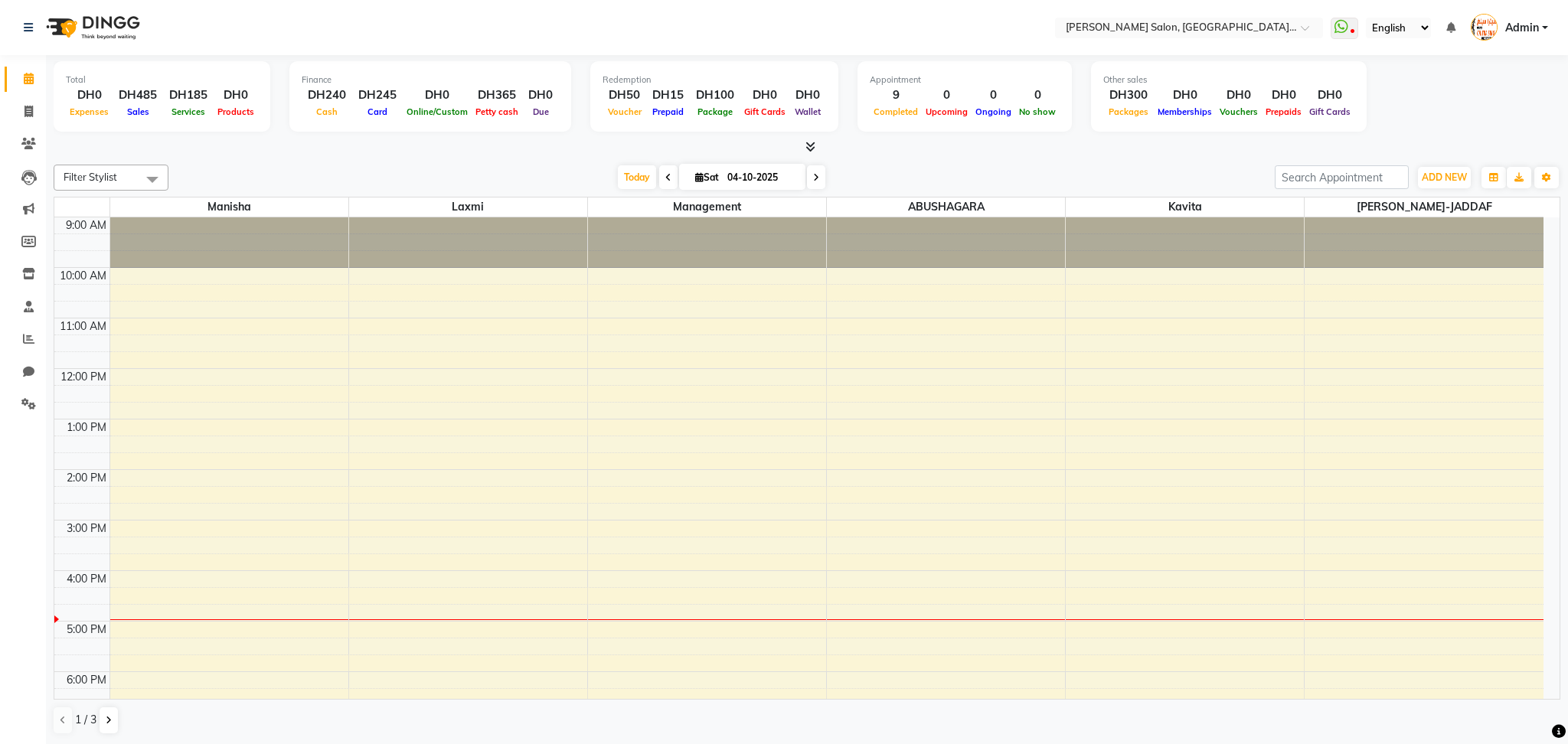
select select "en"
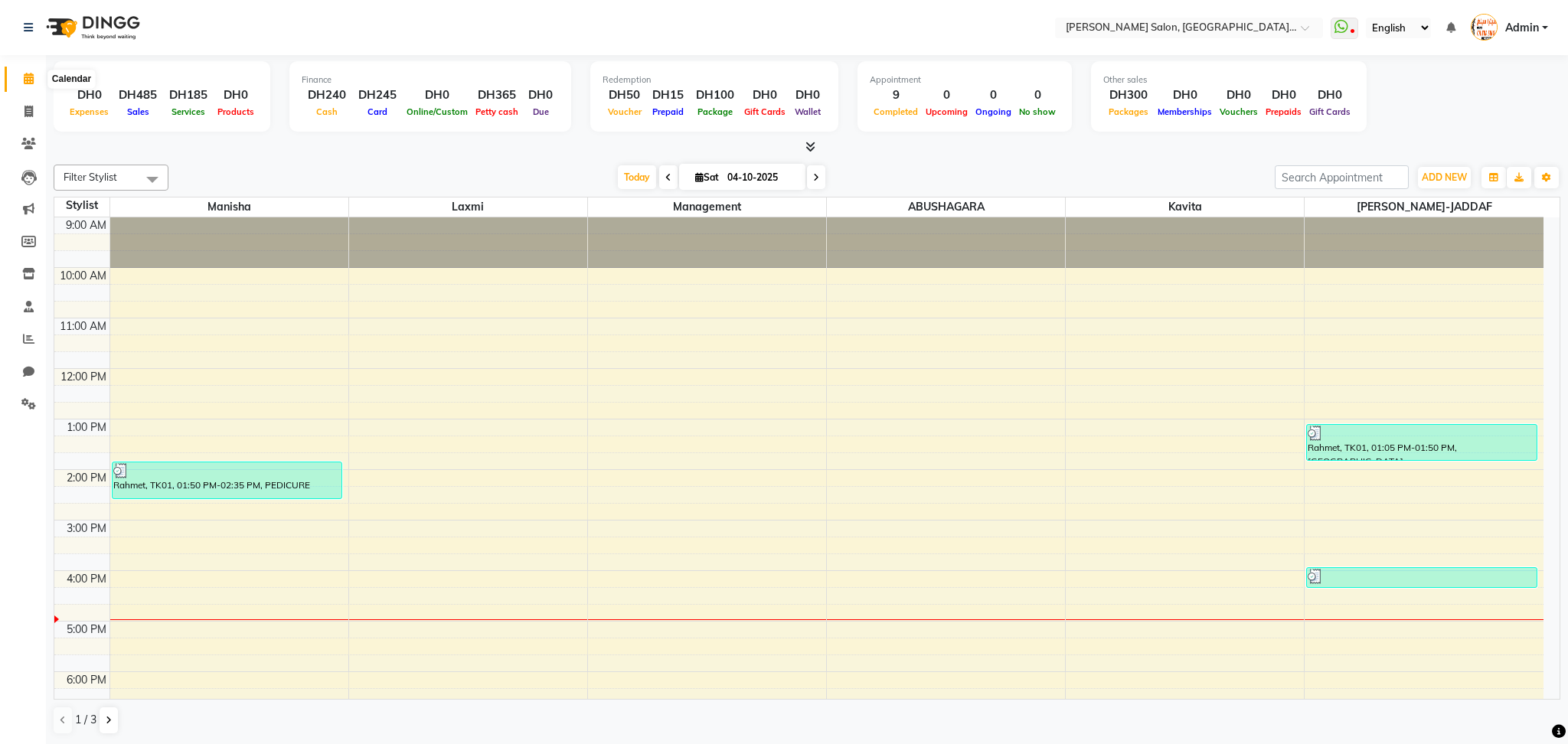
click at [35, 79] on span at bounding box center [28, 79] width 27 height 18
click at [963, 588] on div "9:00 AM 10:00 AM 11:00 AM 12:00 PM 1:00 PM 2:00 PM 3:00 PM 4:00 PM 5:00 PM 6:00…" at bounding box center [799, 571] width 1489 height 707
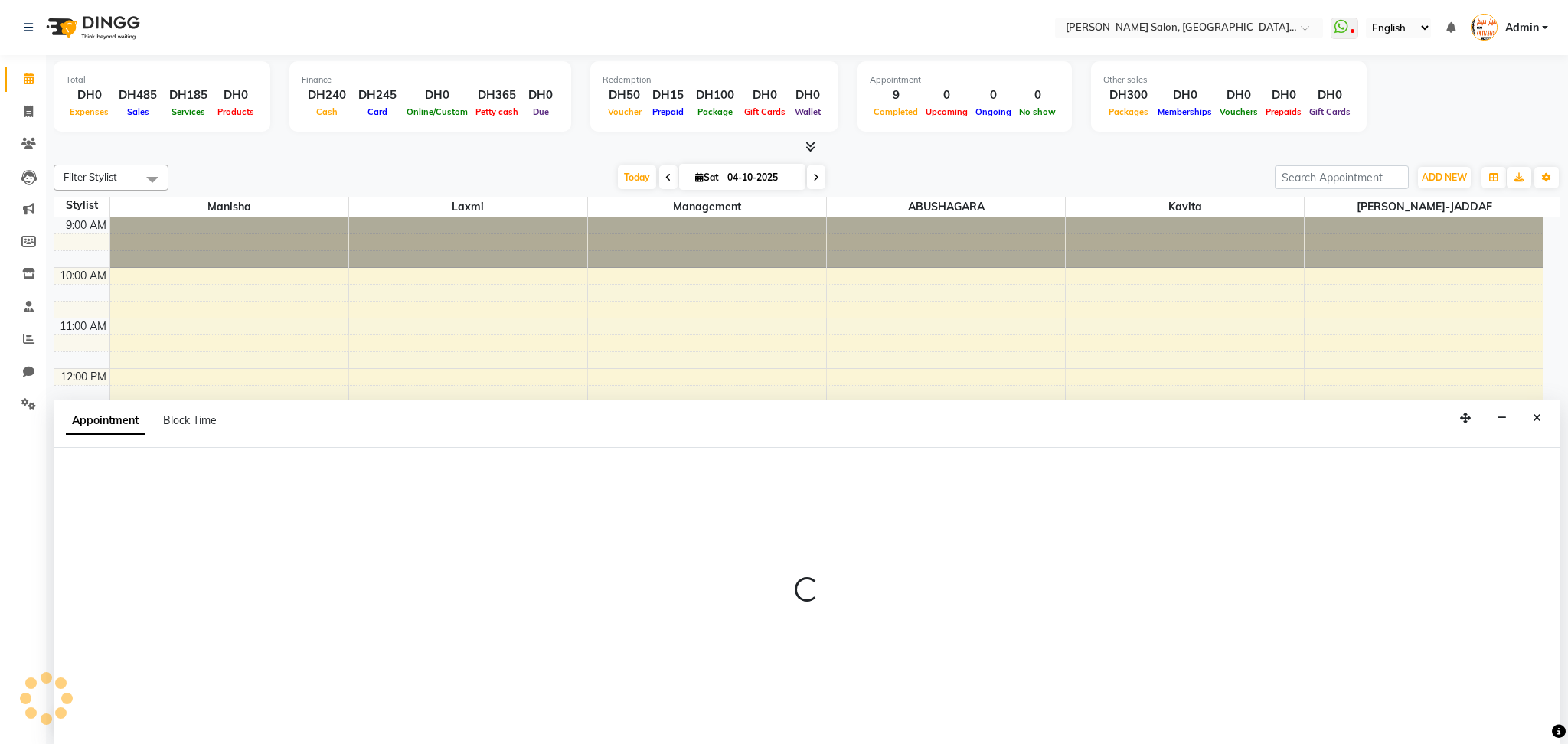
select select "60358"
select select "960"
select select "tentative"
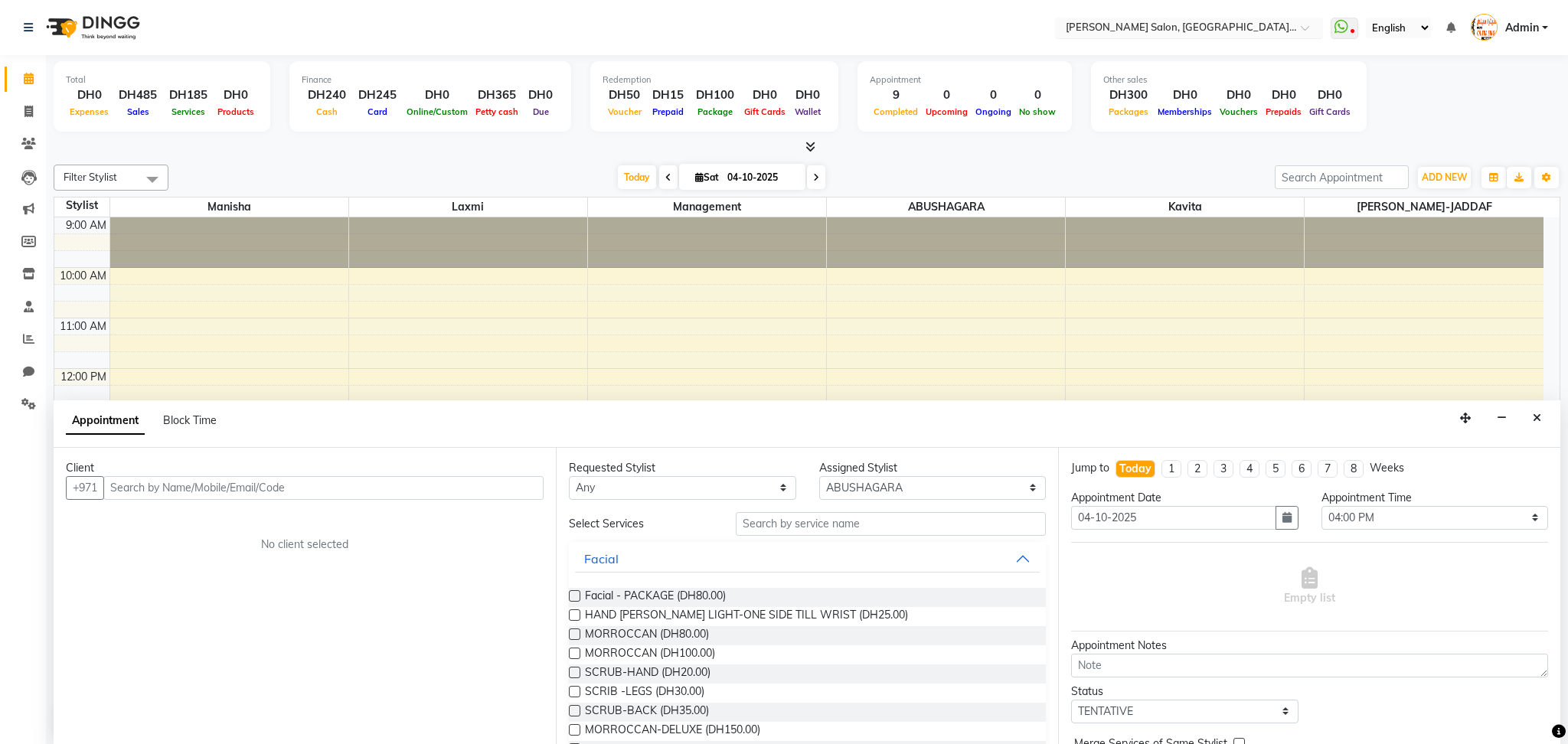
click at [1302, 30] on span at bounding box center [1310, 31] width 19 height 15
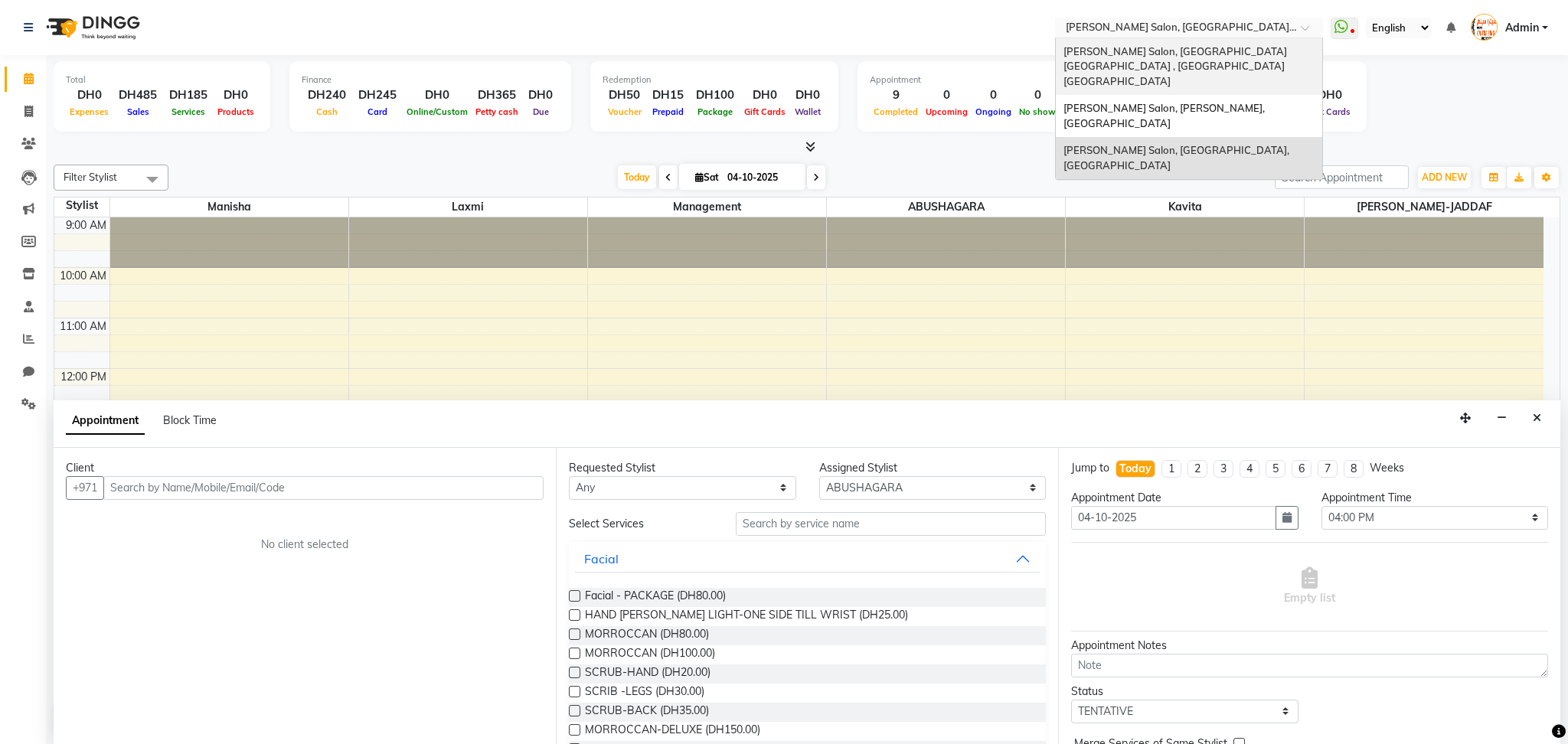
click at [1246, 47] on span "[PERSON_NAME] Salon, [GEOGRAPHIC_DATA] [GEOGRAPHIC_DATA] , [GEOGRAPHIC_DATA] [G…" at bounding box center [1176, 66] width 226 height 42
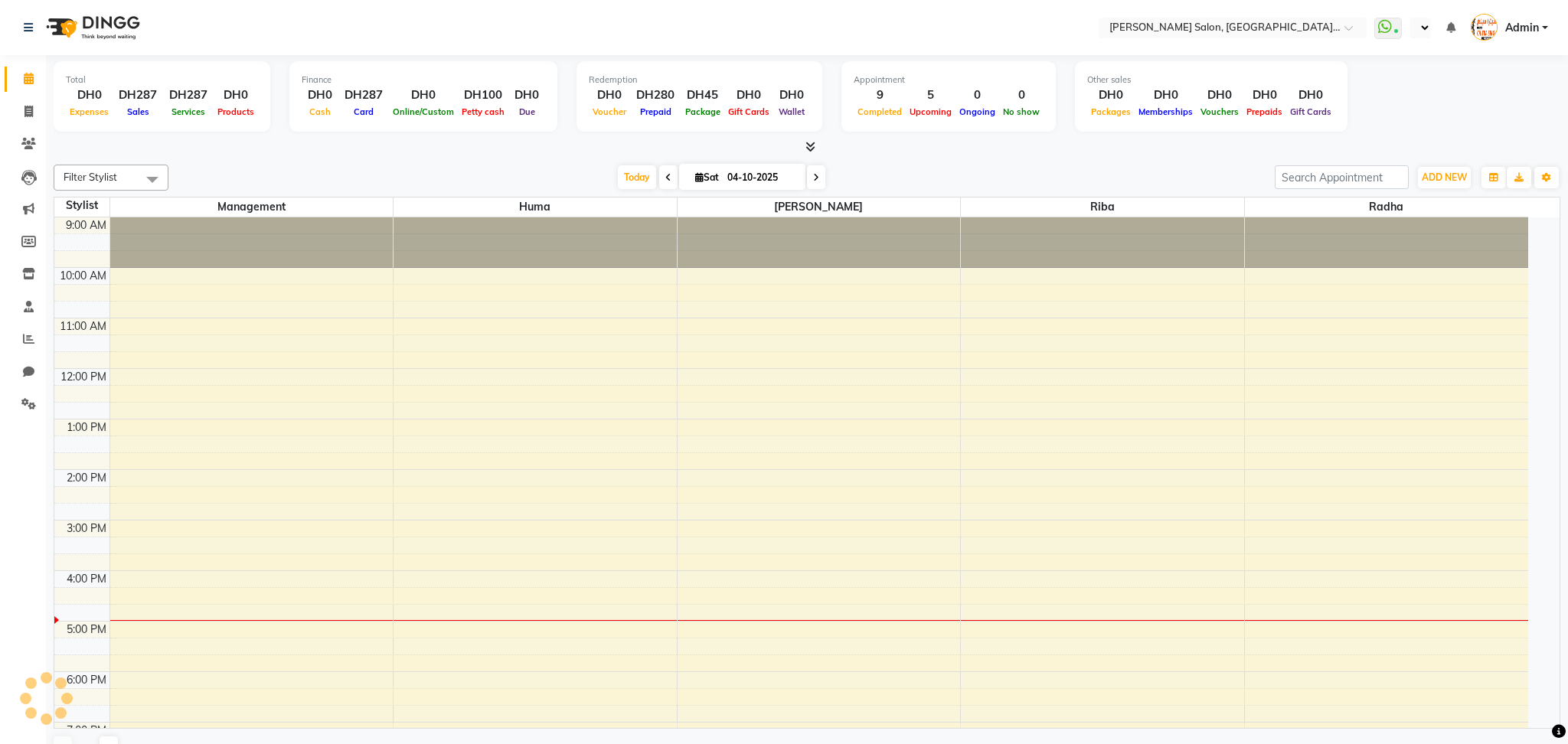
select select "en"
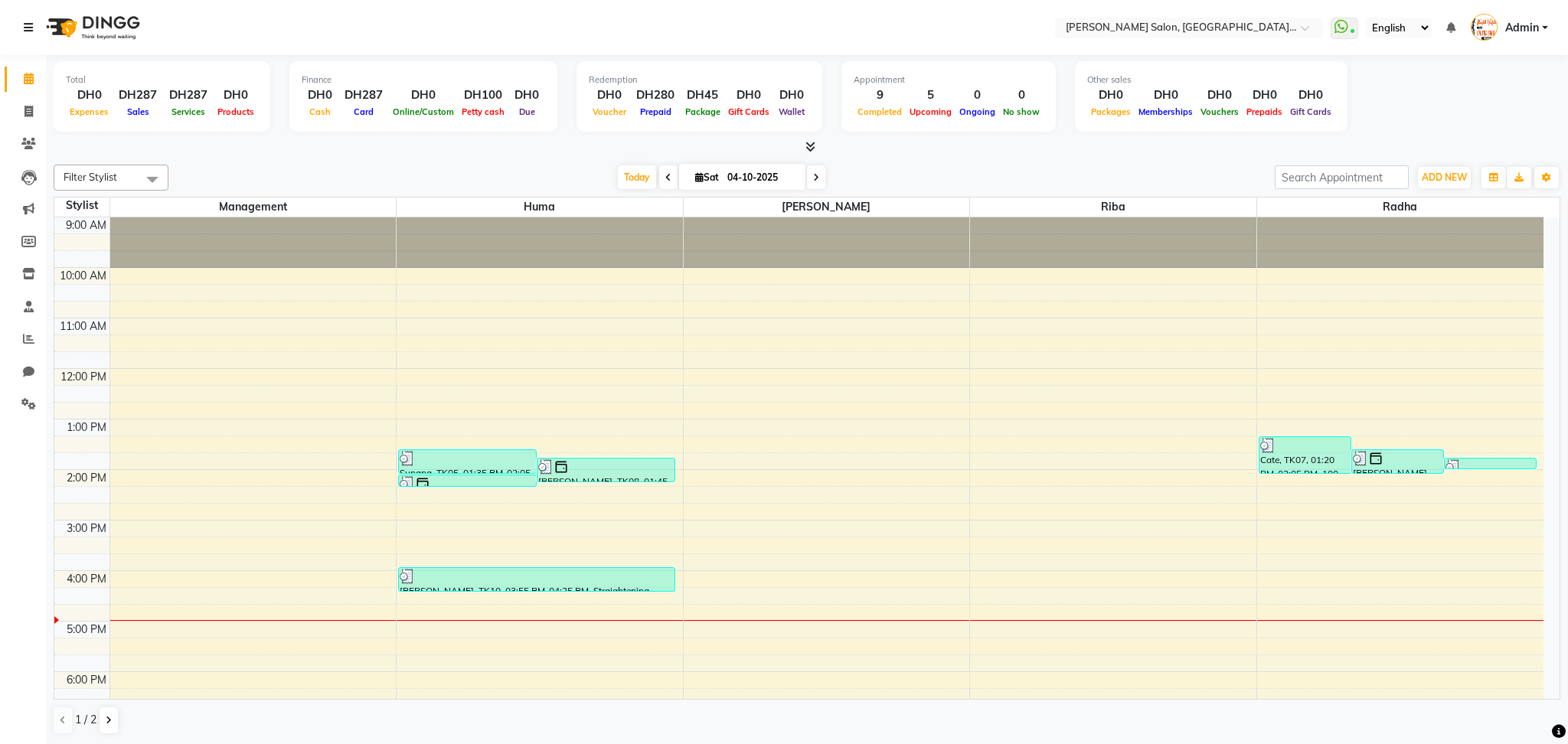
click at [27, 27] on icon at bounding box center [27, 27] width 9 height 10
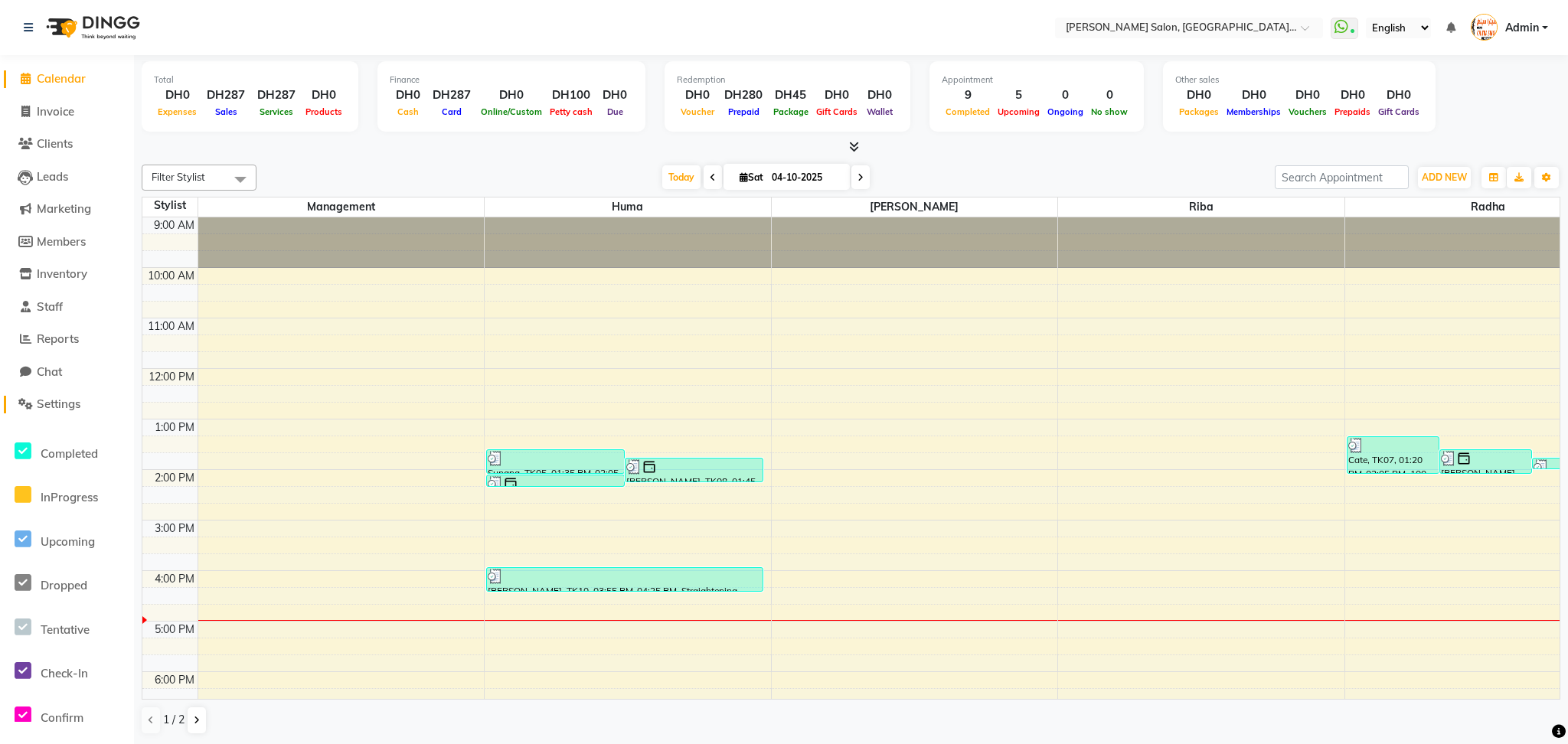
click at [70, 403] on span "Settings" at bounding box center [59, 404] width 43 height 14
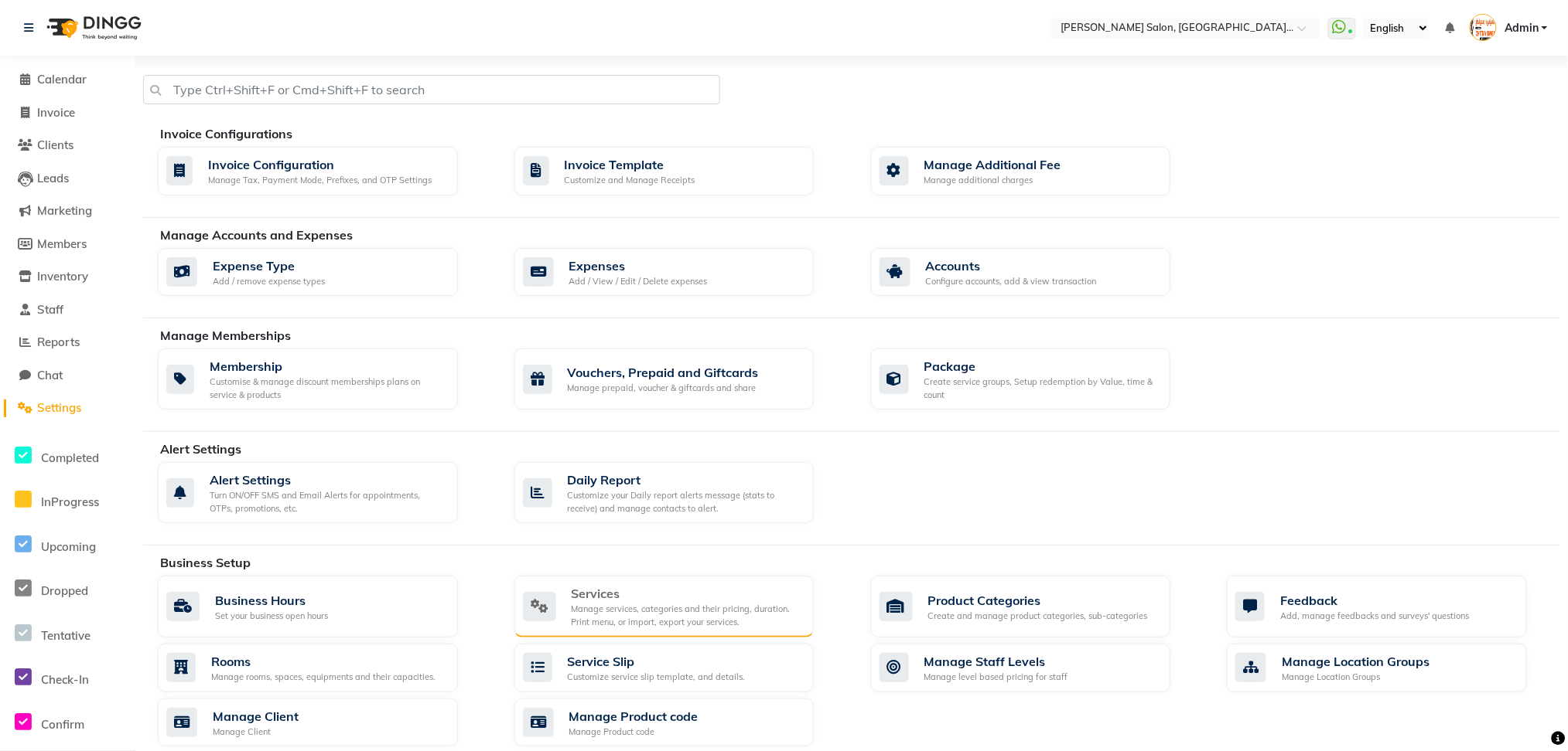
click at [673, 614] on div "Manage services, categories and their pricing, duration. Print menu, or import,…" at bounding box center [686, 615] width 230 height 25
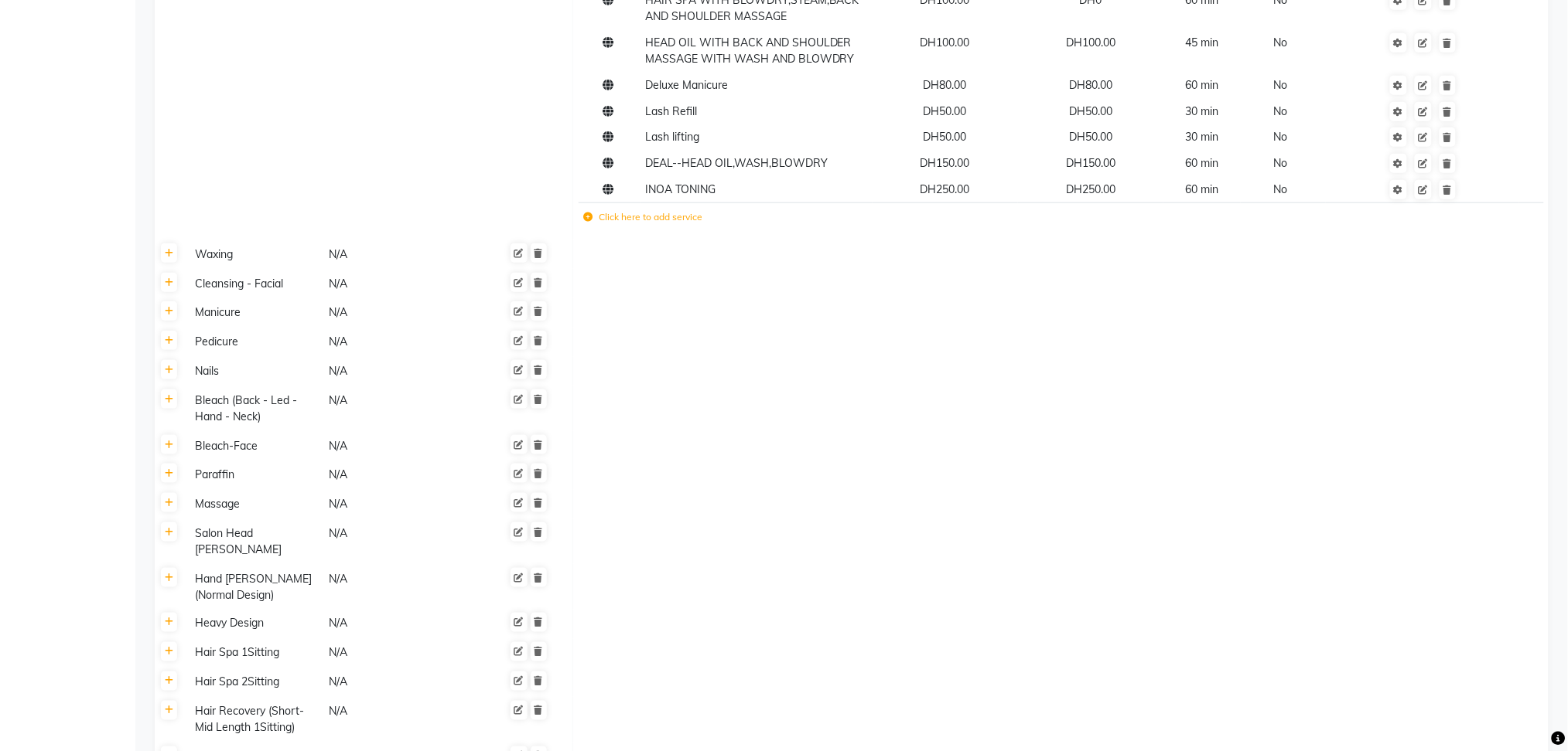
scroll to position [4638, 0]
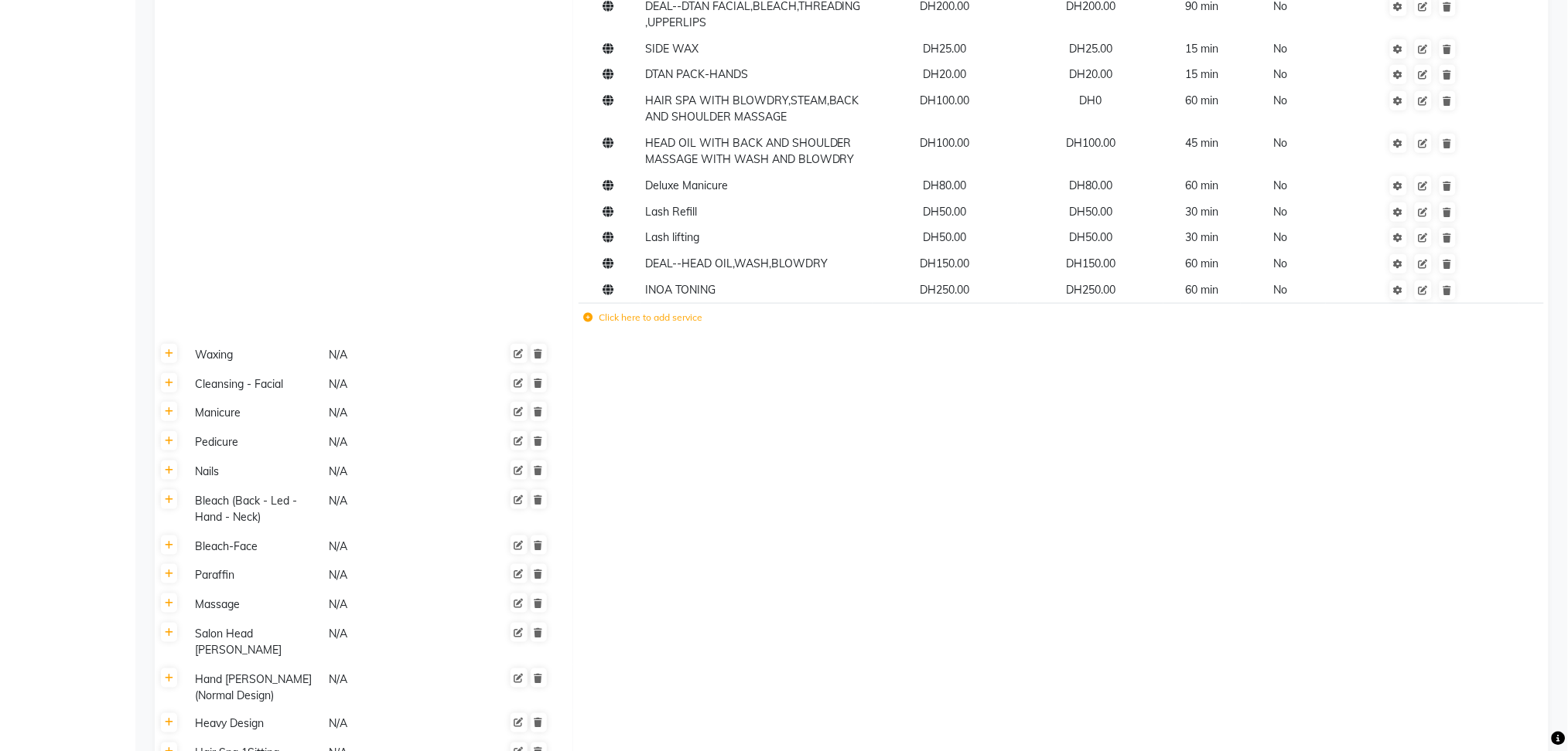
click at [590, 313] on icon at bounding box center [587, 317] width 9 height 9
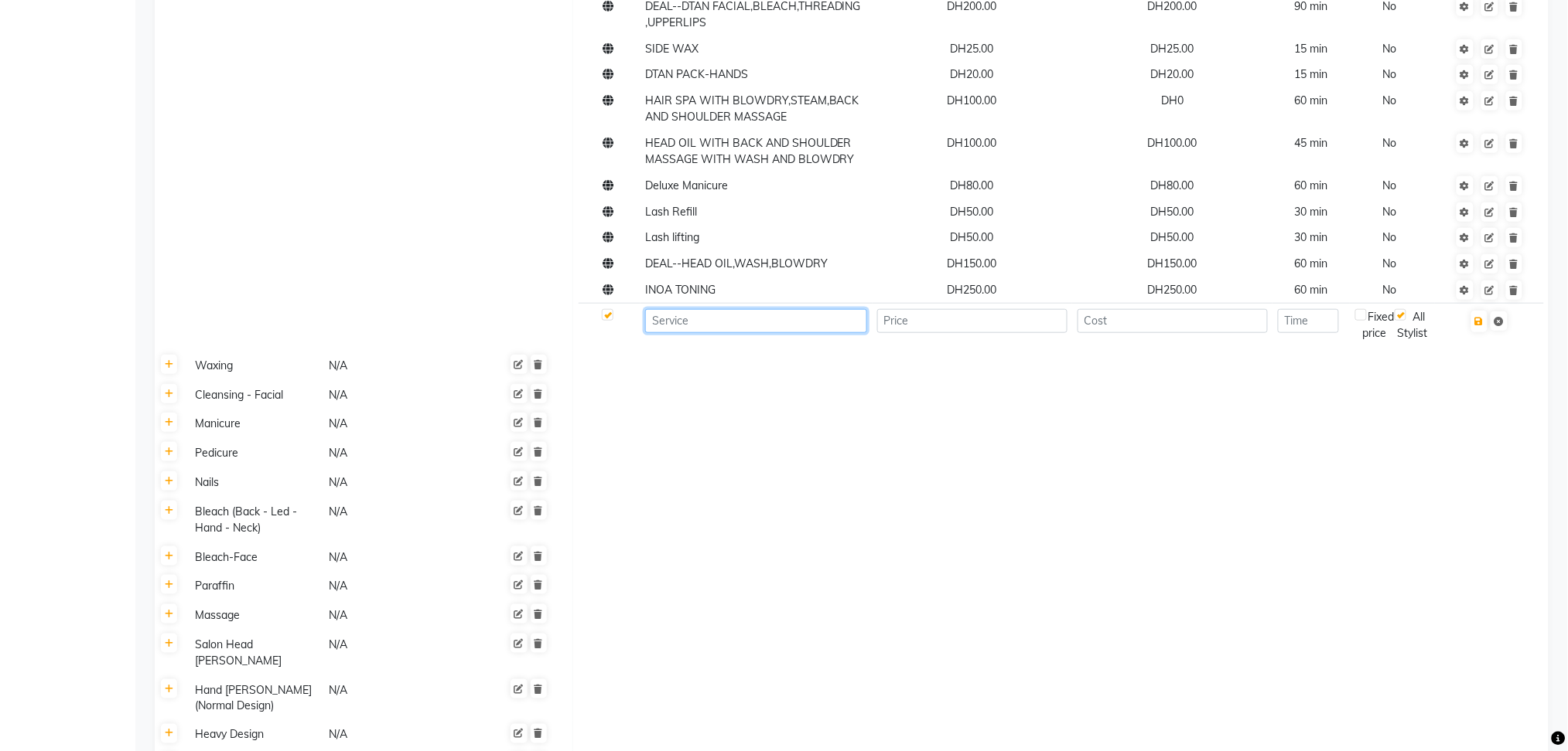
click at [665, 309] on input at bounding box center [756, 320] width 222 height 24
type input "Side Theading"
click at [910, 309] on input "number" at bounding box center [972, 320] width 190 height 24
type input "20"
click at [1099, 304] on td at bounding box center [1172, 325] width 200 height 42
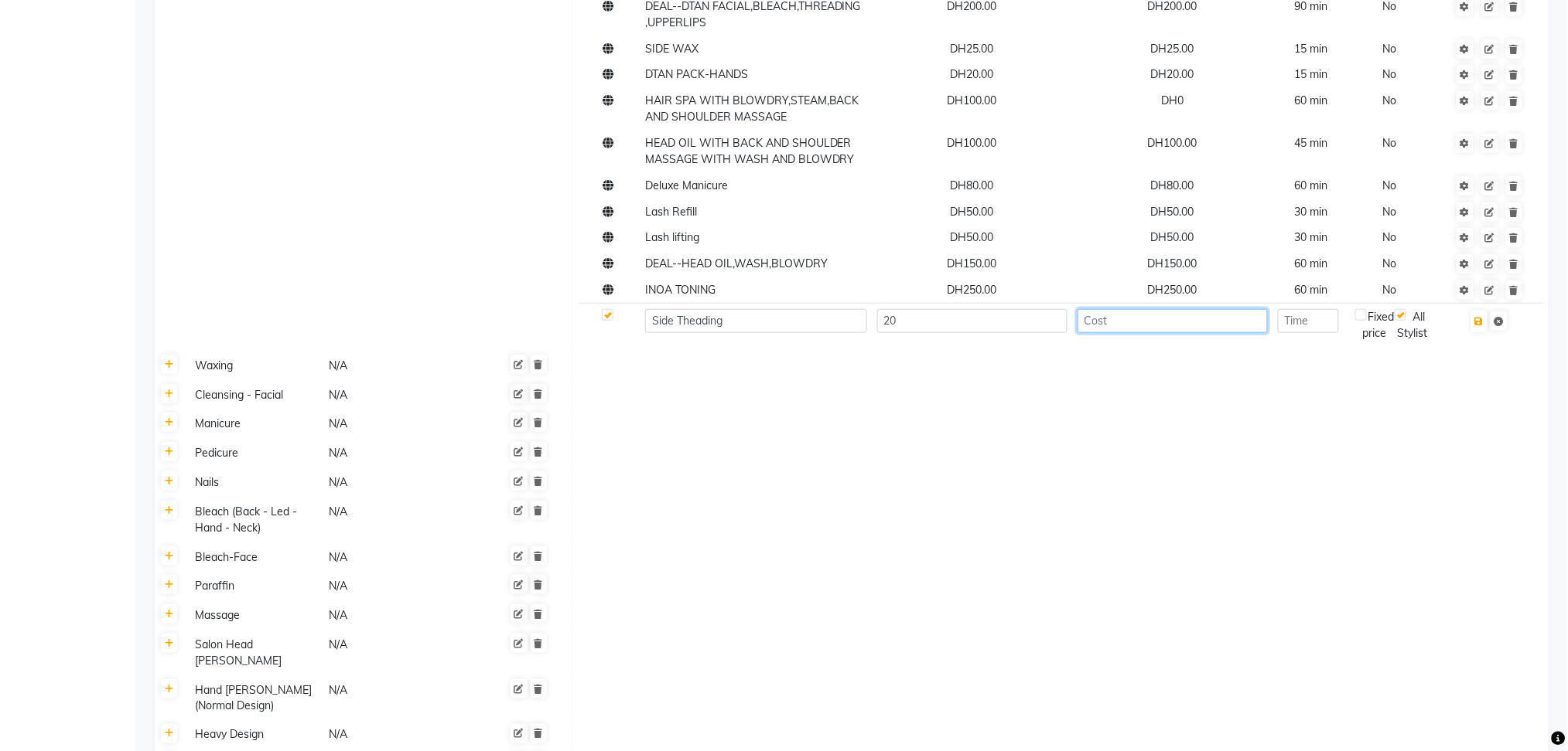
click at [1109, 309] on input "number" at bounding box center [1173, 320] width 190 height 24
type input "20"
click at [1304, 309] on input "number" at bounding box center [1308, 320] width 61 height 24
type input "10"
click at [1482, 317] on icon "button" at bounding box center [1479, 321] width 8 height 9
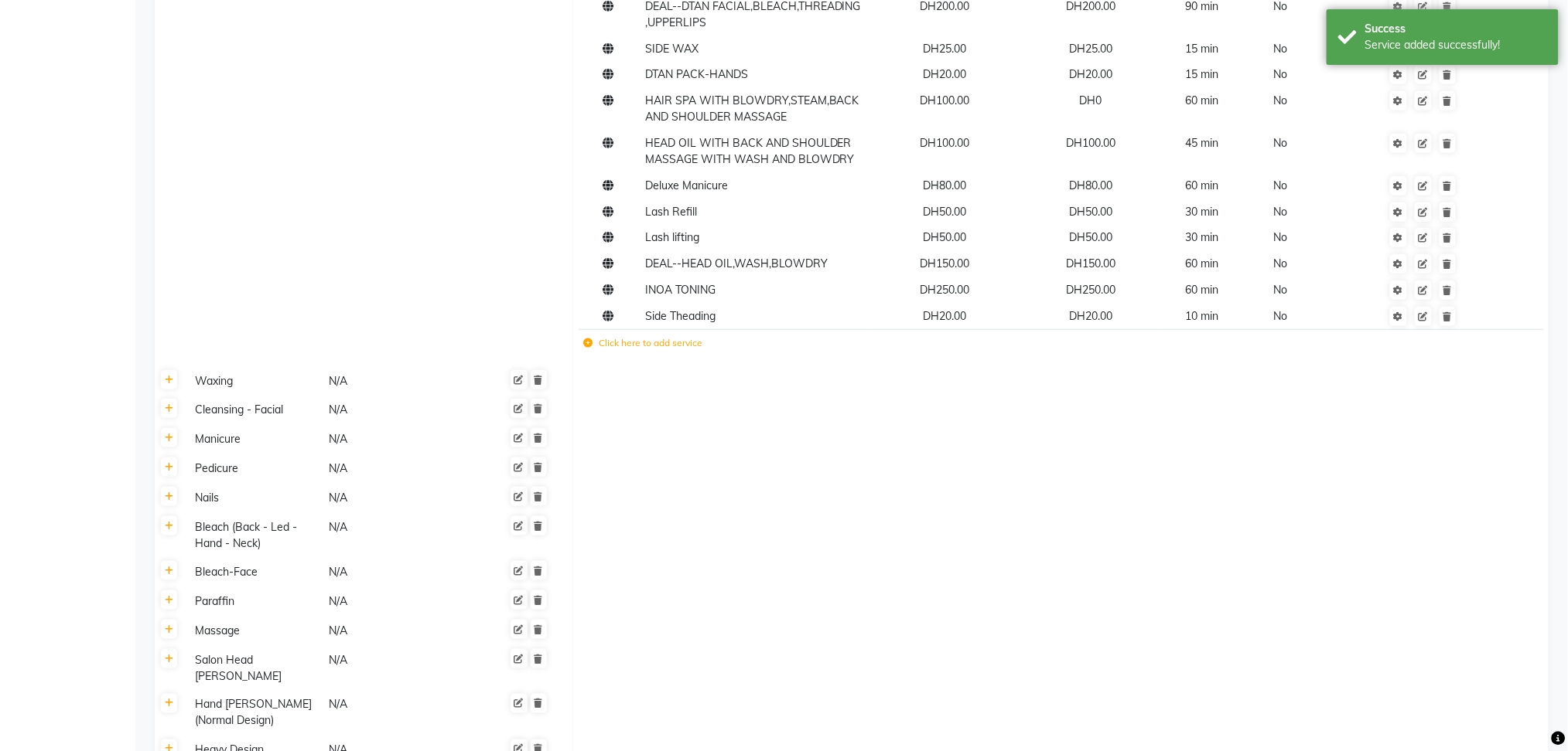
click at [1482, 303] on td at bounding box center [1422, 316] width 194 height 26
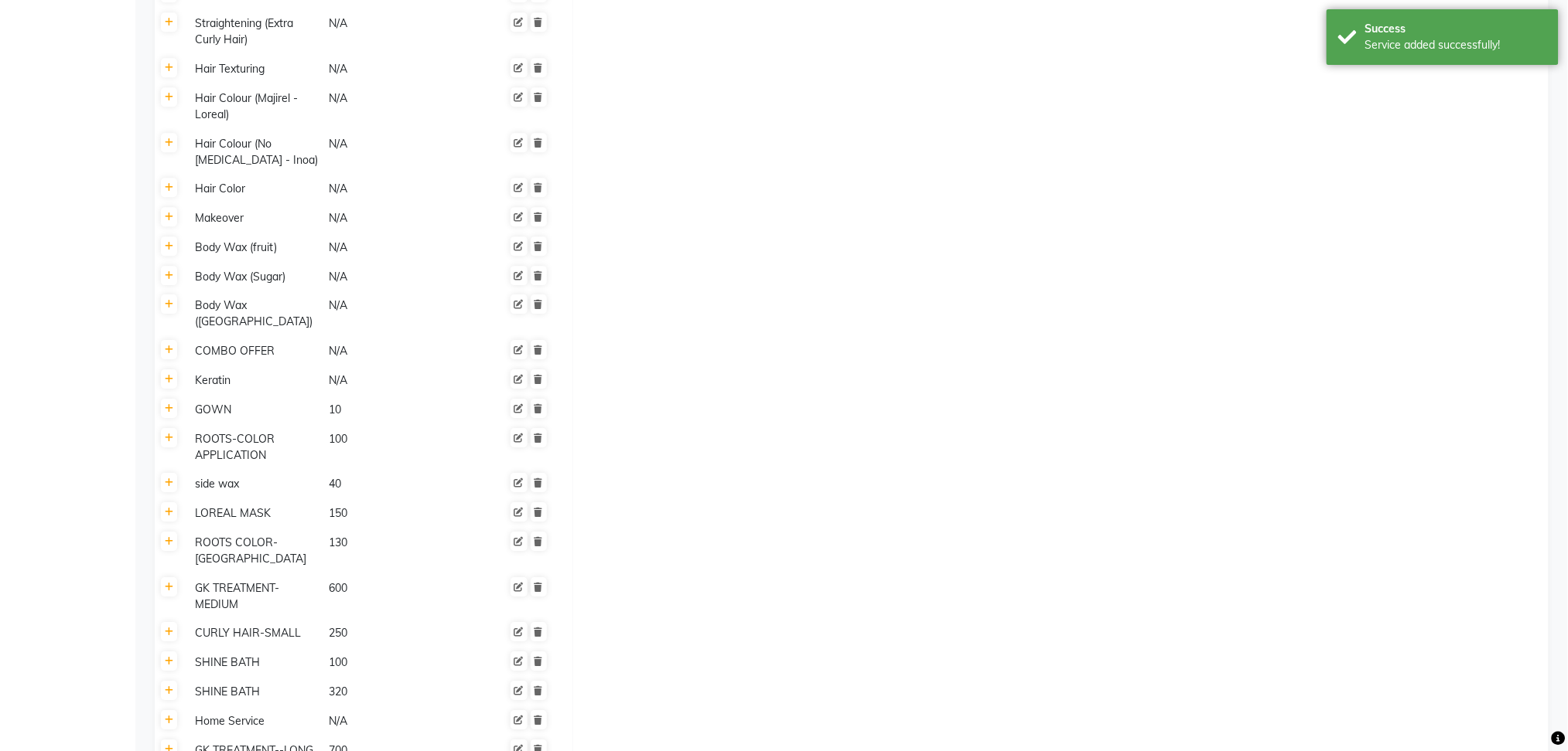
scroll to position [5908, 0]
